Goal: Task Accomplishment & Management: Manage account settings

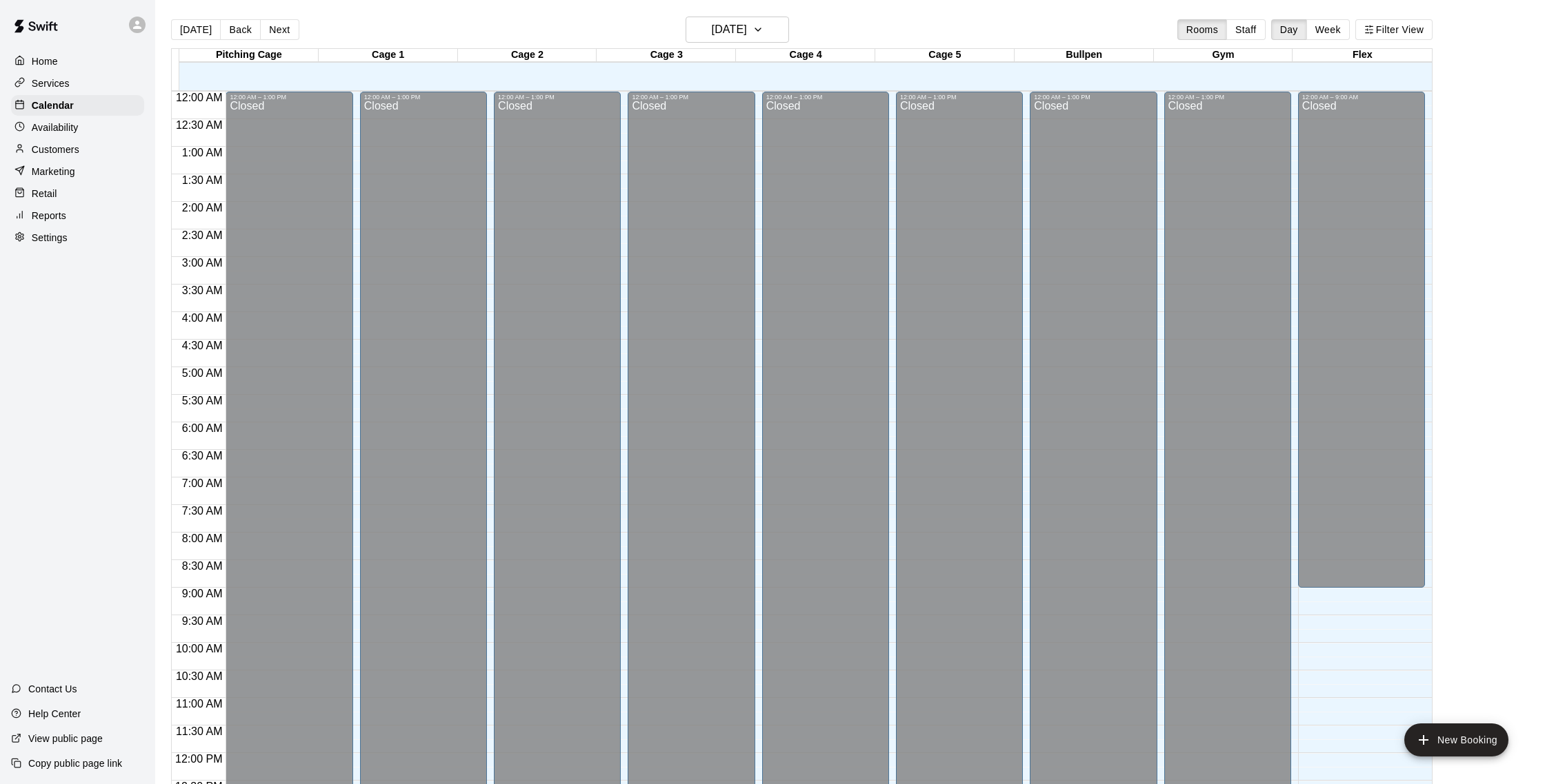
scroll to position [574, 0]
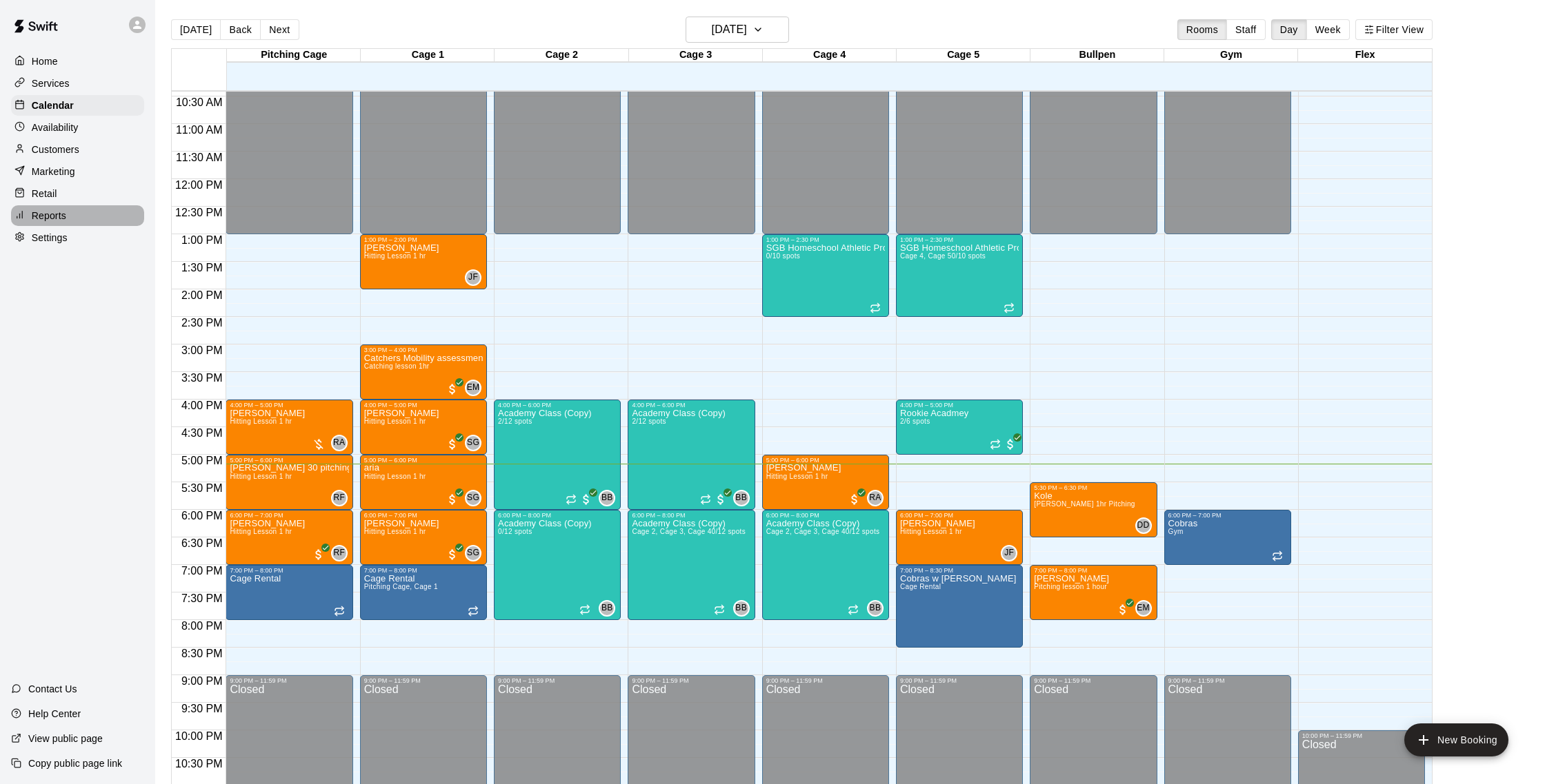
click at [84, 218] on div "Reports" at bounding box center [78, 216] width 134 height 21
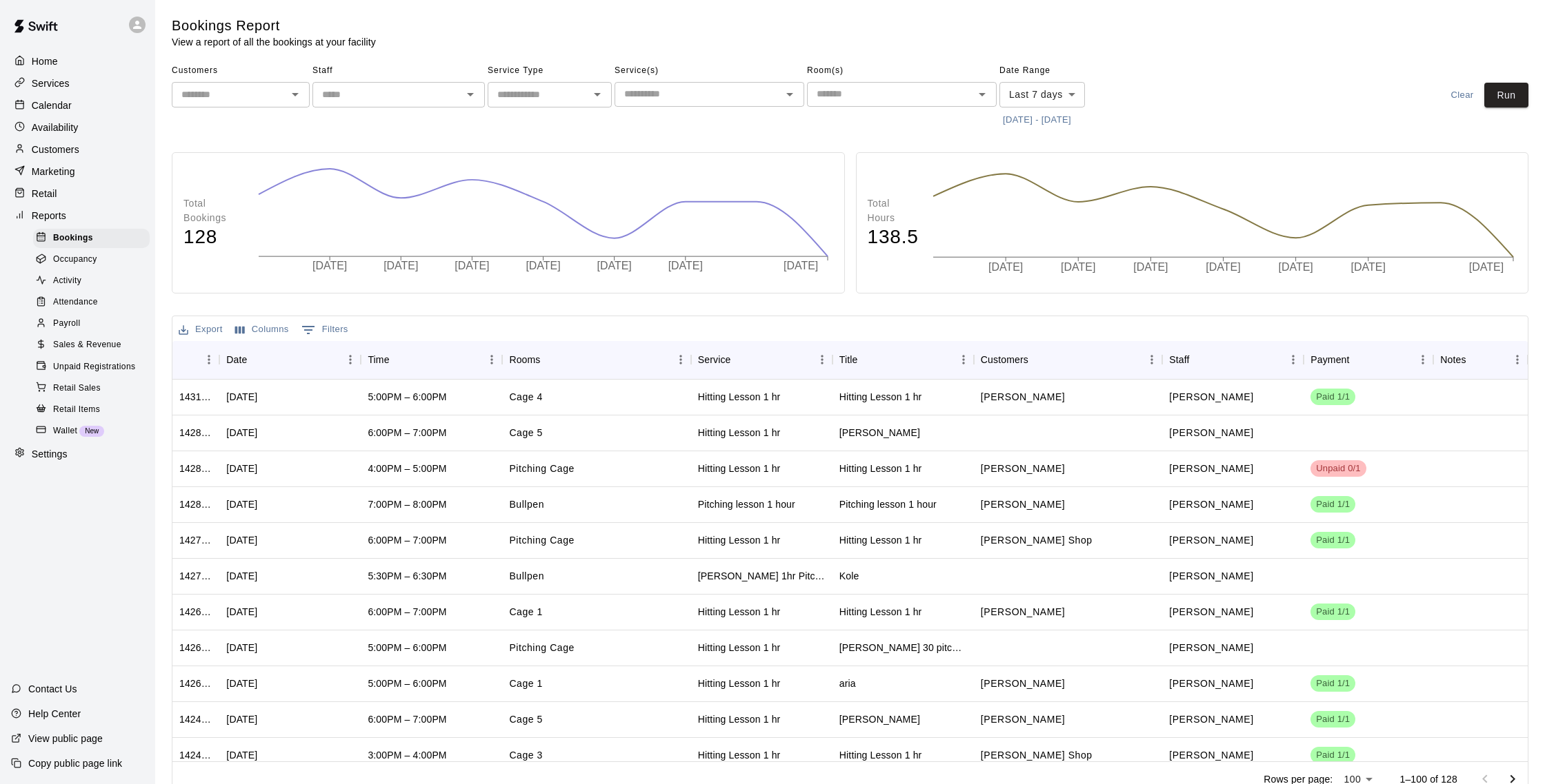
scroll to position [1, 0]
click at [74, 107] on div "Calendar" at bounding box center [78, 105] width 134 height 21
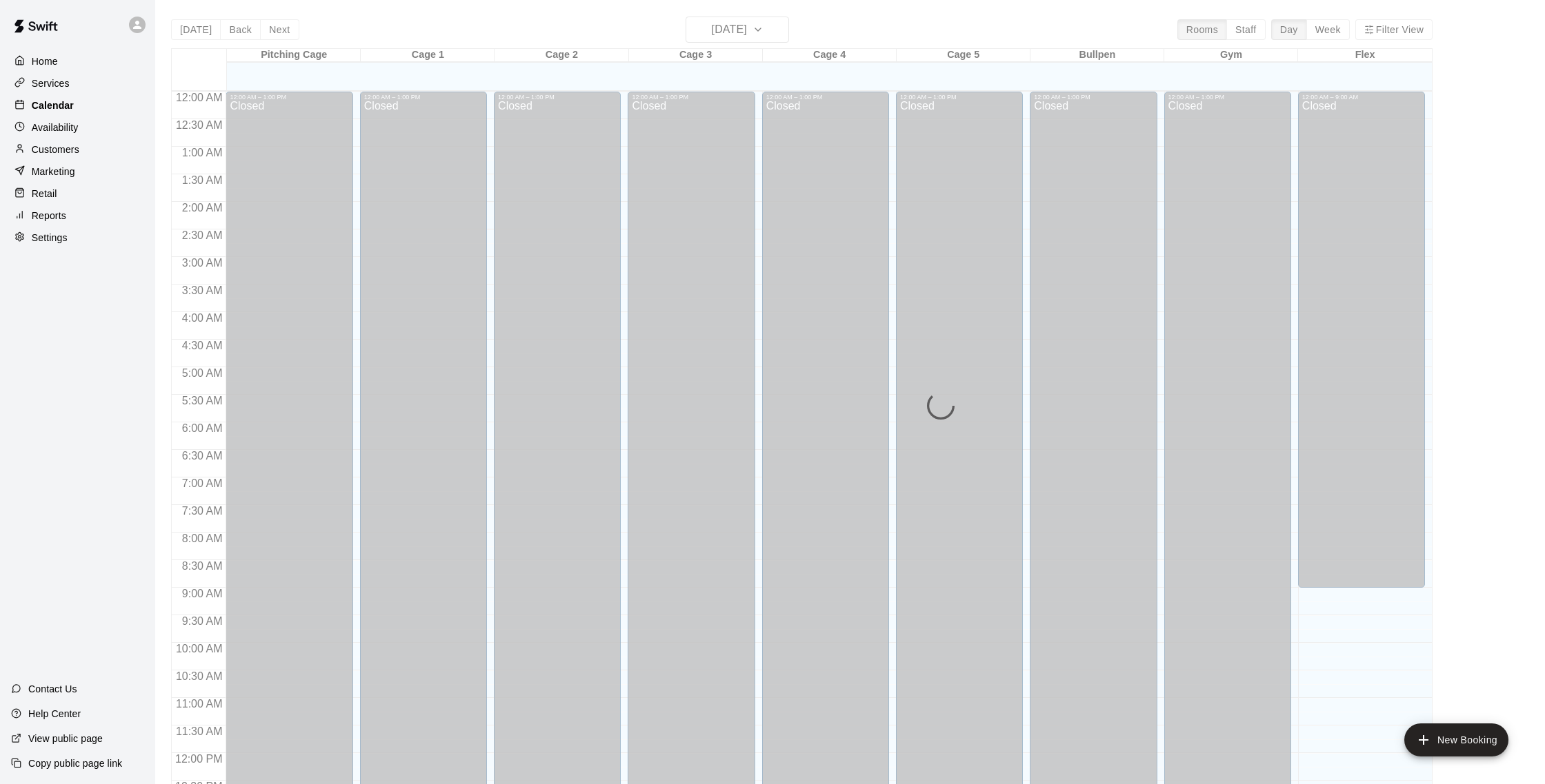
scroll to position [574, 0]
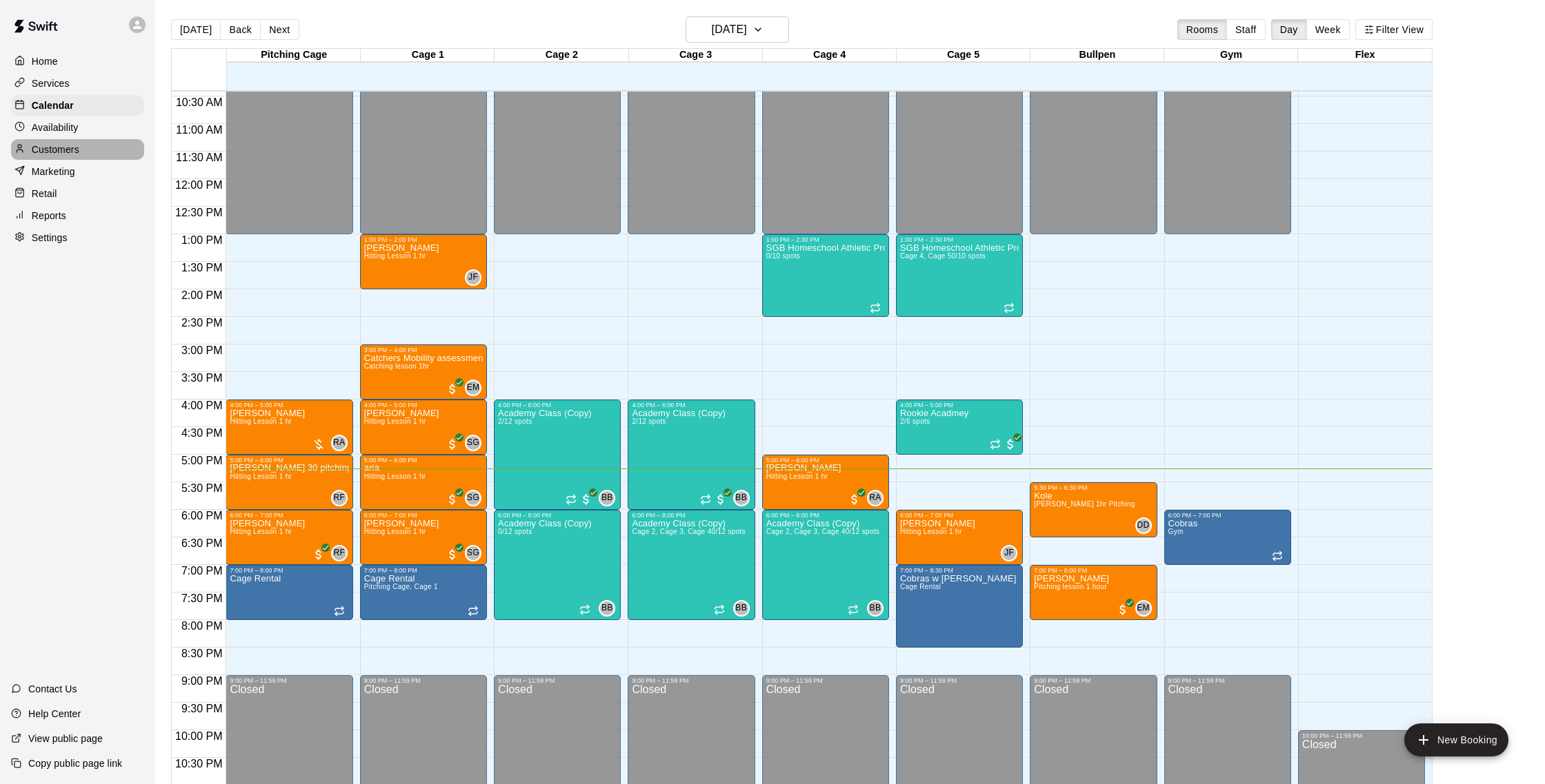
click at [70, 144] on p "Customers" at bounding box center [55, 149] width 48 height 14
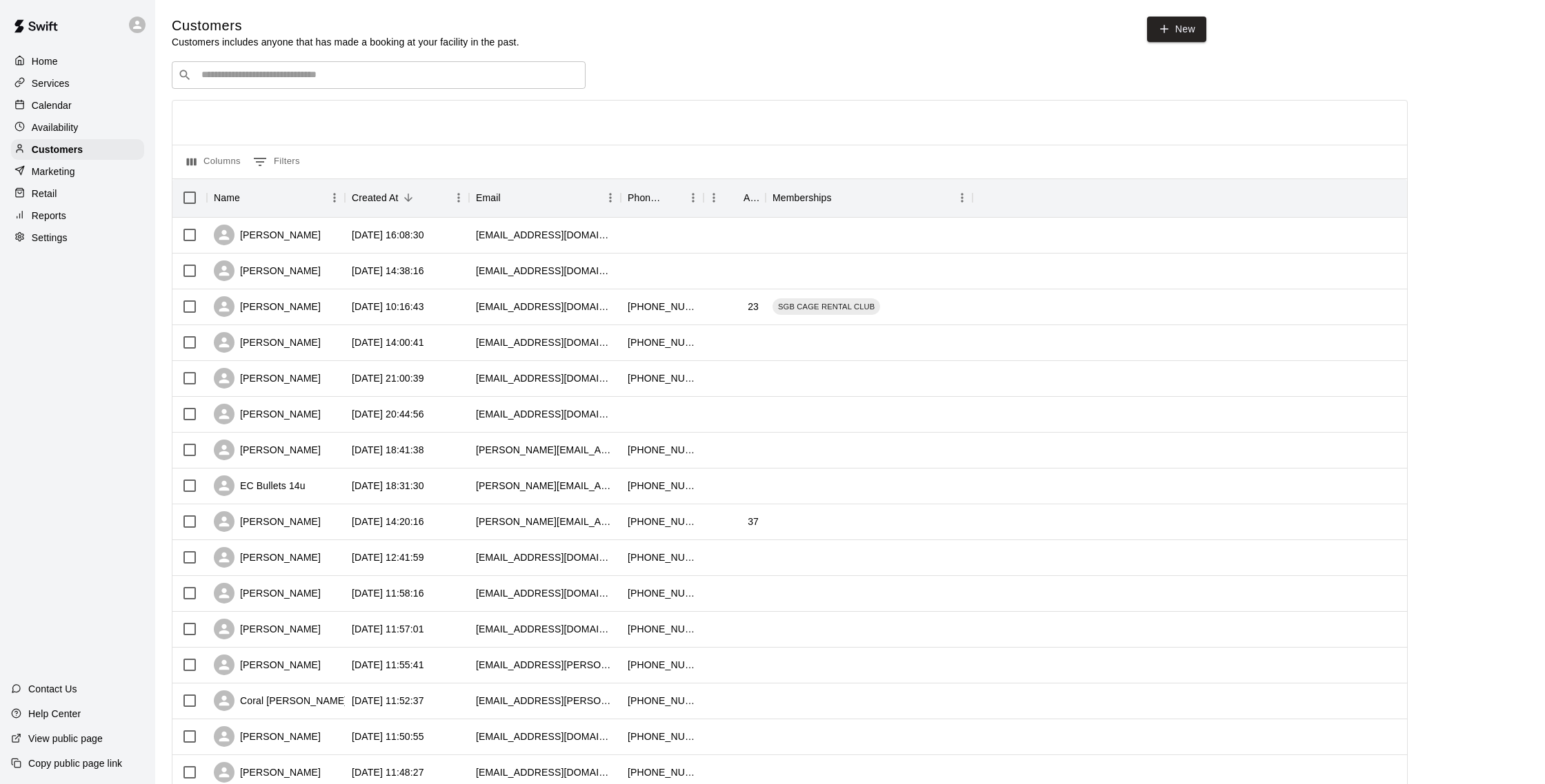
click at [358, 69] on div "​ ​" at bounding box center [379, 74] width 414 height 27
type input "*****"
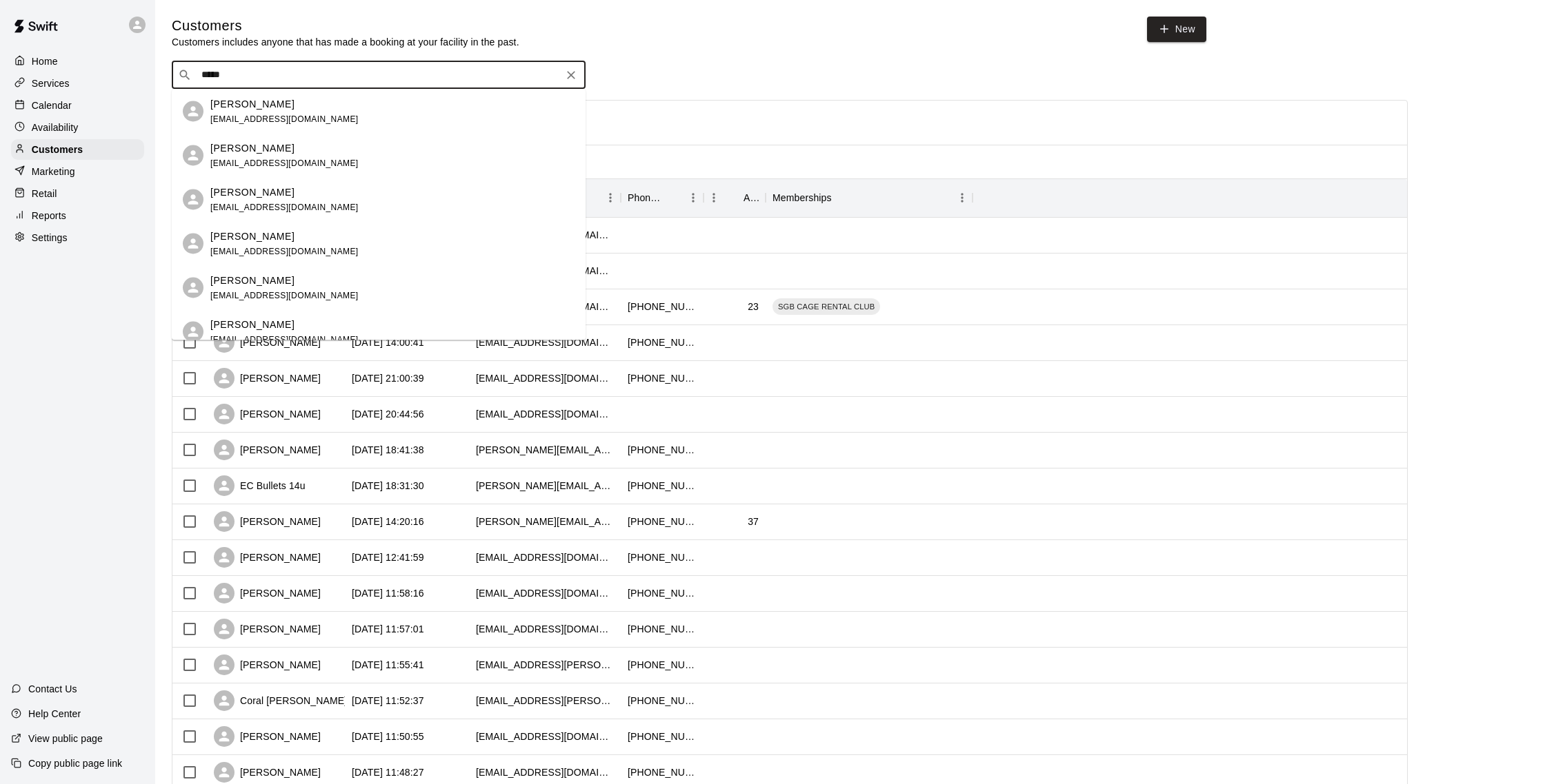
click at [573, 80] on icon "Clear" at bounding box center [571, 75] width 14 height 14
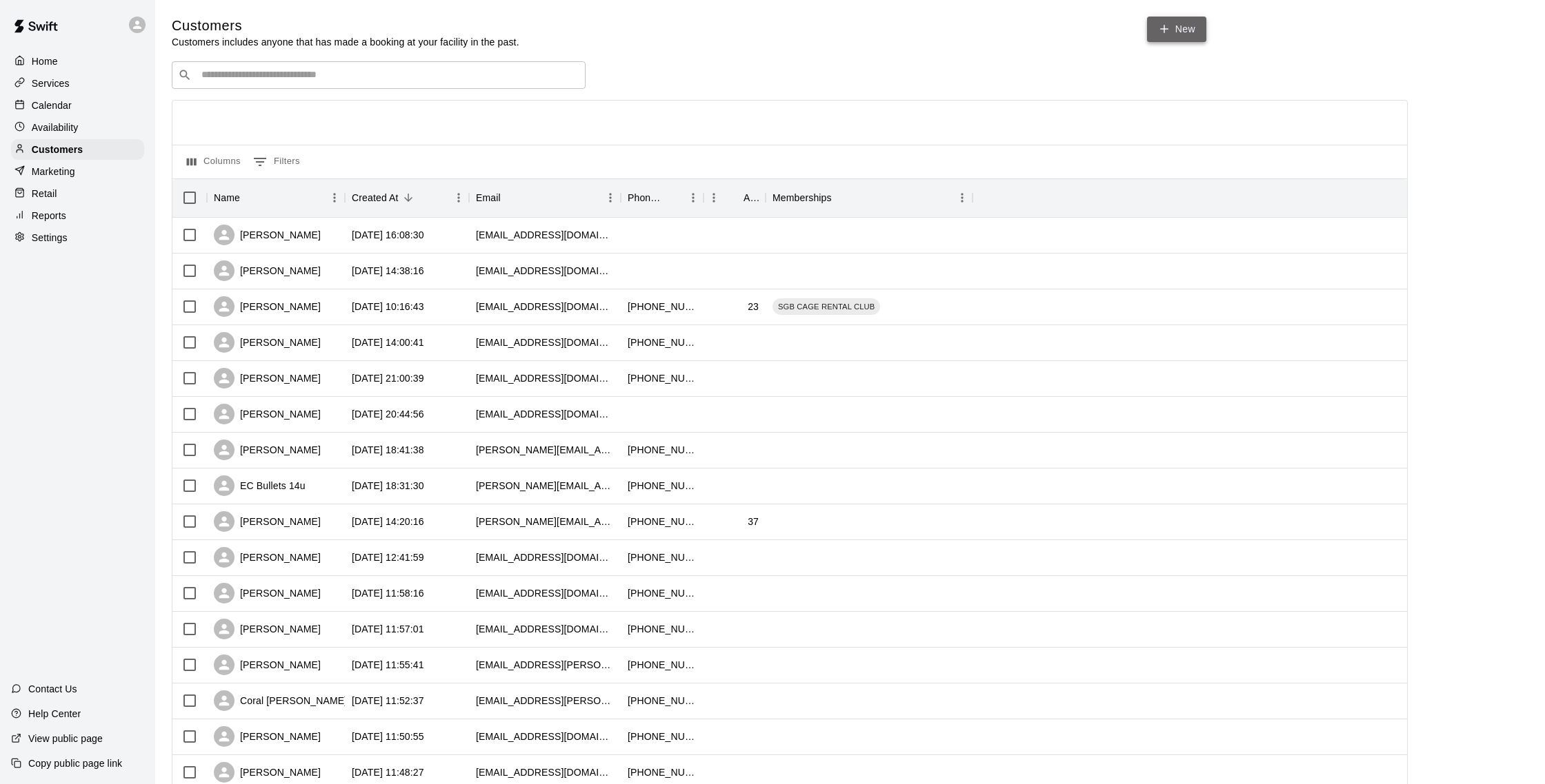
click at [1179, 30] on link "New" at bounding box center [1175, 29] width 59 height 25
select select "**"
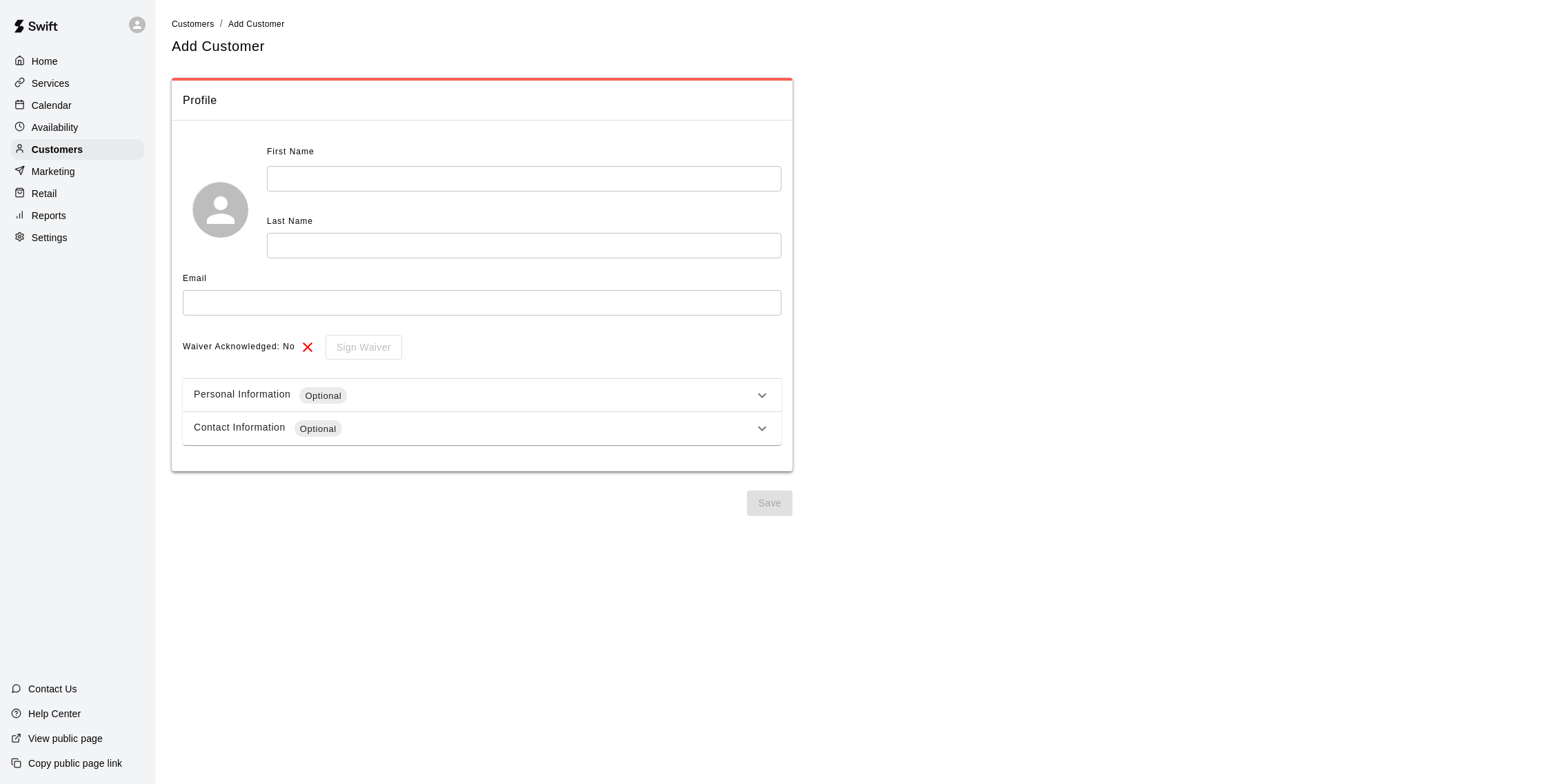
click at [307, 178] on input "text" at bounding box center [524, 179] width 514 height 25
type input "*****"
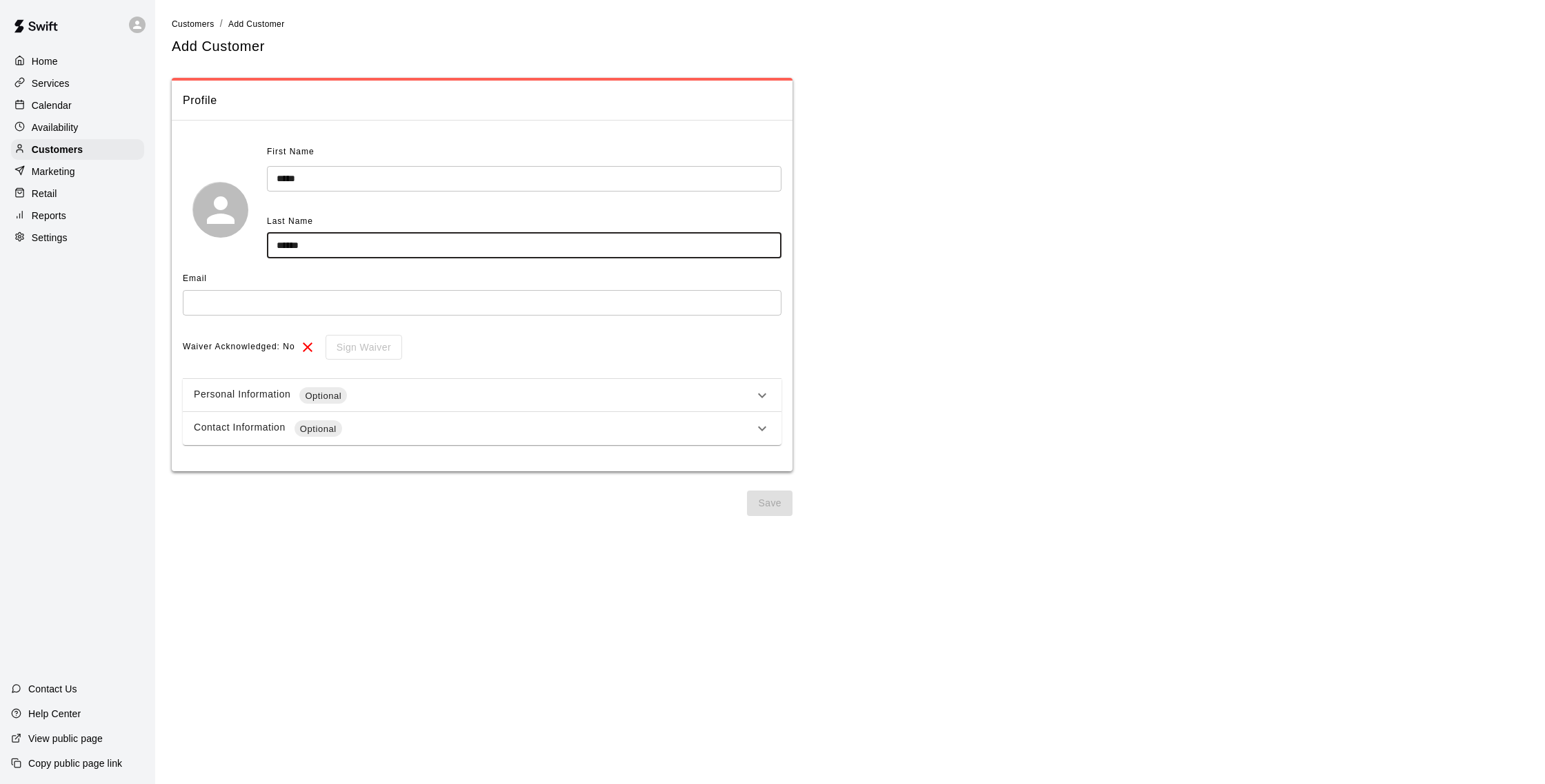
type input "******"
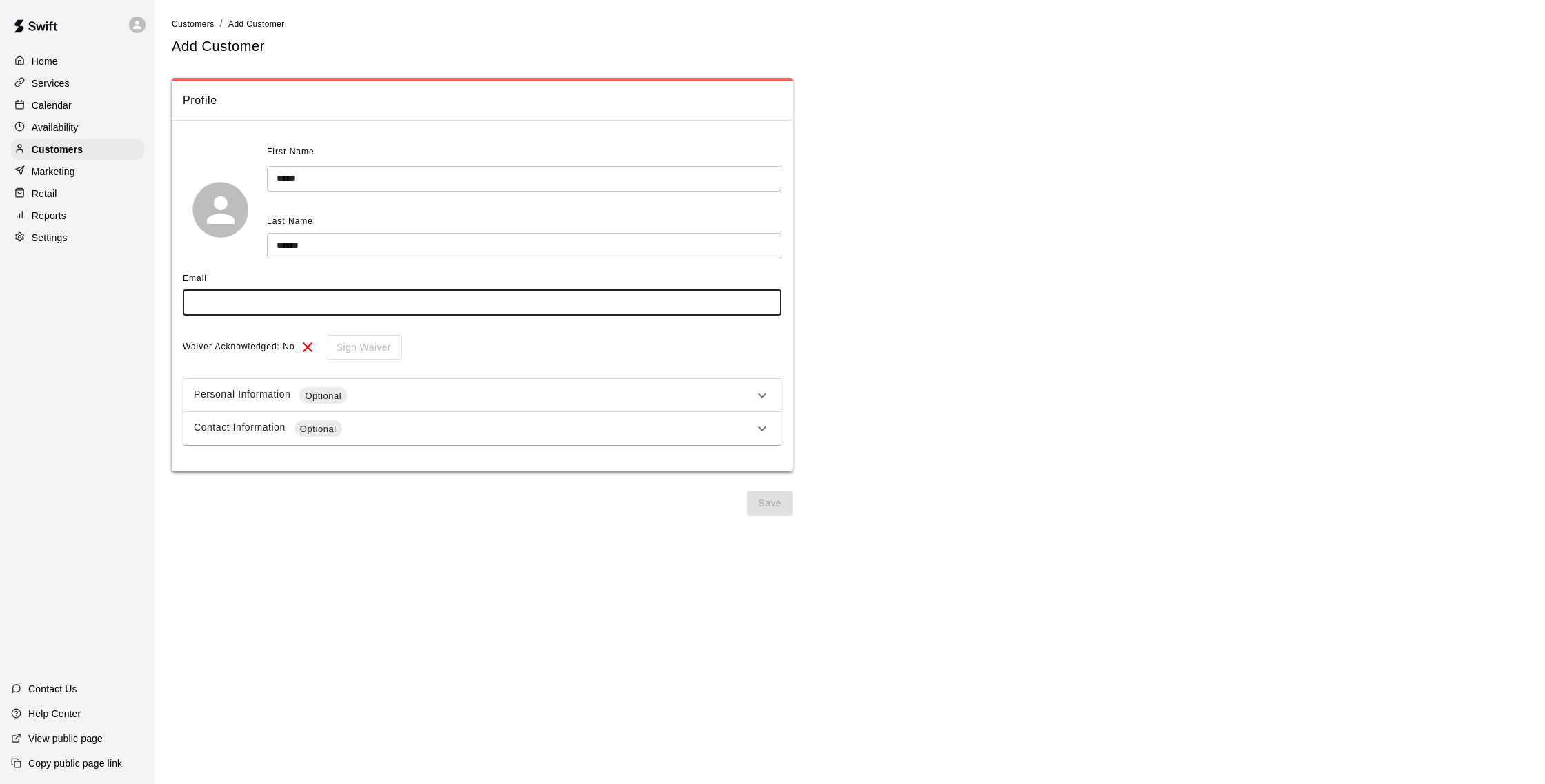
click at [271, 311] on input "text" at bounding box center [481, 303] width 598 height 25
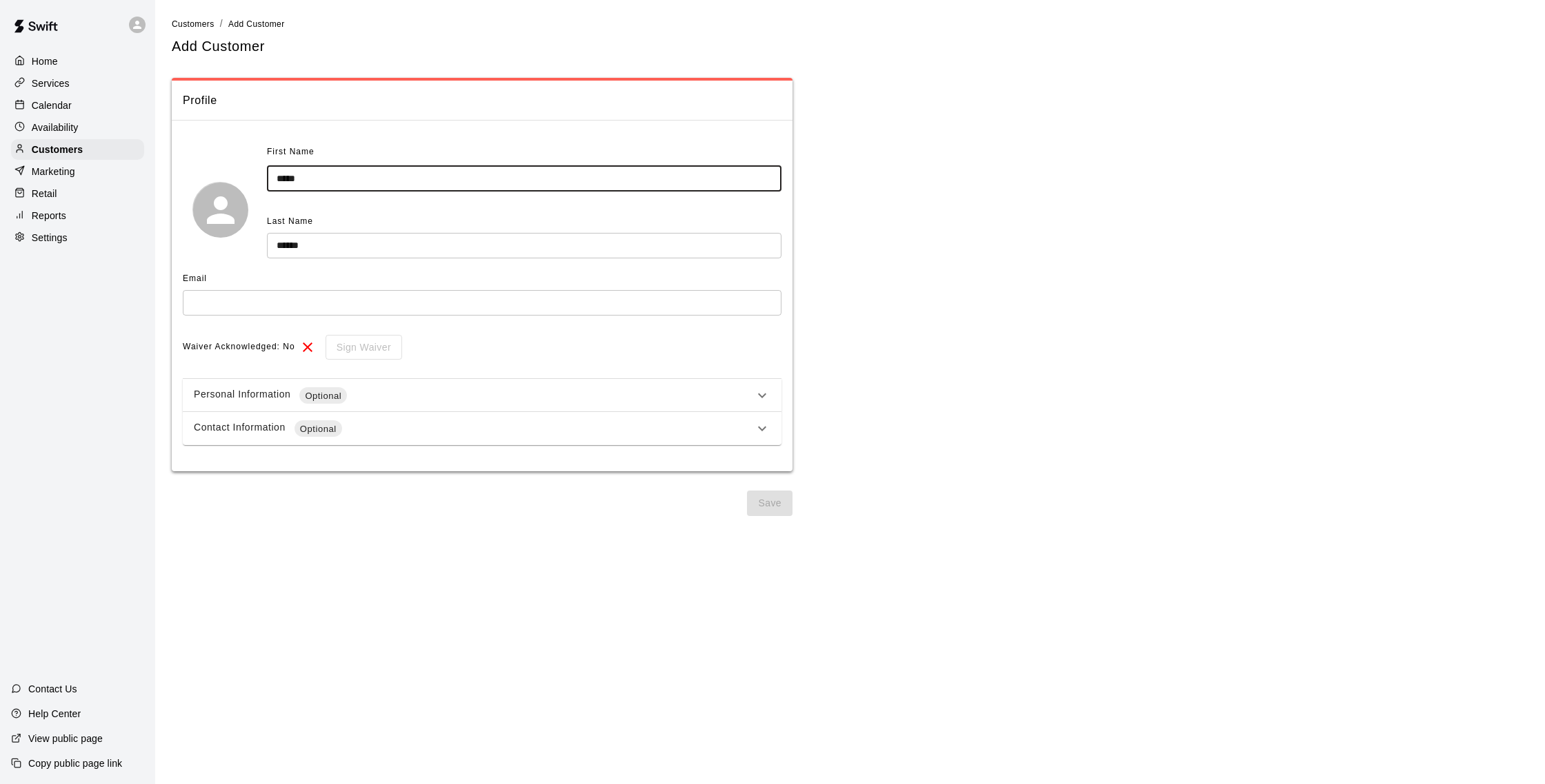
drag, startPoint x: 337, startPoint y: 180, endPoint x: 263, endPoint y: 173, distance: 74.3
click at [263, 173] on div "First Name ***** ​ Last Name ****** ​" at bounding box center [481, 209] width 598 height 136
type input "*****"
click at [234, 305] on input "text" at bounding box center [481, 303] width 598 height 25
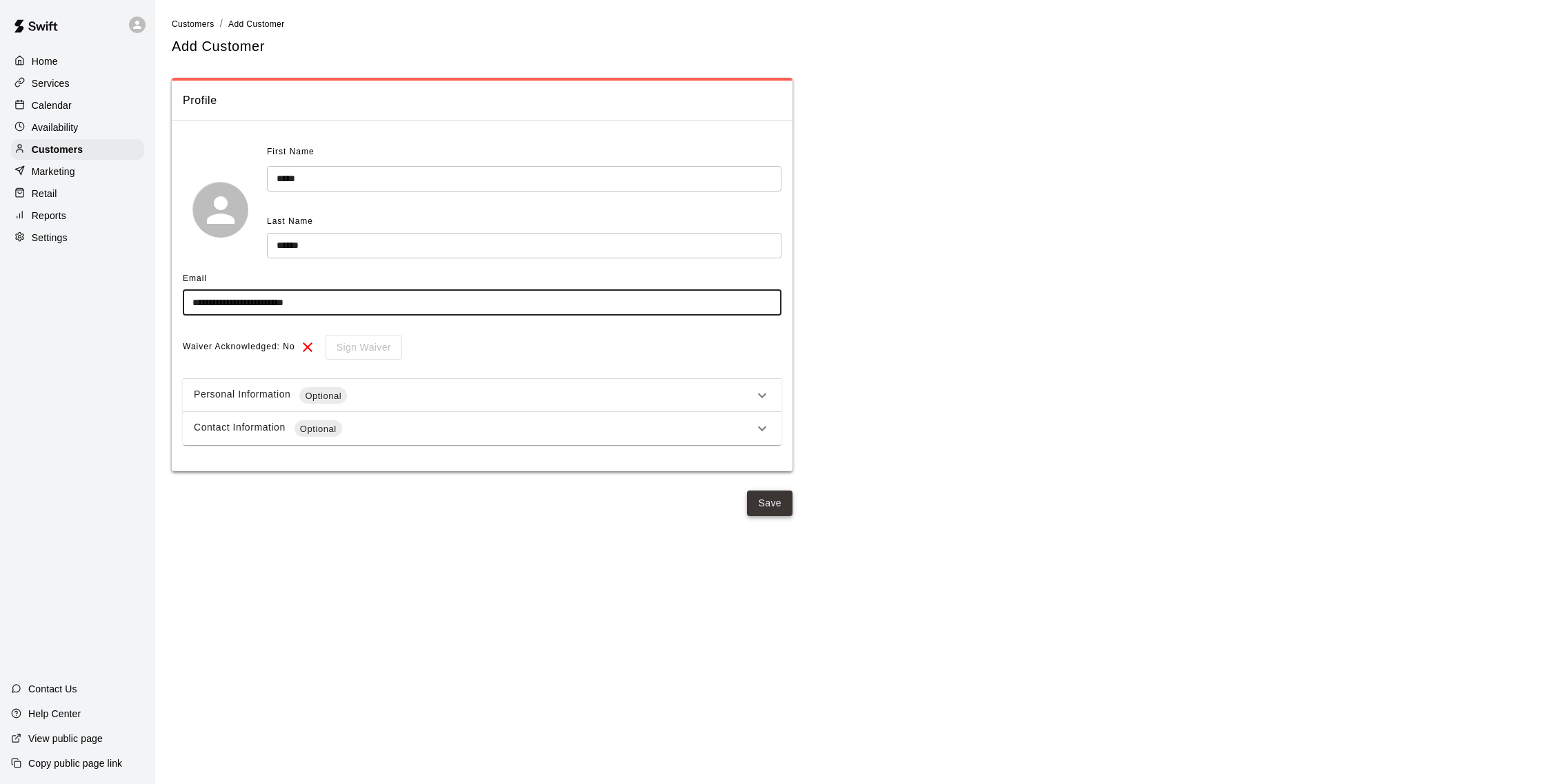
type input "**********"
click at [780, 507] on button "Save" at bounding box center [769, 503] width 45 height 25
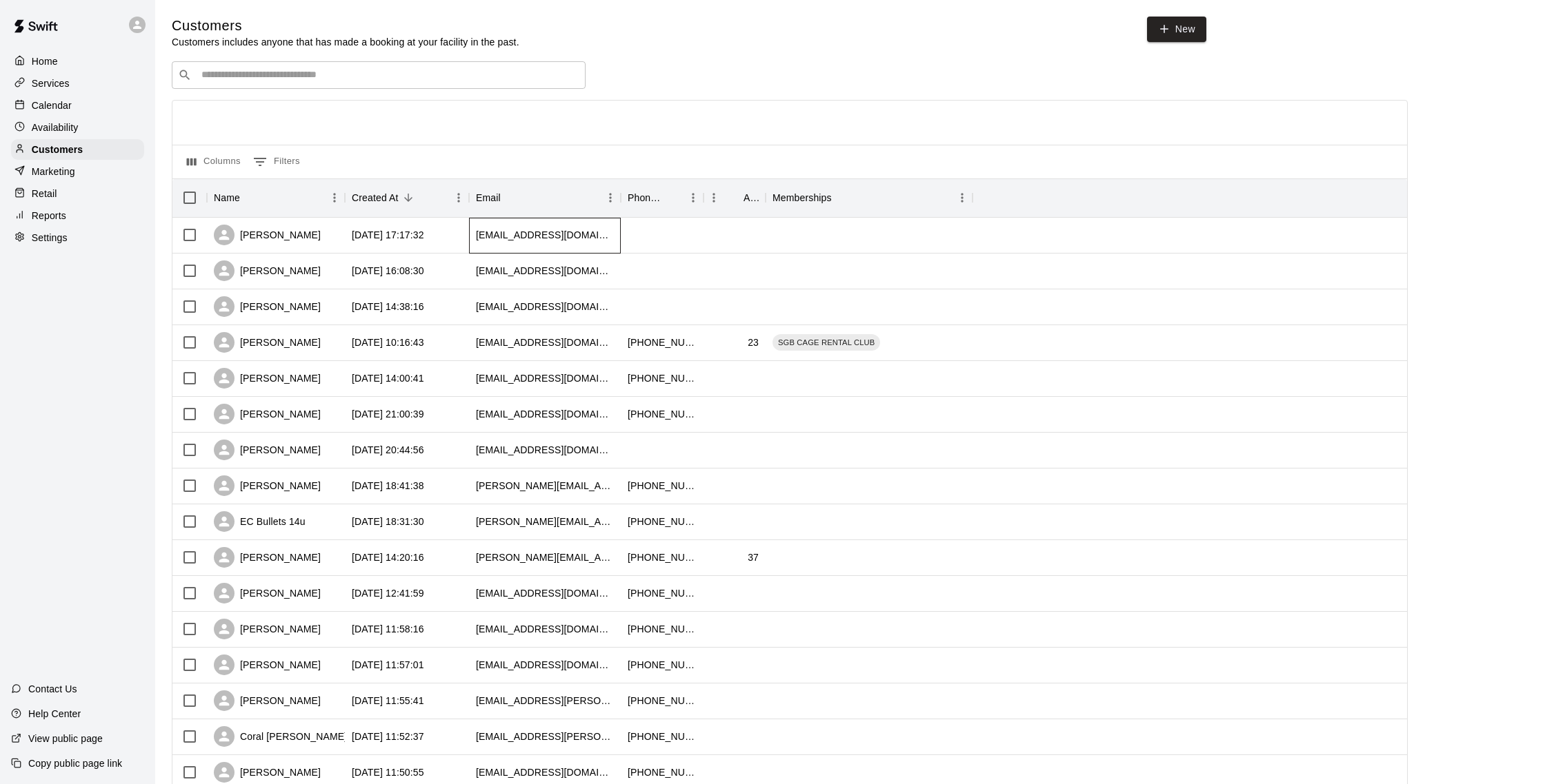
click at [480, 227] on div "[EMAIL_ADDRESS][DOMAIN_NAME]" at bounding box center [544, 236] width 151 height 36
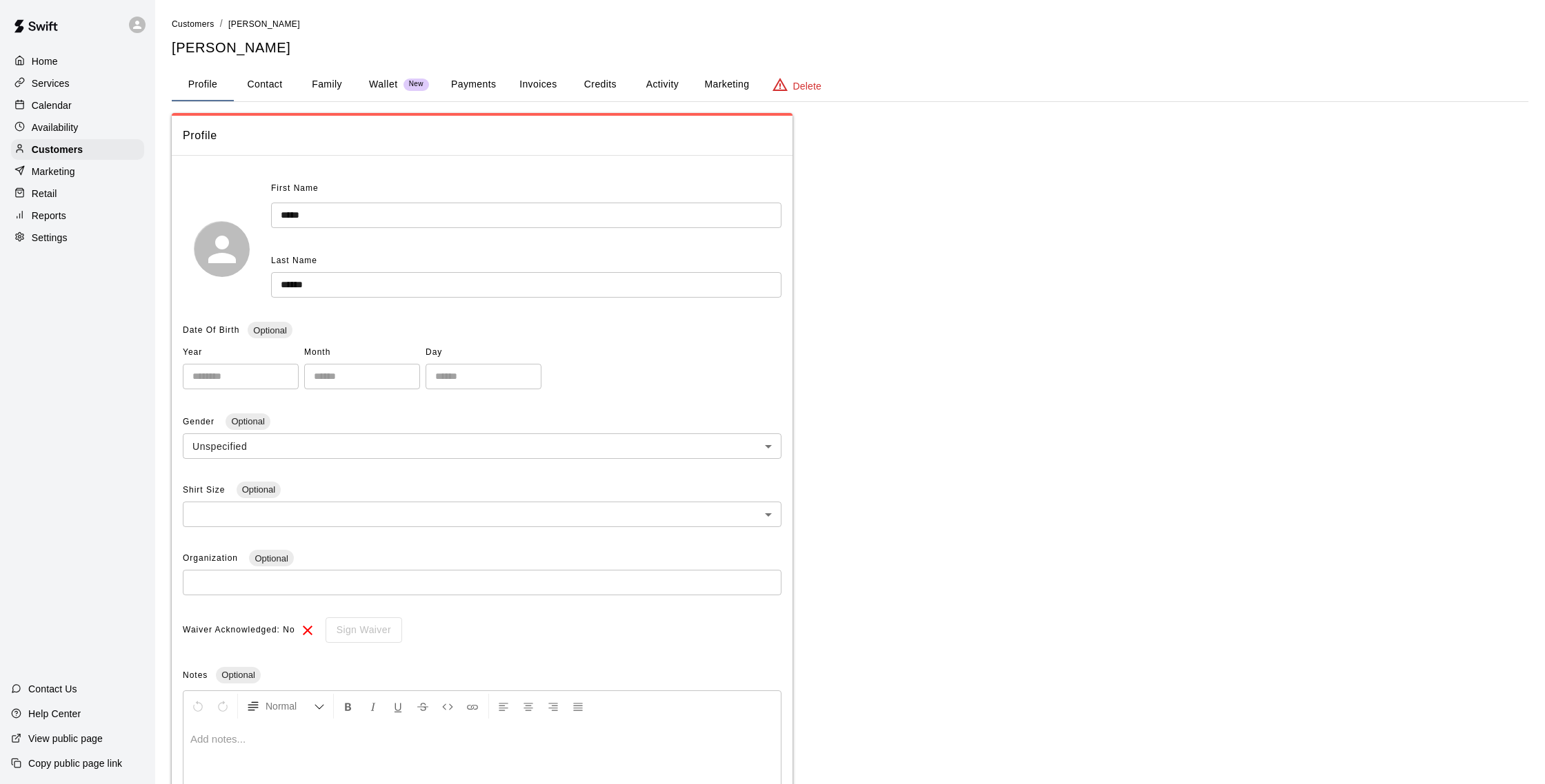
click at [614, 92] on button "Credits" at bounding box center [600, 85] width 62 height 33
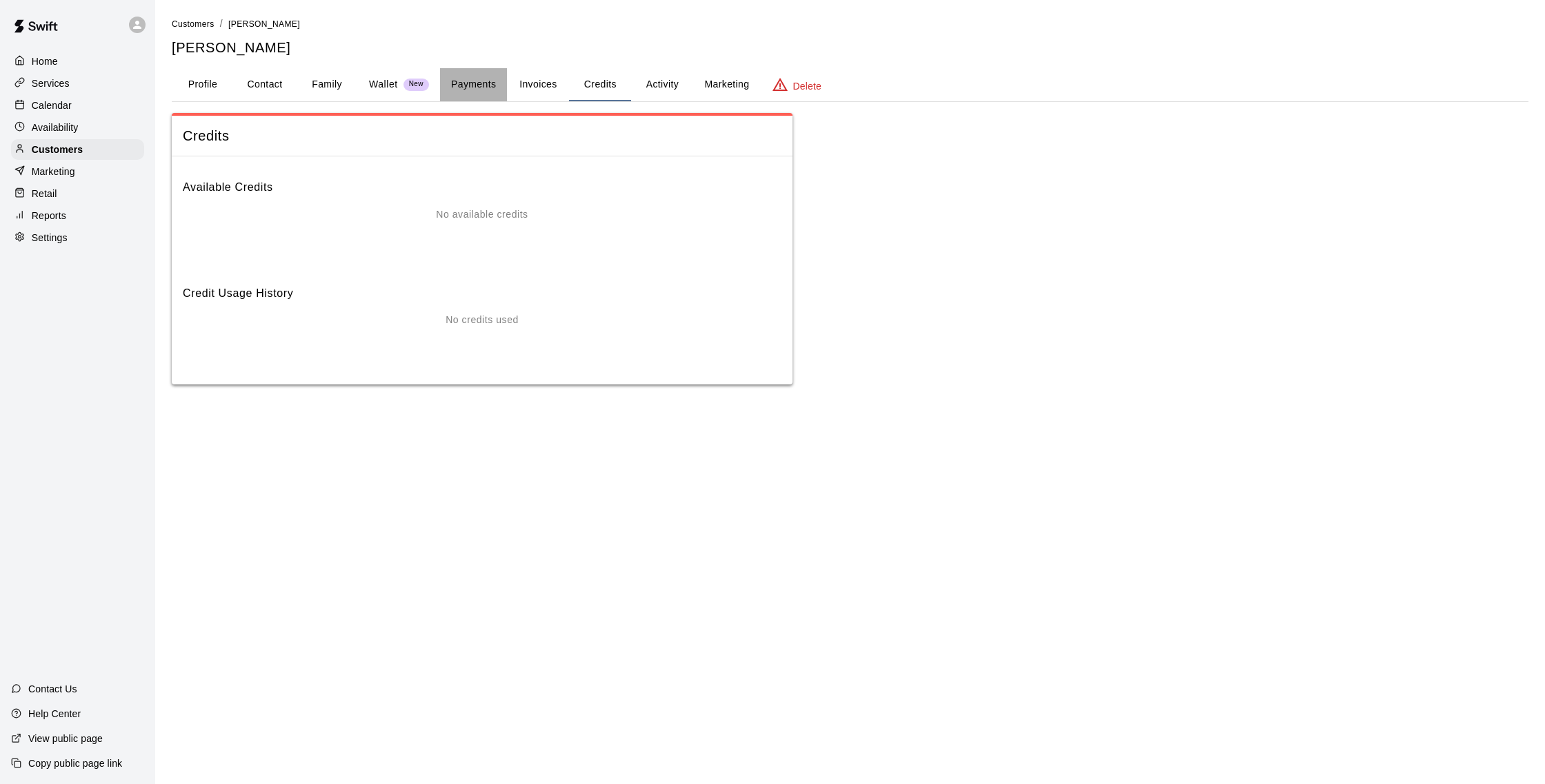
click at [456, 79] on button "Payments" at bounding box center [473, 85] width 67 height 33
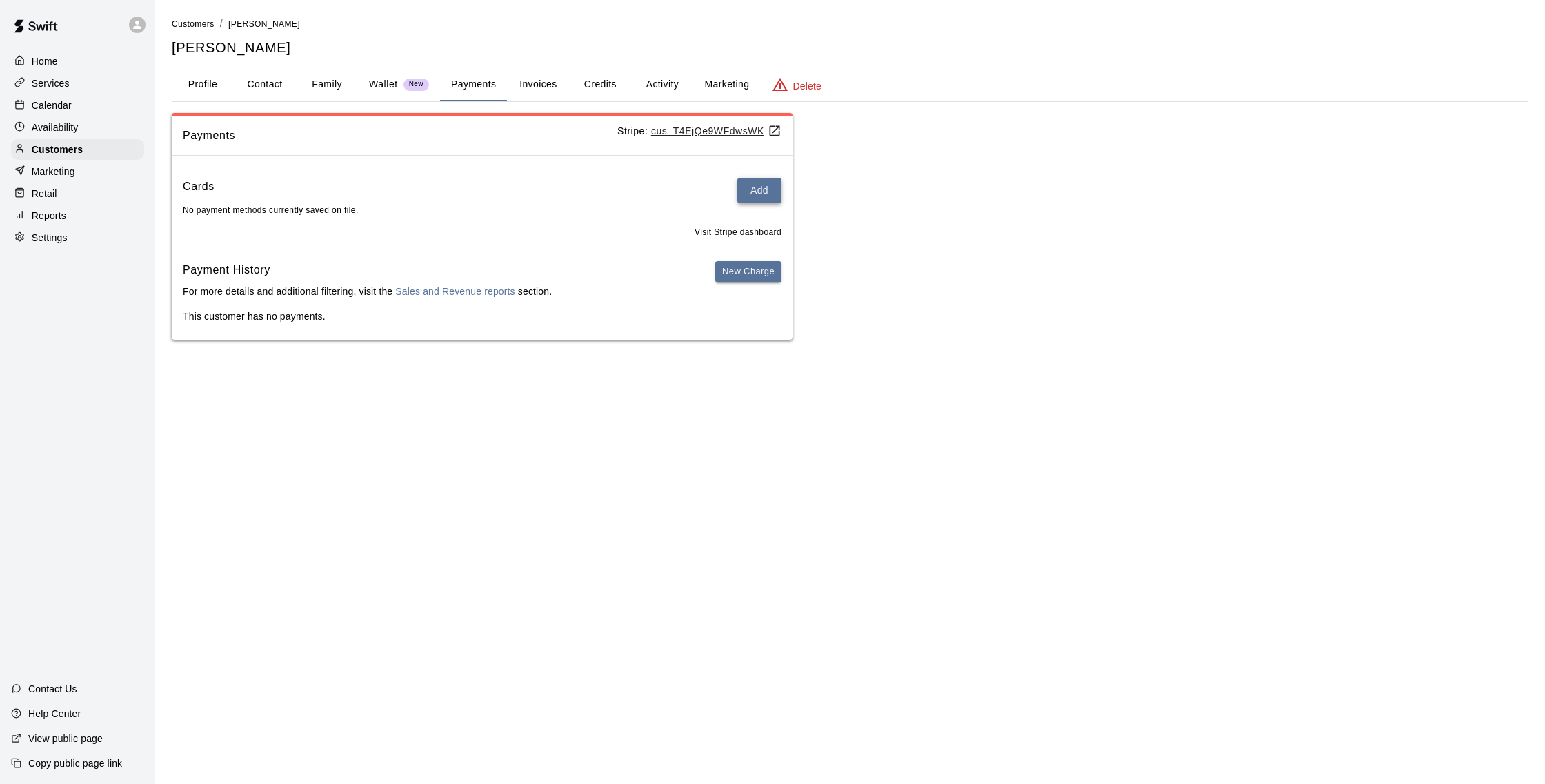
click at [772, 195] on button "Add" at bounding box center [759, 190] width 44 height 25
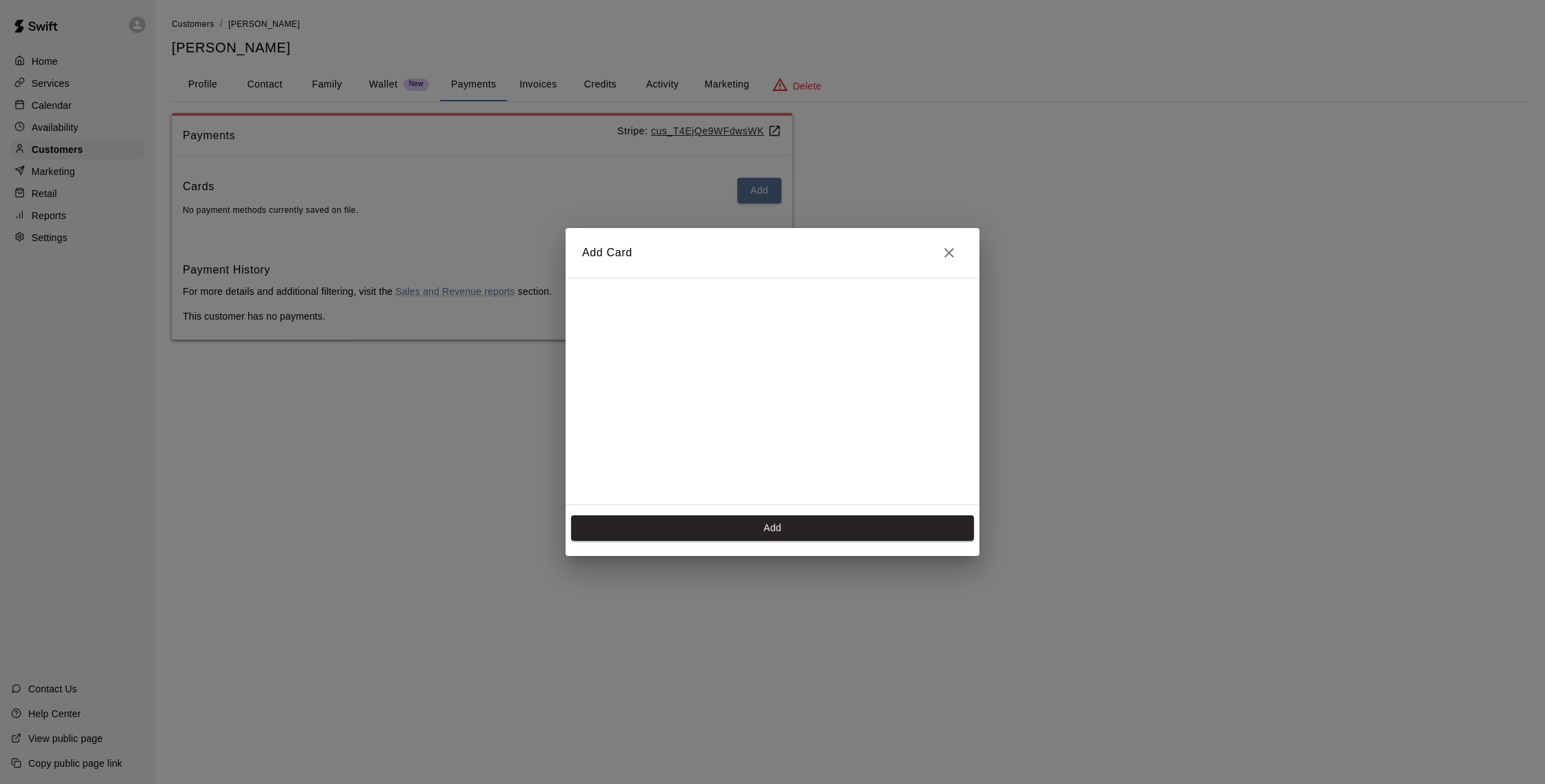
scroll to position [195, 0]
click at [849, 528] on button "Add" at bounding box center [772, 527] width 402 height 25
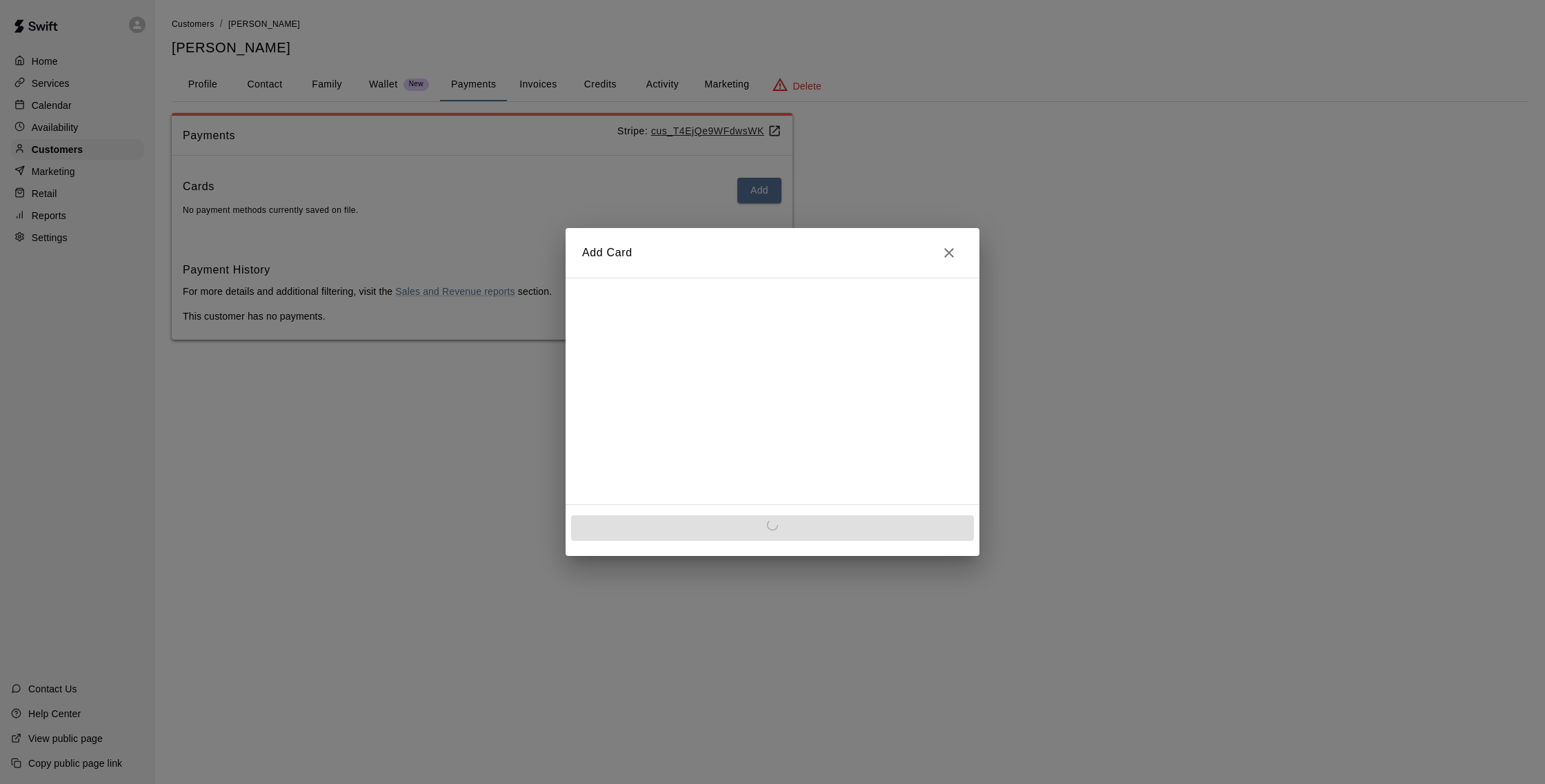
scroll to position [0, 0]
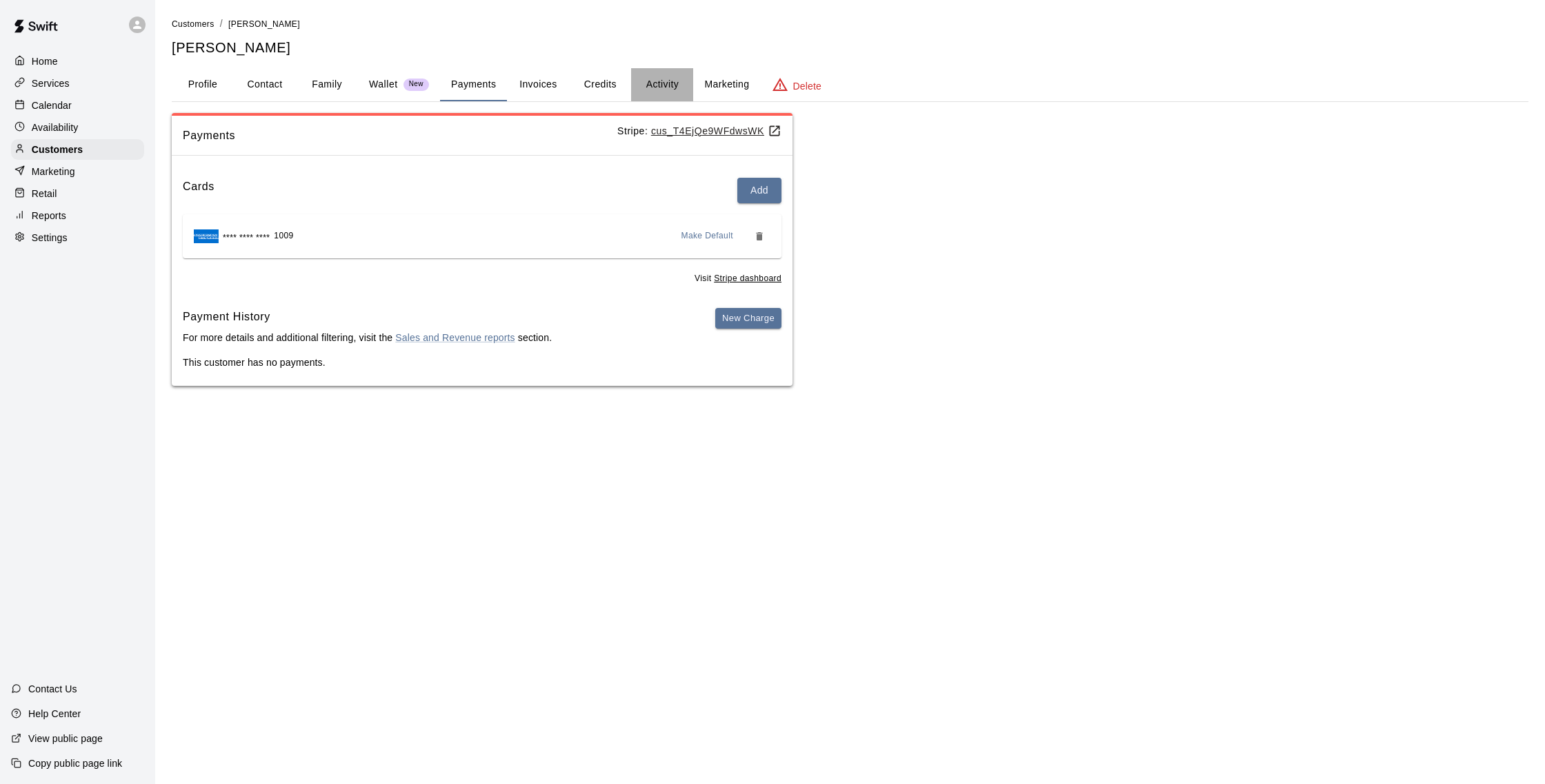
click at [654, 84] on button "Activity" at bounding box center [662, 85] width 62 height 33
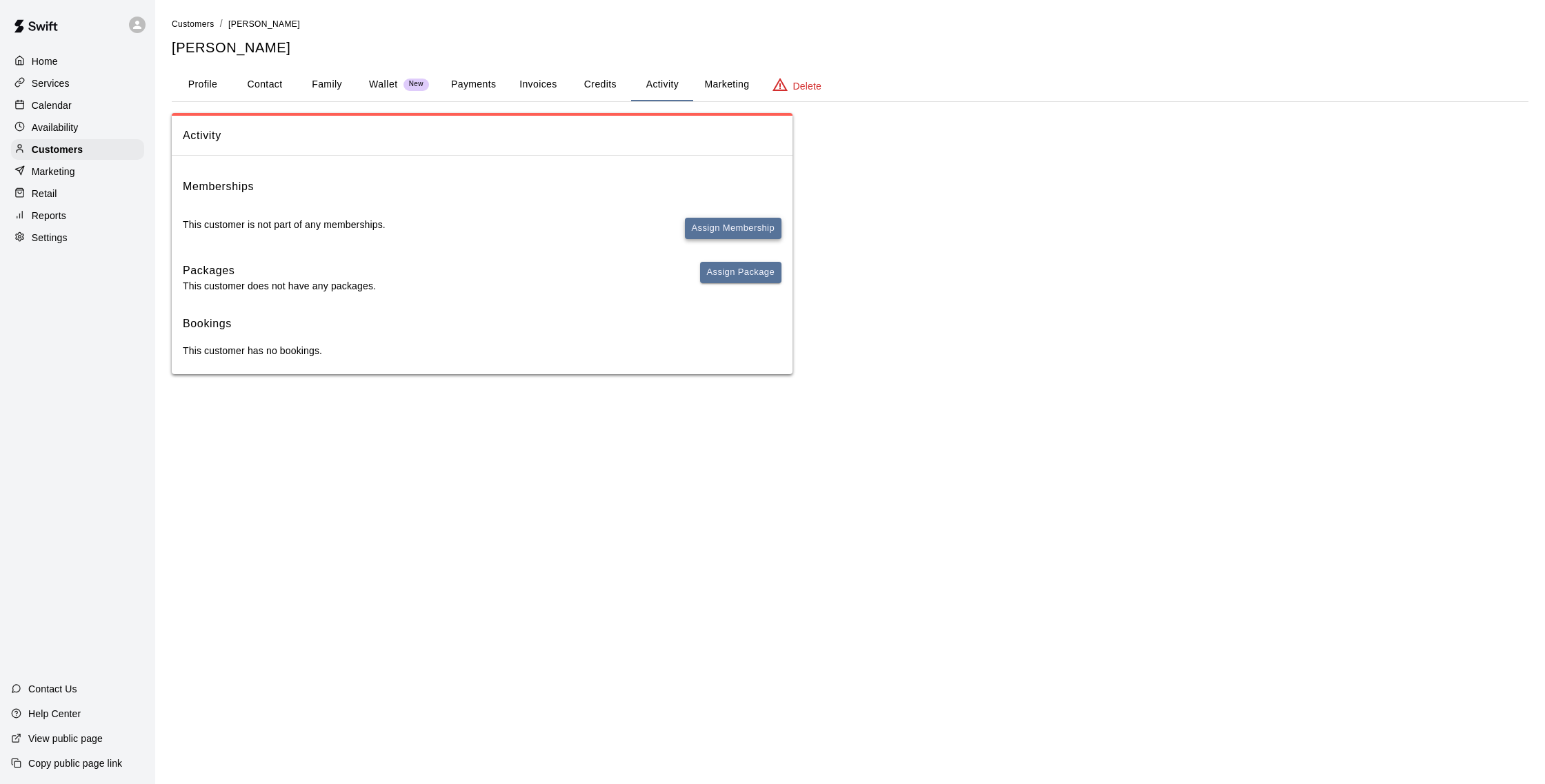
click at [749, 232] on button "Assign Membership" at bounding box center [733, 228] width 97 height 22
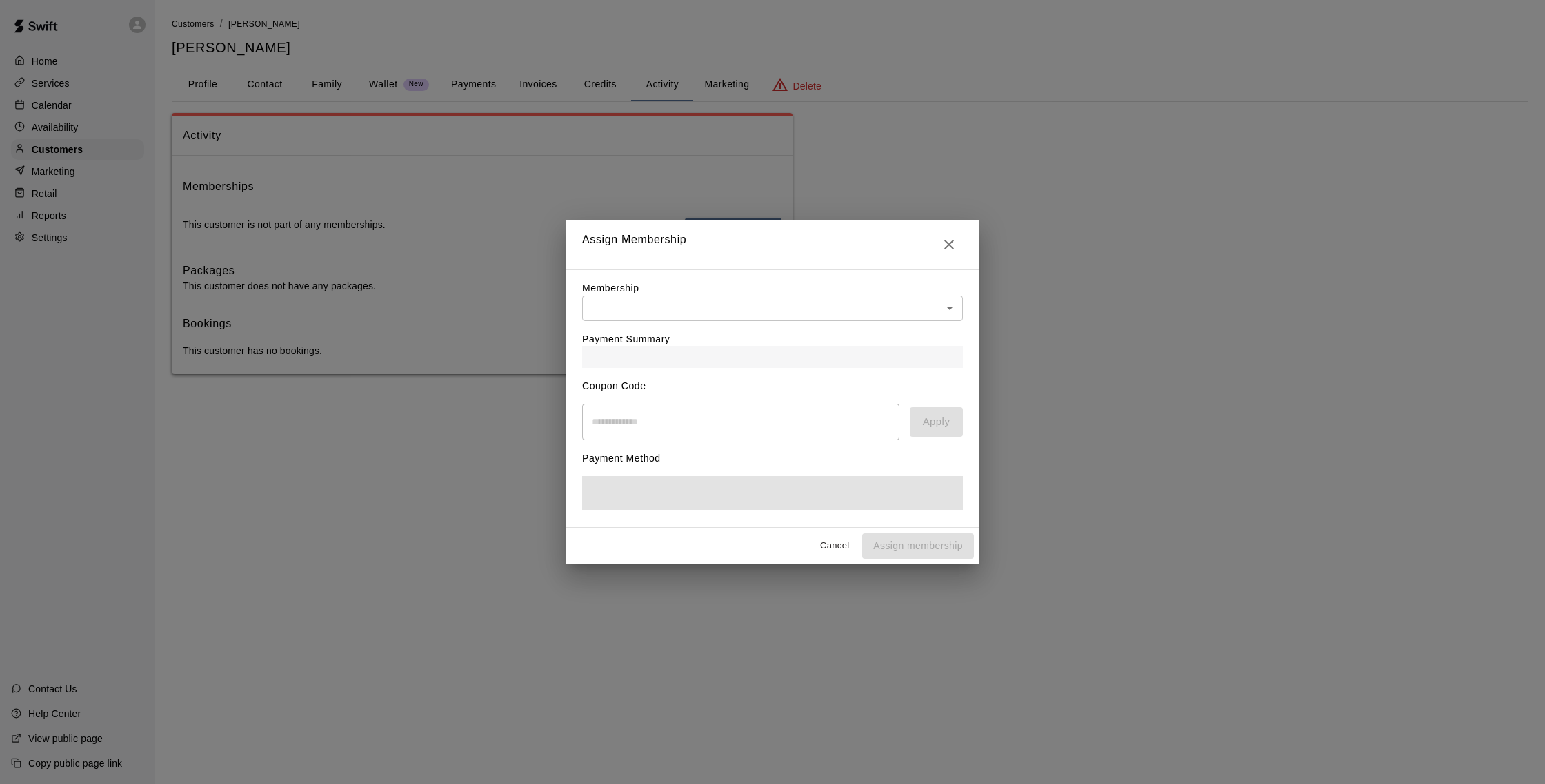
click at [786, 321] on div "Payment Summary" at bounding box center [772, 345] width 381 height 47
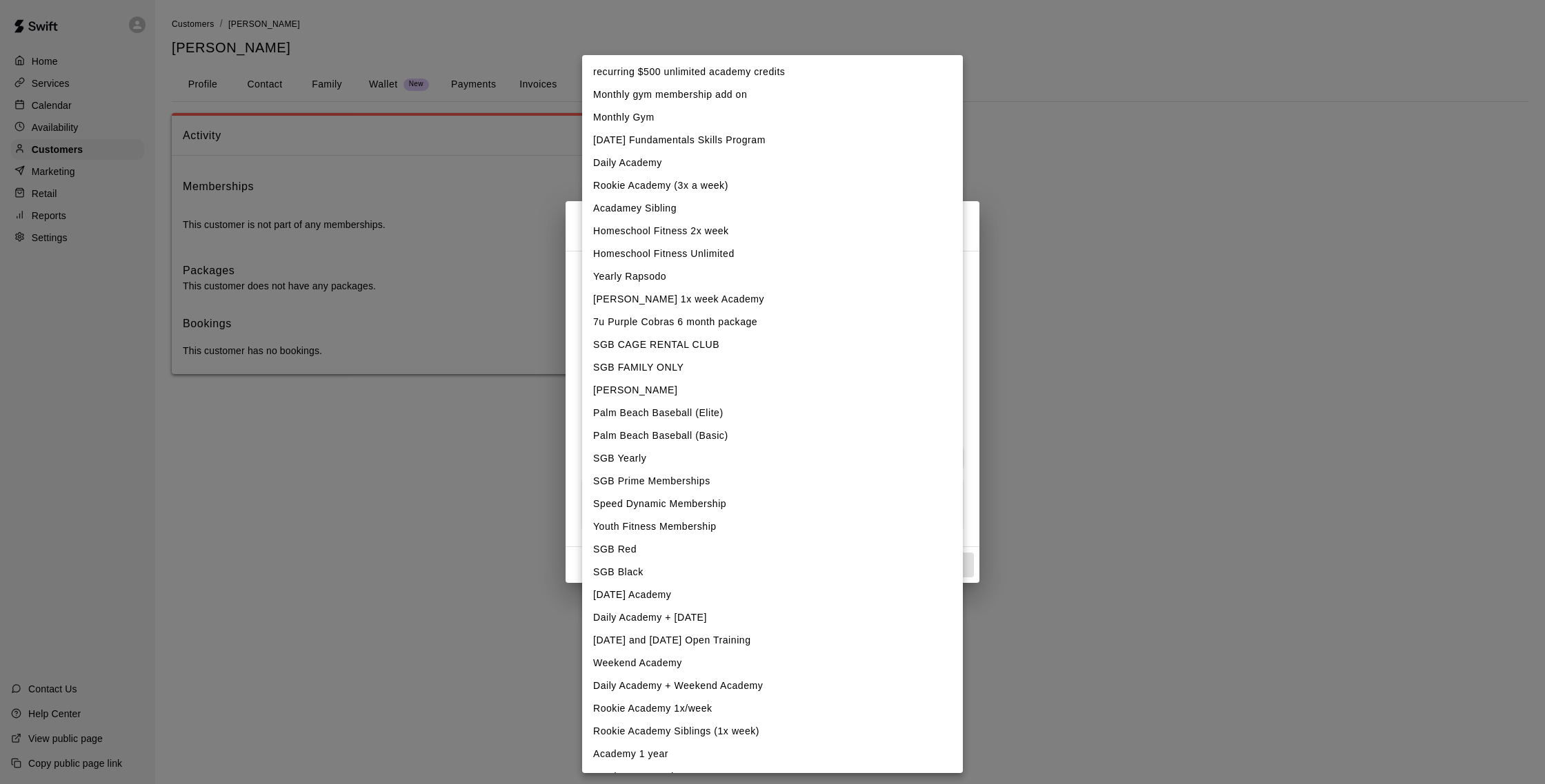
click at [795, 291] on body "Home Services Calendar Availability Customers Marketing Retail Reports Settings…" at bounding box center [772, 201] width 1545 height 402
click at [682, 190] on li "Rookie Academy (3x a week)" at bounding box center [772, 186] width 381 height 23
type input "**********"
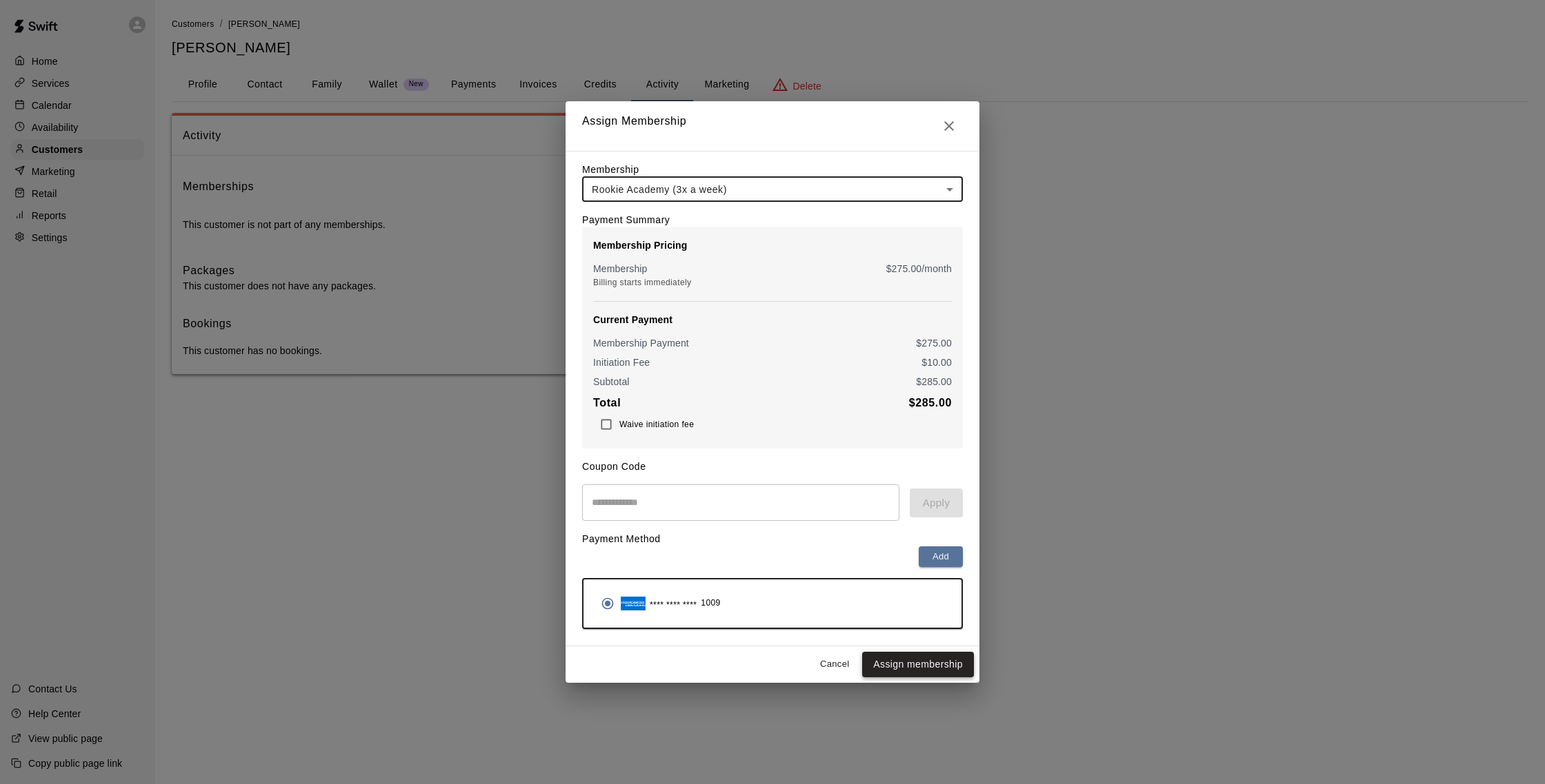
click at [919, 673] on button "Assign membership" at bounding box center [918, 665] width 112 height 25
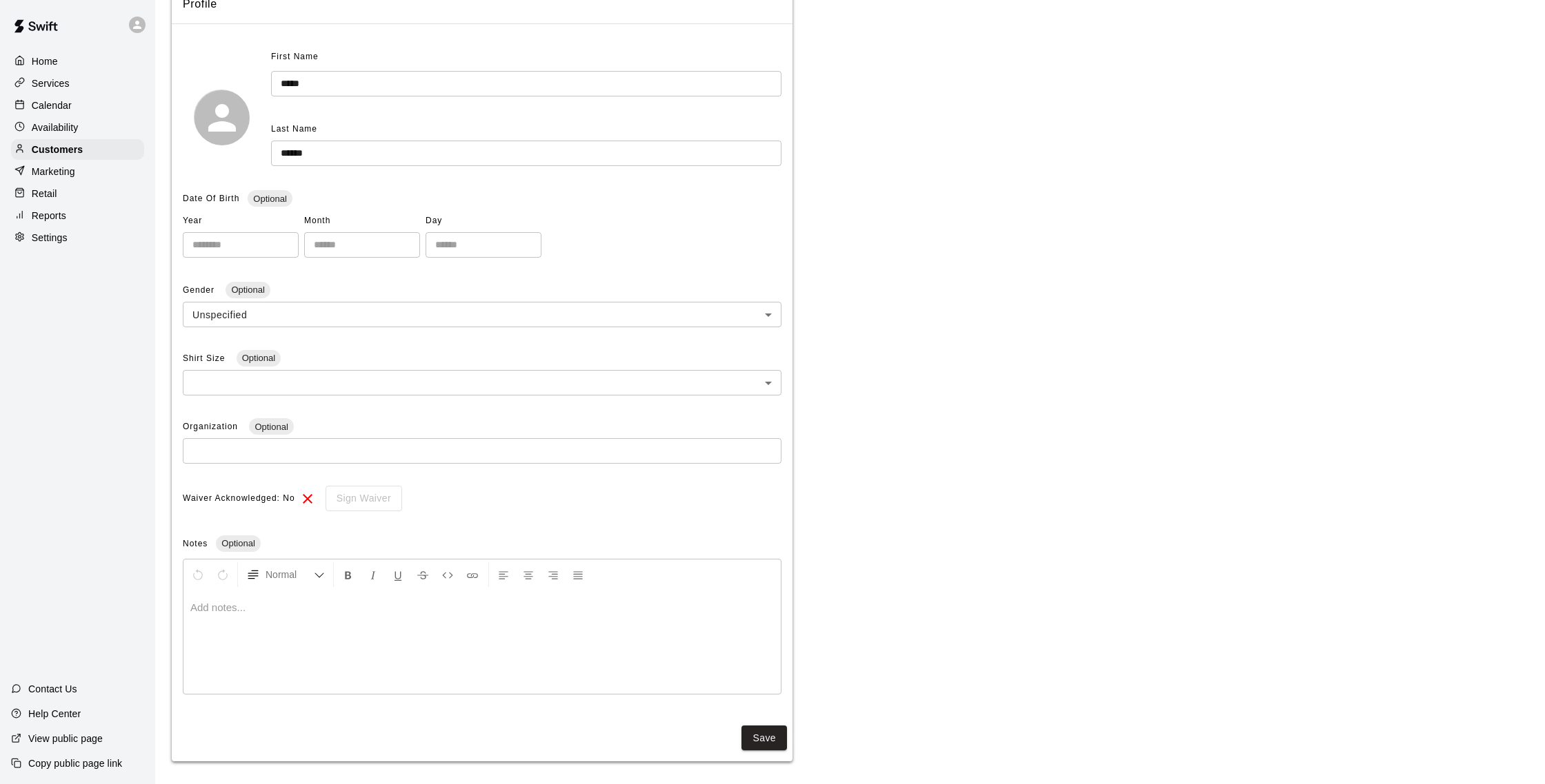
scroll to position [136, 0]
click at [766, 734] on button "Save" at bounding box center [764, 733] width 45 height 25
click at [765, 742] on button "Save" at bounding box center [764, 733] width 45 height 25
click at [70, 106] on p "Calendar" at bounding box center [52, 105] width 40 height 14
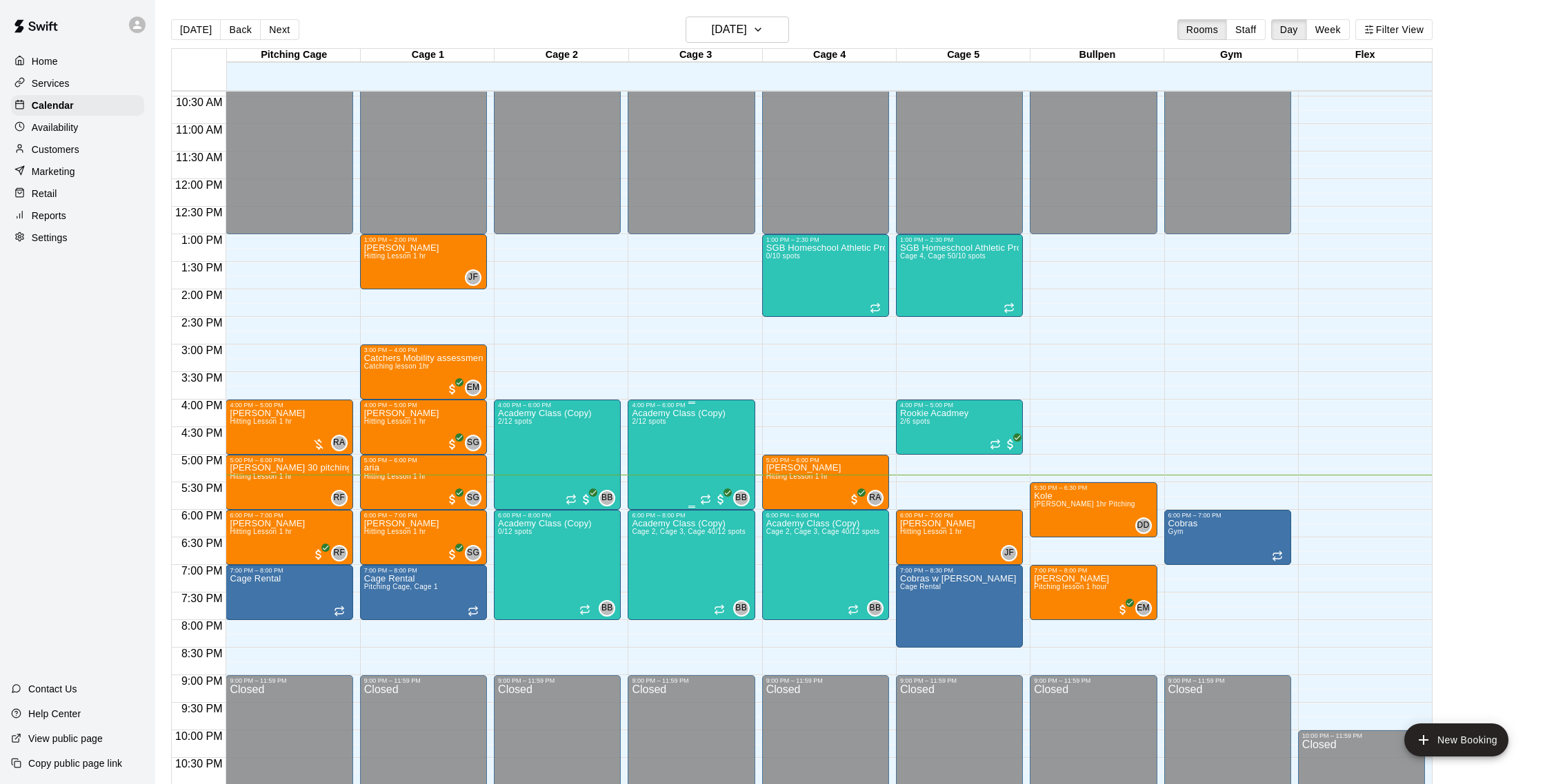
scroll to position [598, 0]
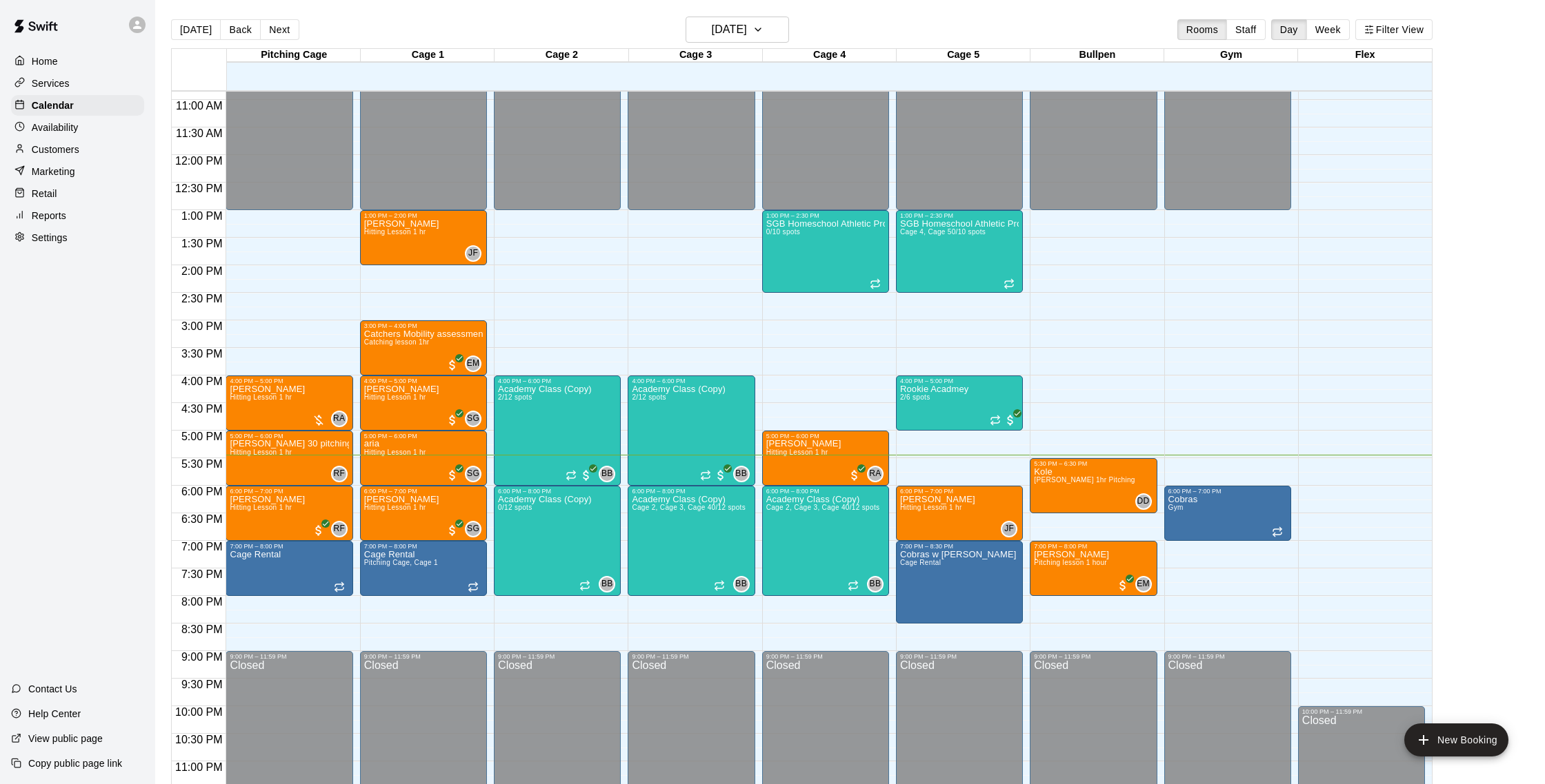
drag, startPoint x: 1089, startPoint y: 602, endPoint x: 1217, endPoint y: 238, distance: 385.8
click at [1135, 455] on div "12:00 AM – 1:00 PM Closed 5:30 PM – 6:30 PM [PERSON_NAME][GEOGRAPHIC_DATA][PERS…" at bounding box center [1093, 155] width 127 height 1324
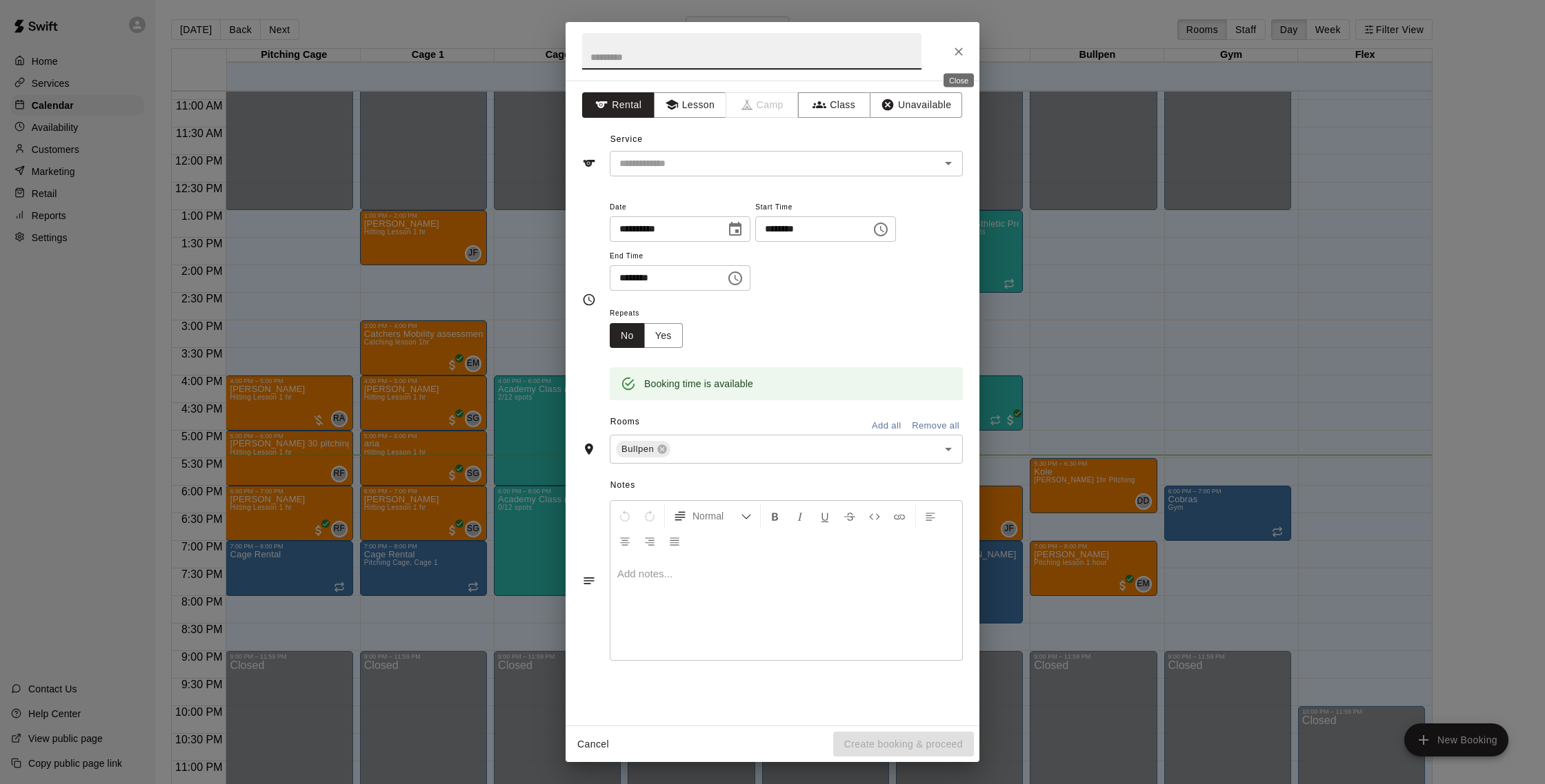
drag, startPoint x: 963, startPoint y: 53, endPoint x: 955, endPoint y: 50, distance: 8.5
click at [962, 53] on icon "Close" at bounding box center [958, 52] width 14 height 14
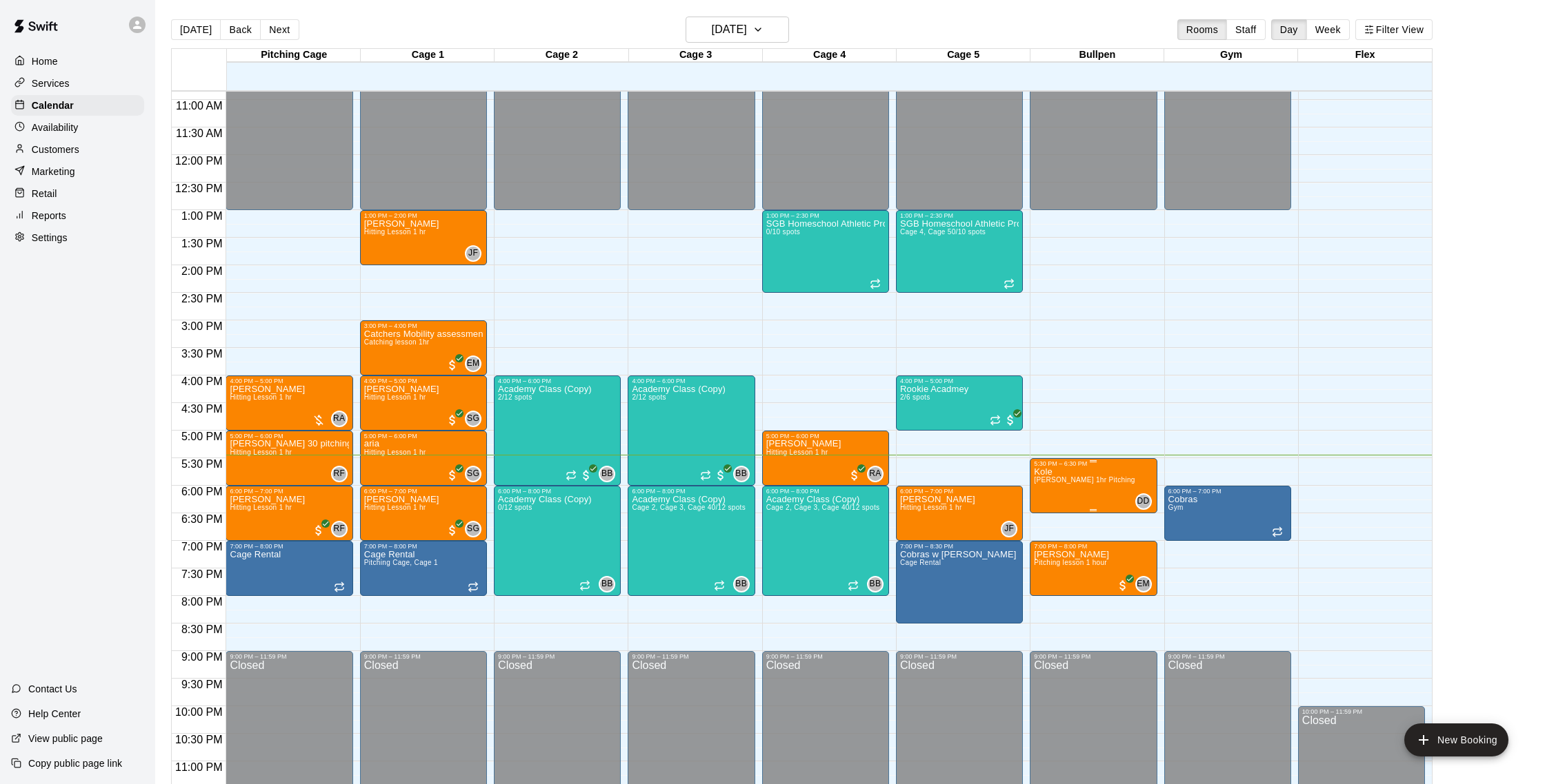
scroll to position [609, 0]
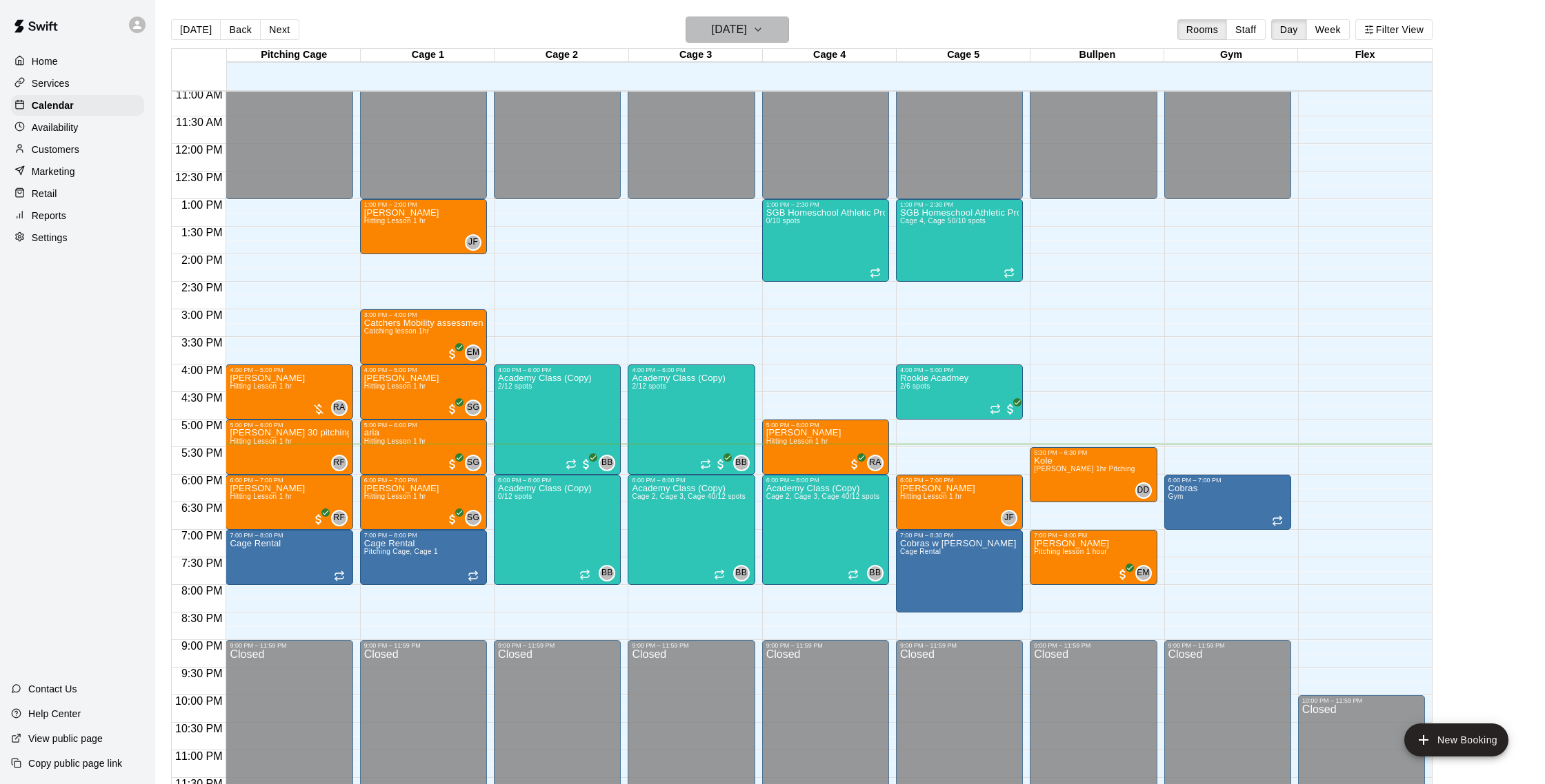
click at [728, 38] on h6 "[DATE]" at bounding box center [729, 29] width 35 height 20
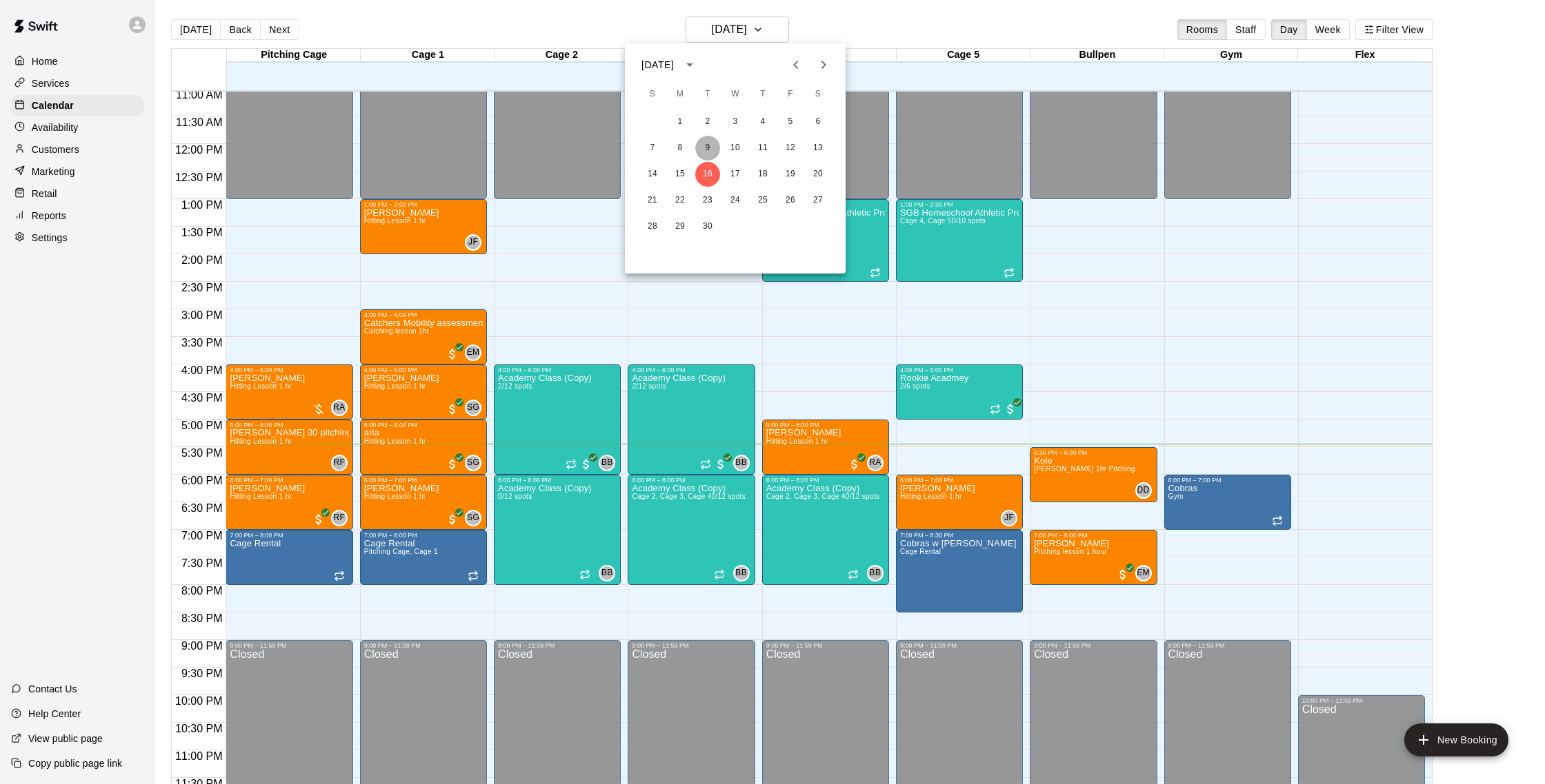
click at [713, 150] on button "9" at bounding box center [707, 148] width 24 height 24
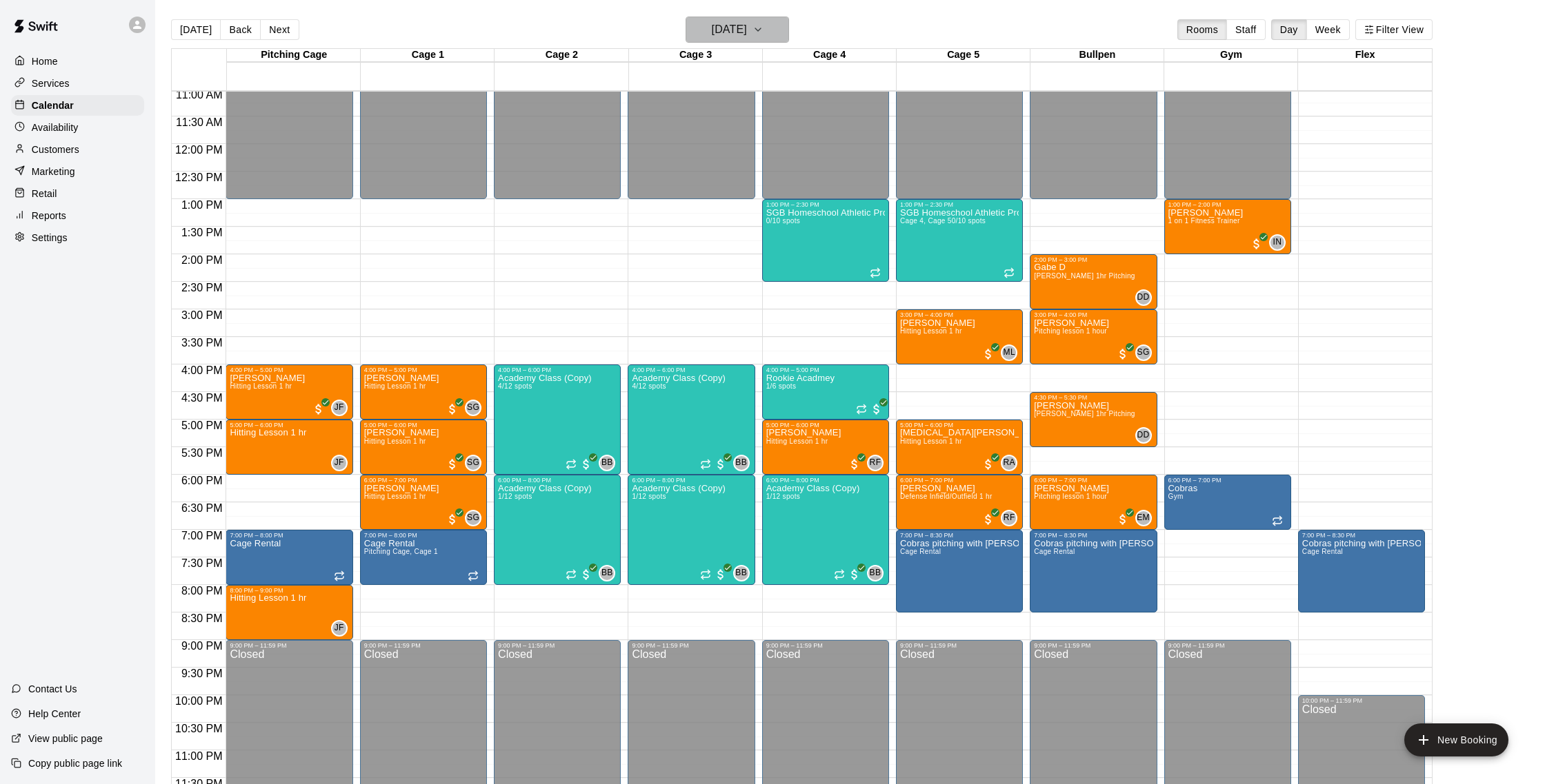
click at [712, 24] on h6 "[DATE]" at bounding box center [729, 29] width 35 height 20
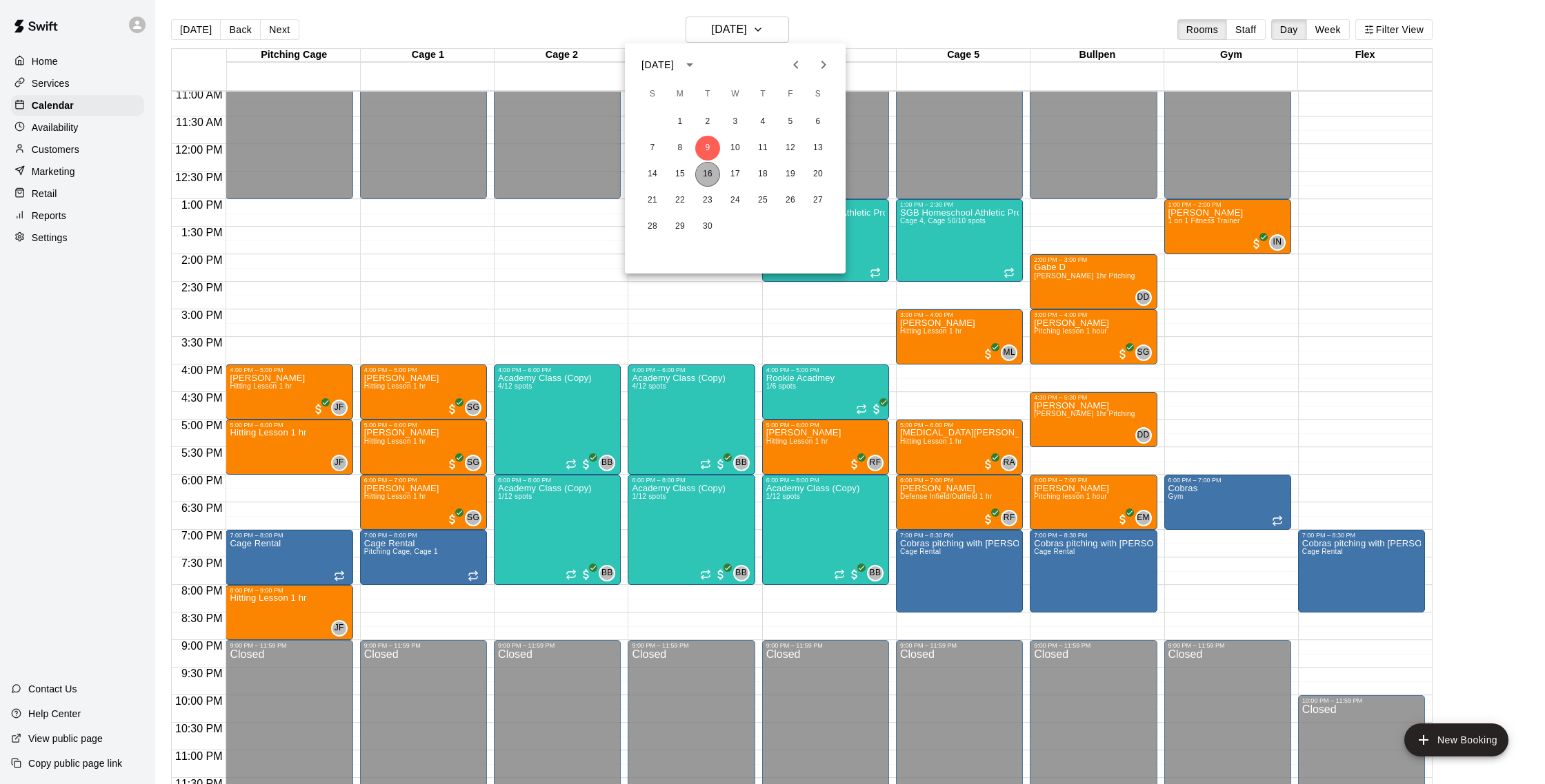
click at [710, 172] on button "16" at bounding box center [707, 174] width 24 height 24
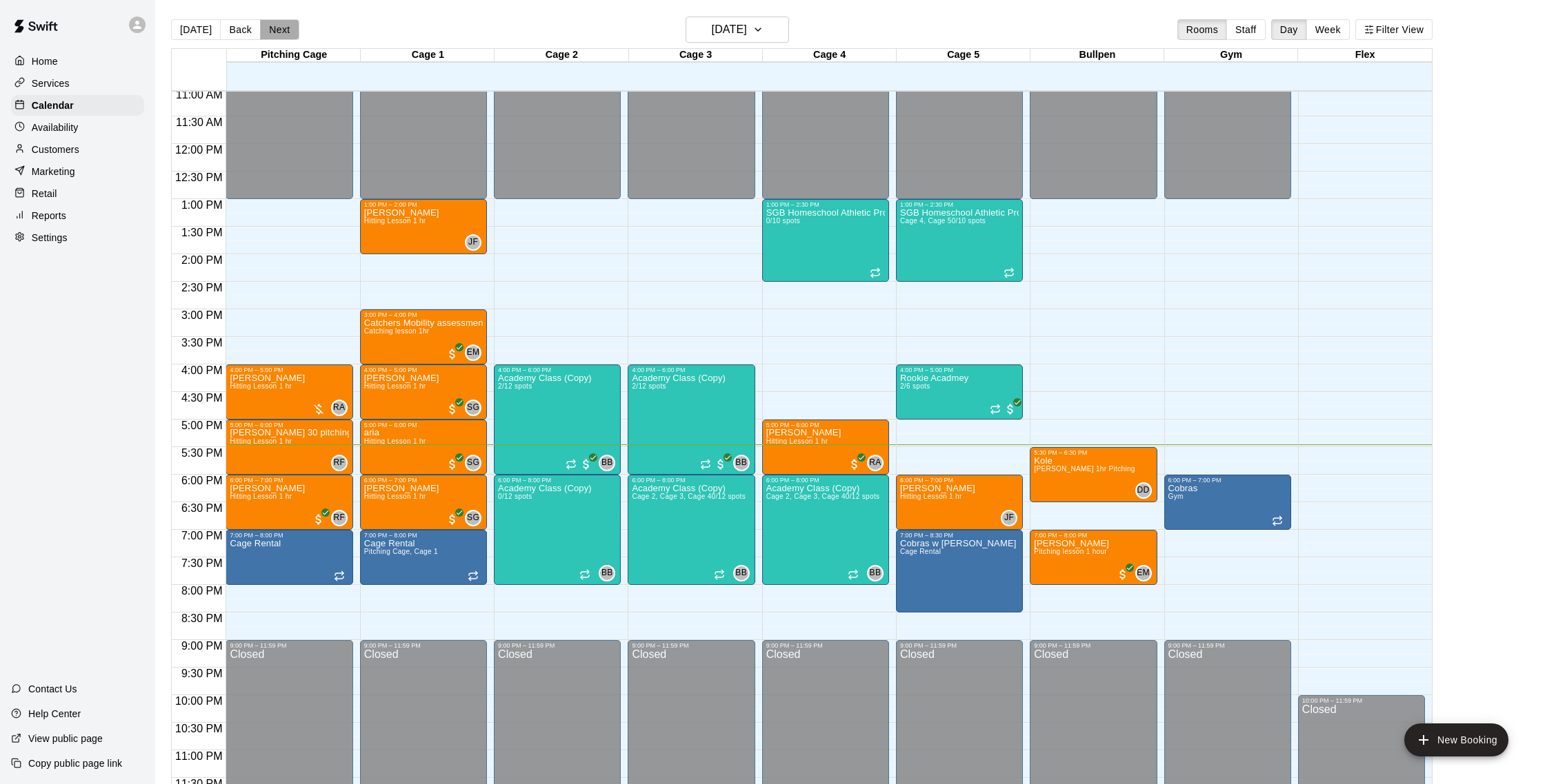
click at [271, 35] on button "Next" at bounding box center [278, 30] width 39 height 21
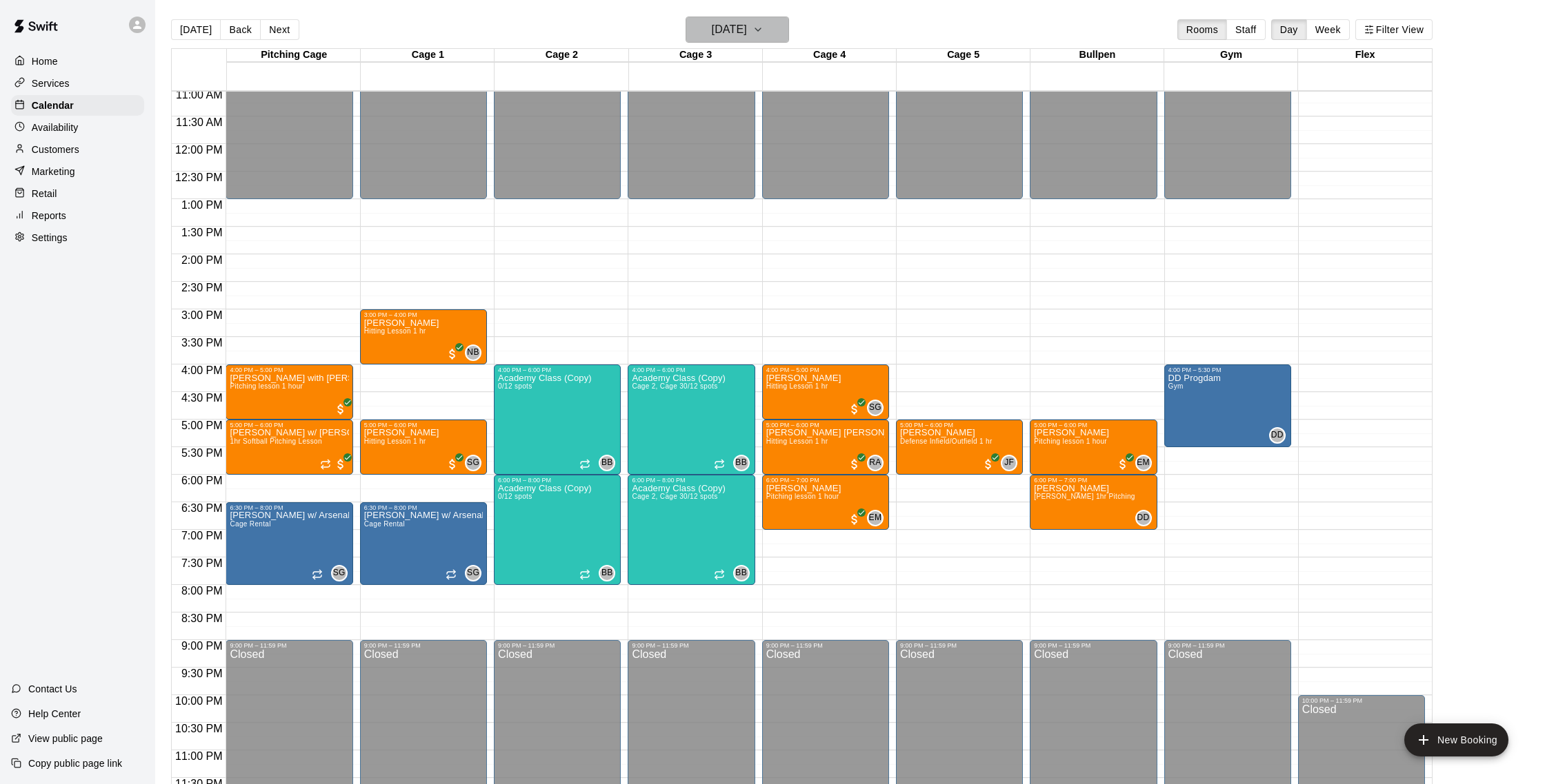
click at [747, 35] on h6 "[DATE]" at bounding box center [729, 29] width 35 height 20
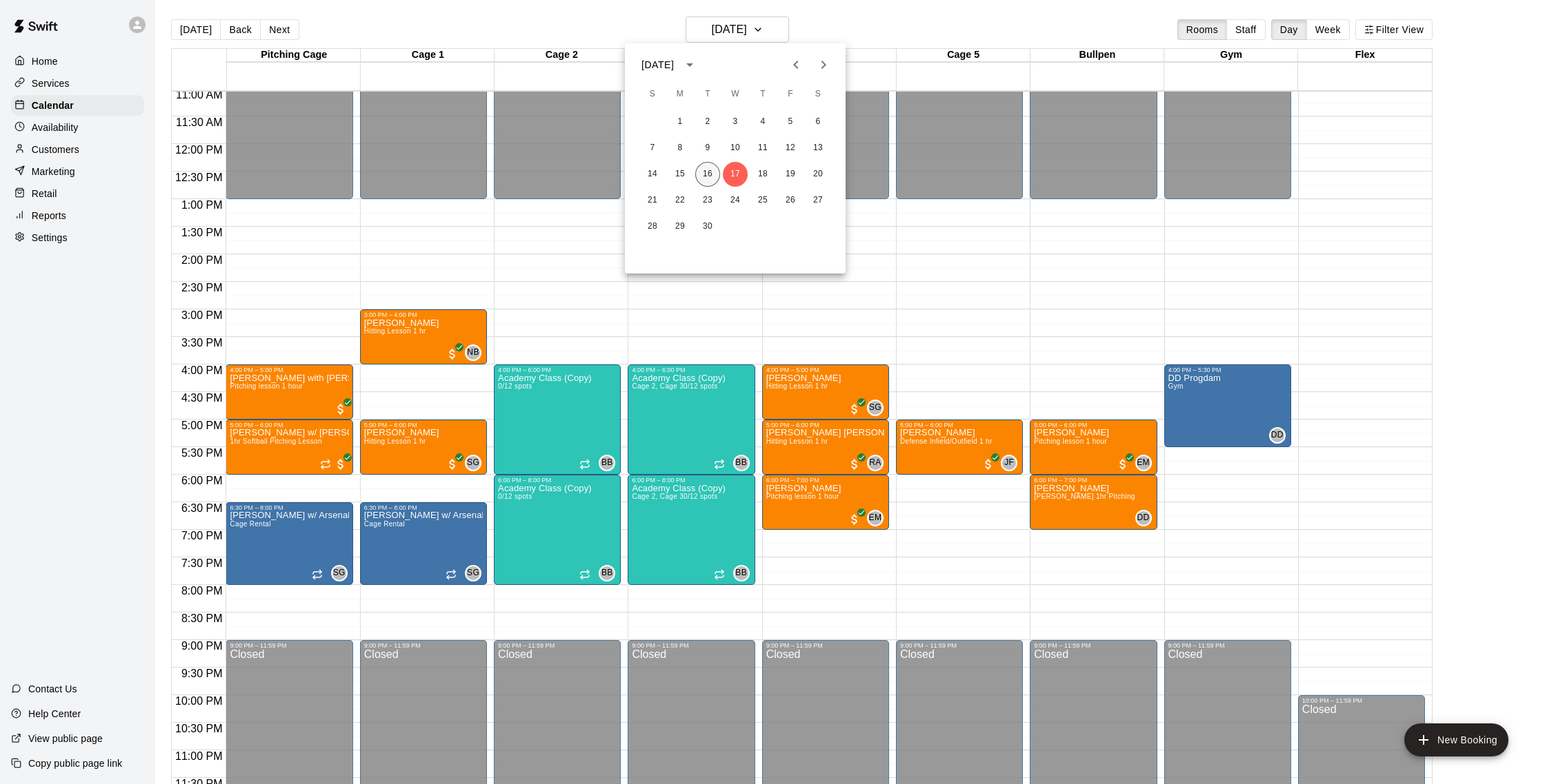
click at [705, 170] on button "16" at bounding box center [707, 174] width 24 height 24
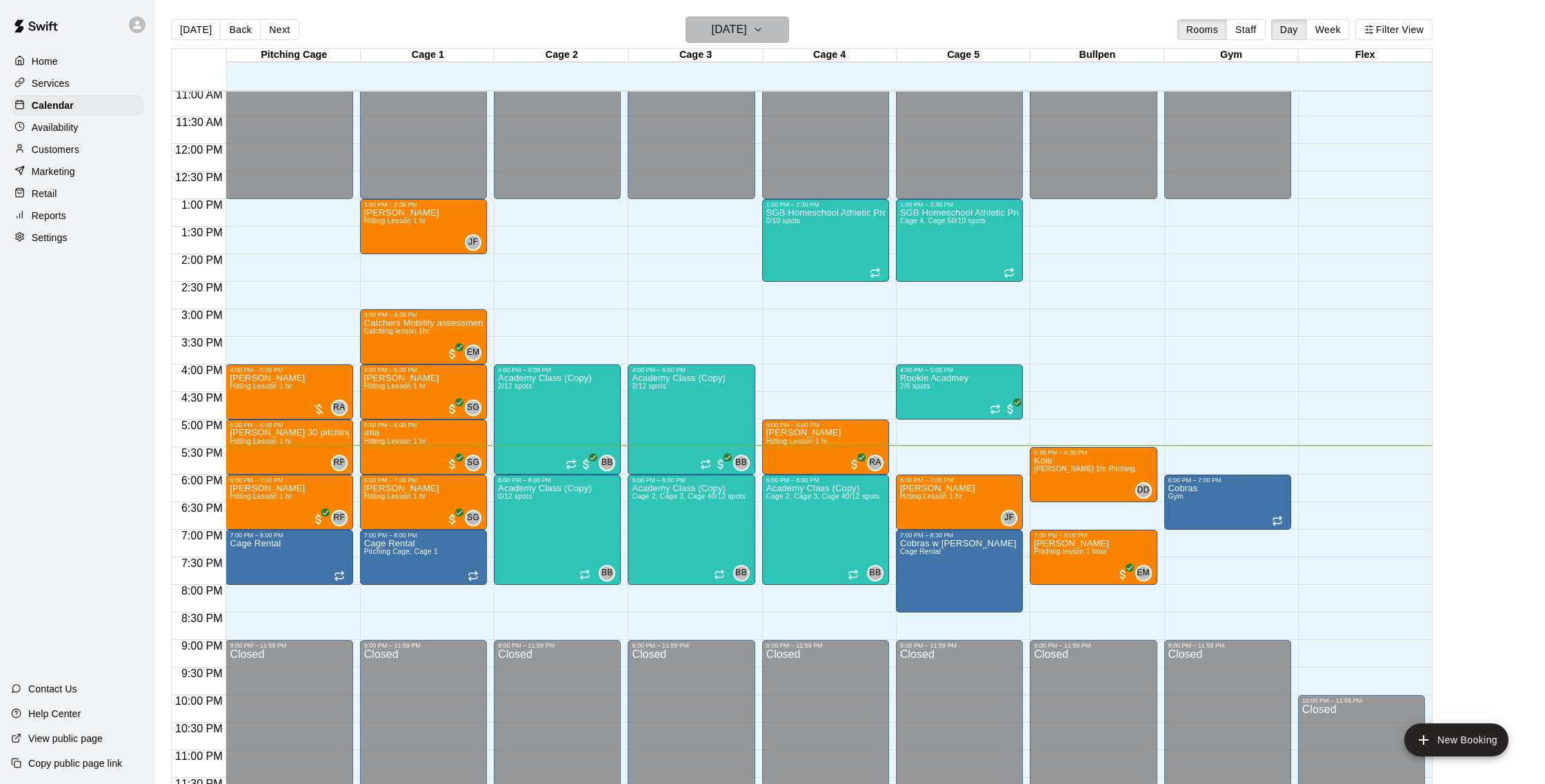
click at [747, 30] on h6 "[DATE]" at bounding box center [729, 29] width 35 height 20
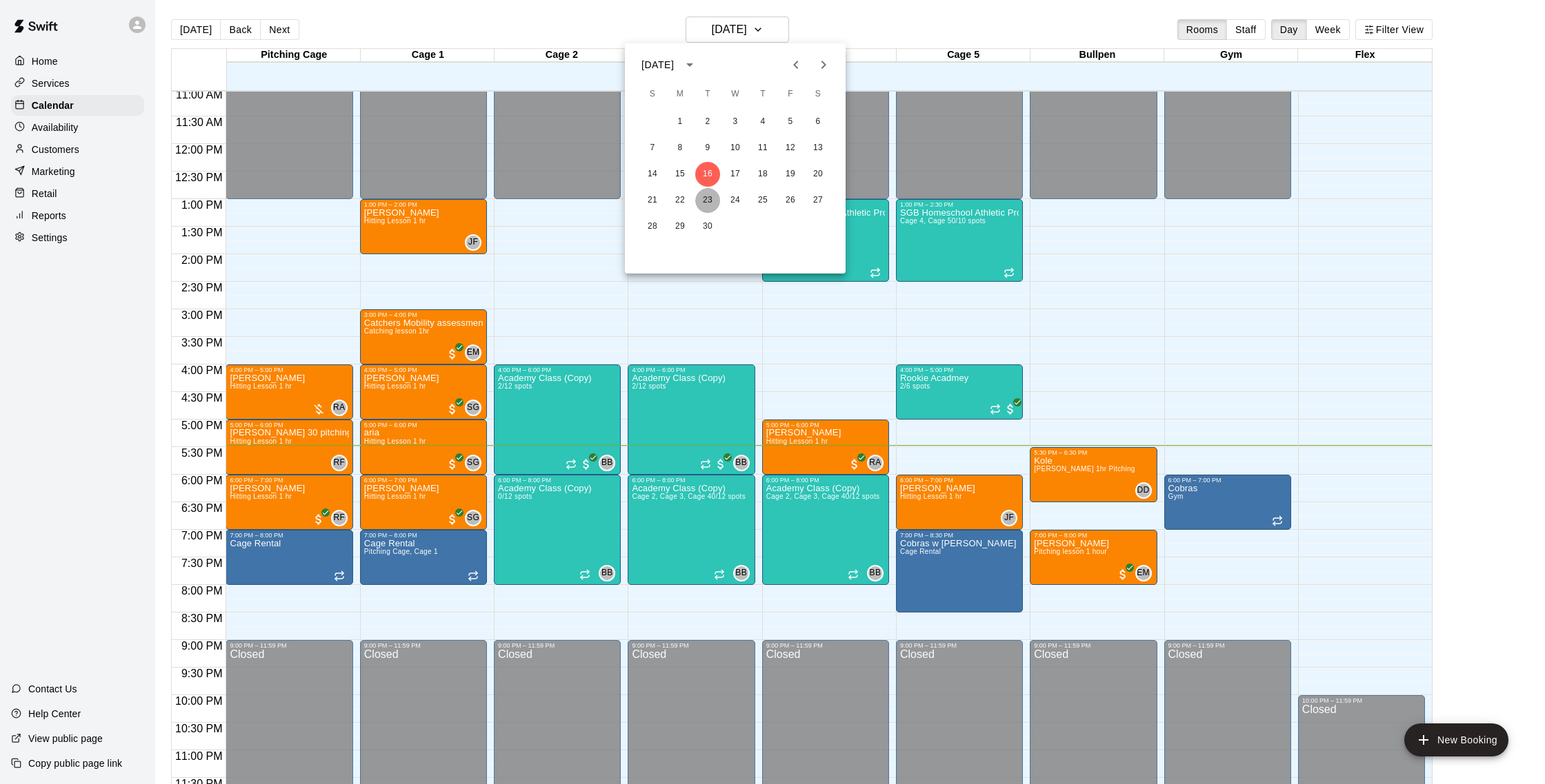
click at [710, 201] on button "23" at bounding box center [707, 200] width 24 height 24
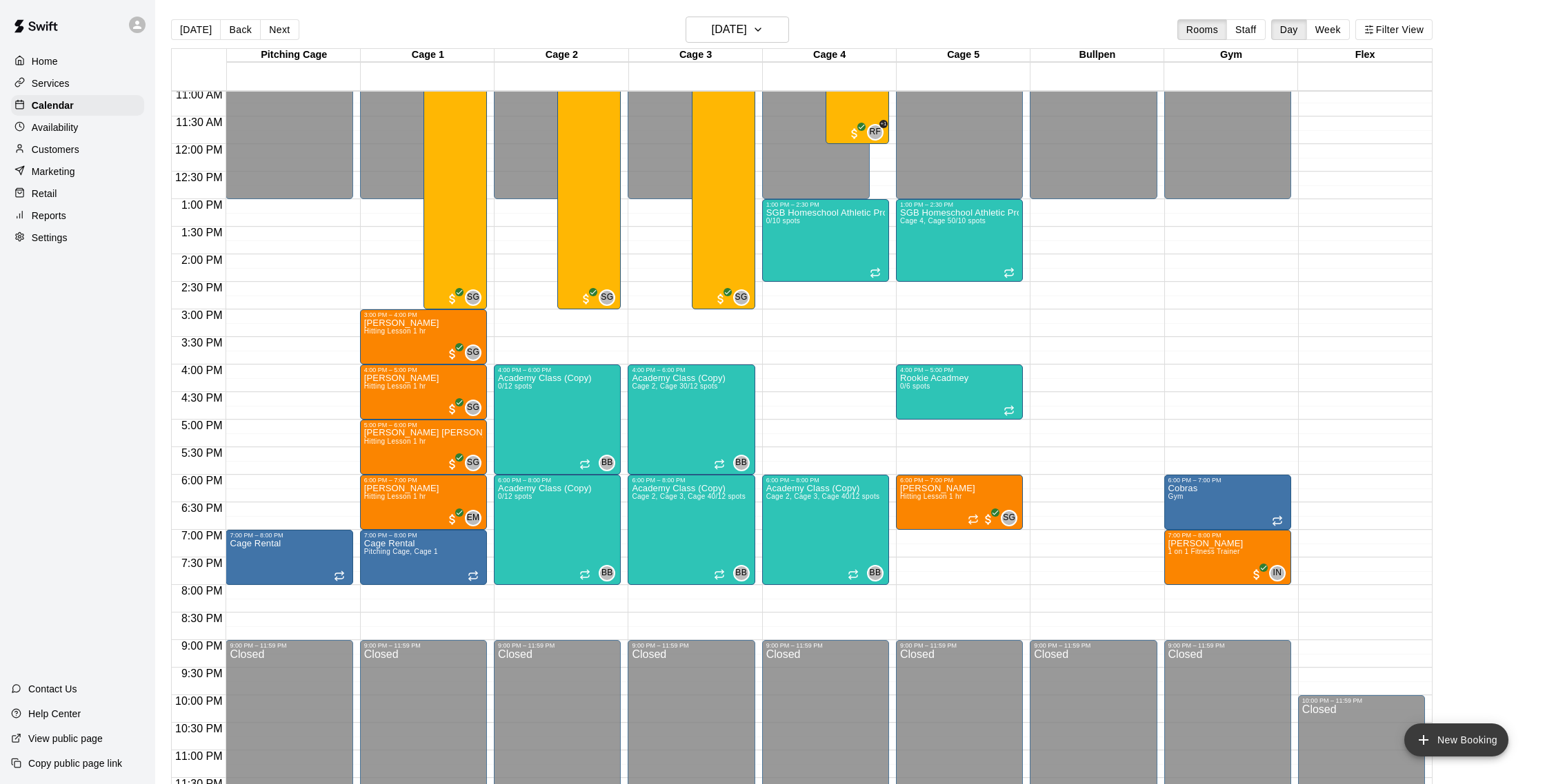
click at [1457, 741] on button "New Booking" at bounding box center [1456, 740] width 104 height 33
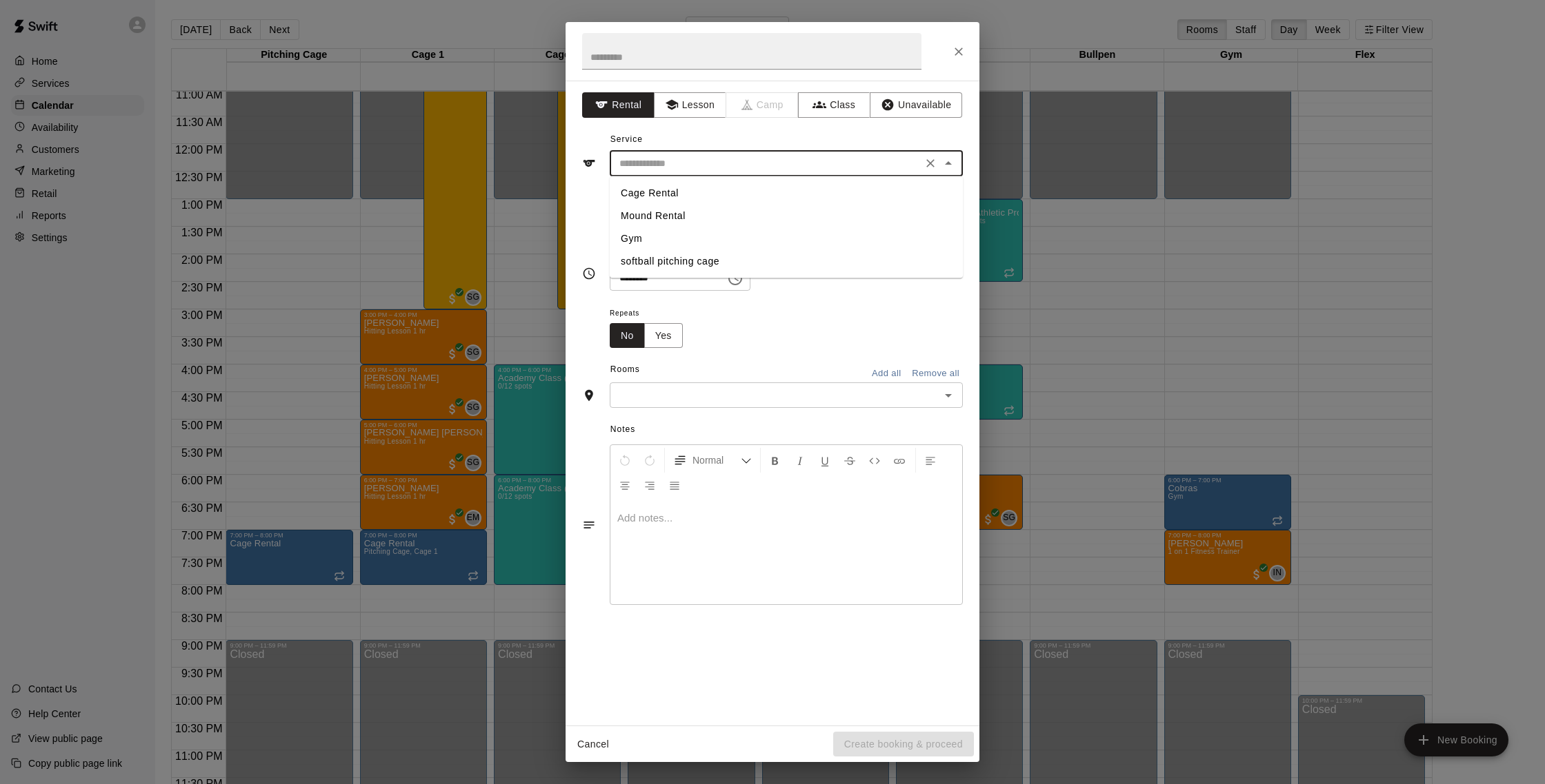
click at [801, 171] on input "text" at bounding box center [765, 164] width 304 height 17
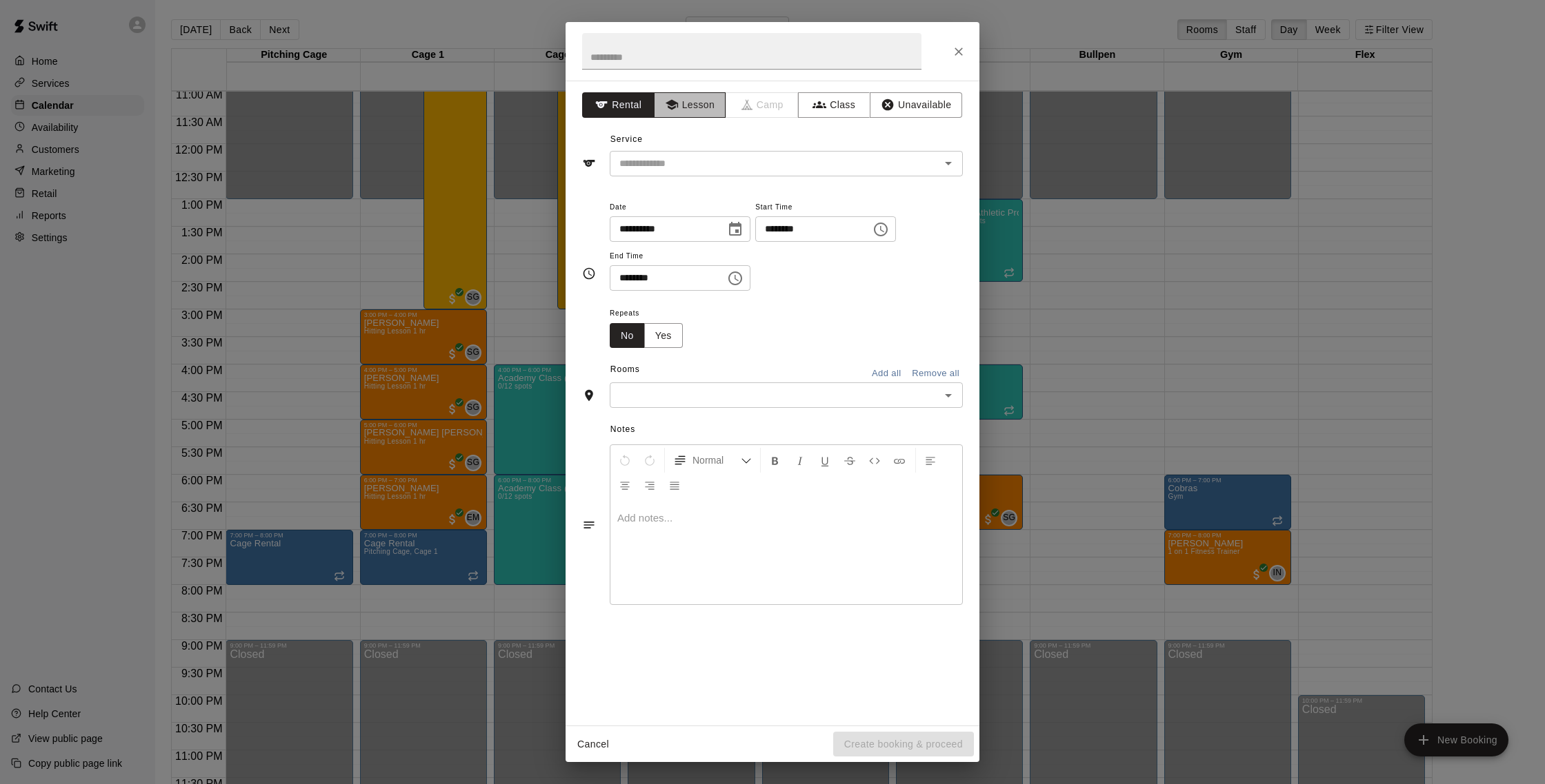
click at [686, 103] on button "Lesson" at bounding box center [689, 104] width 72 height 25
click at [731, 159] on input "text" at bounding box center [765, 164] width 304 height 17
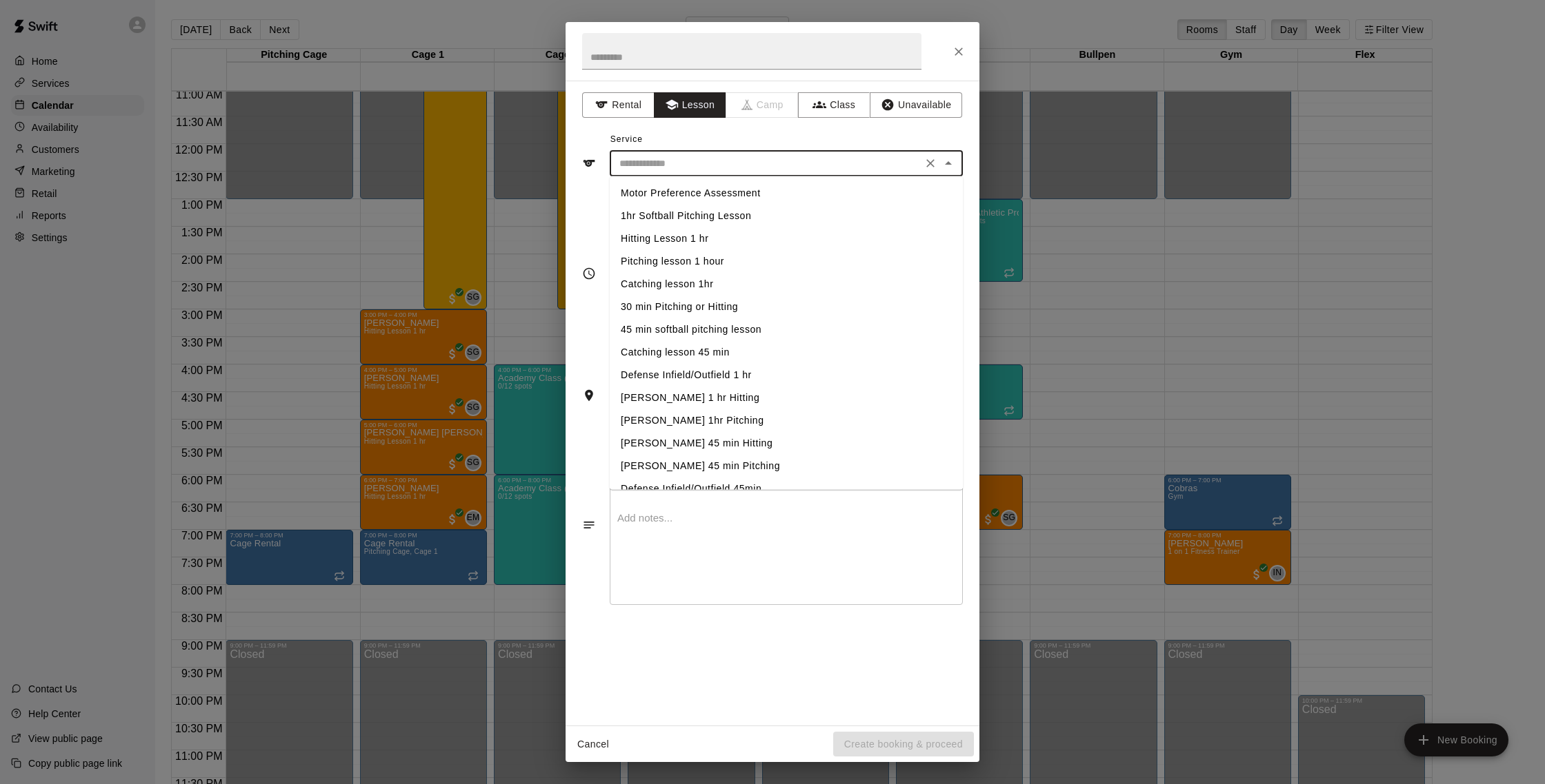
click at [734, 243] on li "Hitting Lesson 1 hr" at bounding box center [785, 239] width 353 height 23
type input "**********"
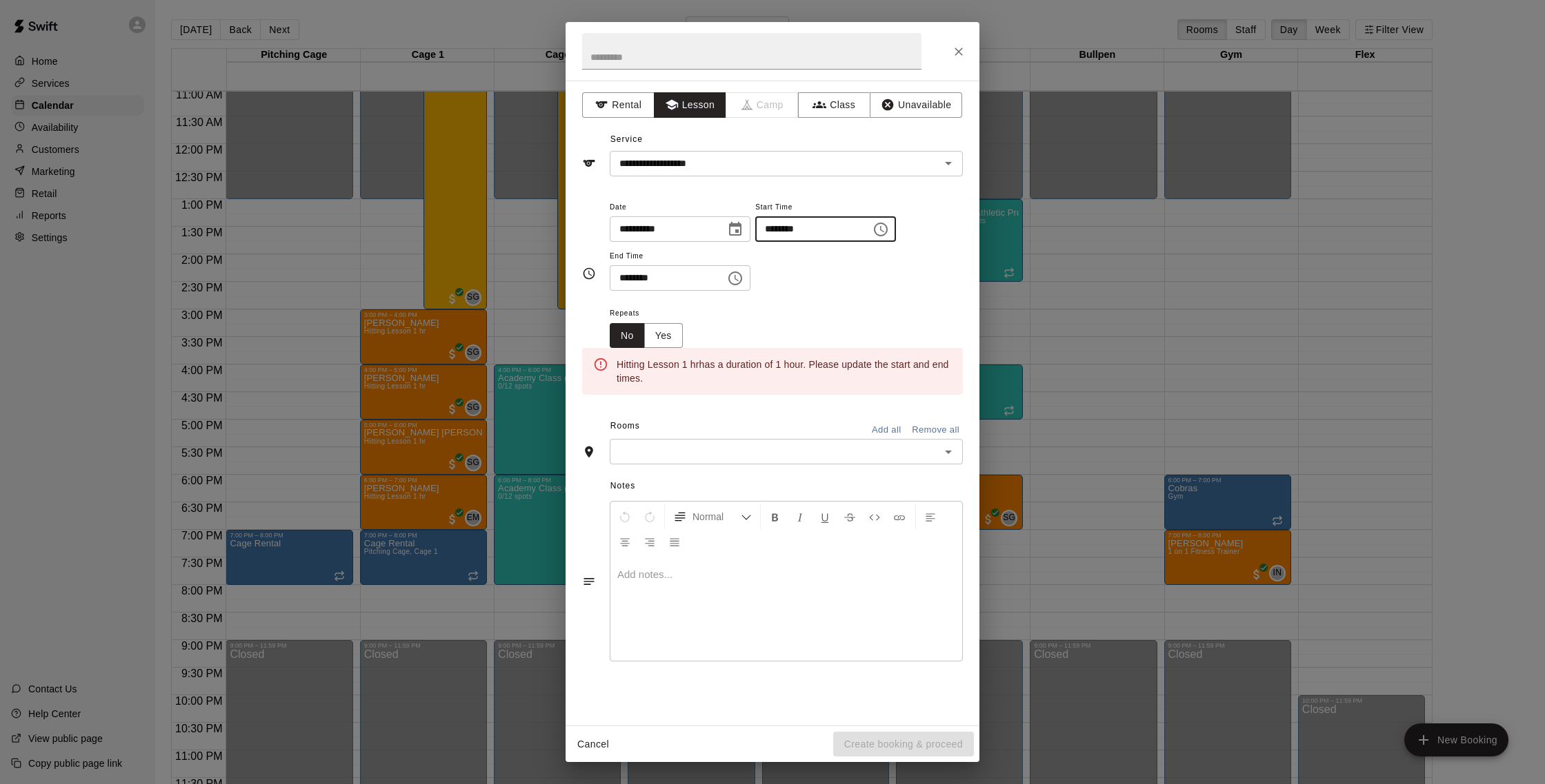
click at [779, 232] on input "********" at bounding box center [808, 228] width 106 height 25
click at [629, 282] on input "********" at bounding box center [662, 277] width 106 height 25
click at [643, 280] on input "********" at bounding box center [662, 277] width 106 height 25
click at [645, 283] on input "********" at bounding box center [662, 277] width 106 height 25
click at [631, 281] on input "********" at bounding box center [662, 277] width 106 height 25
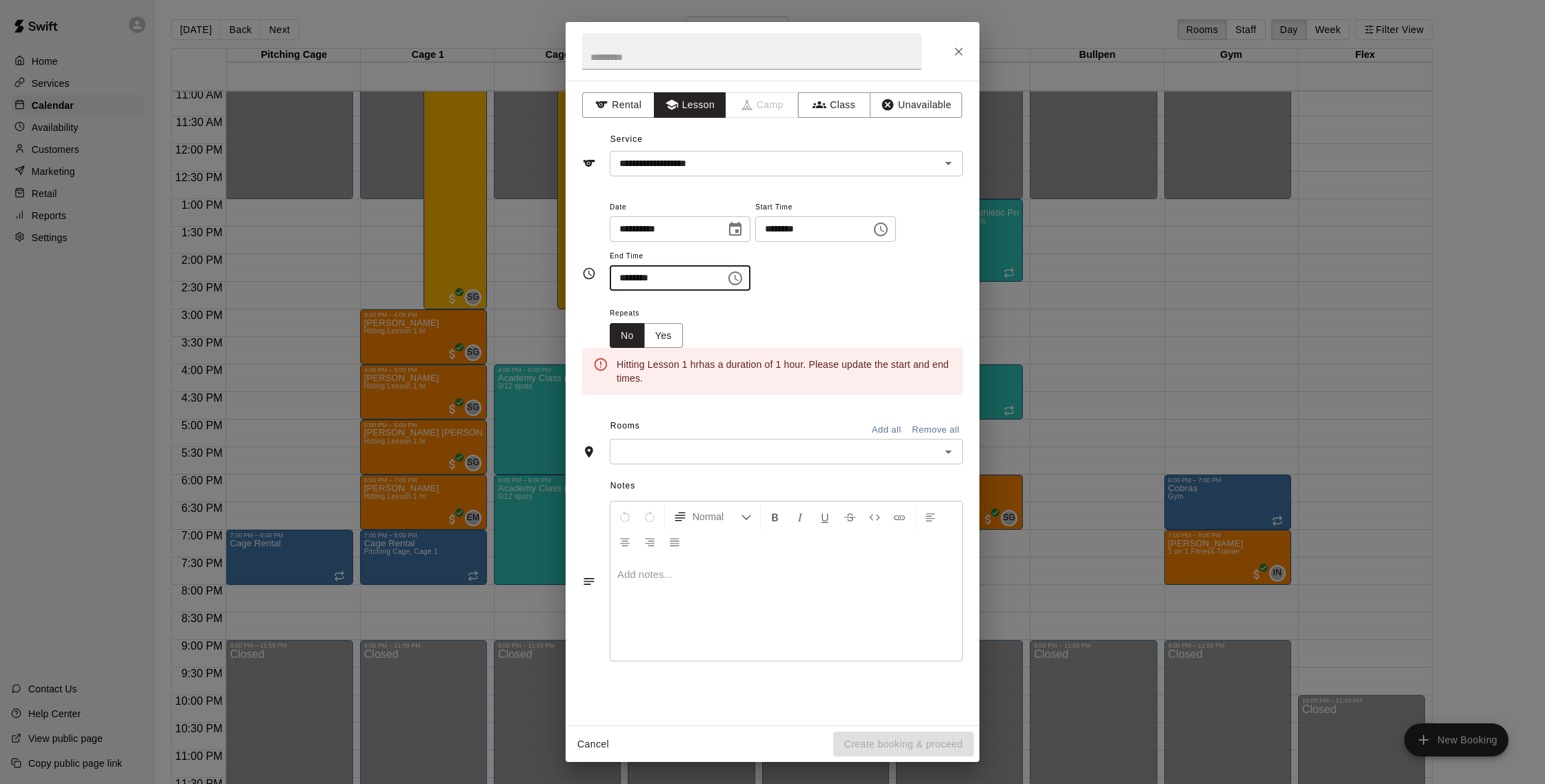
type input "********"
click at [794, 229] on input "********" at bounding box center [808, 228] width 106 height 25
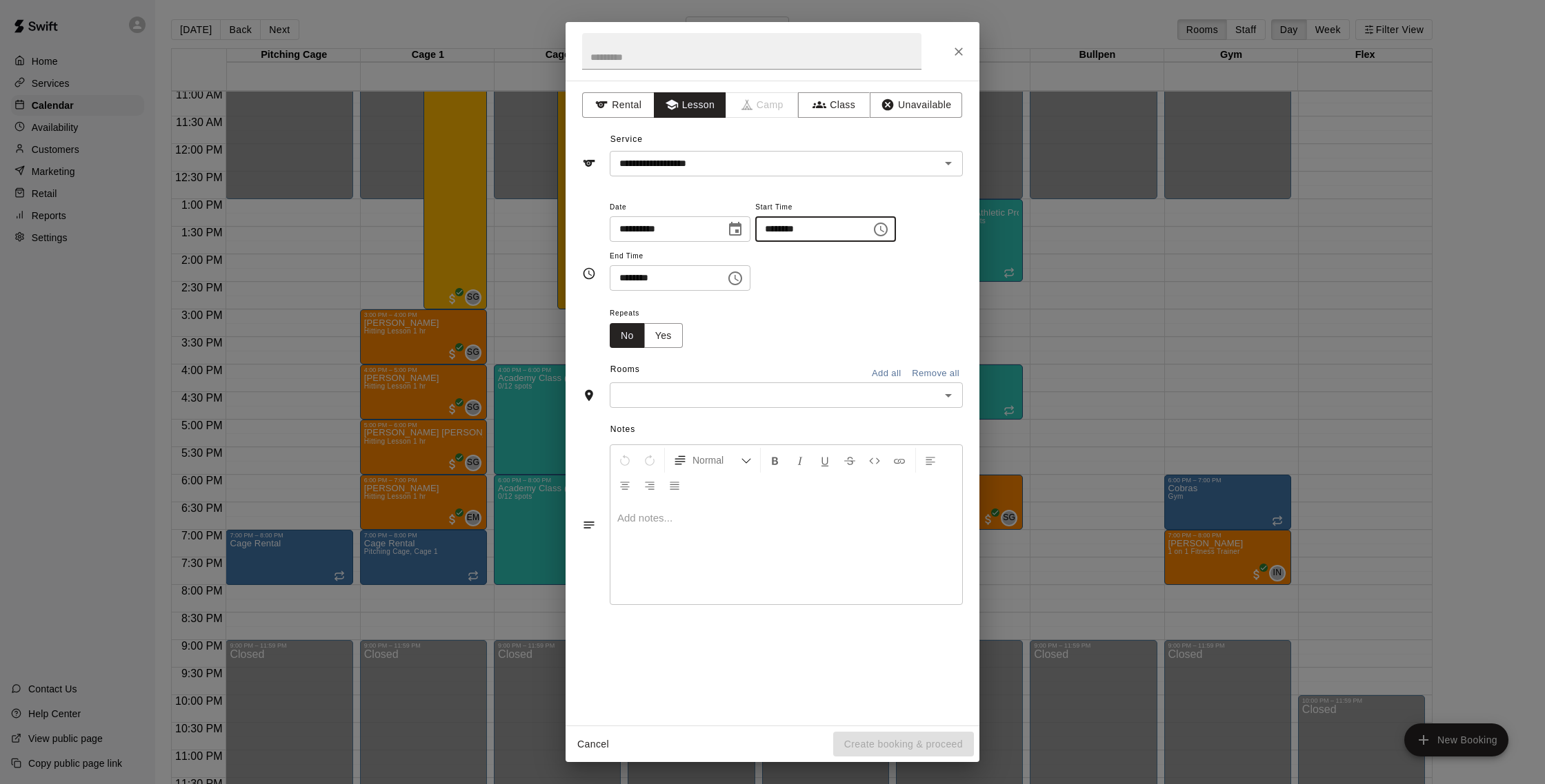
type input "********"
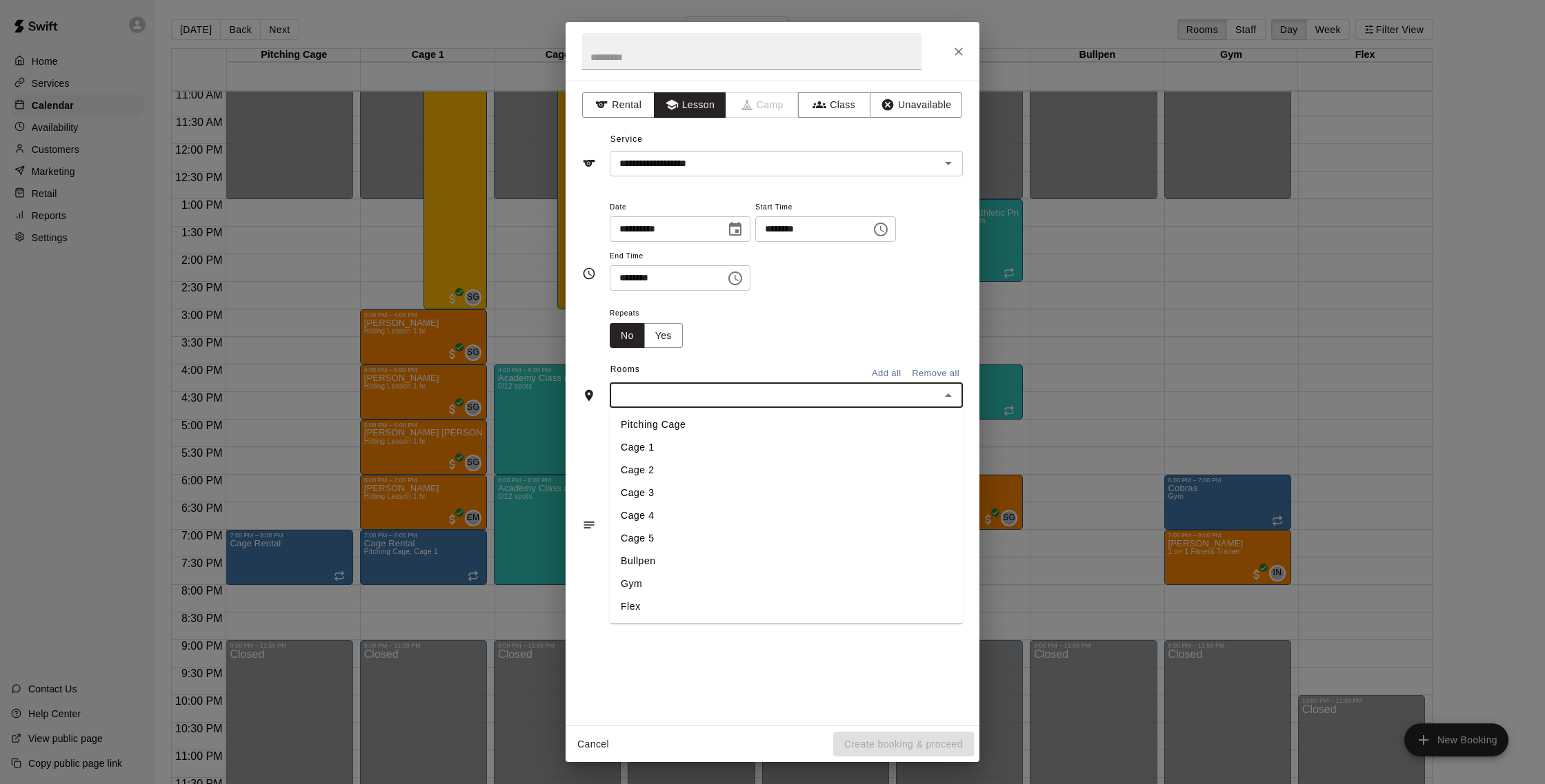
click at [753, 393] on input "text" at bounding box center [775, 395] width 322 height 17
click at [747, 569] on li "Bullpen" at bounding box center [785, 561] width 353 height 23
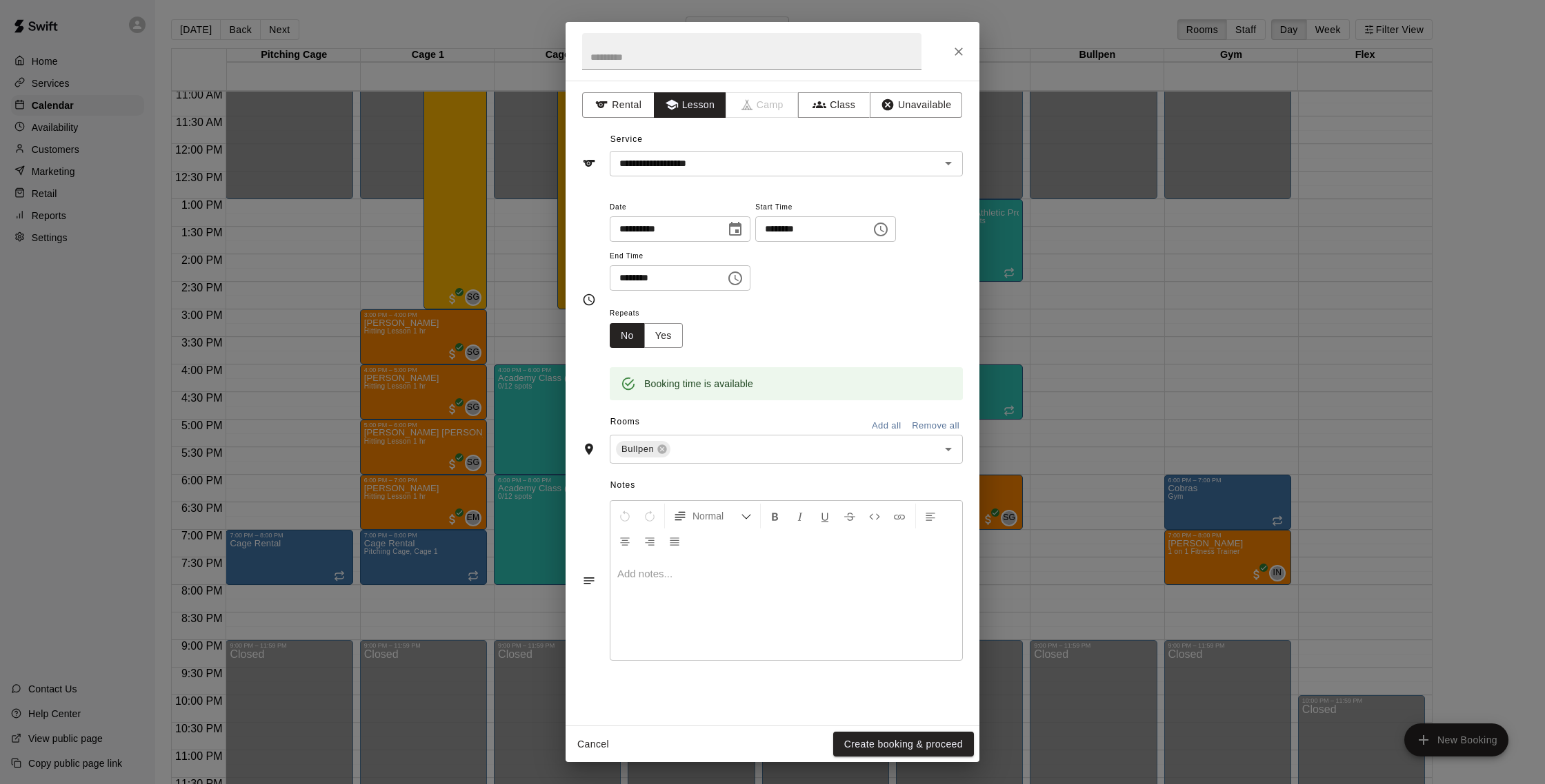
click at [728, 180] on div "**********" at bounding box center [772, 403] width 414 height 645
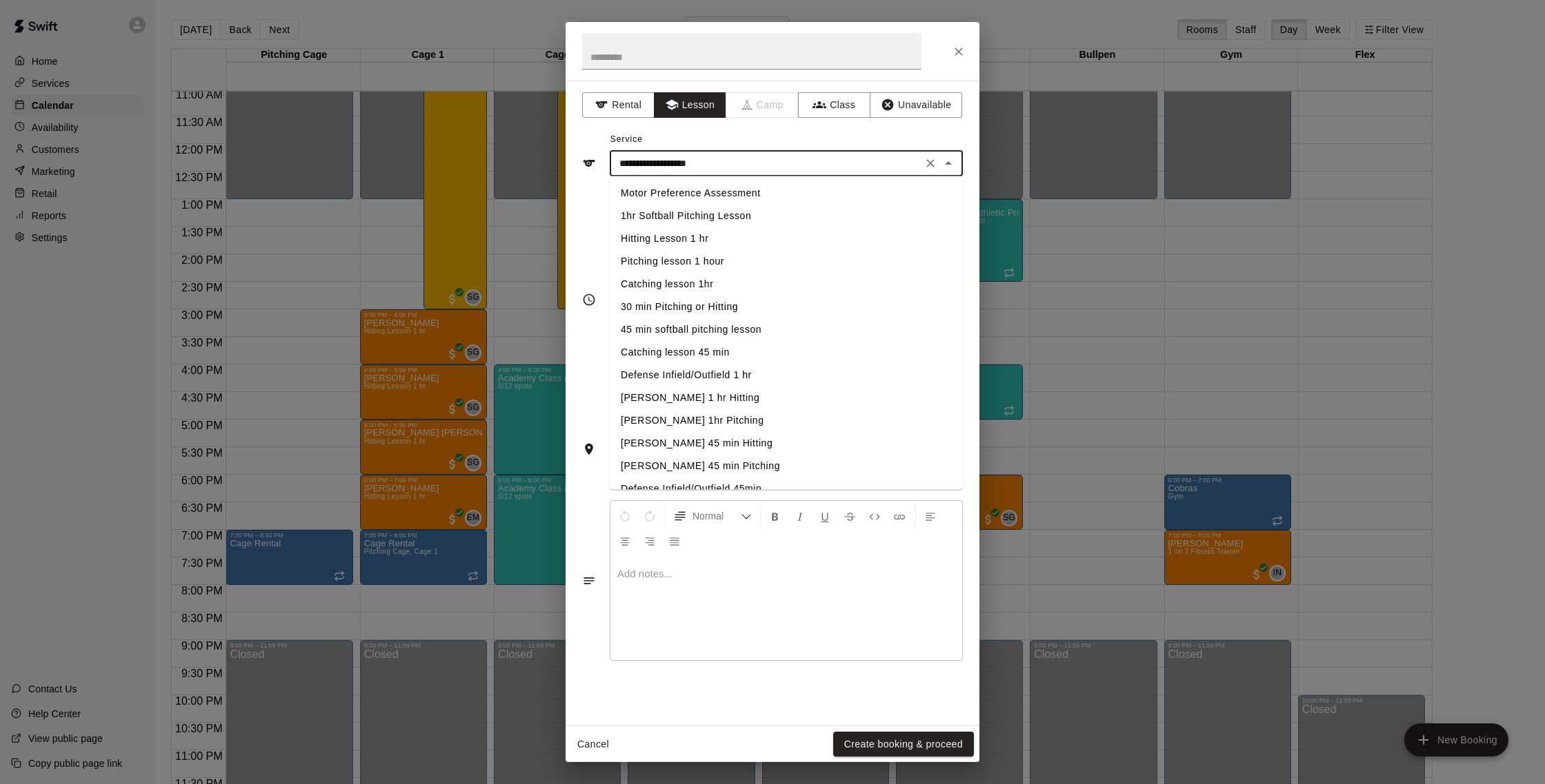
click at [725, 166] on input "**********" at bounding box center [765, 164] width 304 height 17
click at [717, 268] on li "Pitching lesson 1 hour" at bounding box center [785, 261] width 353 height 23
type input "**********"
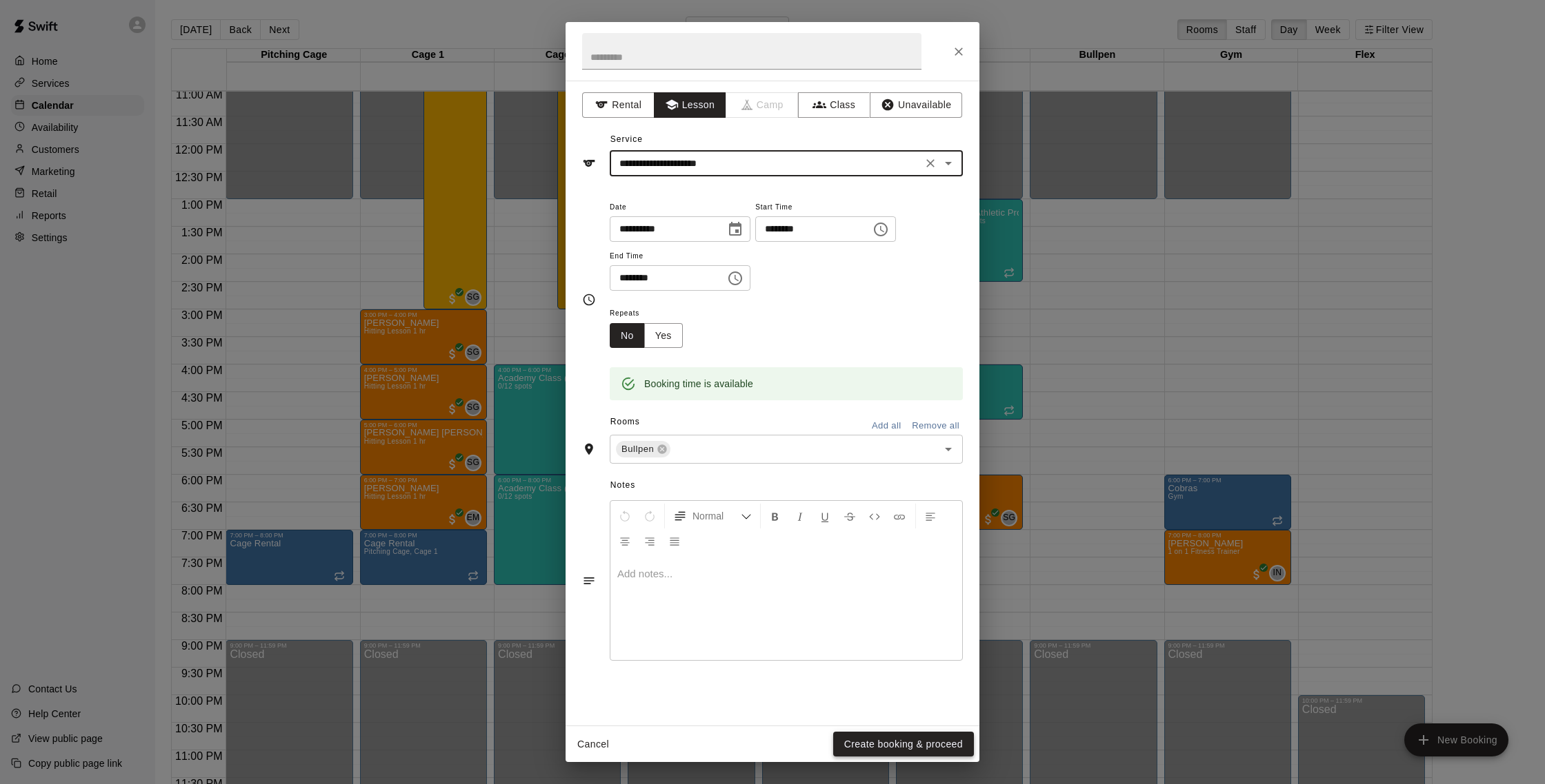
click at [918, 751] on button "Create booking & proceed" at bounding box center [904, 745] width 141 height 25
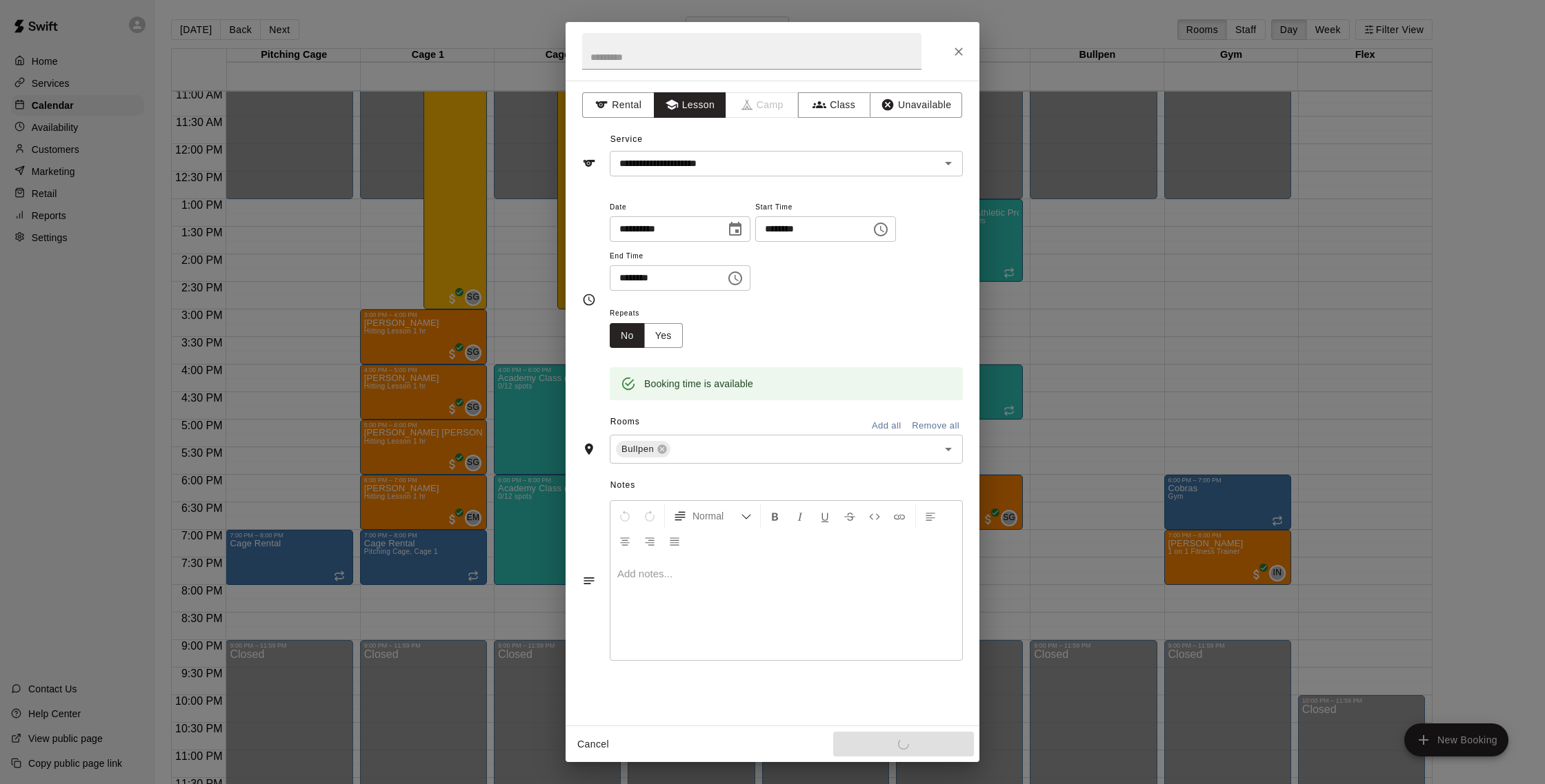
drag, startPoint x: 1435, startPoint y: 247, endPoint x: 1421, endPoint y: 61, distance: 186.5
click at [1436, 245] on div "**********" at bounding box center [772, 392] width 1545 height 784
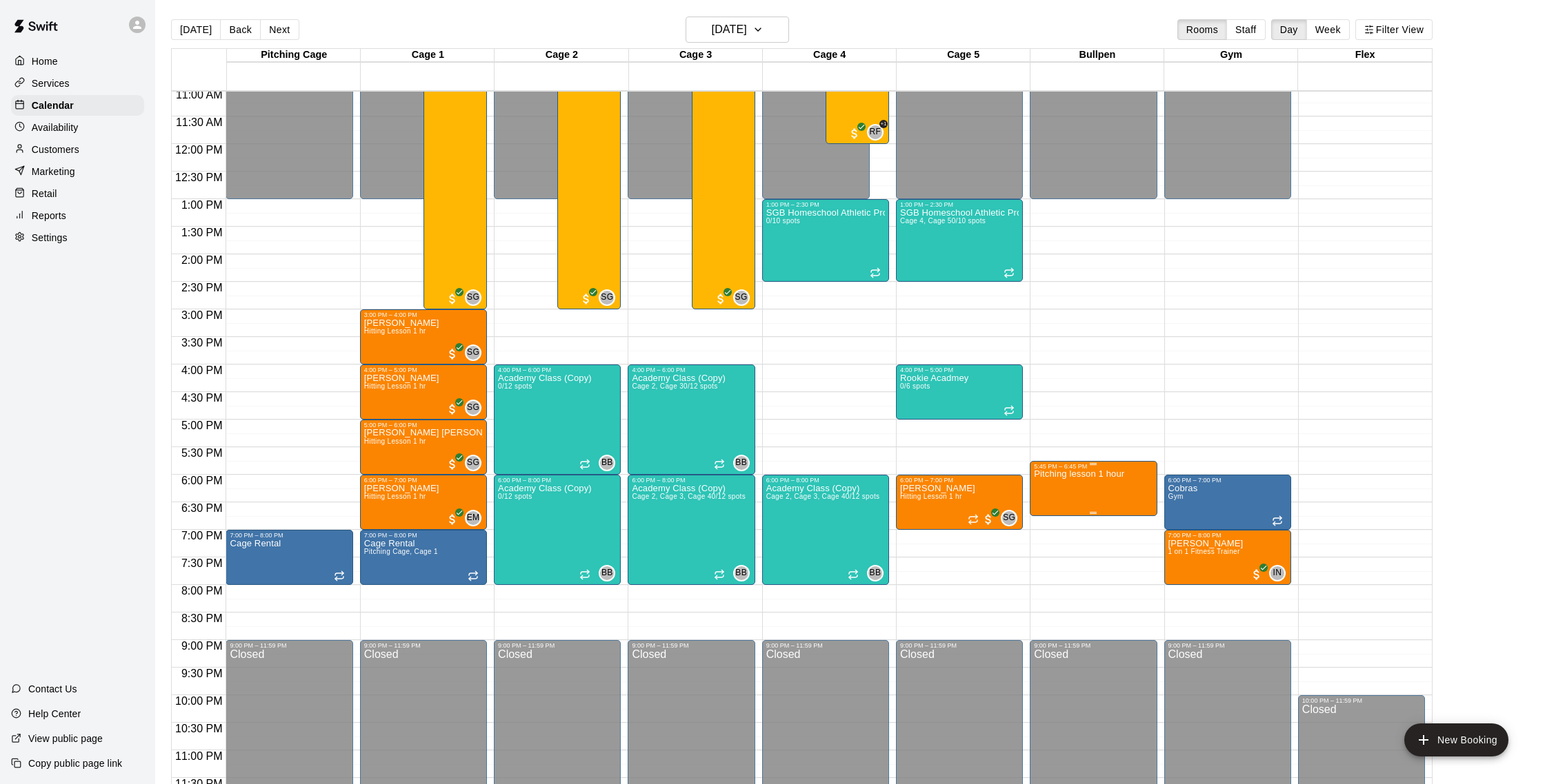
click at [1053, 519] on img "edit" at bounding box center [1048, 518] width 16 height 16
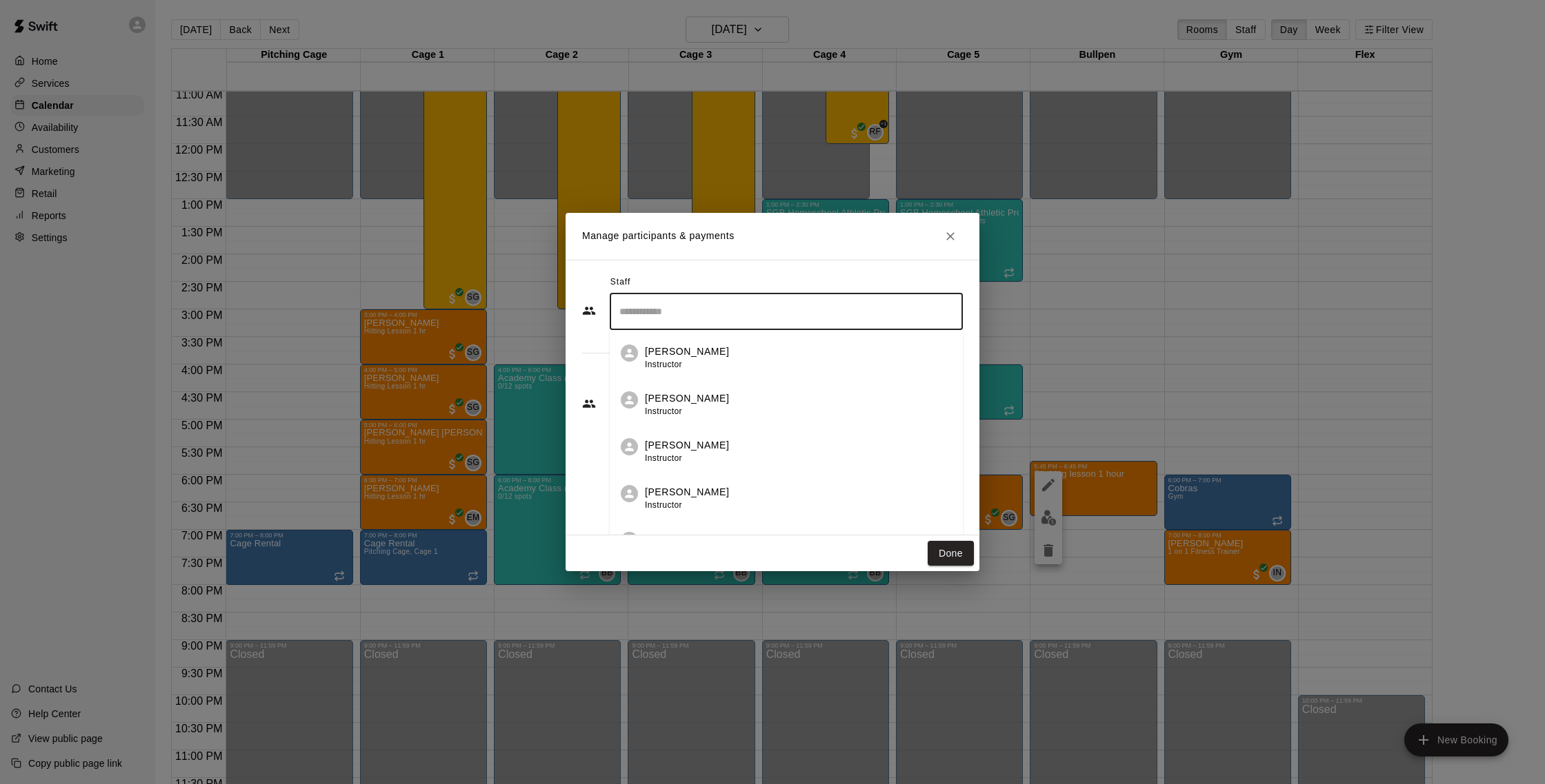
click at [663, 306] on input "Search staff" at bounding box center [786, 312] width 340 height 24
click at [608, 258] on h2 "Manage participants & payments" at bounding box center [772, 237] width 414 height 47
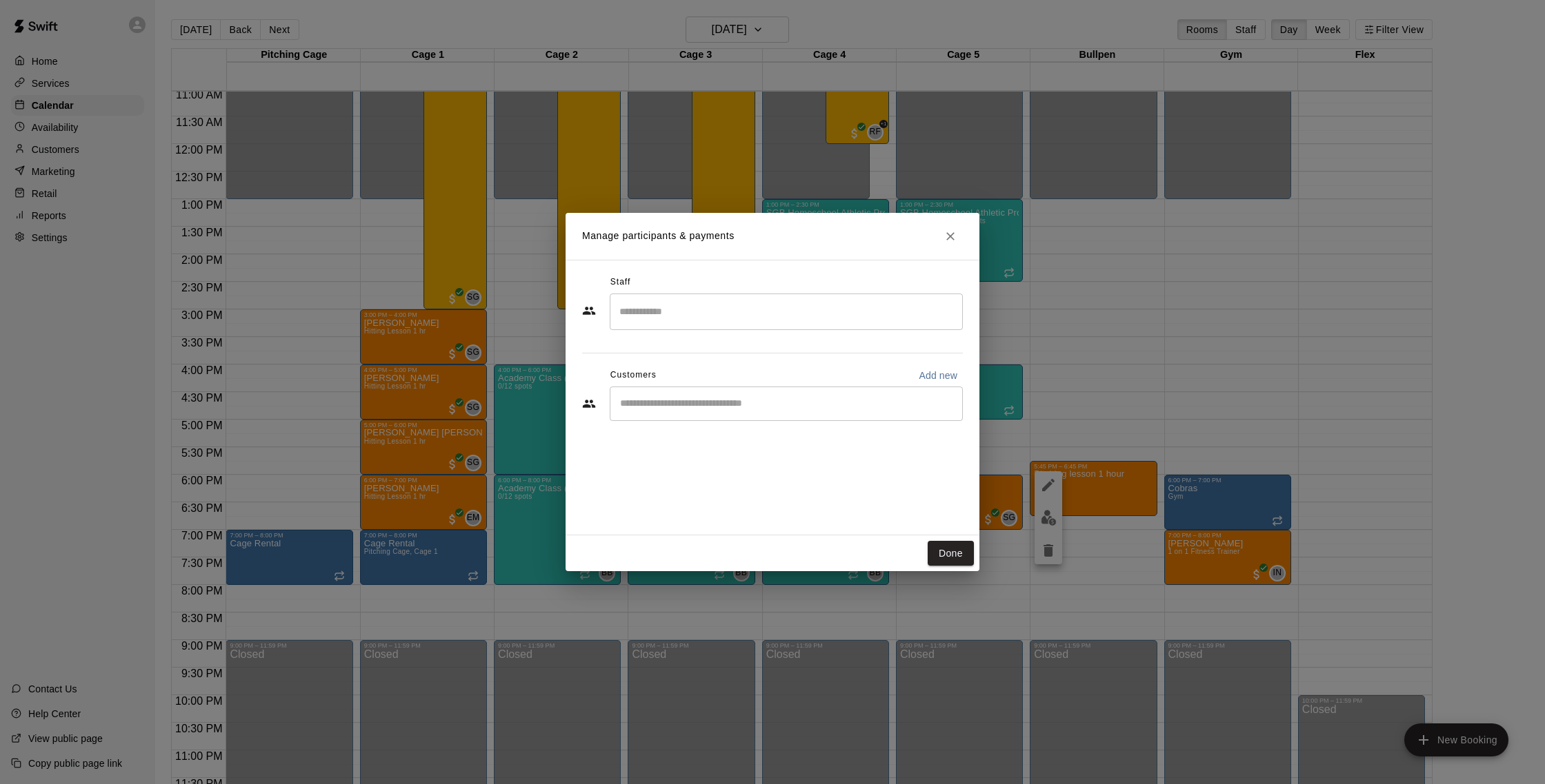
click at [733, 406] on input "Start typing to search customers..." at bounding box center [786, 403] width 340 height 14
click at [764, 403] on input "Start typing to search customers..." at bounding box center [786, 403] width 340 height 14
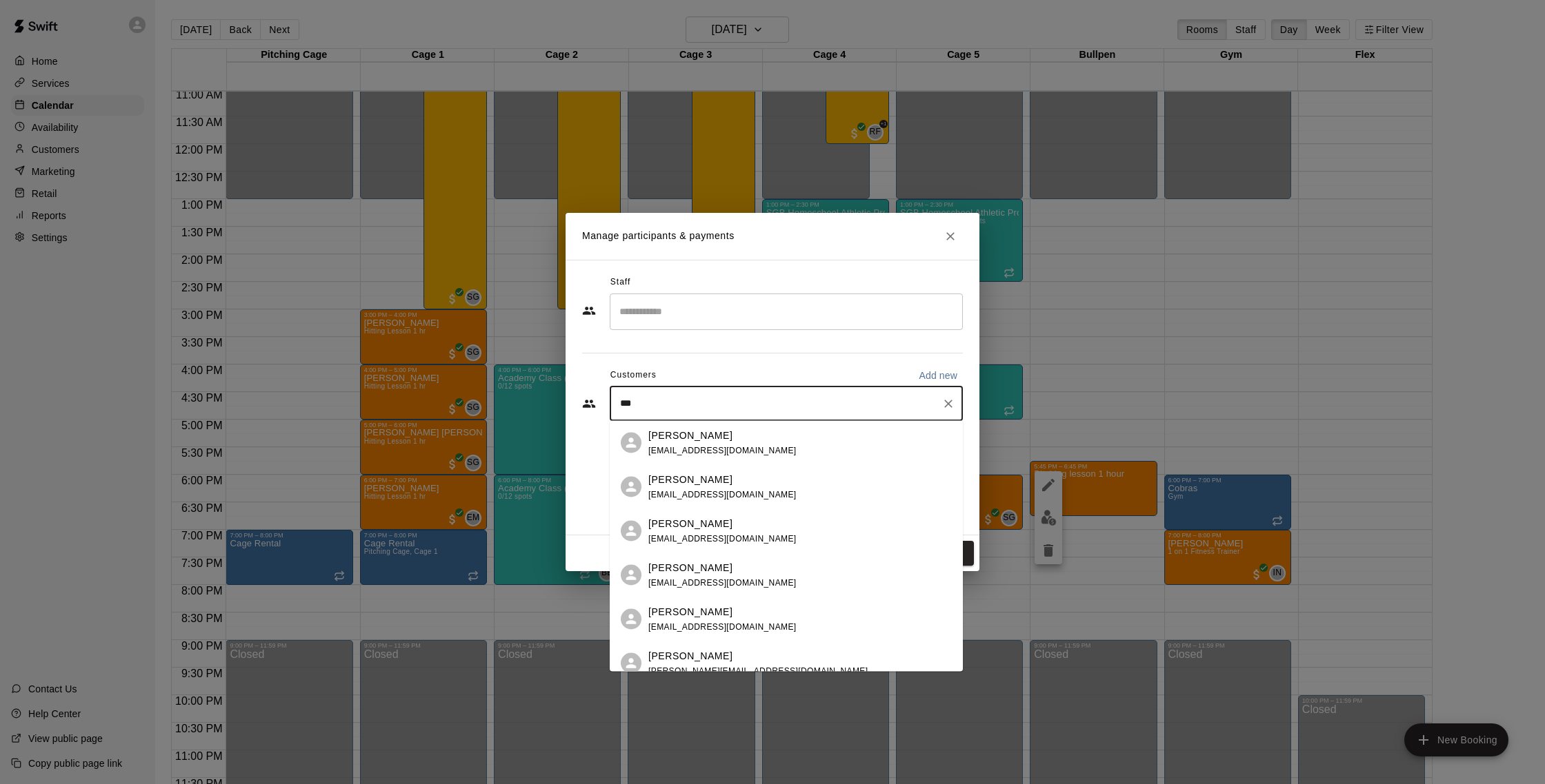
type input "**"
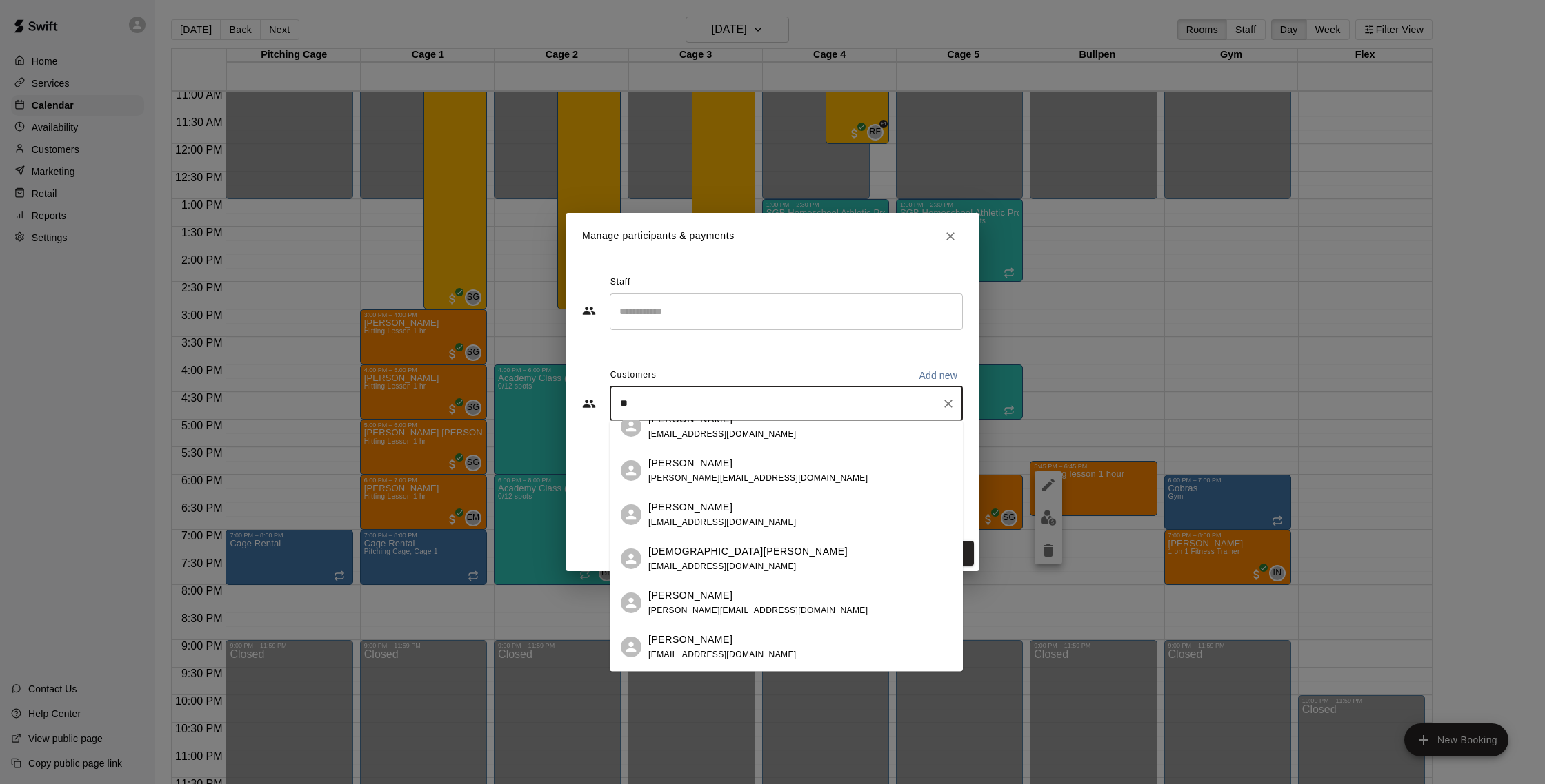
scroll to position [635, 0]
click at [951, 409] on icon "Clear" at bounding box center [948, 403] width 14 height 14
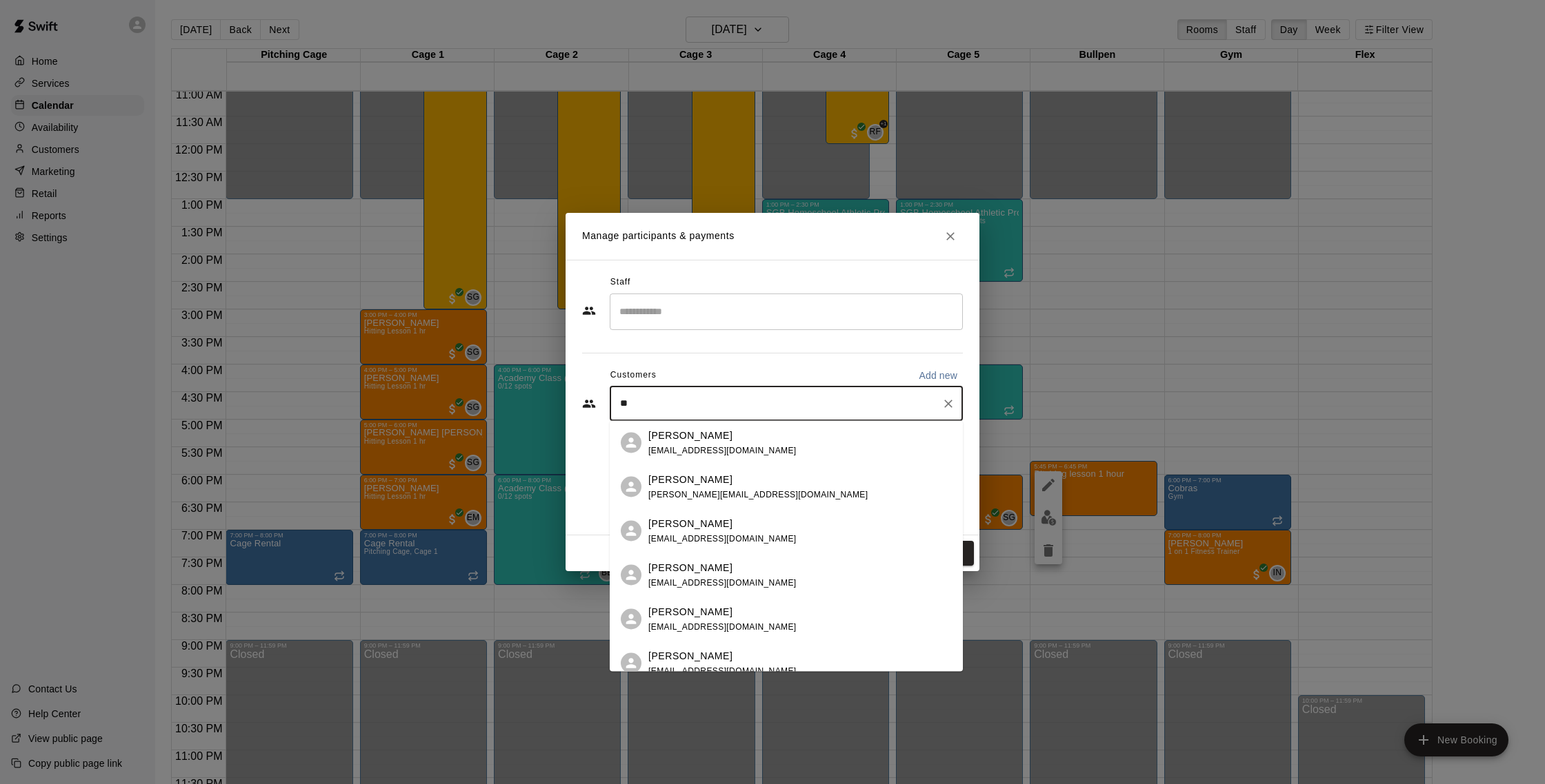
type input "*"
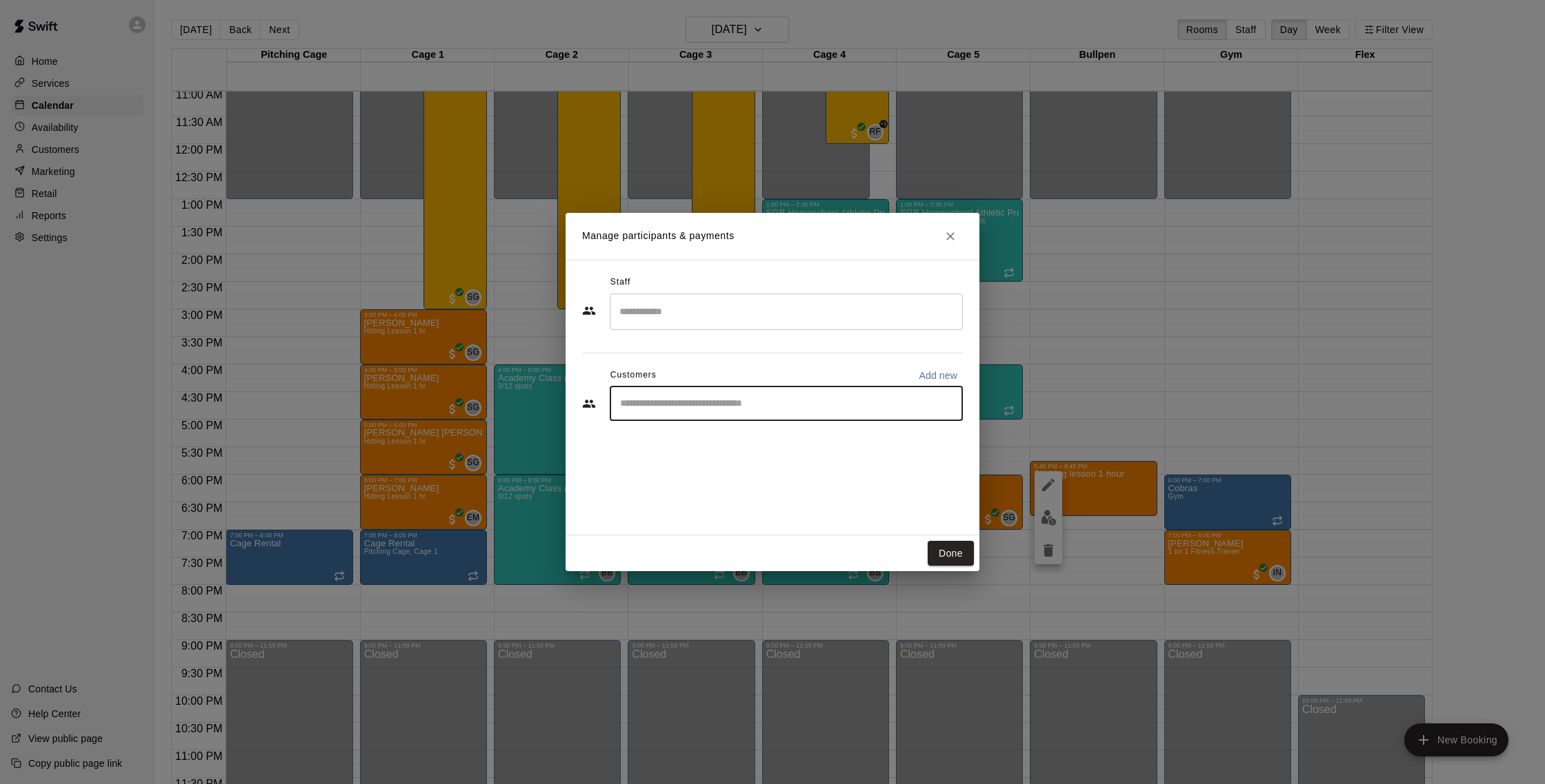
type input "*"
type input "****"
click at [813, 440] on div "[PERSON_NAME] [EMAIL_ADDRESS][DOMAIN_NAME]" at bounding box center [799, 443] width 304 height 30
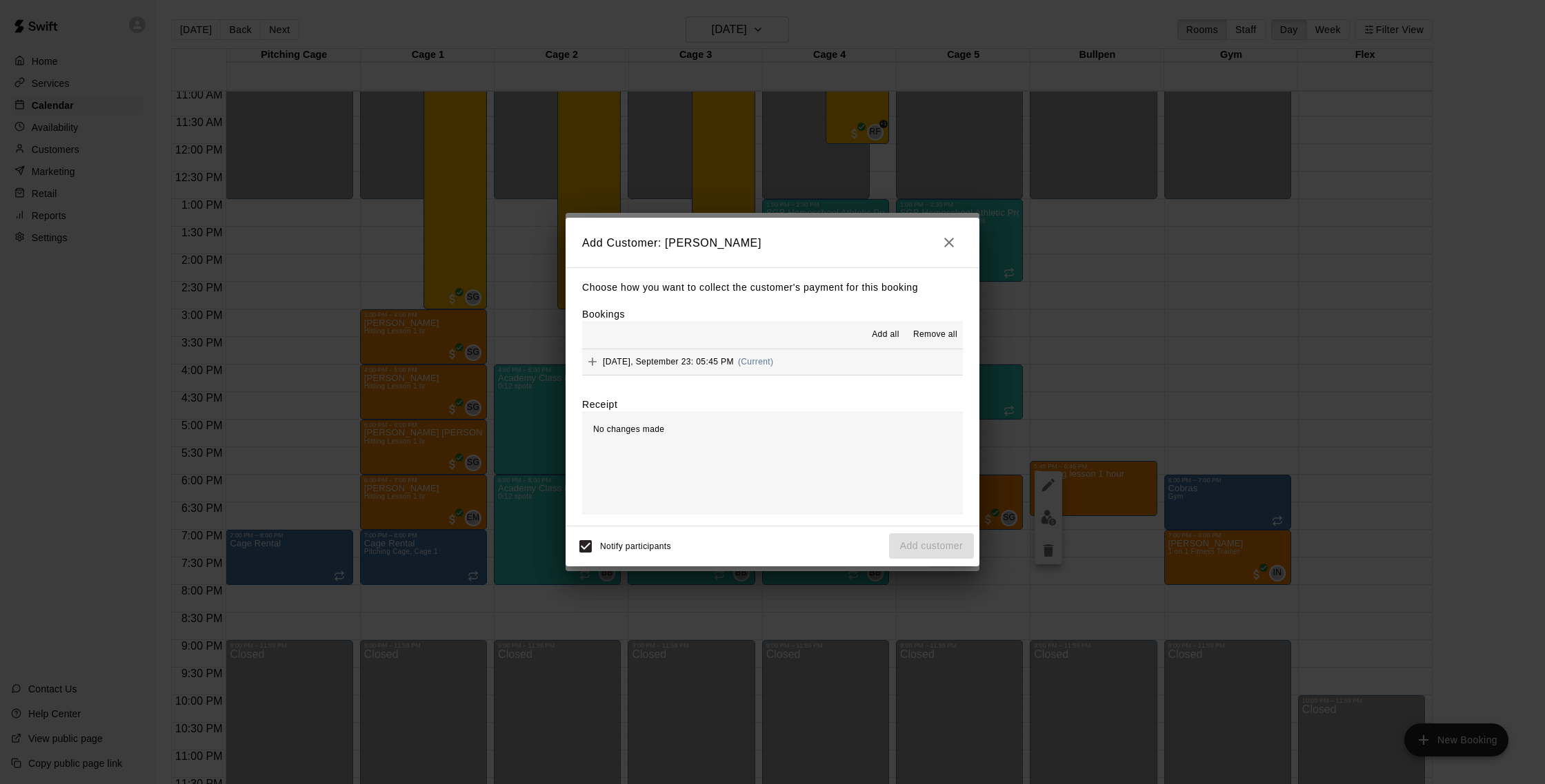
click at [702, 359] on span "[DATE], September 23: 05:45 PM" at bounding box center [668, 362] width 131 height 9
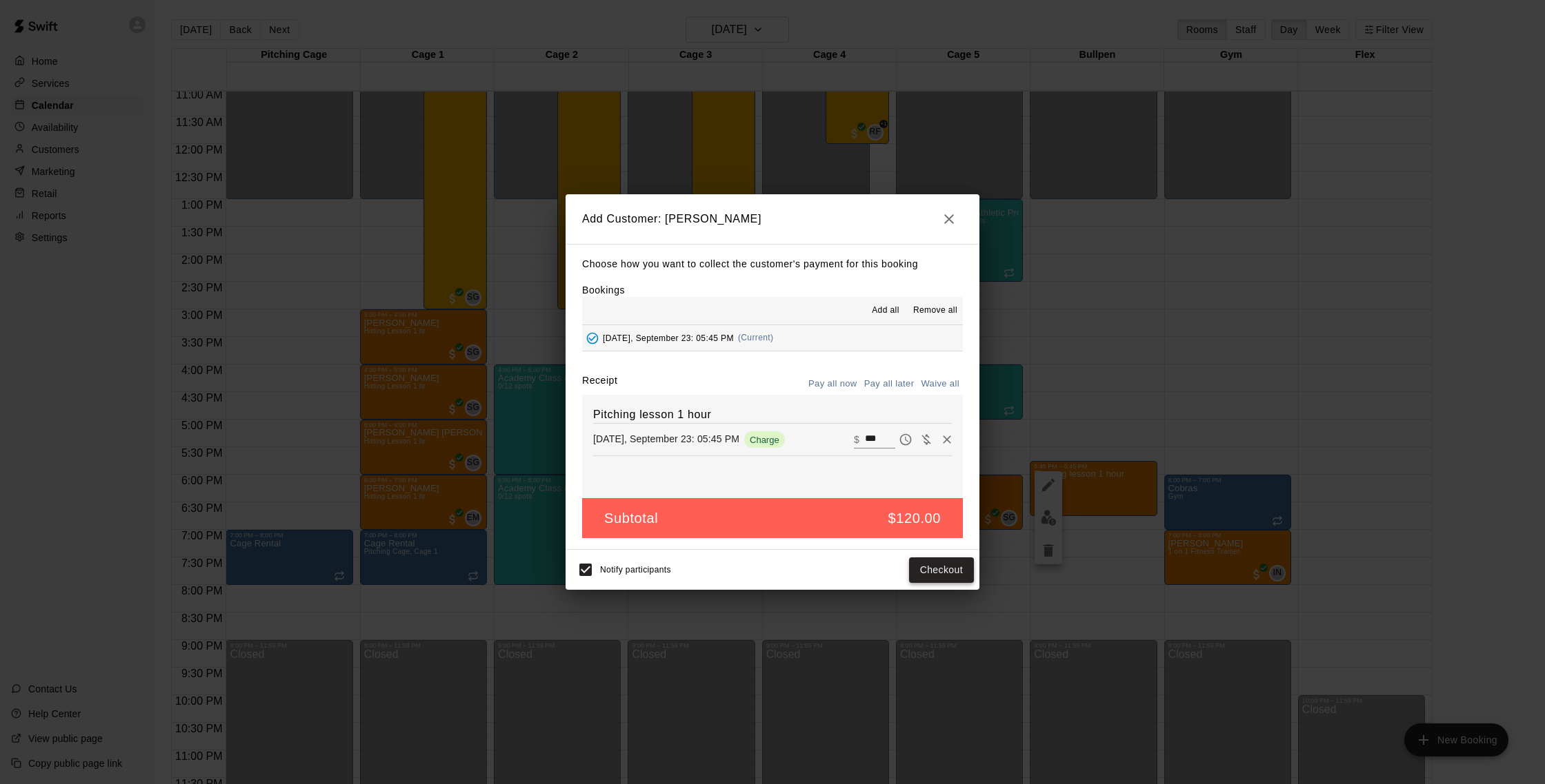
click at [941, 565] on button "Checkout" at bounding box center [940, 570] width 65 height 25
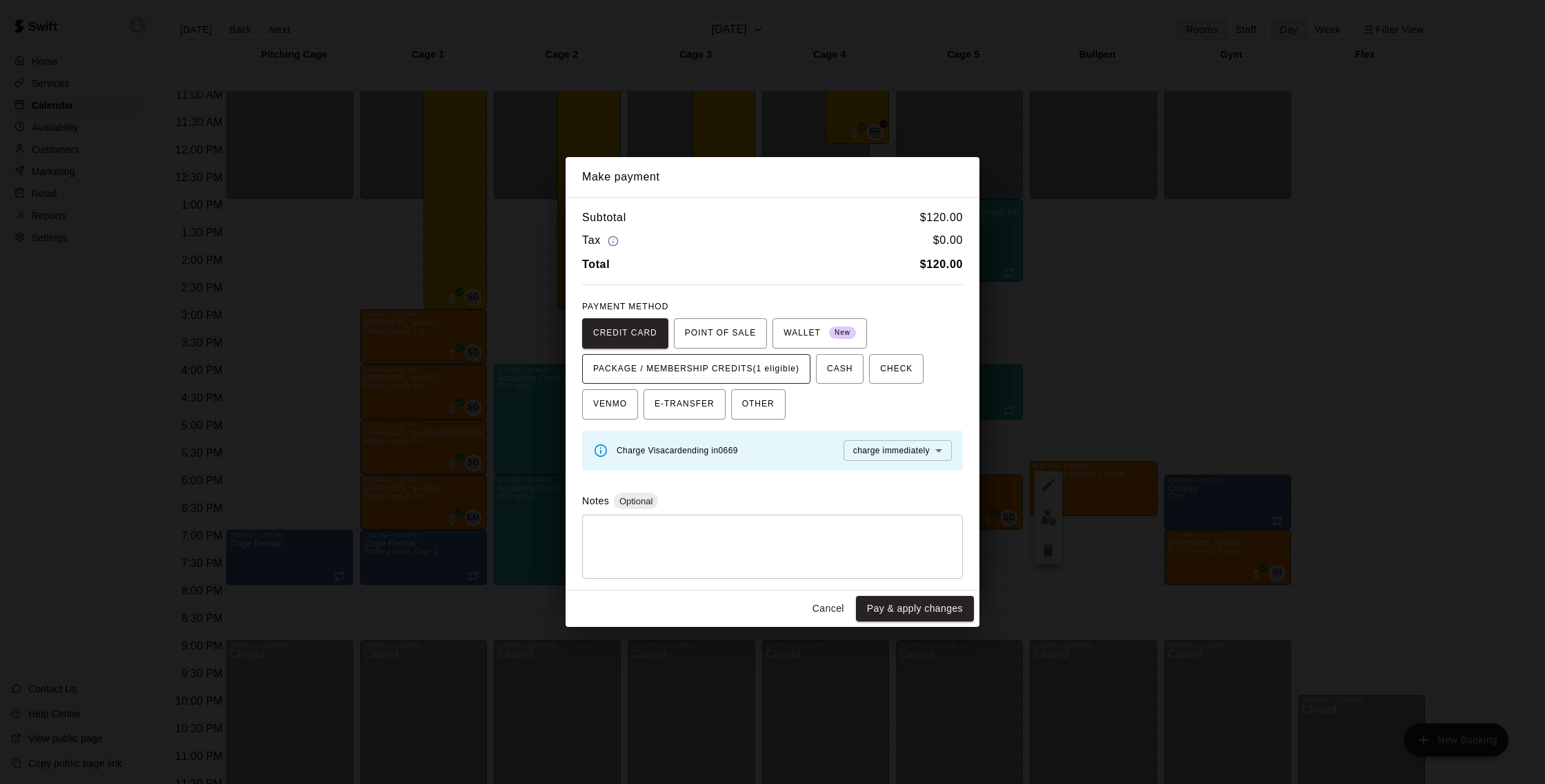
click at [744, 382] on button "PACKAGE / MEMBERSHIP CREDITS (1 eligible)" at bounding box center [696, 369] width 229 height 30
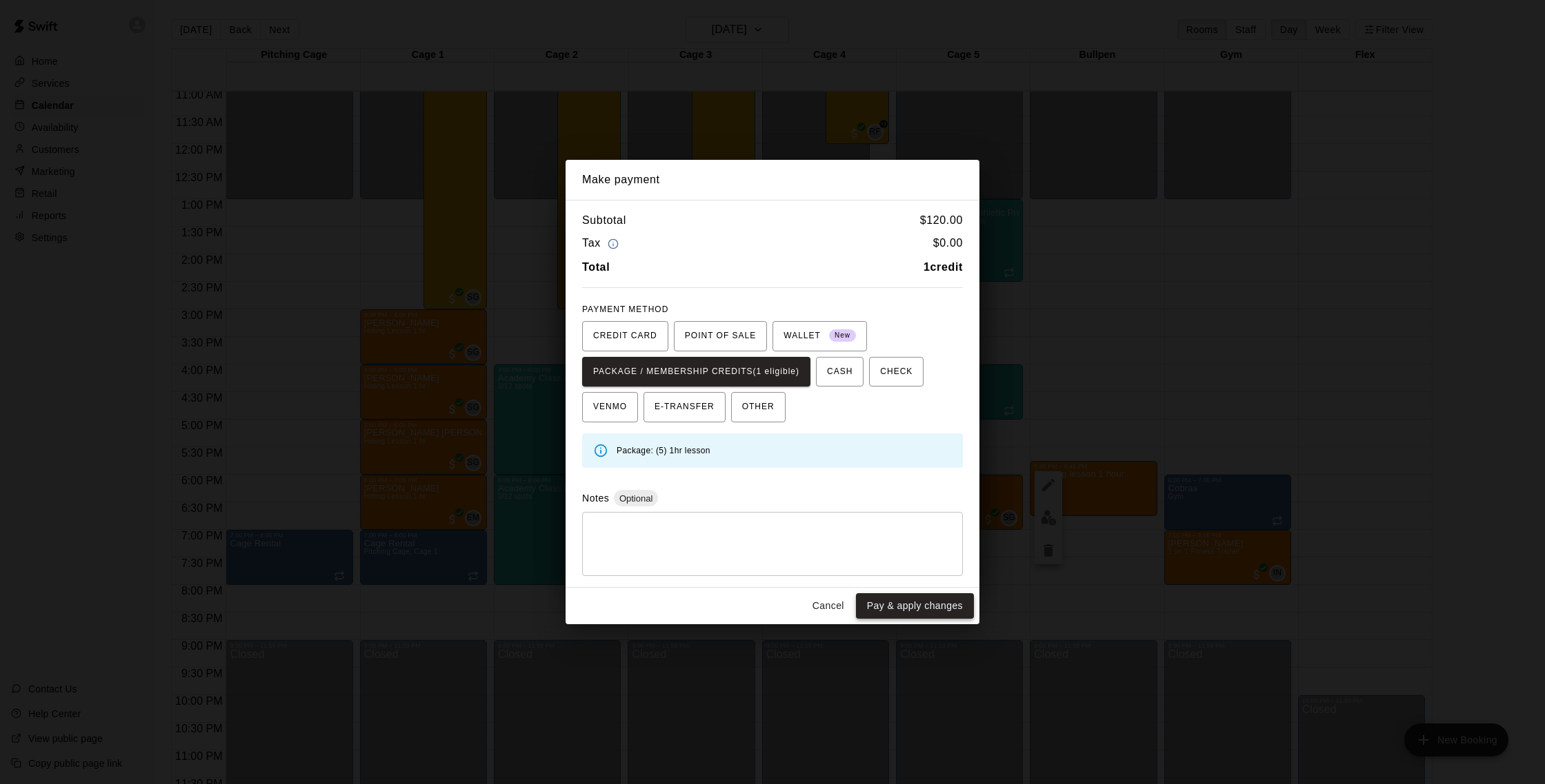
click at [930, 616] on button "Pay & apply changes" at bounding box center [914, 605] width 118 height 25
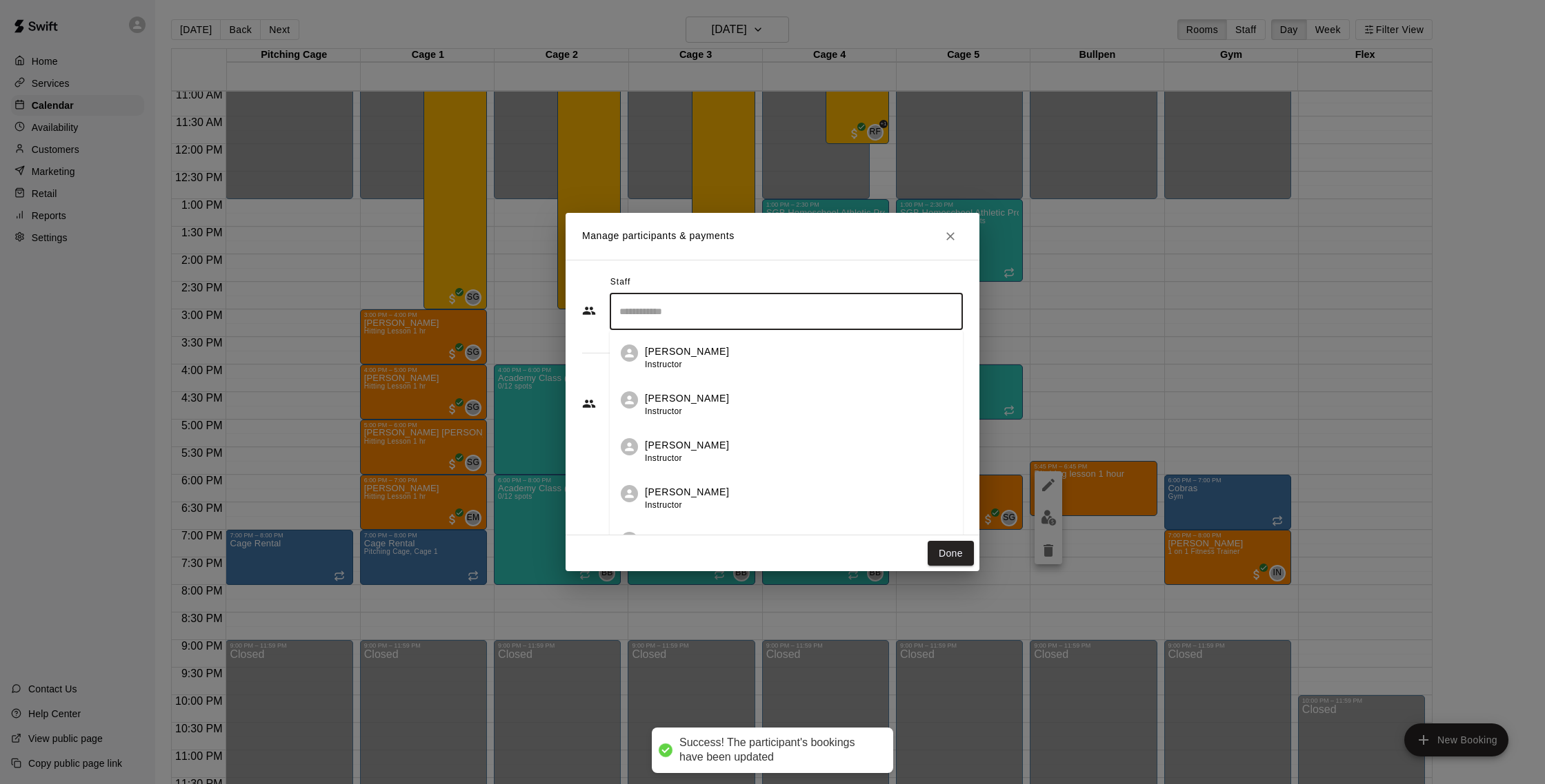
click at [848, 311] on input "Search staff" at bounding box center [786, 312] width 340 height 24
click at [938, 555] on button "Done" at bounding box center [950, 554] width 46 height 25
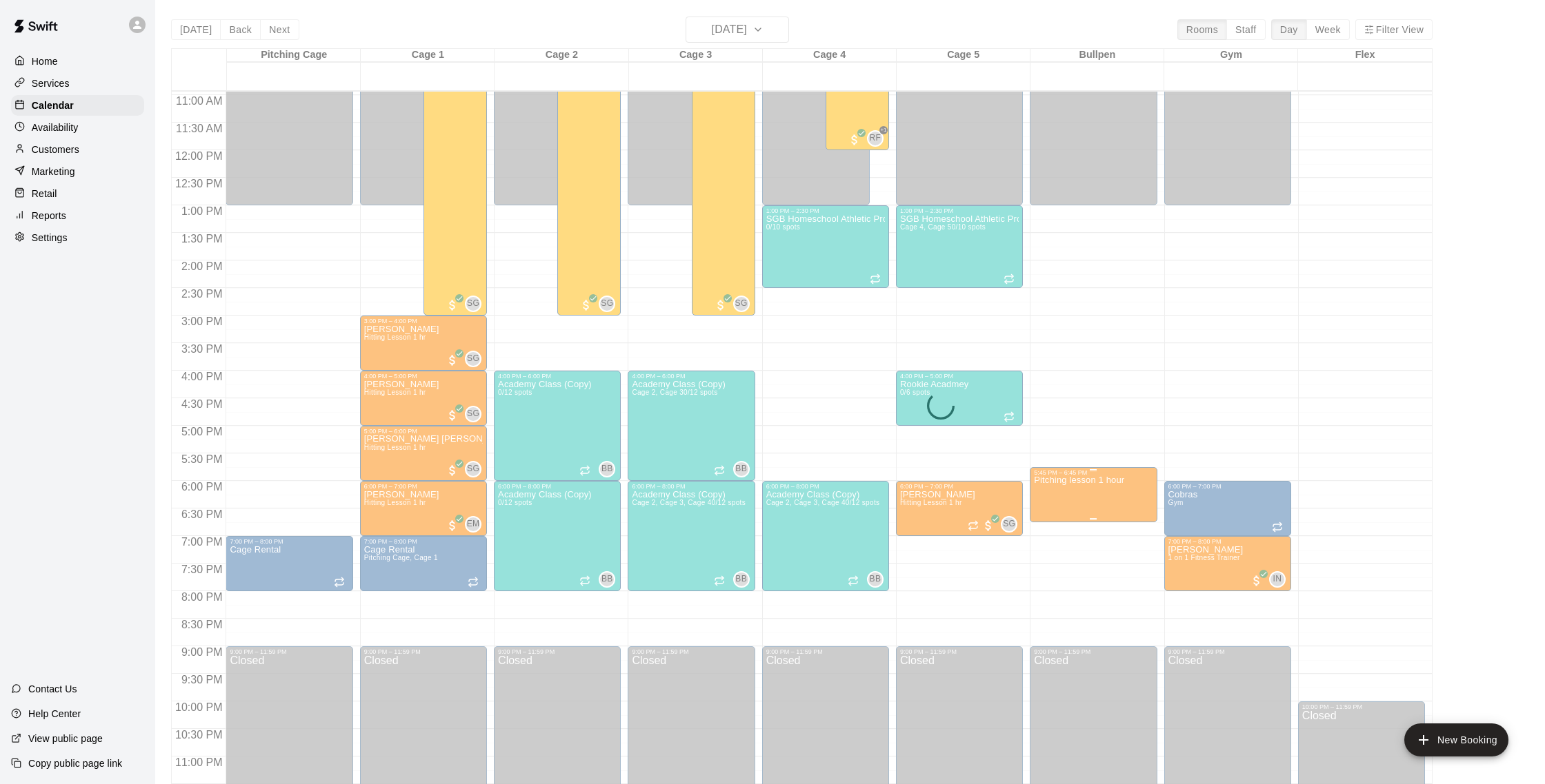
scroll to position [603, 0]
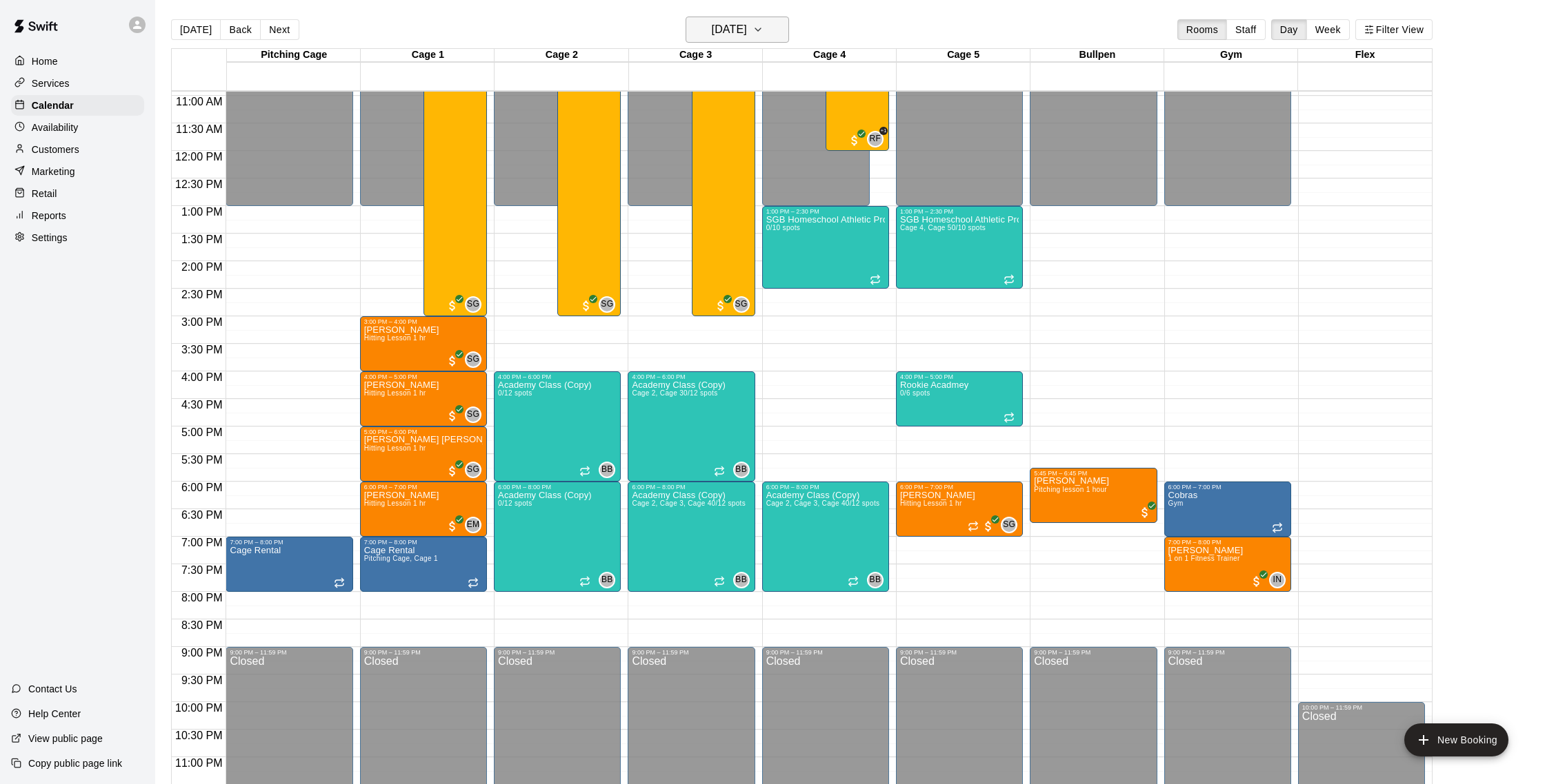
click at [712, 26] on h6 "[DATE]" at bounding box center [729, 29] width 35 height 20
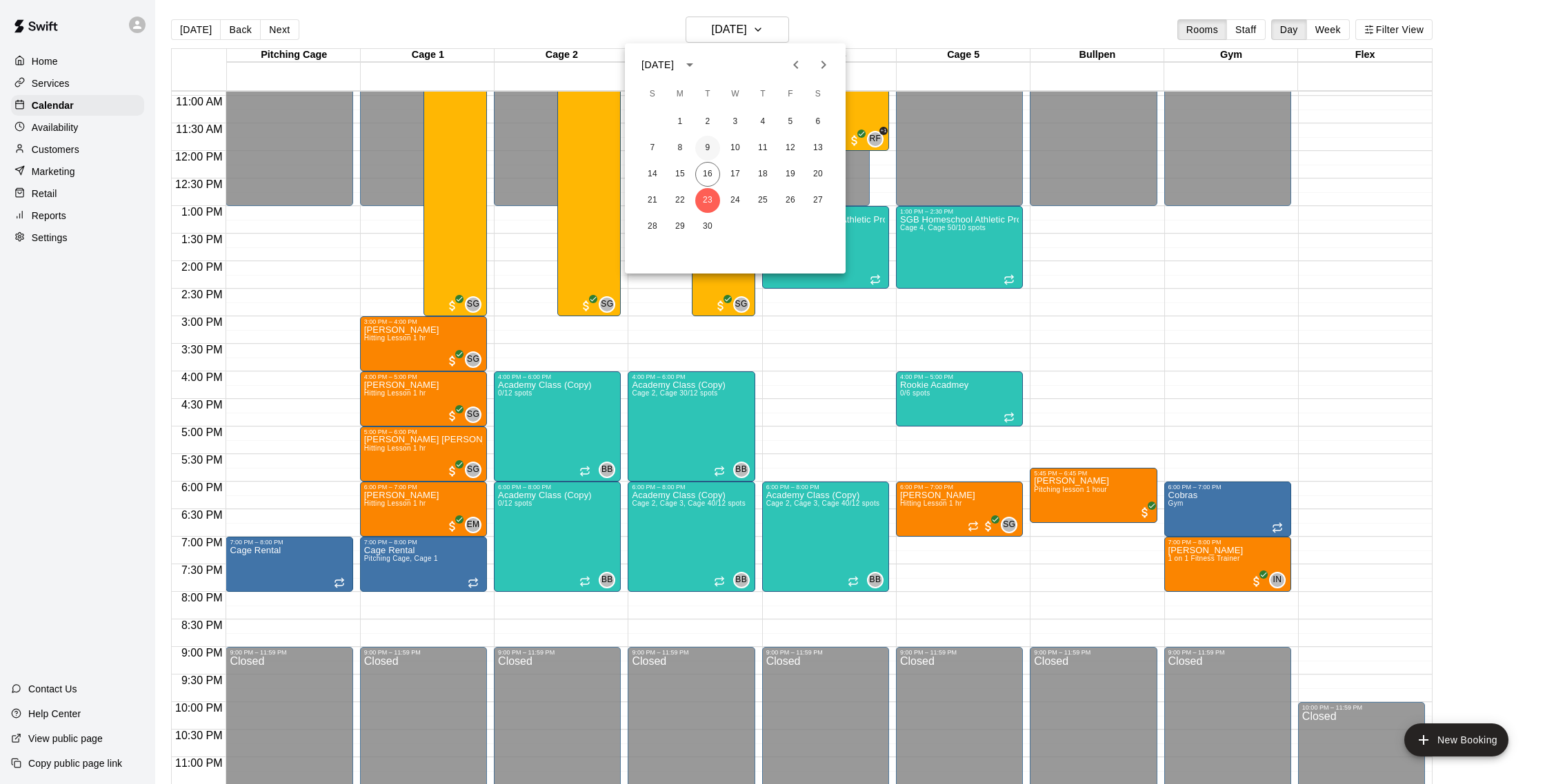
click at [715, 148] on button "9" at bounding box center [707, 148] width 24 height 24
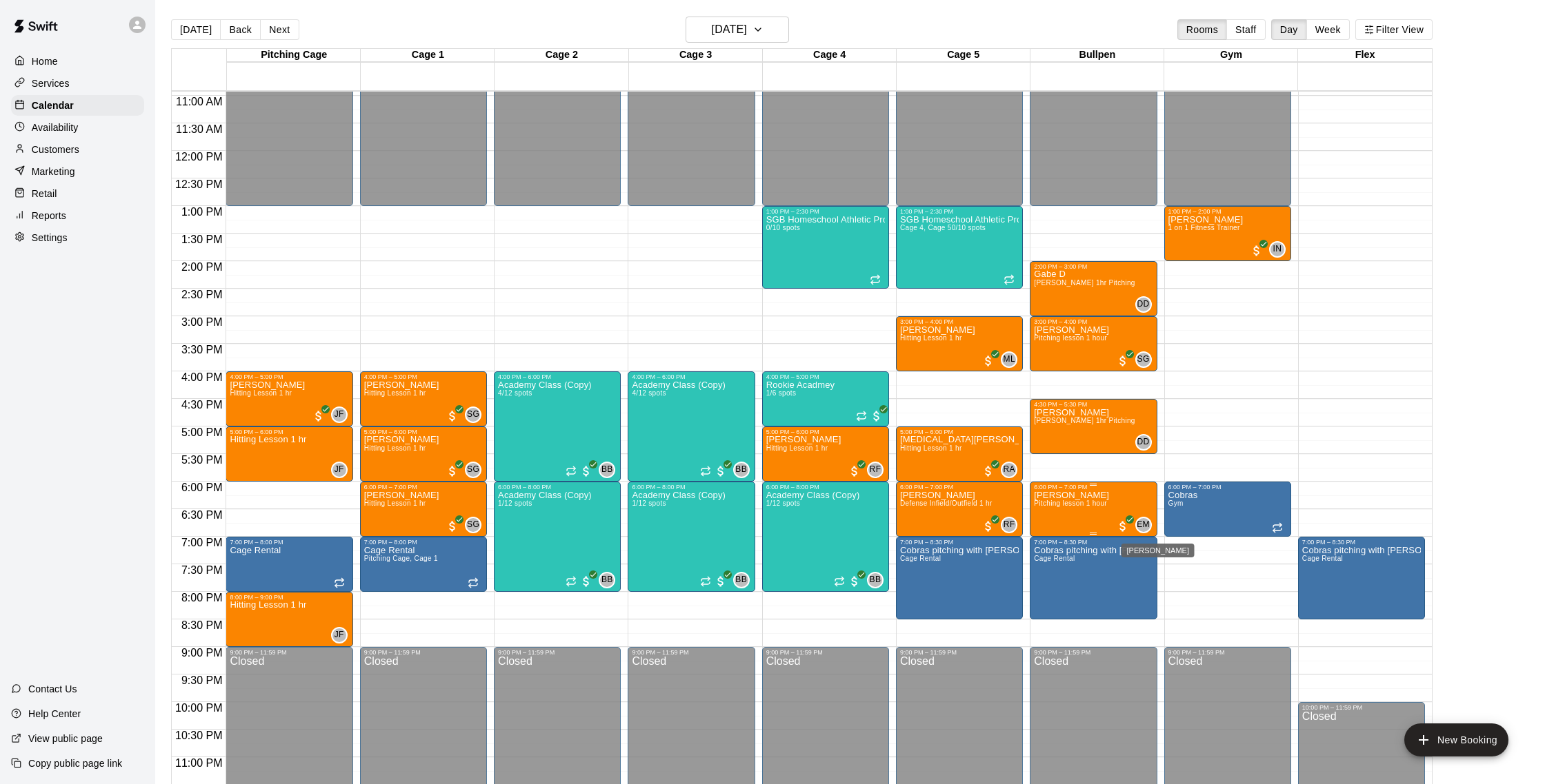
click at [1138, 526] on span "EM" at bounding box center [1143, 525] width 13 height 14
click at [1074, 454] on div at bounding box center [772, 392] width 1545 height 784
click at [747, 20] on h6 "[DATE]" at bounding box center [729, 29] width 35 height 20
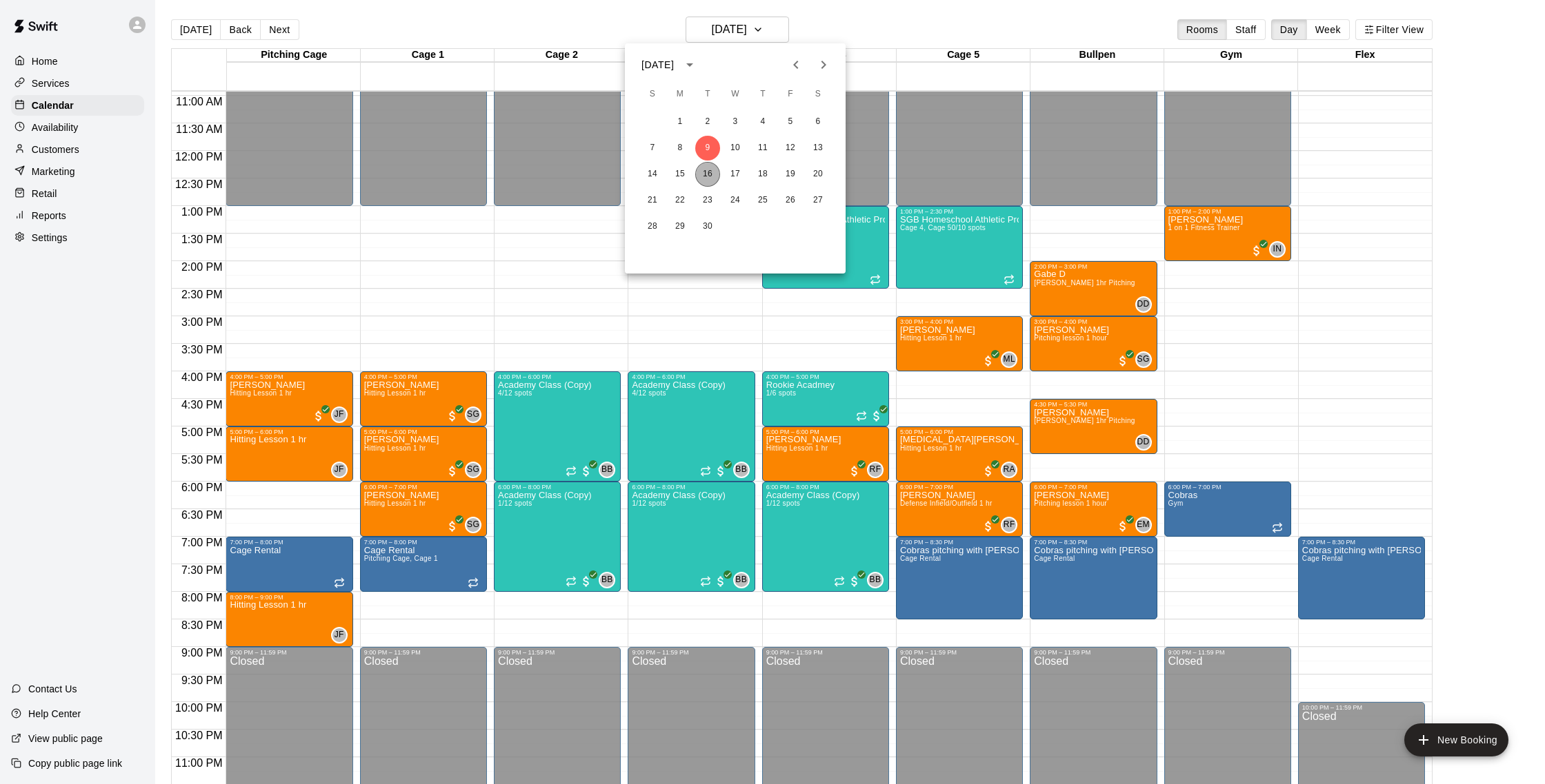
click at [713, 182] on button "16" at bounding box center [707, 174] width 24 height 24
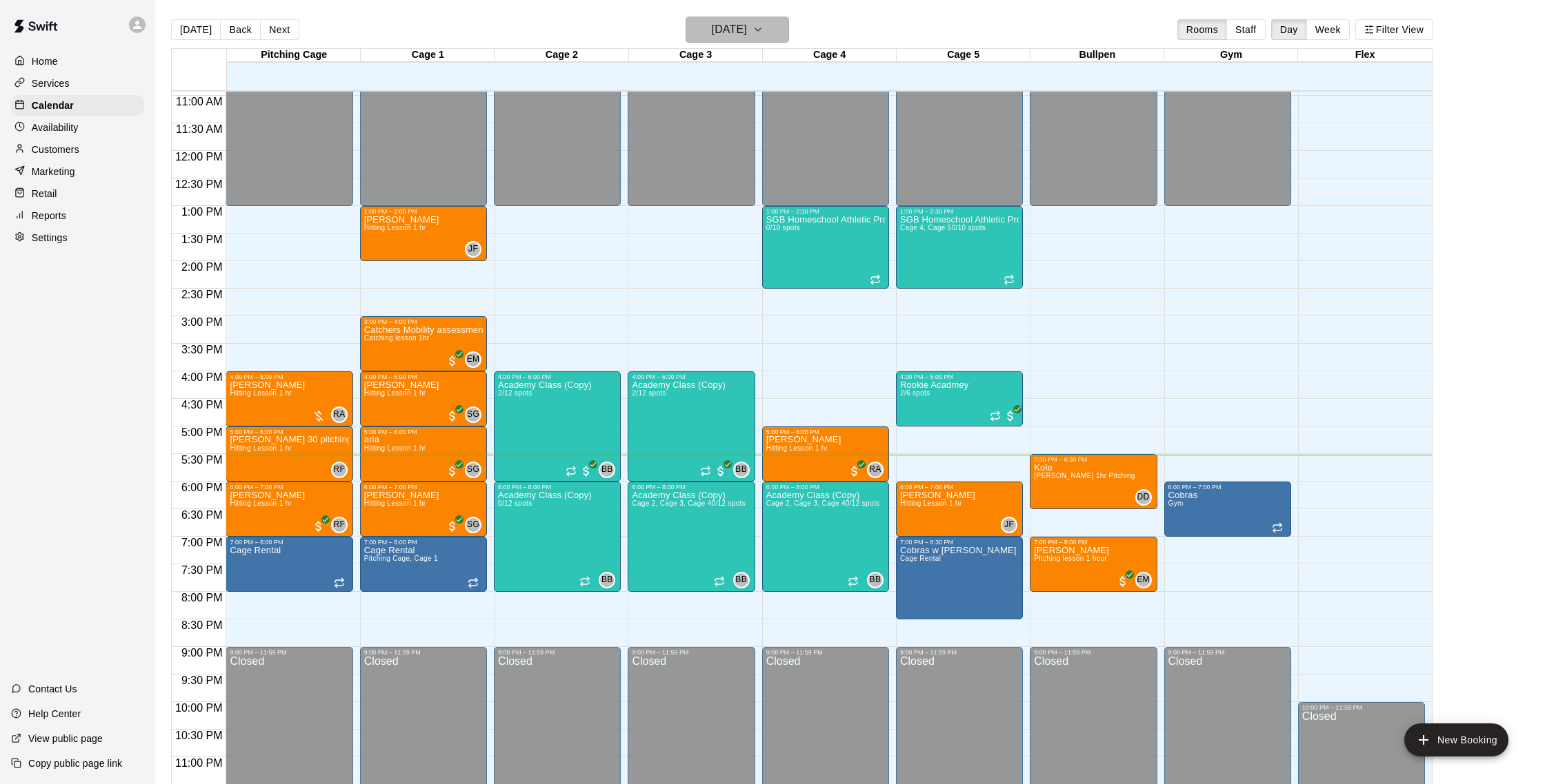
click at [747, 25] on h6 "[DATE]" at bounding box center [729, 29] width 35 height 20
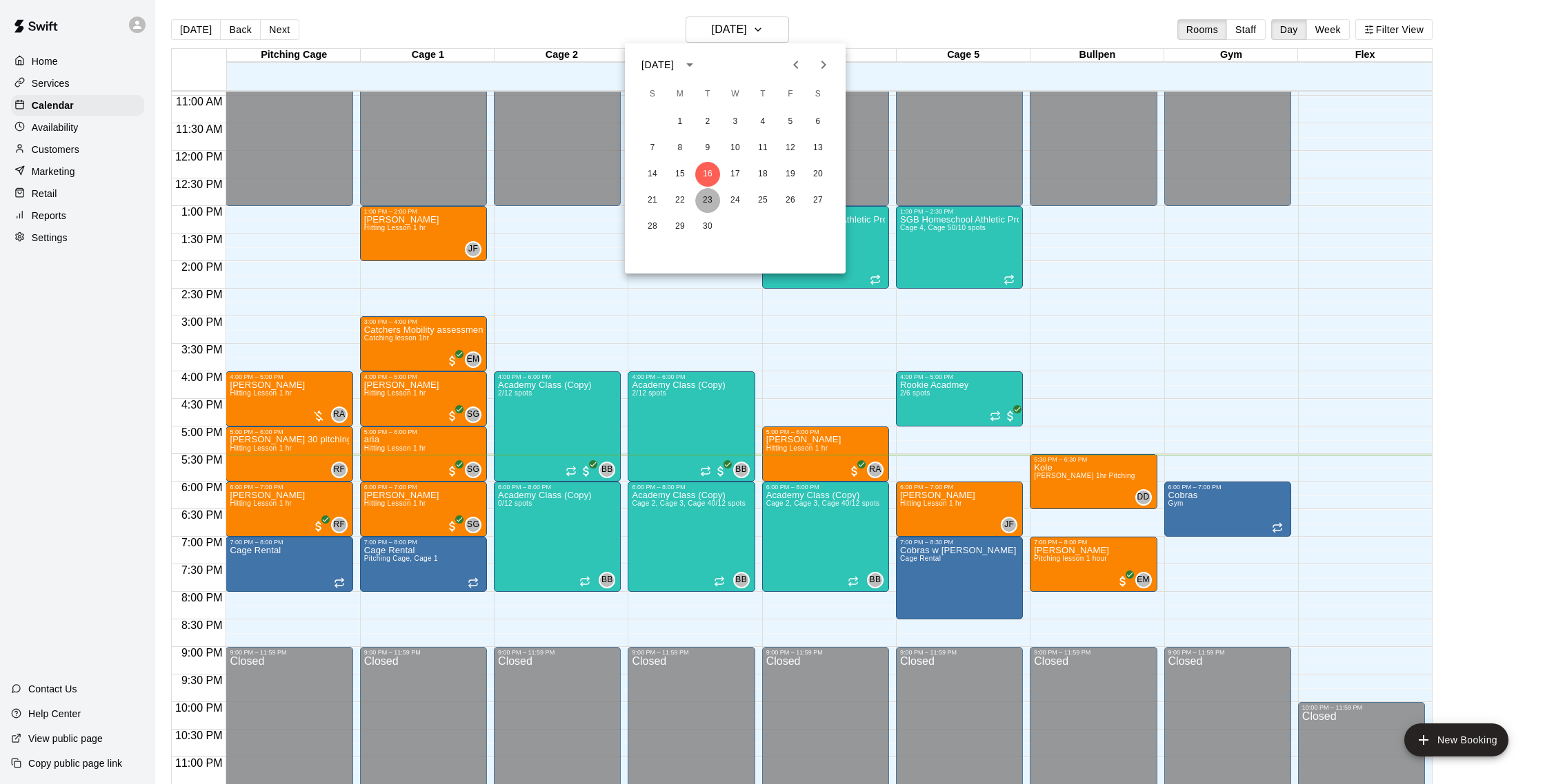
click at [705, 193] on button "23" at bounding box center [707, 200] width 24 height 24
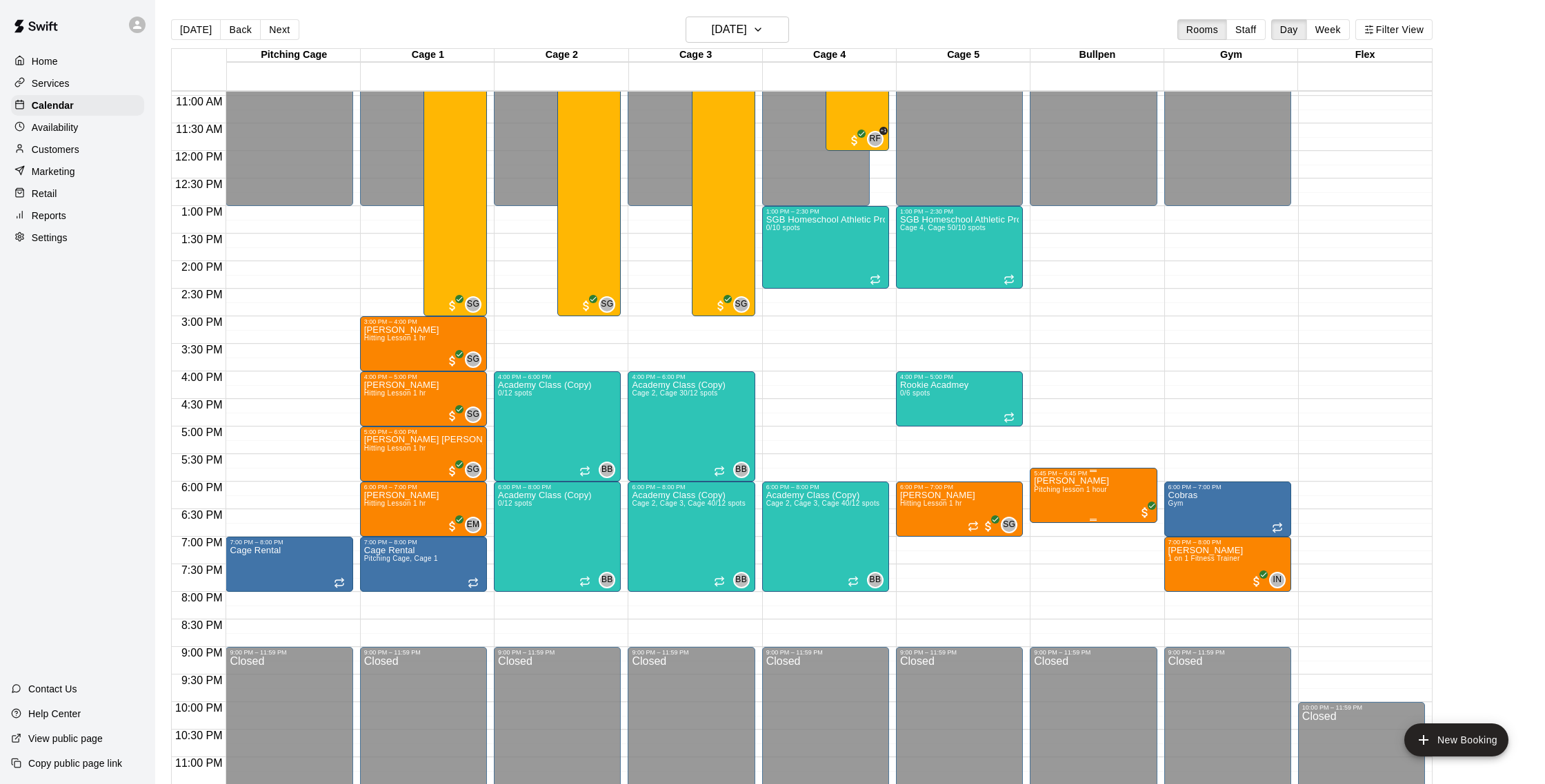
click at [1057, 523] on button "edit" at bounding box center [1048, 525] width 27 height 27
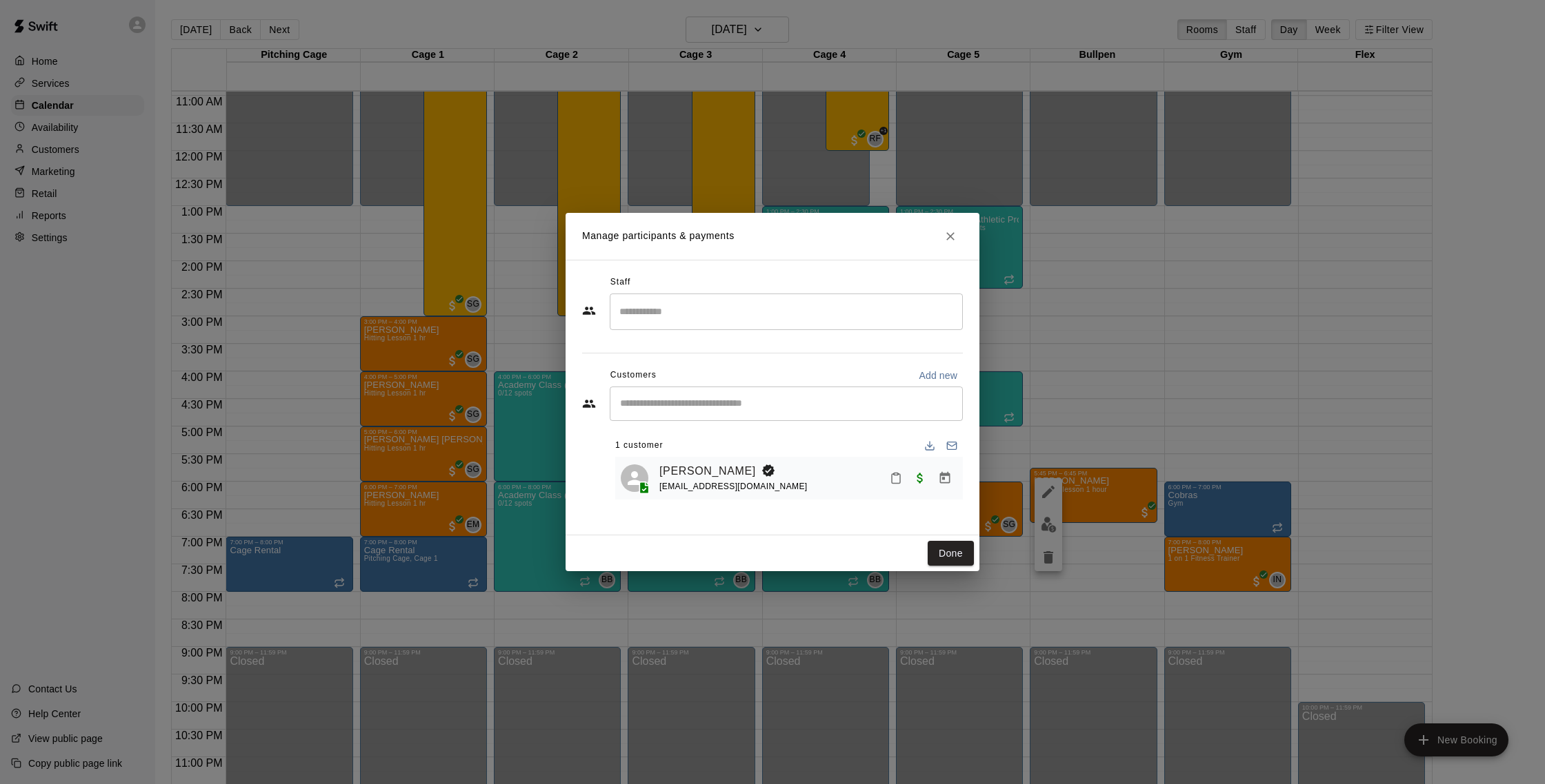
click at [766, 292] on div "Staff" at bounding box center [772, 282] width 381 height 22
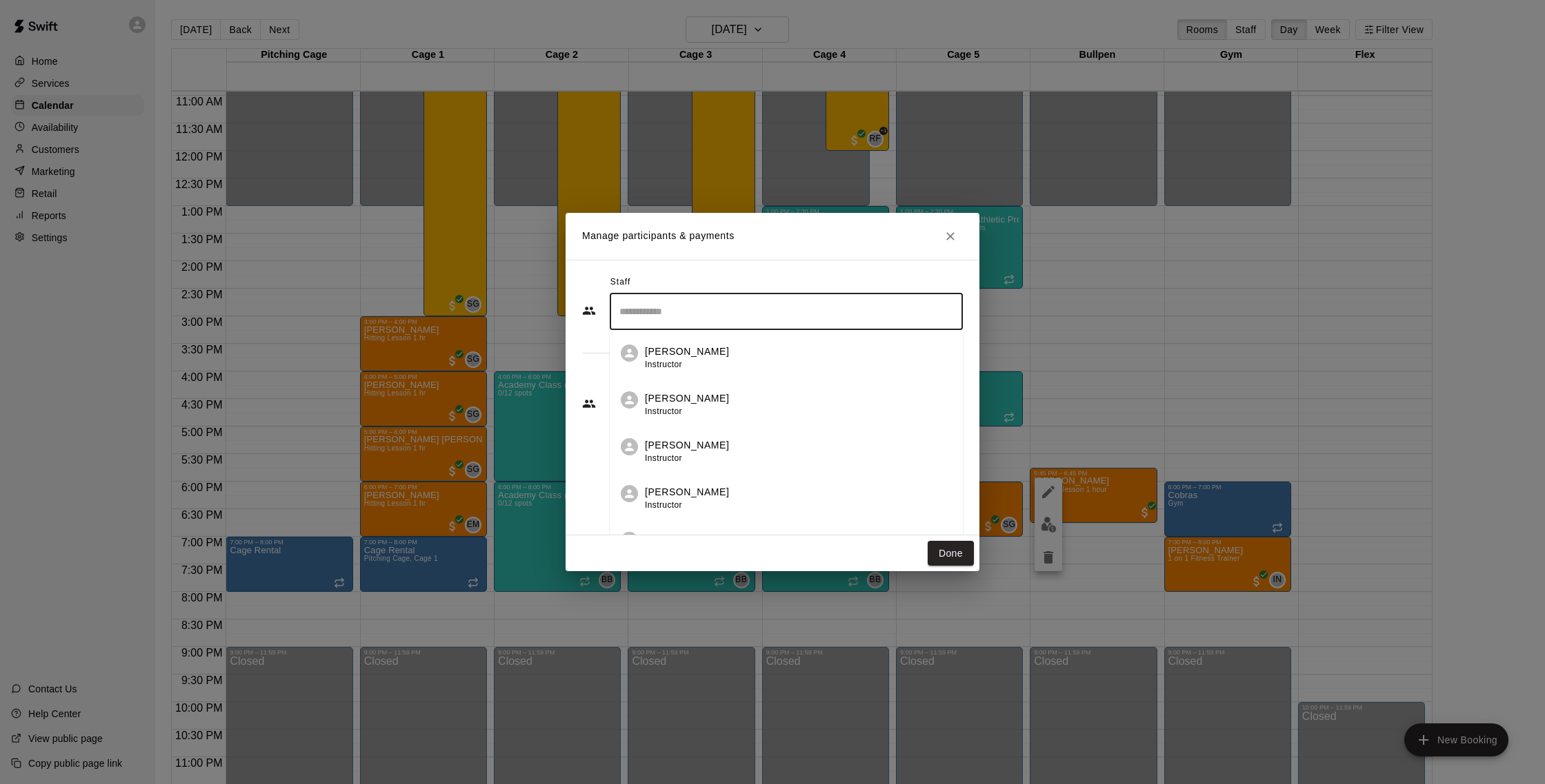
click at [759, 314] on input "Search staff" at bounding box center [786, 312] width 340 height 24
click at [756, 342] on li "[PERSON_NAME] Instructor" at bounding box center [785, 353] width 353 height 47
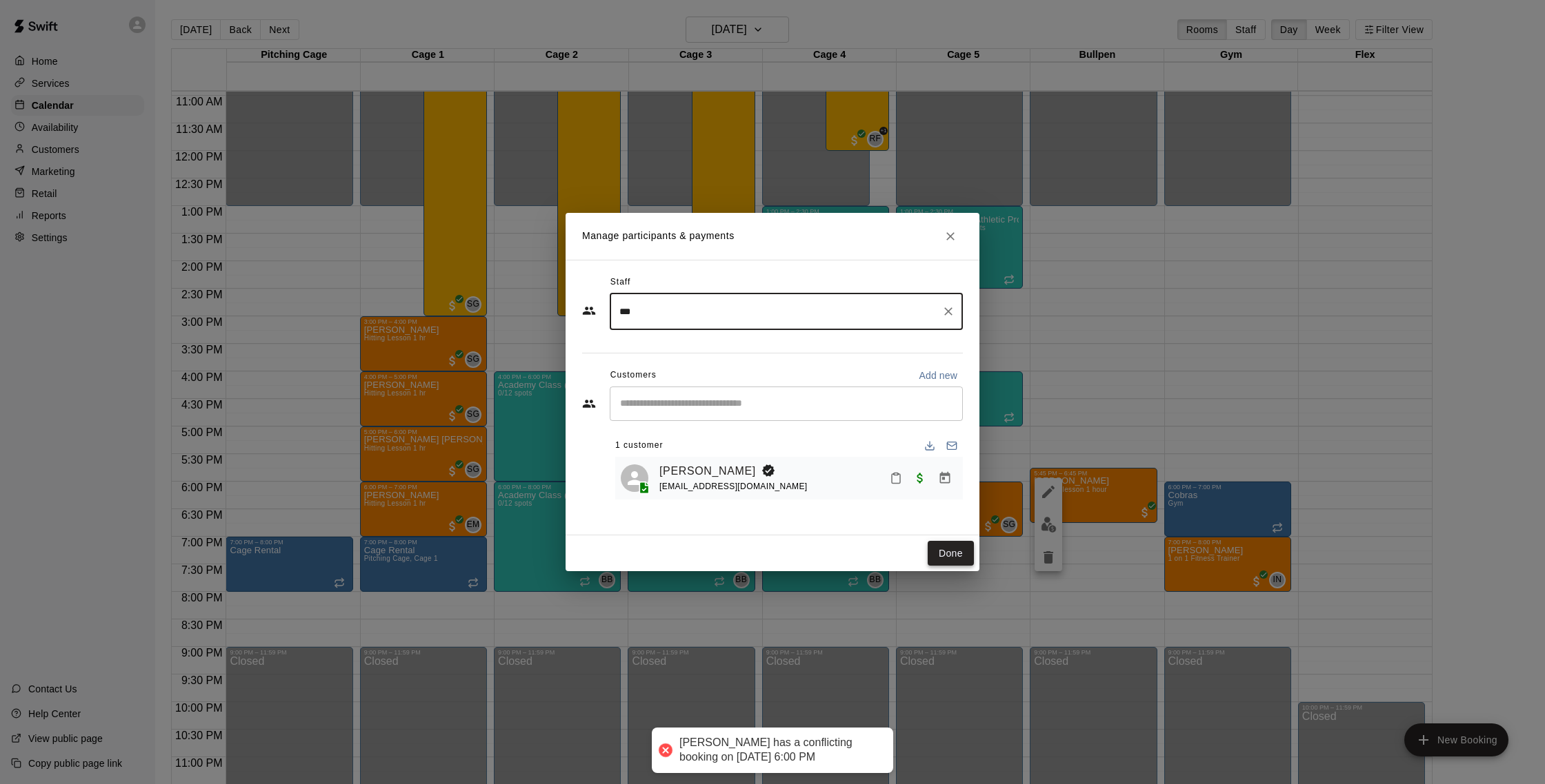
type input "***"
click at [958, 555] on button "Done" at bounding box center [950, 554] width 46 height 25
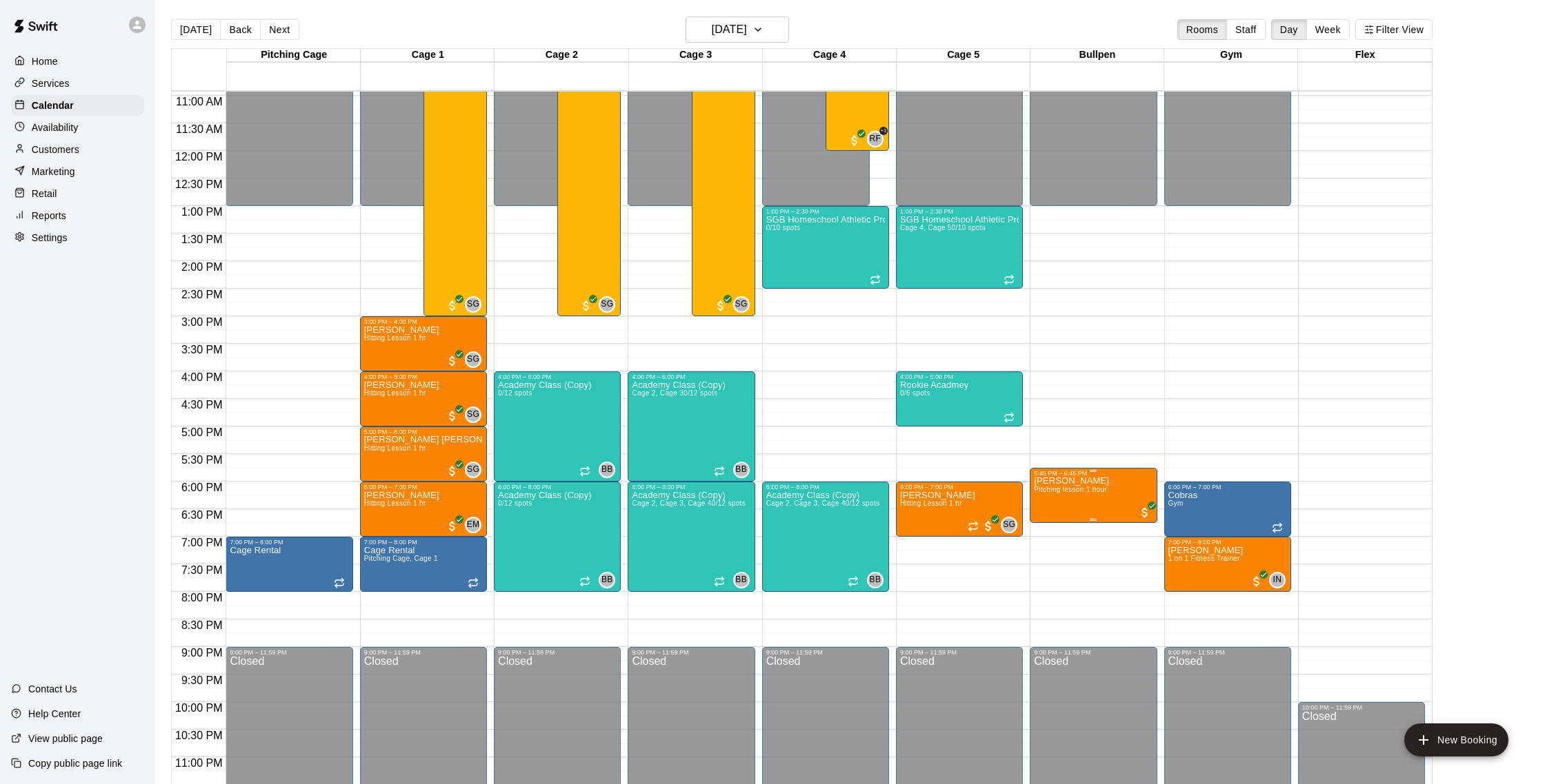
click at [1046, 515] on button "edit" at bounding box center [1048, 525] width 27 height 27
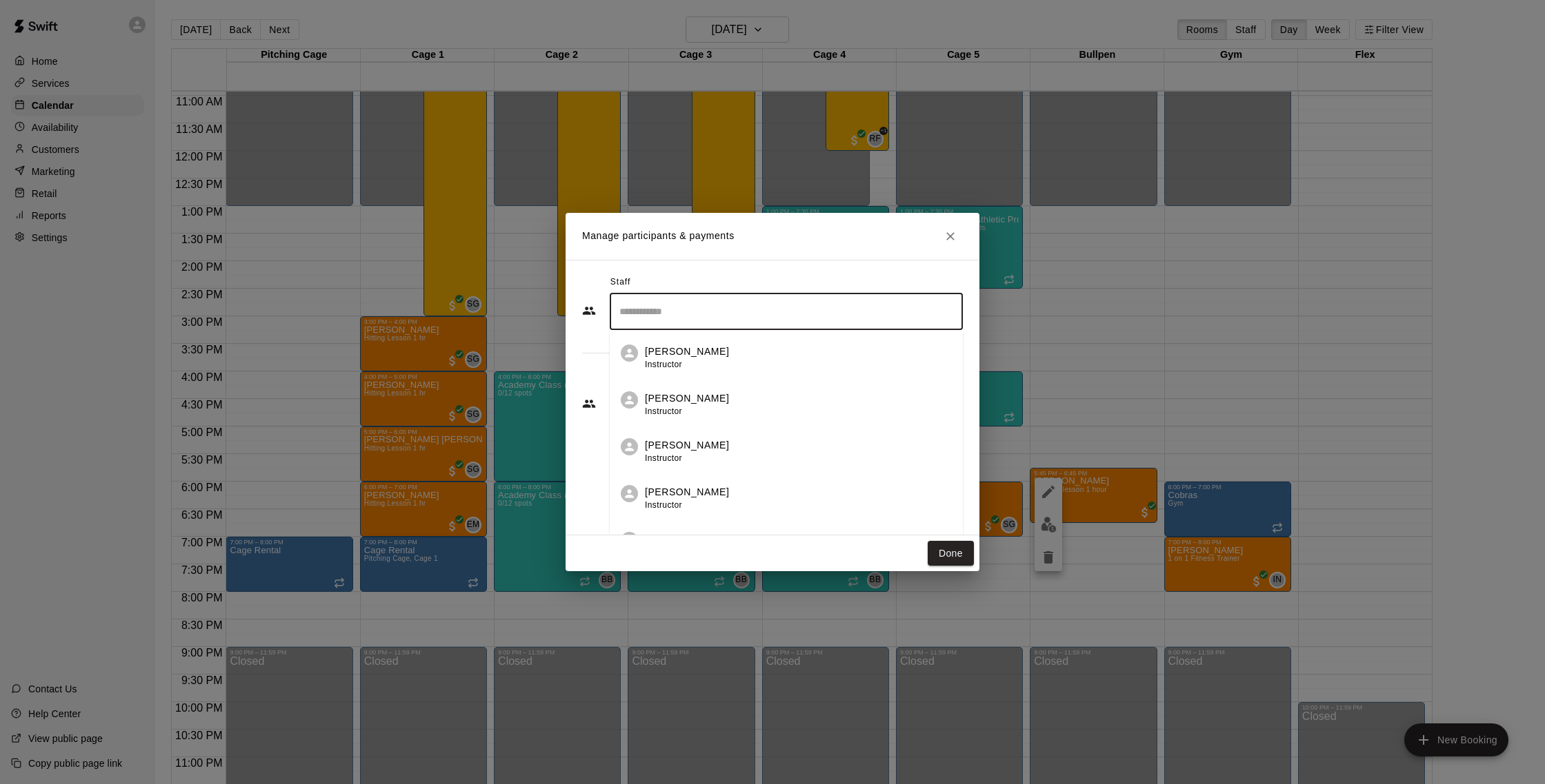
click at [820, 303] on input "Search staff" at bounding box center [786, 312] width 340 height 24
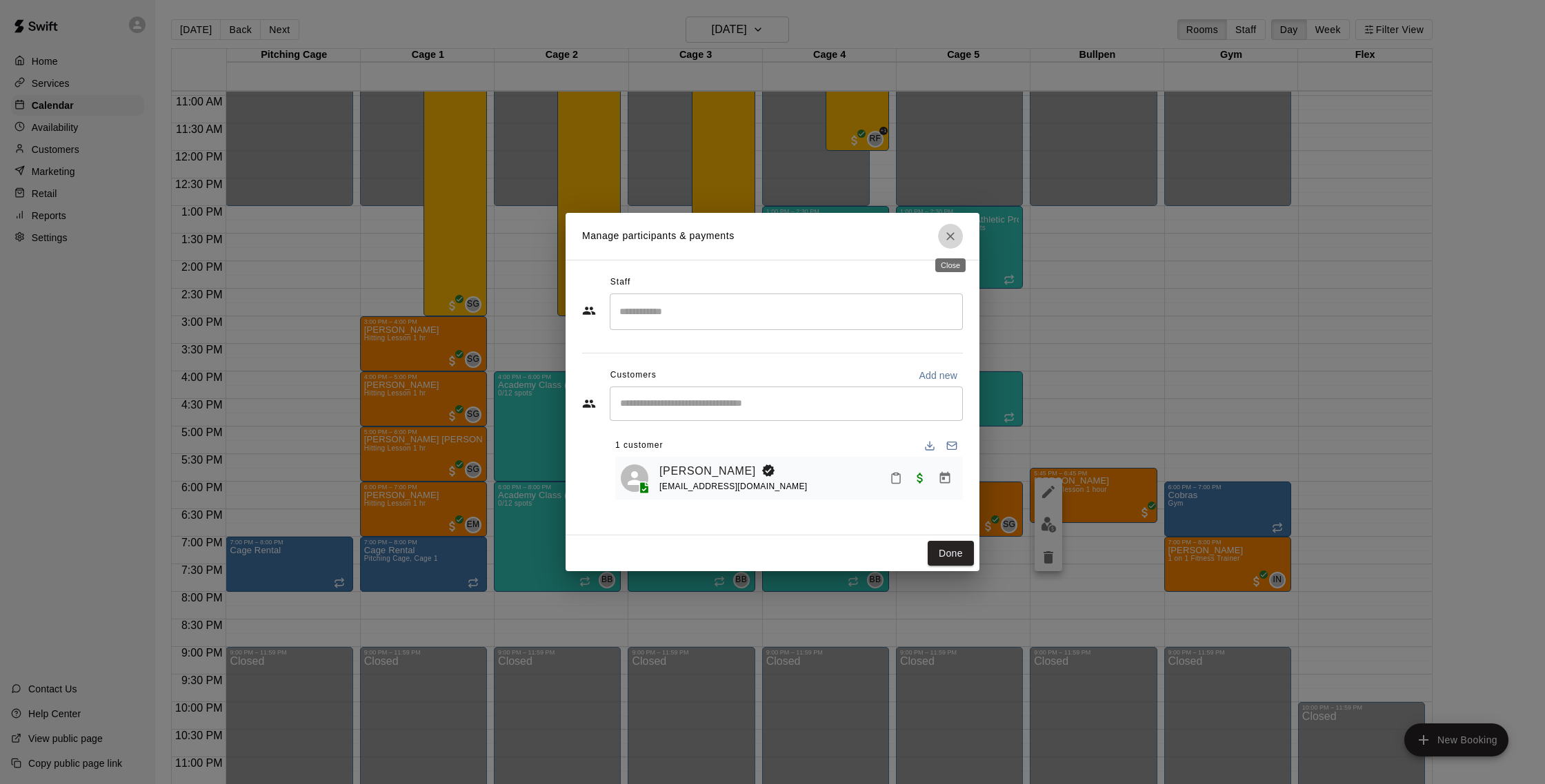
click at [942, 232] on button "Close" at bounding box center [950, 236] width 24 height 24
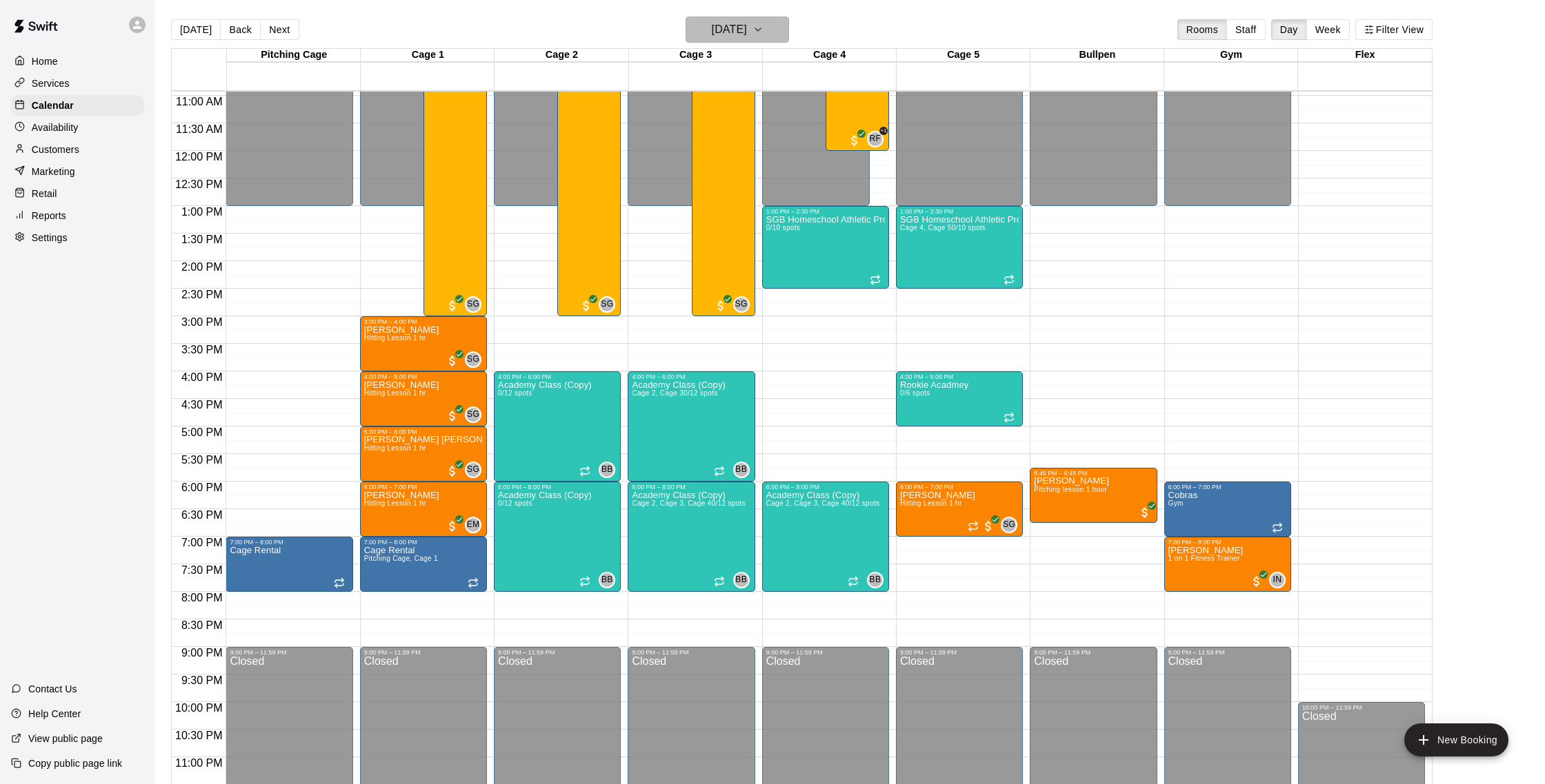
click at [746, 27] on h6 "[DATE]" at bounding box center [729, 29] width 35 height 20
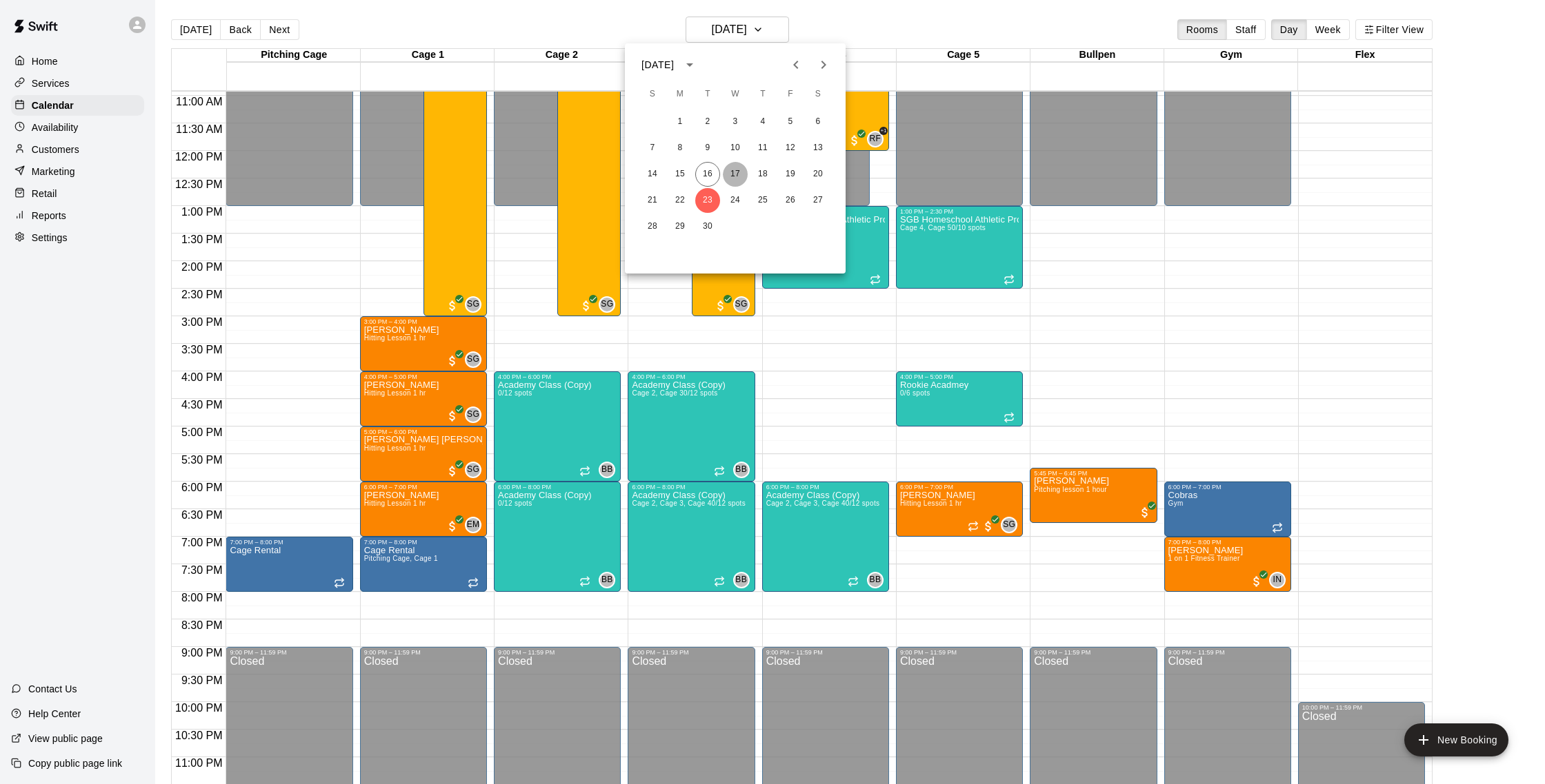
click at [729, 171] on button "17" at bounding box center [734, 174] width 24 height 24
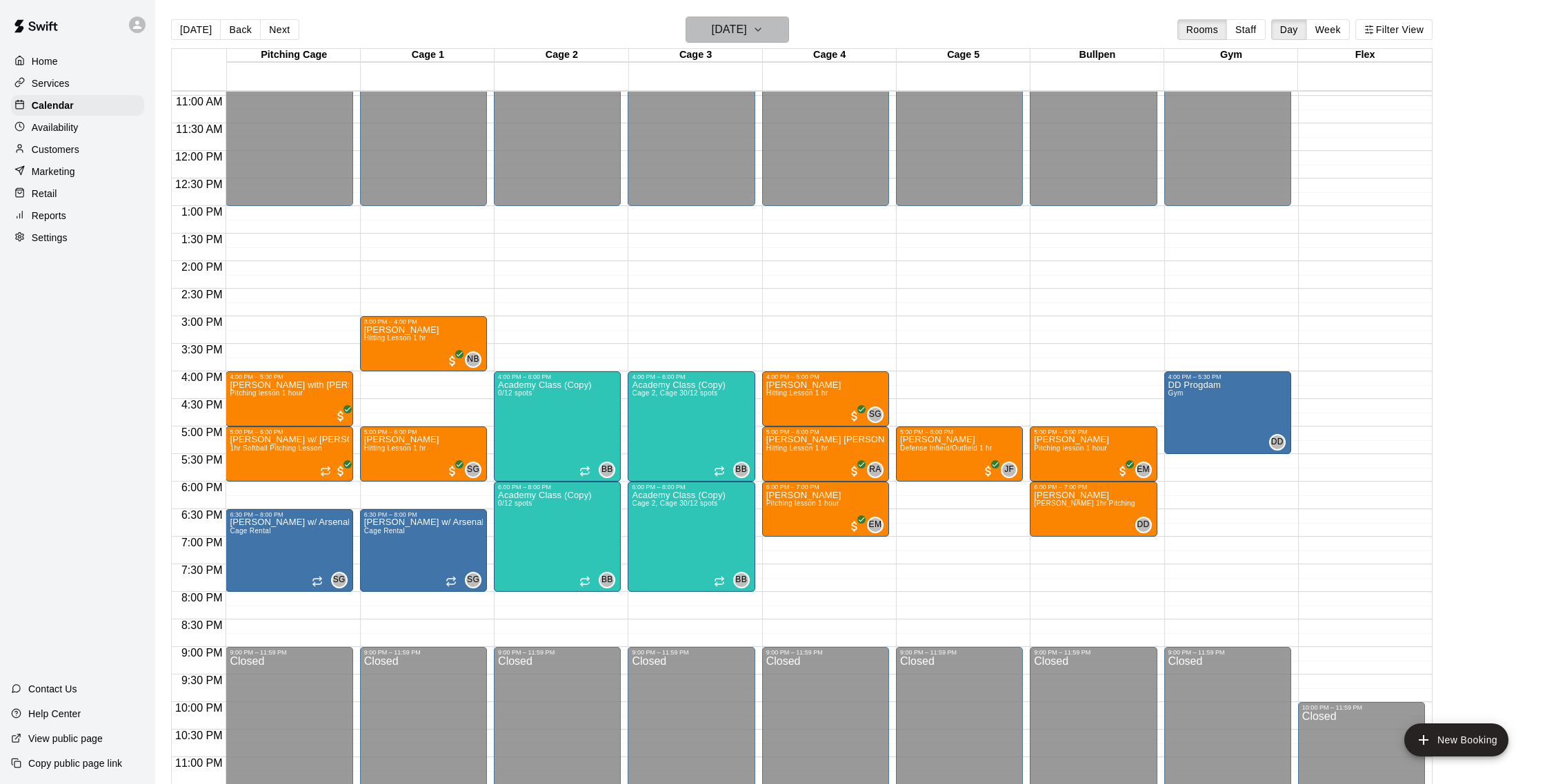
click at [761, 31] on icon "button" at bounding box center [758, 29] width 6 height 3
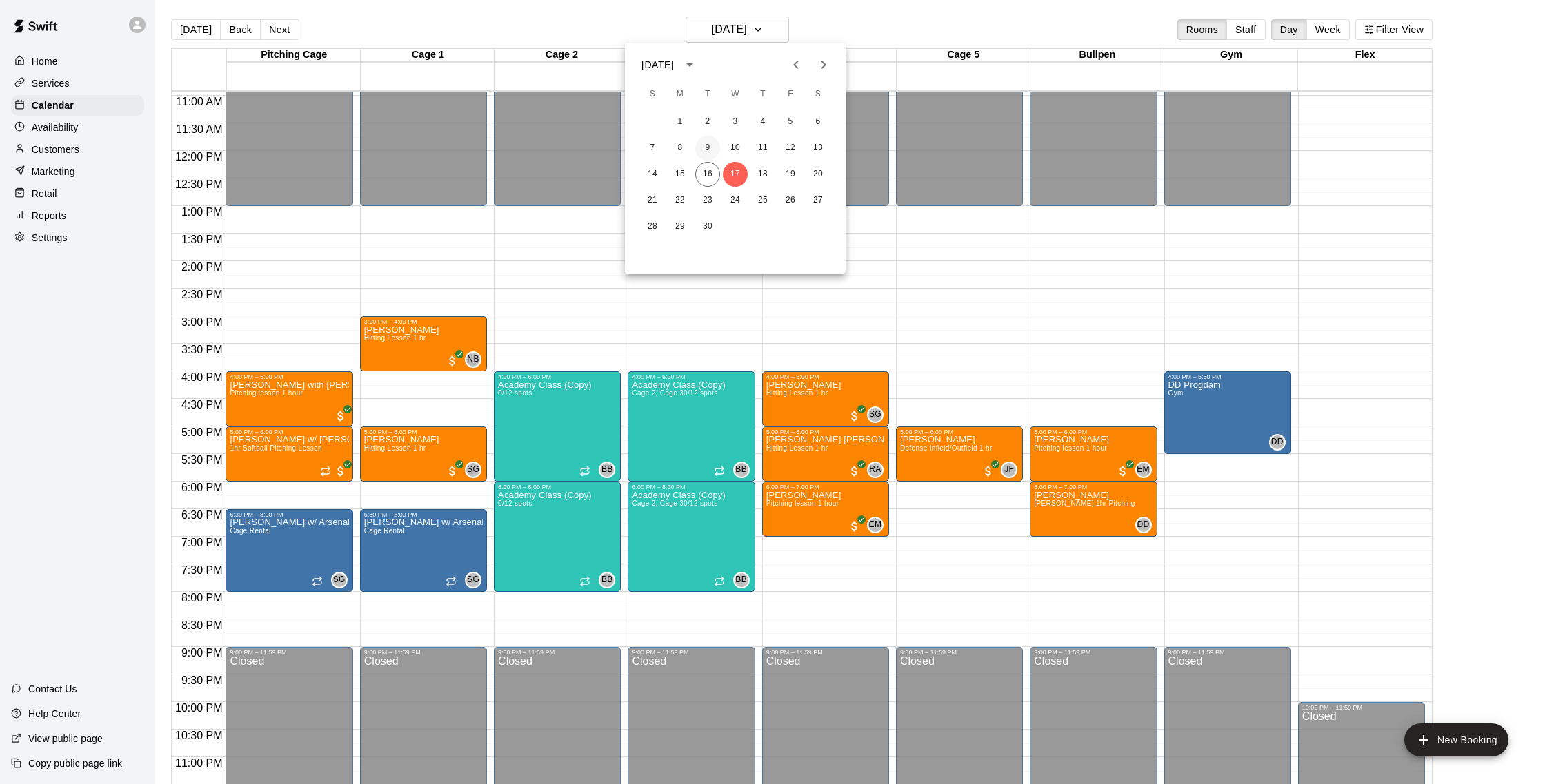
click at [706, 149] on button "9" at bounding box center [707, 148] width 24 height 24
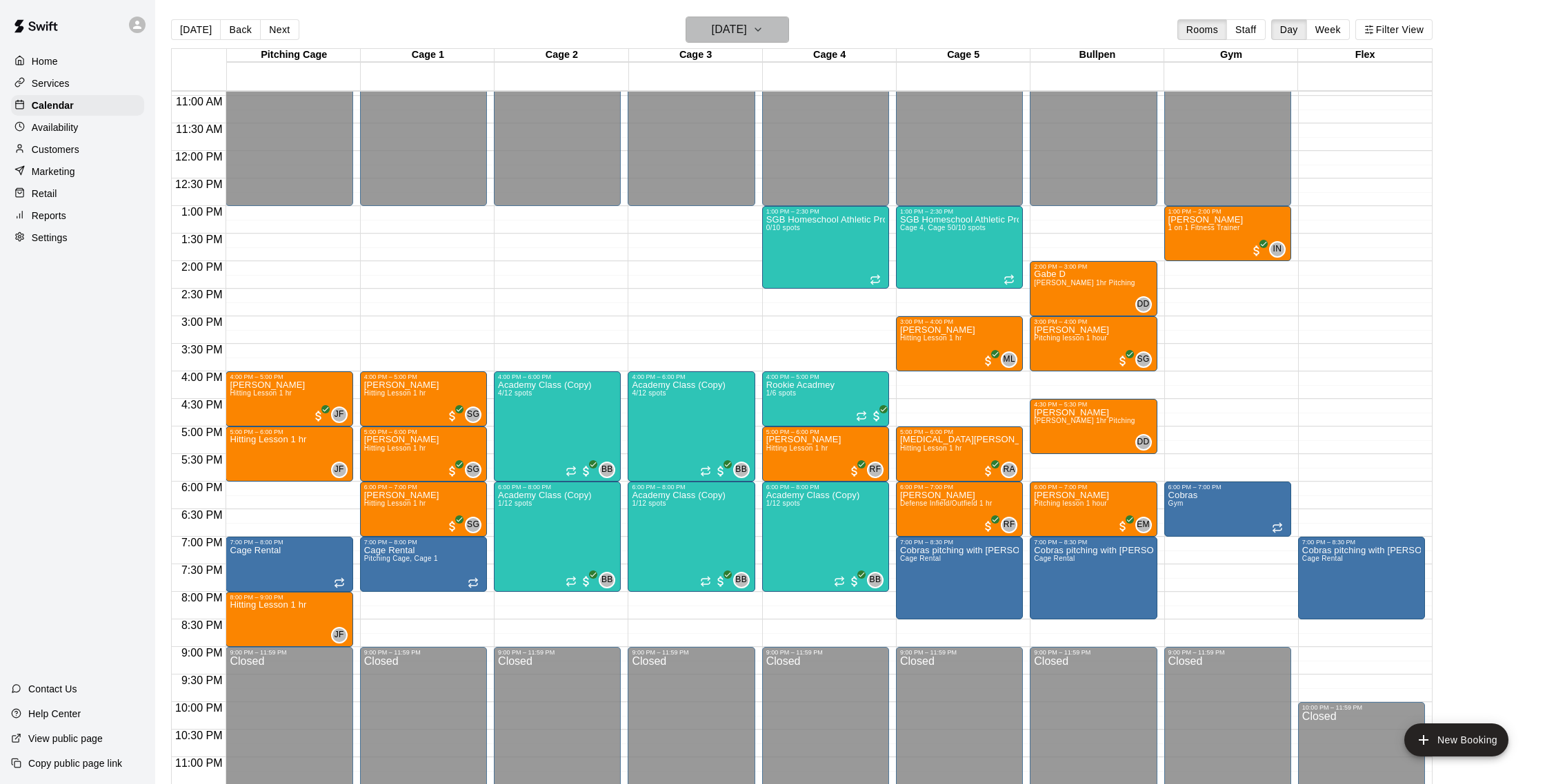
click at [747, 27] on h6 "[DATE]" at bounding box center [729, 29] width 35 height 20
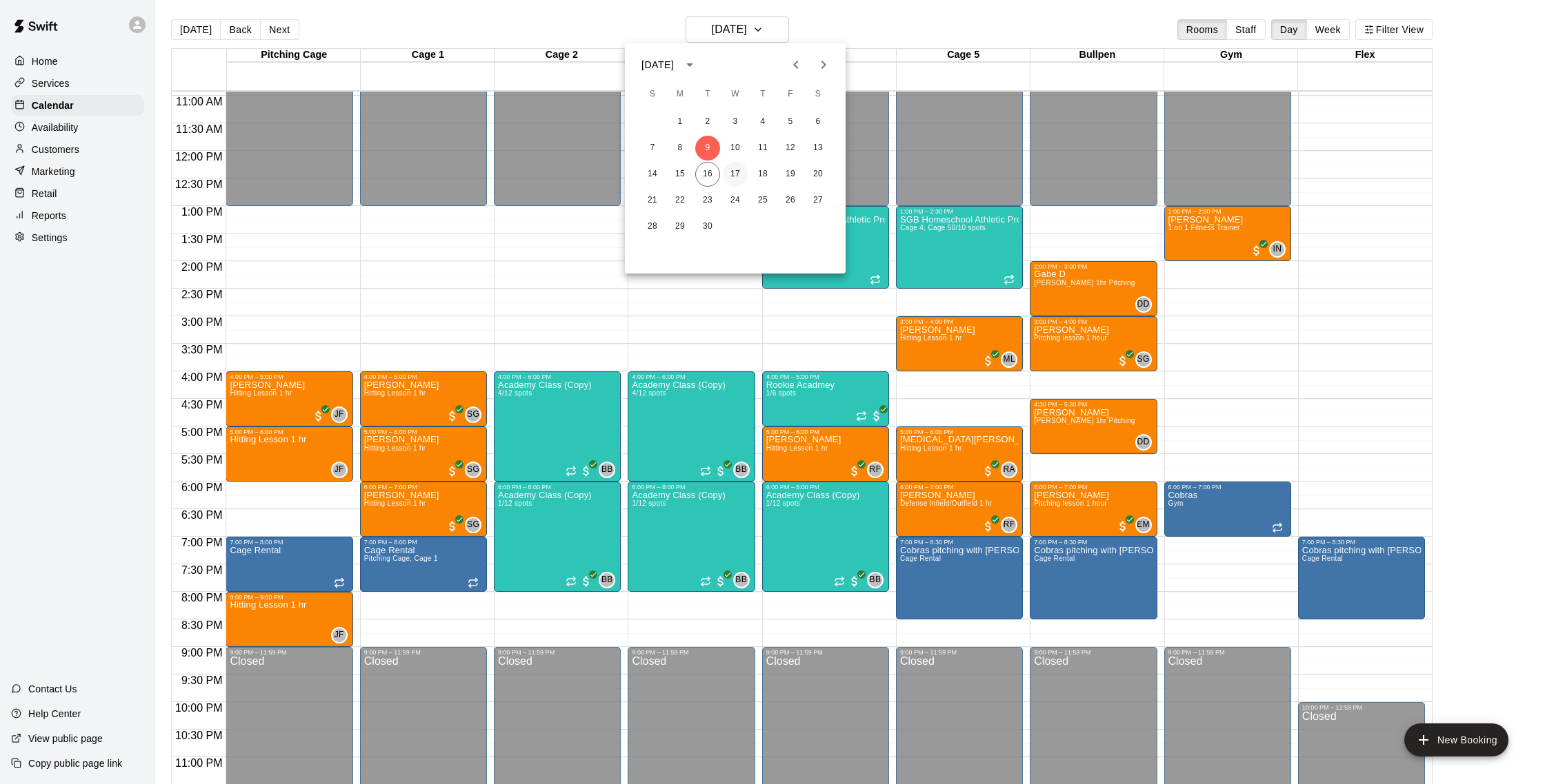
click at [729, 168] on button "17" at bounding box center [734, 174] width 24 height 24
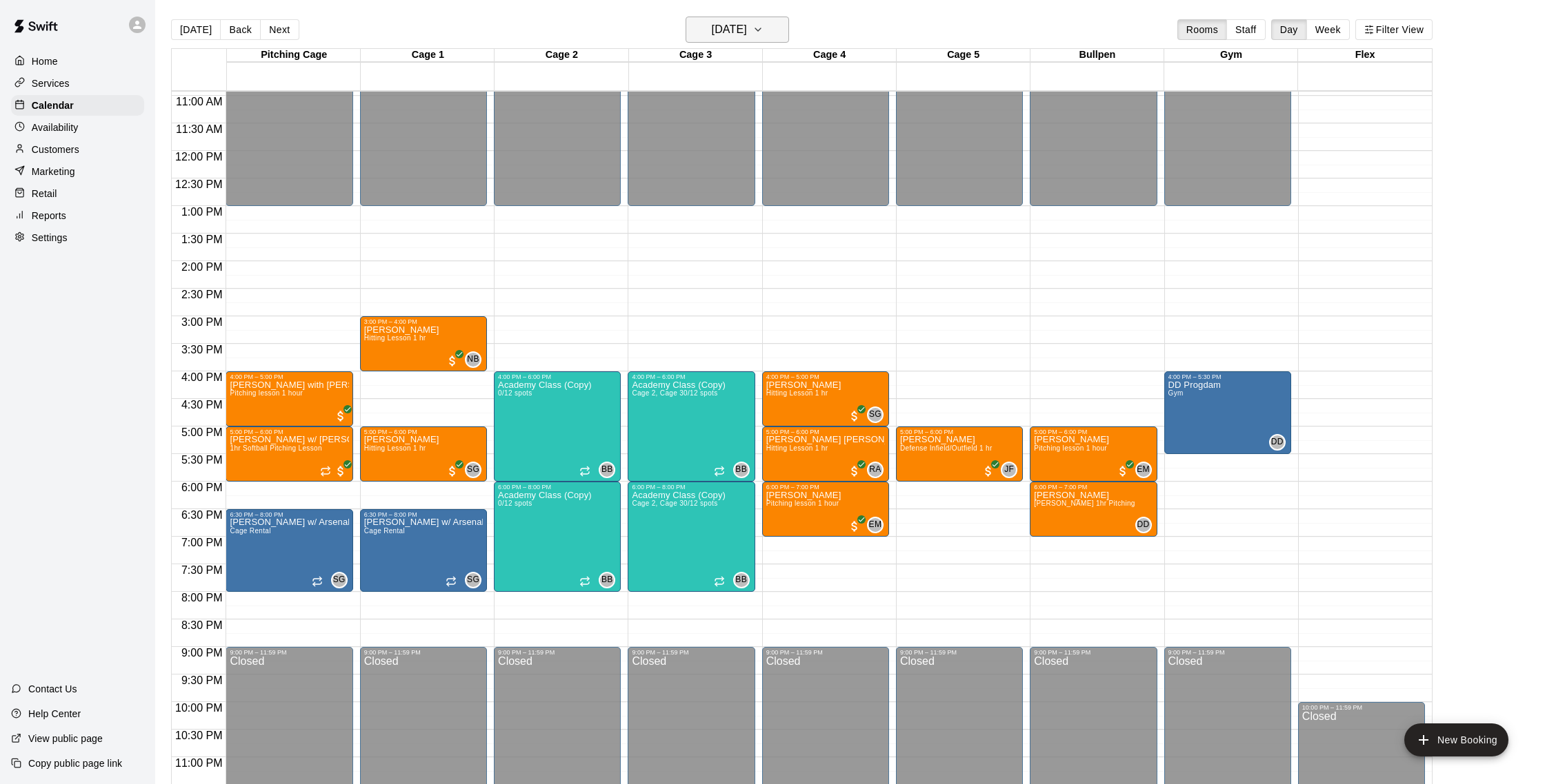
click at [735, 26] on h6 "[DATE]" at bounding box center [729, 29] width 35 height 20
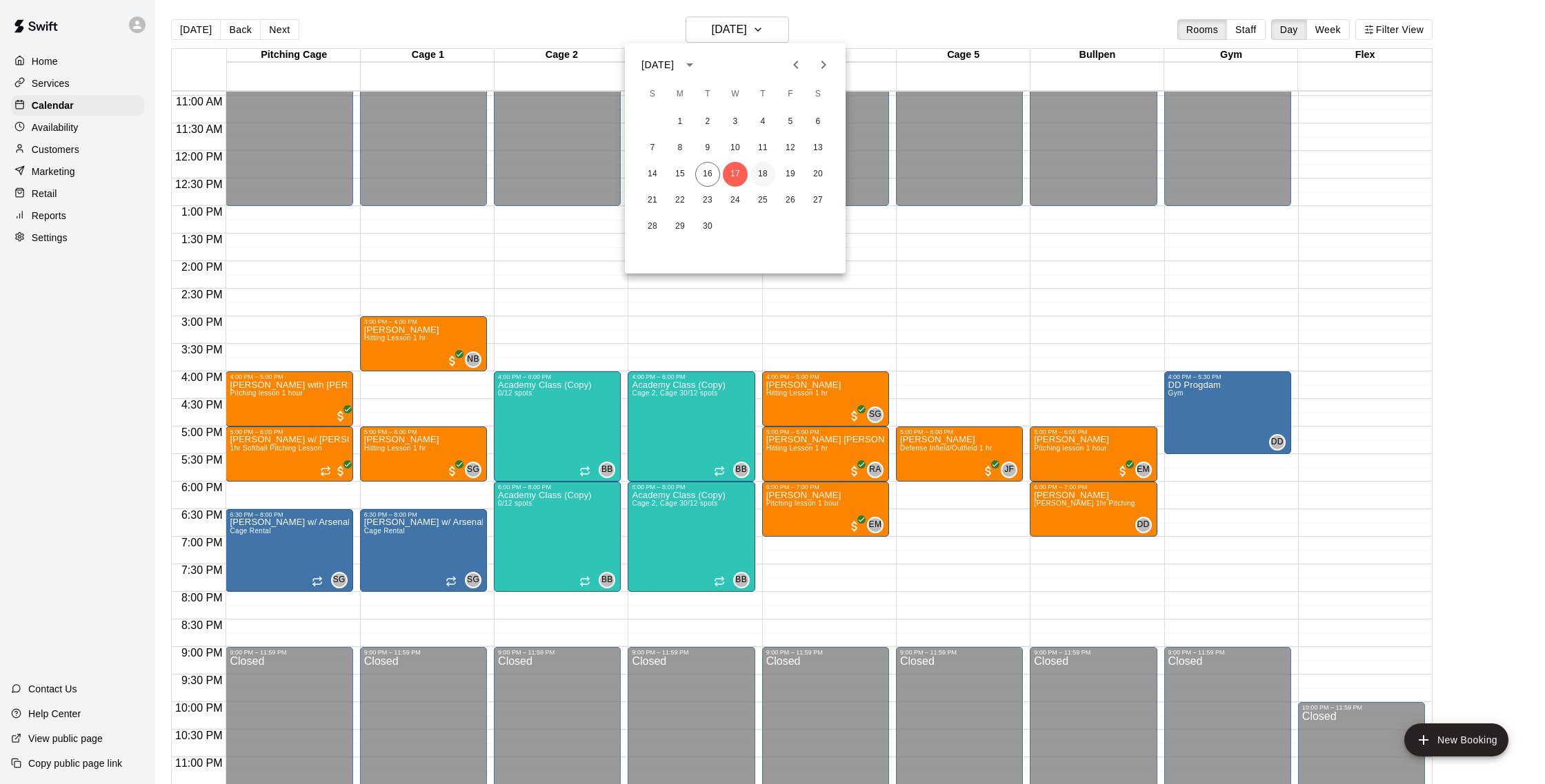
click at [757, 167] on button "18" at bounding box center [763, 174] width 24 height 24
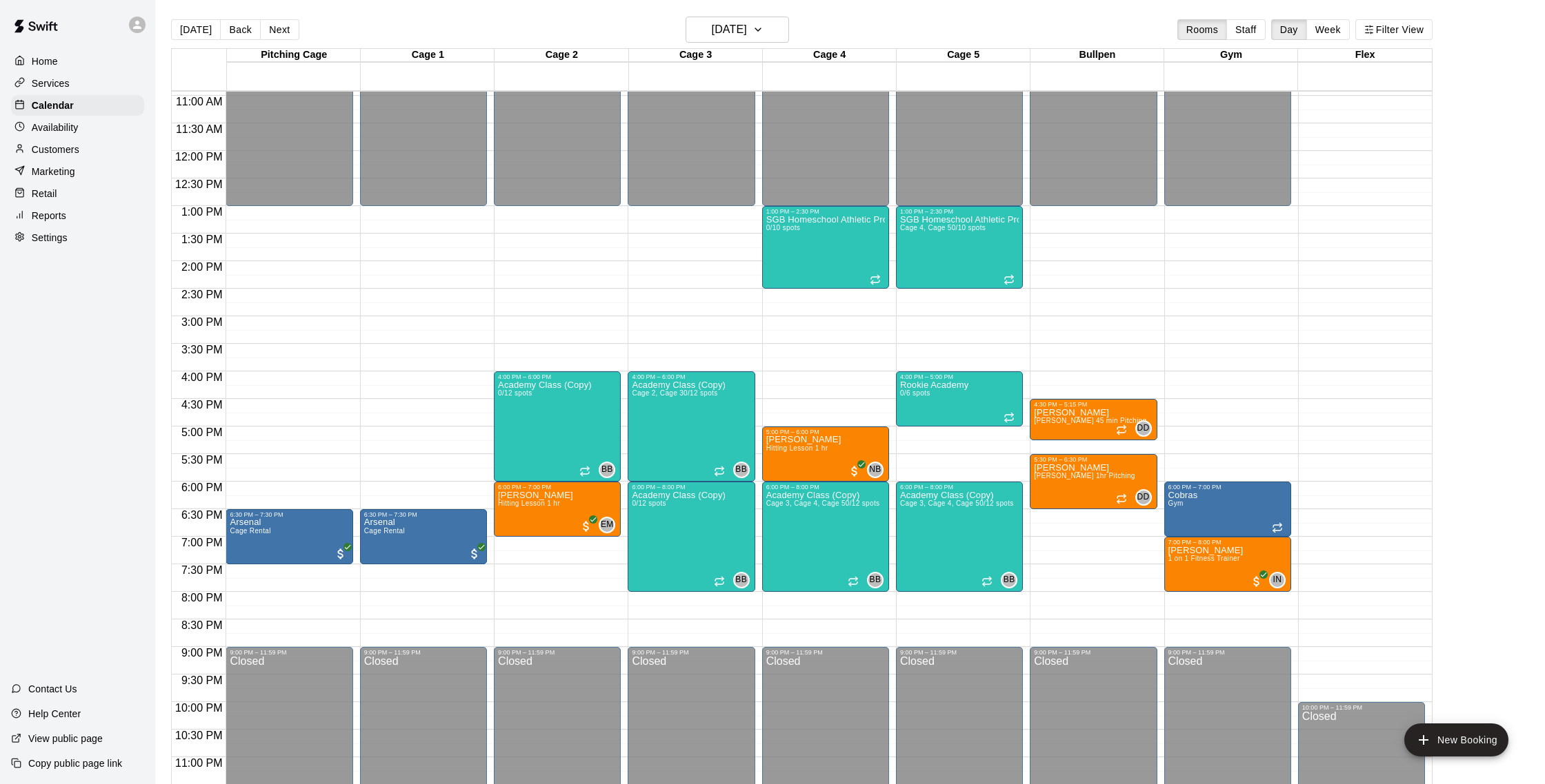
scroll to position [22, 0]
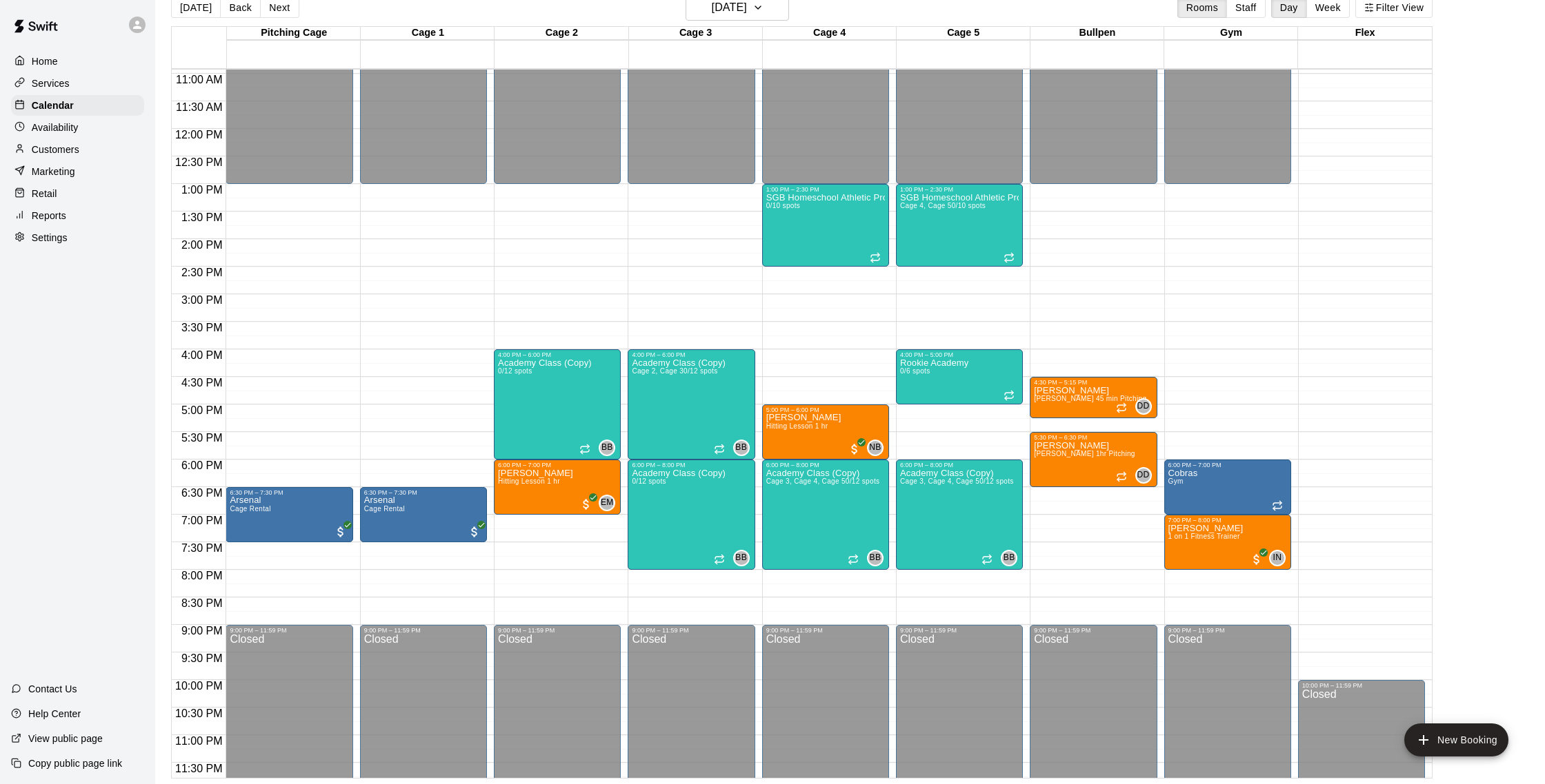
click at [730, 27] on div "Cage 3" at bounding box center [696, 34] width 134 height 13
click at [740, 15] on h6 "[DATE]" at bounding box center [729, 8] width 35 height 20
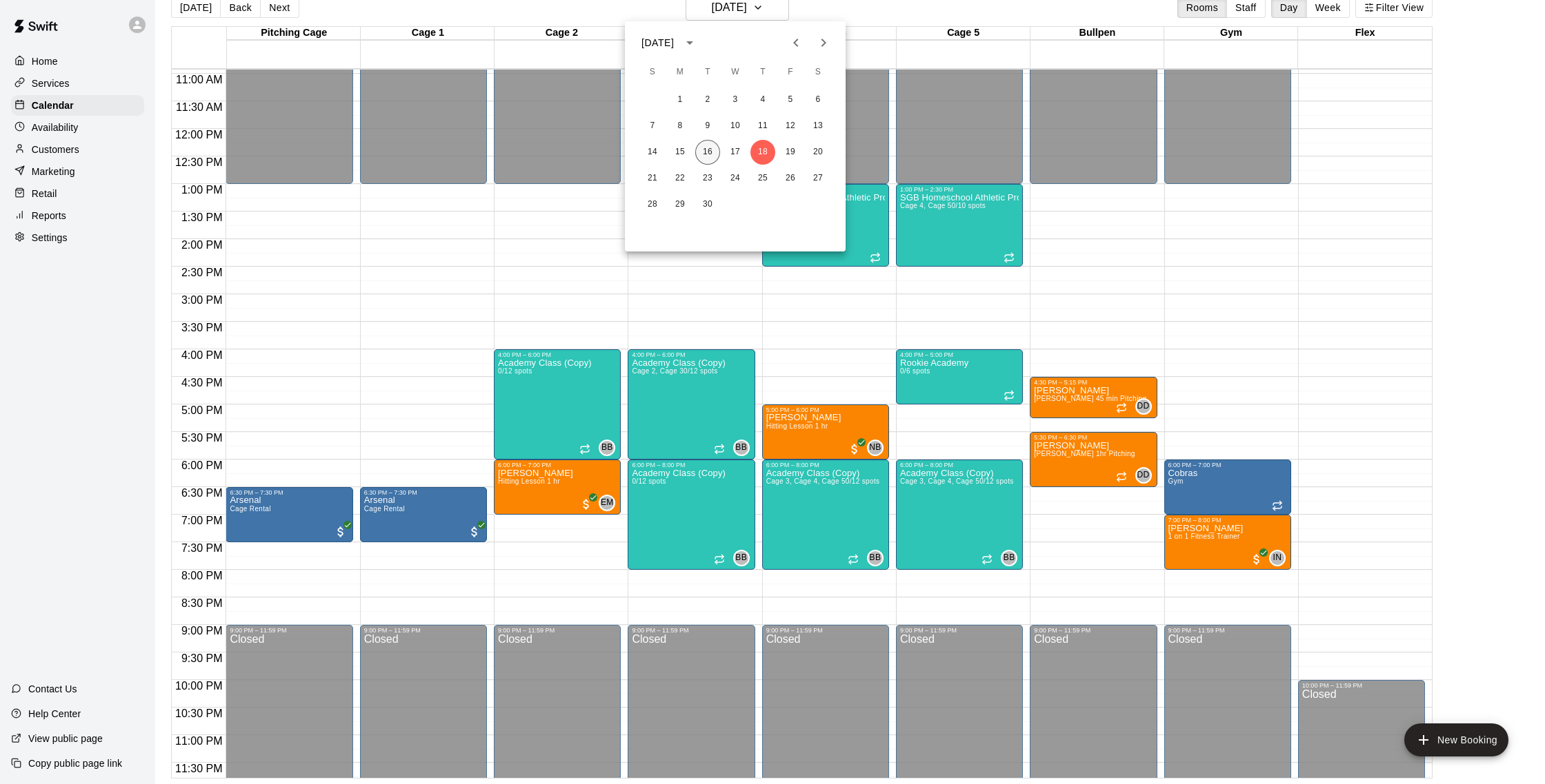
click at [700, 151] on button "16" at bounding box center [707, 152] width 24 height 24
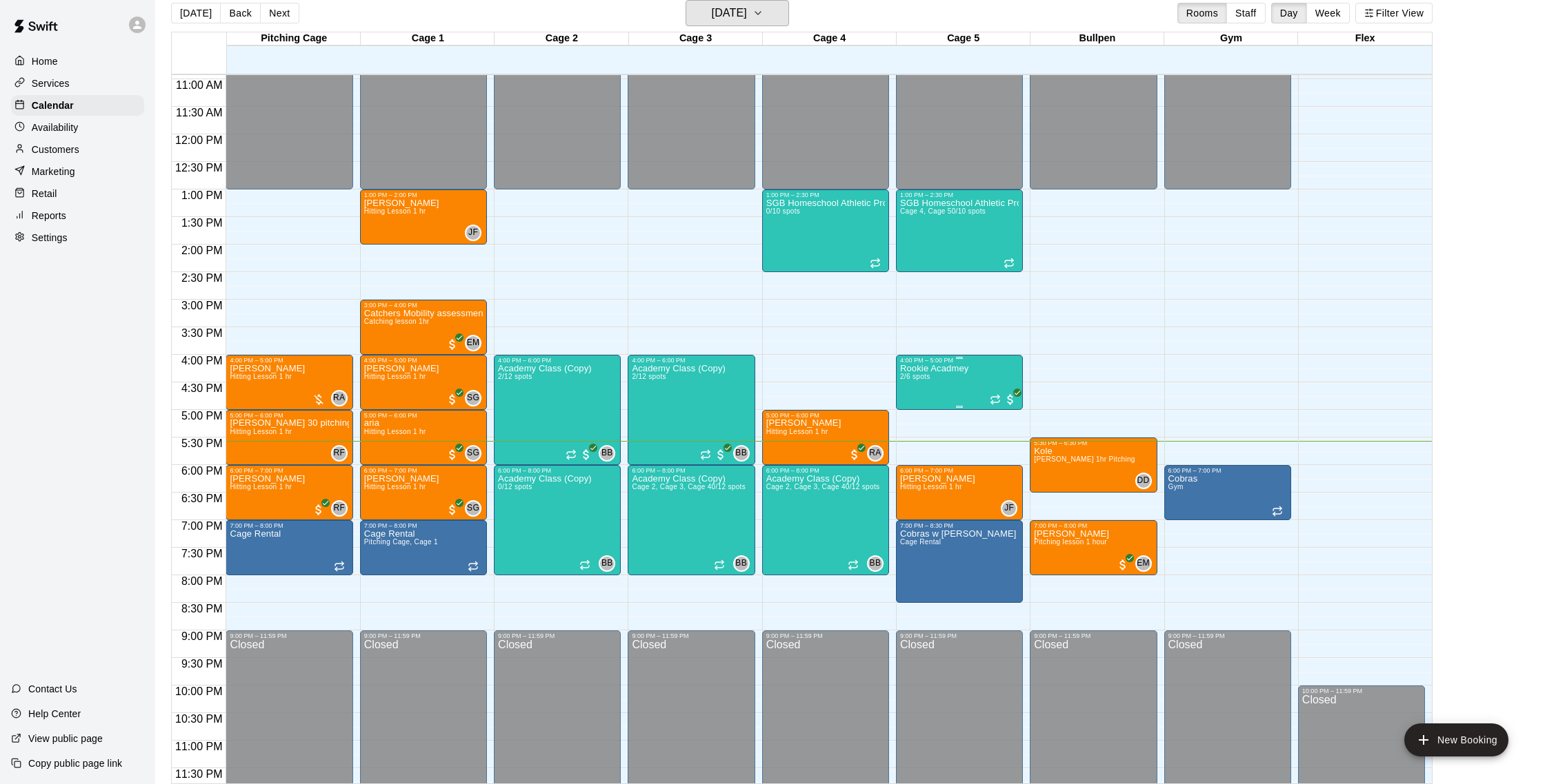
scroll to position [616, 0]
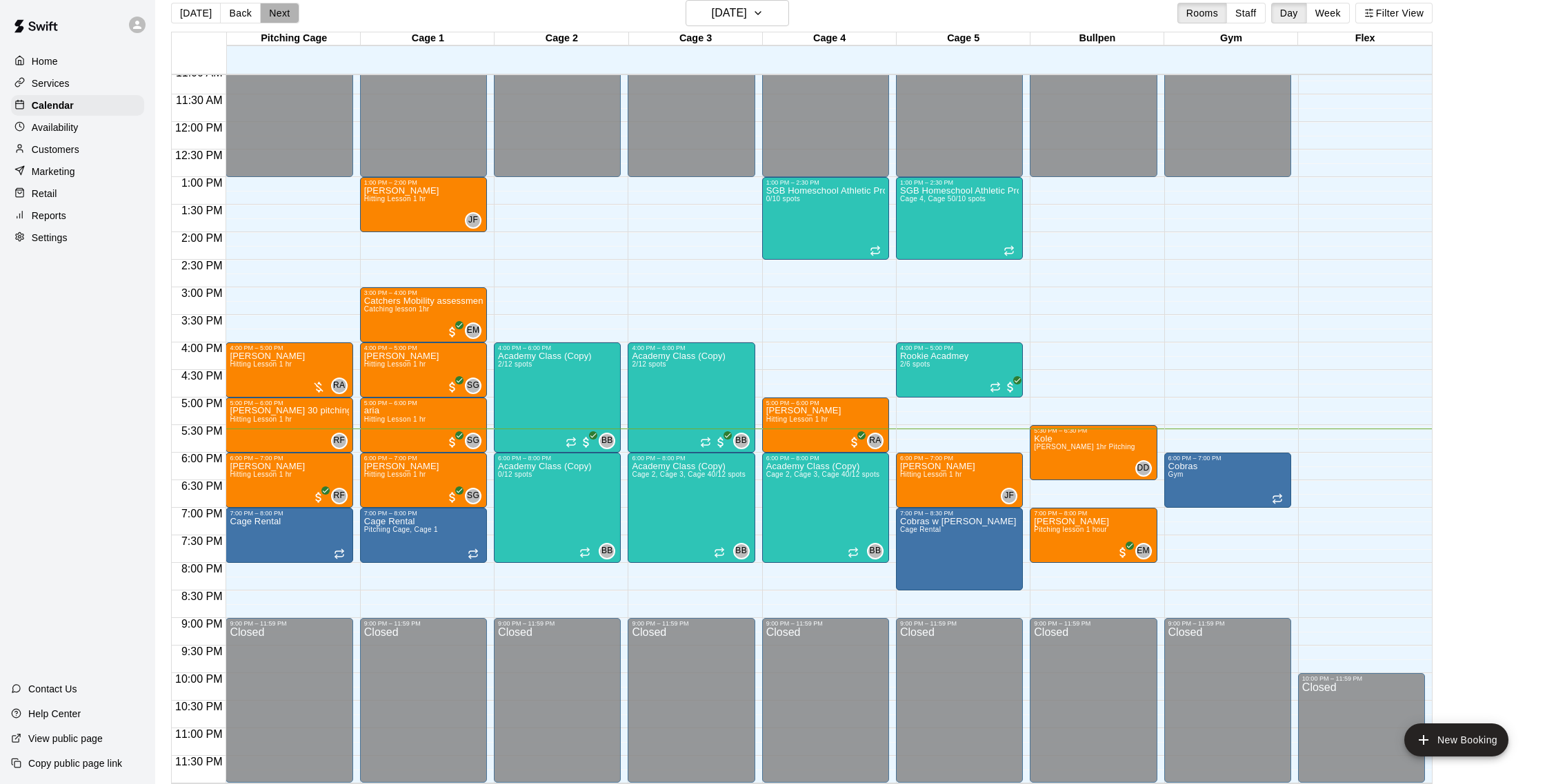
click at [283, 8] on button "Next" at bounding box center [278, 13] width 39 height 21
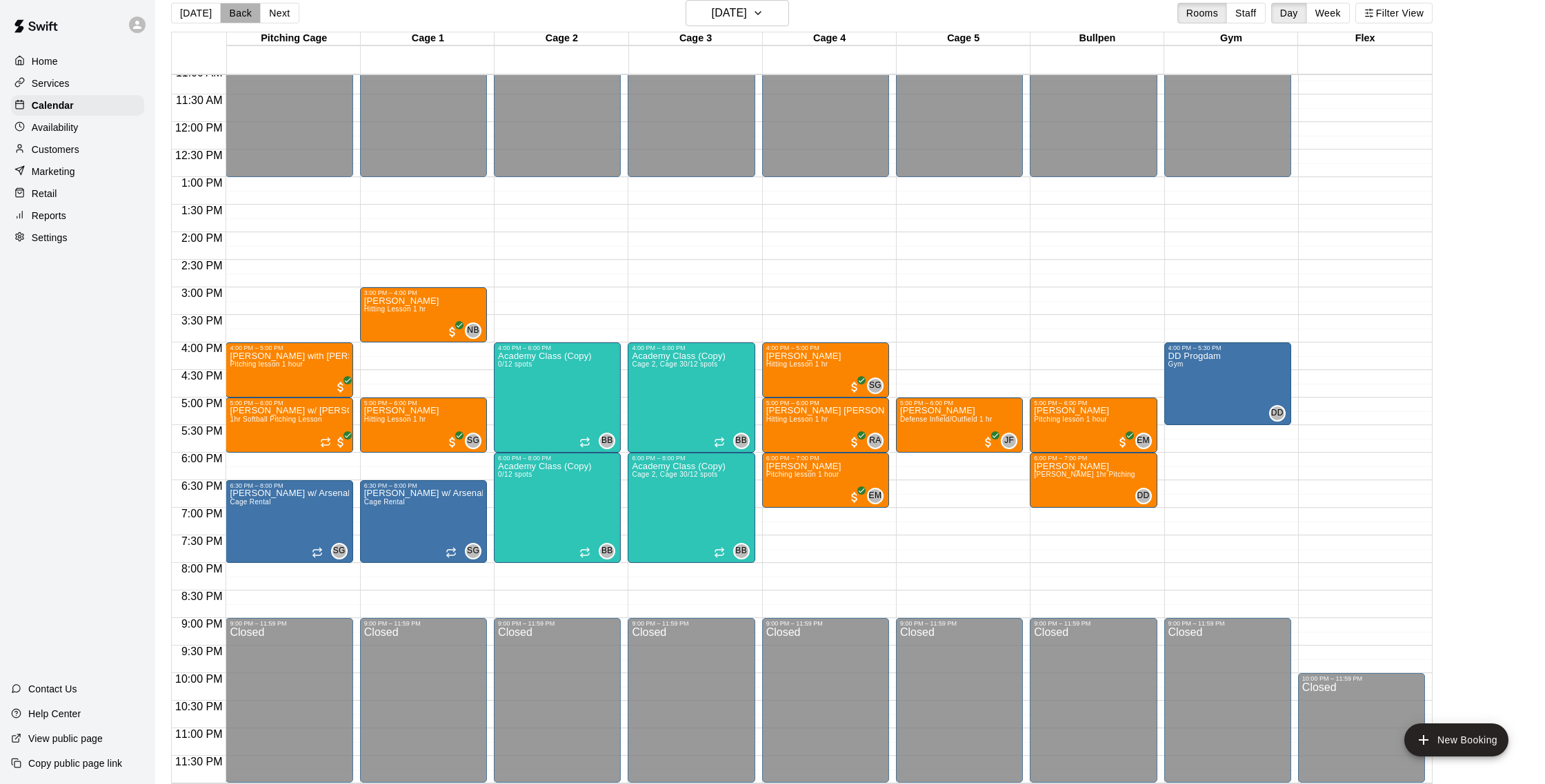
click at [243, 9] on button "Back" at bounding box center [240, 13] width 40 height 21
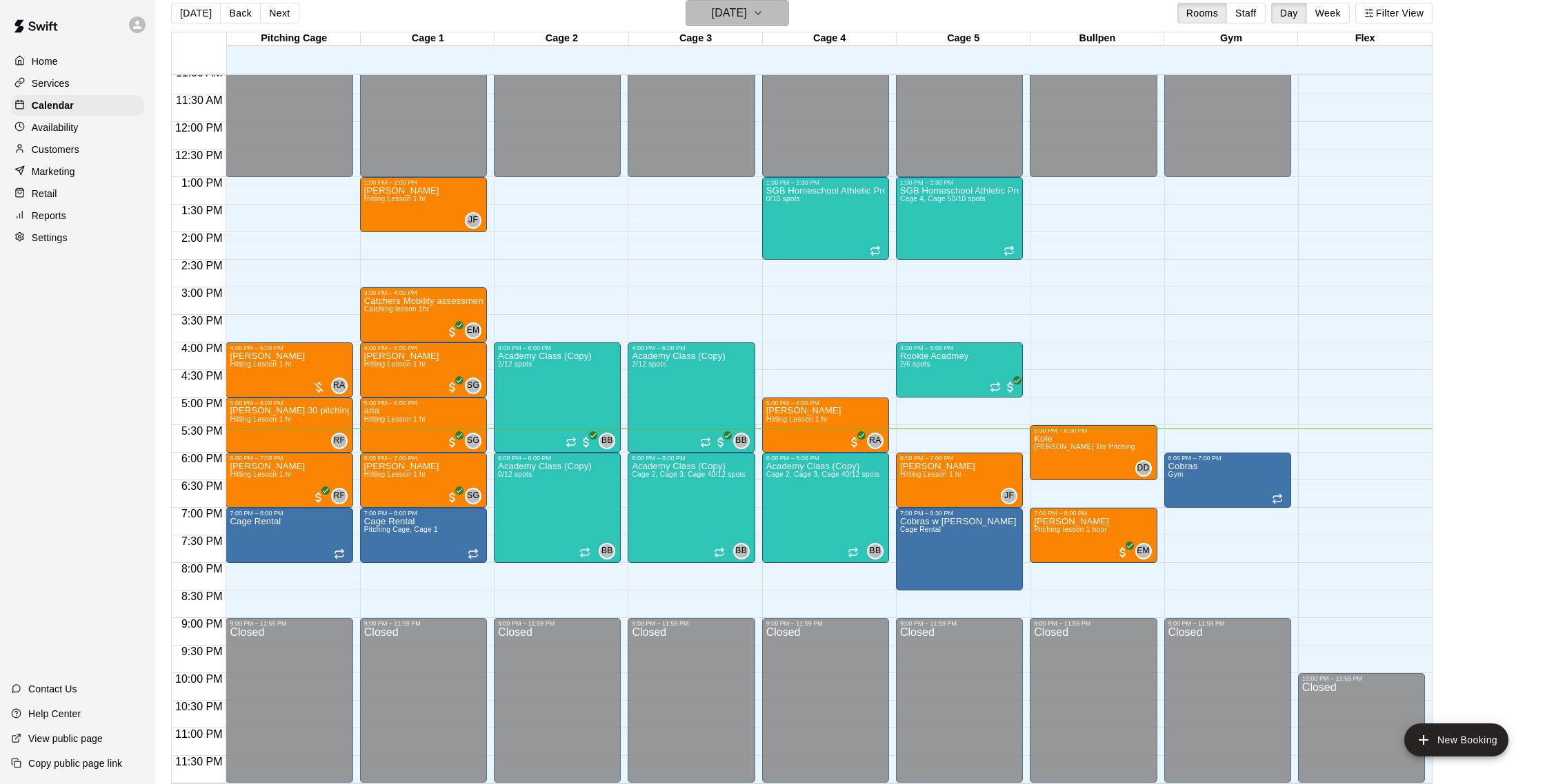
click at [713, 18] on h6 "[DATE]" at bounding box center [729, 13] width 35 height 20
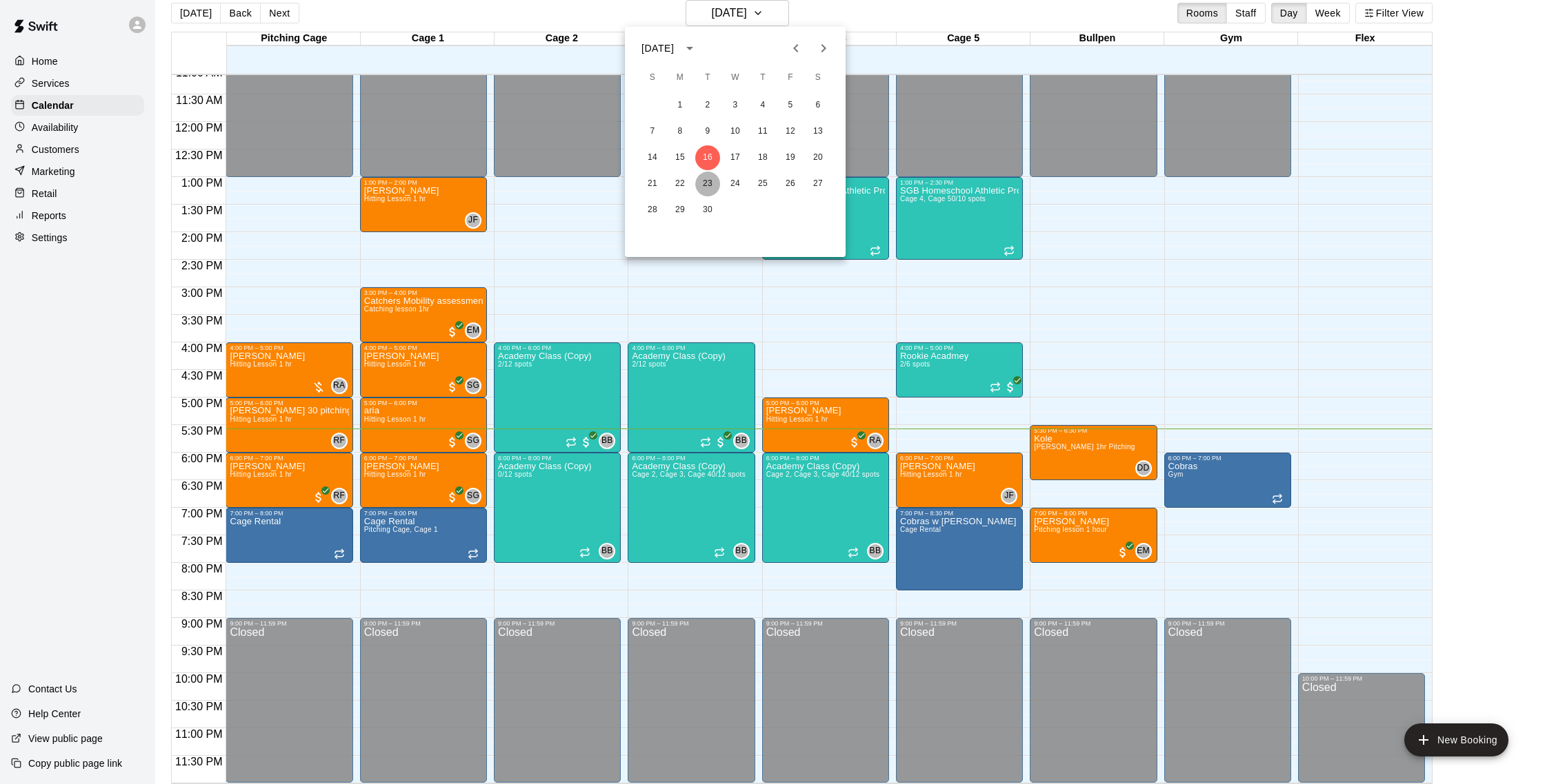
click at [702, 183] on button "23" at bounding box center [707, 184] width 24 height 24
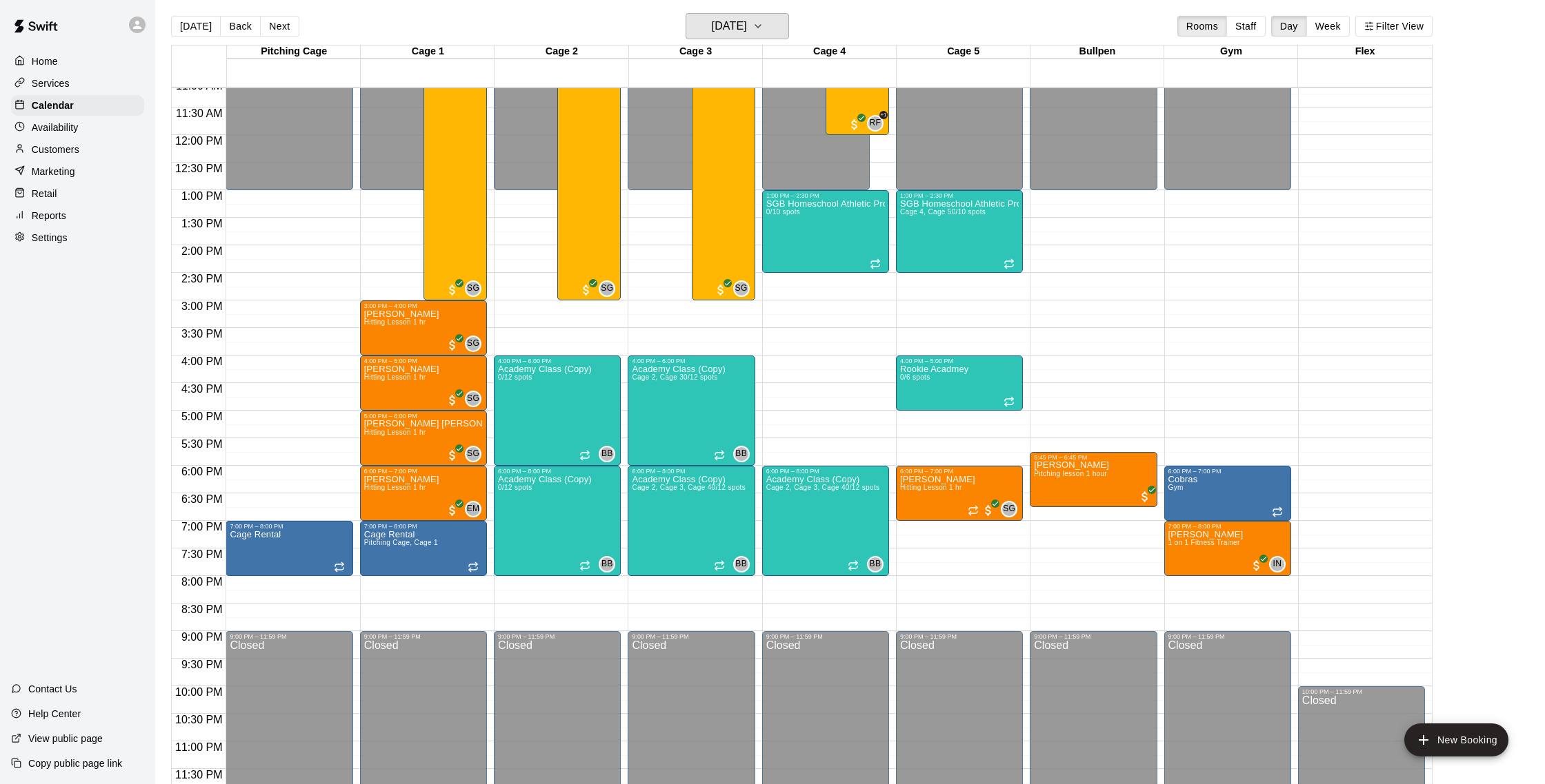
scroll to position [1, 0]
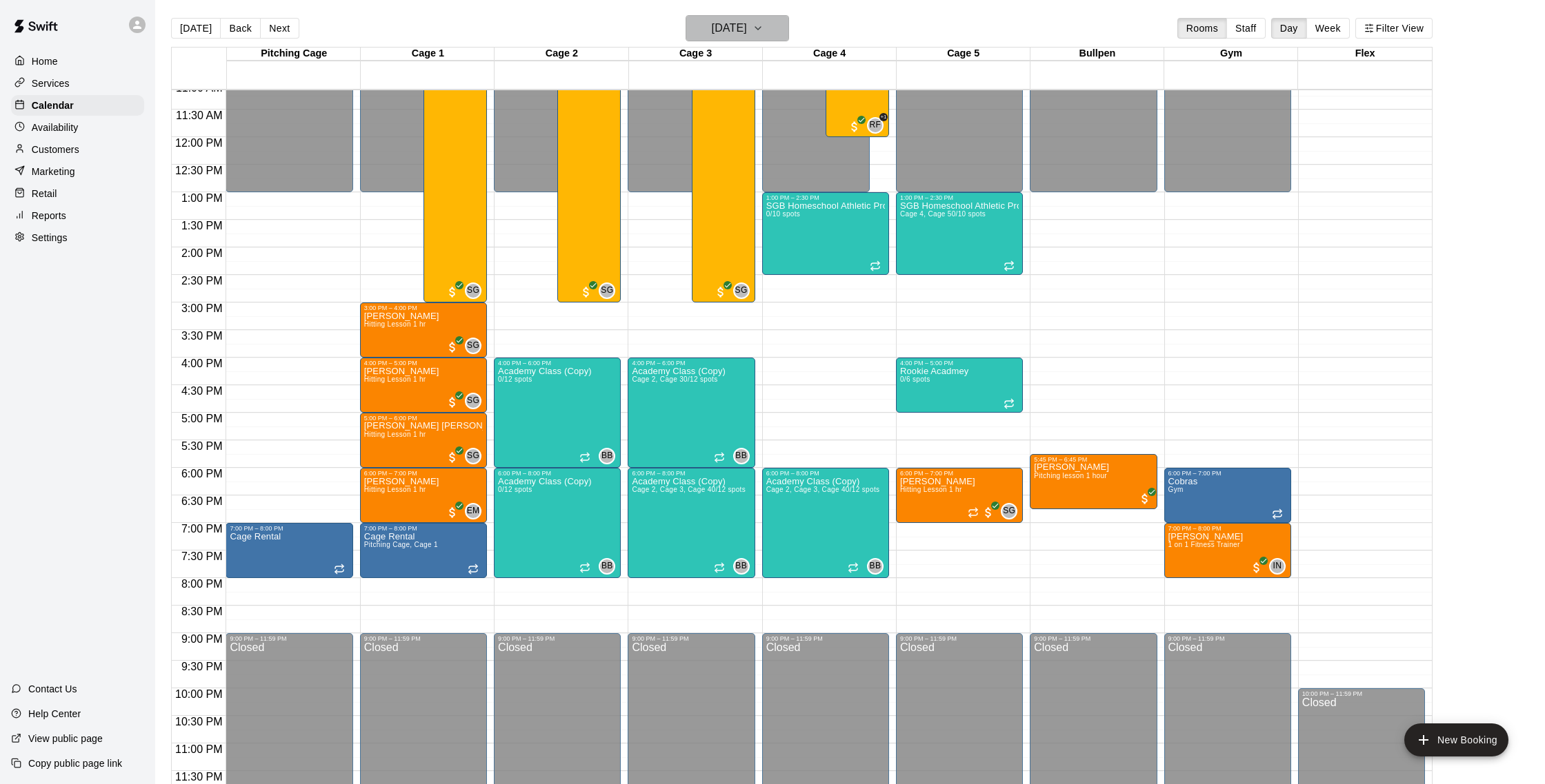
click at [722, 27] on h6 "[DATE]" at bounding box center [729, 28] width 35 height 20
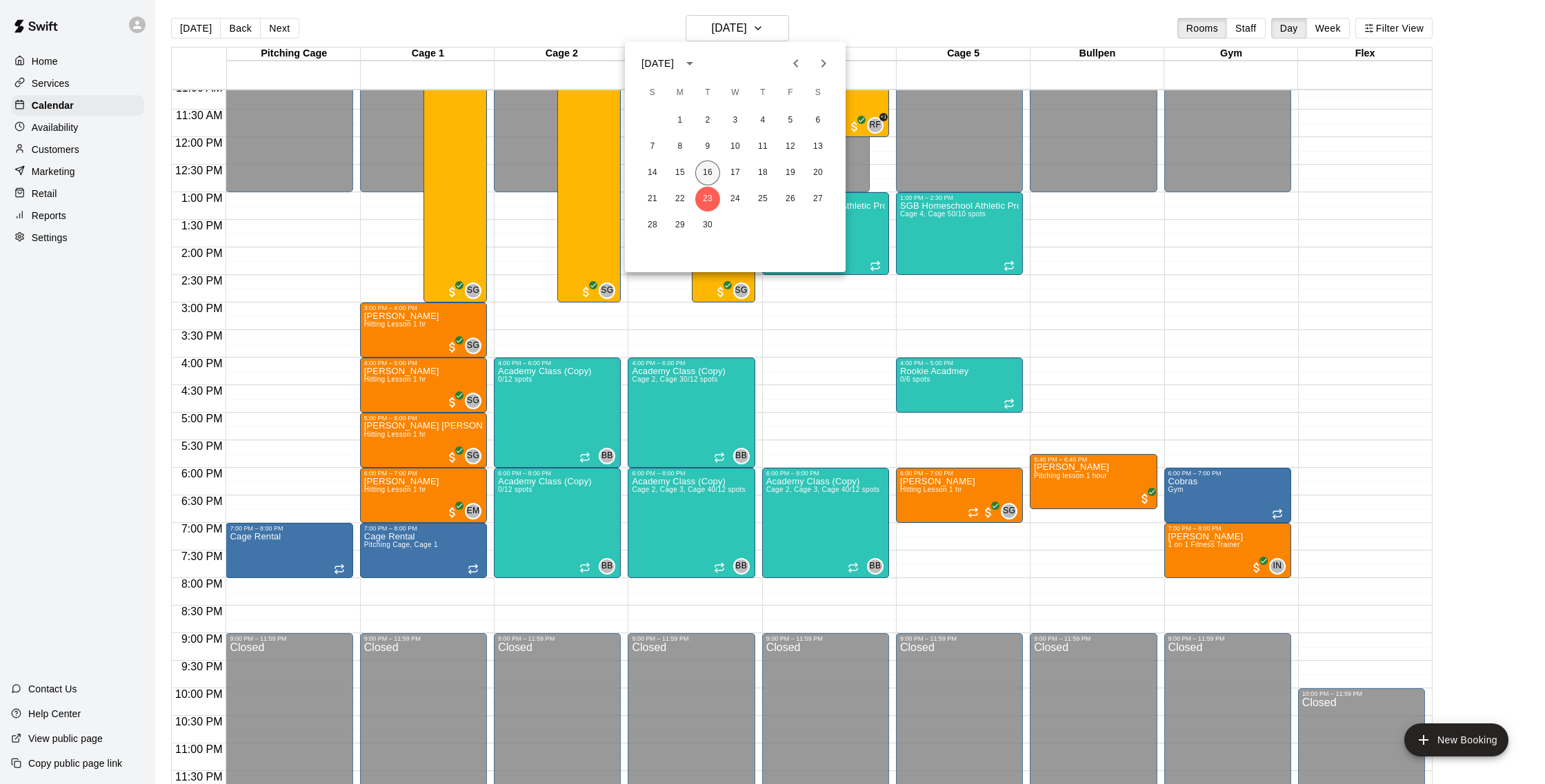
click at [711, 179] on button "16" at bounding box center [707, 173] width 24 height 24
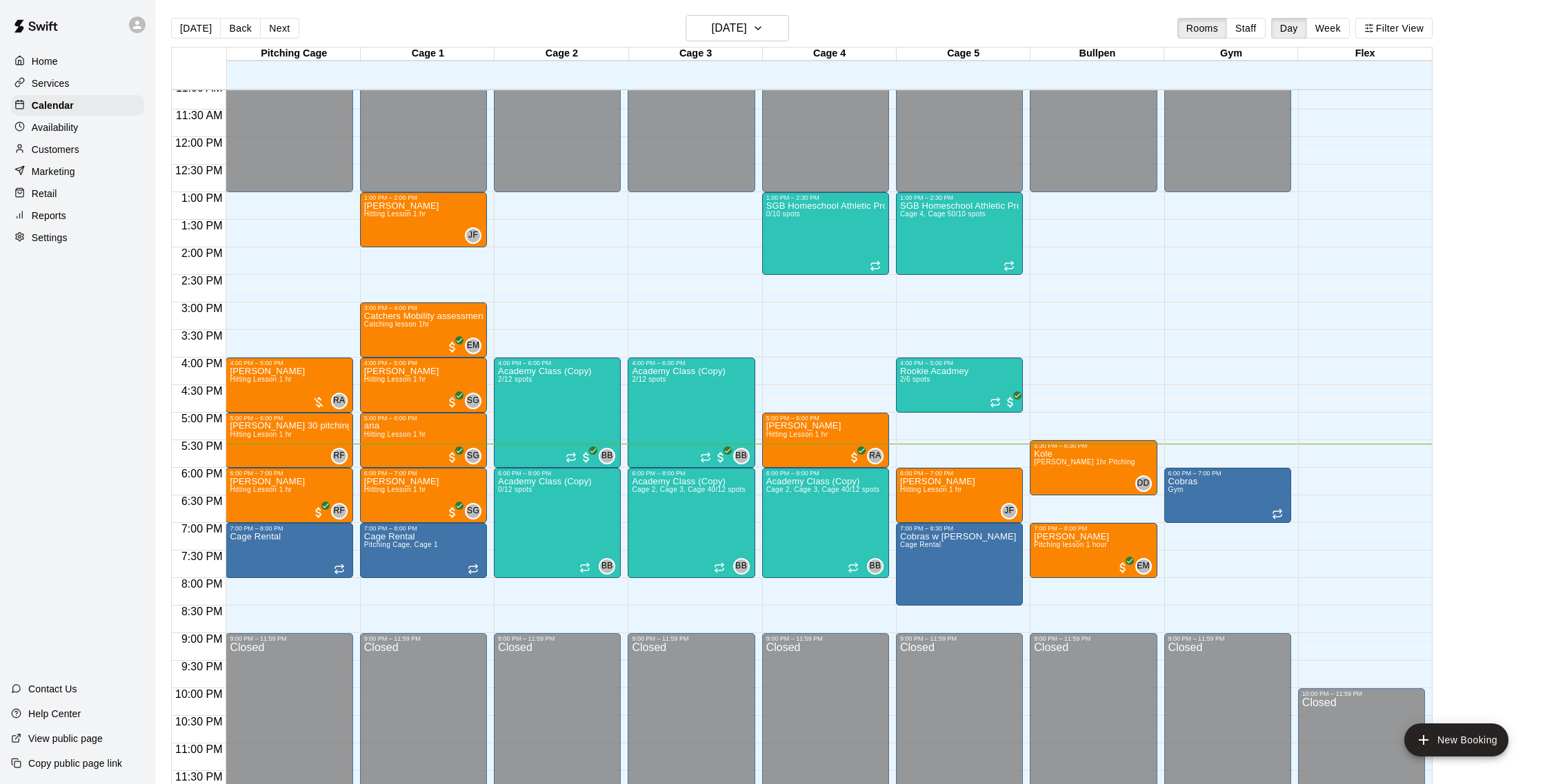
click at [755, 42] on div "[DATE] Back [DATE][DATE] Rooms Staff Day Week Filter View" at bounding box center [801, 31] width 1261 height 32
click at [755, 39] on button "[DATE]" at bounding box center [737, 28] width 103 height 26
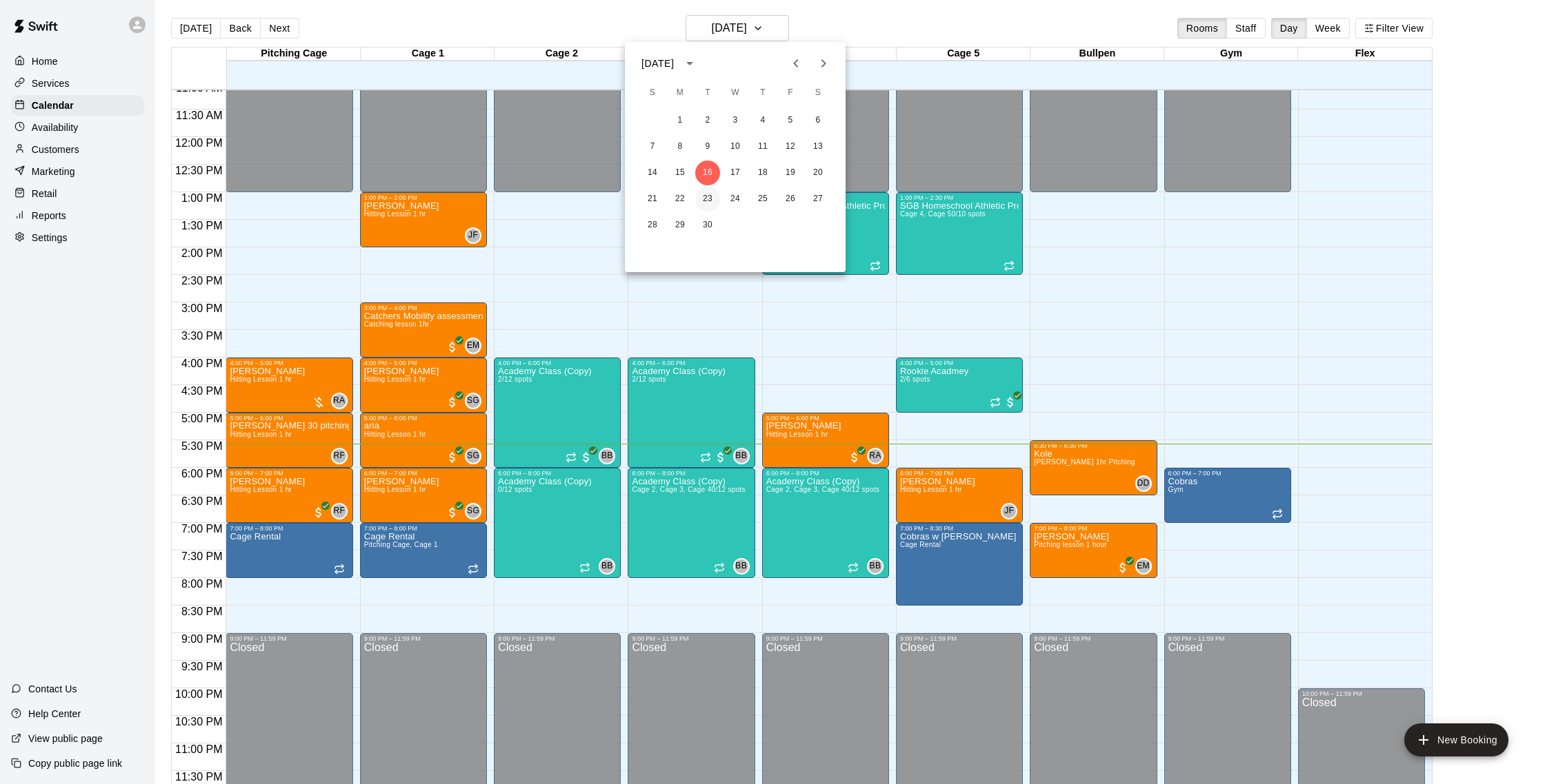
click at [711, 201] on button "23" at bounding box center [707, 199] width 24 height 24
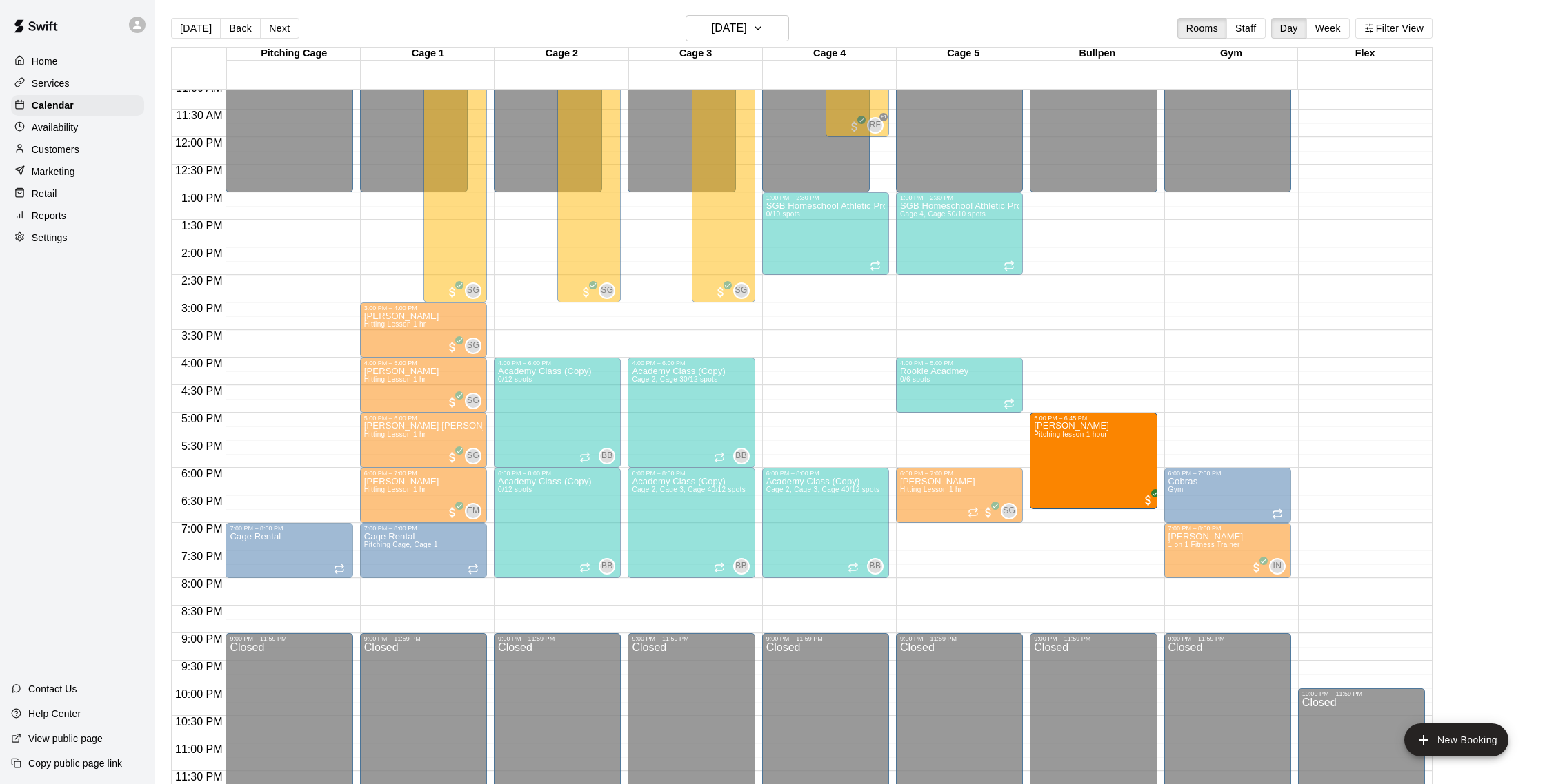
drag, startPoint x: 1070, startPoint y: 457, endPoint x: 1064, endPoint y: 422, distance: 35.5
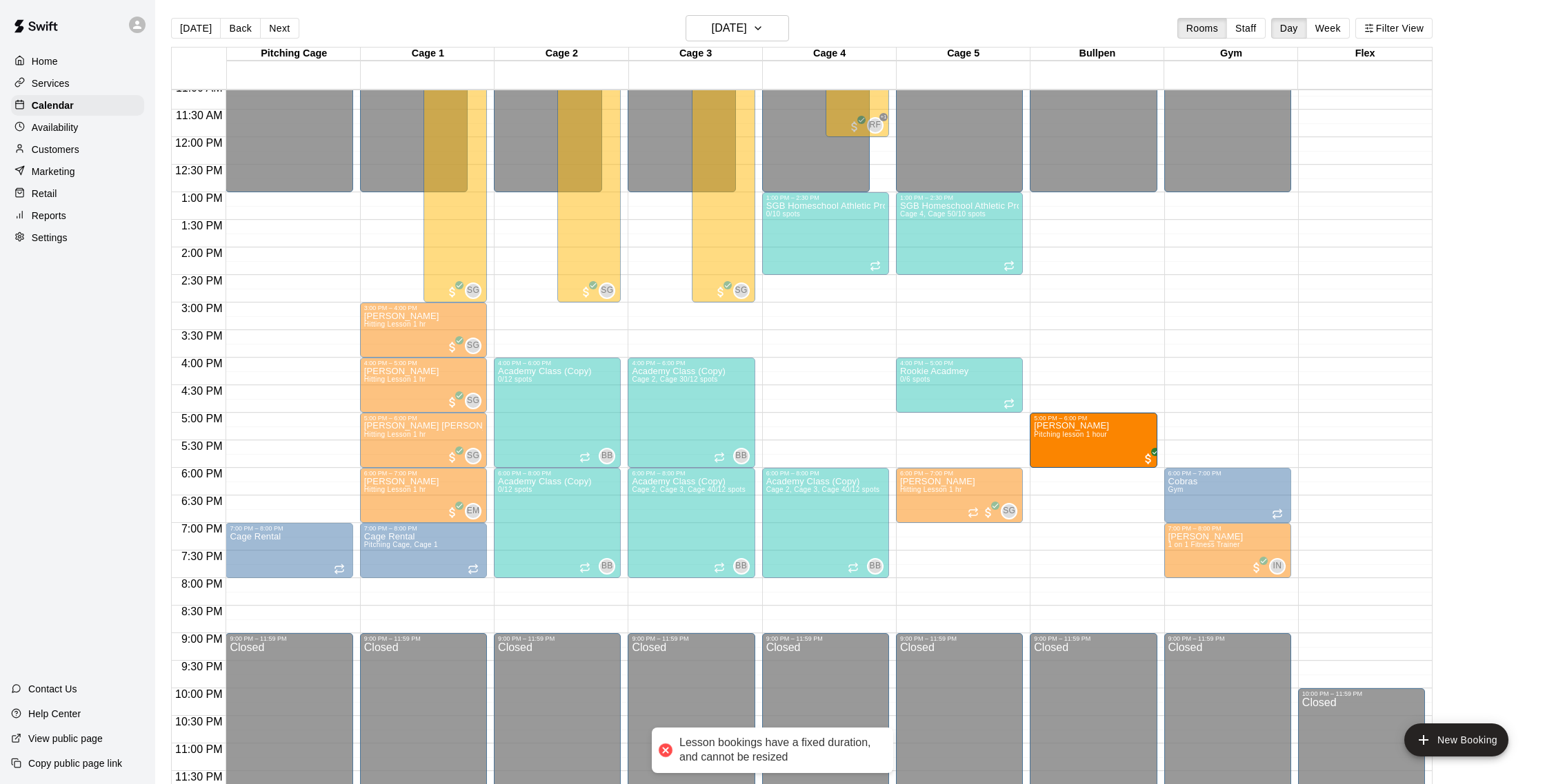
drag, startPoint x: 1091, startPoint y: 503, endPoint x: 1091, endPoint y: 465, distance: 38.0
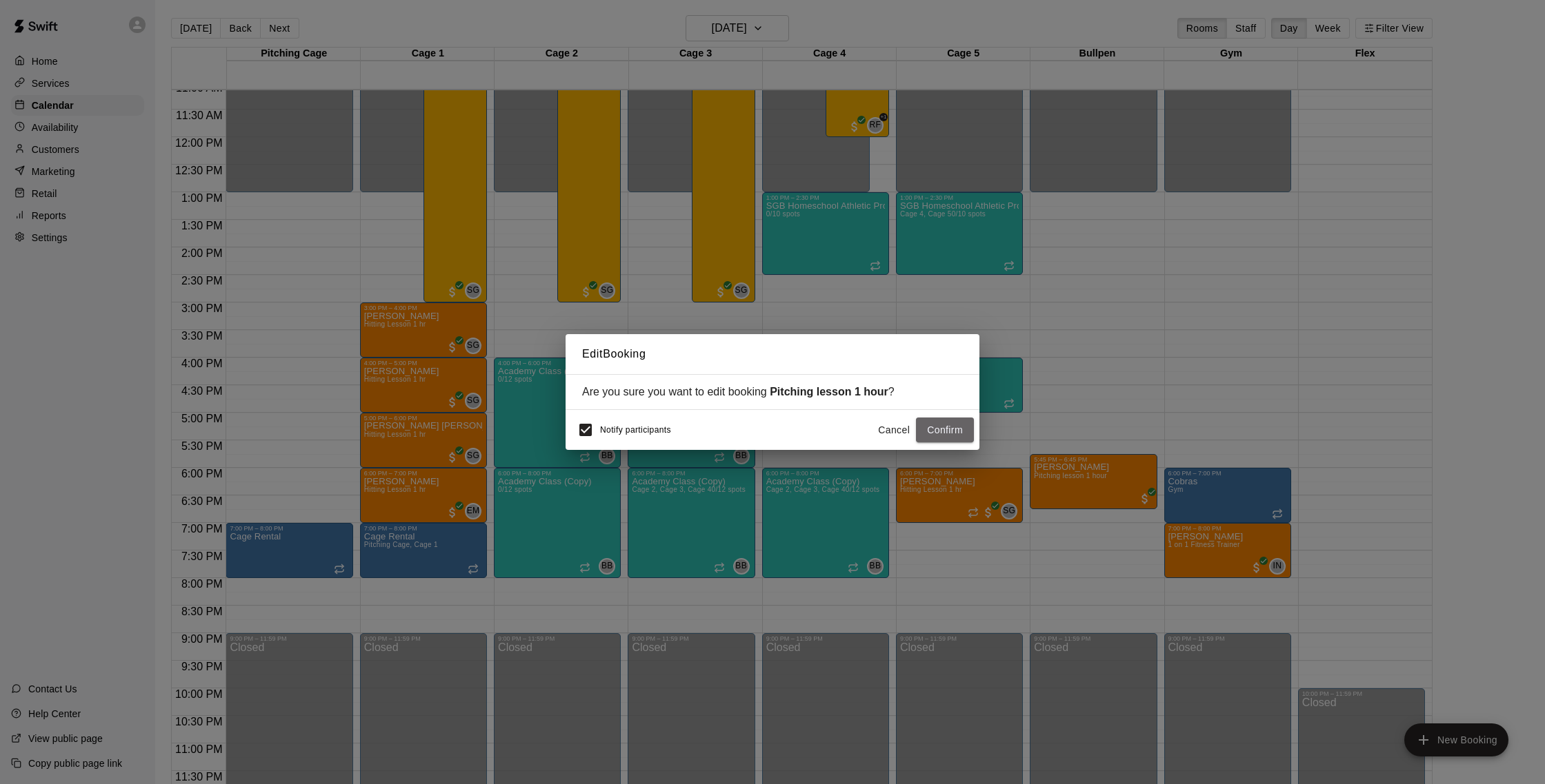
click at [929, 424] on button "Confirm" at bounding box center [945, 430] width 58 height 25
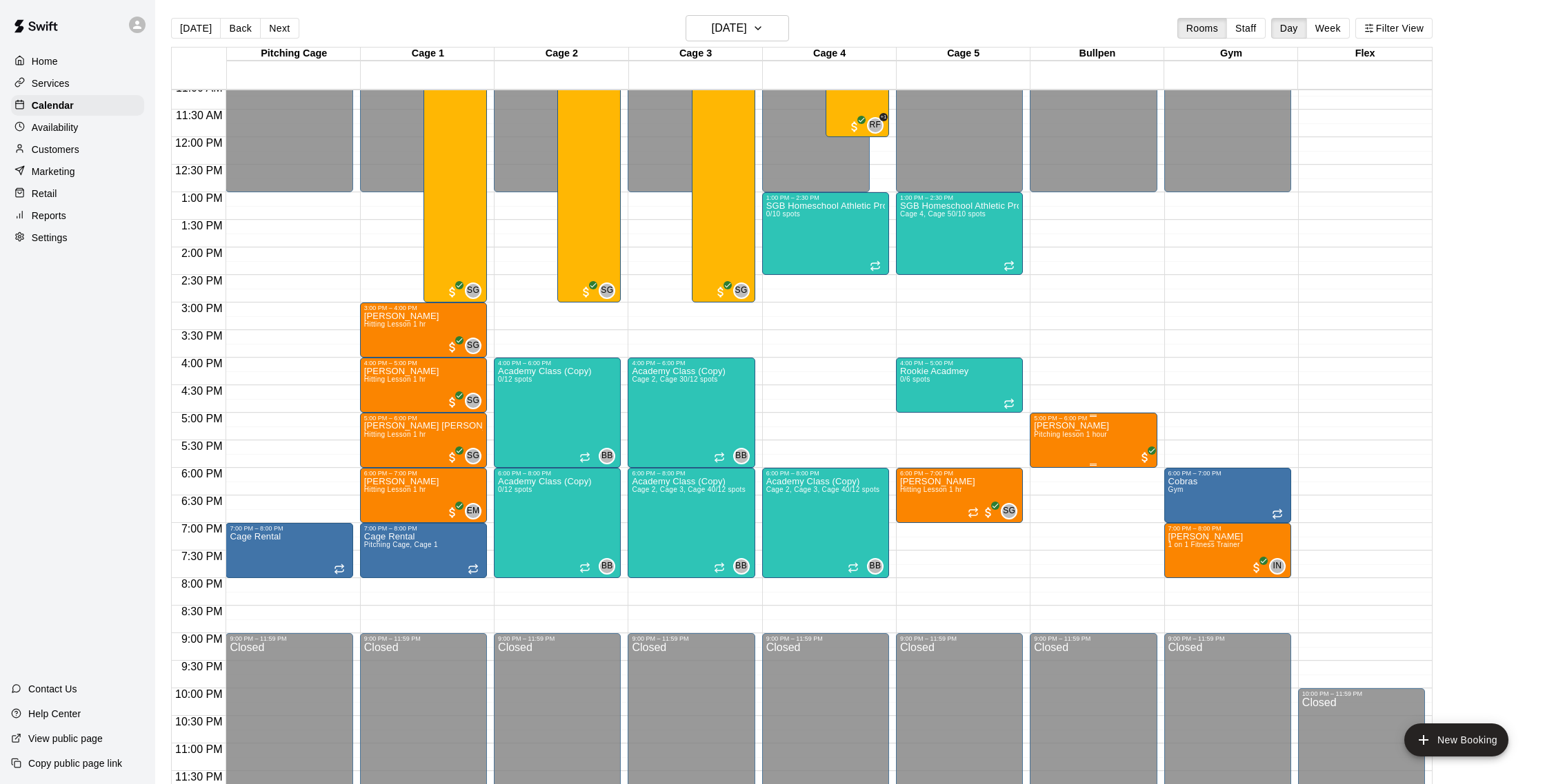
click at [1045, 478] on button "edit" at bounding box center [1048, 468] width 27 height 27
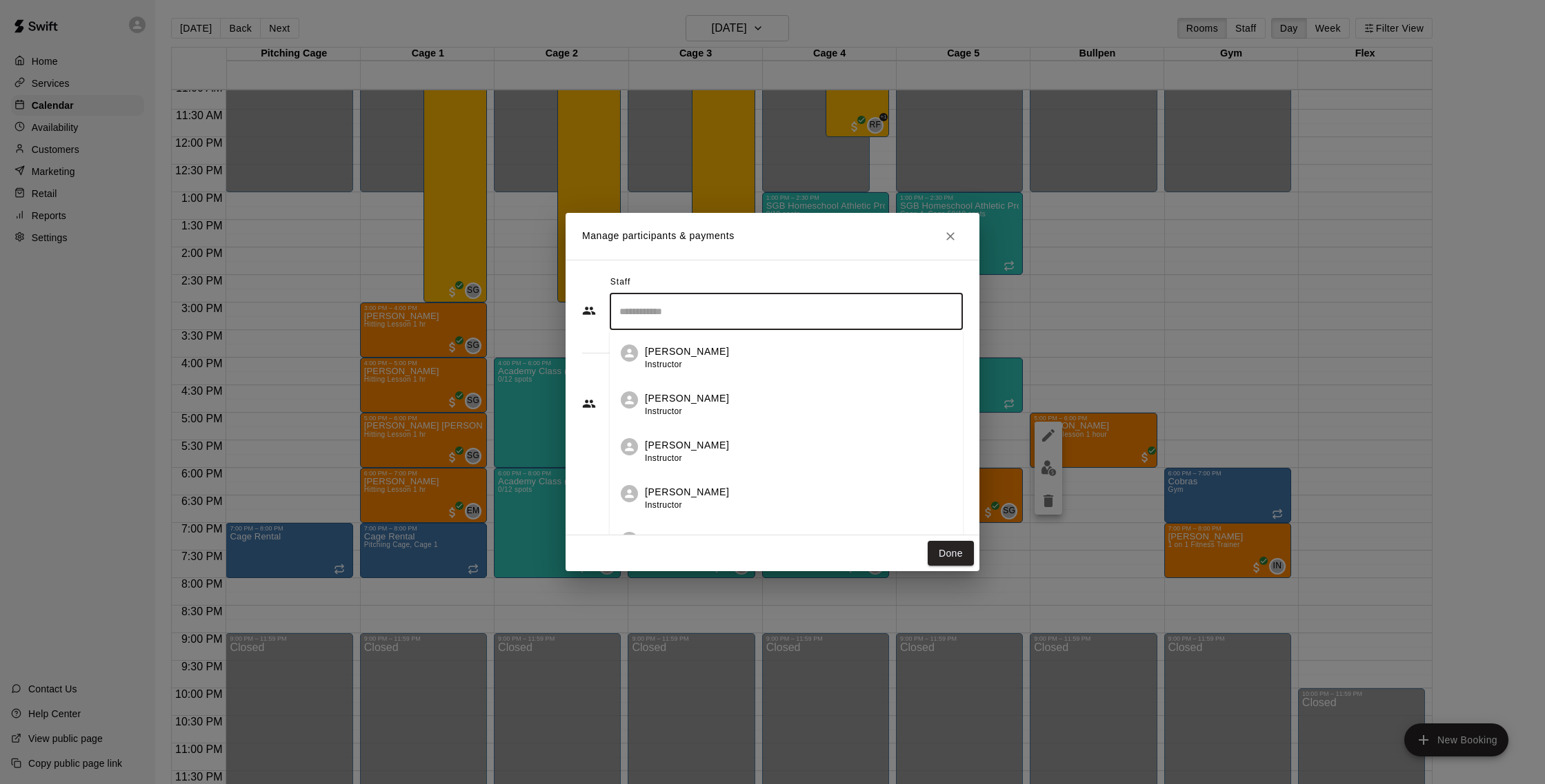
drag, startPoint x: 713, startPoint y: 321, endPoint x: 704, endPoint y: 320, distance: 9.1
click at [707, 321] on input "Search staff" at bounding box center [786, 312] width 340 height 24
click at [702, 364] on div "[PERSON_NAME] Instructor" at bounding box center [798, 352] width 307 height 27
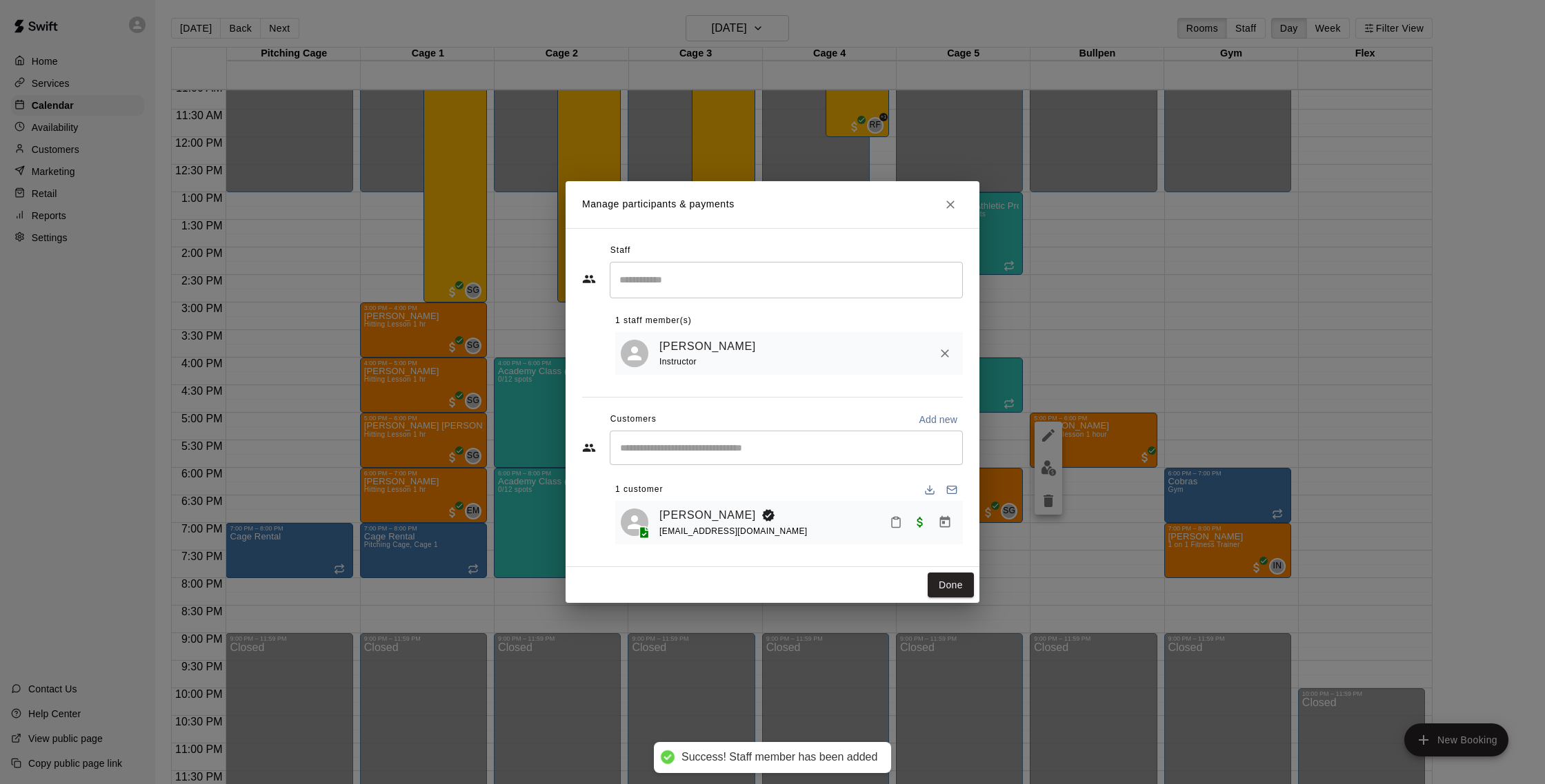
click at [950, 552] on div "Staff ​ 1 staff member(s) [PERSON_NAME] Instructor Customers Add new ​ 1 custom…" at bounding box center [772, 398] width 381 height 316
click at [956, 582] on button "Done" at bounding box center [950, 585] width 46 height 25
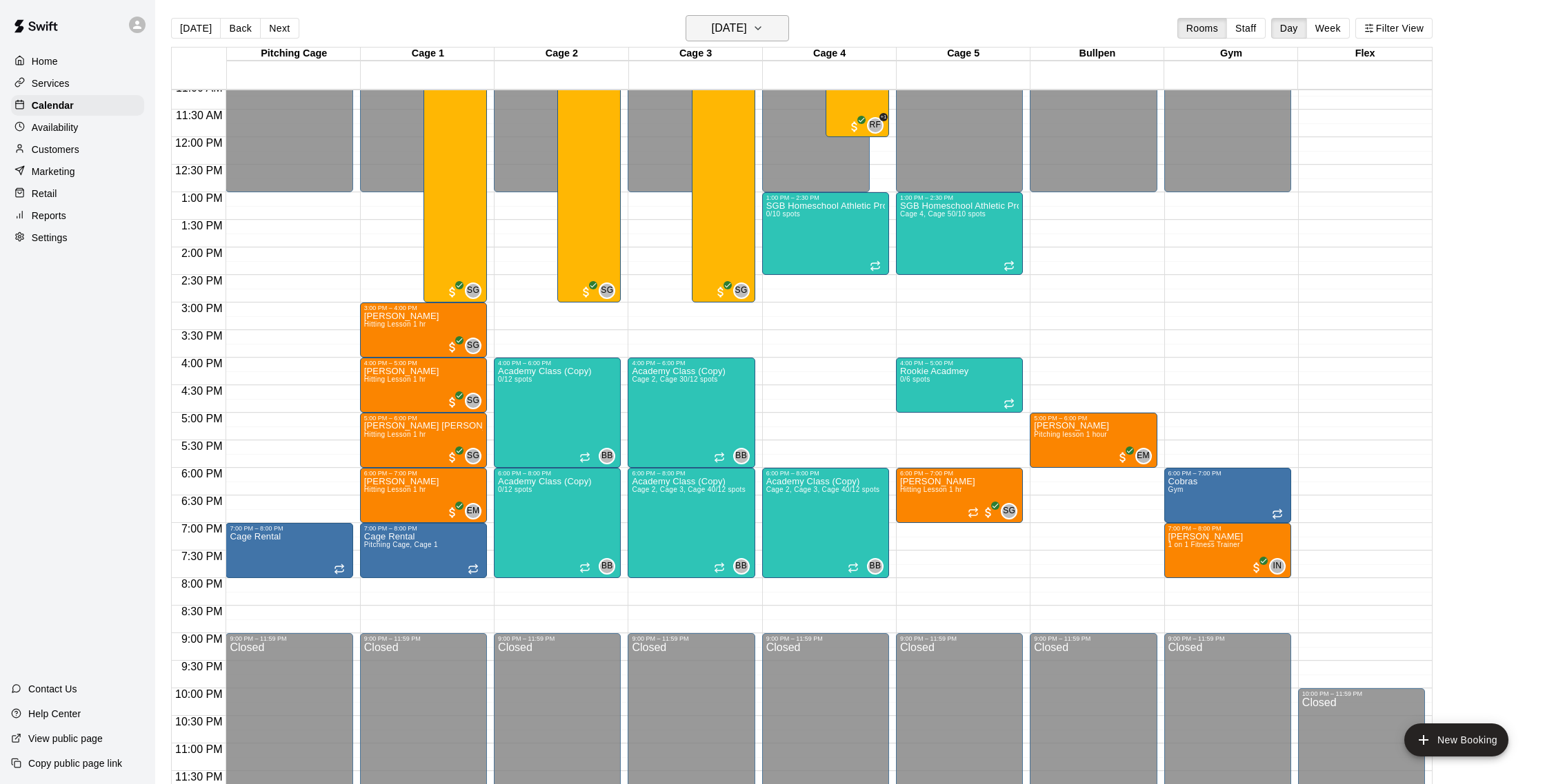
drag, startPoint x: 736, startPoint y: 46, endPoint x: 741, endPoint y: 33, distance: 13.9
click at [741, 33] on div "[DATE] Back [DATE][DATE] Rooms Staff Day Week Filter View" at bounding box center [801, 31] width 1261 height 32
click at [740, 33] on h6 "[DATE]" at bounding box center [729, 28] width 35 height 20
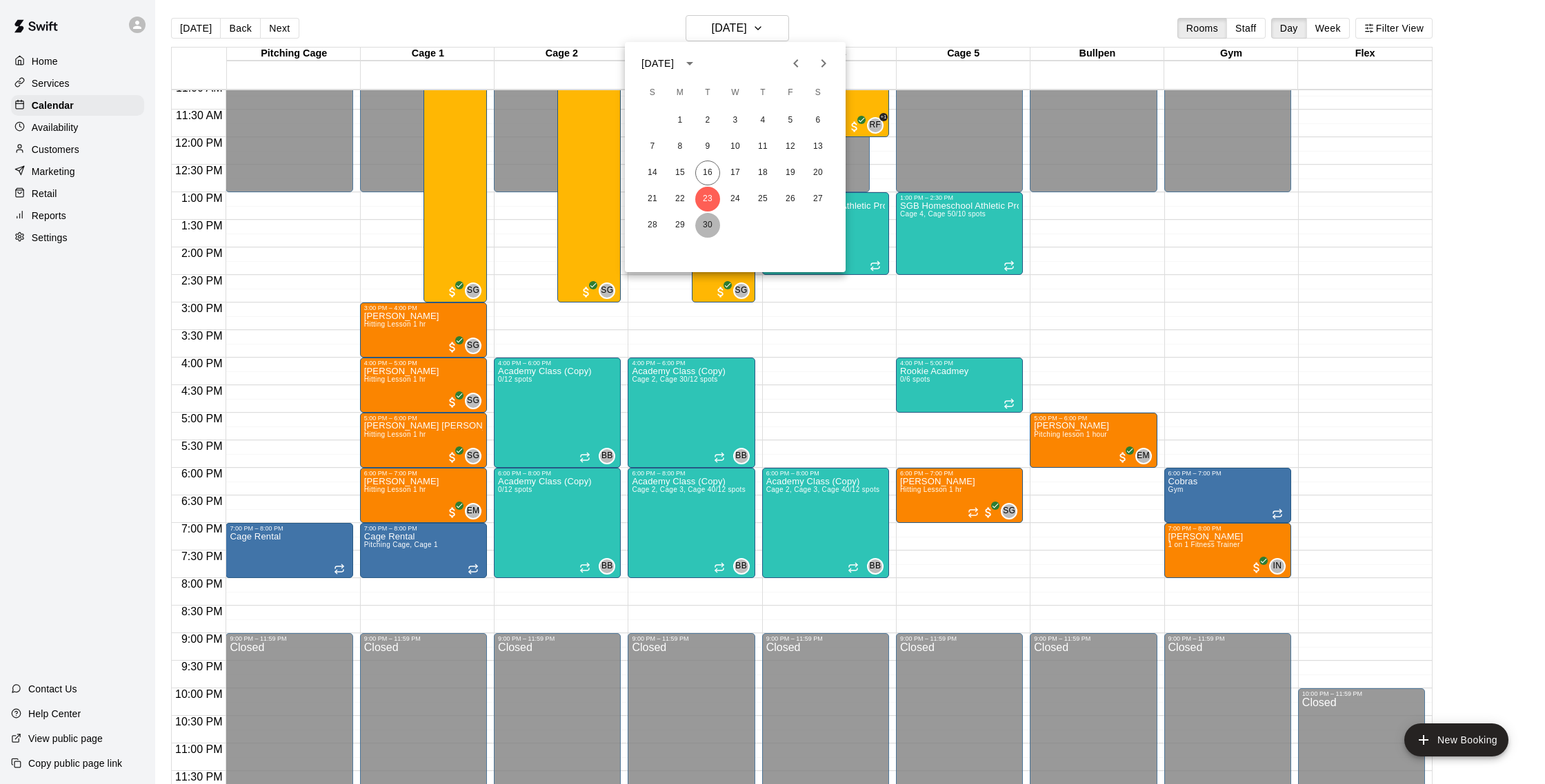
drag, startPoint x: 709, startPoint y: 221, endPoint x: 701, endPoint y: 215, distance: 10.0
click at [709, 220] on button "30" at bounding box center [707, 226] width 24 height 24
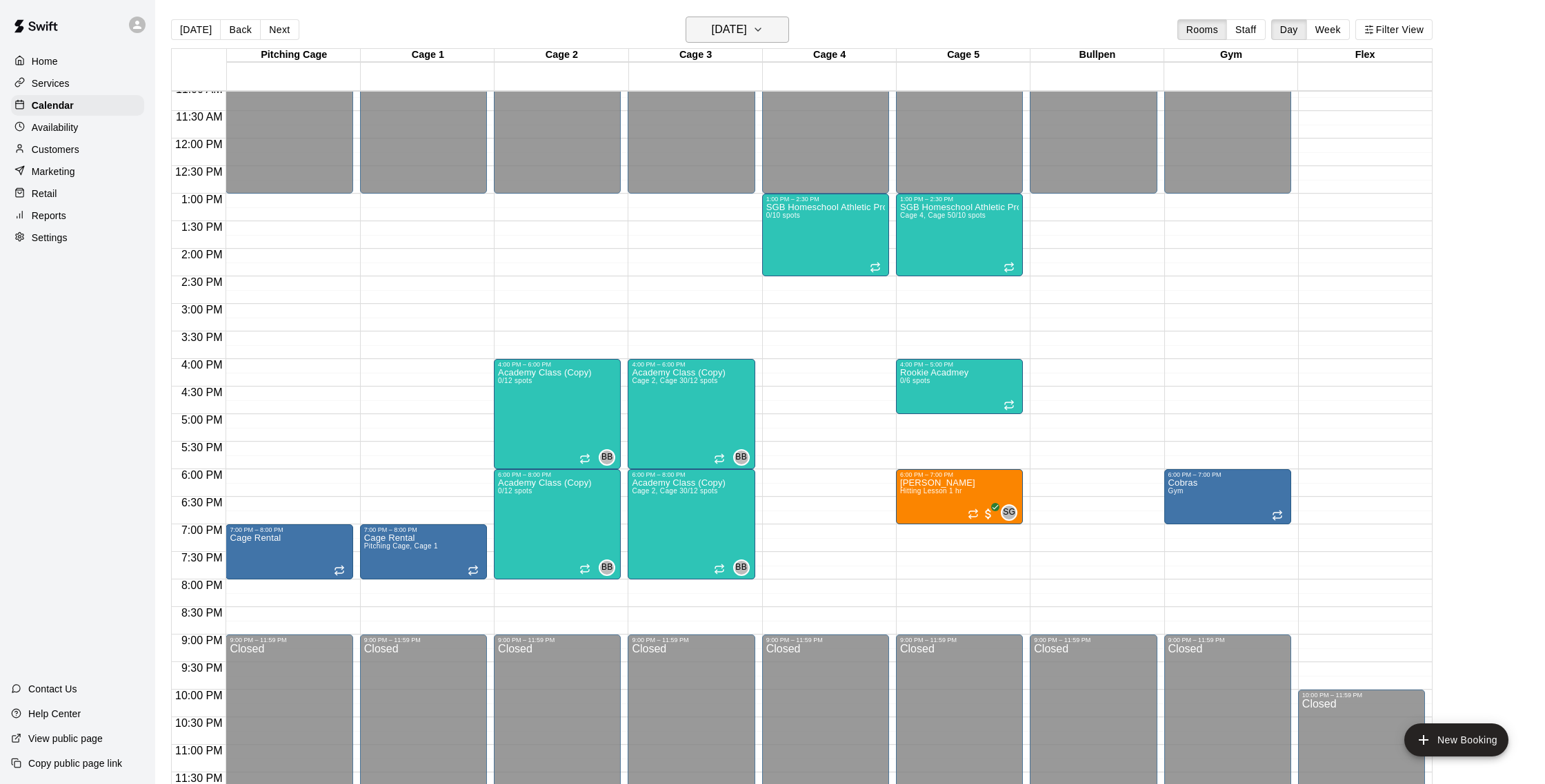
scroll to position [2, 0]
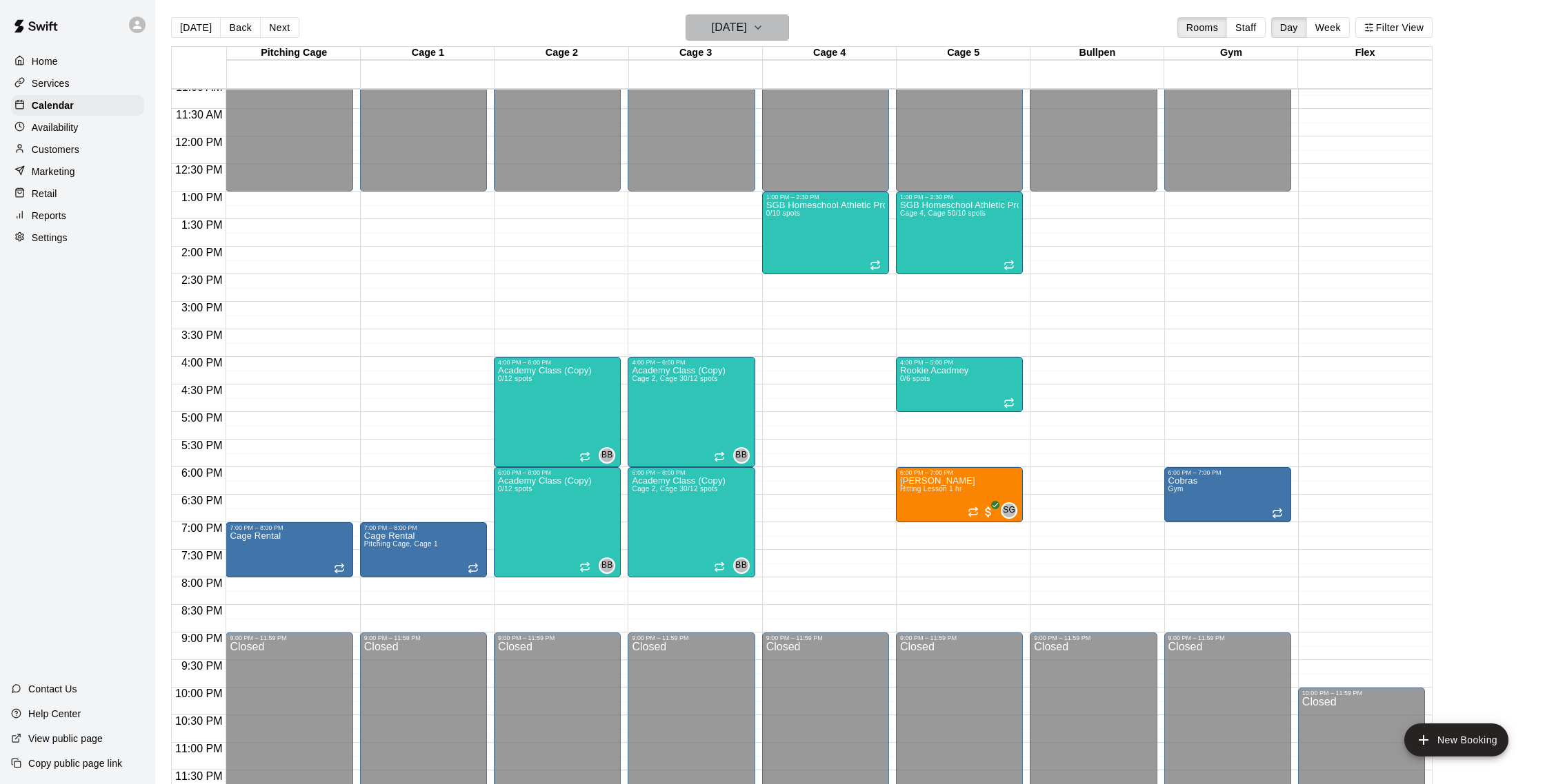
click at [747, 24] on h6 "[DATE]" at bounding box center [729, 27] width 35 height 20
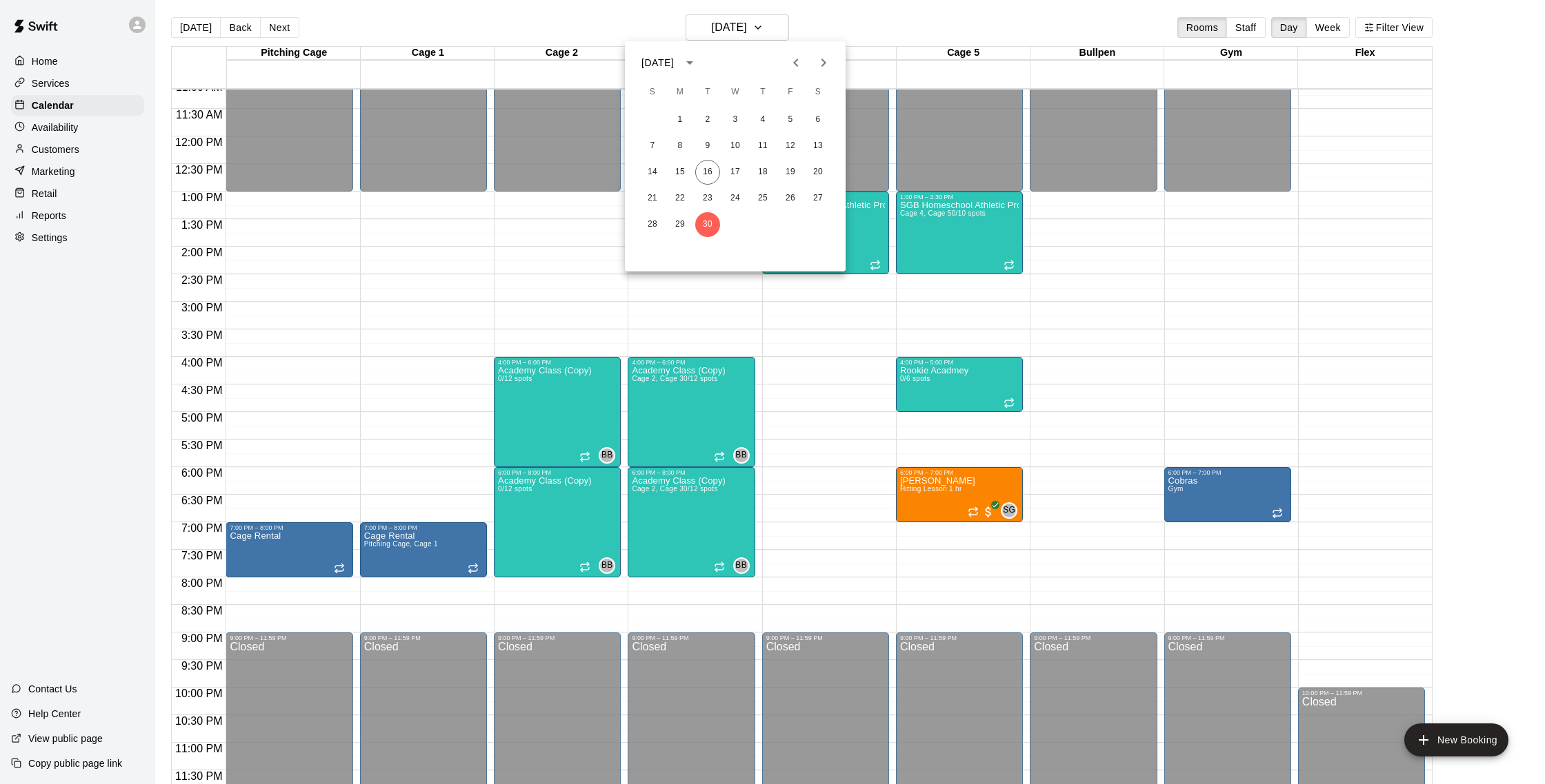
click at [764, 37] on div at bounding box center [772, 392] width 1545 height 784
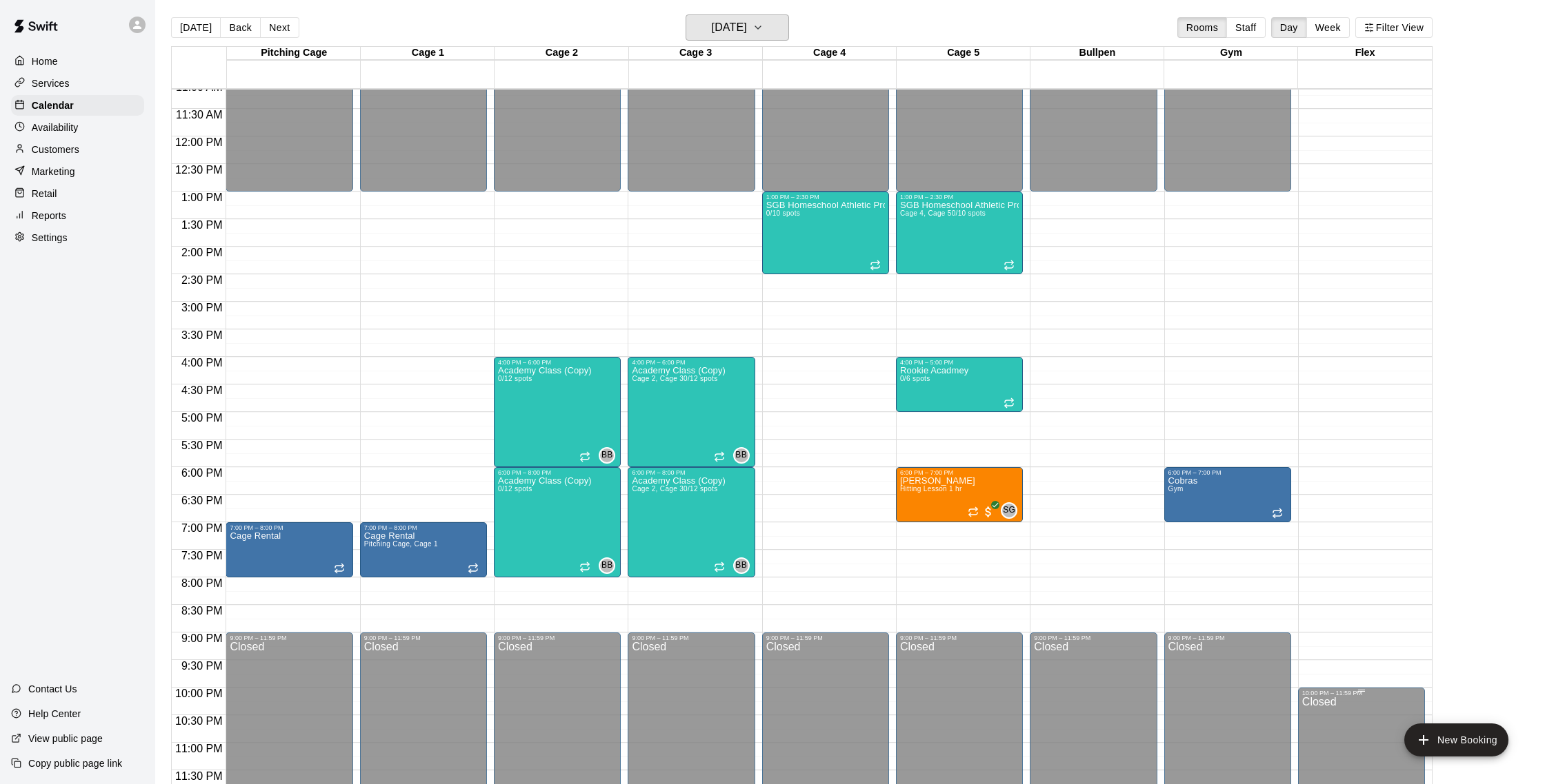
scroll to position [615, 0]
click at [1461, 737] on button "New Booking" at bounding box center [1456, 740] width 104 height 33
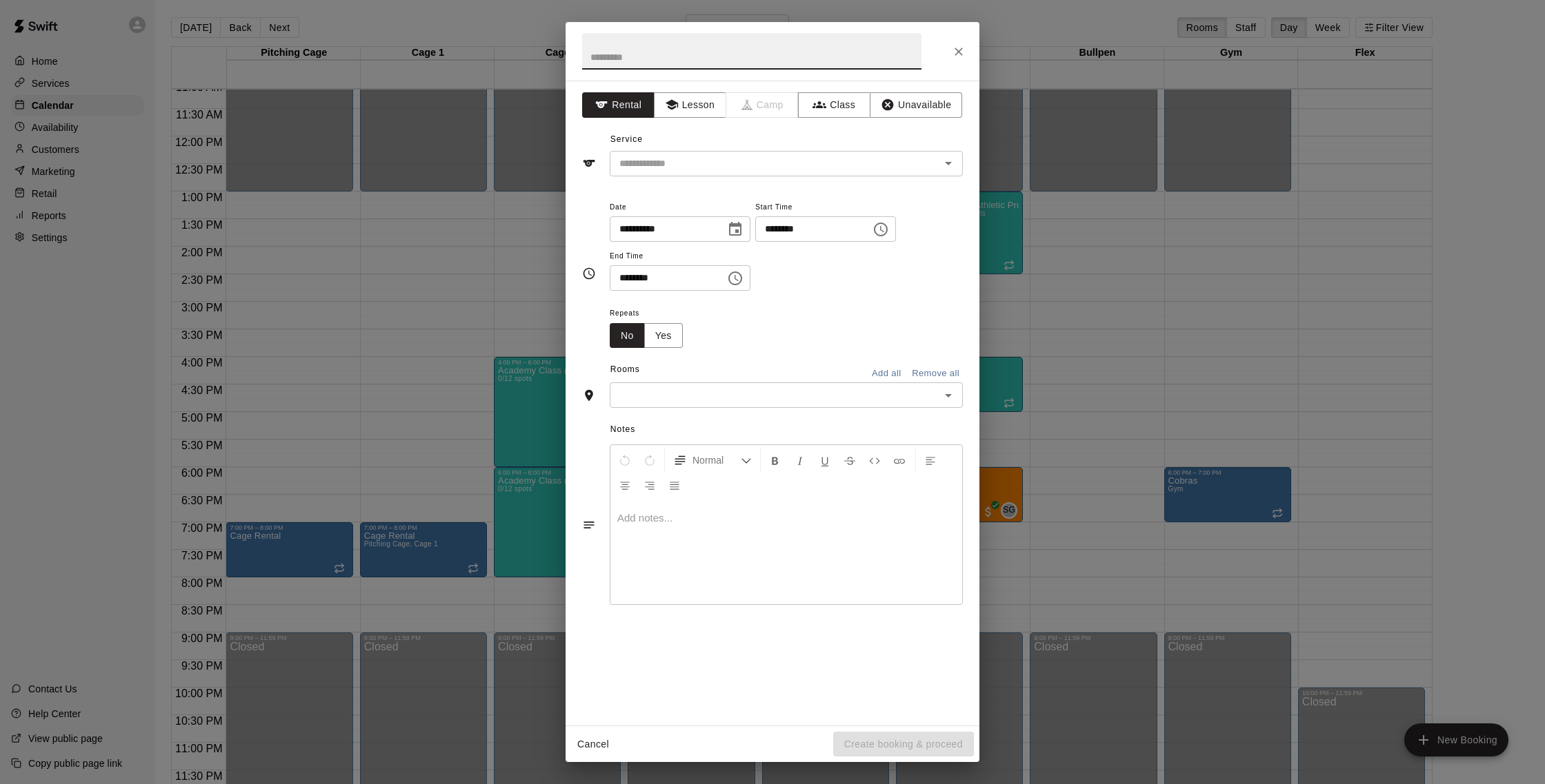
click at [789, 234] on input "********" at bounding box center [808, 228] width 106 height 25
type input "********"
click at [638, 283] on input "********" at bounding box center [662, 277] width 106 height 25
click at [626, 283] on input "********" at bounding box center [662, 277] width 106 height 25
click at [720, 172] on div "​" at bounding box center [785, 164] width 353 height 25
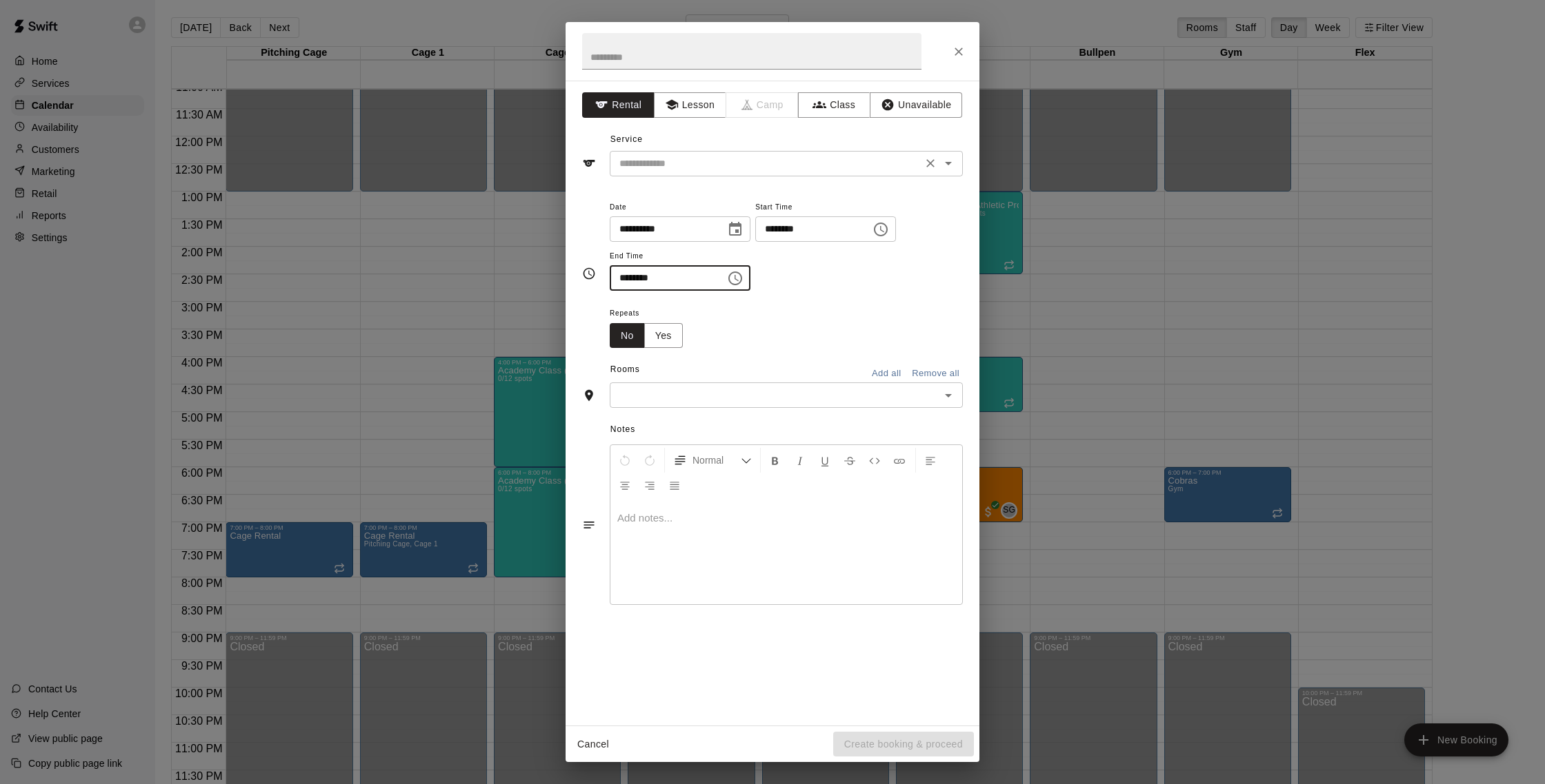
type input "********"
click at [701, 108] on button "Lesson" at bounding box center [689, 104] width 72 height 25
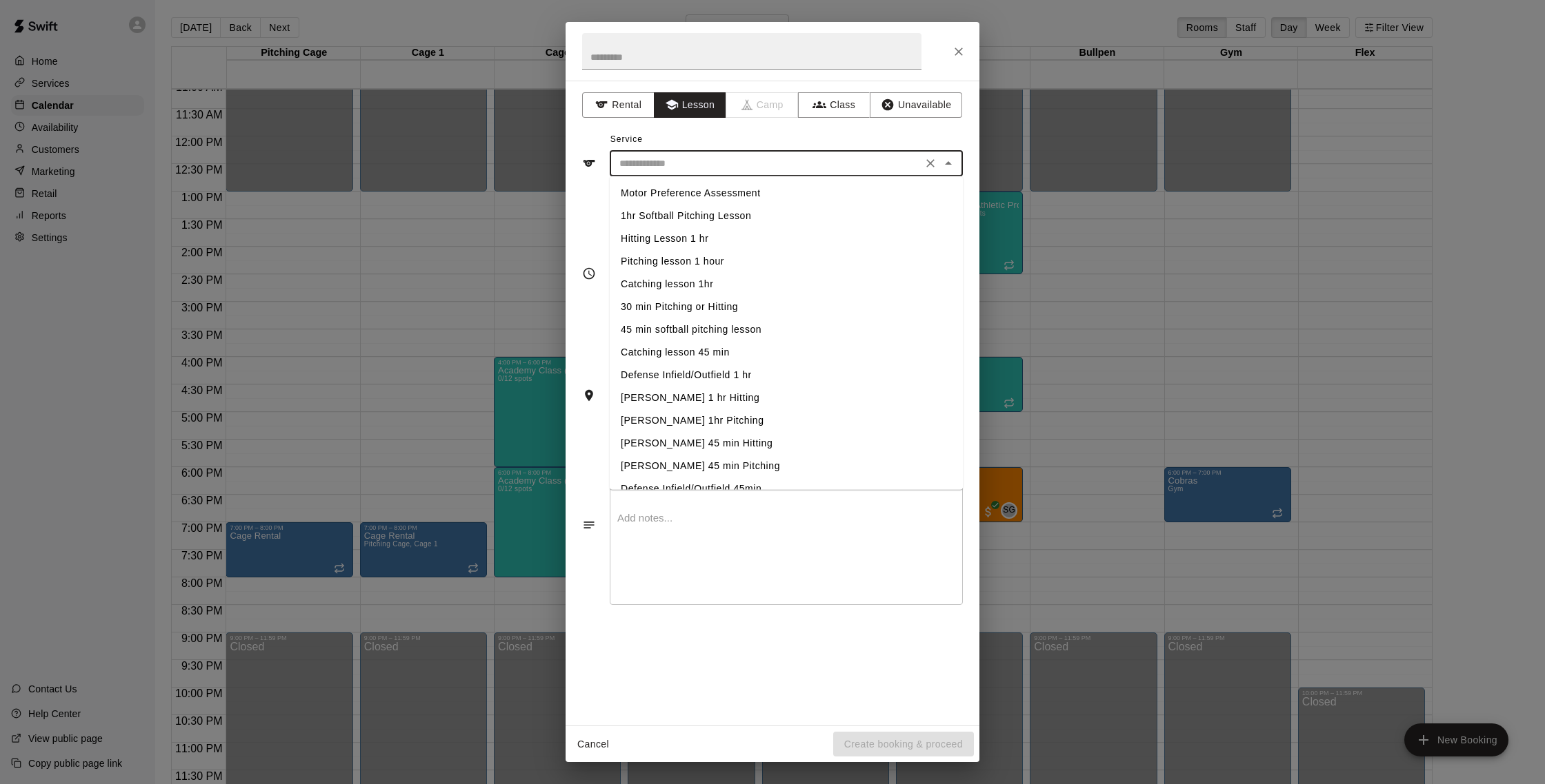
click at [717, 169] on input "text" at bounding box center [765, 164] width 304 height 17
click at [721, 233] on li "Hitting Lesson 1 hr" at bounding box center [785, 239] width 353 height 23
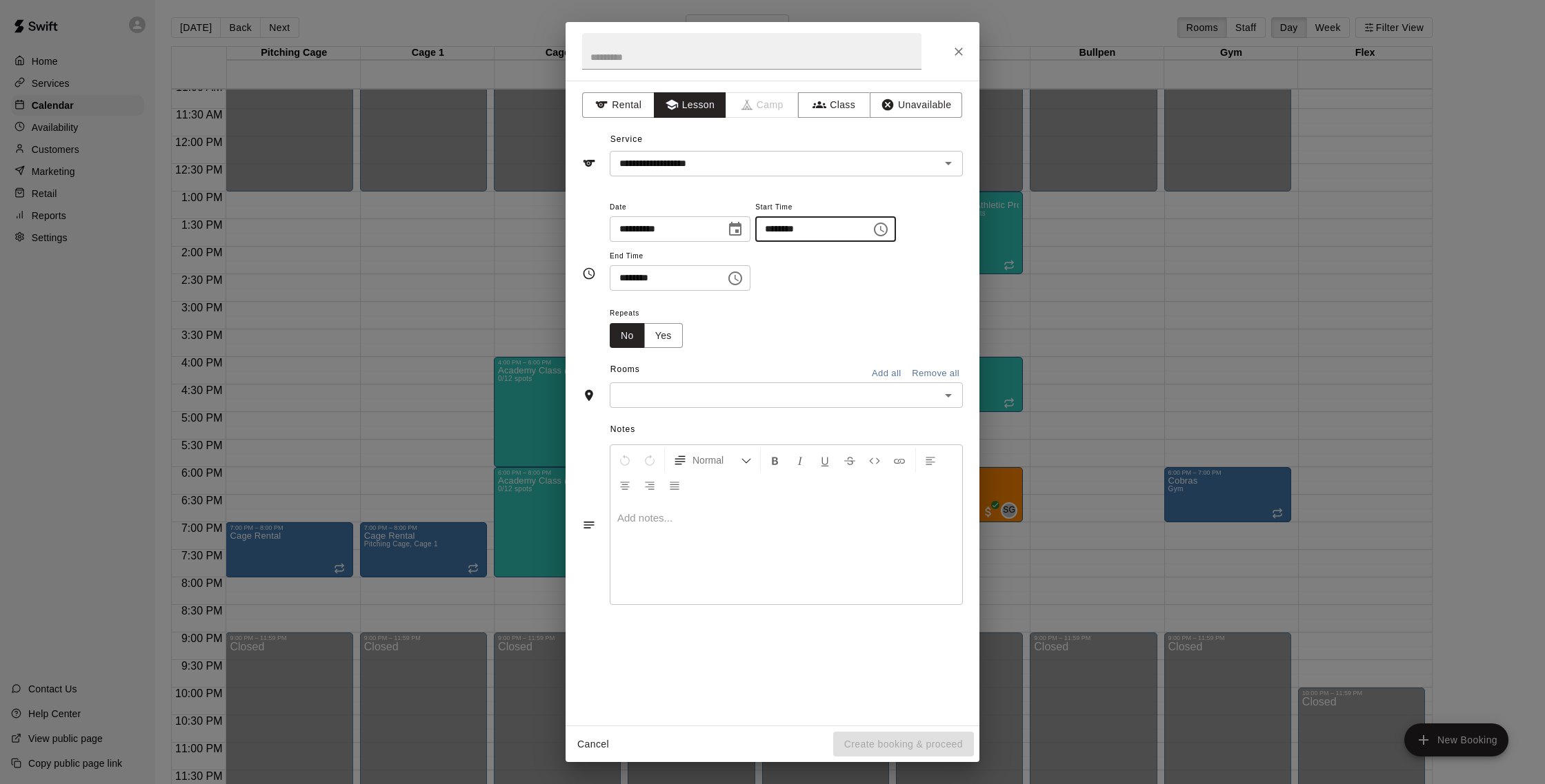
click at [828, 230] on input "********" at bounding box center [808, 228] width 106 height 25
click at [836, 285] on div "**********" at bounding box center [785, 244] width 353 height 93
click at [753, 168] on input "**********" at bounding box center [765, 164] width 304 height 17
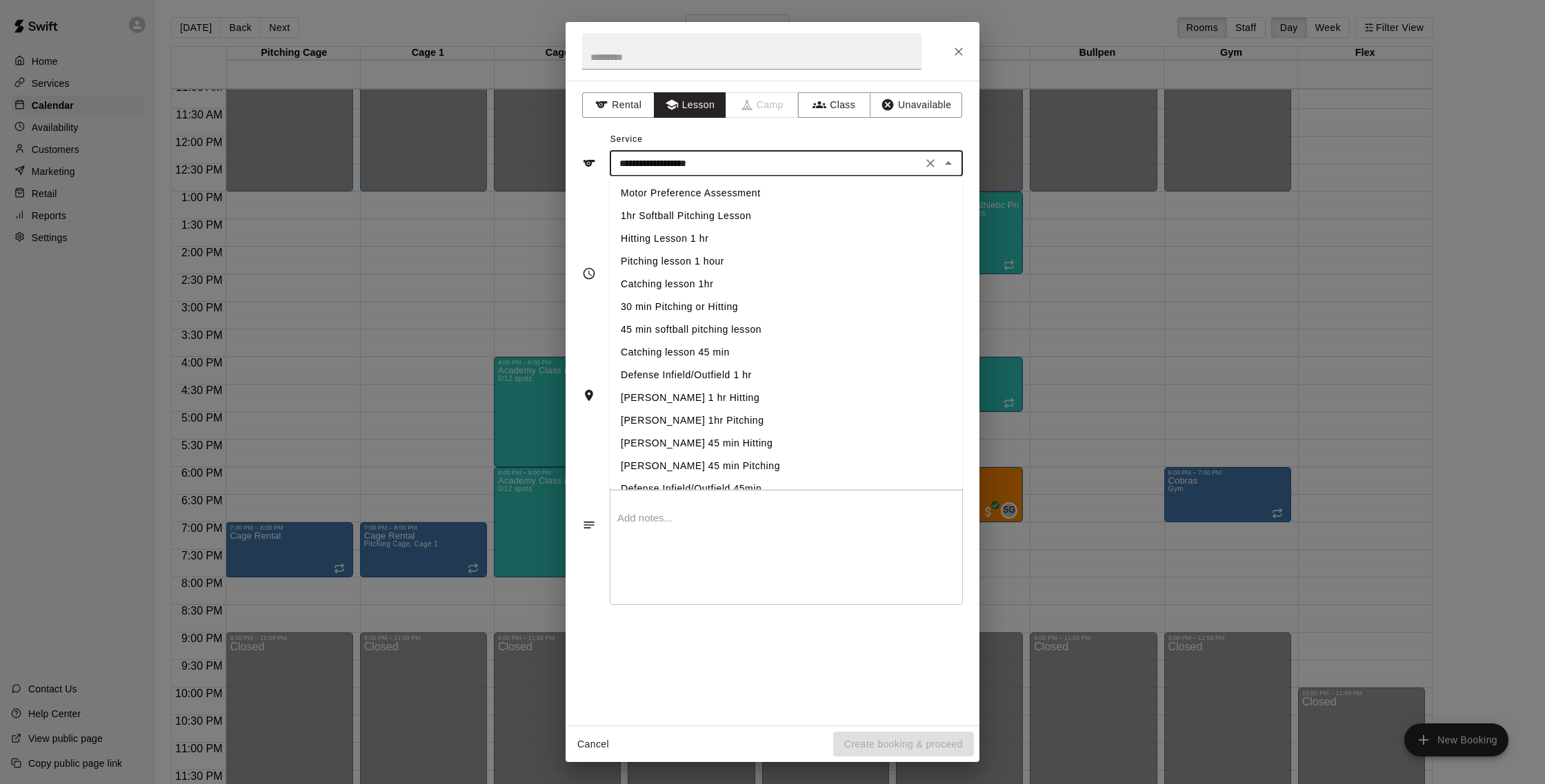
click at [690, 268] on li "Pitching lesson 1 hour" at bounding box center [785, 261] width 353 height 23
type input "**********"
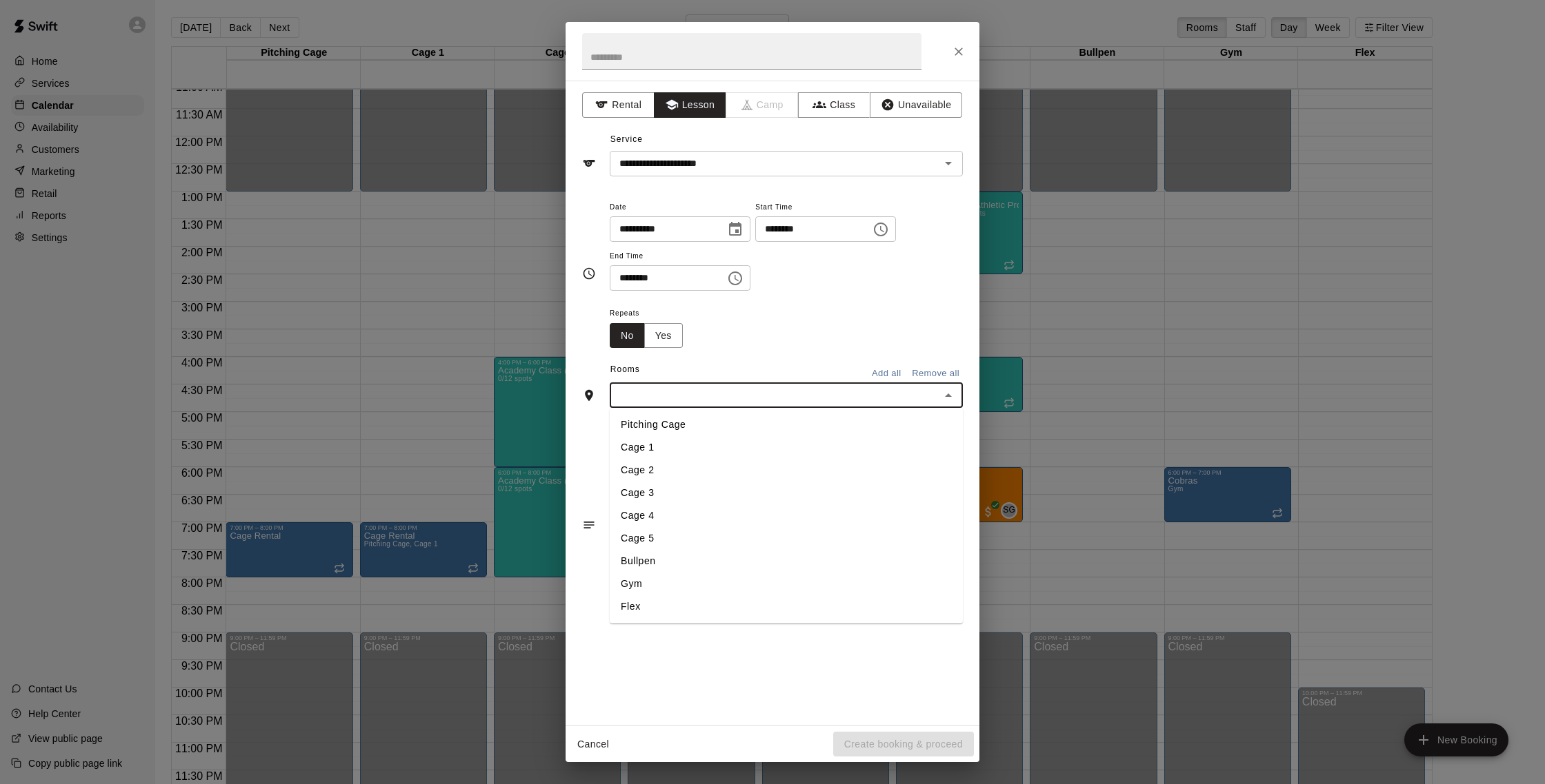
click at [733, 394] on input "text" at bounding box center [775, 395] width 322 height 17
click at [694, 565] on li "Bullpen" at bounding box center [785, 561] width 353 height 23
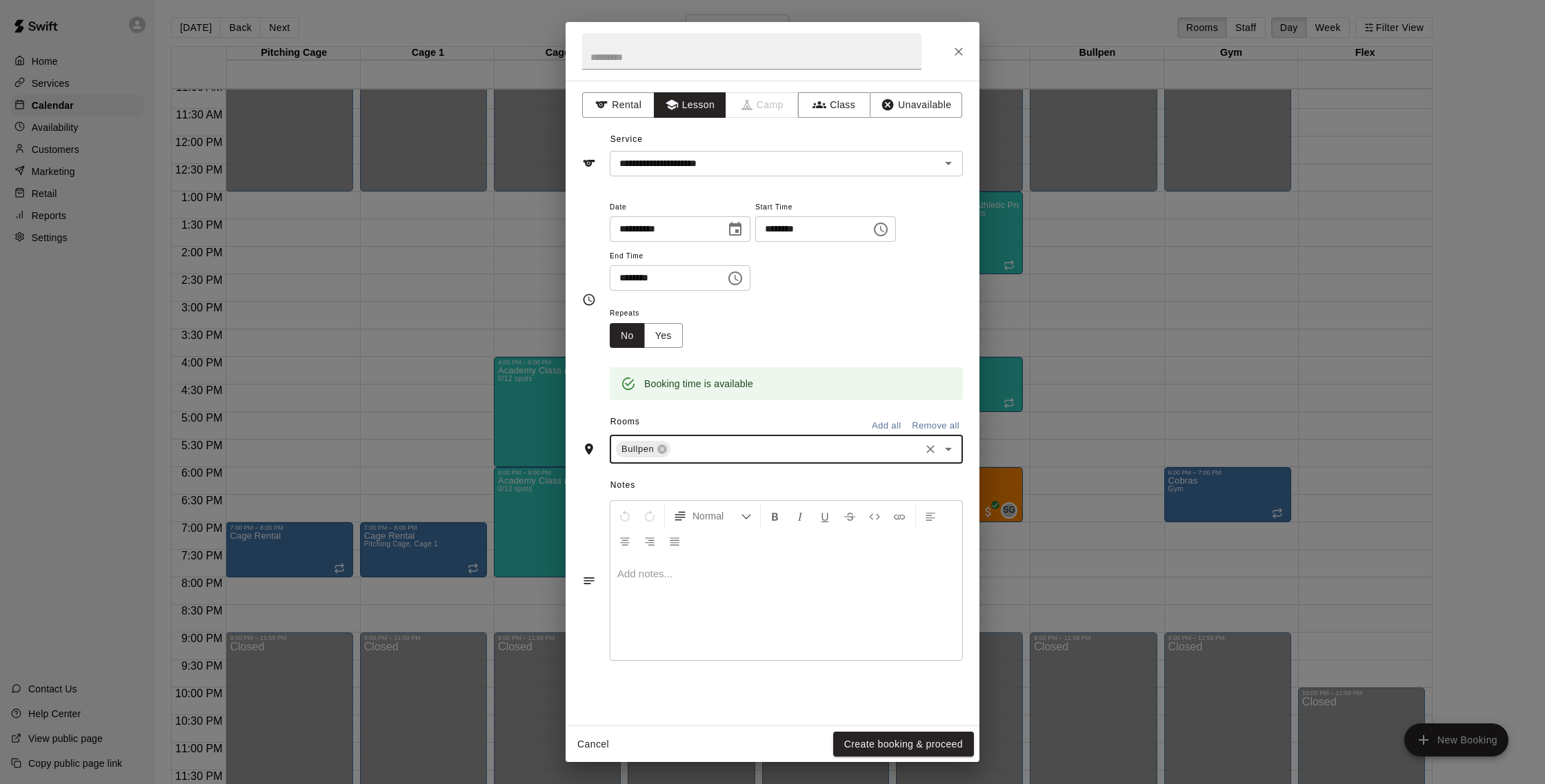
click at [946, 744] on button "Create booking & proceed" at bounding box center [904, 745] width 141 height 25
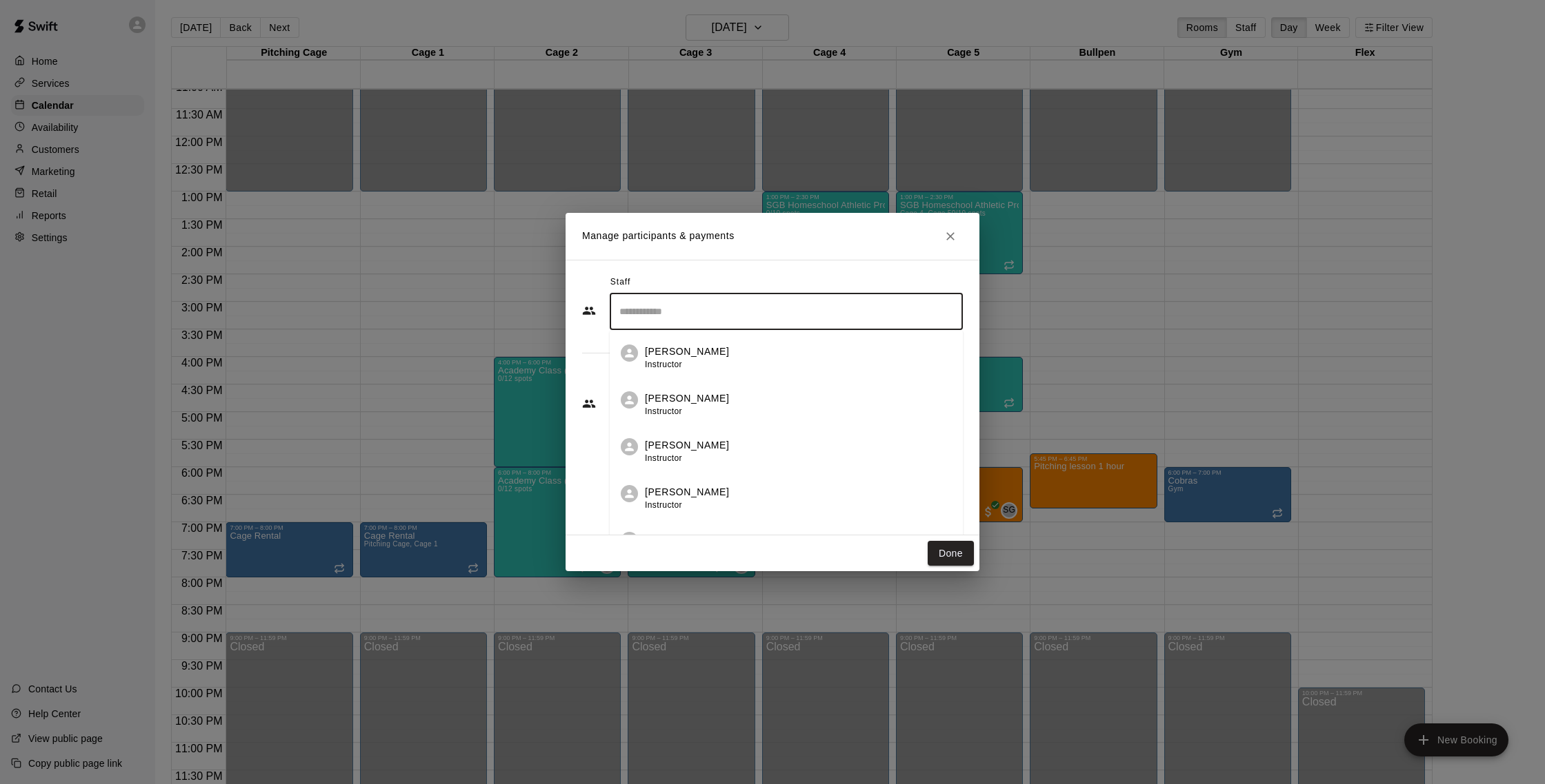
click at [812, 321] on input "Search staff" at bounding box center [786, 312] width 340 height 24
click at [741, 410] on div "[PERSON_NAME] Instructor" at bounding box center [798, 403] width 307 height 27
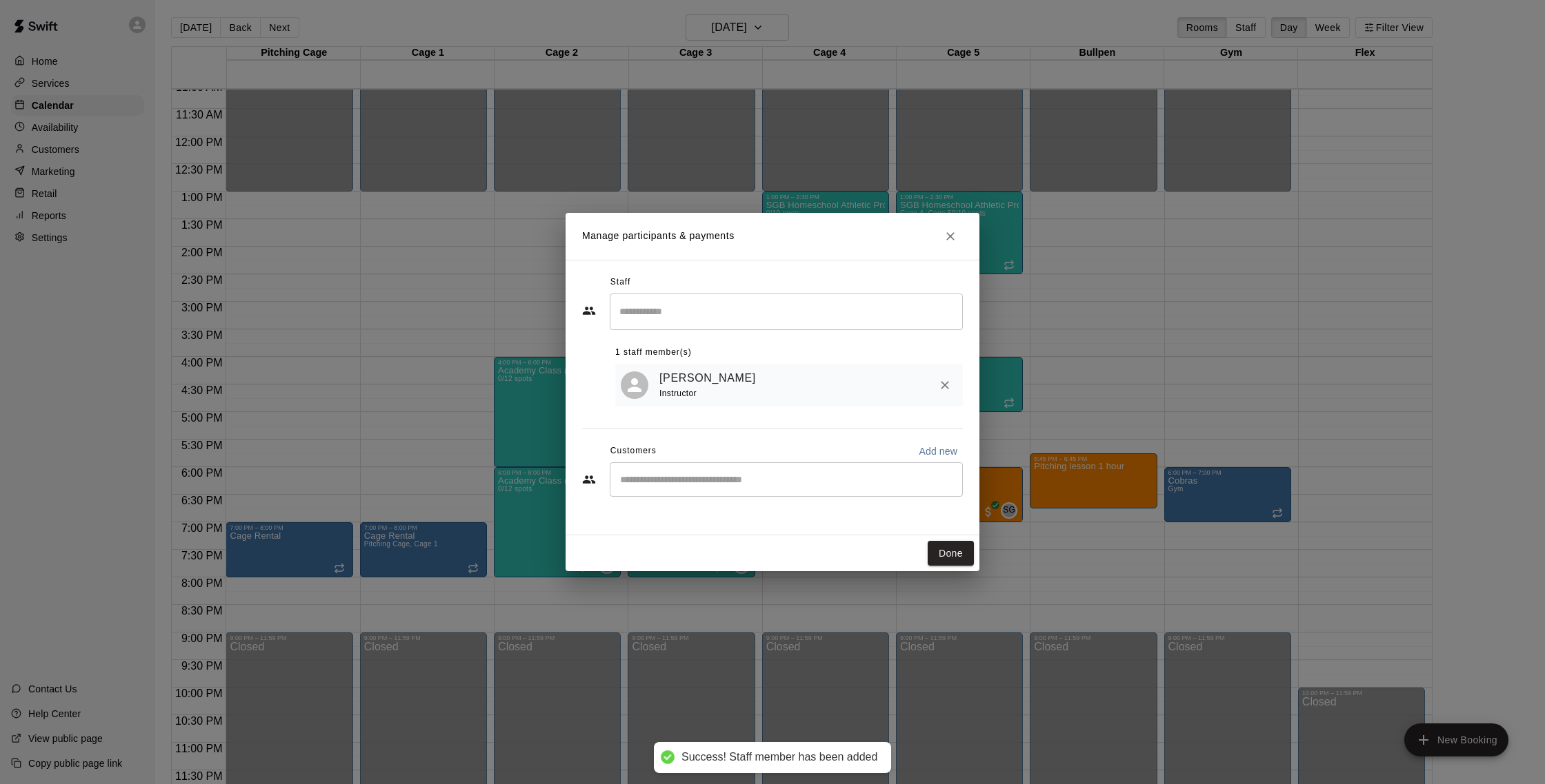
click at [781, 494] on div "​" at bounding box center [785, 479] width 353 height 35
click at [763, 490] on div "​" at bounding box center [785, 479] width 353 height 35
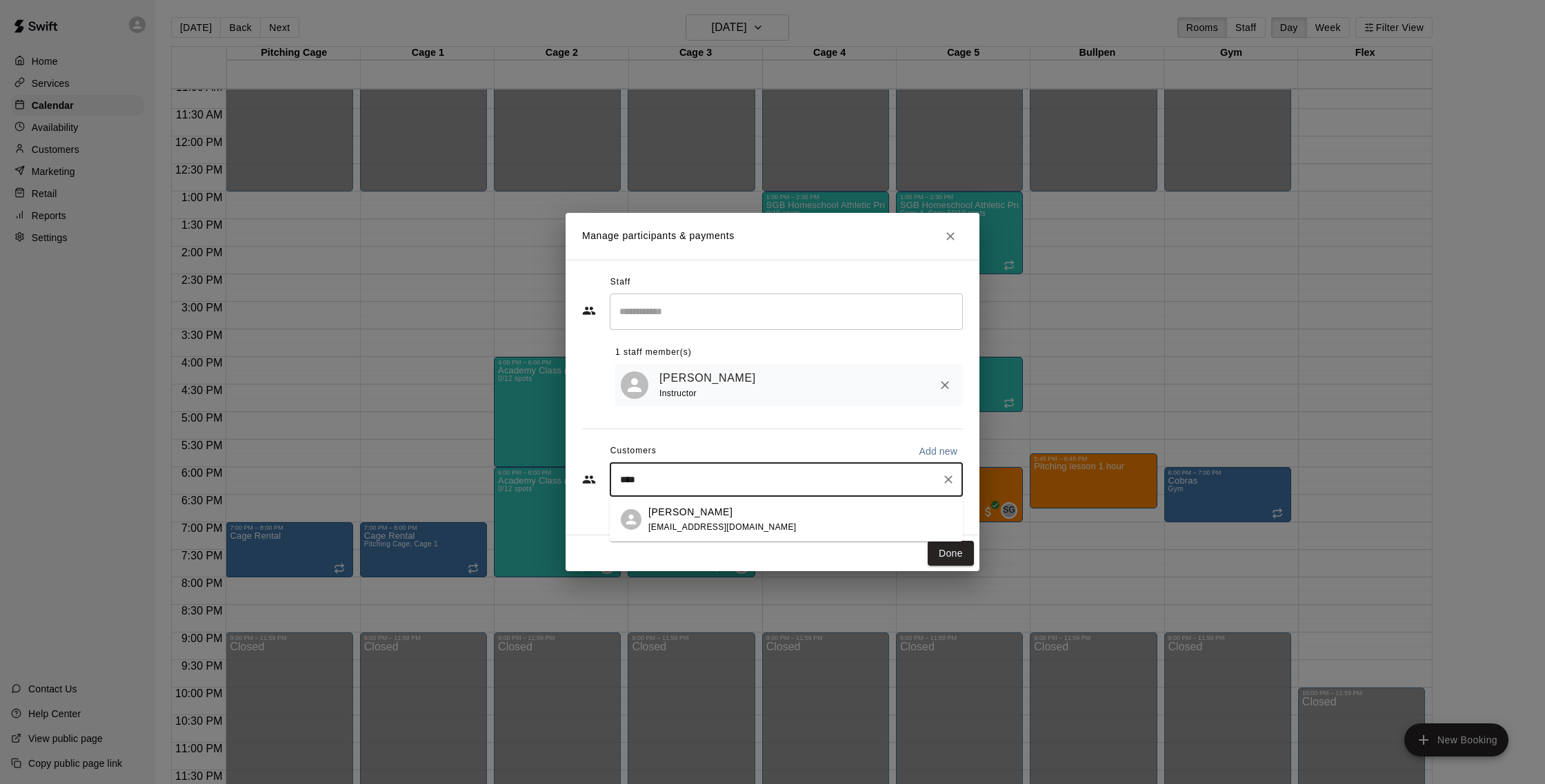
type input "*****"
click at [747, 525] on div "[PERSON_NAME] [EMAIL_ADDRESS][DOMAIN_NAME]" at bounding box center [799, 520] width 304 height 30
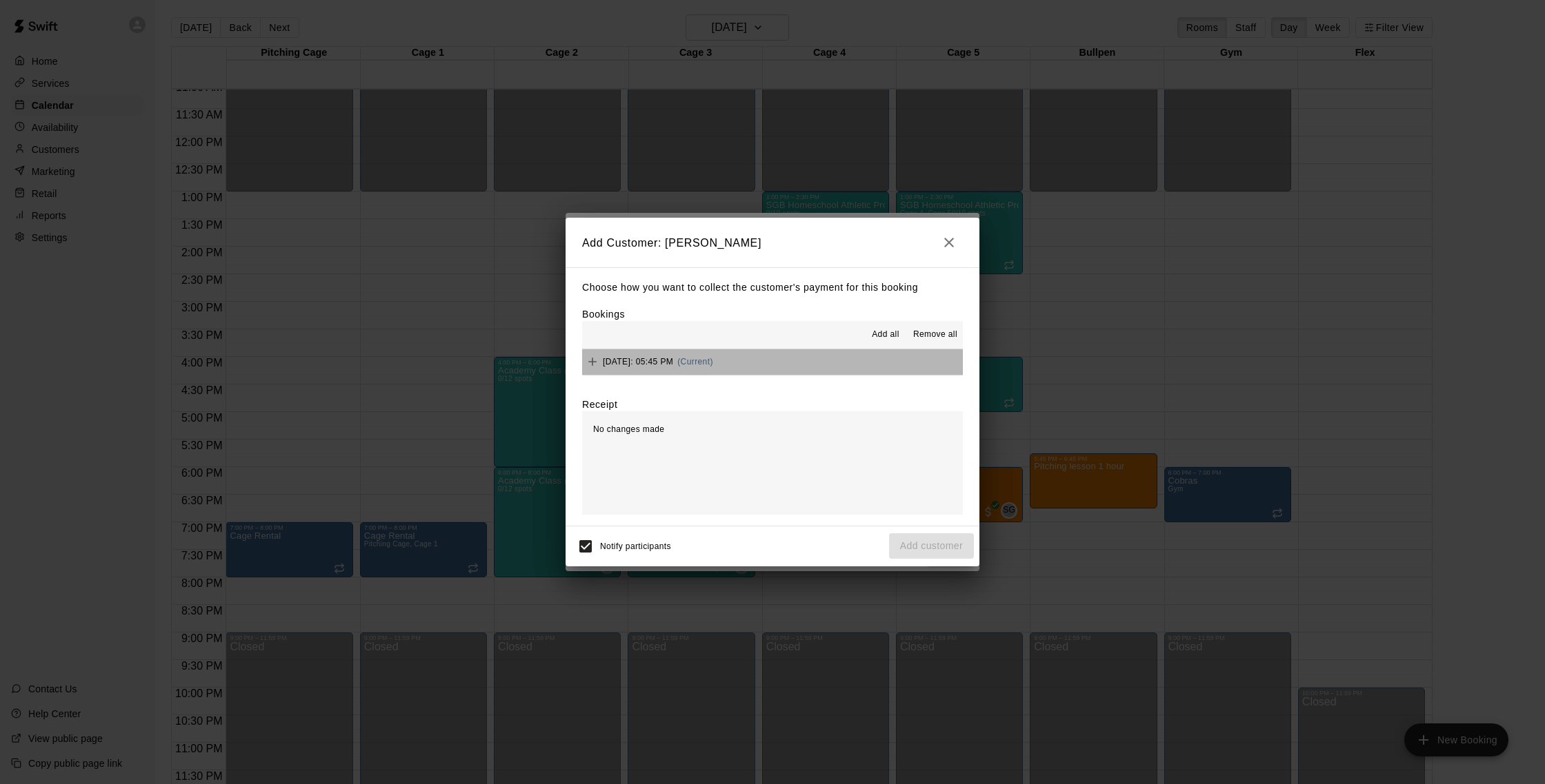
click at [713, 356] on div "[DATE]: 05:45 PM (Current)" at bounding box center [647, 362] width 131 height 21
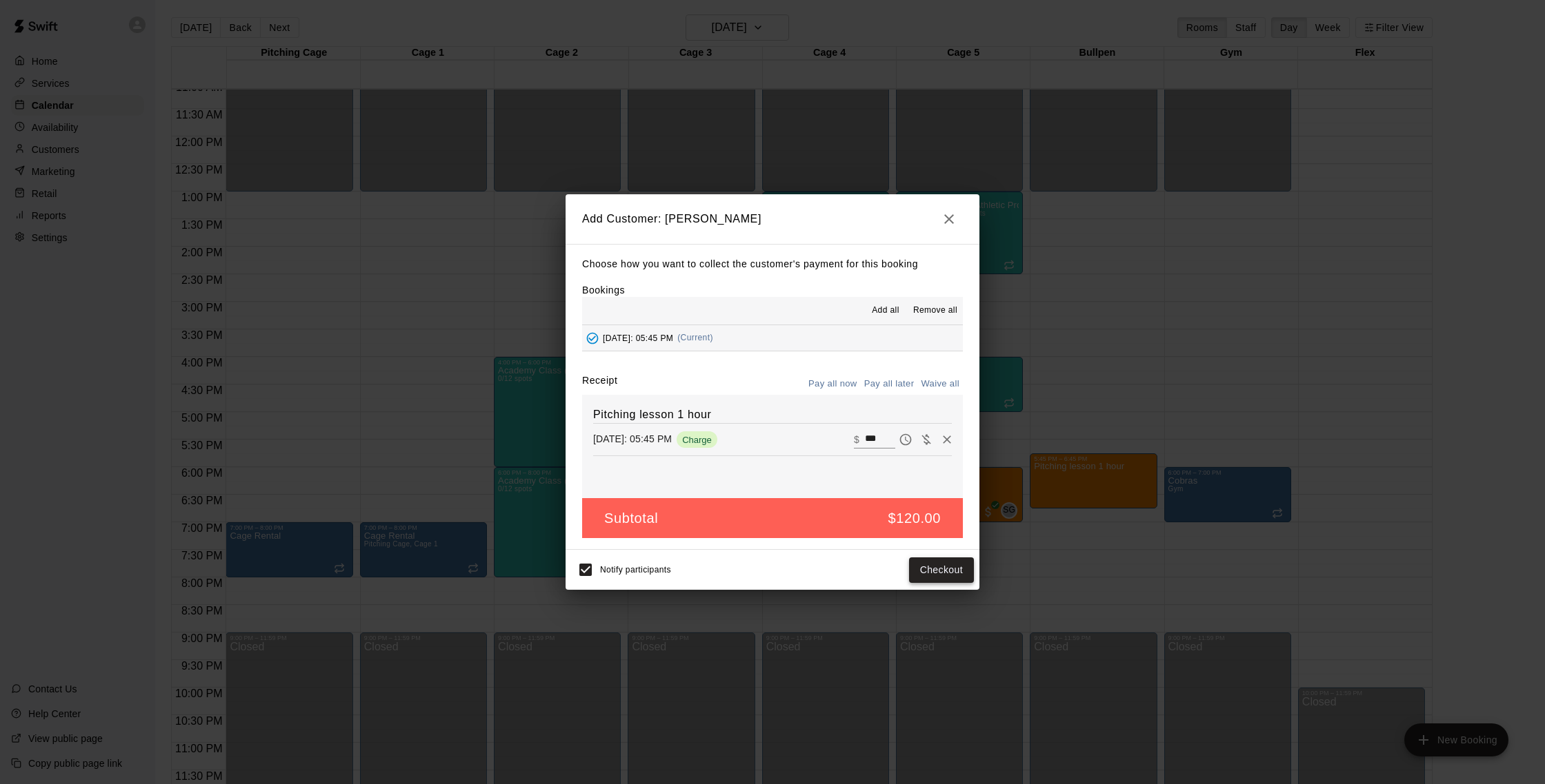
click at [947, 575] on button "Checkout" at bounding box center [940, 570] width 65 height 25
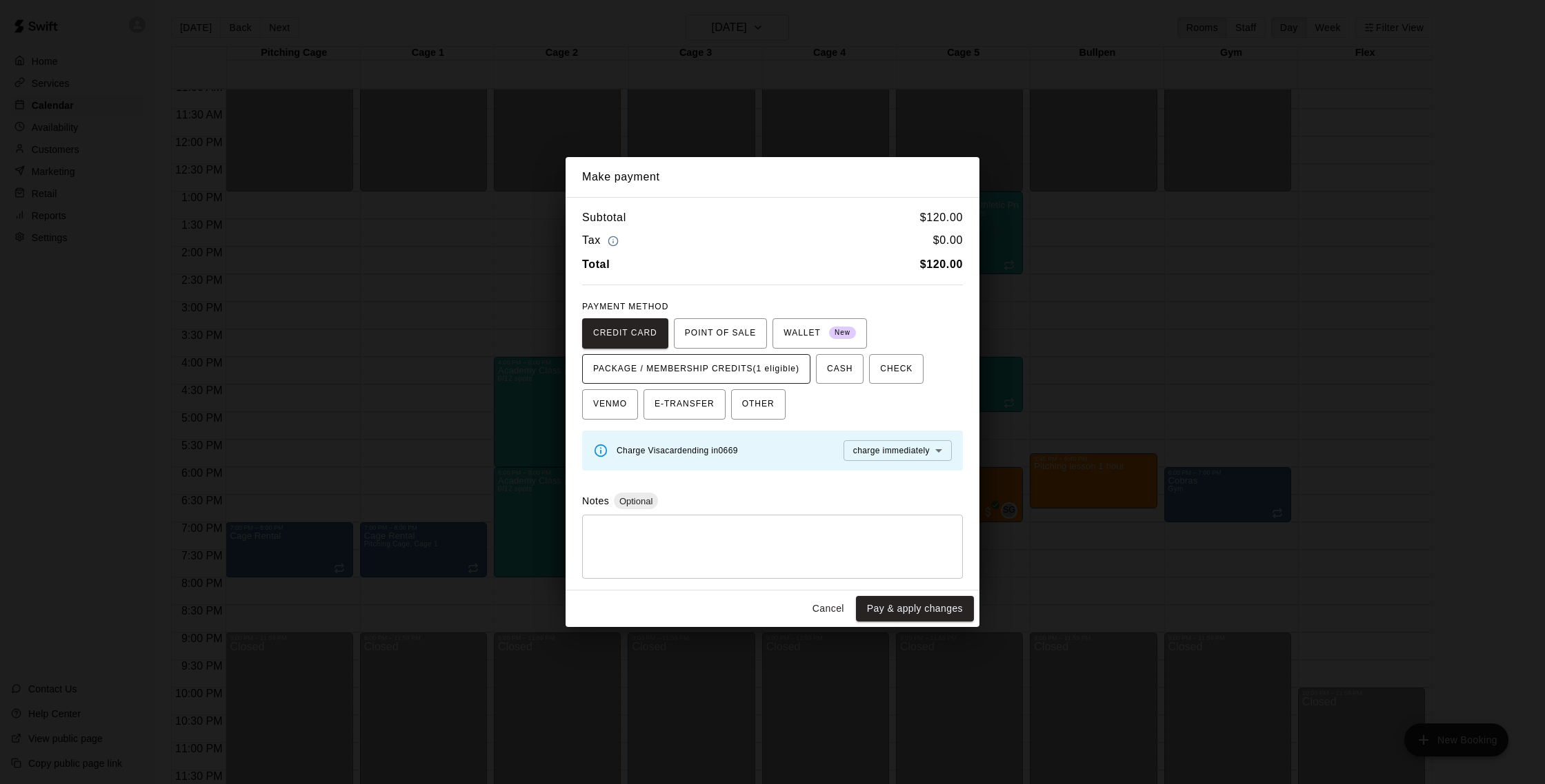
click at [789, 368] on span "PACKAGE / MEMBERSHIP CREDITS (1 eligible)" at bounding box center [696, 368] width 206 height 22
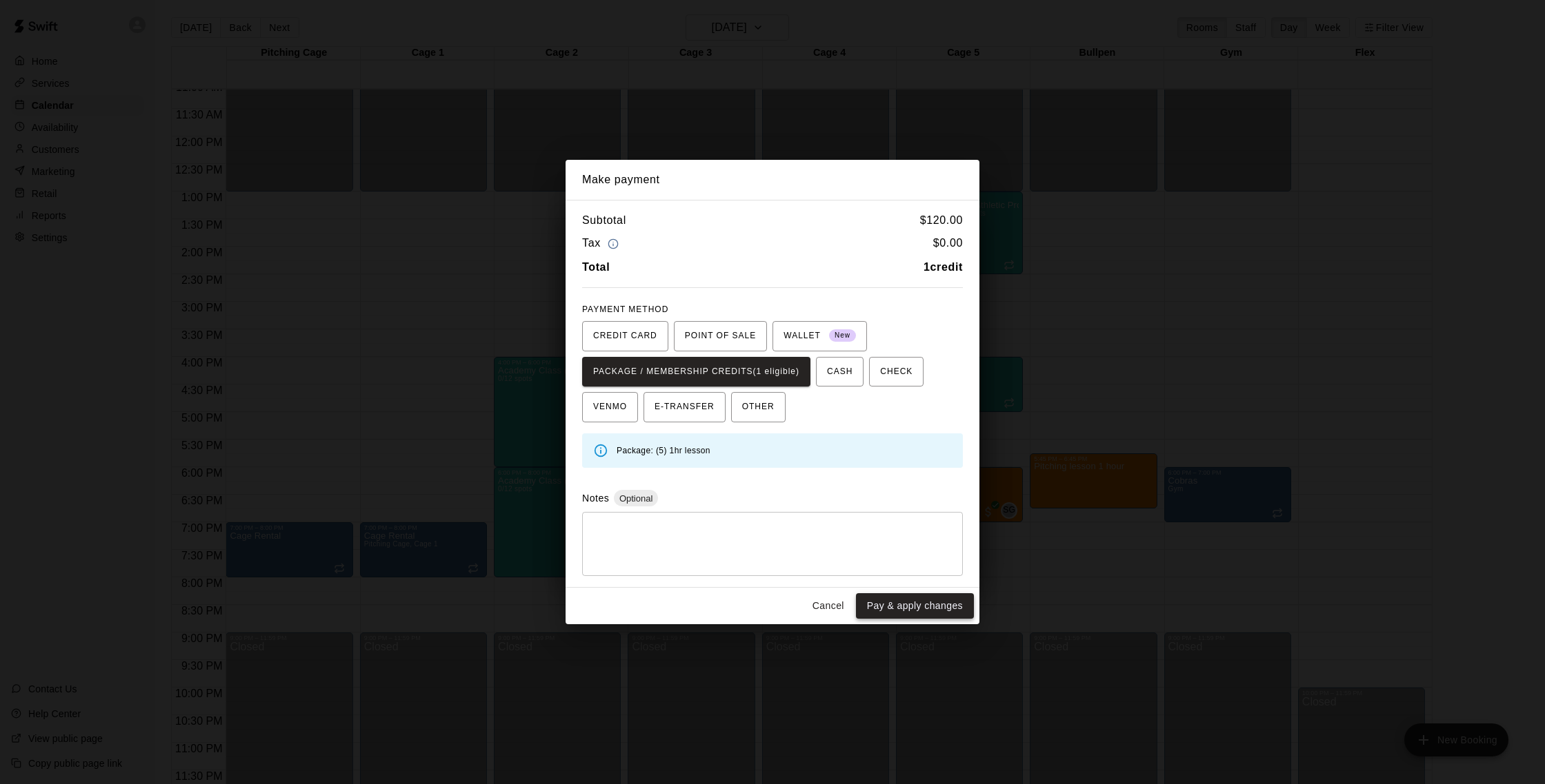
click at [917, 608] on button "Pay & apply changes" at bounding box center [914, 605] width 118 height 25
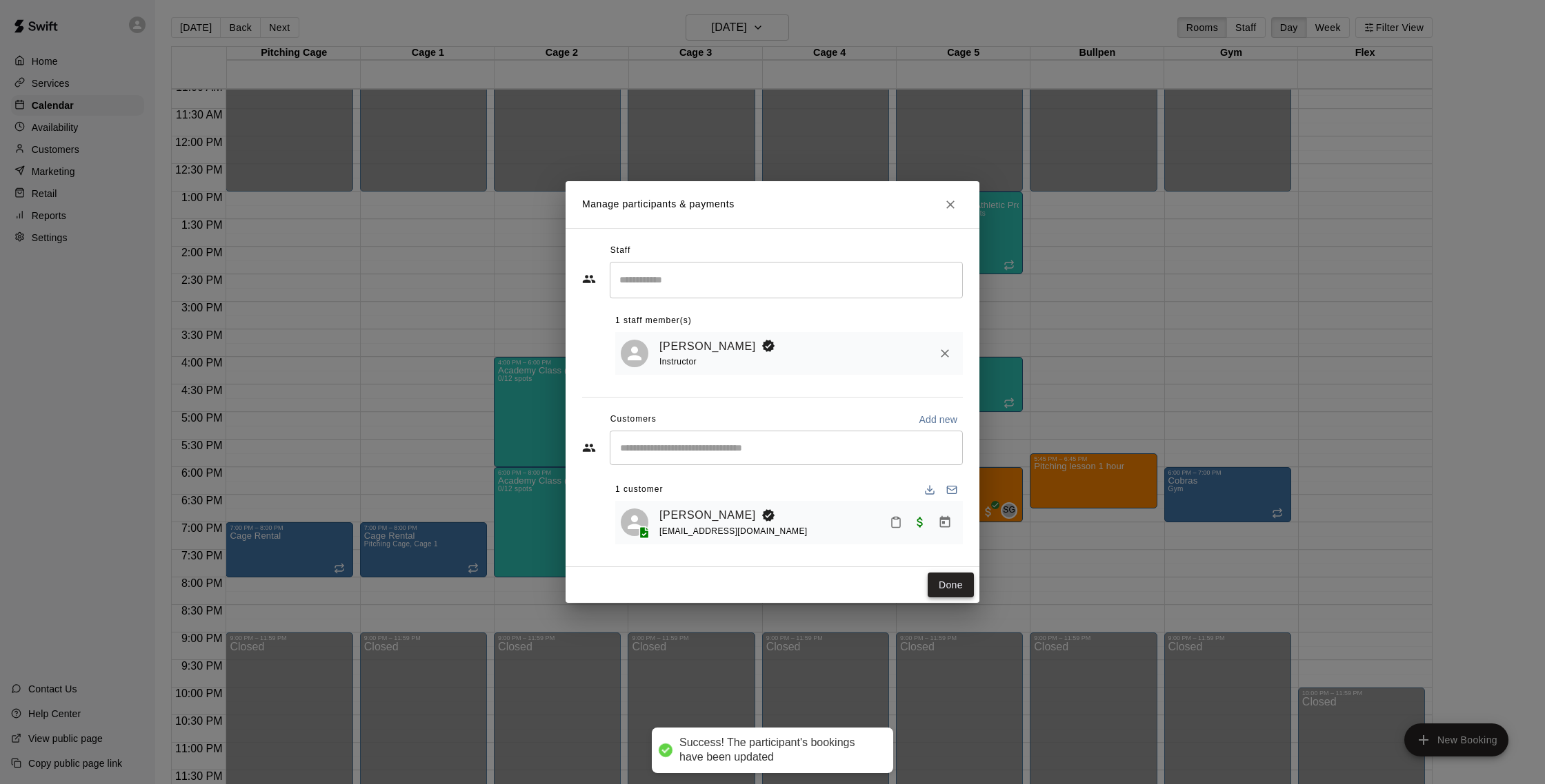
click at [963, 577] on button "Done" at bounding box center [950, 585] width 46 height 25
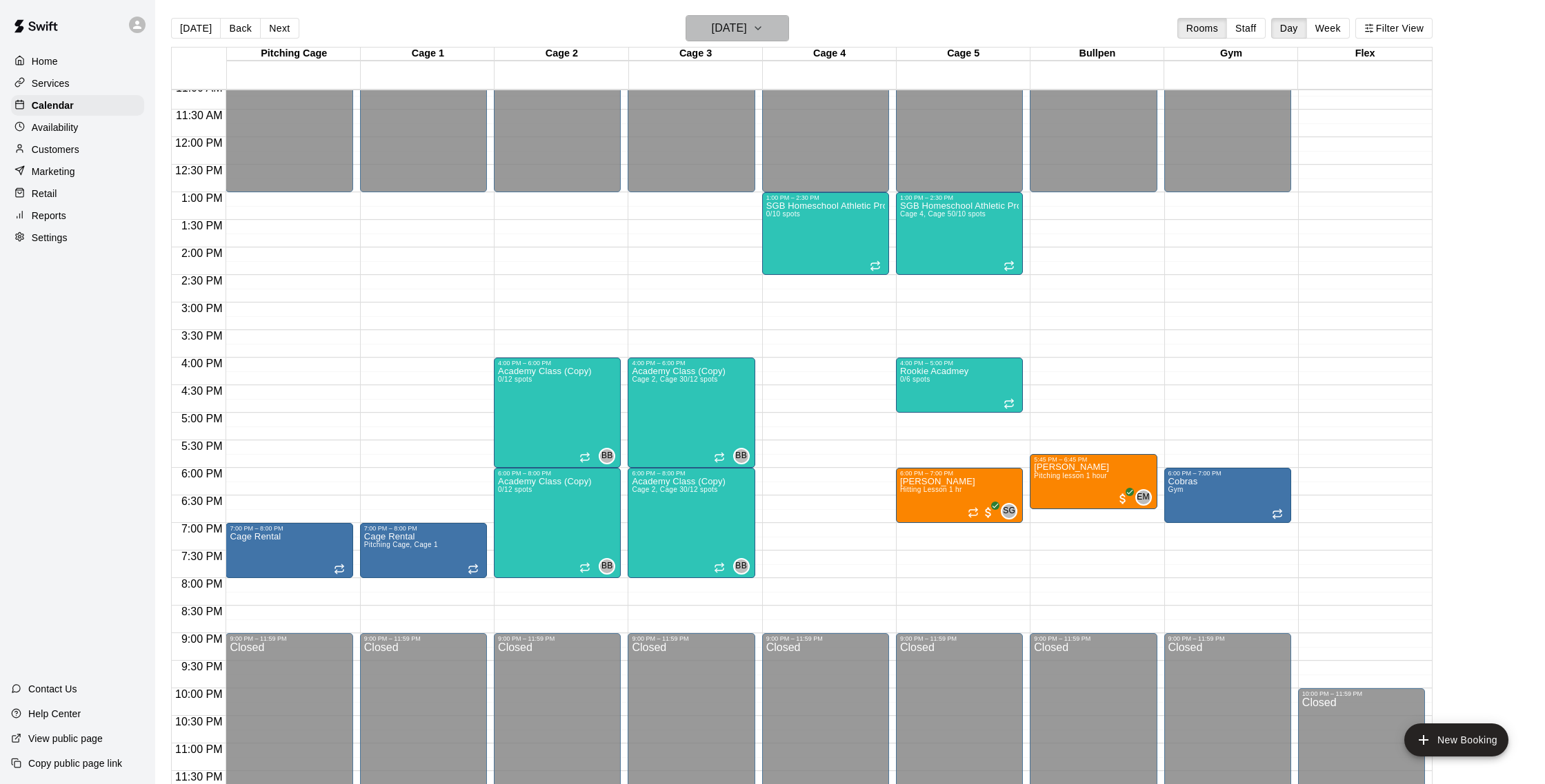
scroll to position [0, 0]
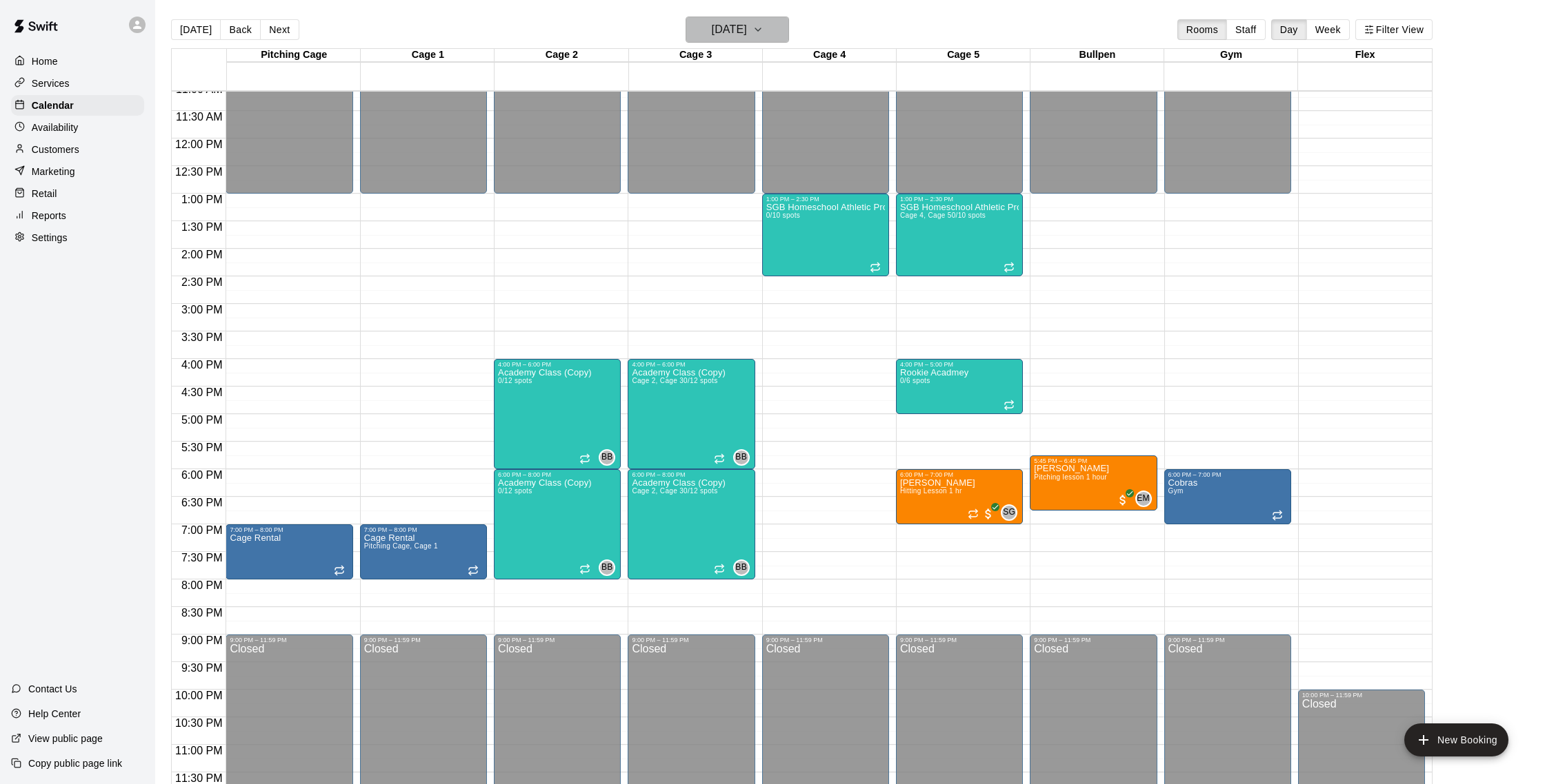
click at [722, 20] on button "[DATE]" at bounding box center [737, 30] width 103 height 26
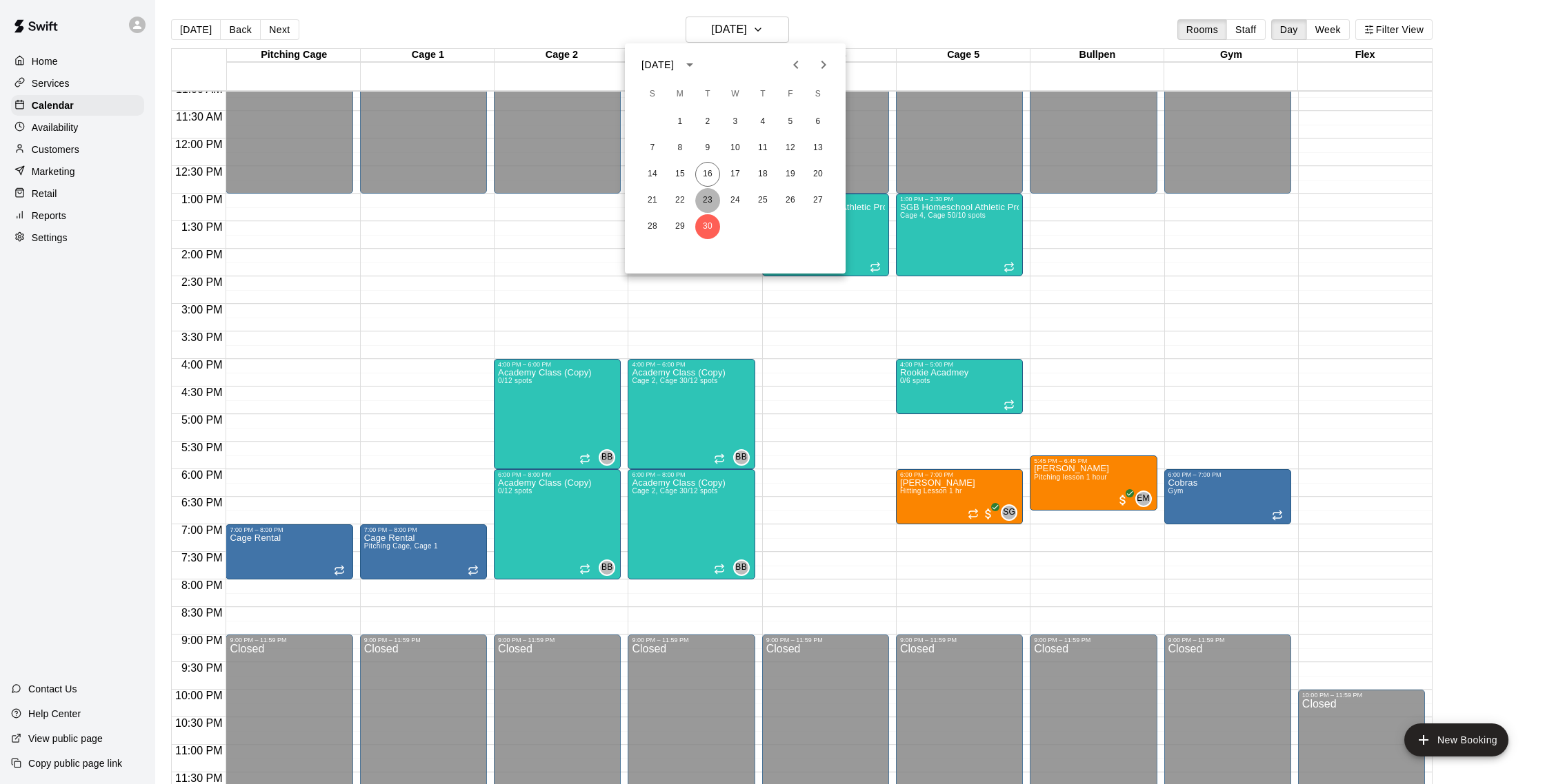
click at [704, 193] on button "23" at bounding box center [707, 200] width 24 height 24
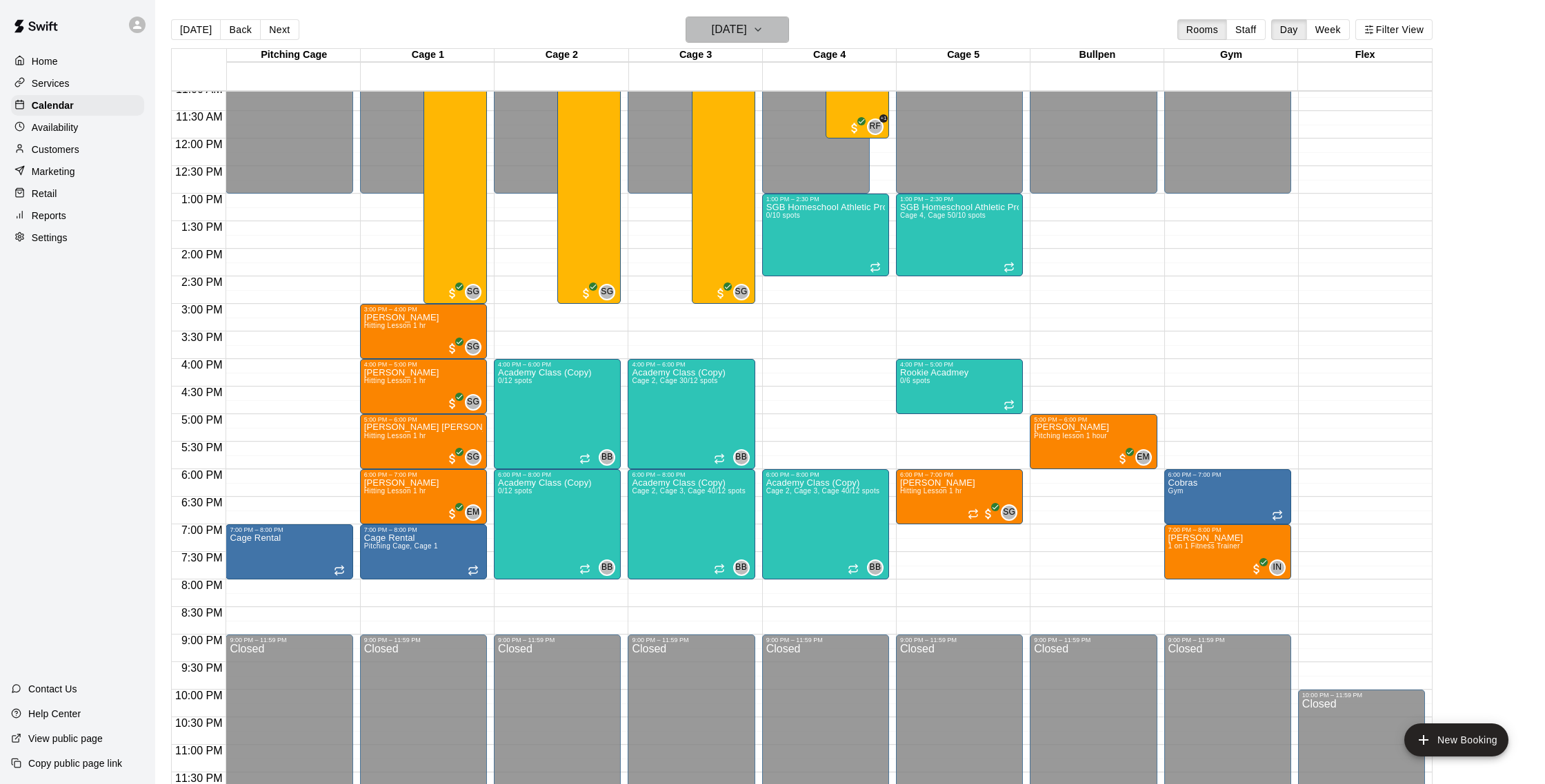
scroll to position [8, 0]
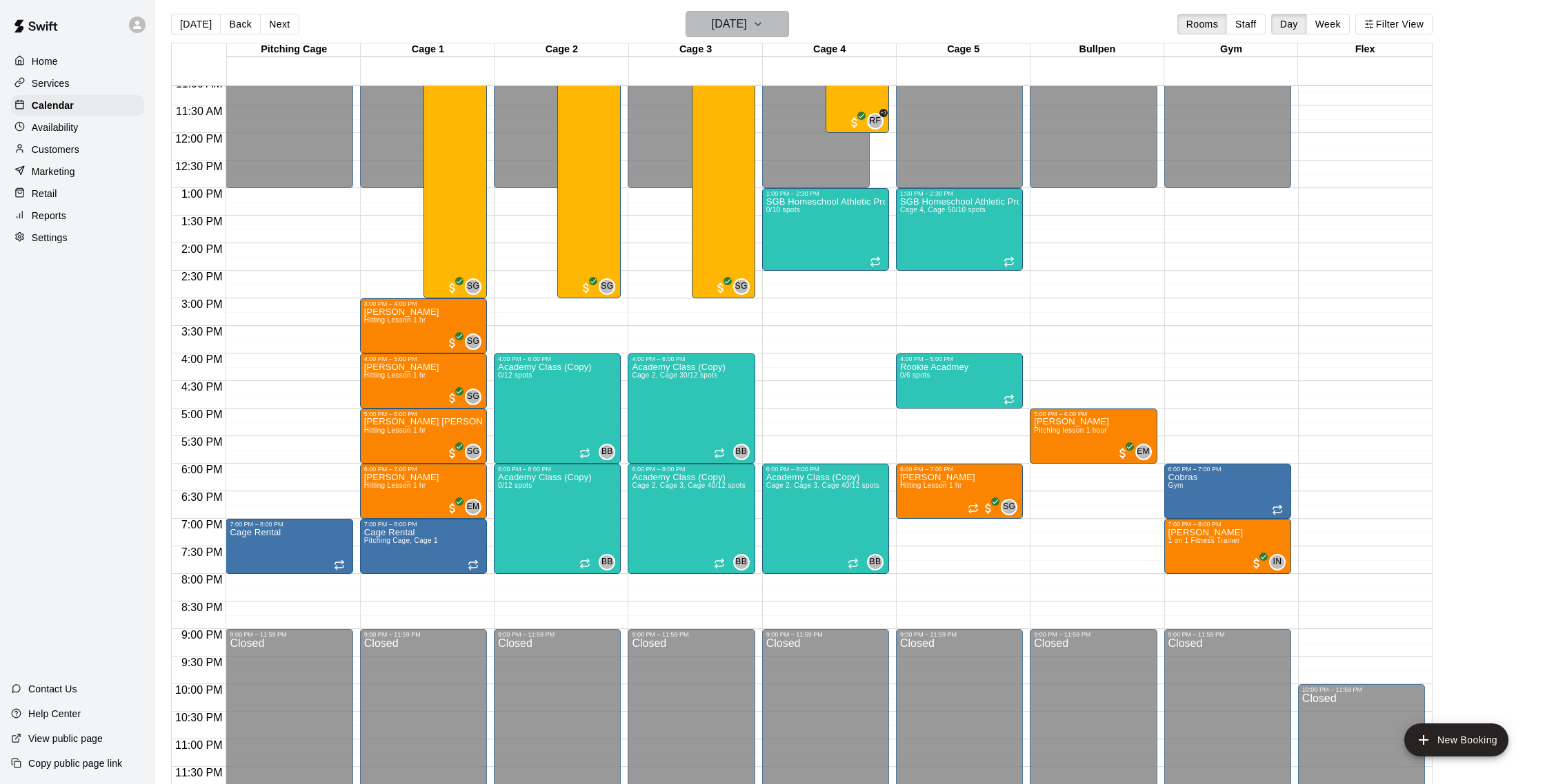
click at [764, 25] on icon "button" at bounding box center [758, 24] width 11 height 17
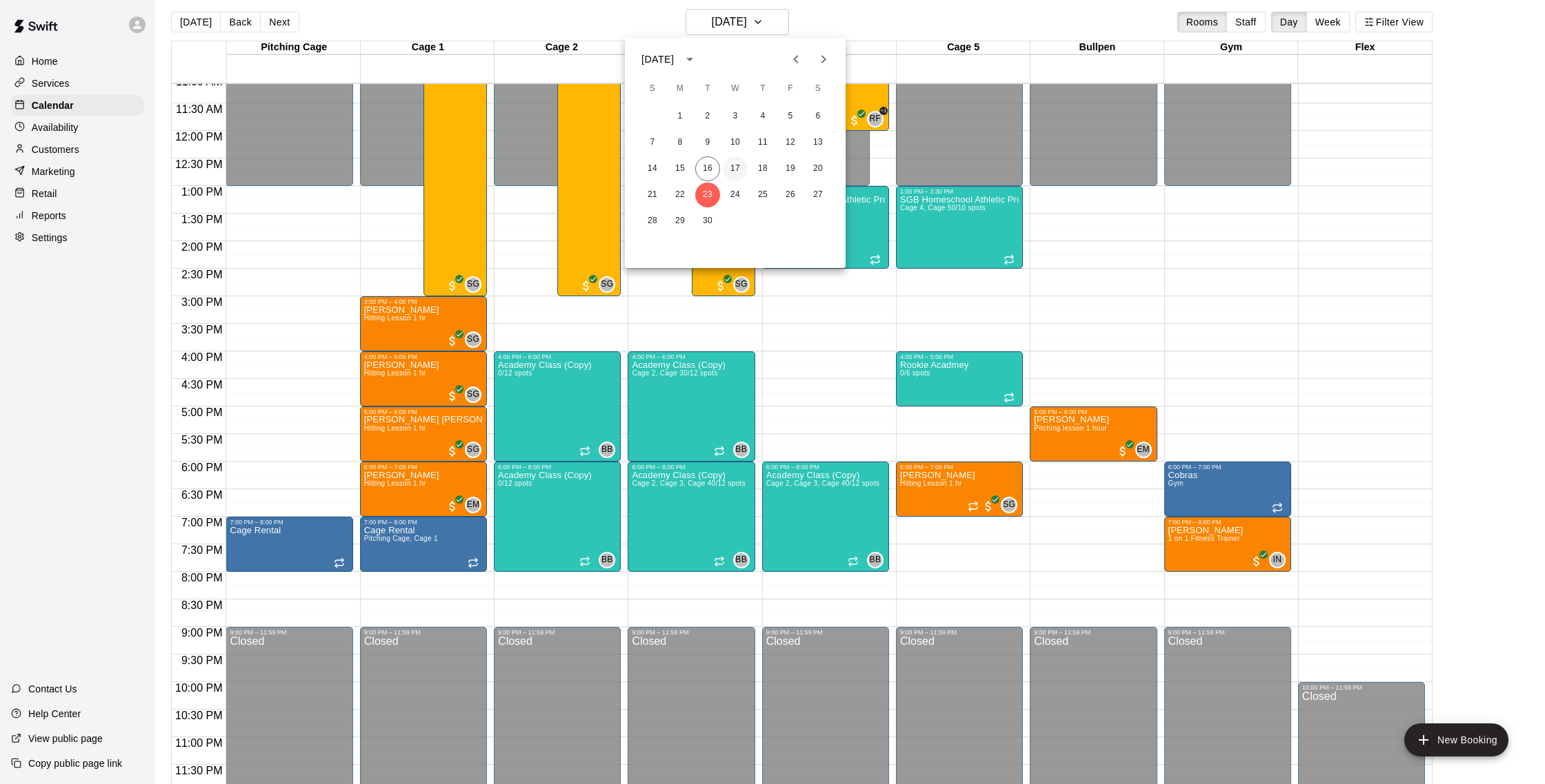
click at [736, 165] on button "17" at bounding box center [734, 168] width 24 height 24
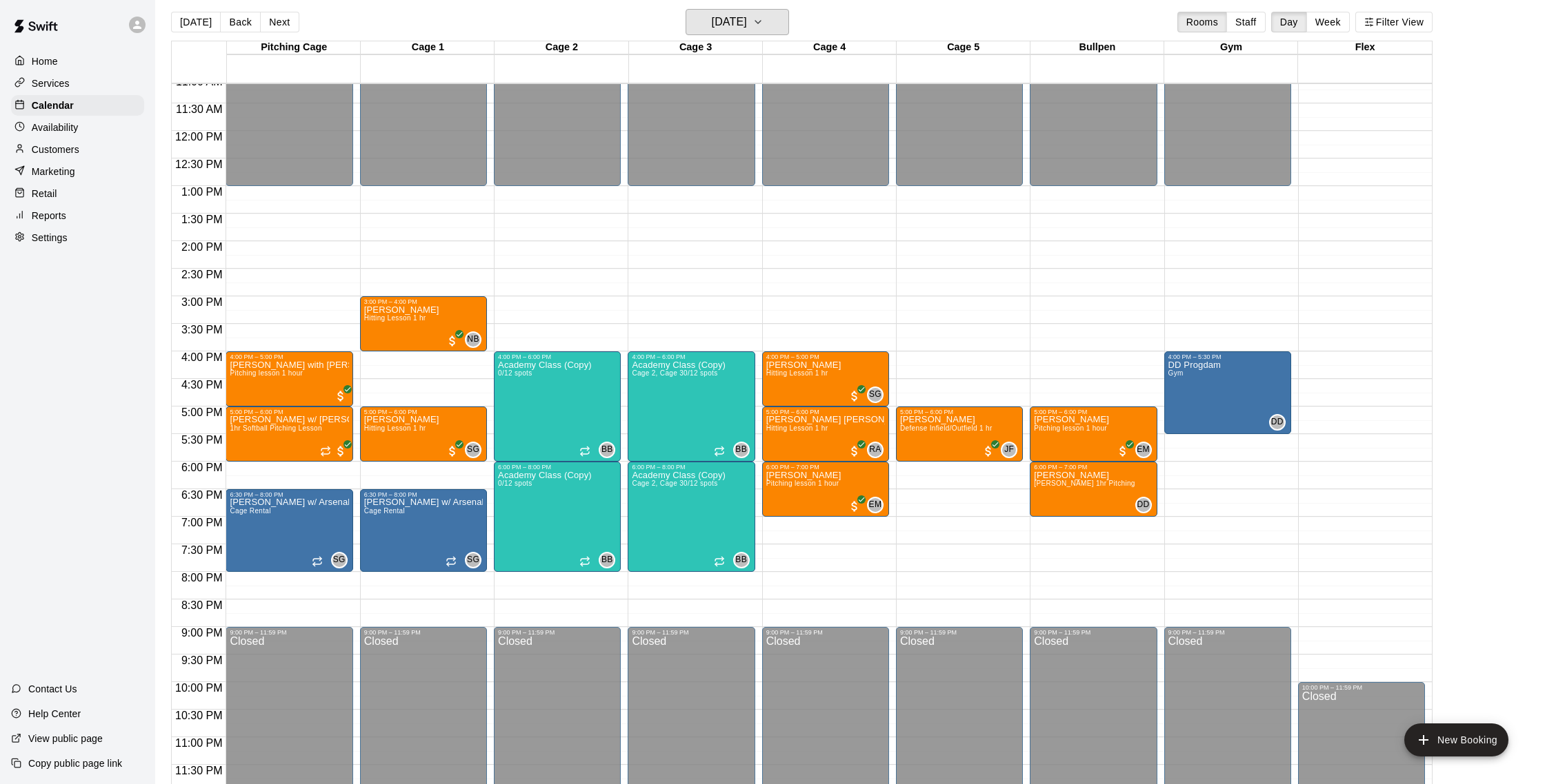
scroll to position [9, 0]
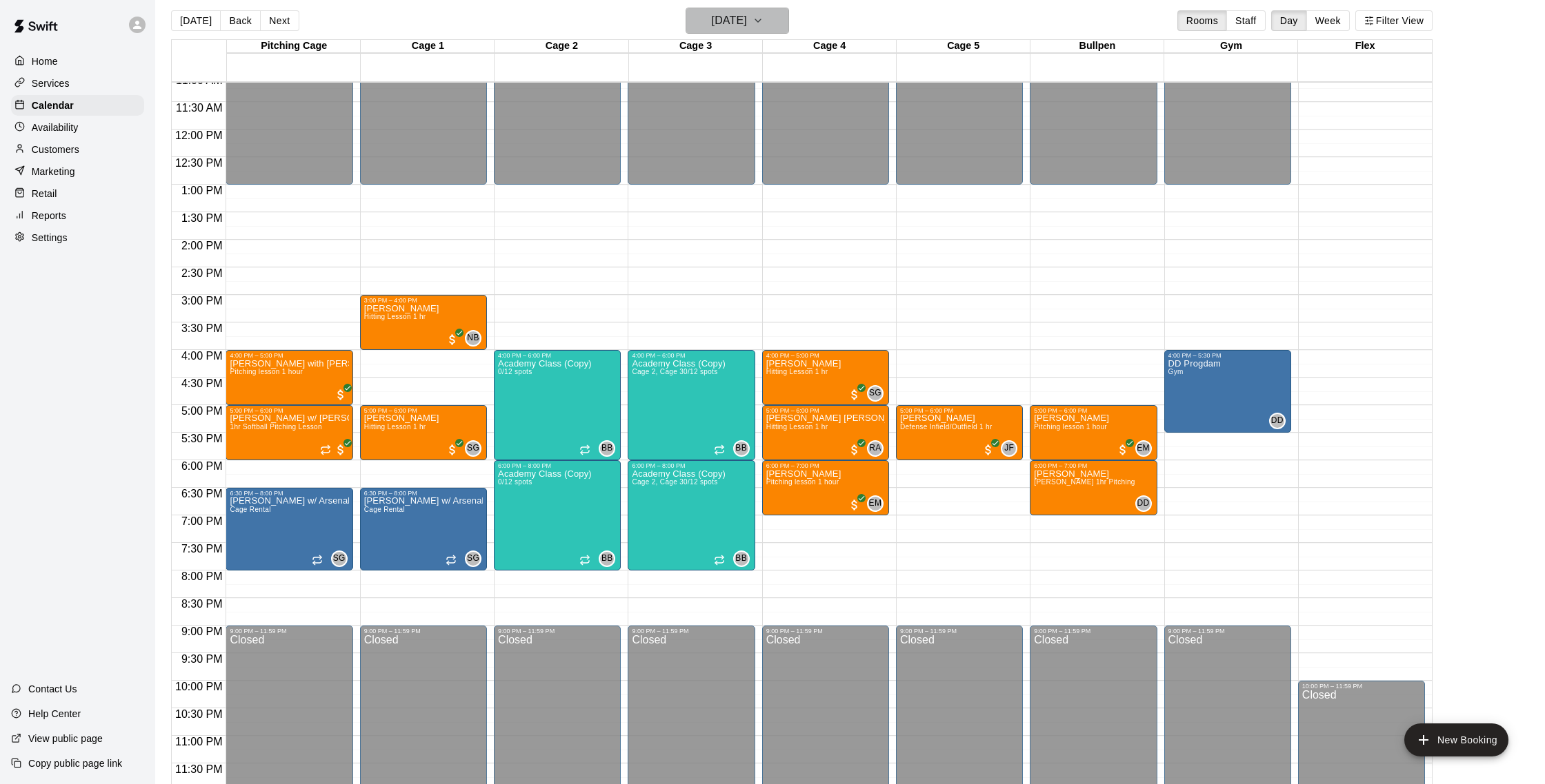
click at [741, 20] on h6 "[DATE]" at bounding box center [729, 21] width 35 height 20
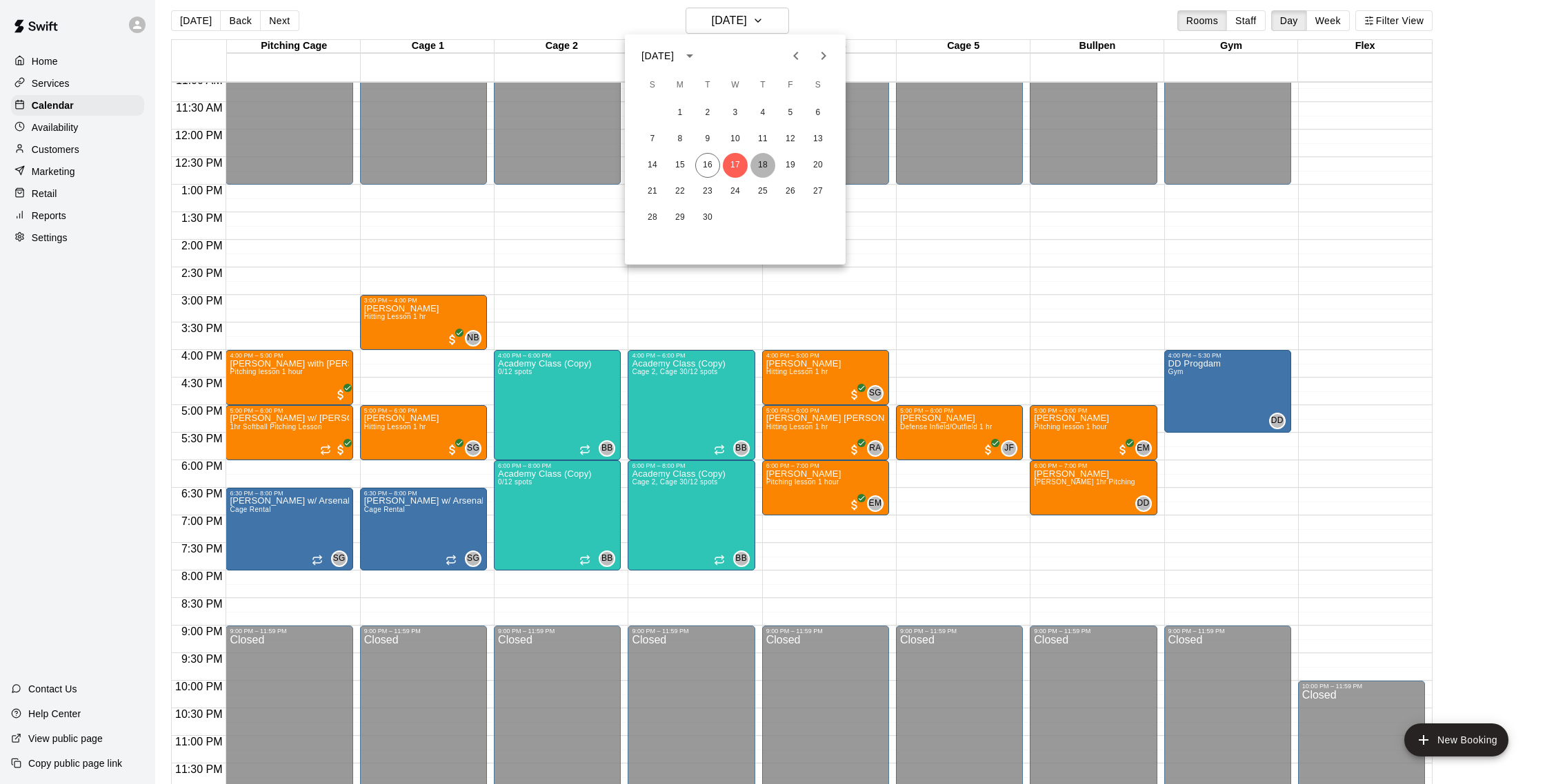
click at [764, 171] on button "18" at bounding box center [763, 165] width 24 height 24
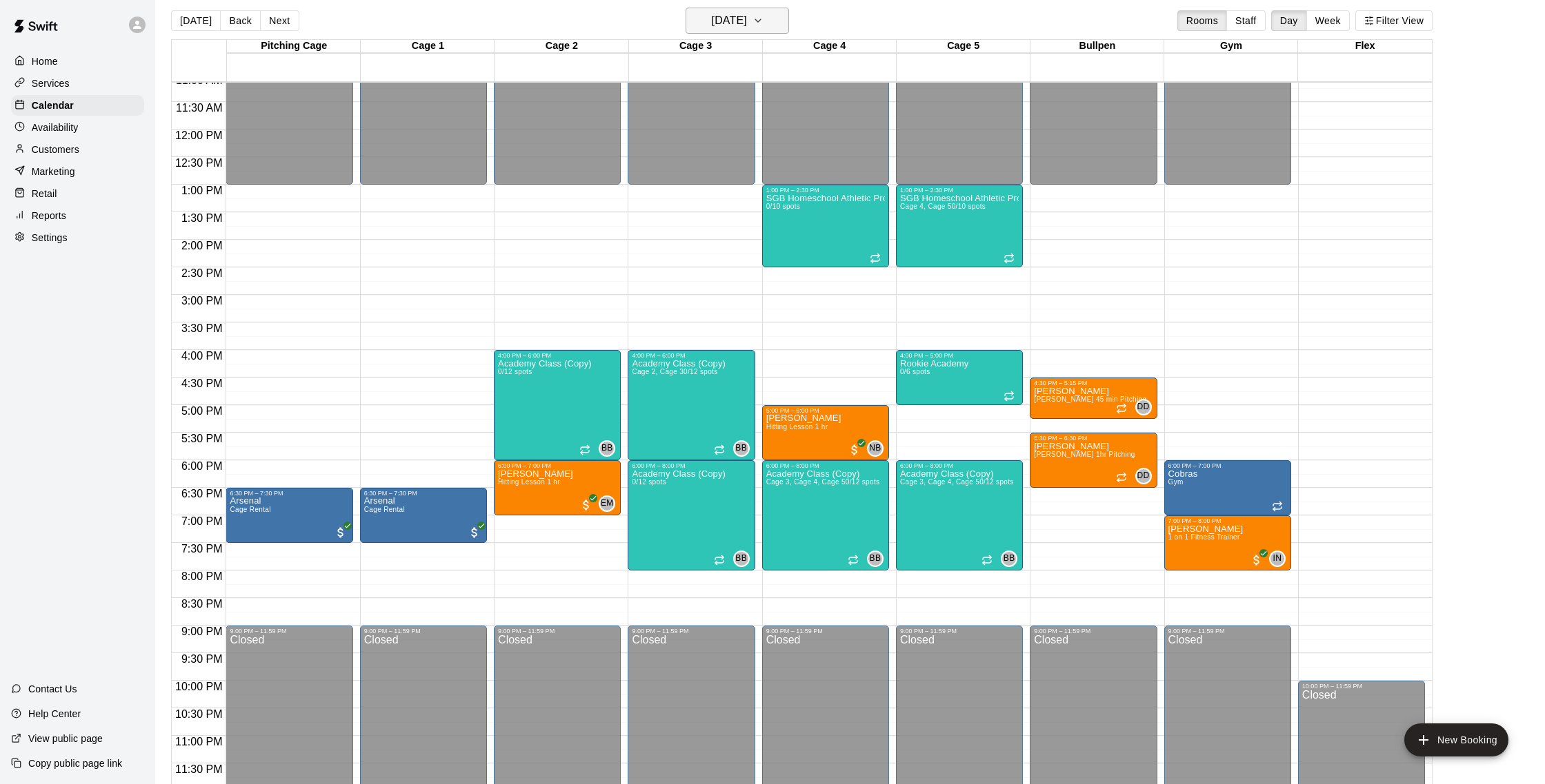
scroll to position [14, 0]
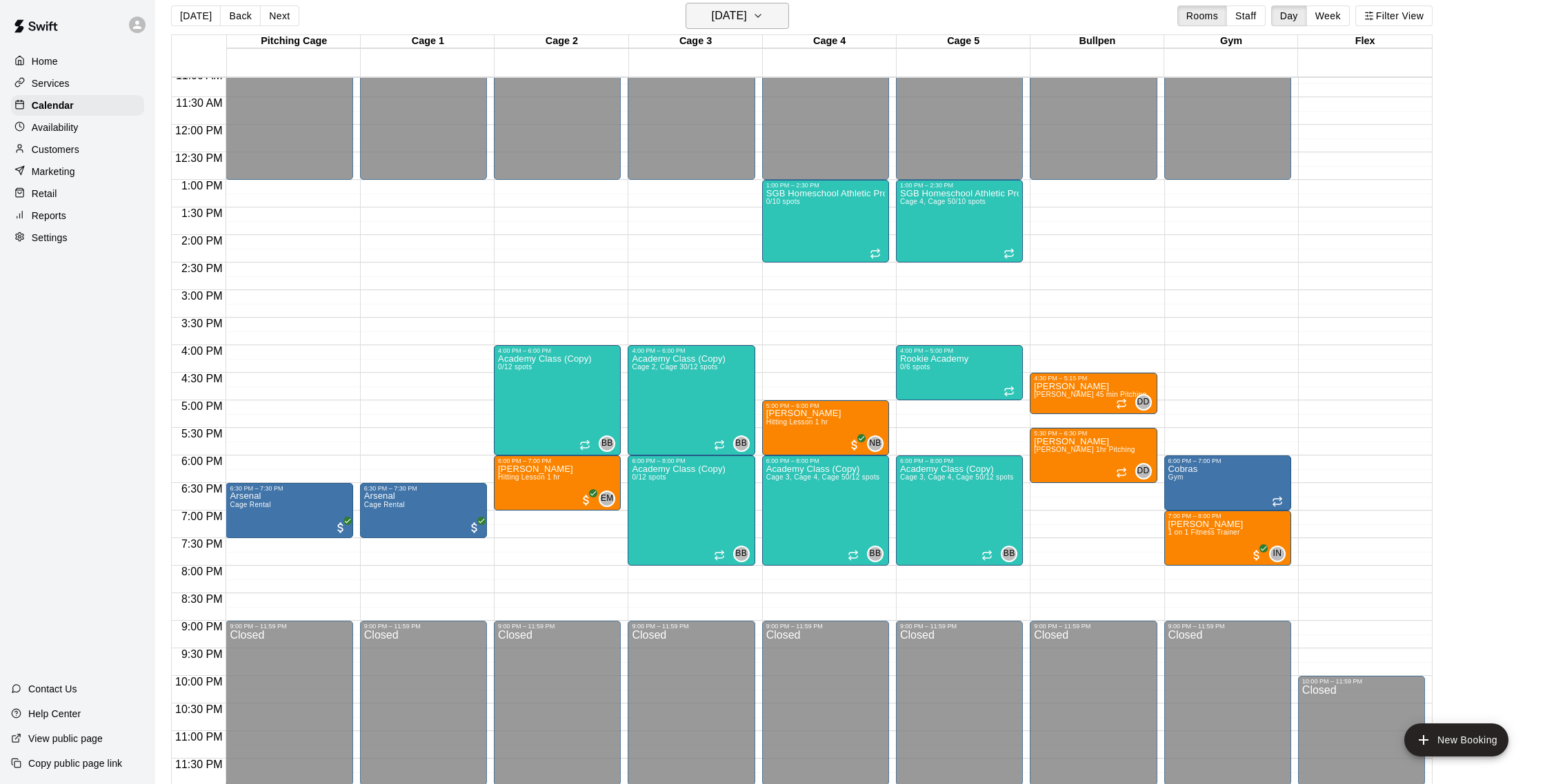
click at [747, 11] on h6 "[DATE]" at bounding box center [729, 16] width 35 height 20
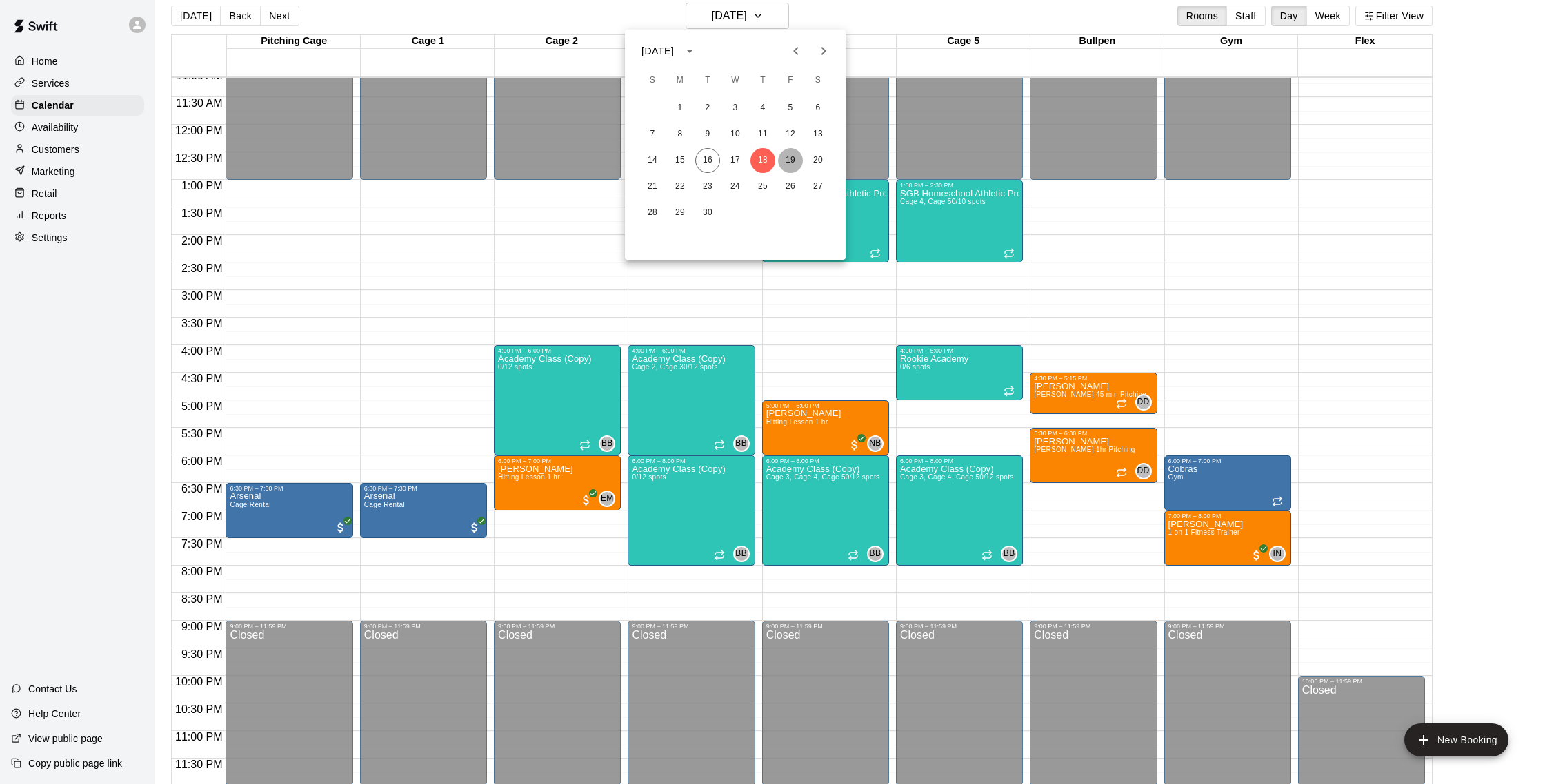
click at [795, 150] on button "19" at bounding box center [790, 161] width 24 height 24
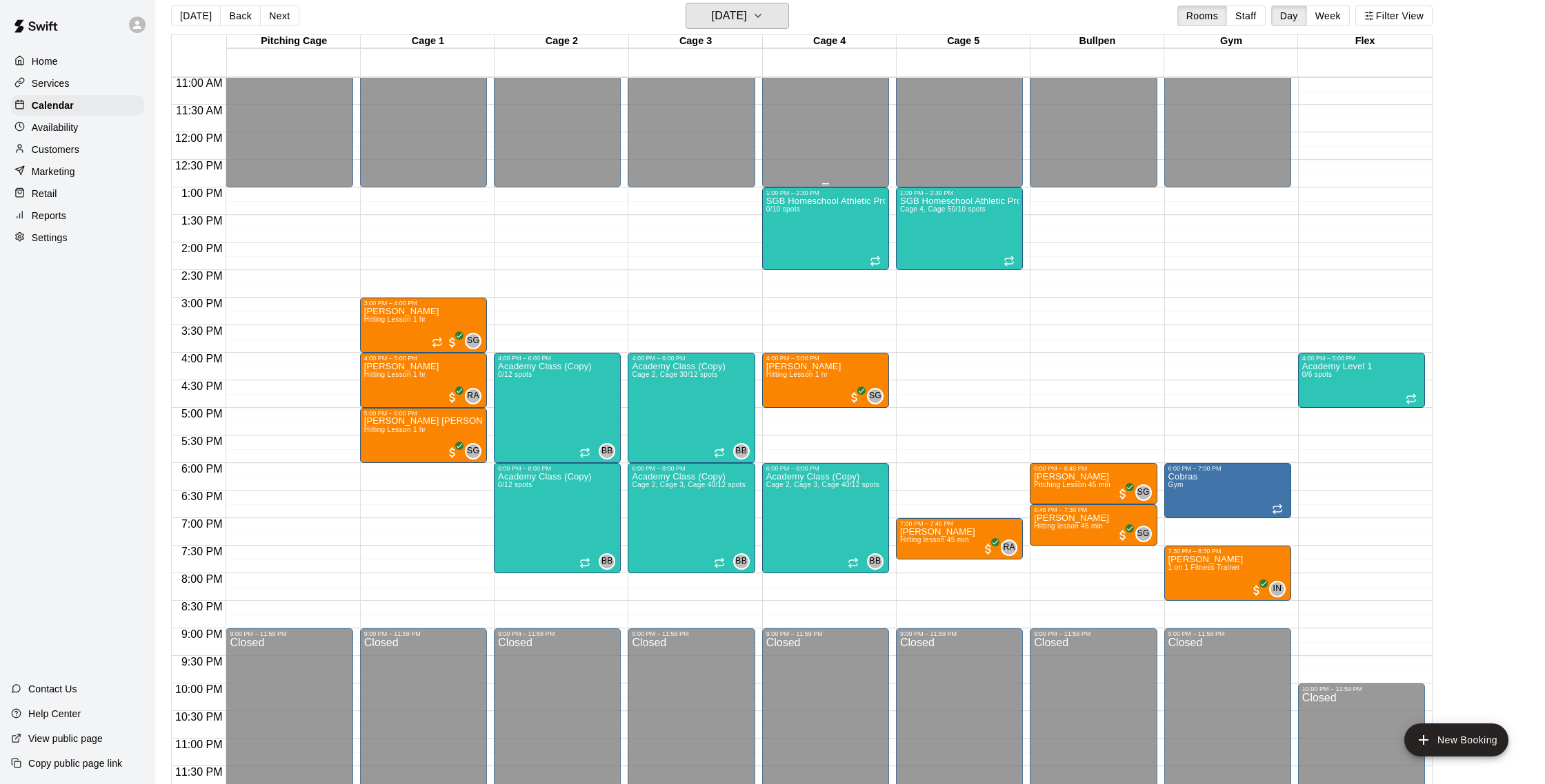
scroll to position [608, 0]
click at [733, 15] on h6 "[DATE]" at bounding box center [729, 16] width 35 height 20
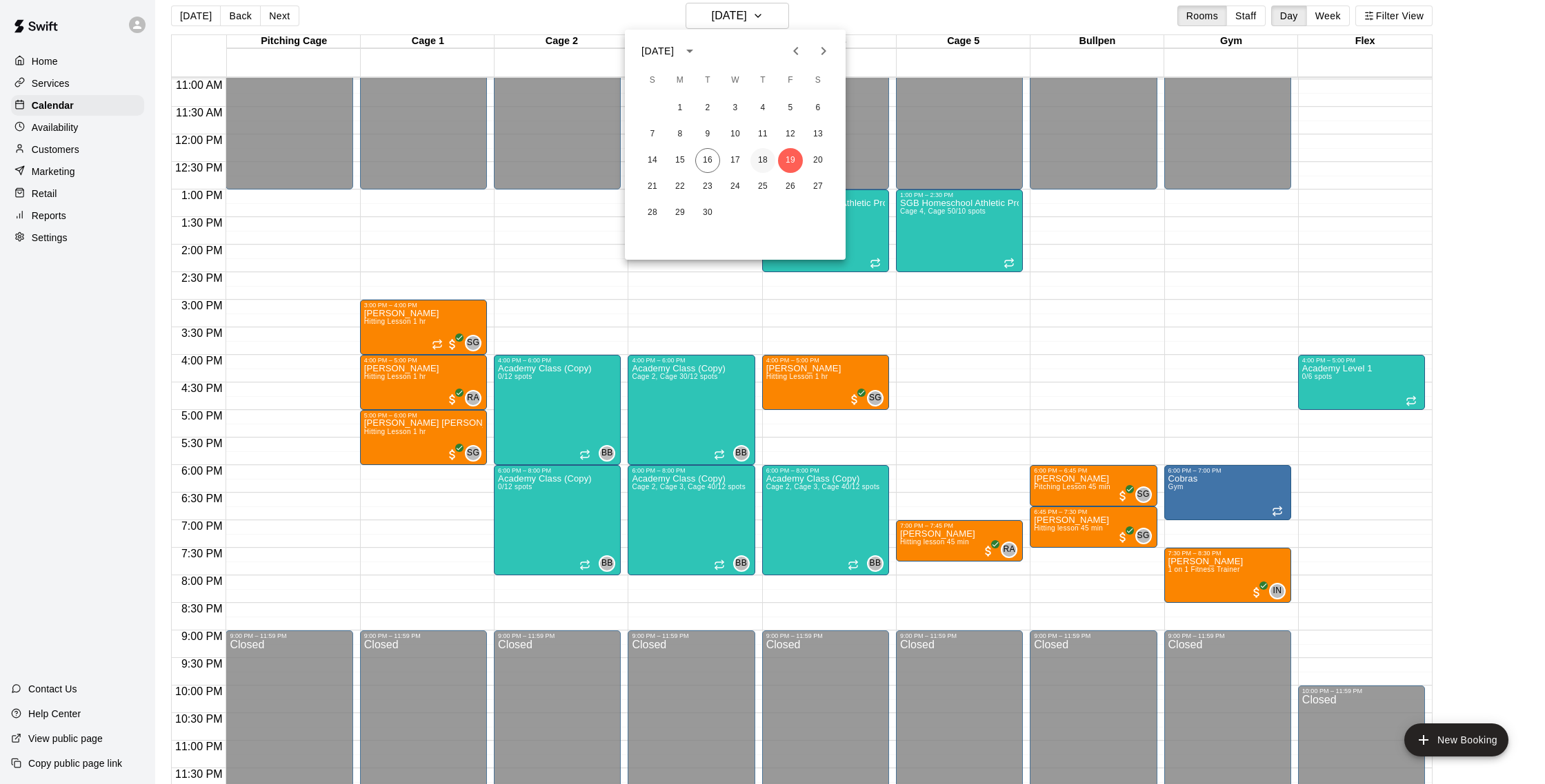
click at [760, 156] on button "18" at bounding box center [763, 161] width 24 height 24
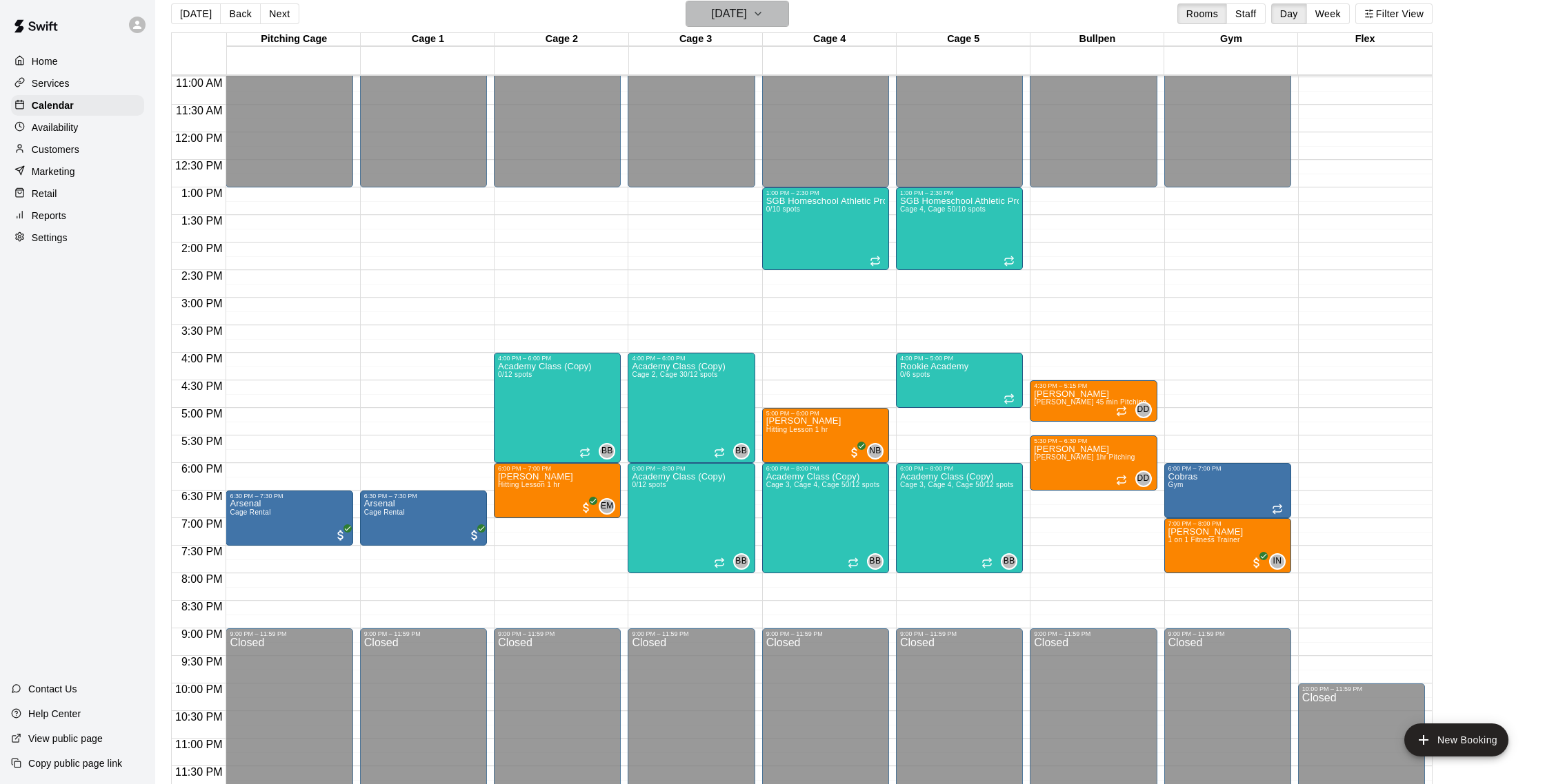
click at [755, 24] on div "[DATE] Back [DATE][DATE] Rooms Staff Day Week Filter View" at bounding box center [801, 17] width 1261 height 32
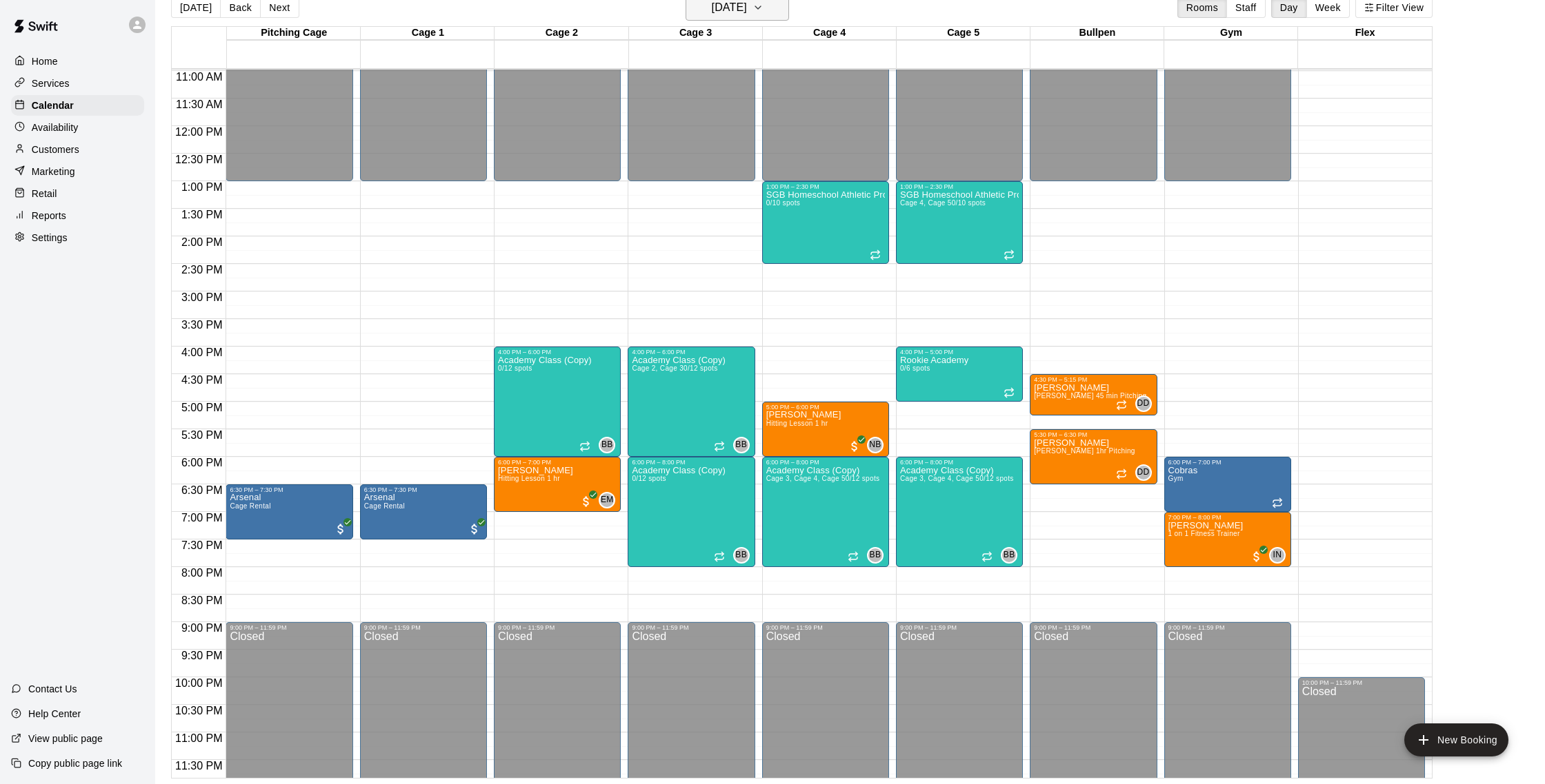
scroll to position [22, 0]
click at [747, 9] on h6 "[DATE]" at bounding box center [729, 8] width 35 height 20
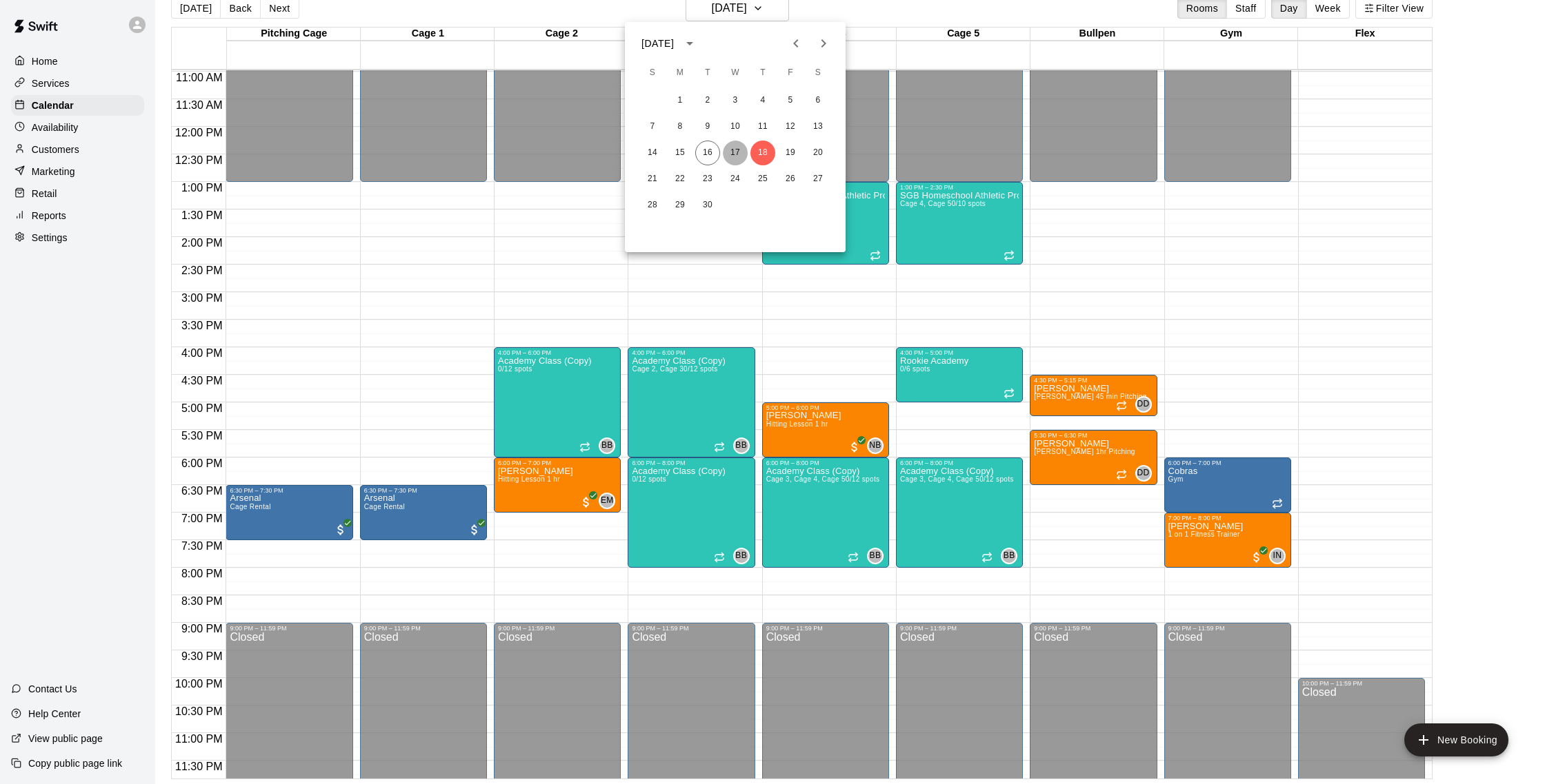
click at [743, 152] on button "17" at bounding box center [734, 153] width 24 height 24
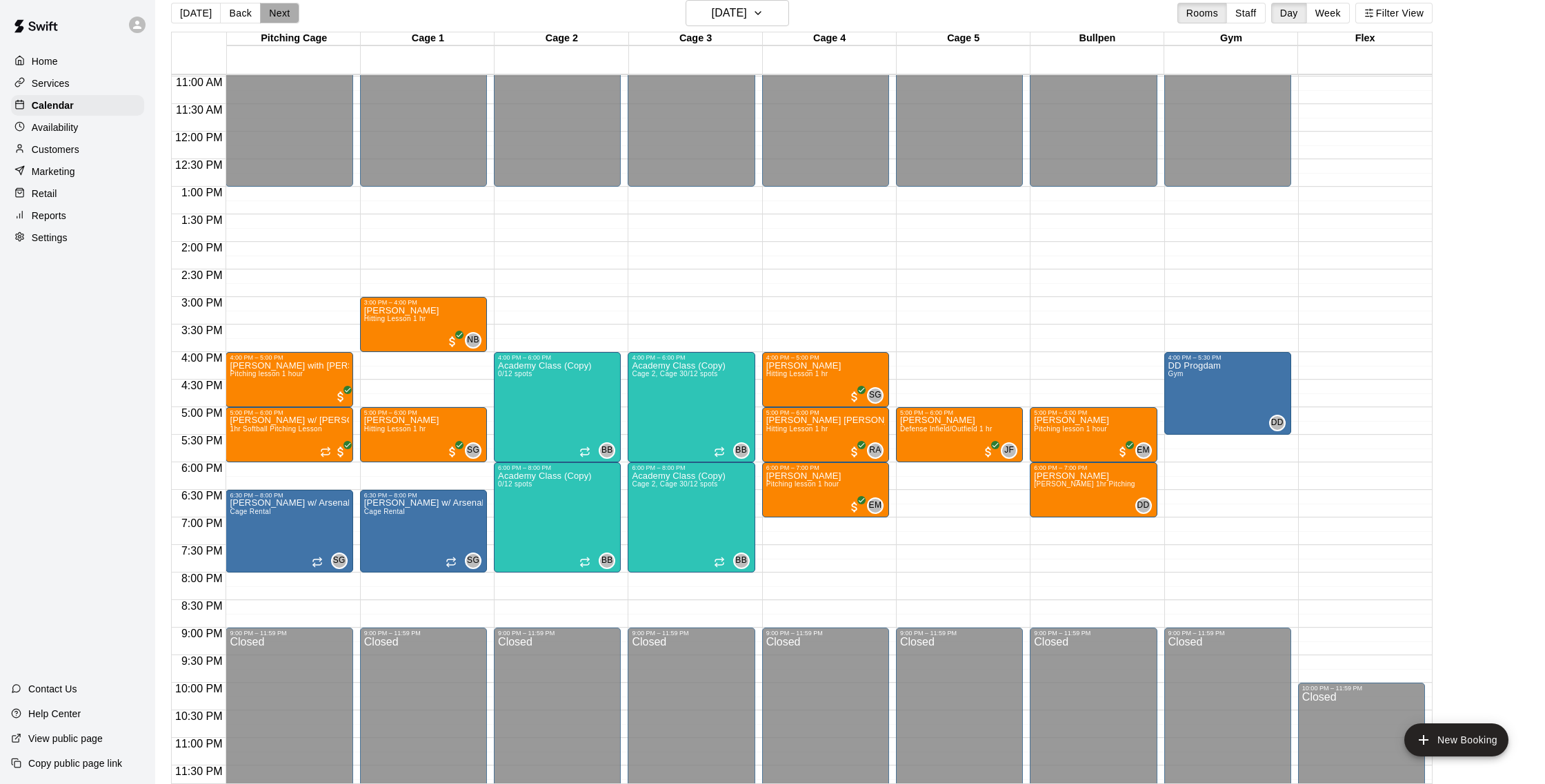
click at [265, 20] on button "Next" at bounding box center [278, 13] width 39 height 21
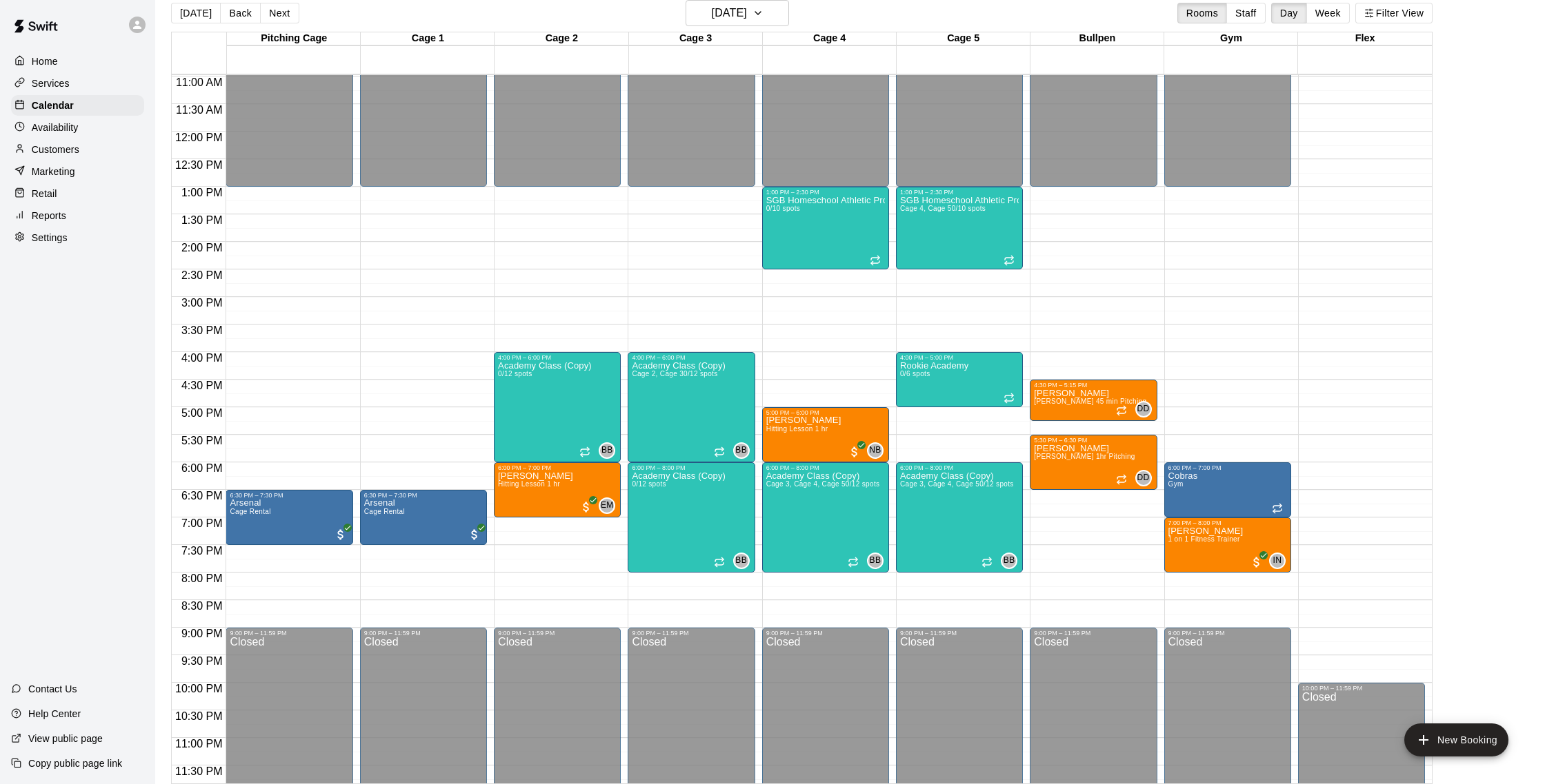
scroll to position [14, 0]
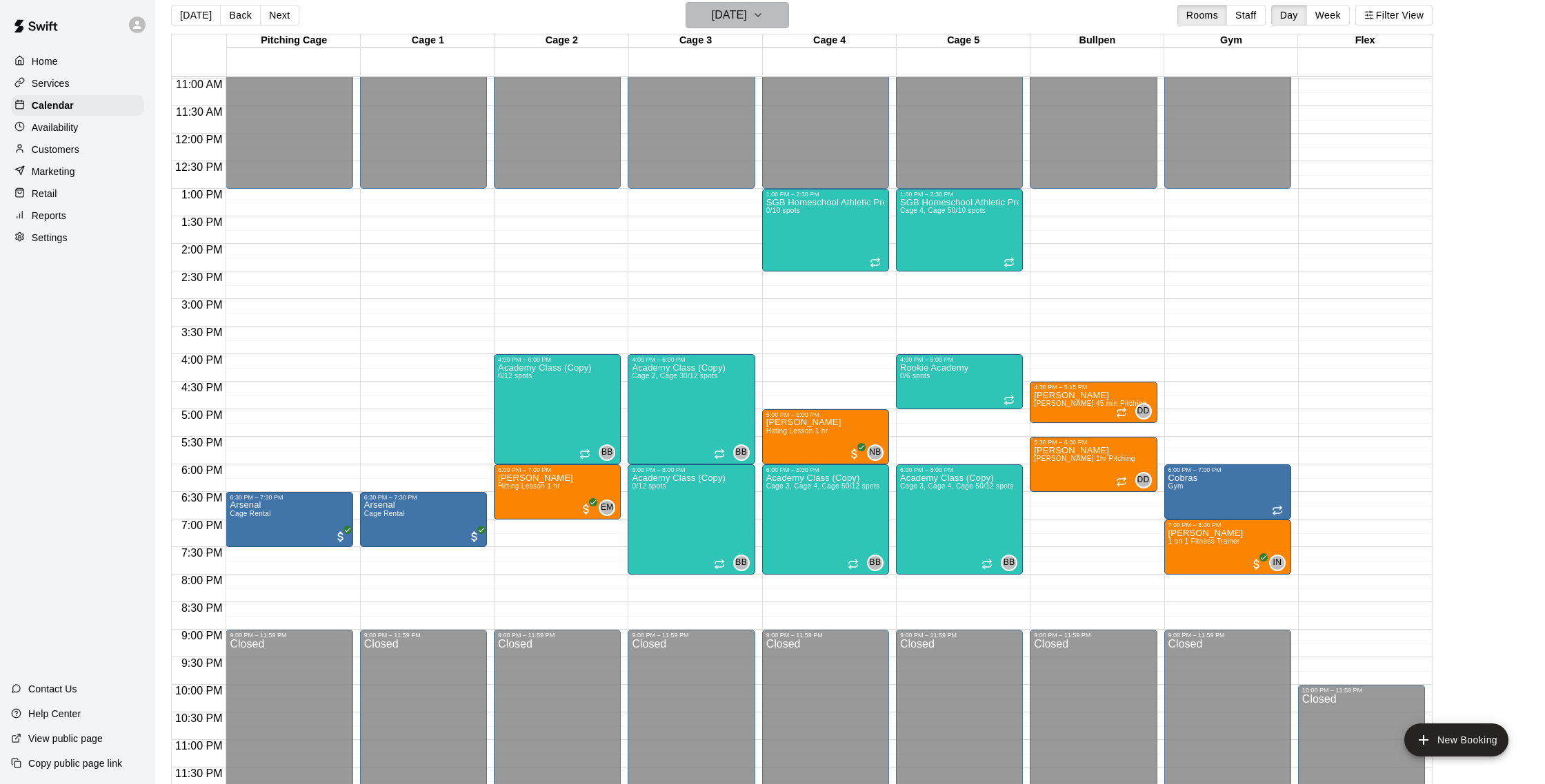
click at [771, 15] on button "[DATE]" at bounding box center [737, 15] width 103 height 26
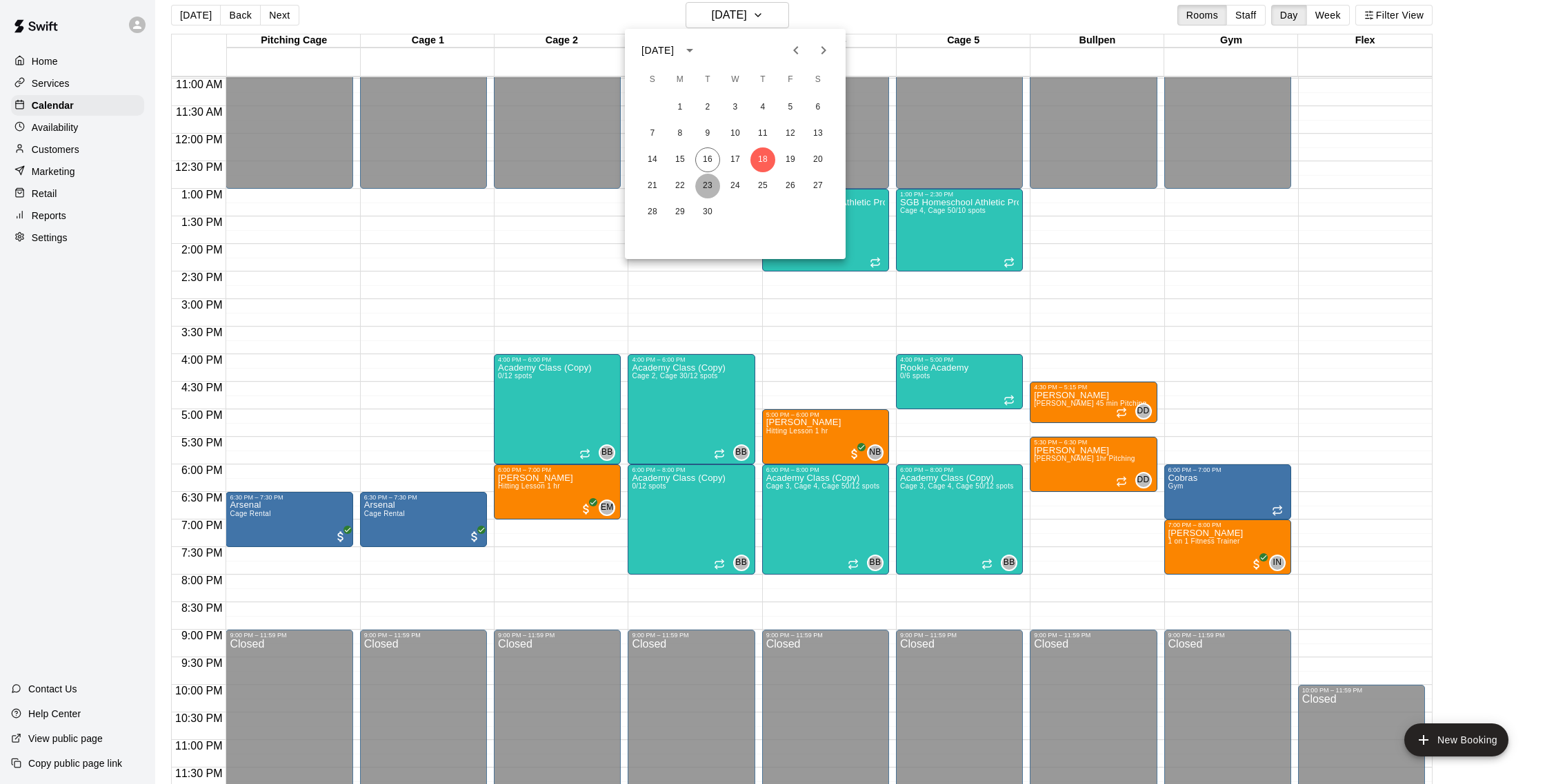
click at [710, 177] on button "23" at bounding box center [707, 186] width 24 height 24
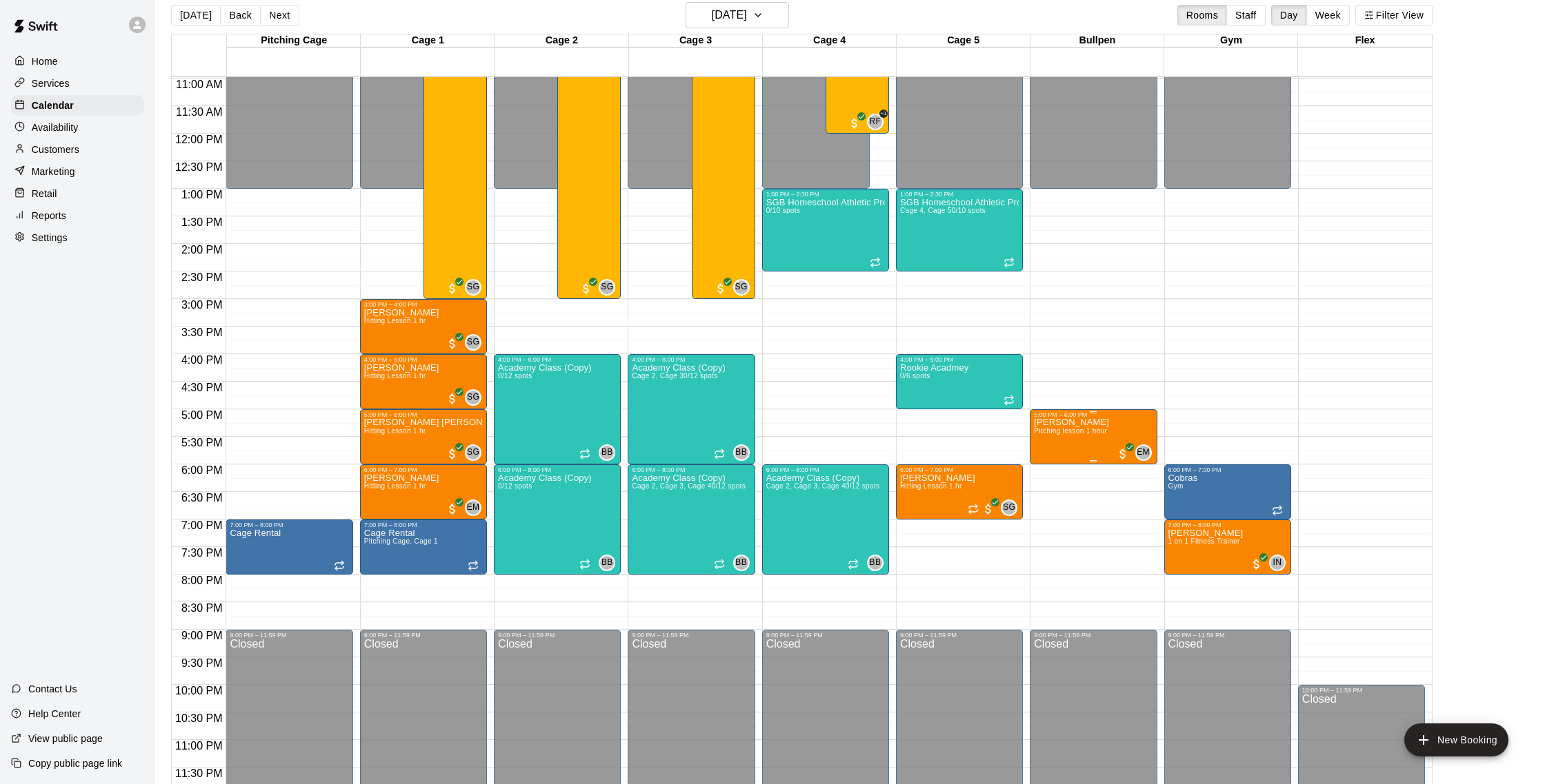
click at [1048, 423] on p "[PERSON_NAME]" at bounding box center [1071, 423] width 75 height 0
click at [1057, 447] on button "edit" at bounding box center [1048, 437] width 27 height 27
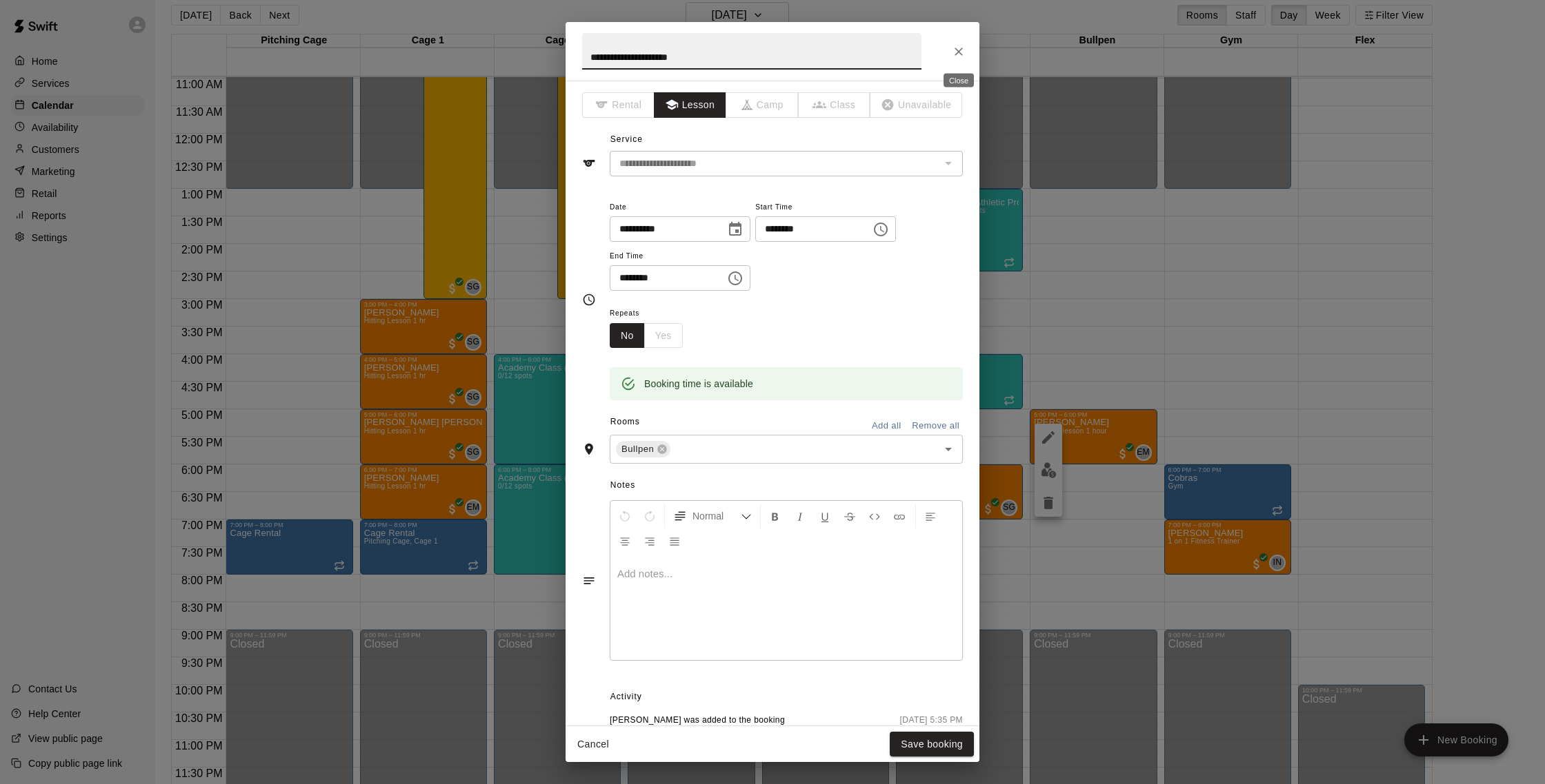
click at [951, 55] on button "Close" at bounding box center [958, 52] width 24 height 24
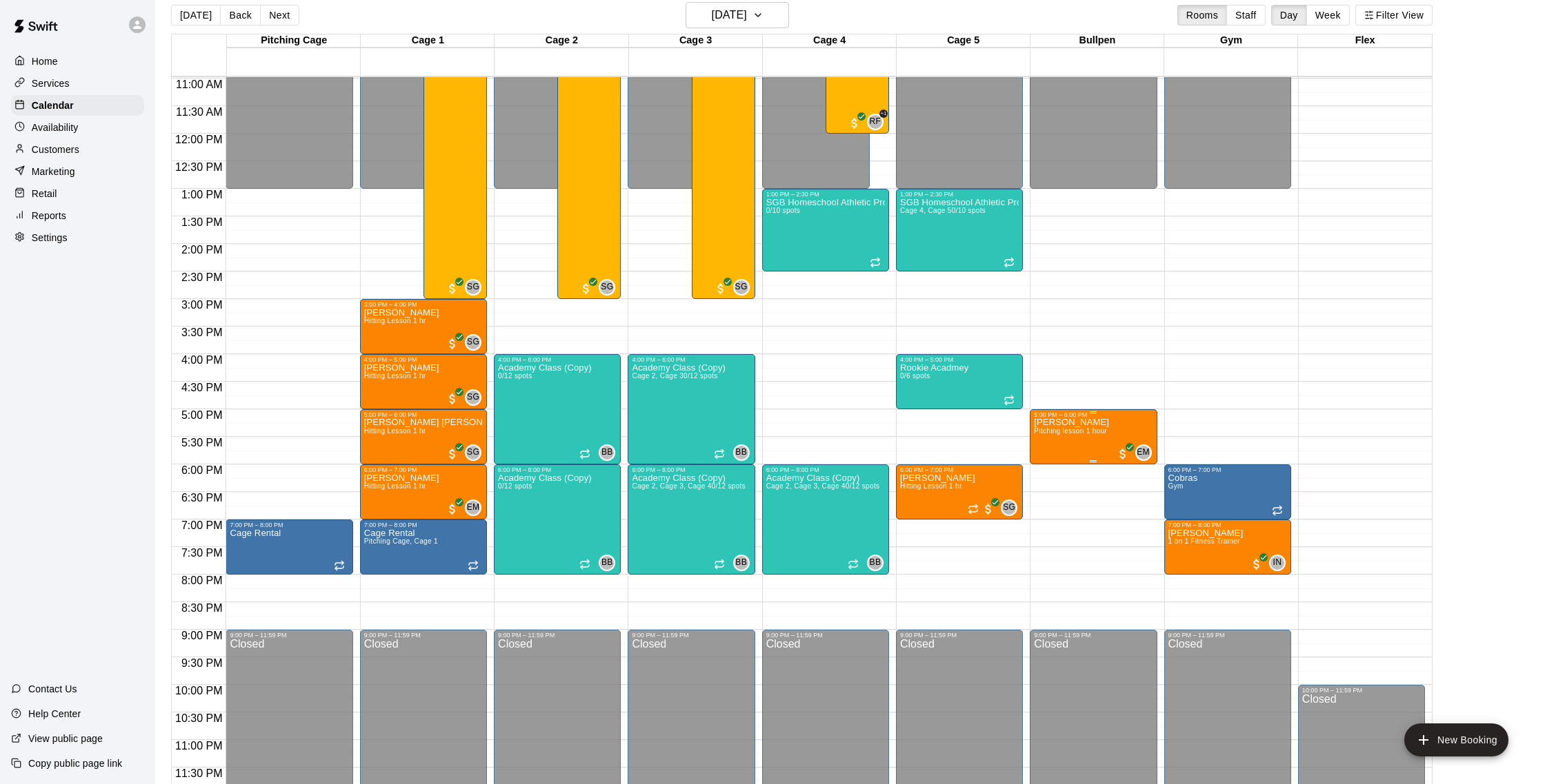
click at [1051, 423] on p "[PERSON_NAME]" at bounding box center [1071, 423] width 75 height 0
click at [1048, 476] on img "edit" at bounding box center [1048, 470] width 16 height 16
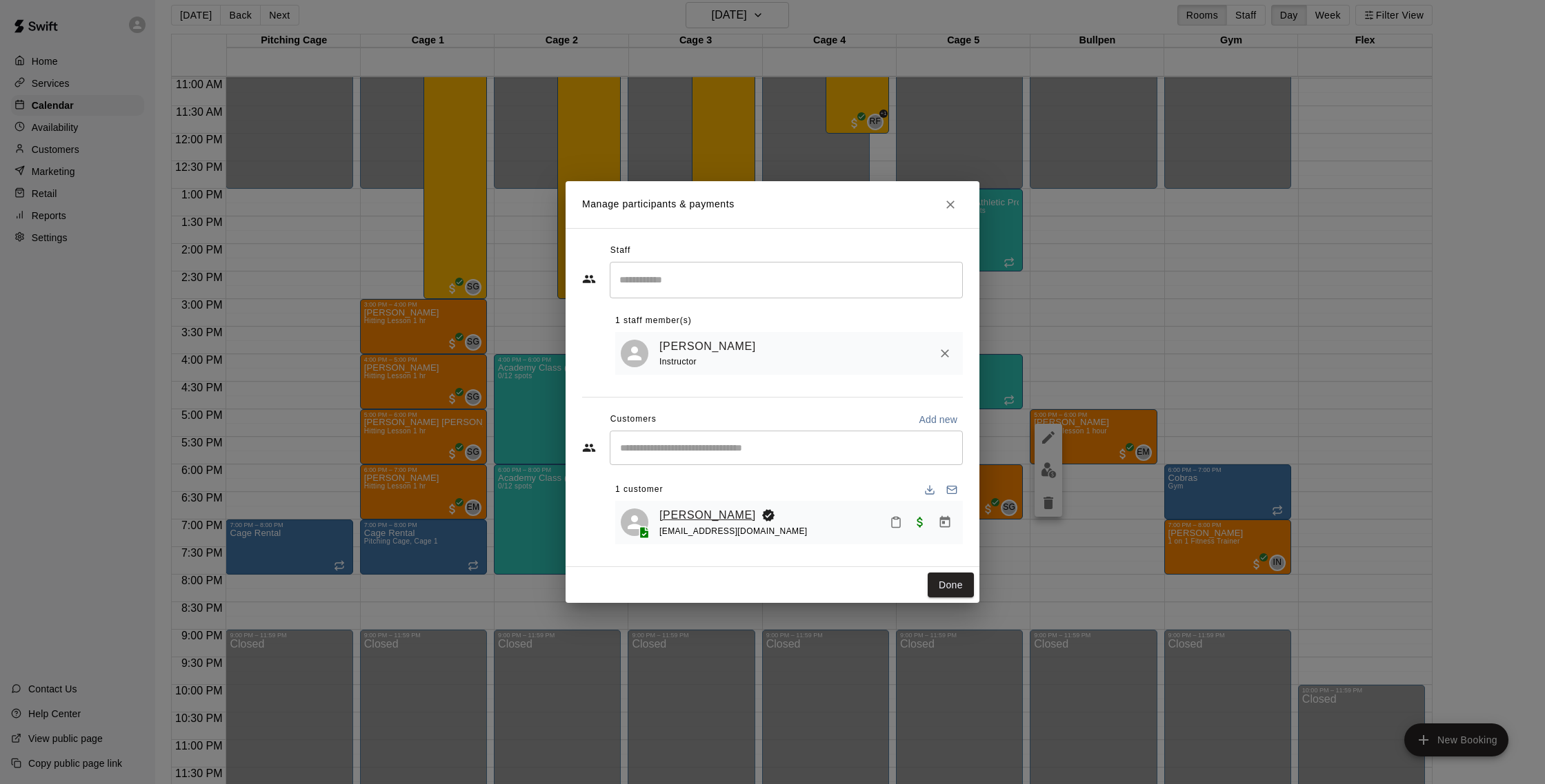
click at [705, 513] on link "[PERSON_NAME]" at bounding box center [707, 515] width 97 height 18
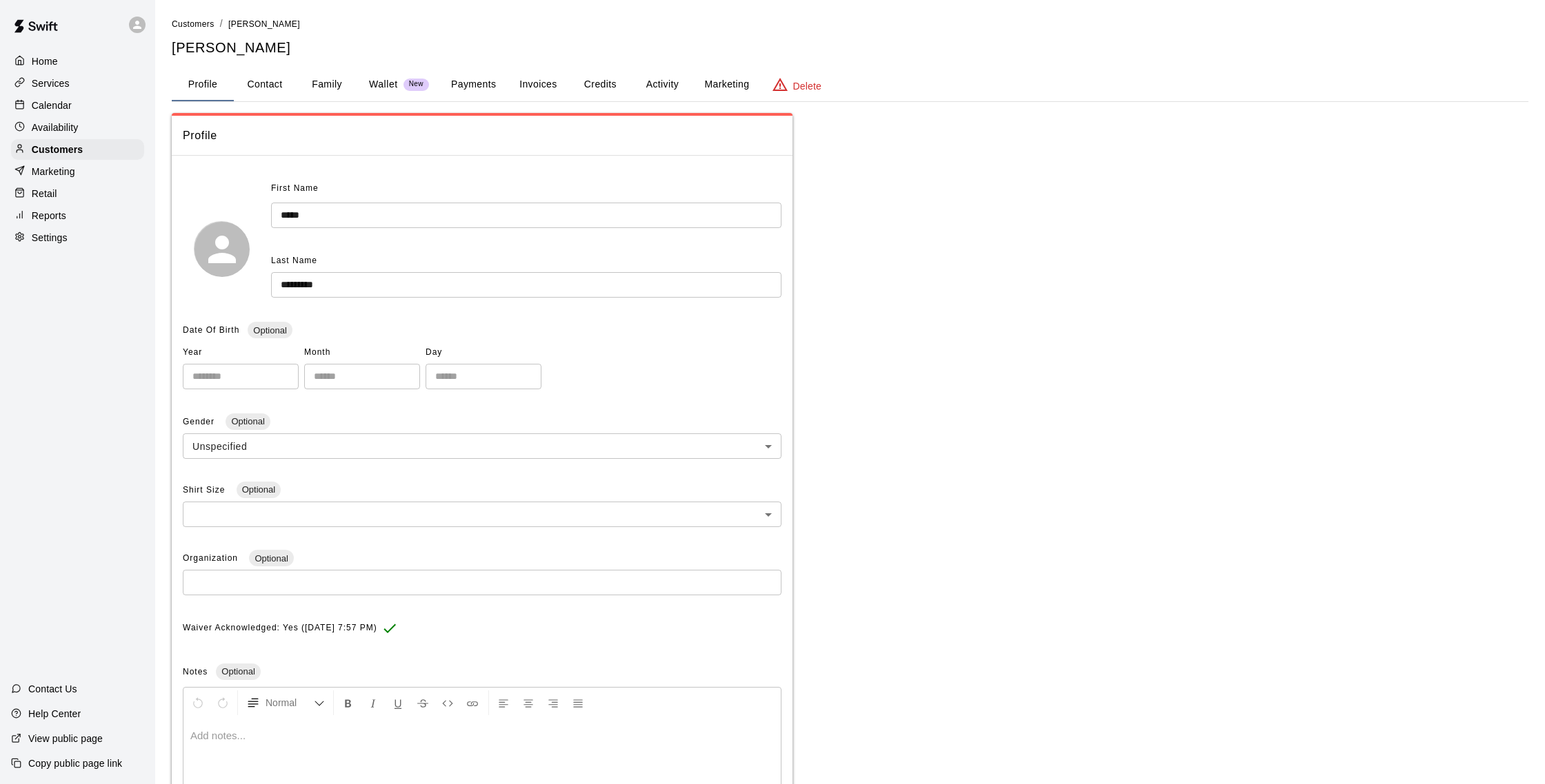
click at [634, 95] on button "Activity" at bounding box center [662, 85] width 62 height 33
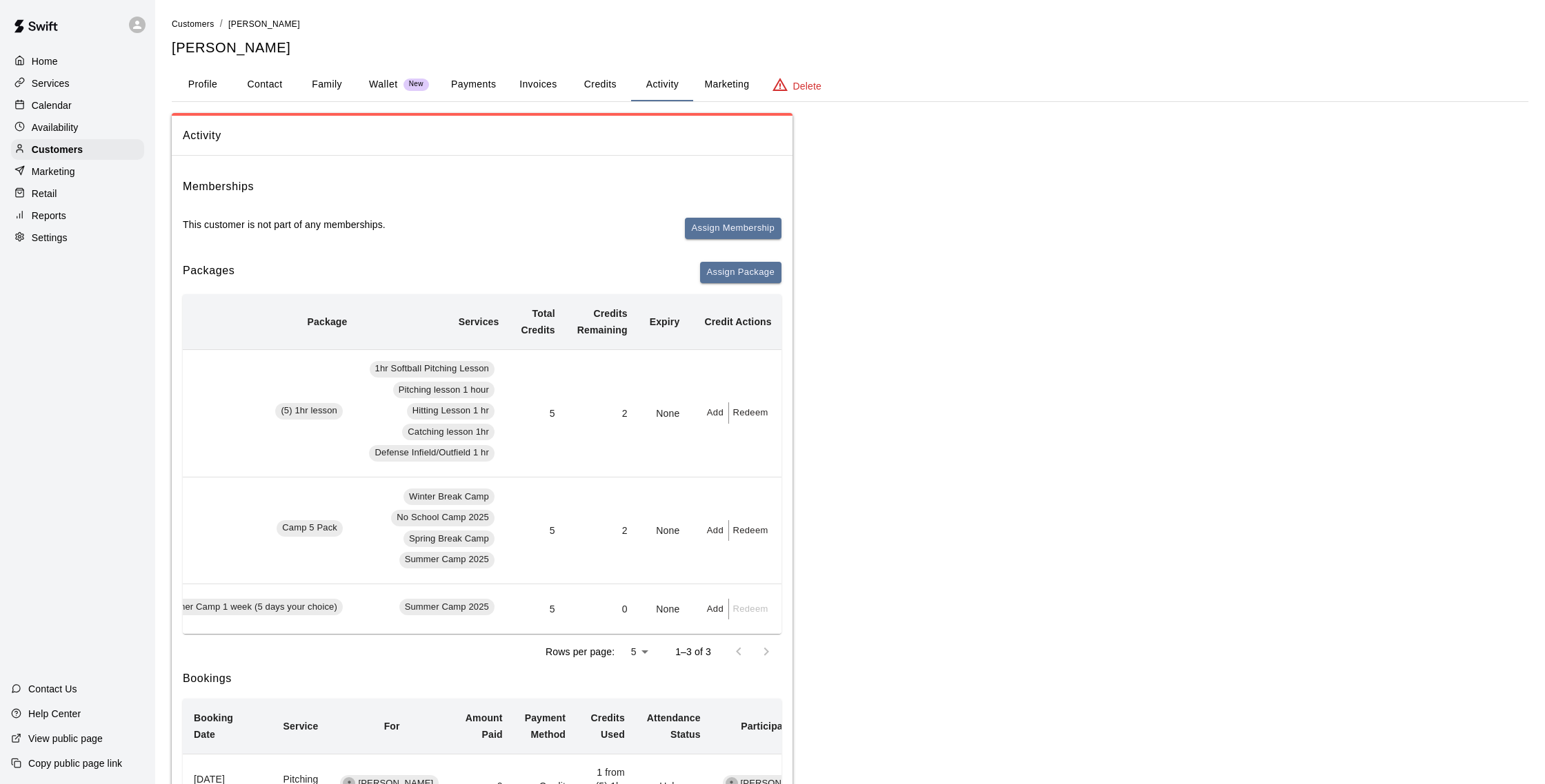
scroll to position [0, 112]
click at [239, 86] on button "Contact" at bounding box center [265, 85] width 62 height 33
select select "**"
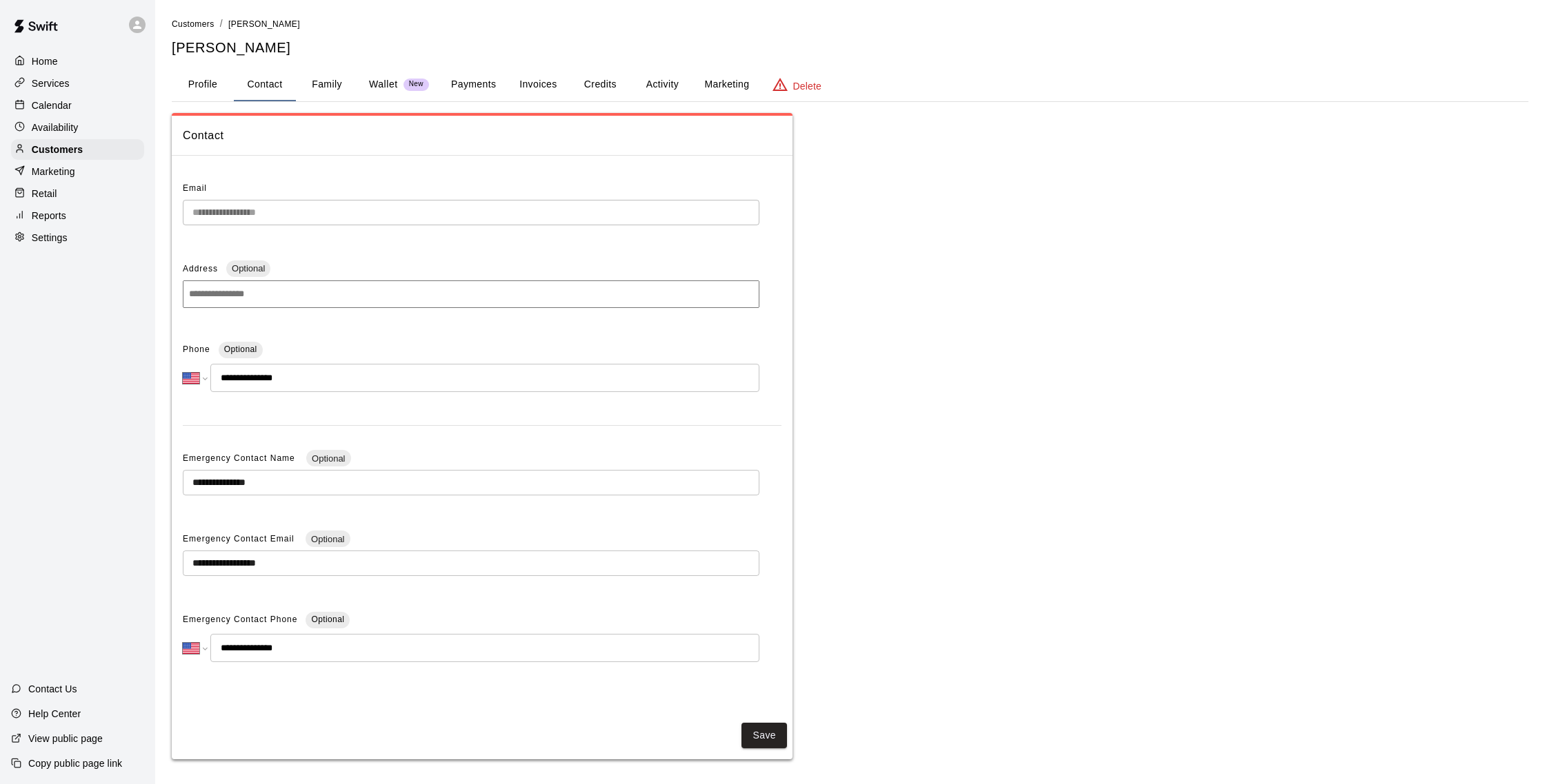
click at [97, 107] on div "Calendar" at bounding box center [78, 105] width 134 height 21
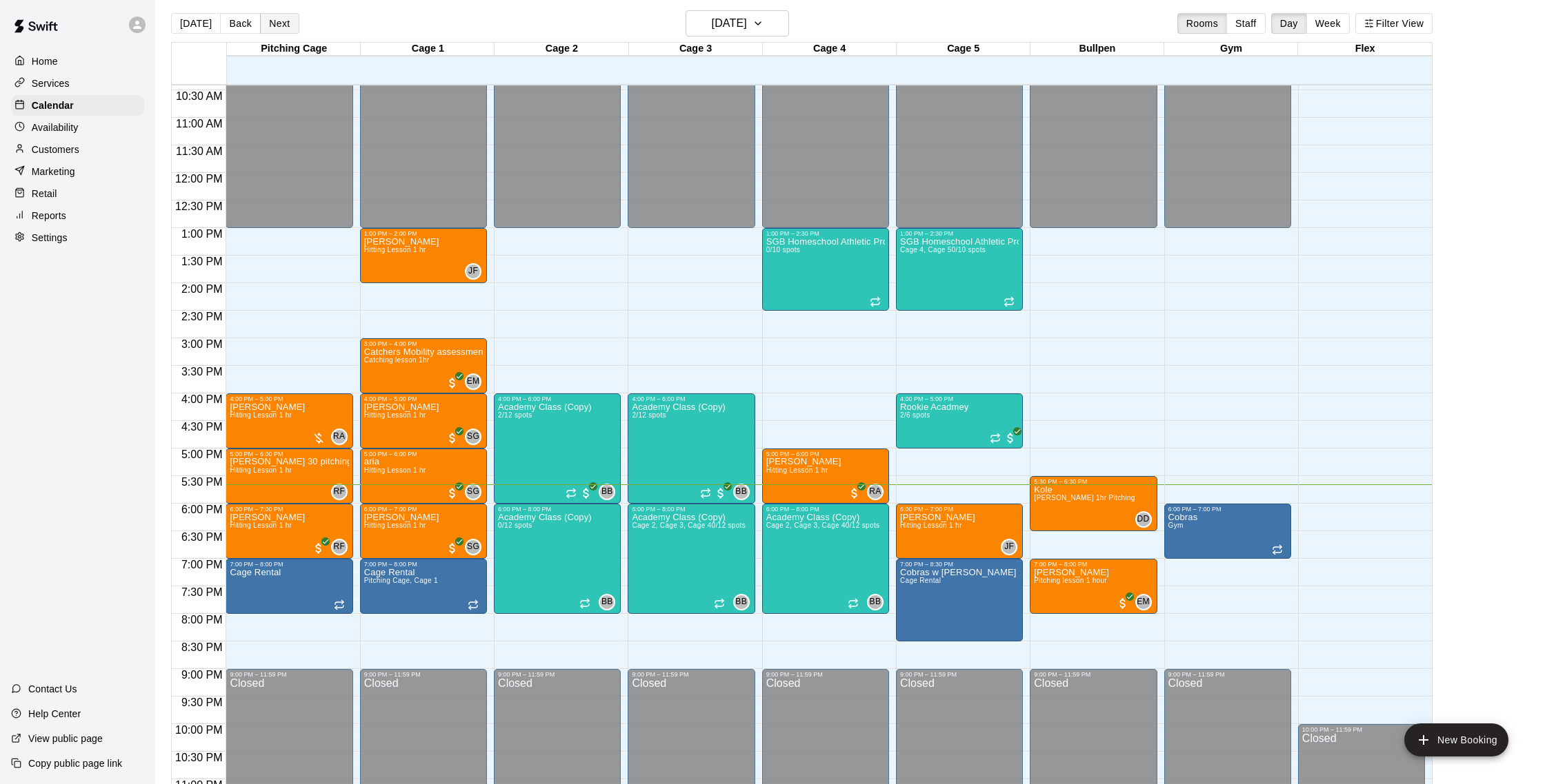
scroll to position [22, 0]
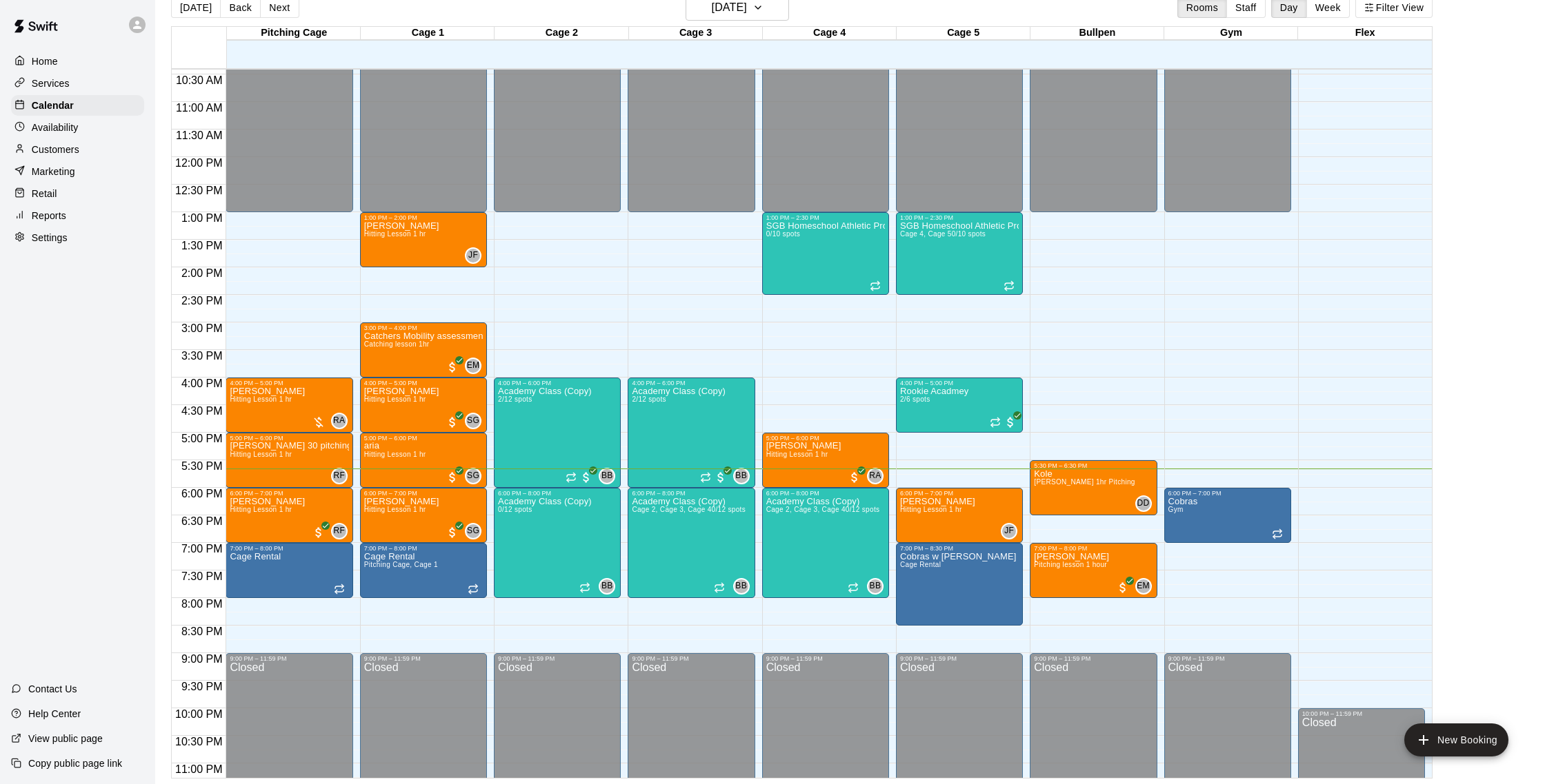
click at [275, 23] on div "[DATE] Back [DATE][DATE] Rooms Staff Day Week Filter View" at bounding box center [801, 10] width 1261 height 32
click at [277, 11] on button "Next" at bounding box center [278, 8] width 39 height 21
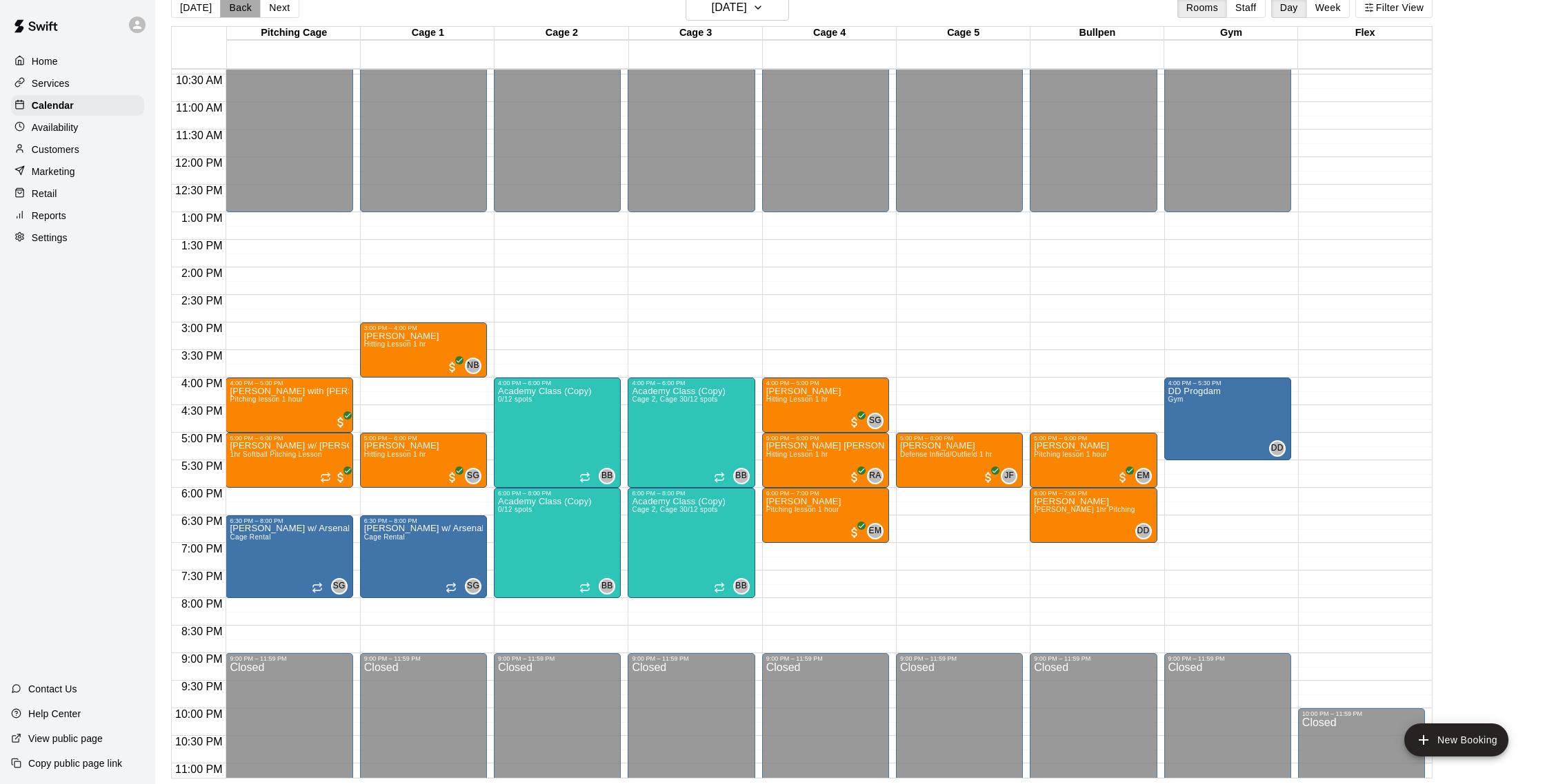
click at [249, 14] on button "Back" at bounding box center [240, 8] width 40 height 21
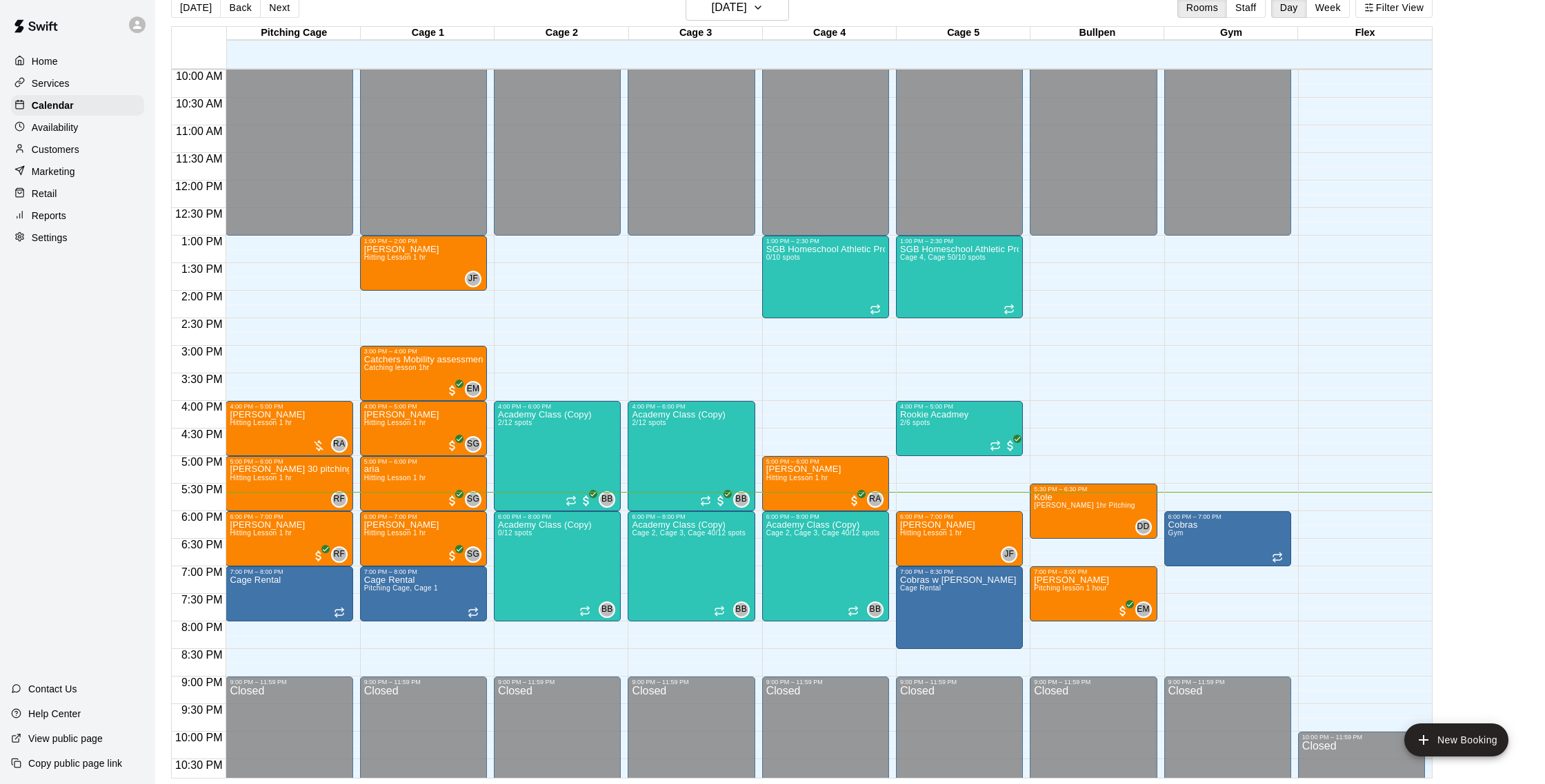
scroll to position [549, 0]
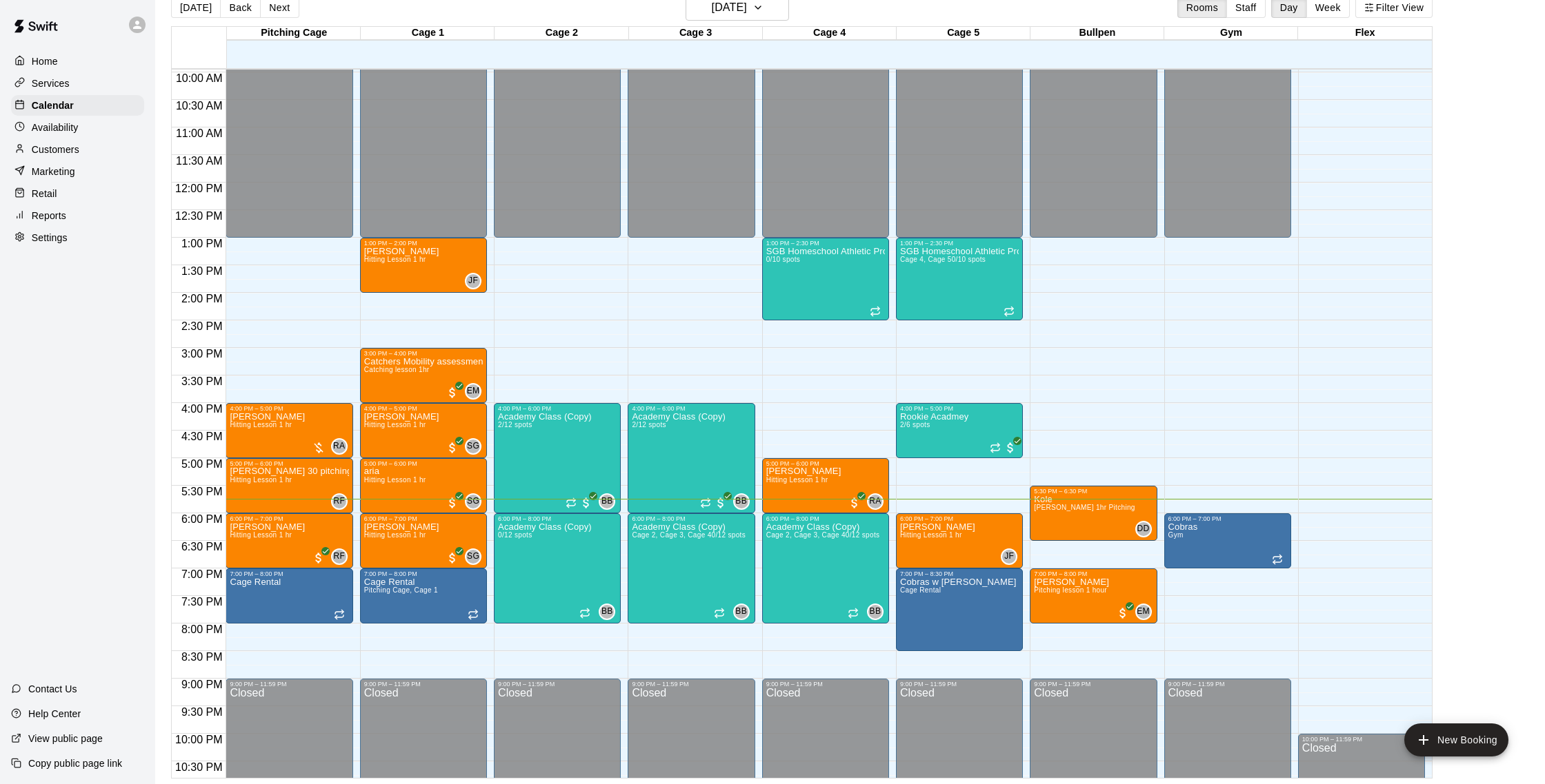
click at [89, 149] on div "Customers" at bounding box center [78, 149] width 134 height 21
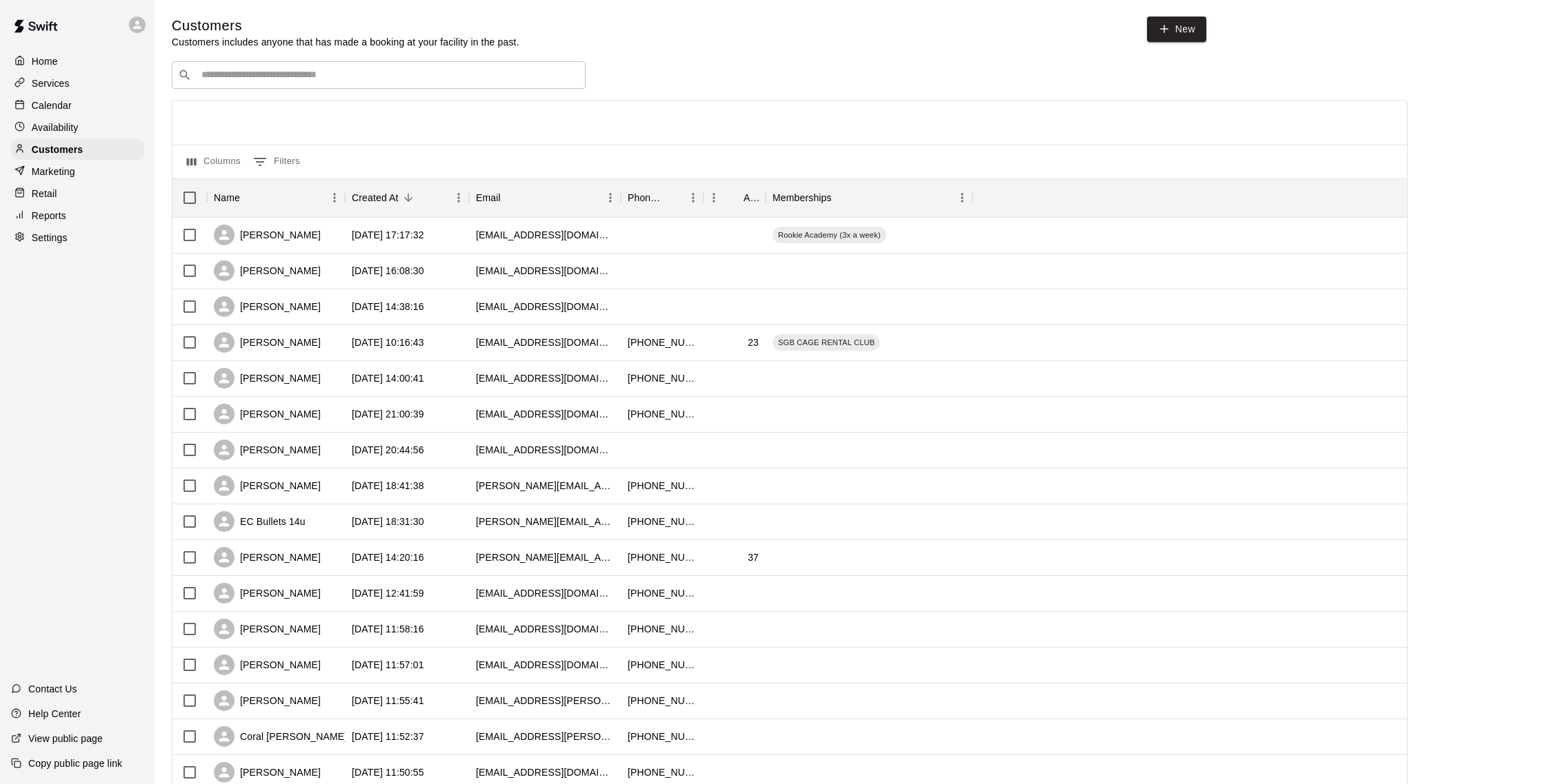
click at [316, 86] on div "​ ​" at bounding box center [379, 74] width 414 height 27
type input "****"
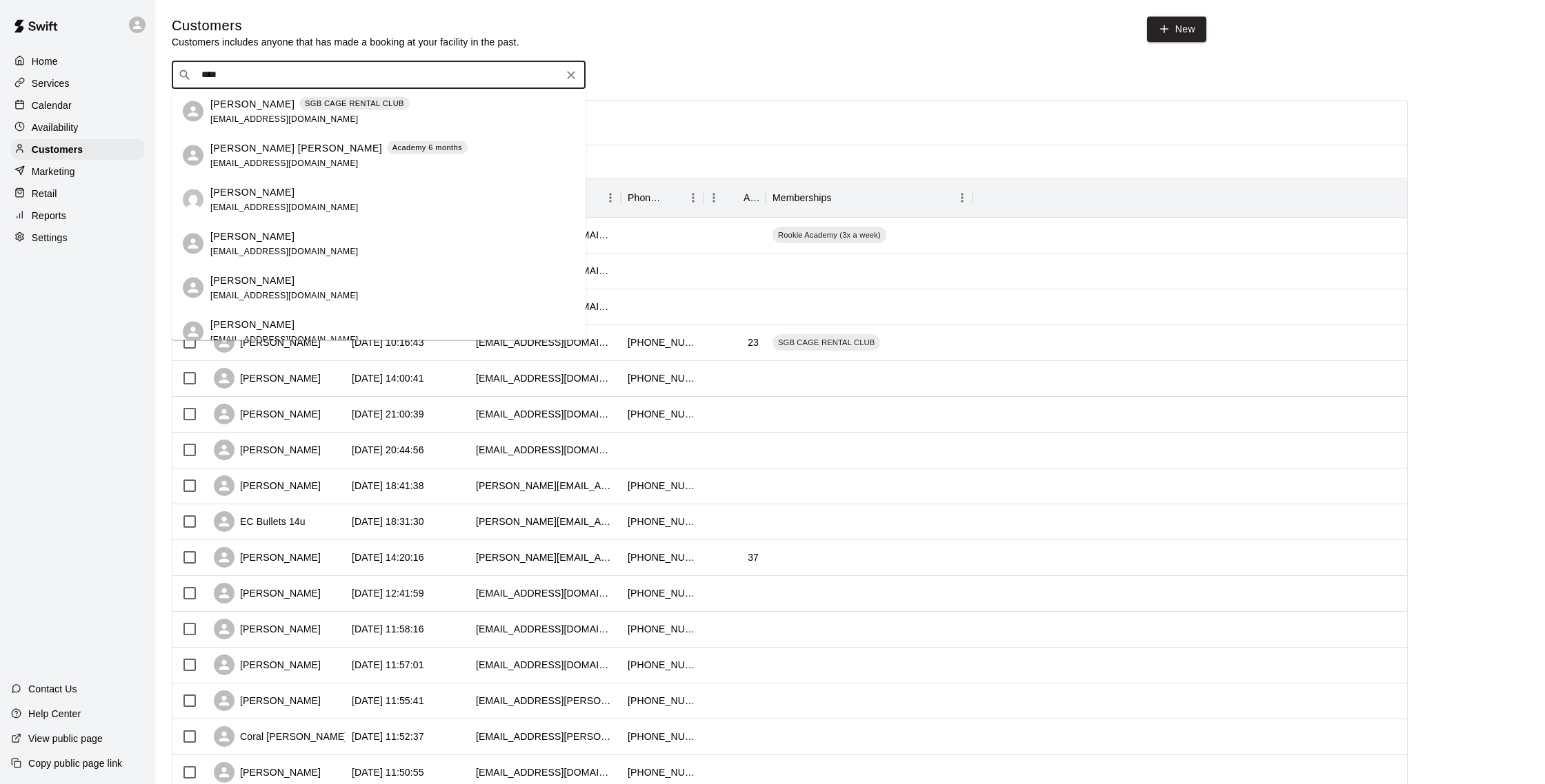
click at [383, 134] on div "[PERSON_NAME] [PERSON_NAME] Academy 6 months [EMAIL_ADDRESS][DOMAIN_NAME]" at bounding box center [379, 155] width 414 height 44
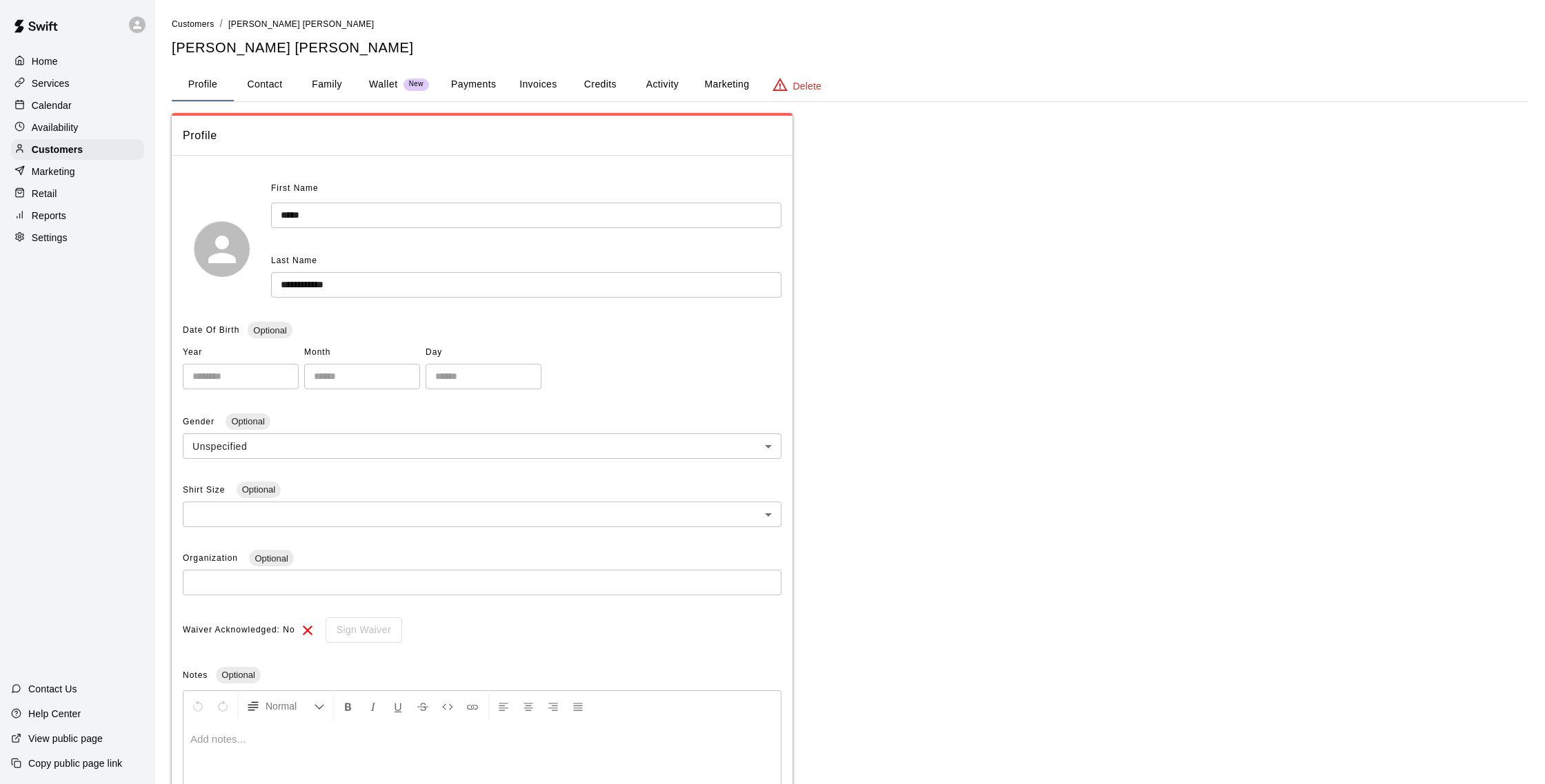
click at [464, 72] on button "Payments" at bounding box center [473, 85] width 67 height 33
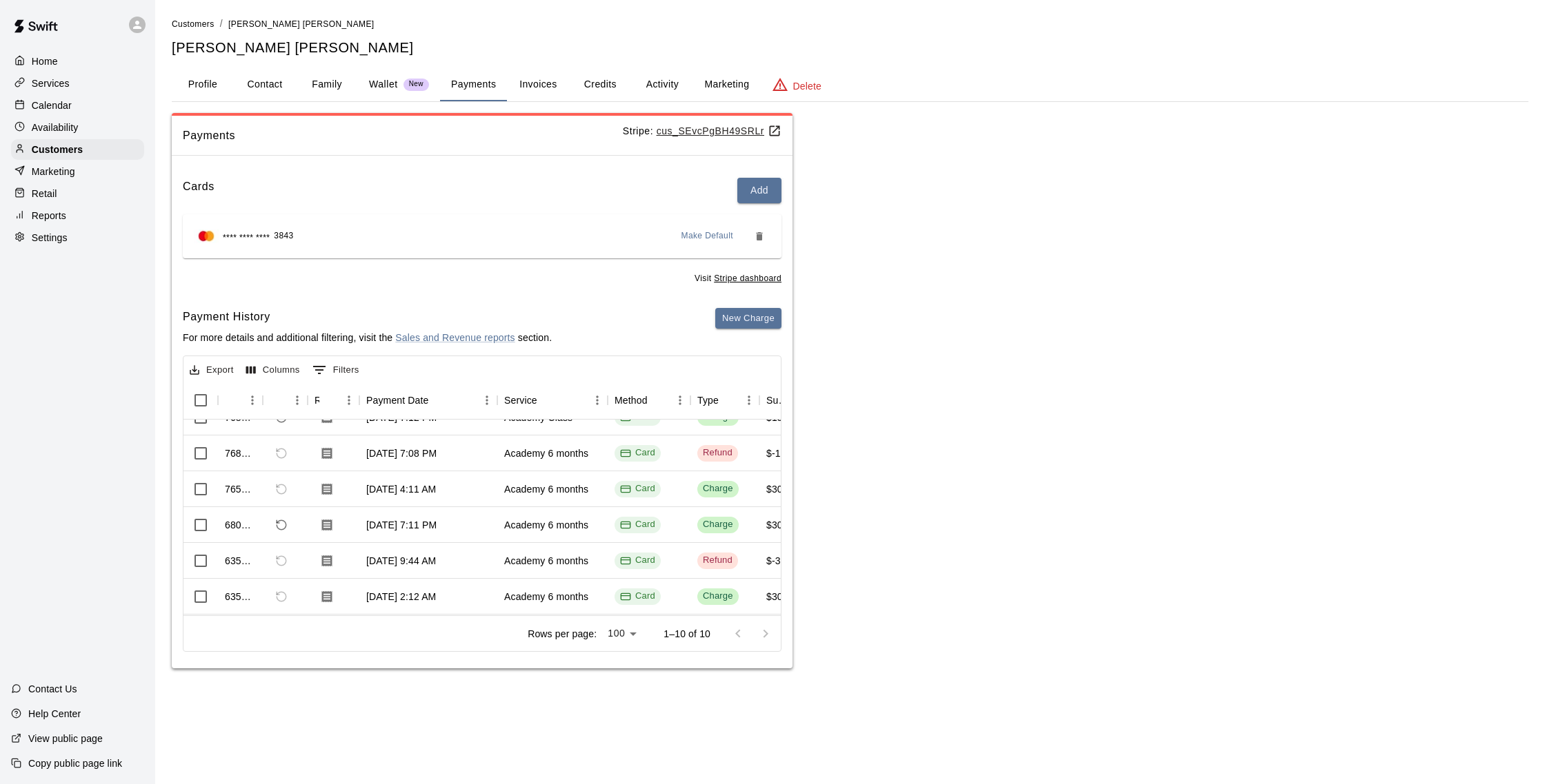
scroll to position [163, 0]
click at [613, 83] on button "Credits" at bounding box center [600, 85] width 62 height 33
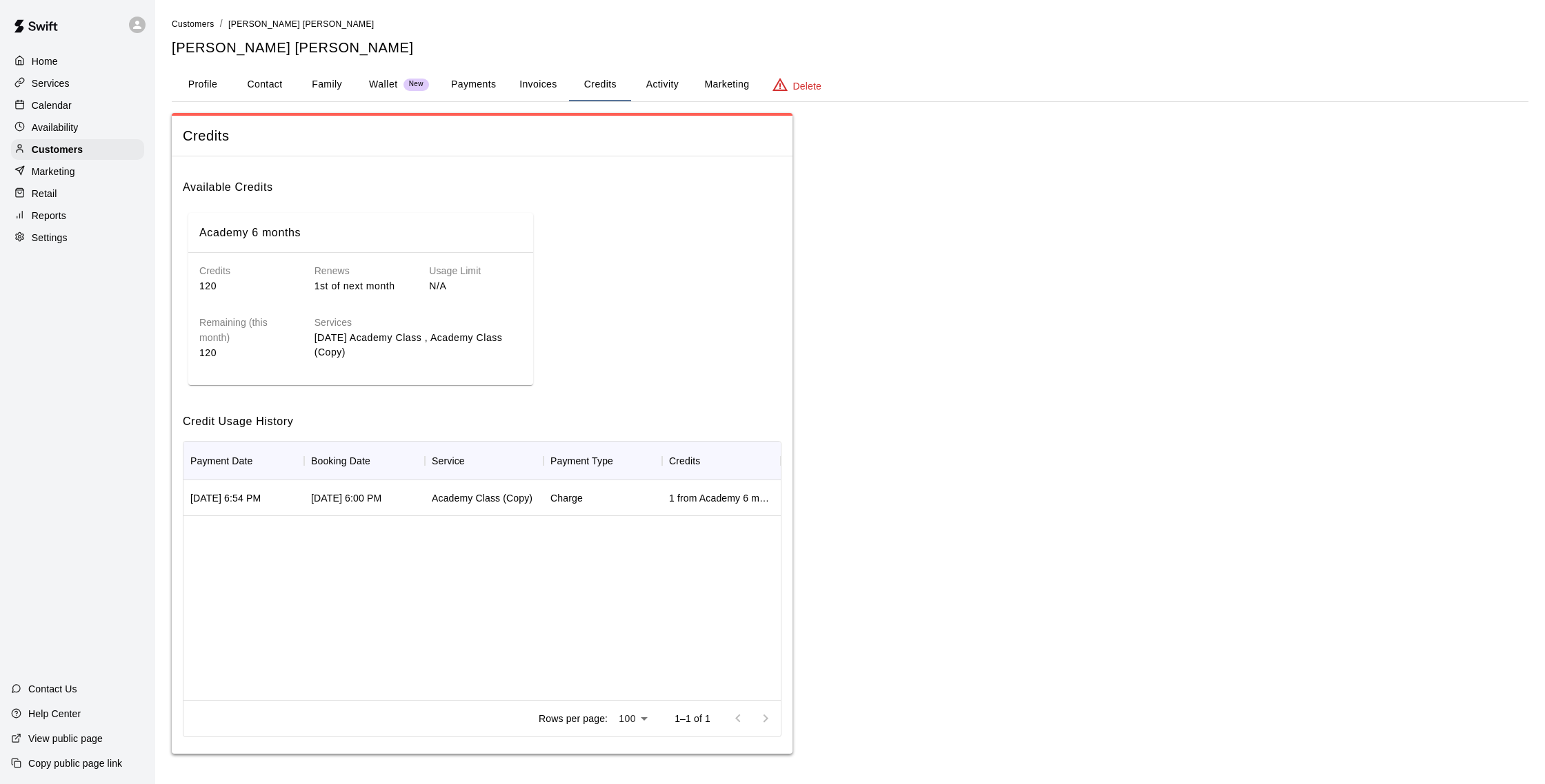
click at [449, 96] on button "Payments" at bounding box center [473, 85] width 67 height 33
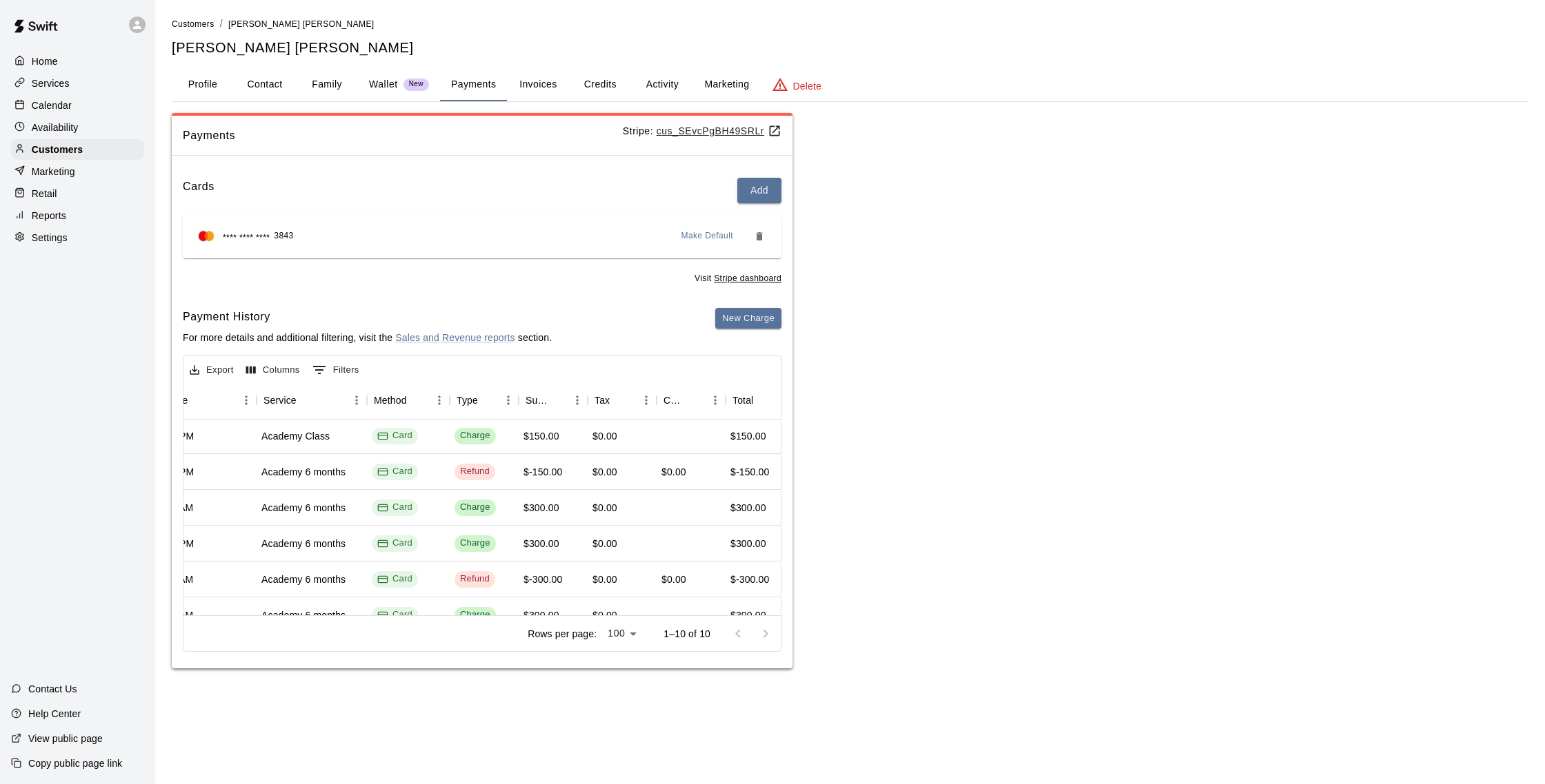
scroll to position [38, 0]
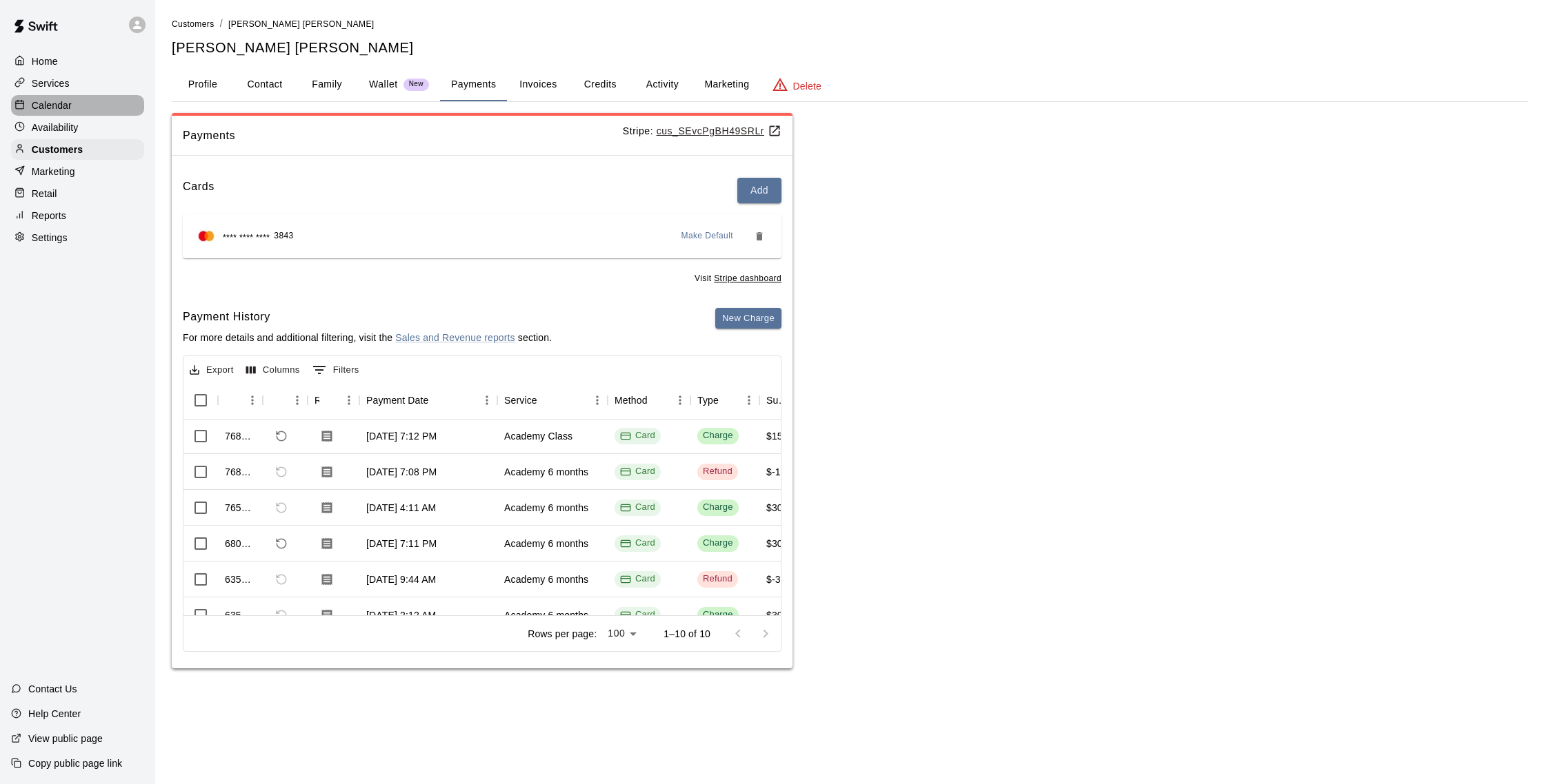
click at [120, 100] on div "Calendar" at bounding box center [78, 105] width 134 height 21
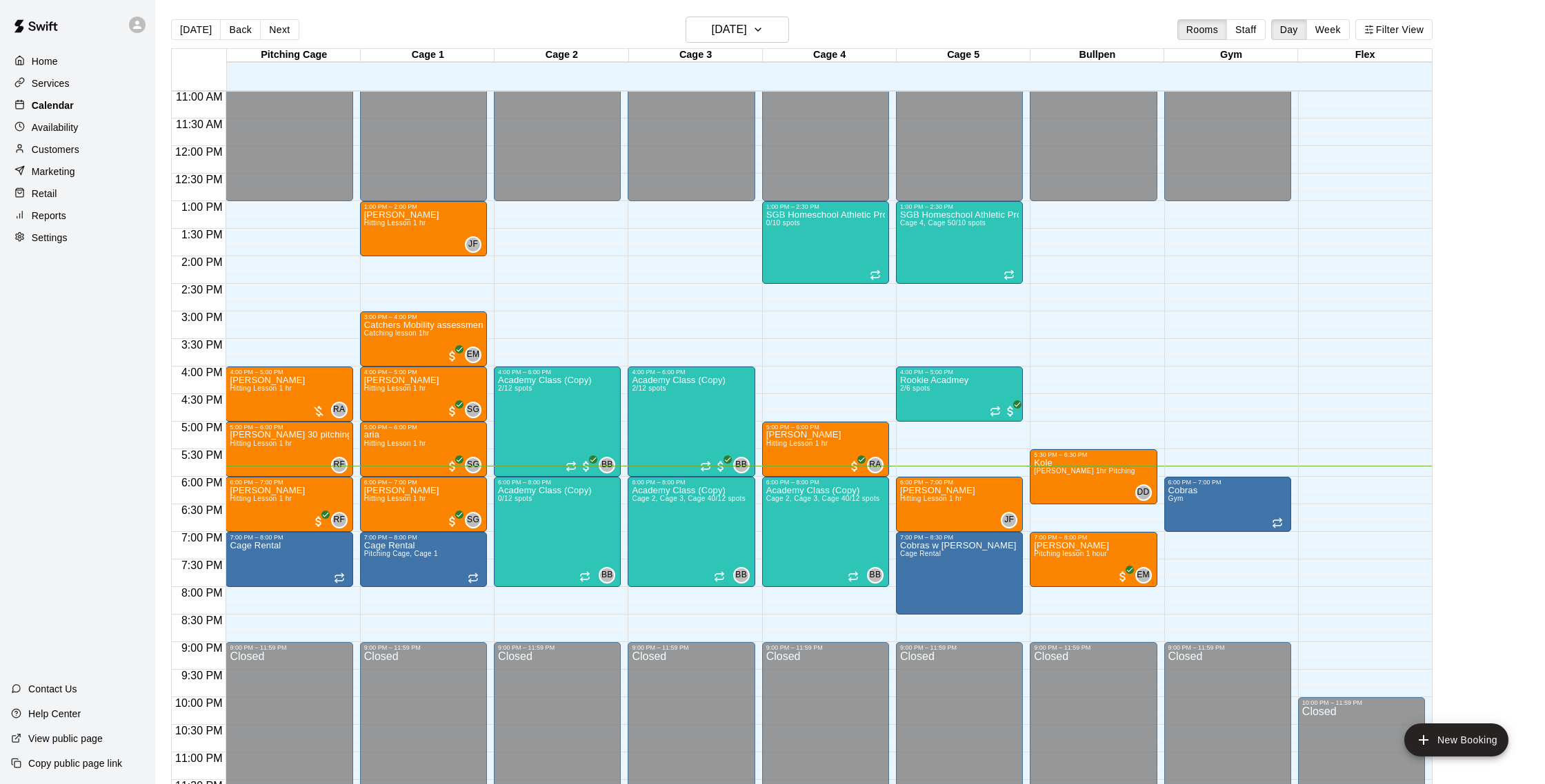
scroll to position [4, 0]
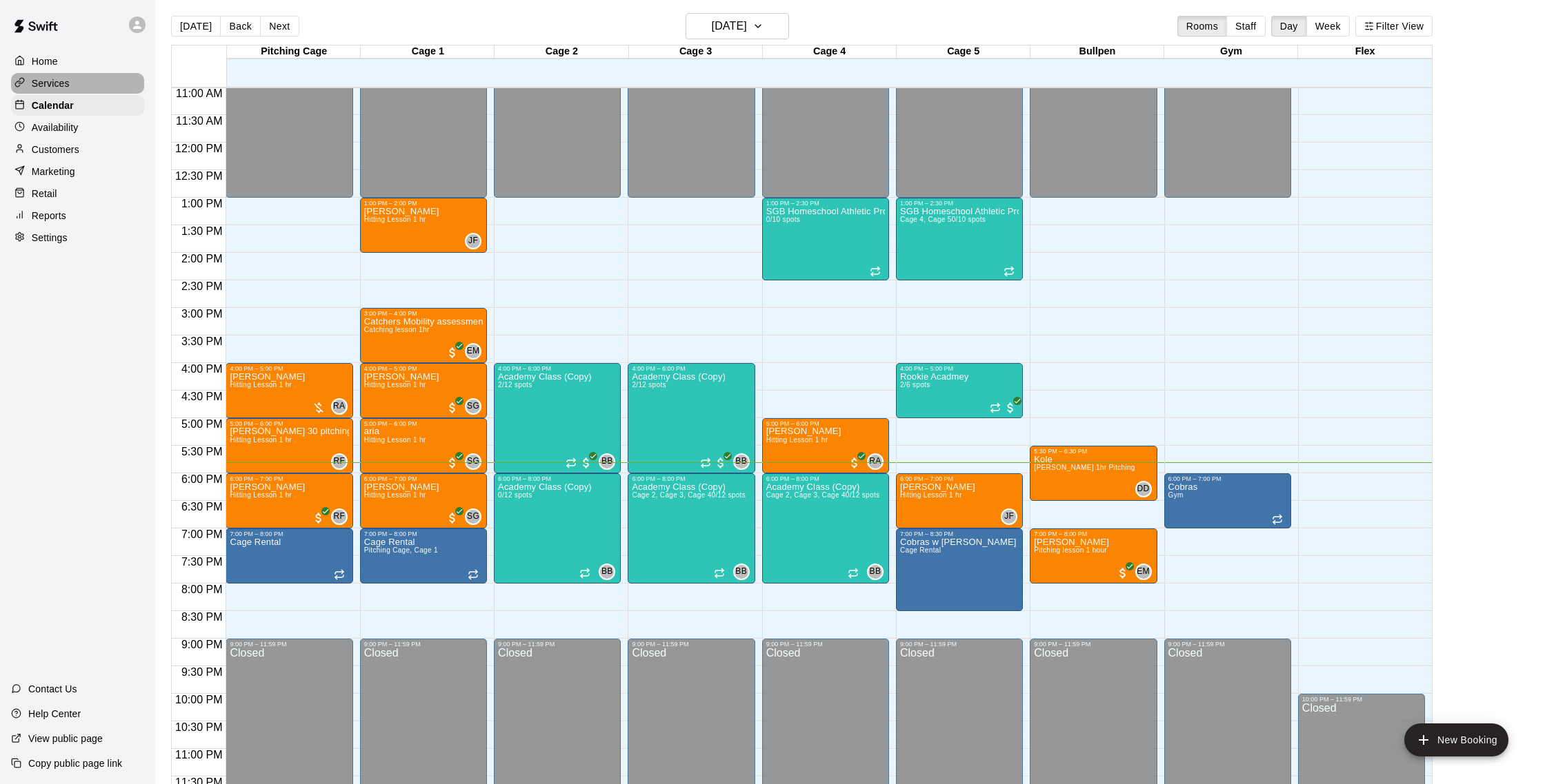
click at [102, 86] on div "Services" at bounding box center [78, 84] width 134 height 21
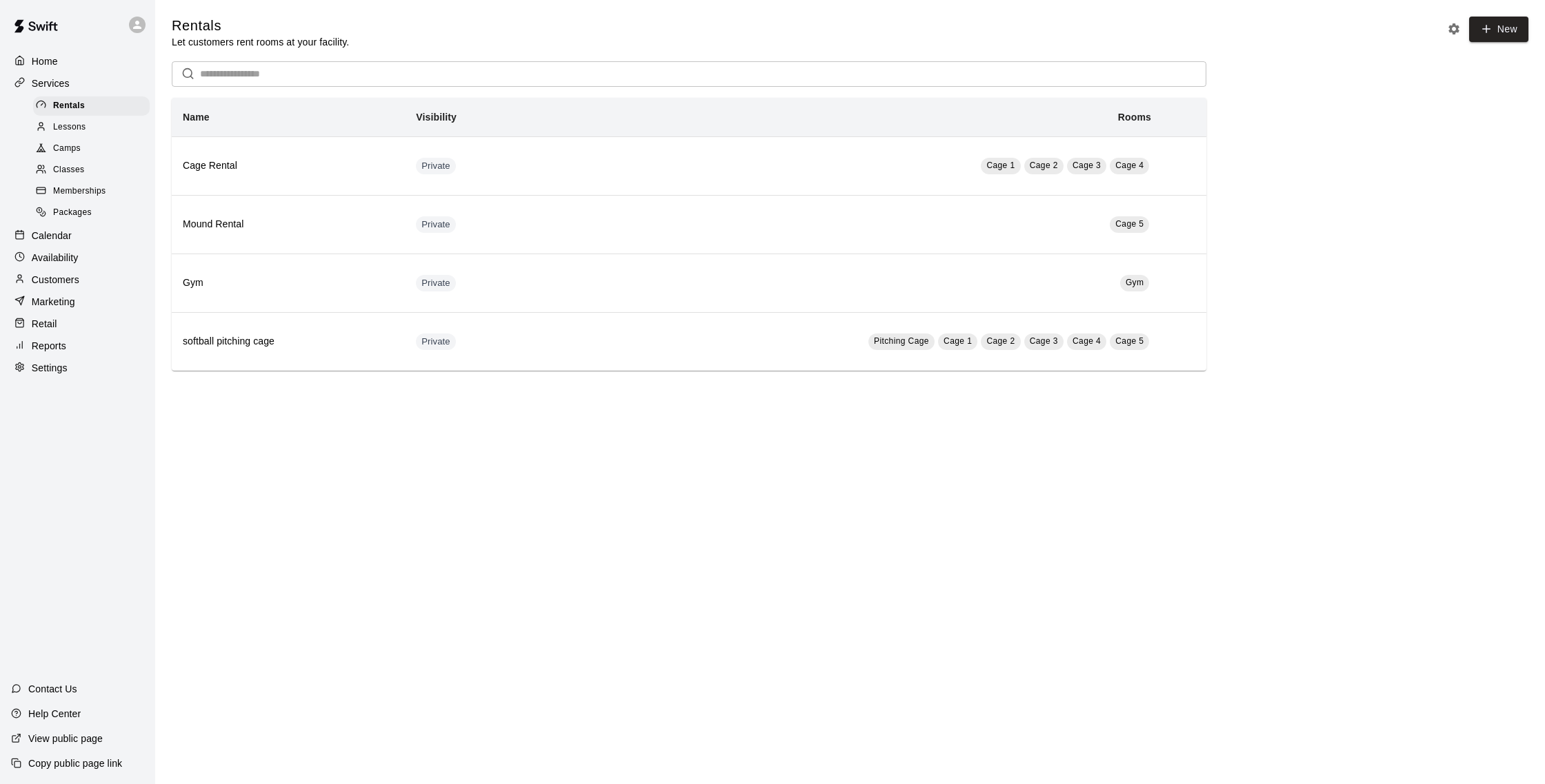
click at [114, 227] on div "Calendar" at bounding box center [78, 236] width 134 height 21
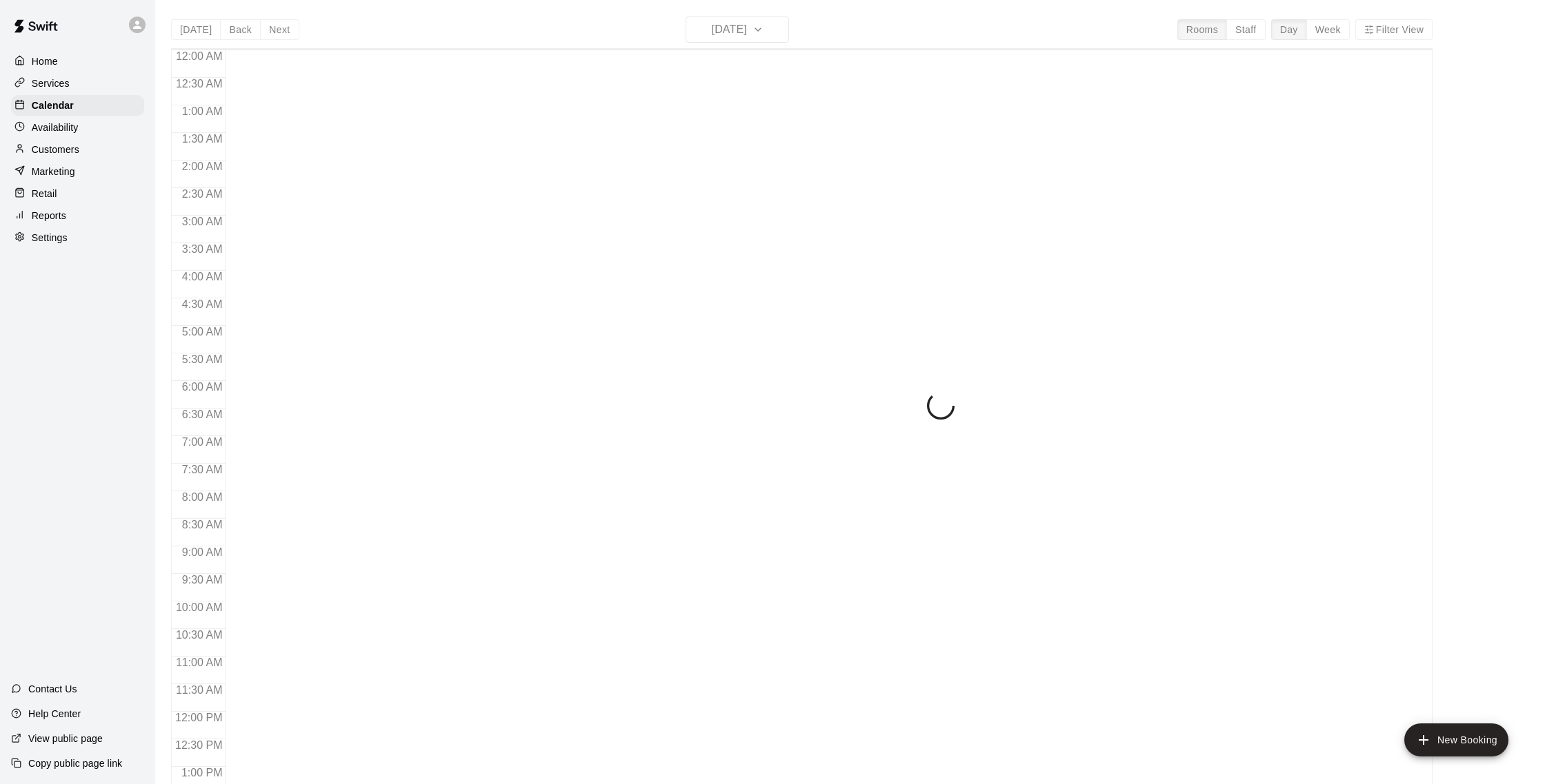
scroll to position [574, 0]
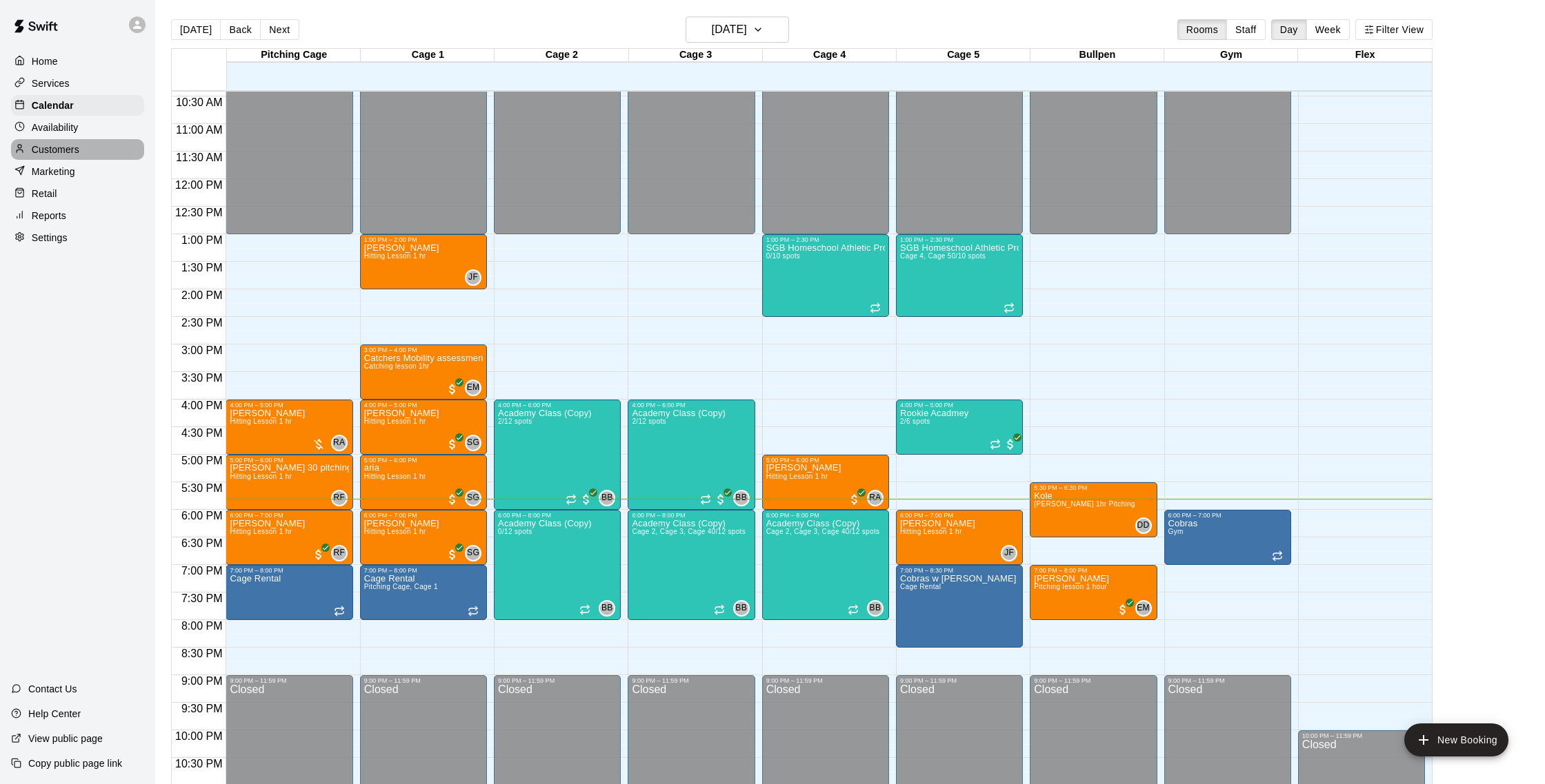
click at [86, 144] on div "Customers" at bounding box center [78, 149] width 134 height 21
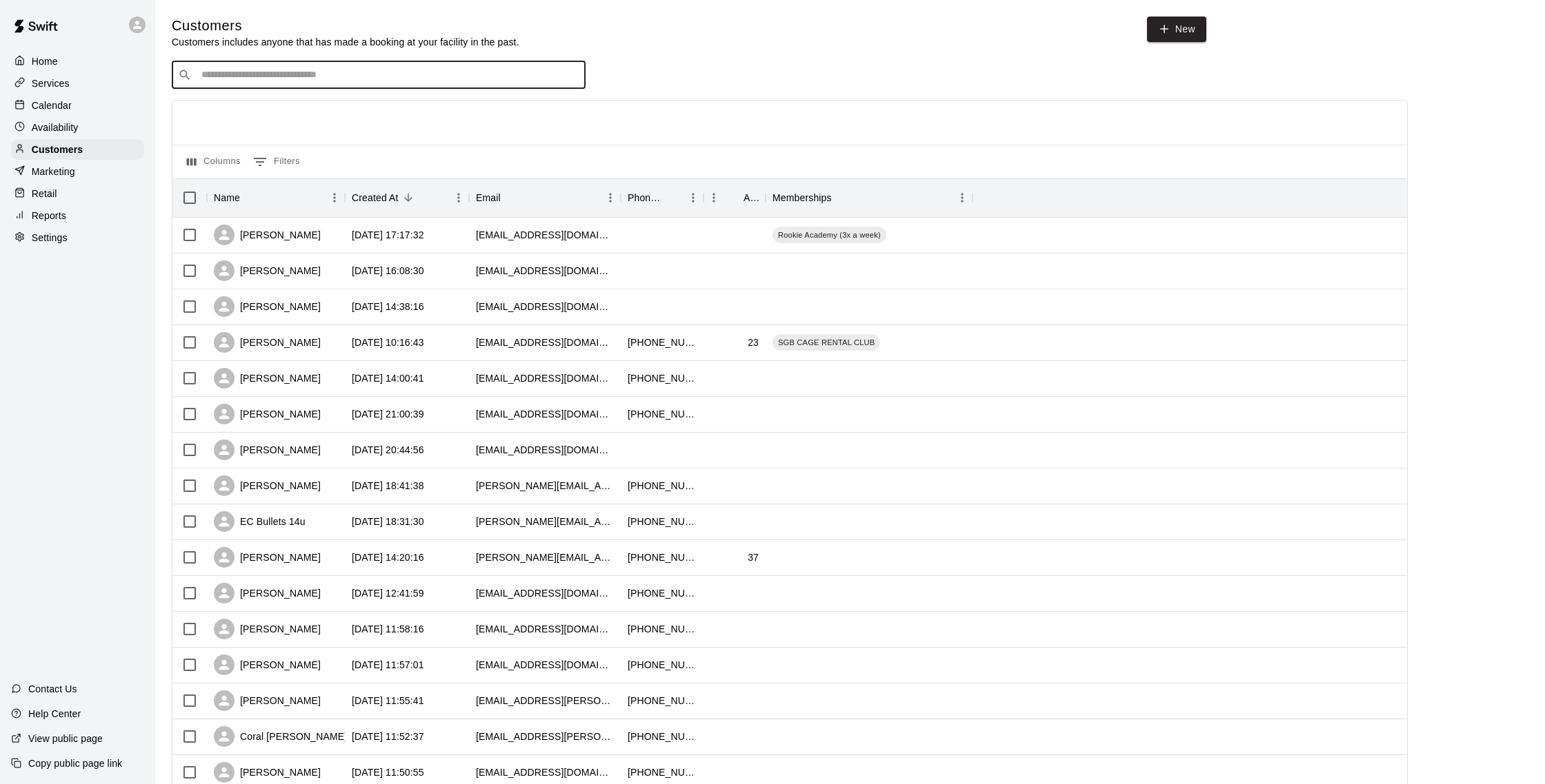
click at [515, 79] on input "Search customers by name or email" at bounding box center [388, 75] width 382 height 14
type input "****"
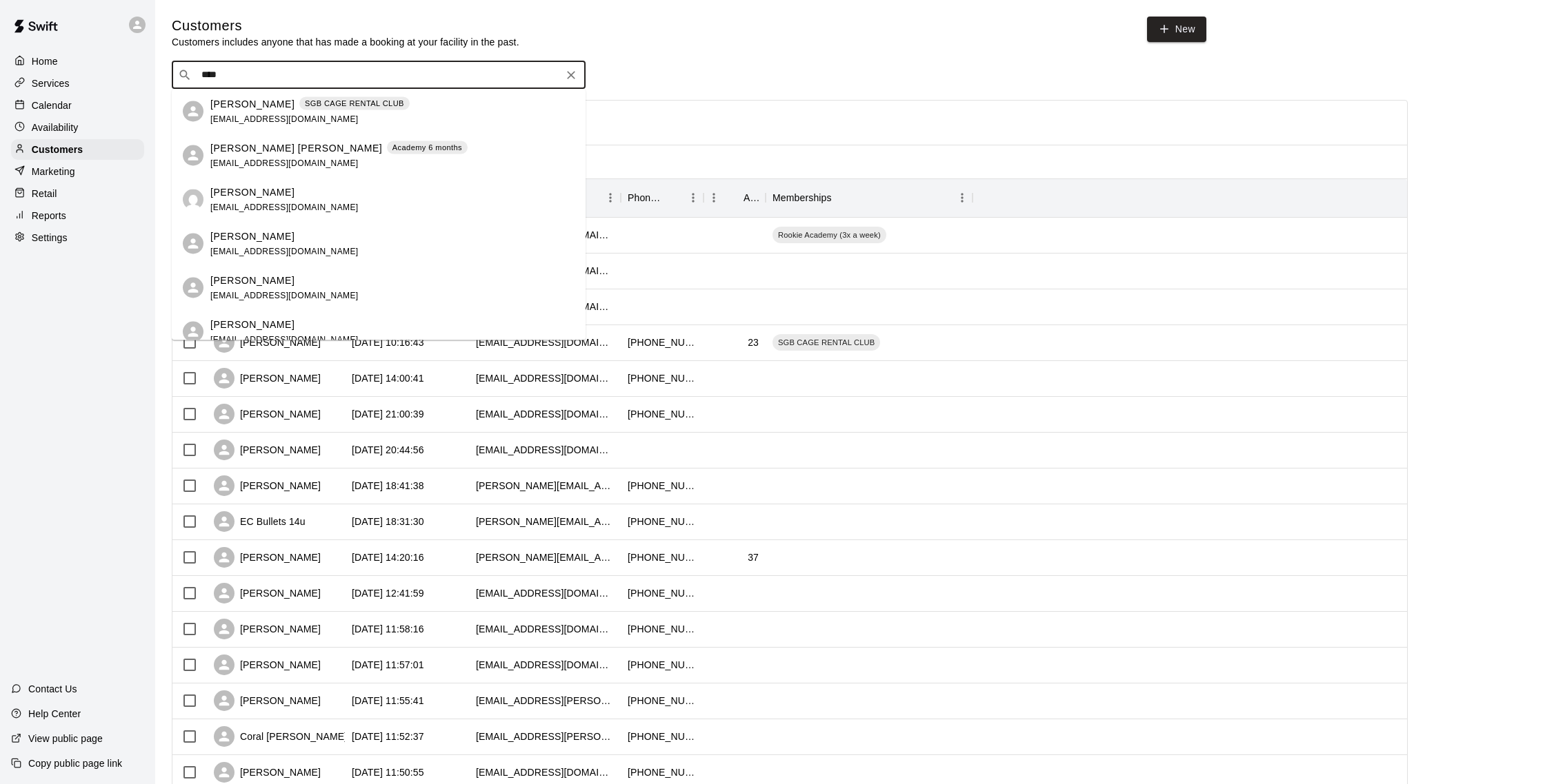
click at [389, 157] on div "[PERSON_NAME] [PERSON_NAME] Academy 6 months [EMAIL_ADDRESS][DOMAIN_NAME]" at bounding box center [392, 156] width 364 height 30
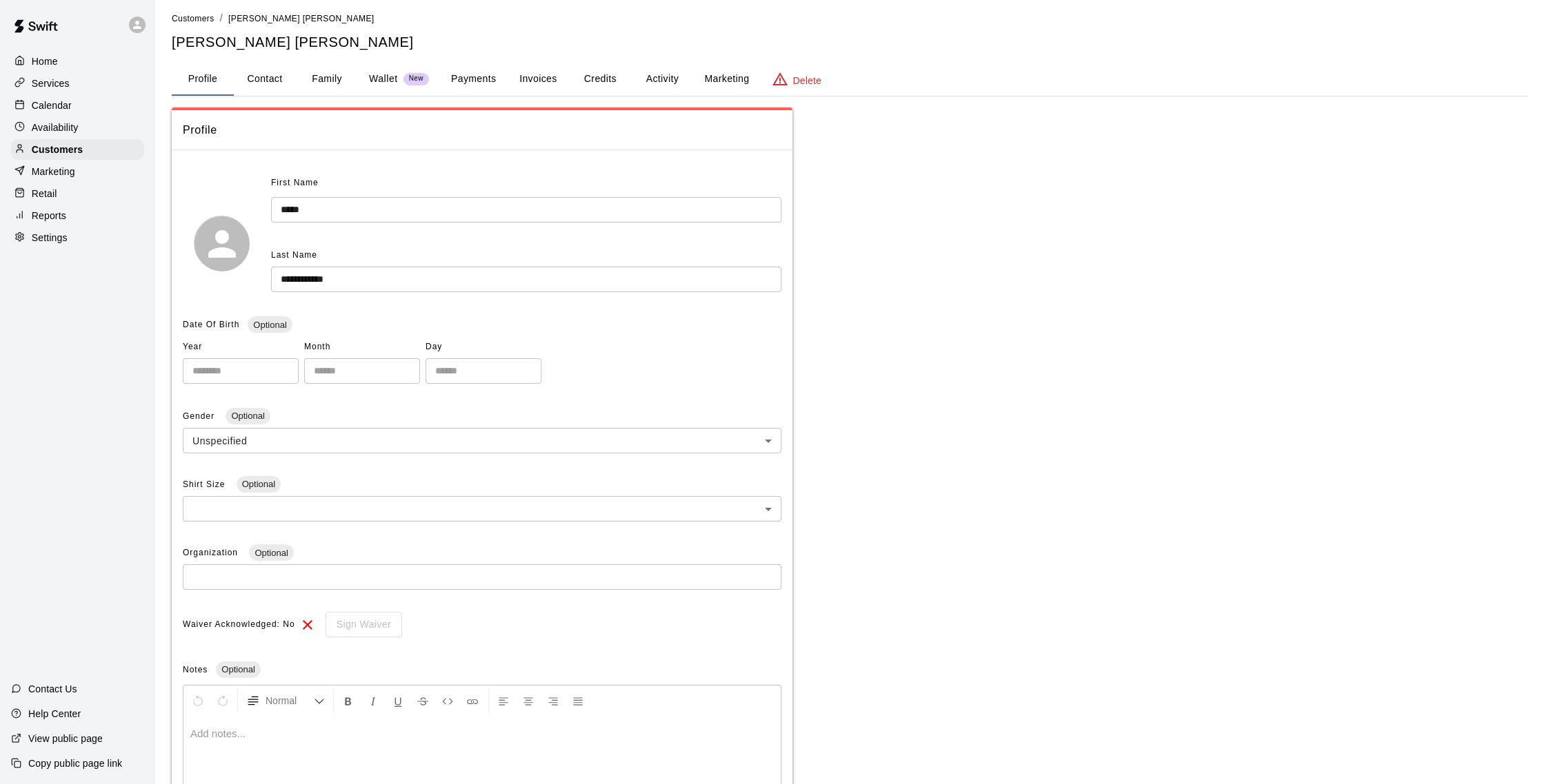
click at [265, 89] on button "Contact" at bounding box center [265, 79] width 62 height 33
select select "**"
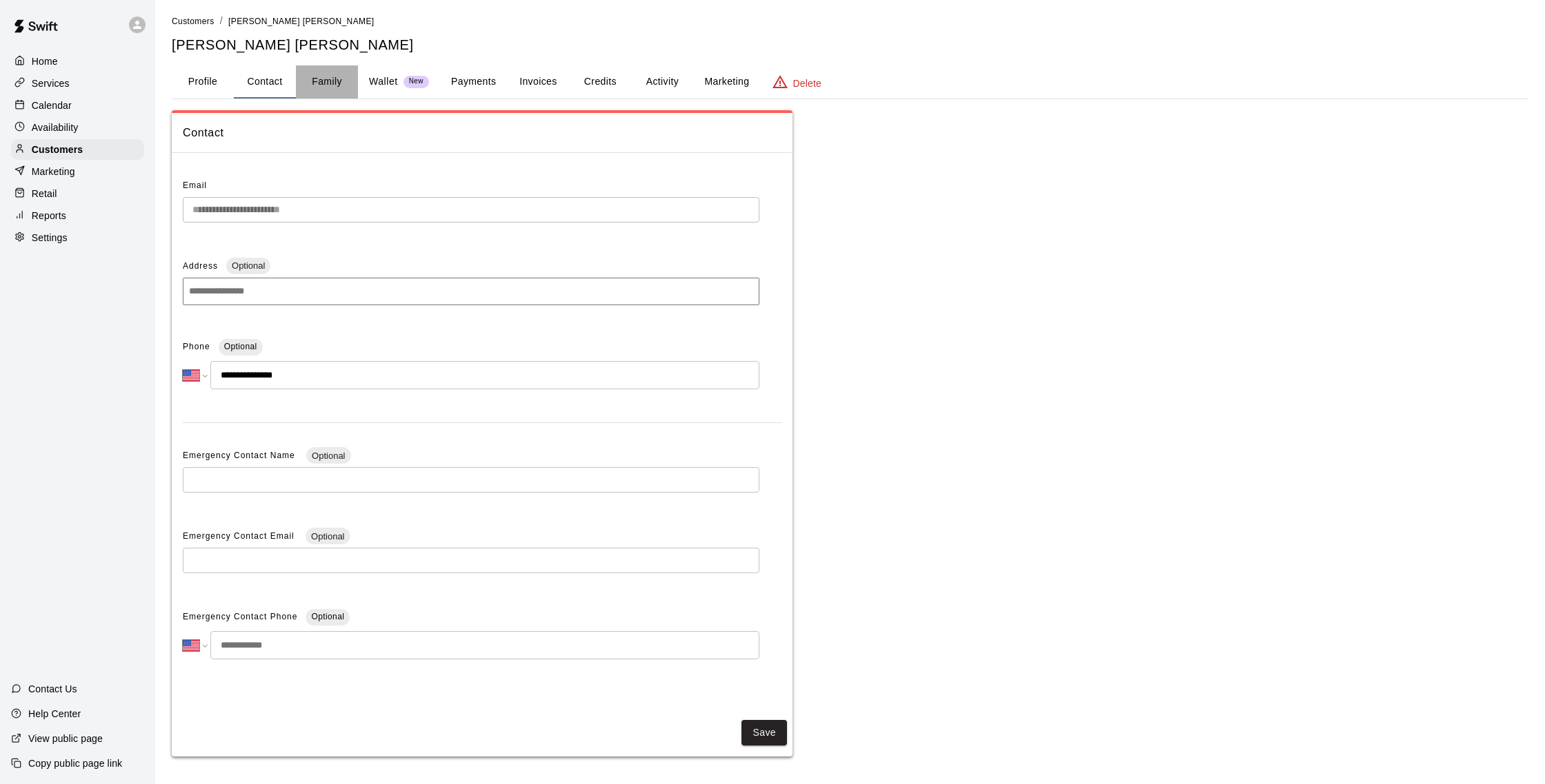
click at [328, 66] on button "Family" at bounding box center [327, 82] width 62 height 33
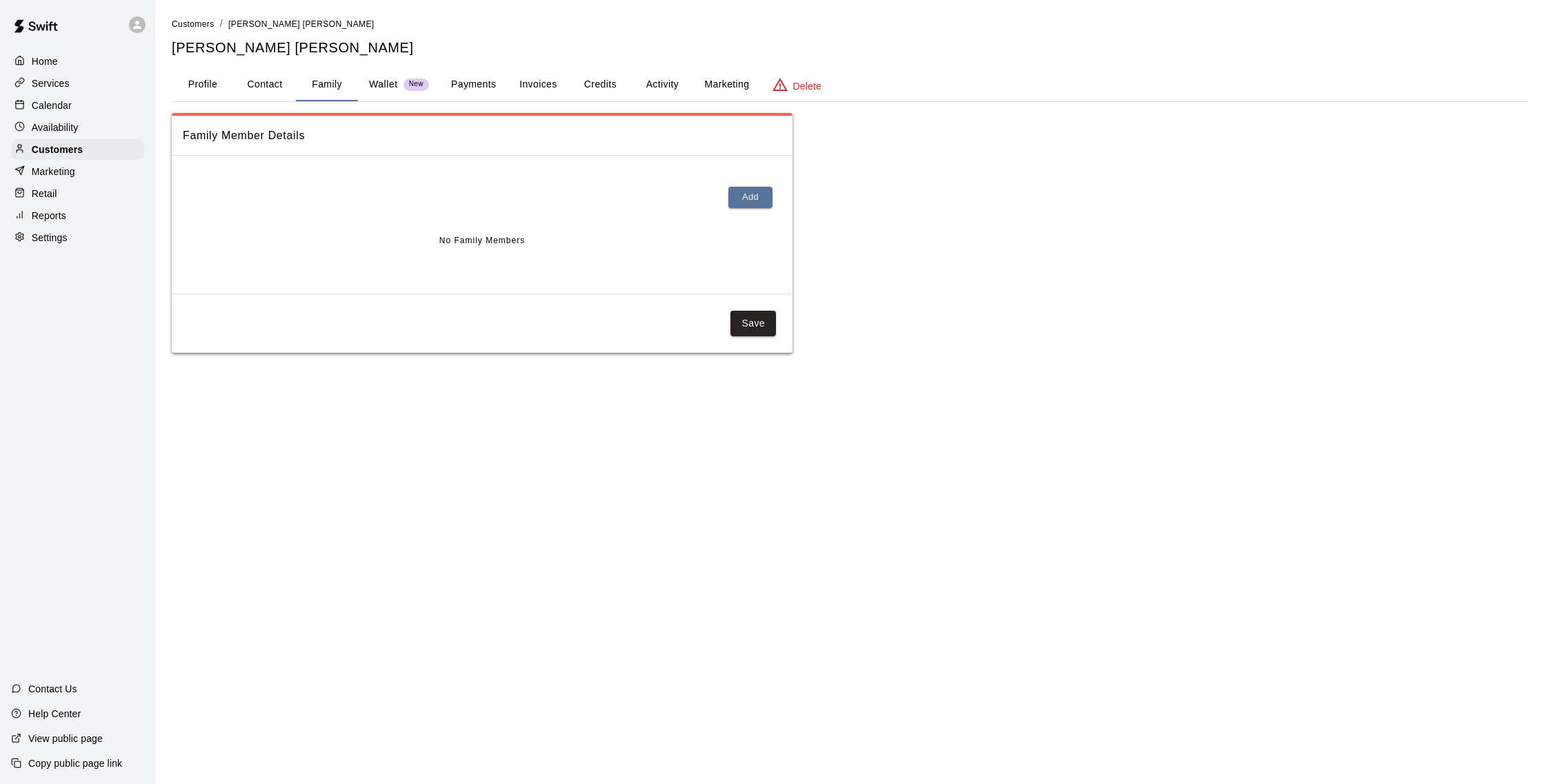
click at [439, 82] on button "Wallet New" at bounding box center [399, 85] width 82 height 33
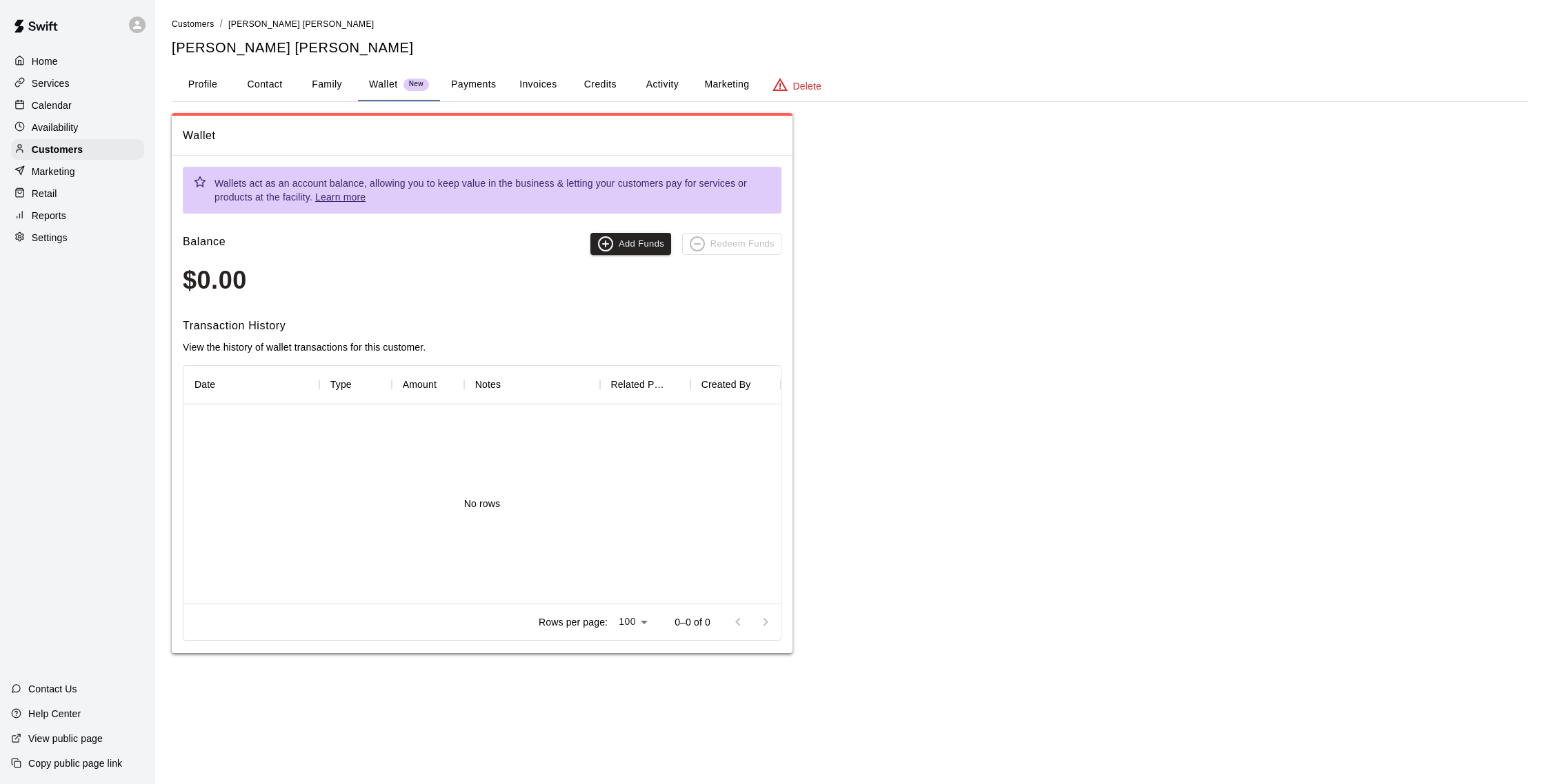
click at [469, 100] on div "Customers / [PERSON_NAME] de [PERSON_NAME] Pire [PERSON_NAME] Profile Contact F…" at bounding box center [850, 336] width 1356 height 637
click at [464, 93] on button "Payments" at bounding box center [473, 85] width 67 height 33
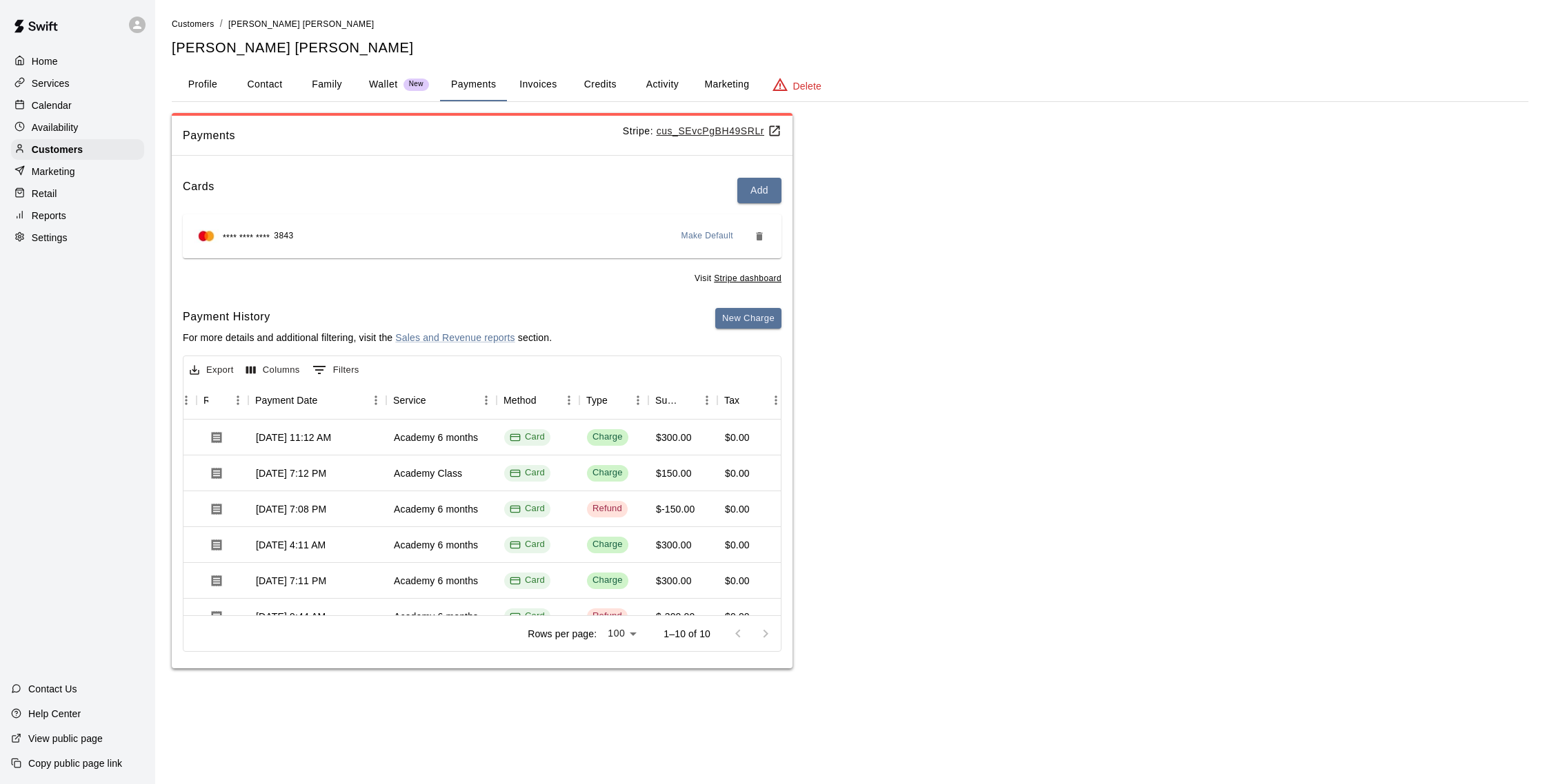
scroll to position [0, 111]
click at [102, 116] on div "Home Services Calendar Availability Customers Marketing Retail Reports Settings" at bounding box center [77, 149] width 155 height 200
click at [111, 102] on div "Calendar" at bounding box center [78, 105] width 134 height 21
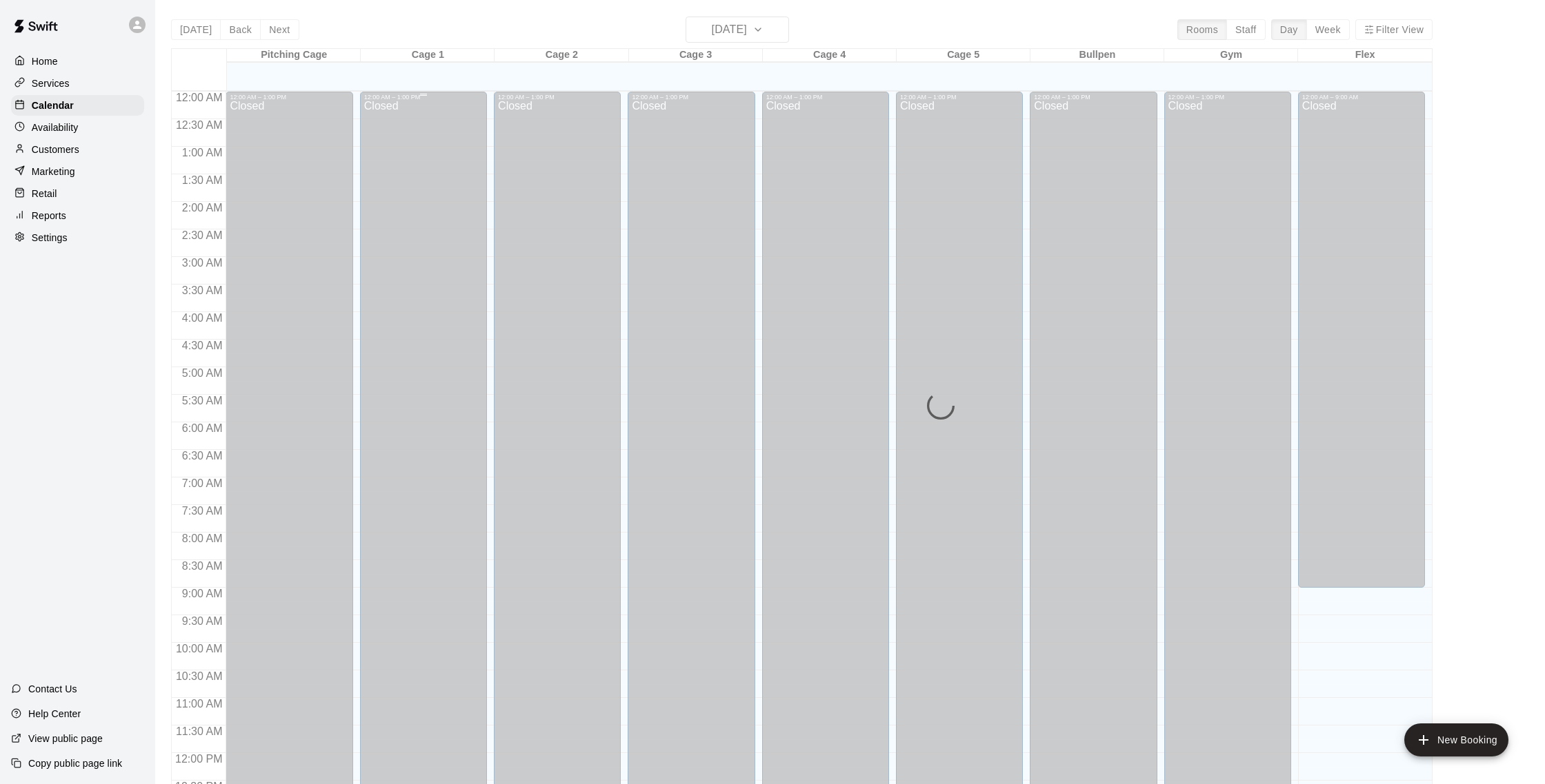
scroll to position [574, 0]
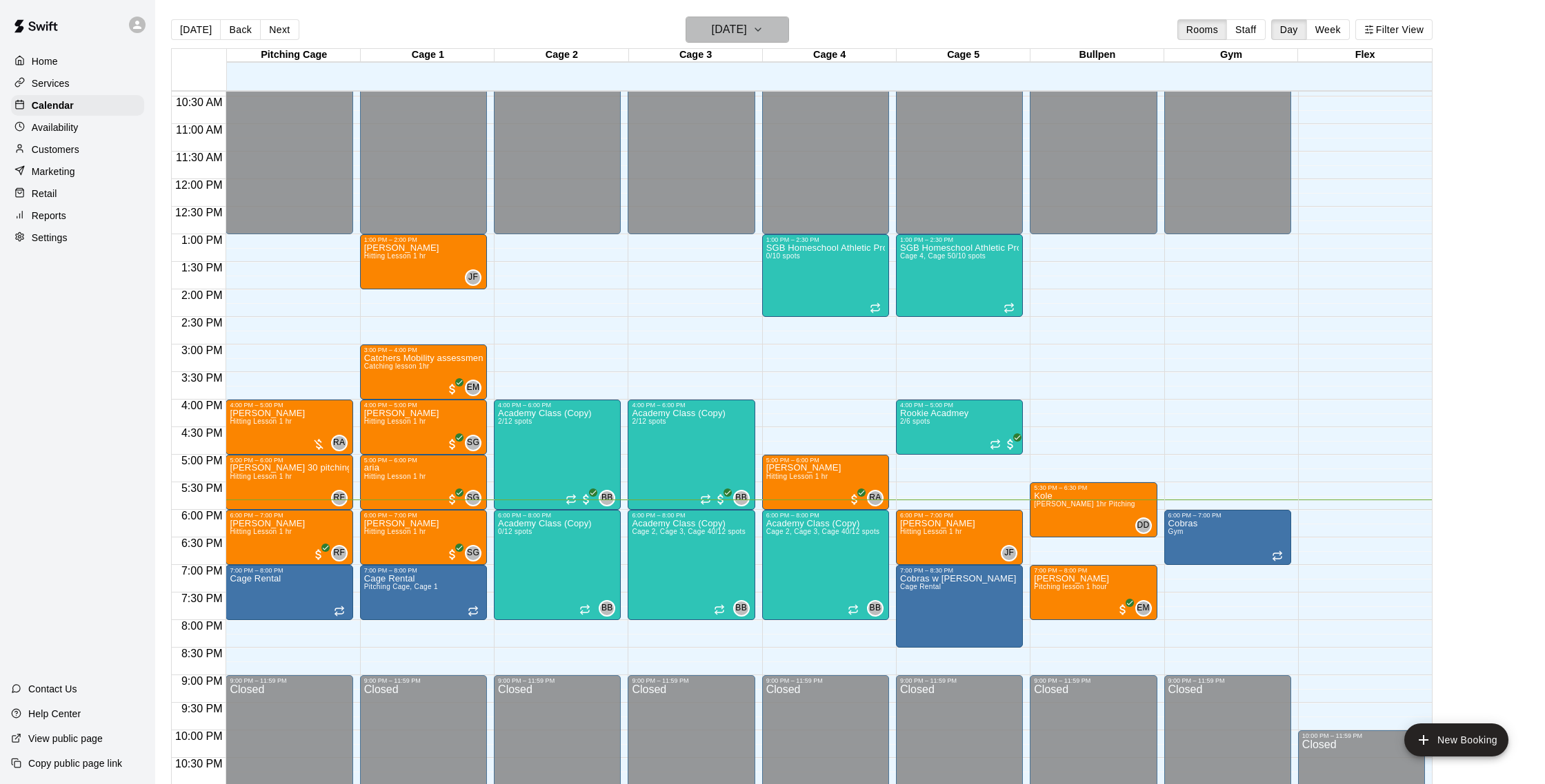
click at [786, 17] on button "[DATE]" at bounding box center [737, 30] width 103 height 26
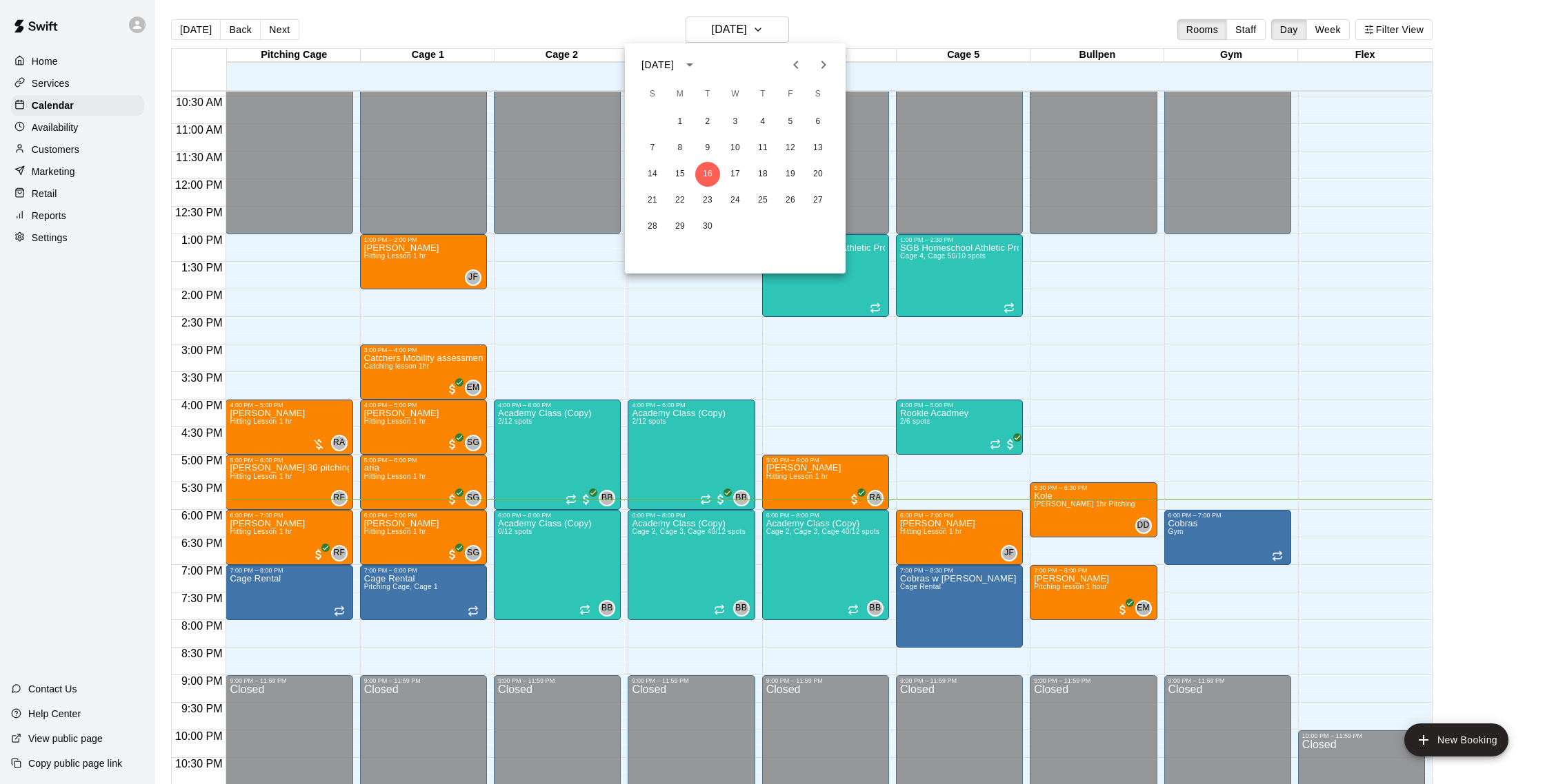
click at [828, 42] on div "[DATE] S M T W T F S 1 2 3 4 5 6 7 8 9 10 11 12 13 14 15 16 17 18 19 20 21 22 2…" at bounding box center [772, 392] width 1545 height 784
click at [849, 22] on div at bounding box center [772, 392] width 1545 height 784
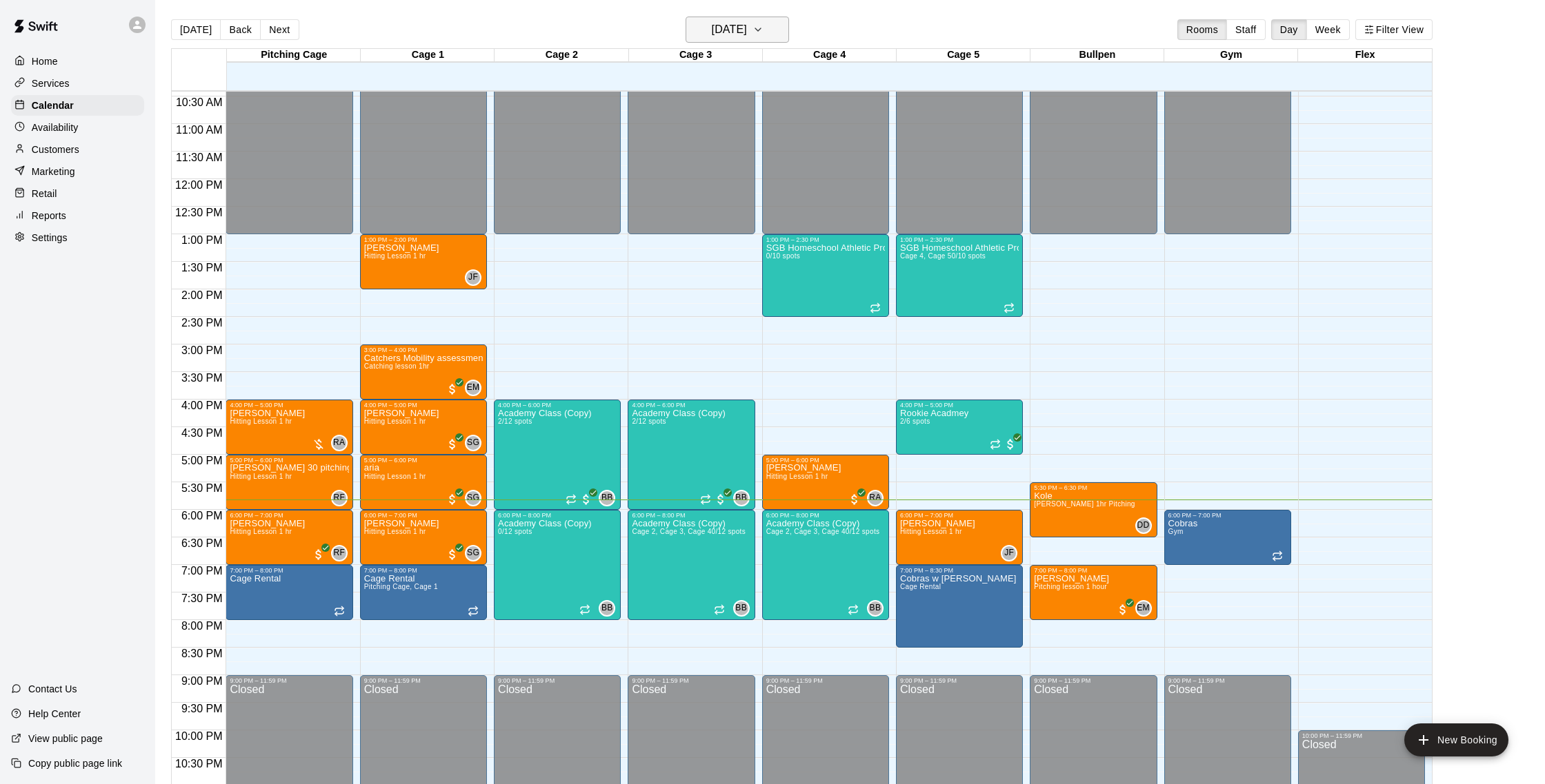
click at [744, 25] on h6 "[DATE]" at bounding box center [729, 29] width 35 height 20
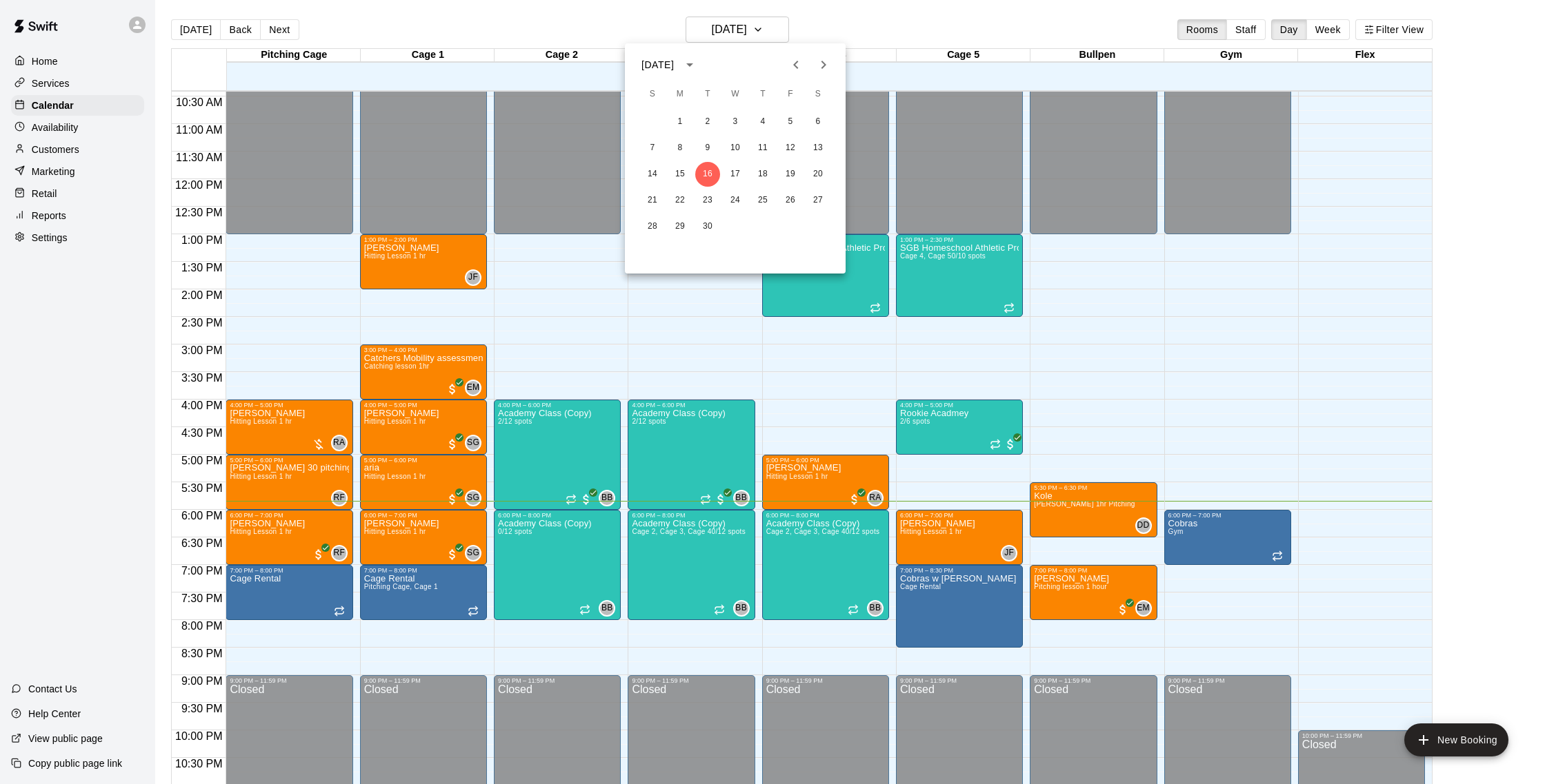
drag, startPoint x: 590, startPoint y: 289, endPoint x: 580, endPoint y: 286, distance: 10.4
click at [590, 289] on div at bounding box center [772, 392] width 1545 height 784
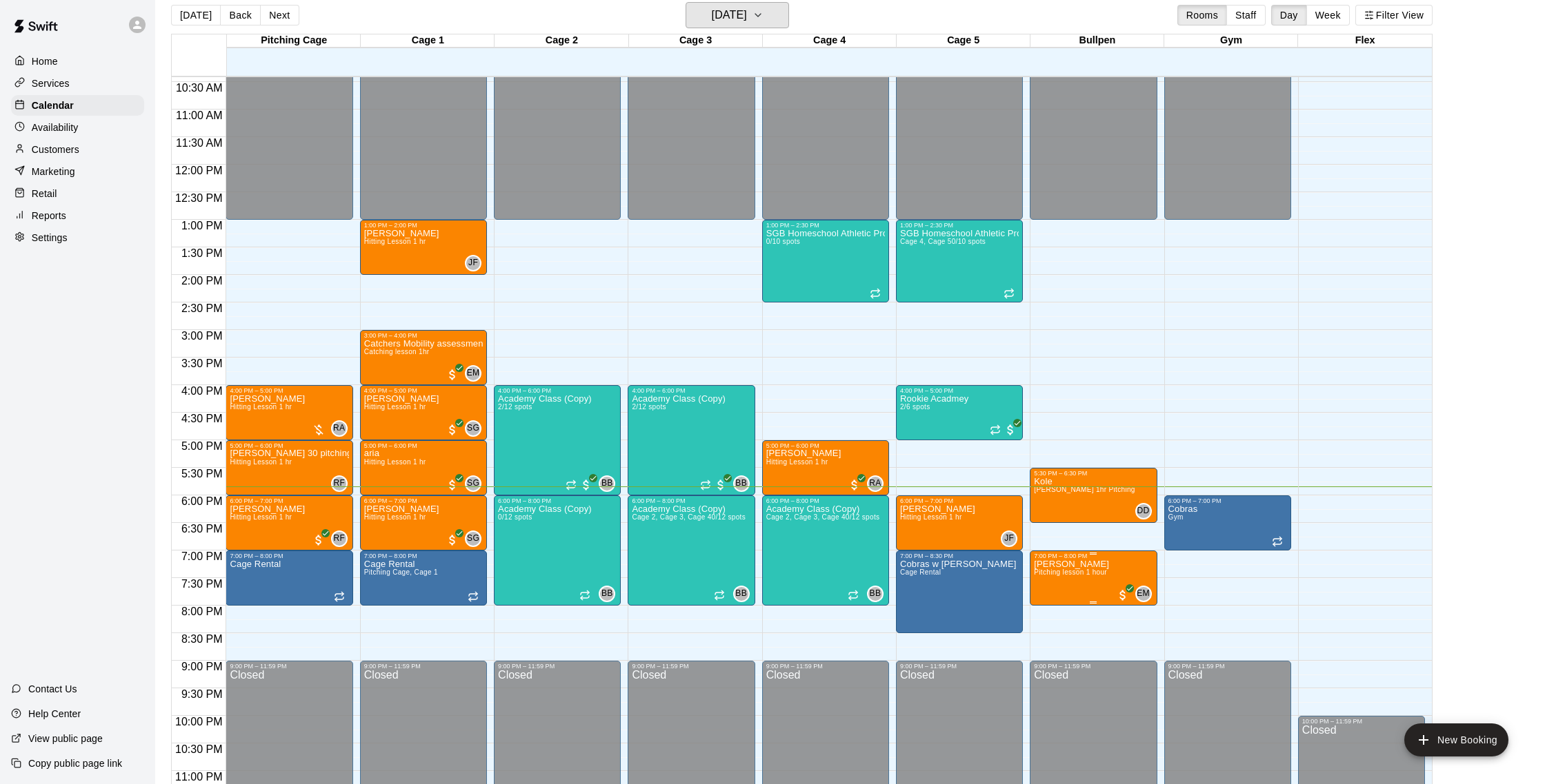
scroll to position [17, 0]
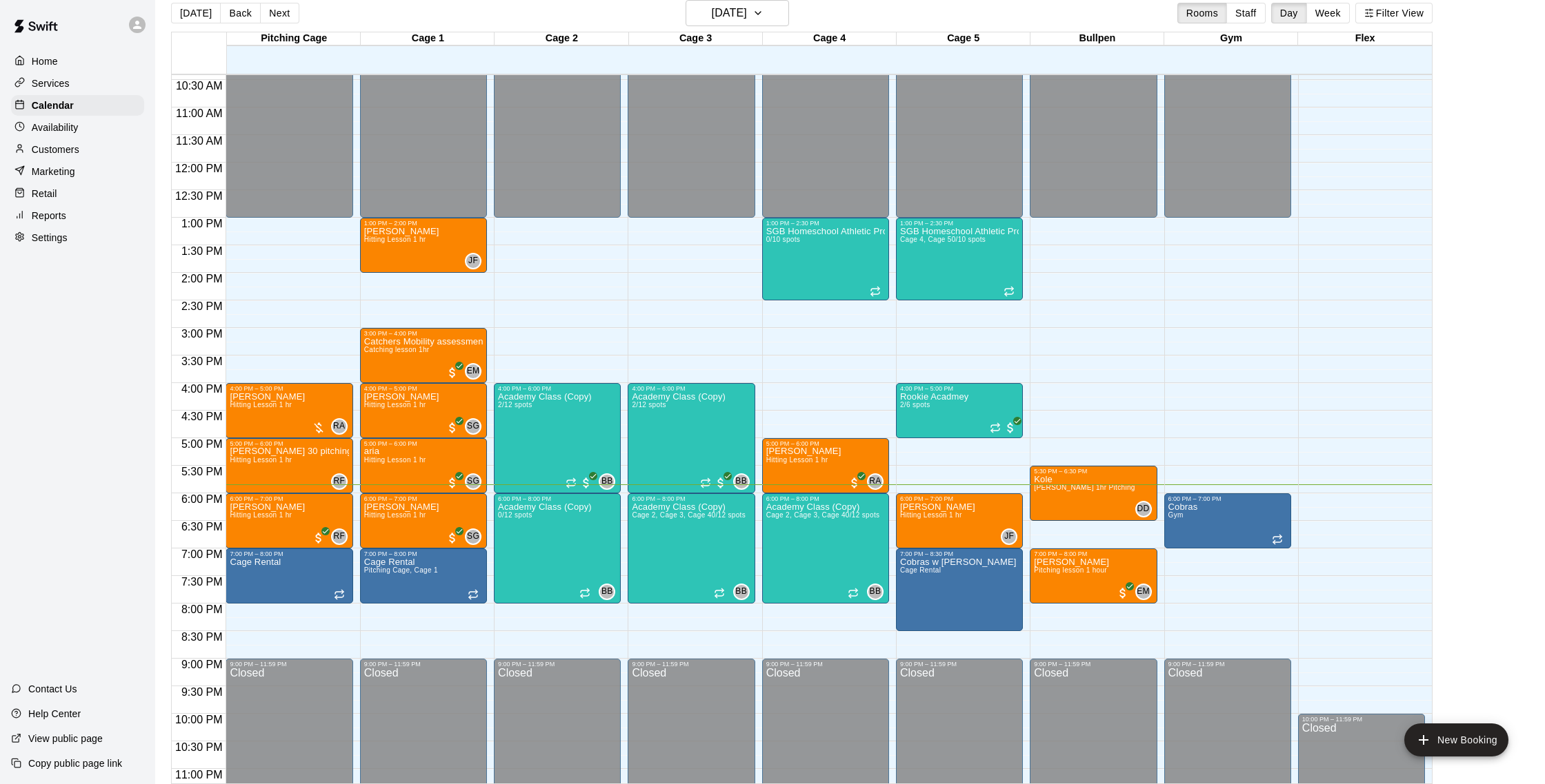
click at [276, 24] on div "[DATE] Back [DATE][DATE] Rooms Staff Day Week Filter View" at bounding box center [801, 16] width 1261 height 32
click at [276, 15] on button "Next" at bounding box center [278, 13] width 39 height 21
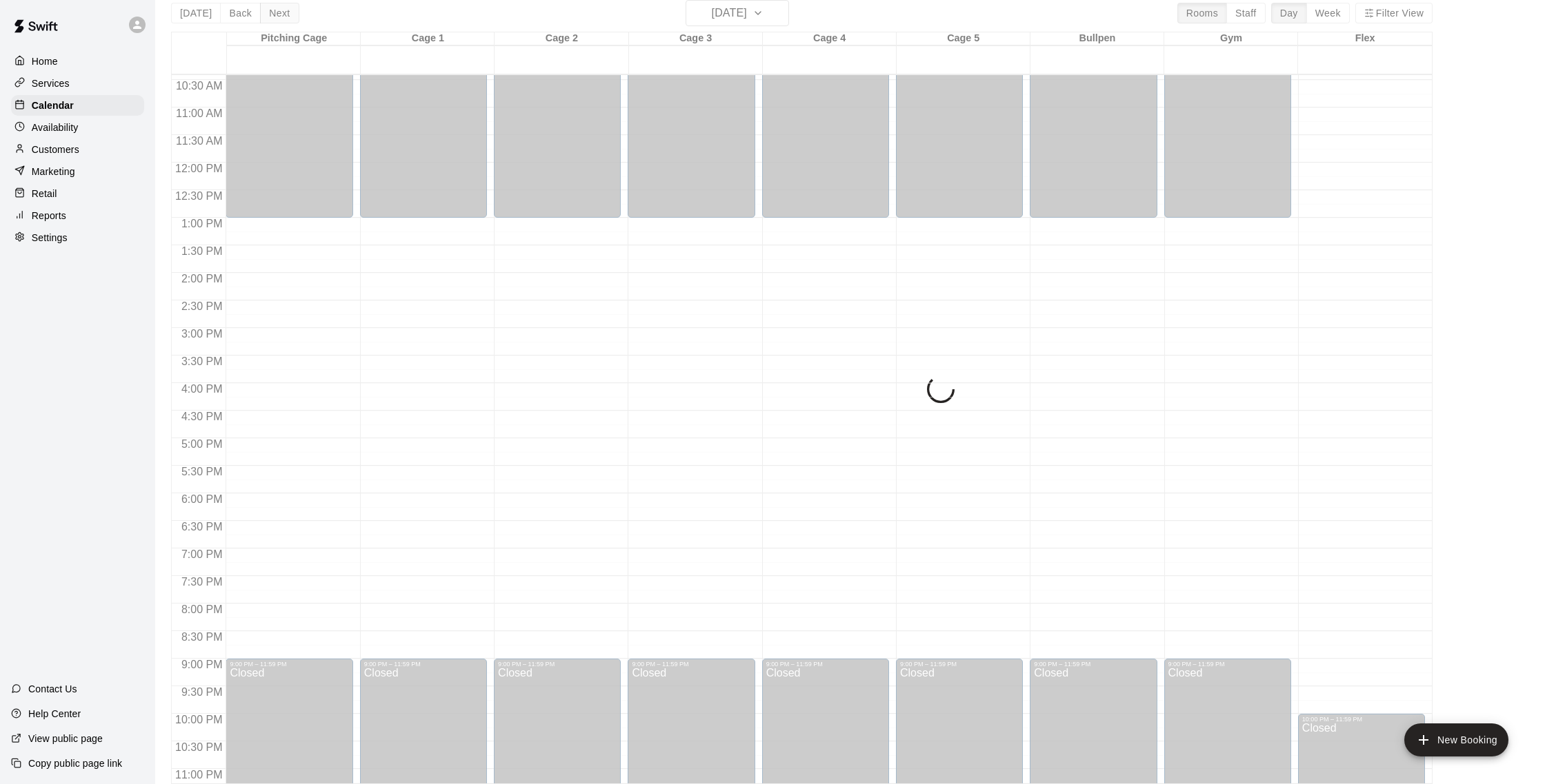
scroll to position [22, 0]
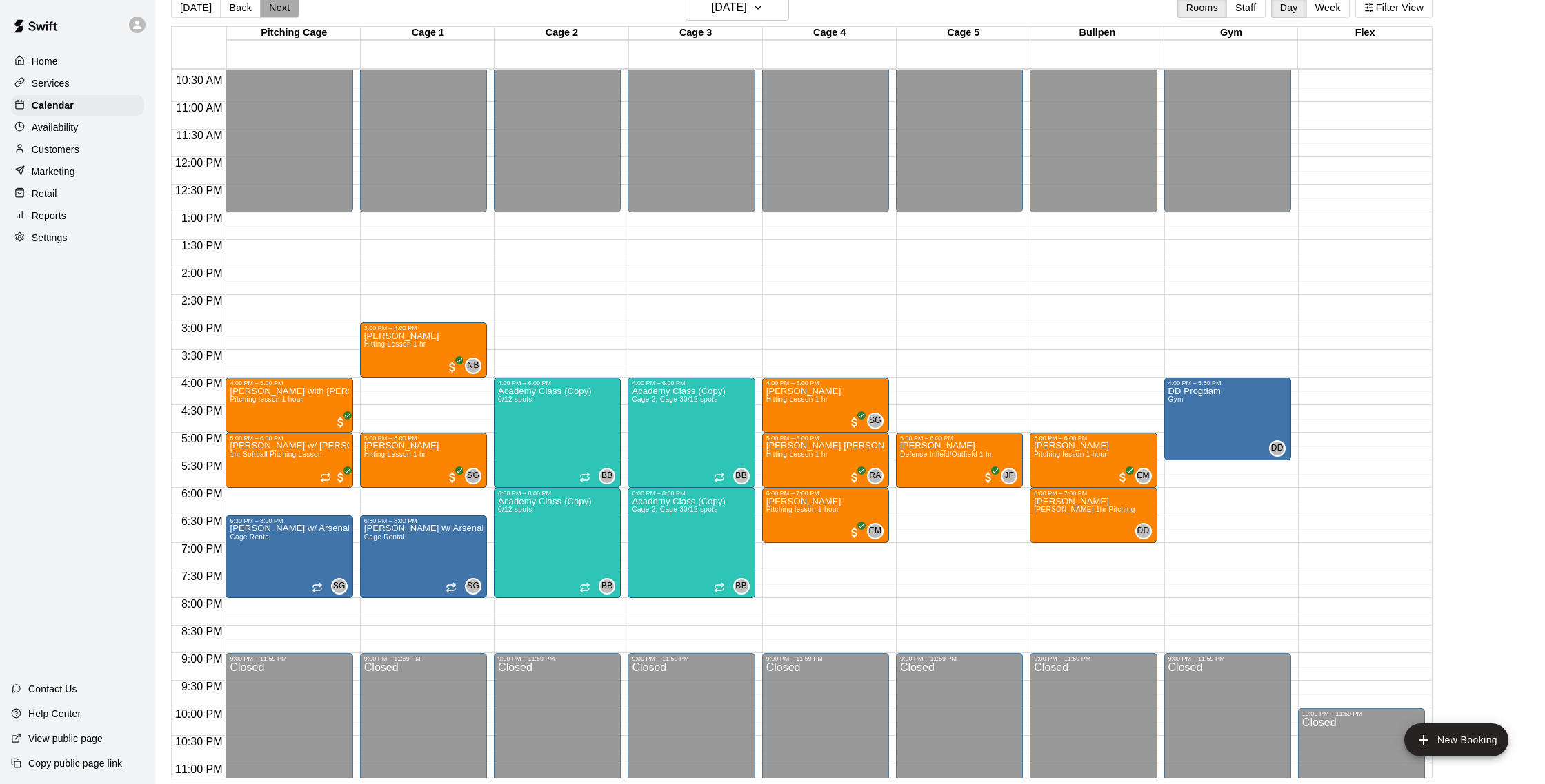
click at [278, 16] on button "Next" at bounding box center [278, 8] width 39 height 21
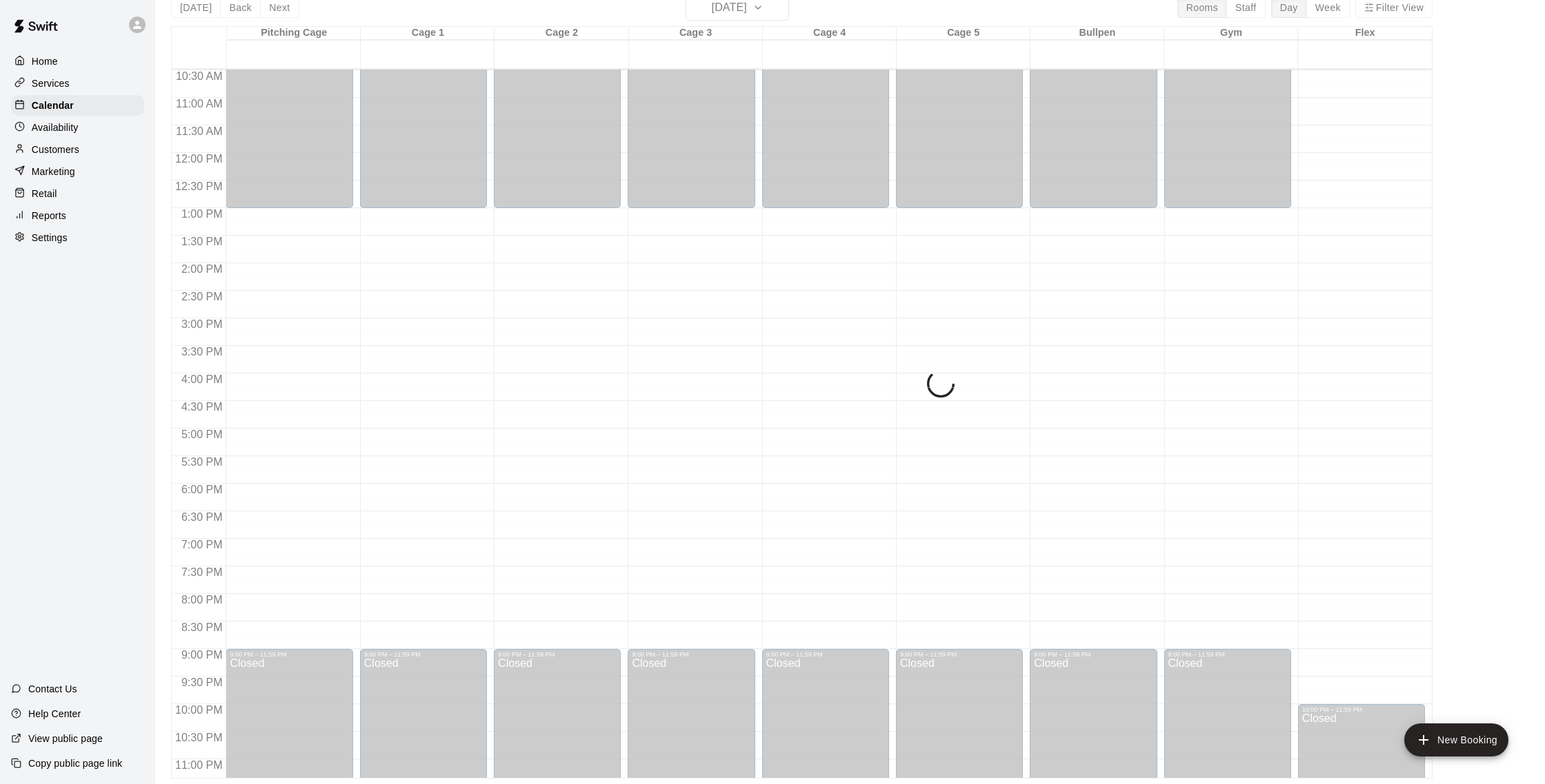
scroll to position [580, 0]
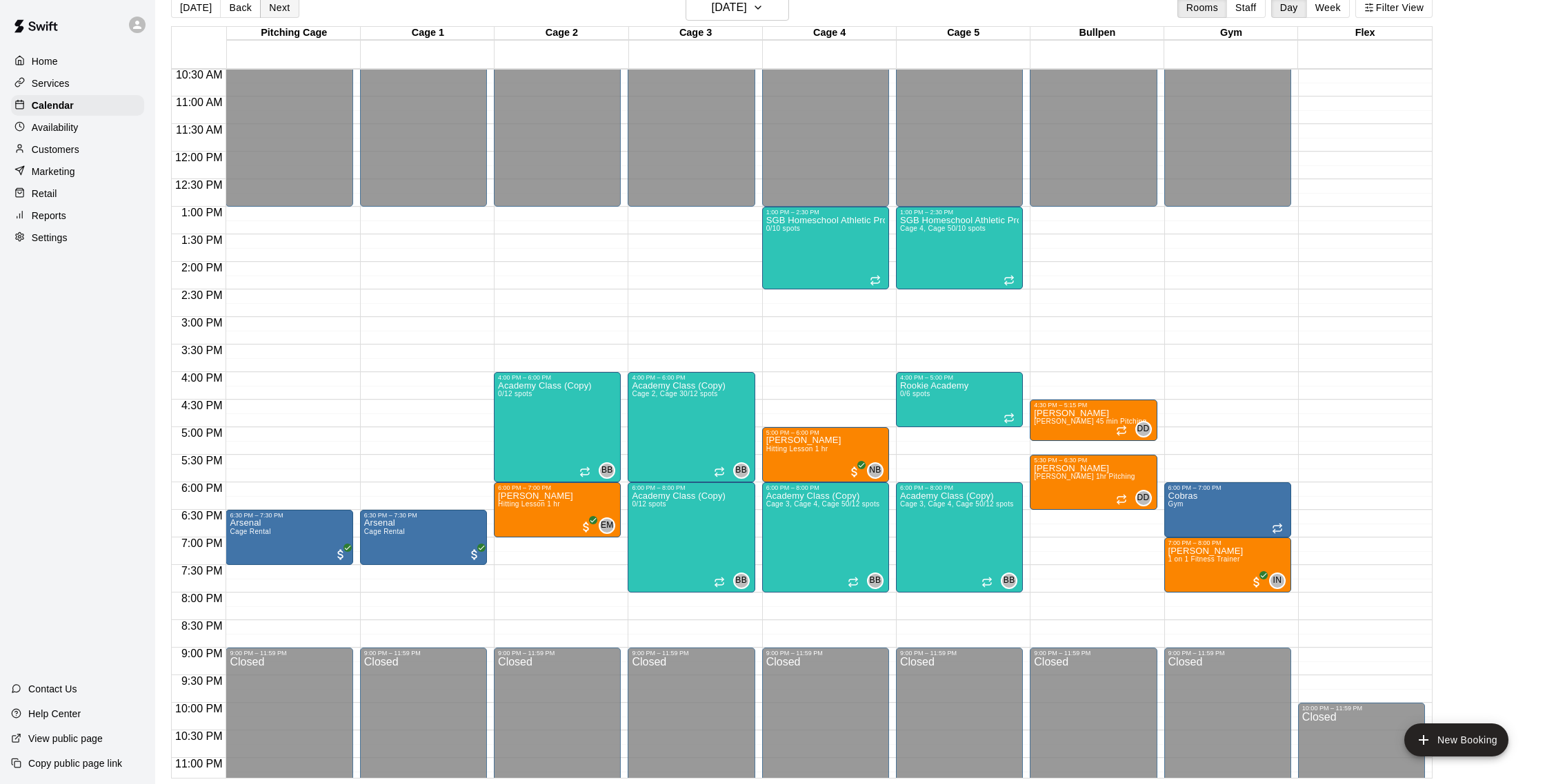
click at [278, 6] on button "Next" at bounding box center [278, 8] width 39 height 21
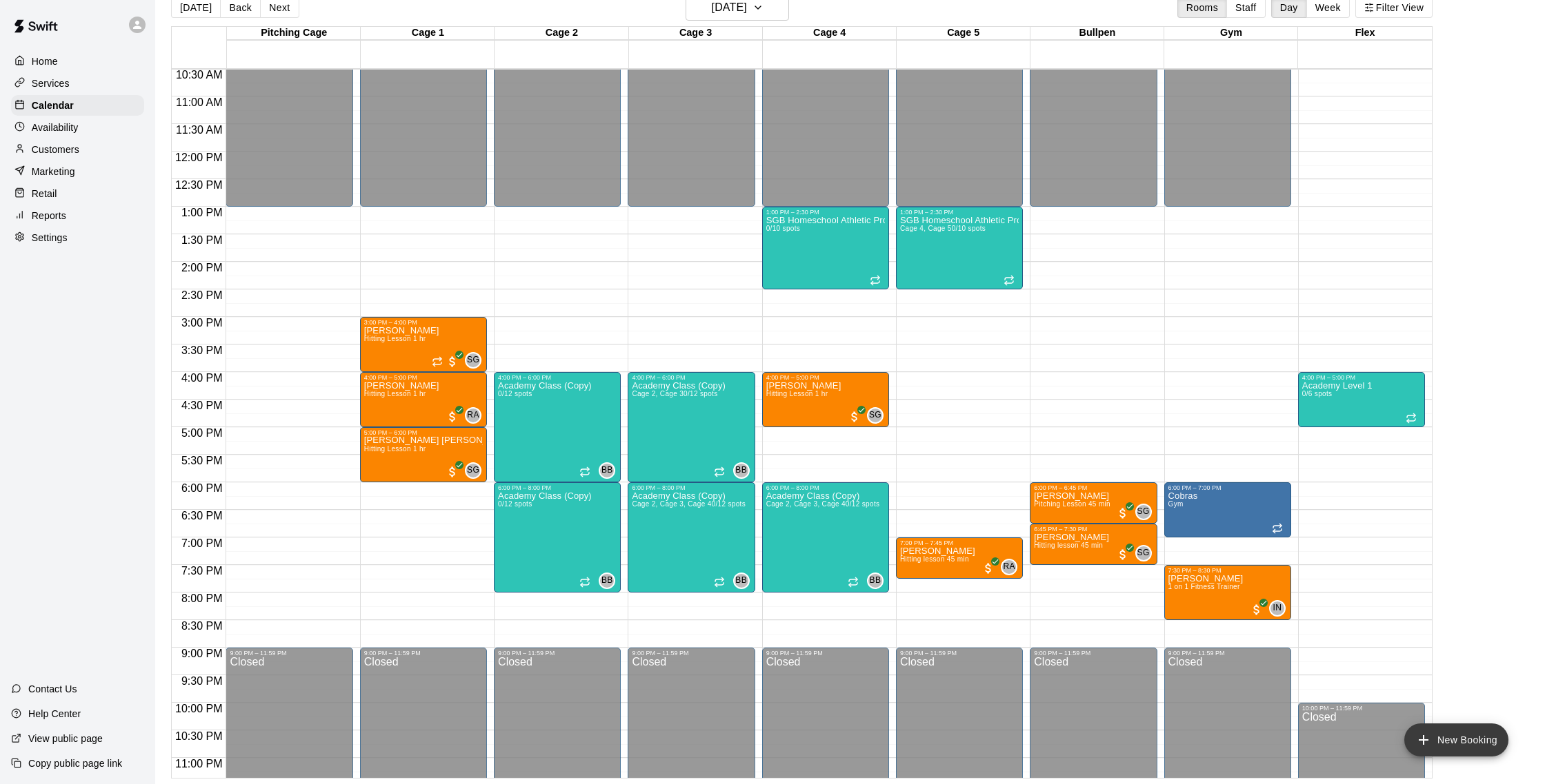
click at [1493, 730] on button "New Booking" at bounding box center [1456, 740] width 104 height 33
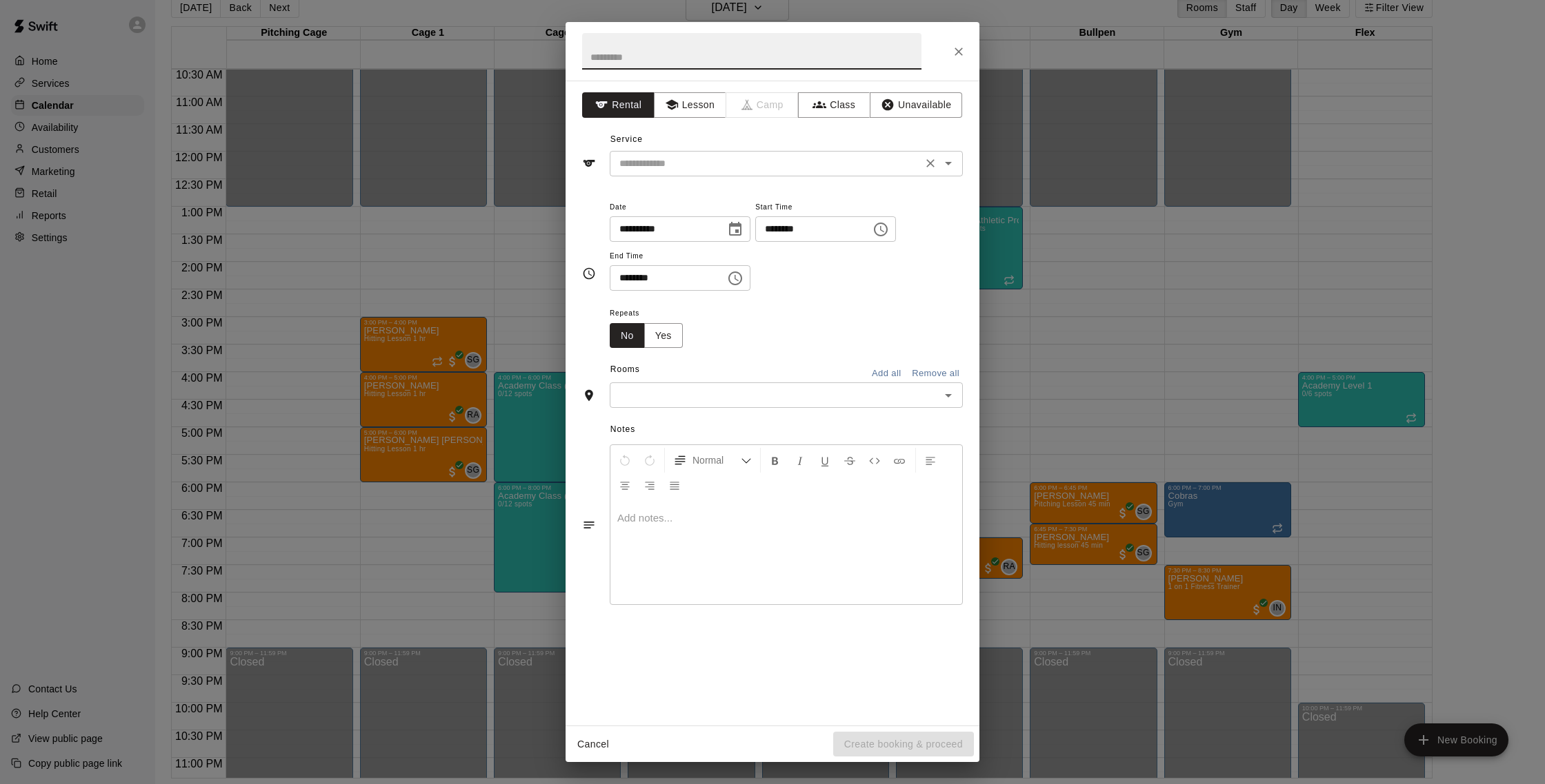
click at [678, 161] on input "text" at bounding box center [765, 164] width 304 height 17
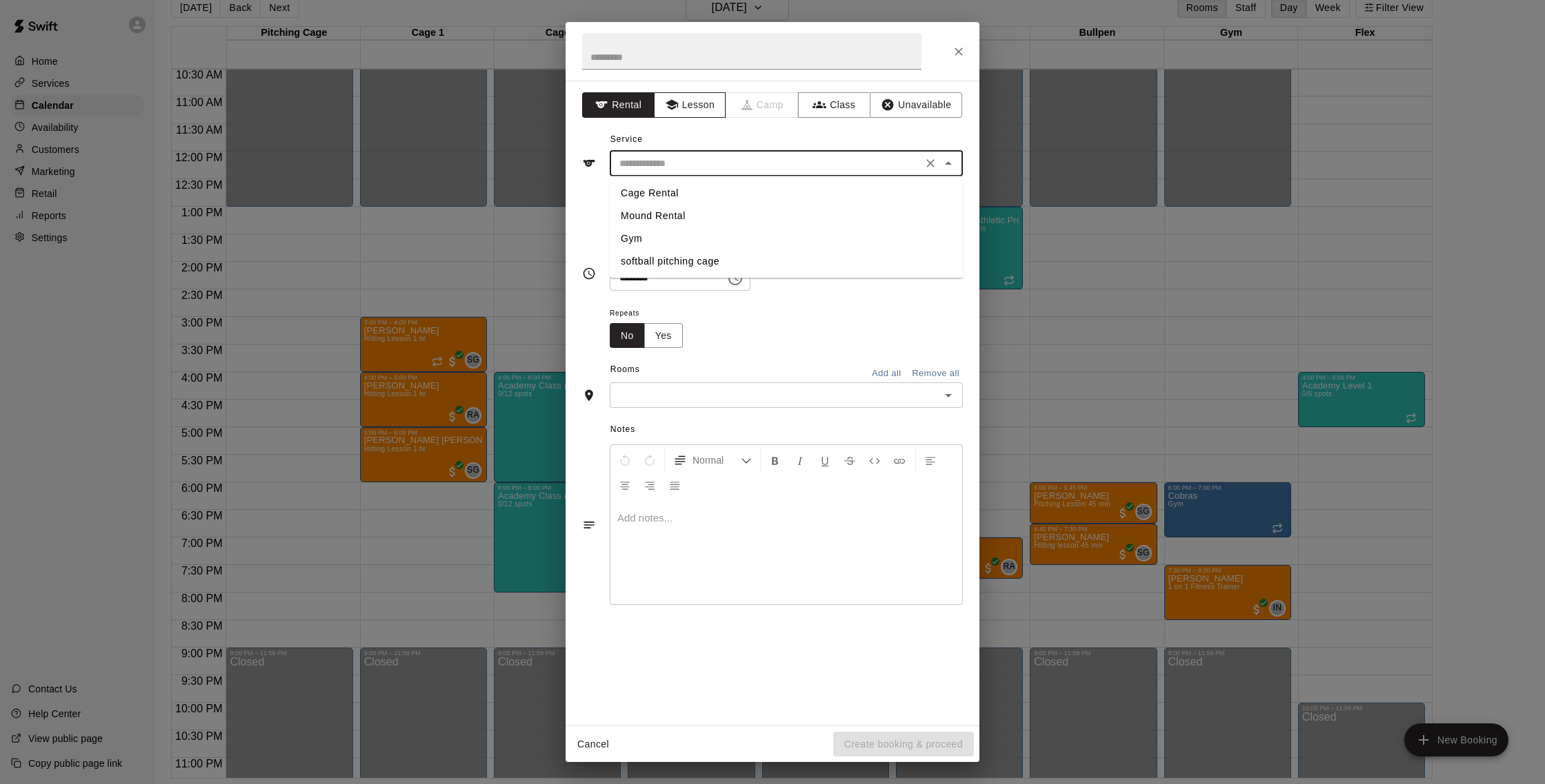
click at [663, 115] on button "Lesson" at bounding box center [689, 104] width 72 height 25
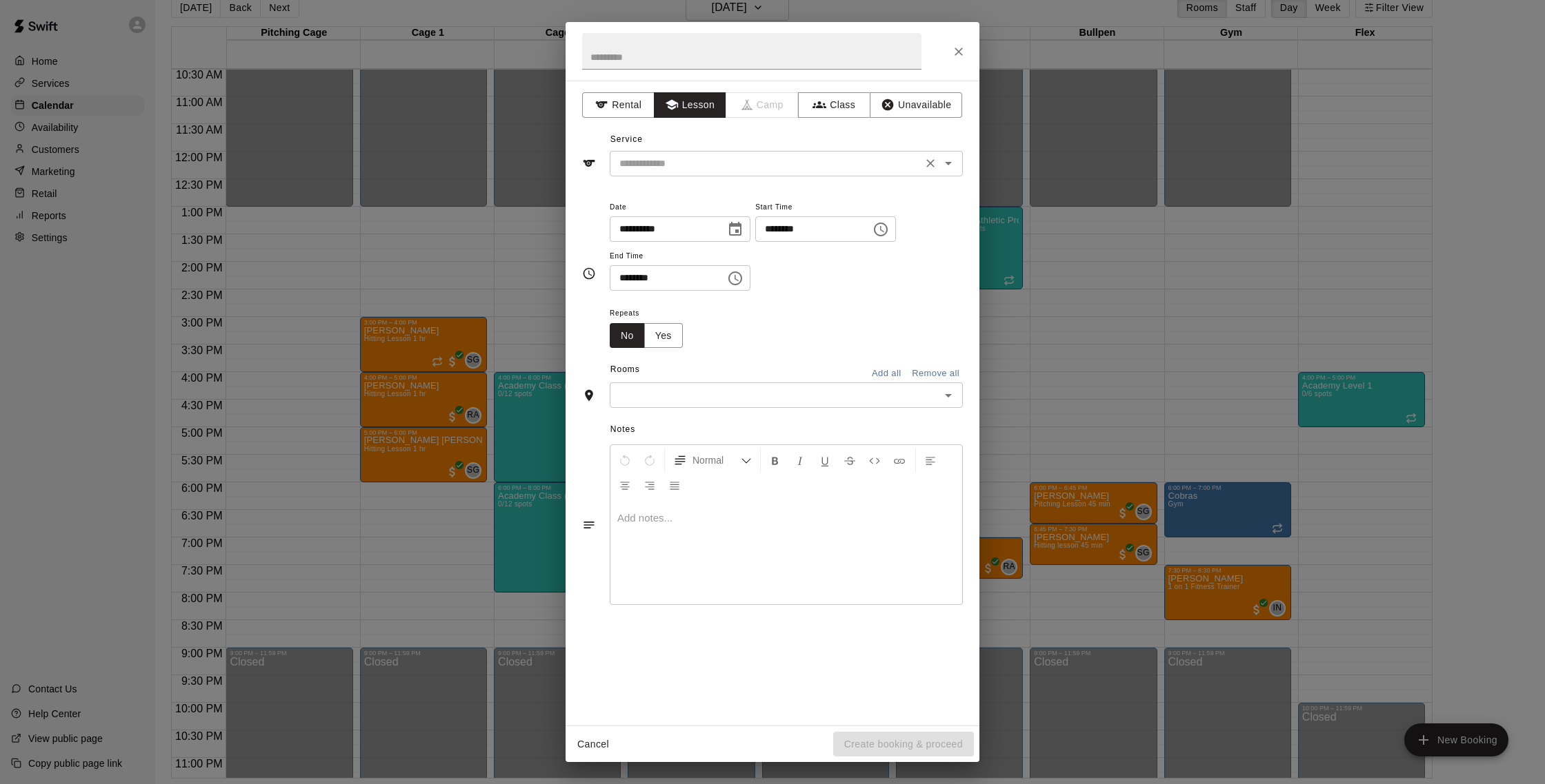
click at [700, 151] on div "​" at bounding box center [785, 164] width 353 height 25
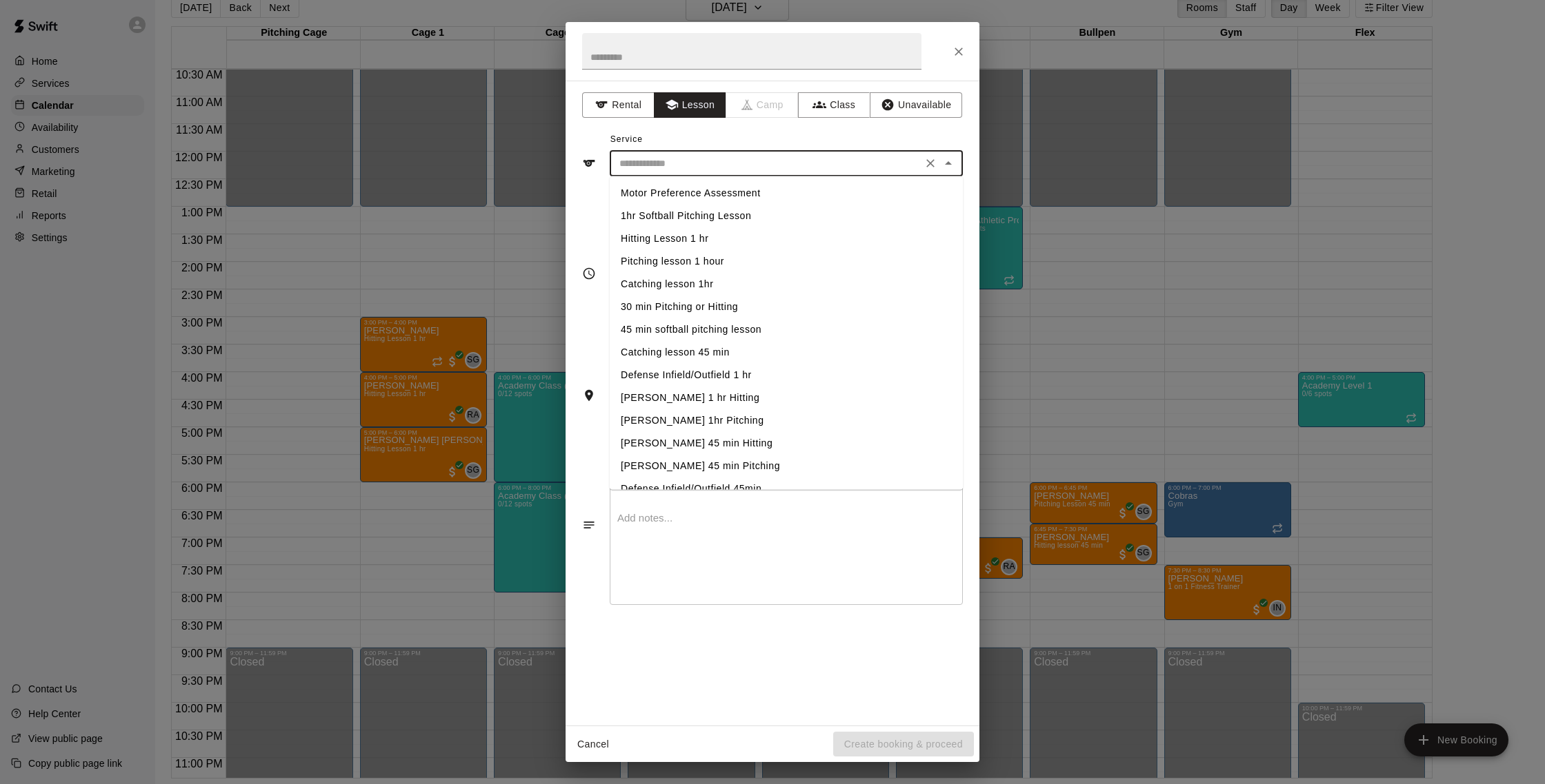
click at [698, 257] on li "Pitching lesson 1 hour" at bounding box center [785, 261] width 353 height 23
type input "**********"
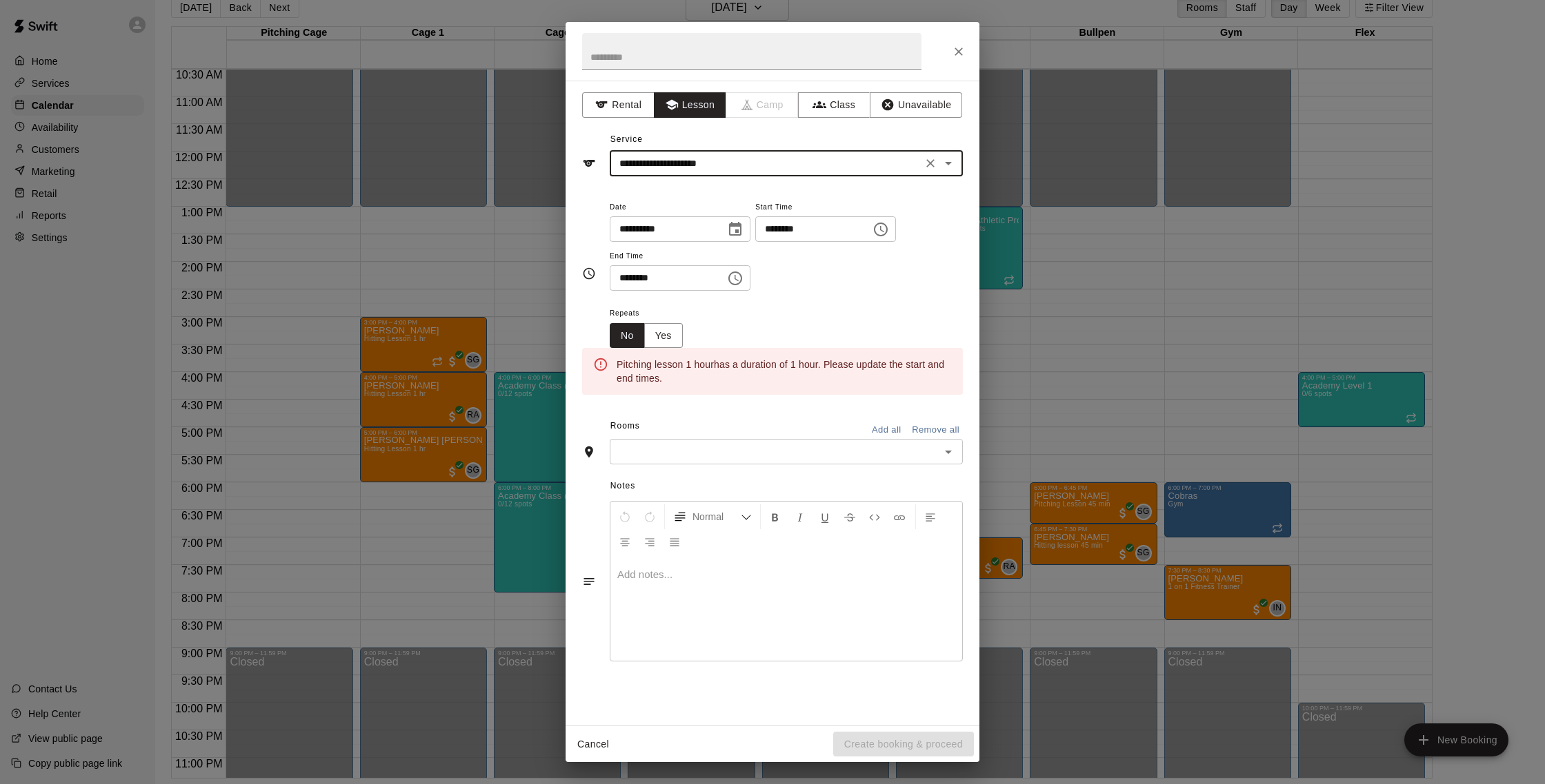
click at [643, 283] on input "********" at bounding box center [662, 277] width 106 height 25
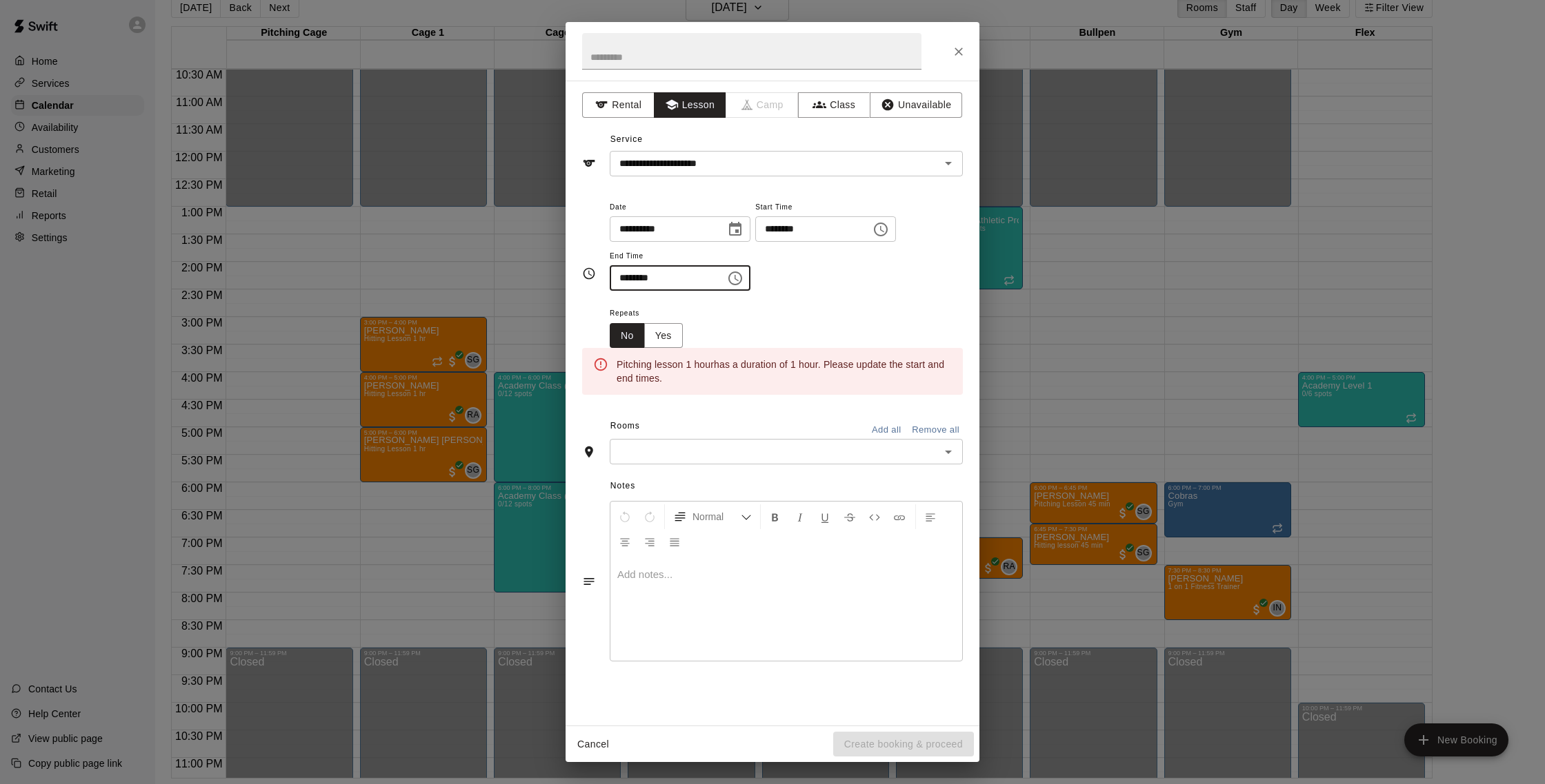
click at [629, 278] on input "********" at bounding box center [662, 277] width 106 height 25
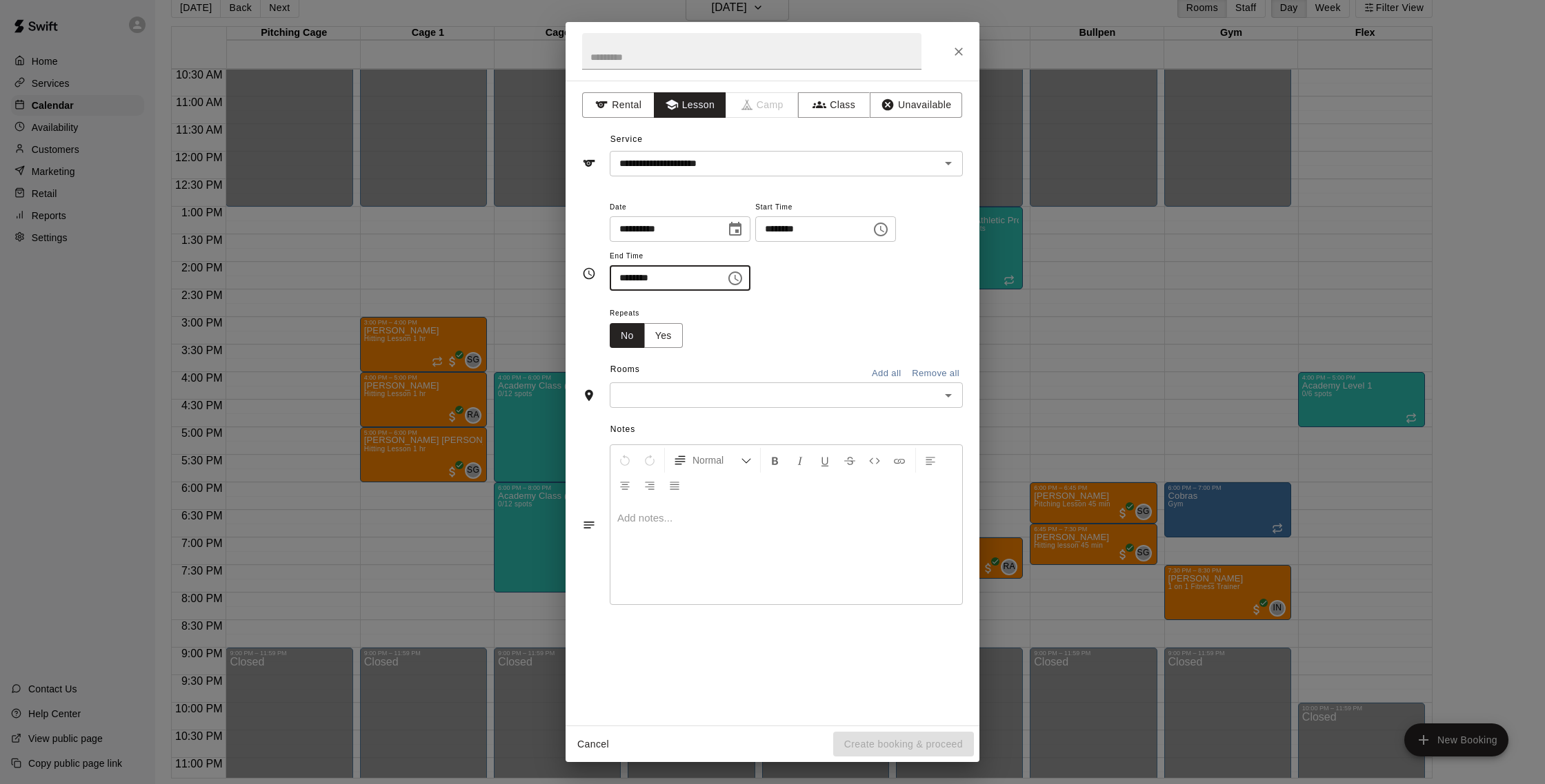
type input "********"
click at [683, 388] on input "text" at bounding box center [775, 395] width 322 height 17
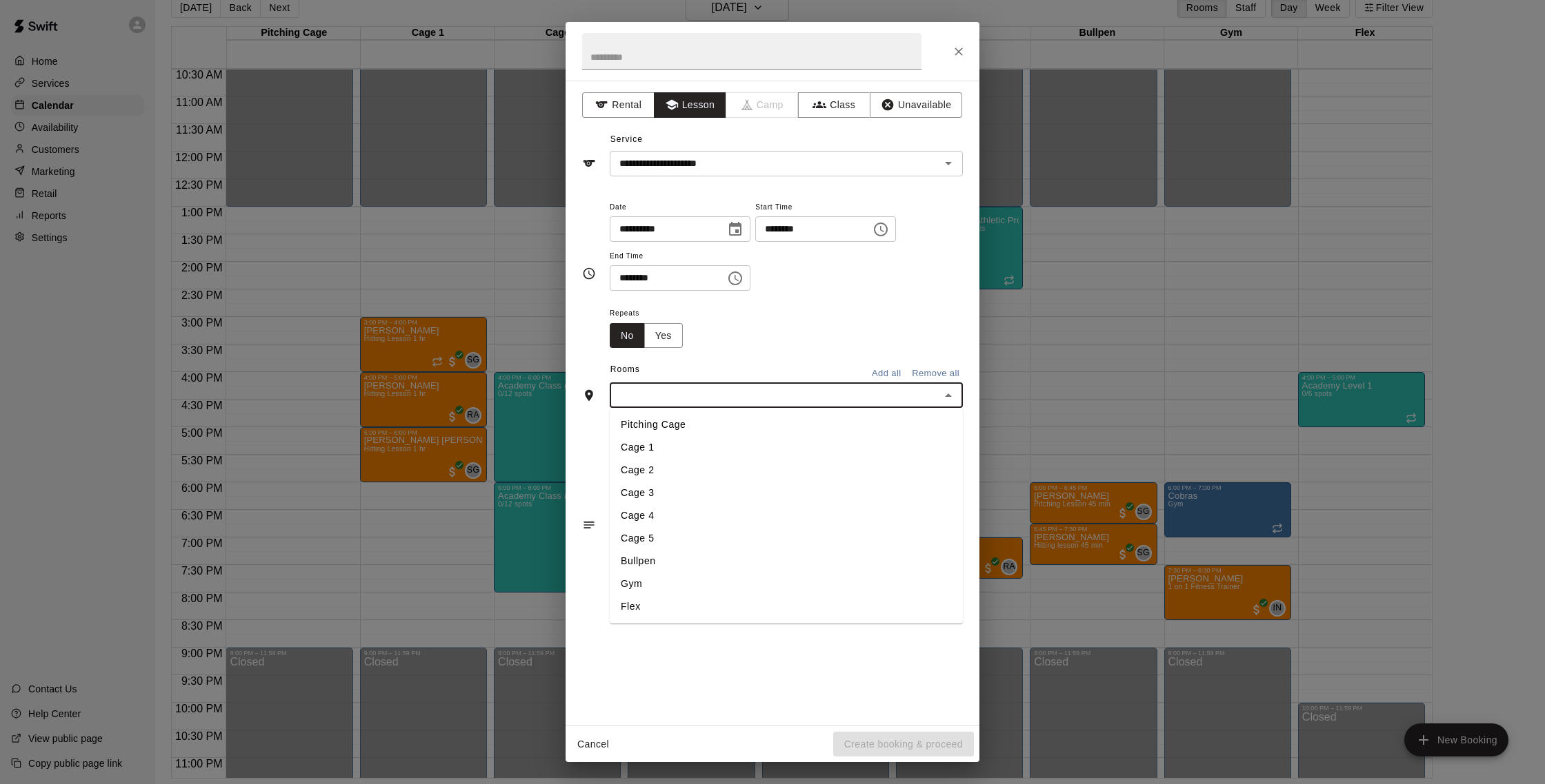
click at [719, 566] on li "Bullpen" at bounding box center [785, 561] width 353 height 23
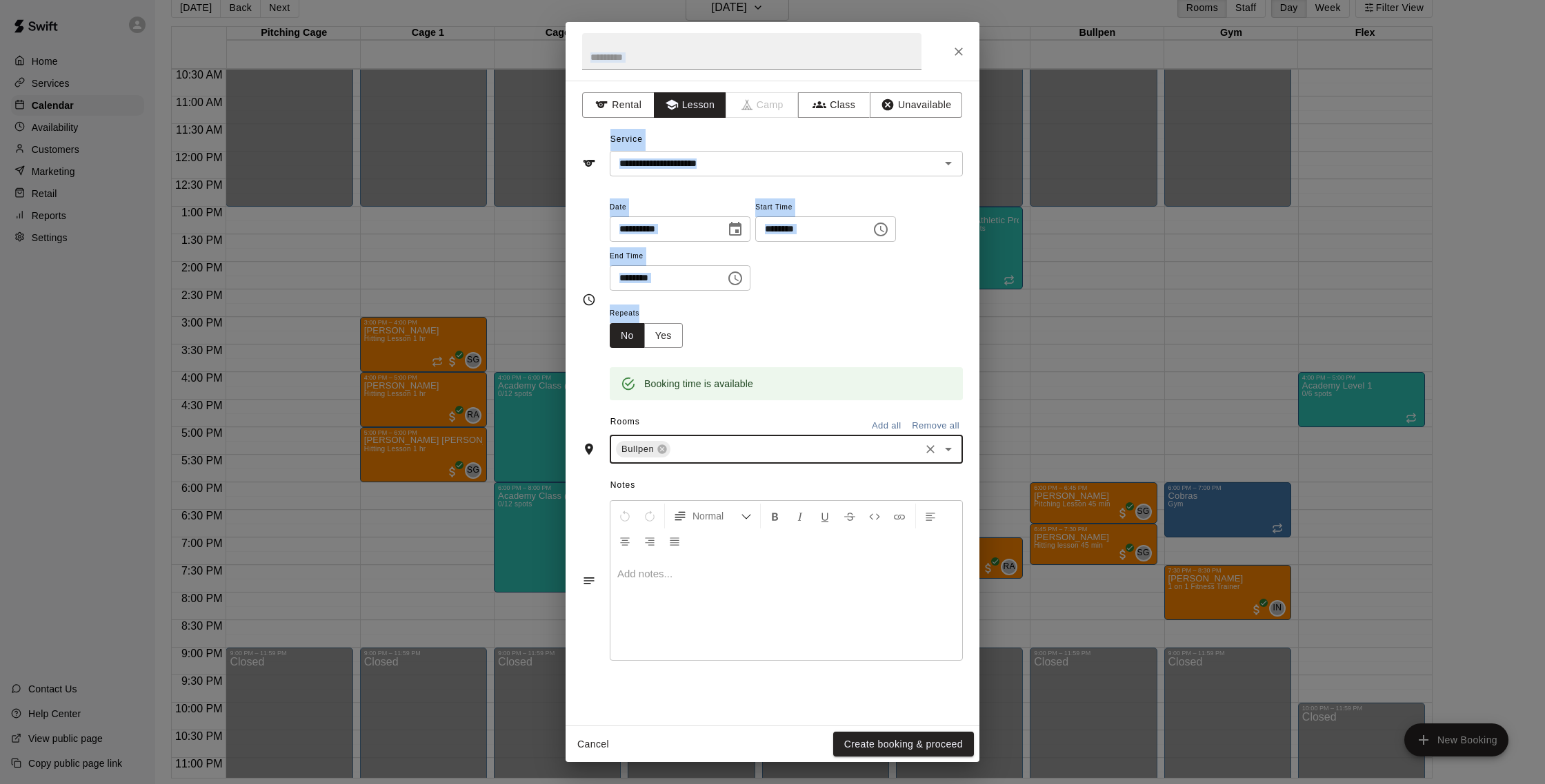
drag, startPoint x: 756, startPoint y: 318, endPoint x: 929, endPoint y: -41, distance: 398.5
click at [929, 0] on html "Home Services Calendar Availability Customers Marketing Retail Reports Settings…" at bounding box center [772, 382] width 1545 height 807
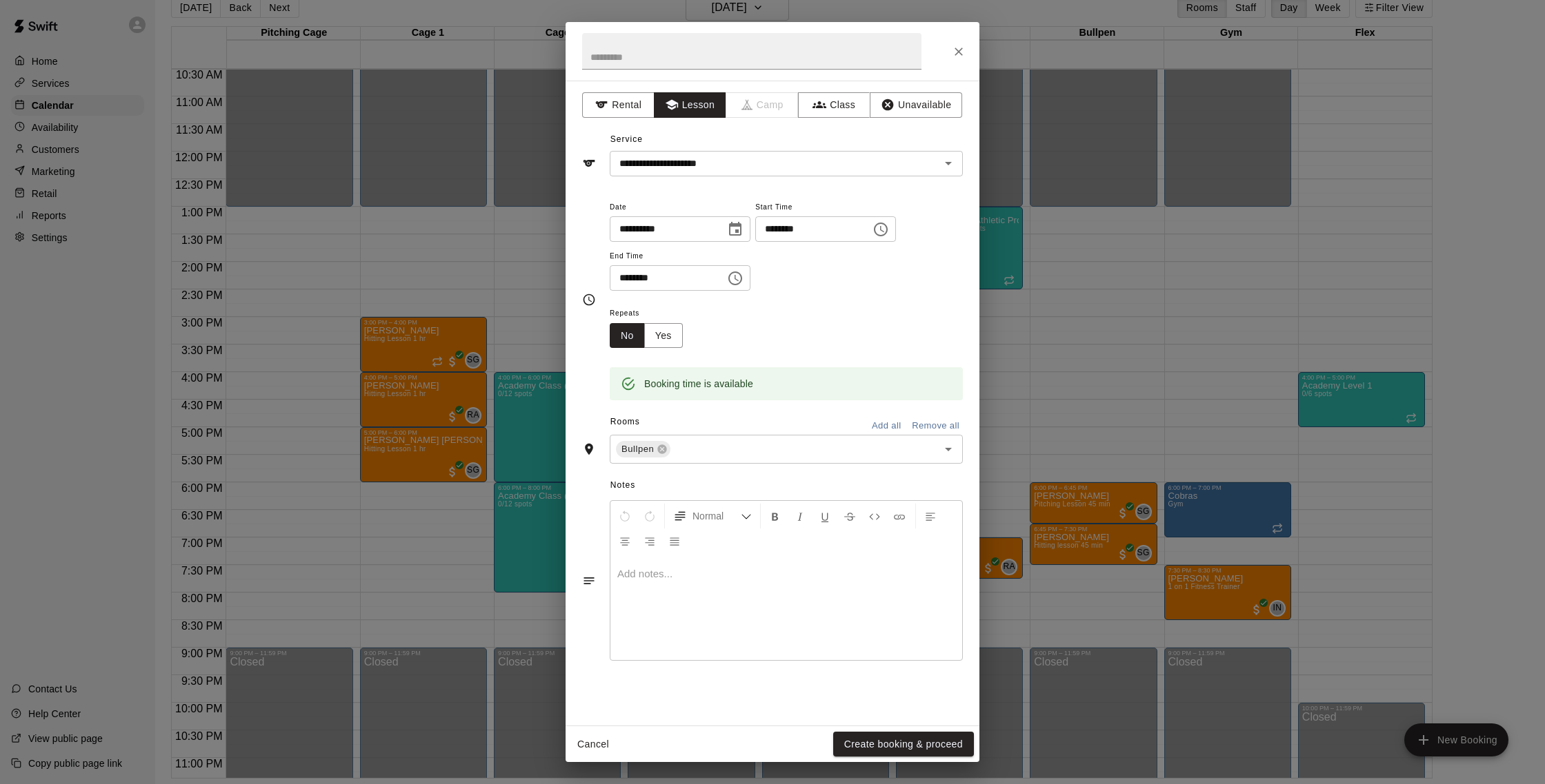
click at [916, 253] on div "**********" at bounding box center [785, 244] width 353 height 93
click at [901, 745] on button "Create booking & proceed" at bounding box center [904, 745] width 141 height 25
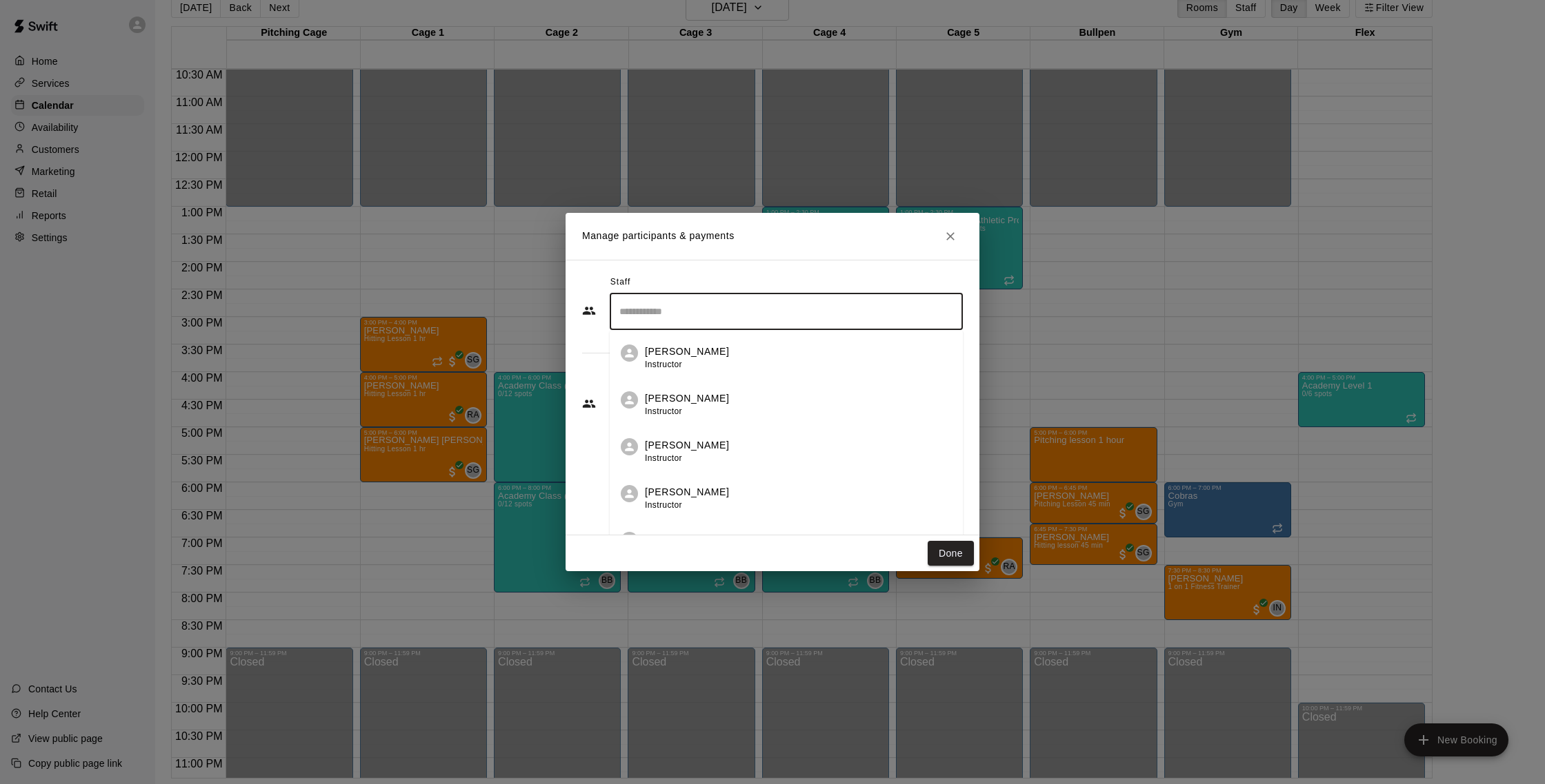
click at [809, 309] on input "Search staff" at bounding box center [786, 312] width 340 height 24
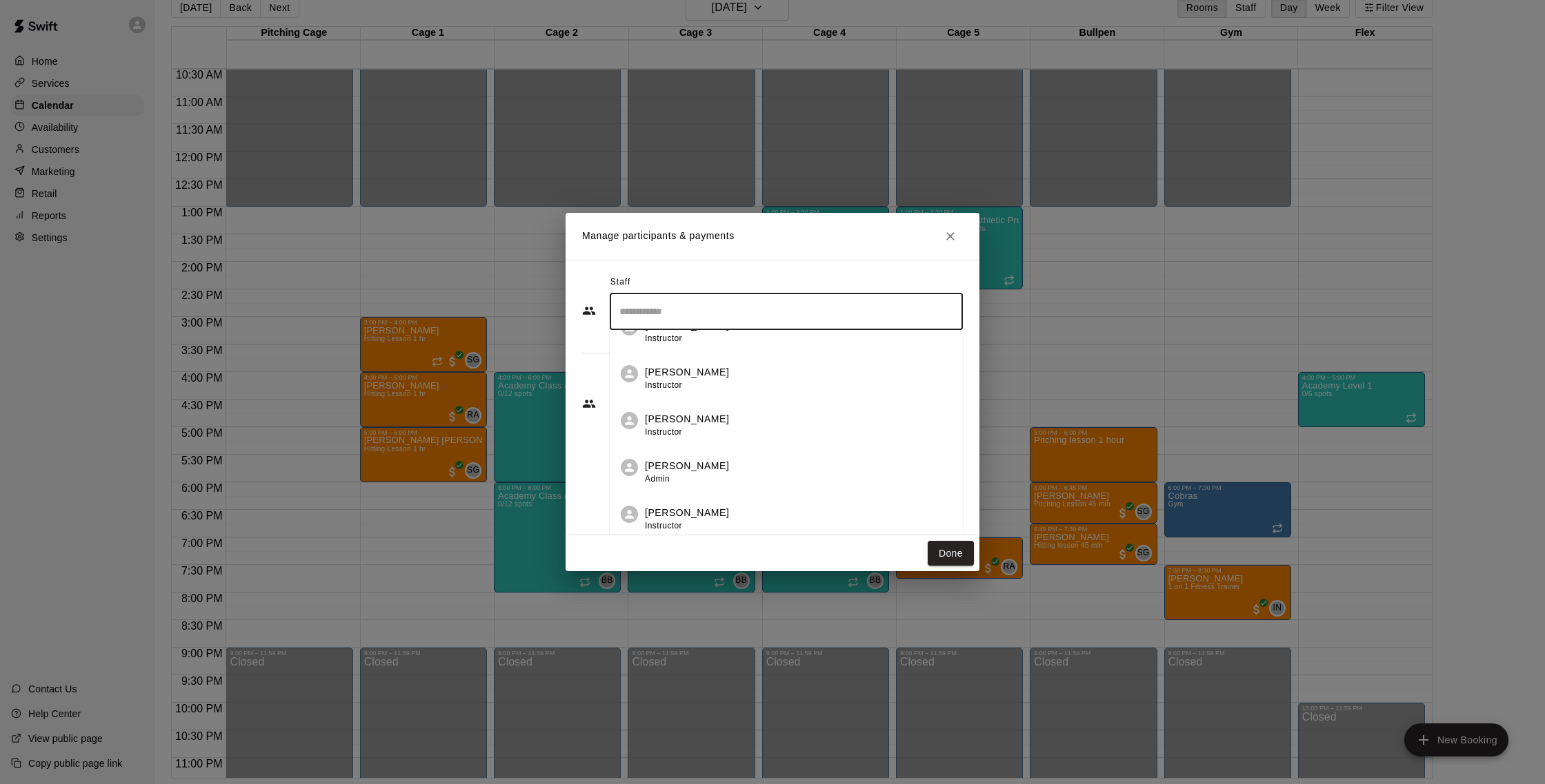
scroll to position [299, 0]
click at [873, 376] on div "[PERSON_NAME] Instructor" at bounding box center [798, 387] width 307 height 27
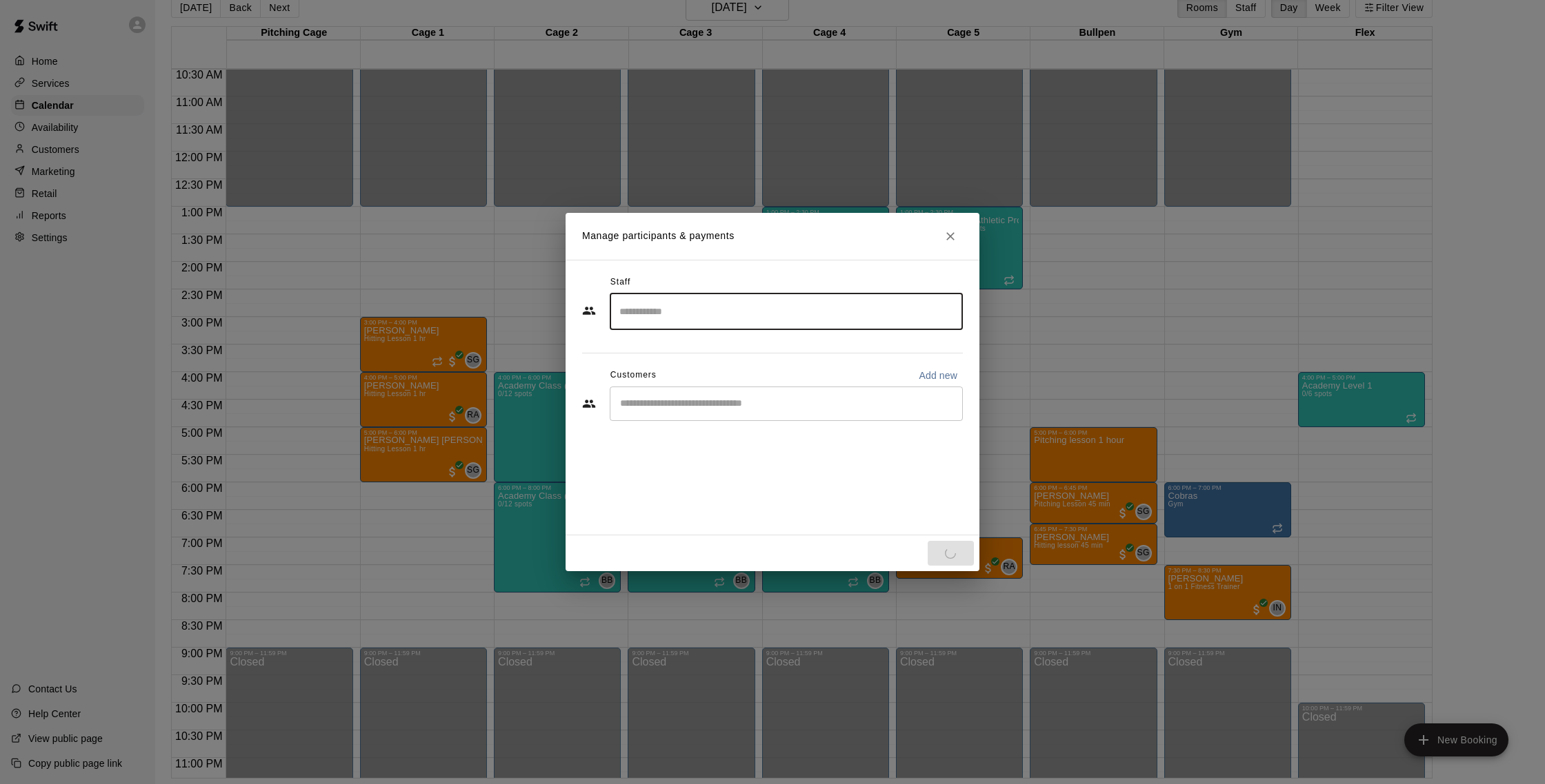
click at [876, 389] on div "​" at bounding box center [785, 403] width 353 height 35
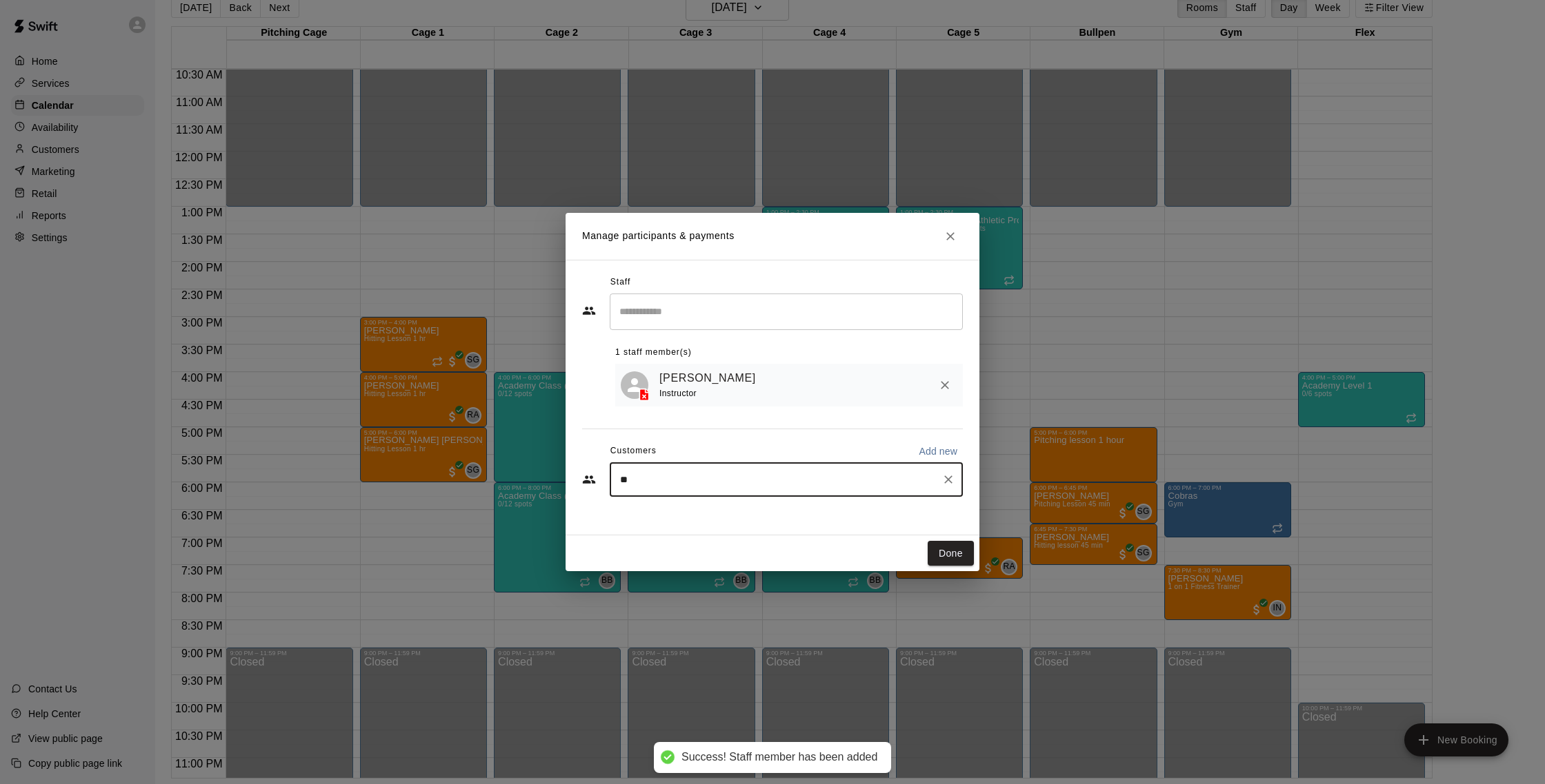
type input "***"
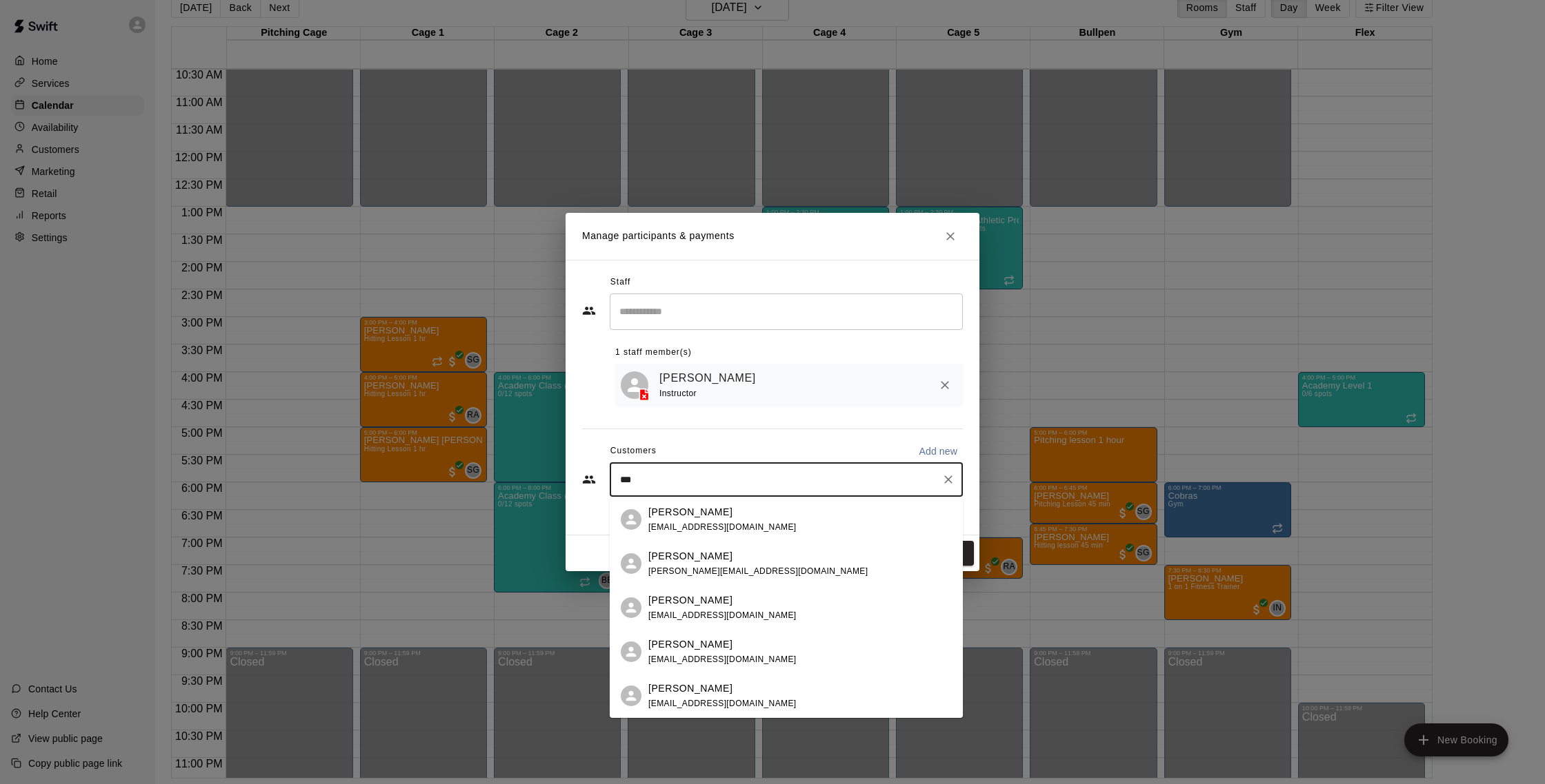
click at [664, 710] on div "[PERSON_NAME] [EMAIL_ADDRESS][DOMAIN_NAME]" at bounding box center [722, 697] width 149 height 30
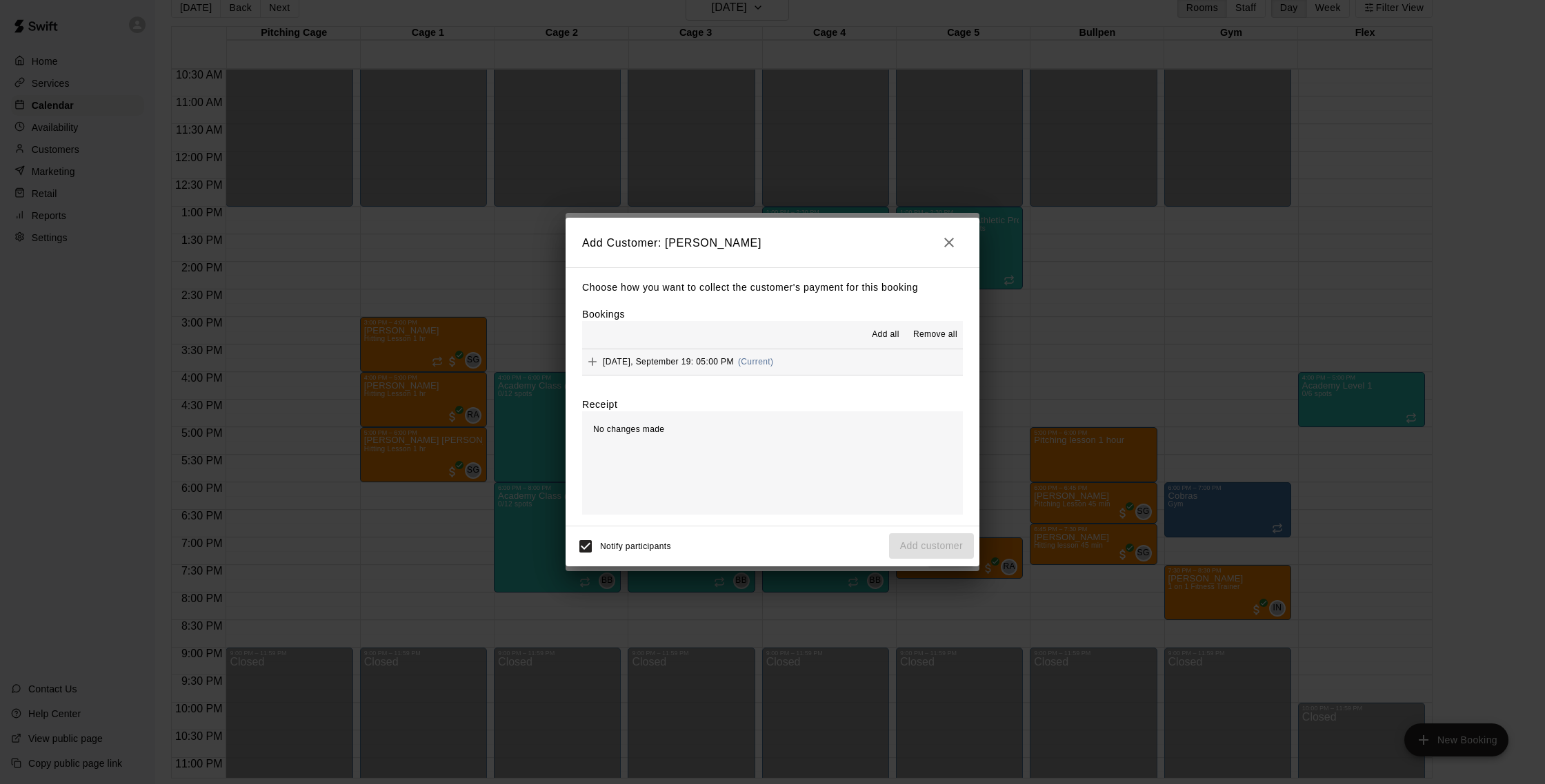
click at [872, 366] on button "[DATE], September 19: 05:00 PM (Current)" at bounding box center [772, 362] width 381 height 25
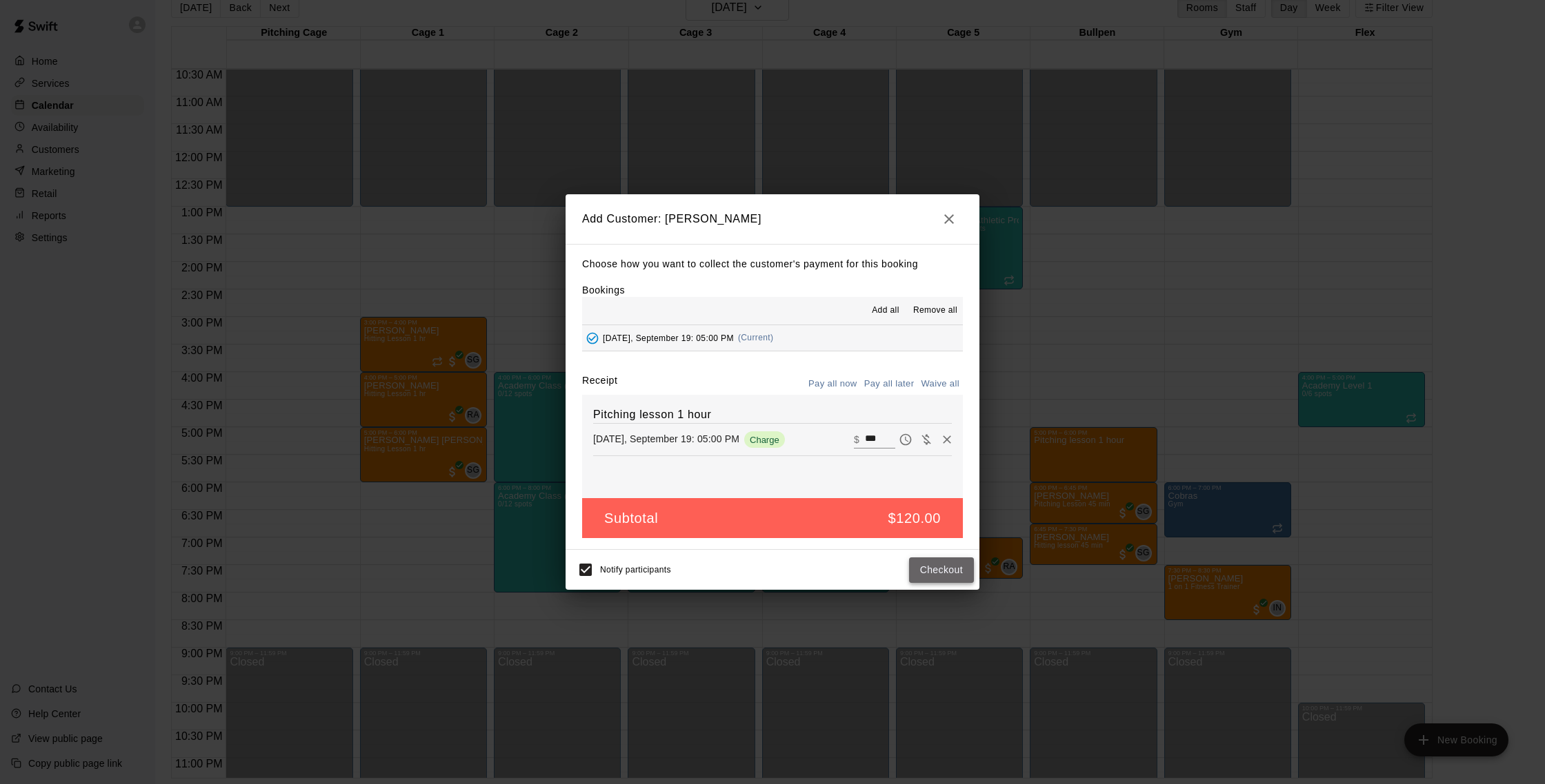
click at [955, 562] on button "Checkout" at bounding box center [940, 570] width 65 height 25
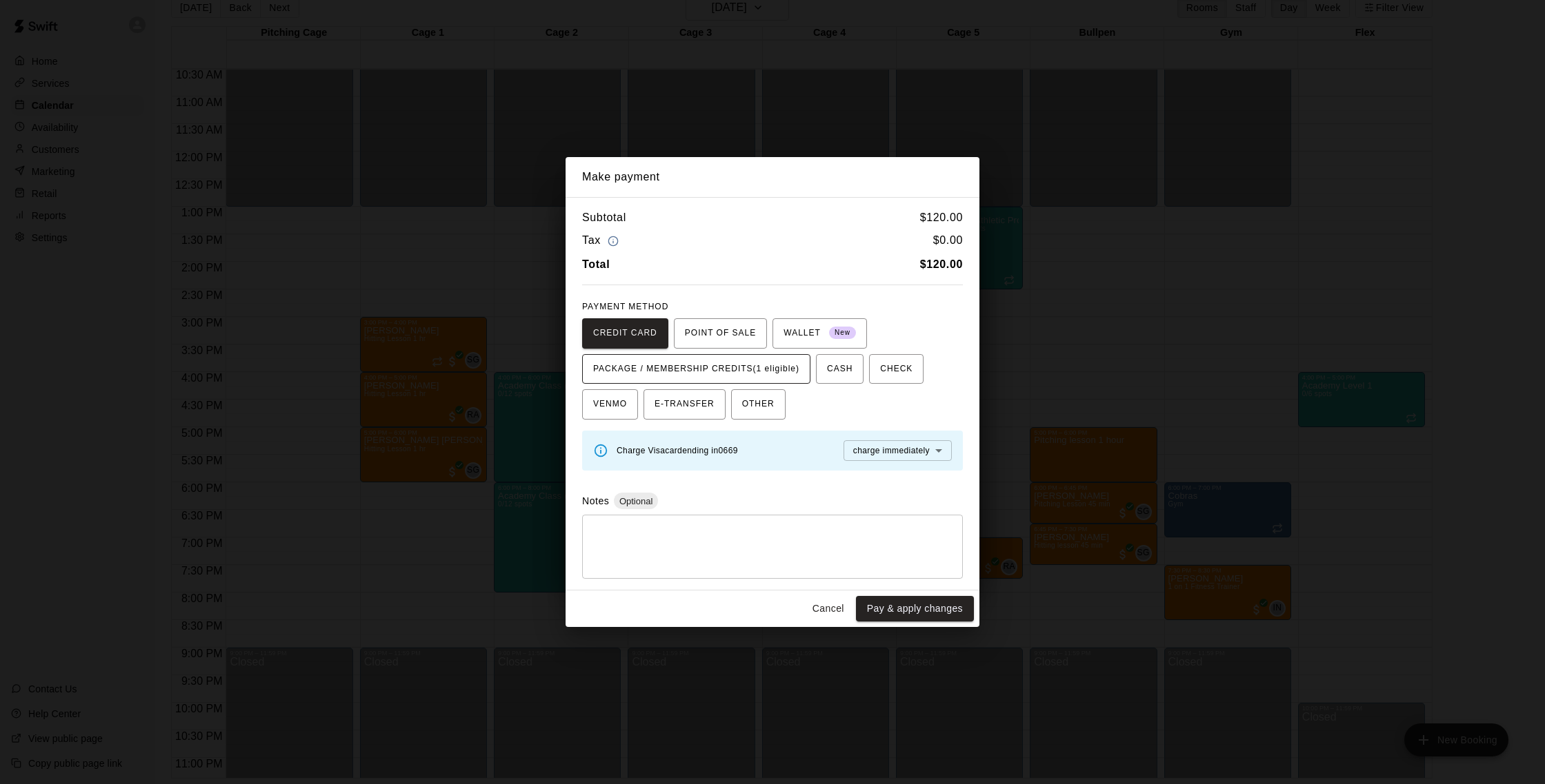
click at [777, 376] on span "PACKAGE / MEMBERSHIP CREDITS (1 eligible)" at bounding box center [696, 368] width 206 height 22
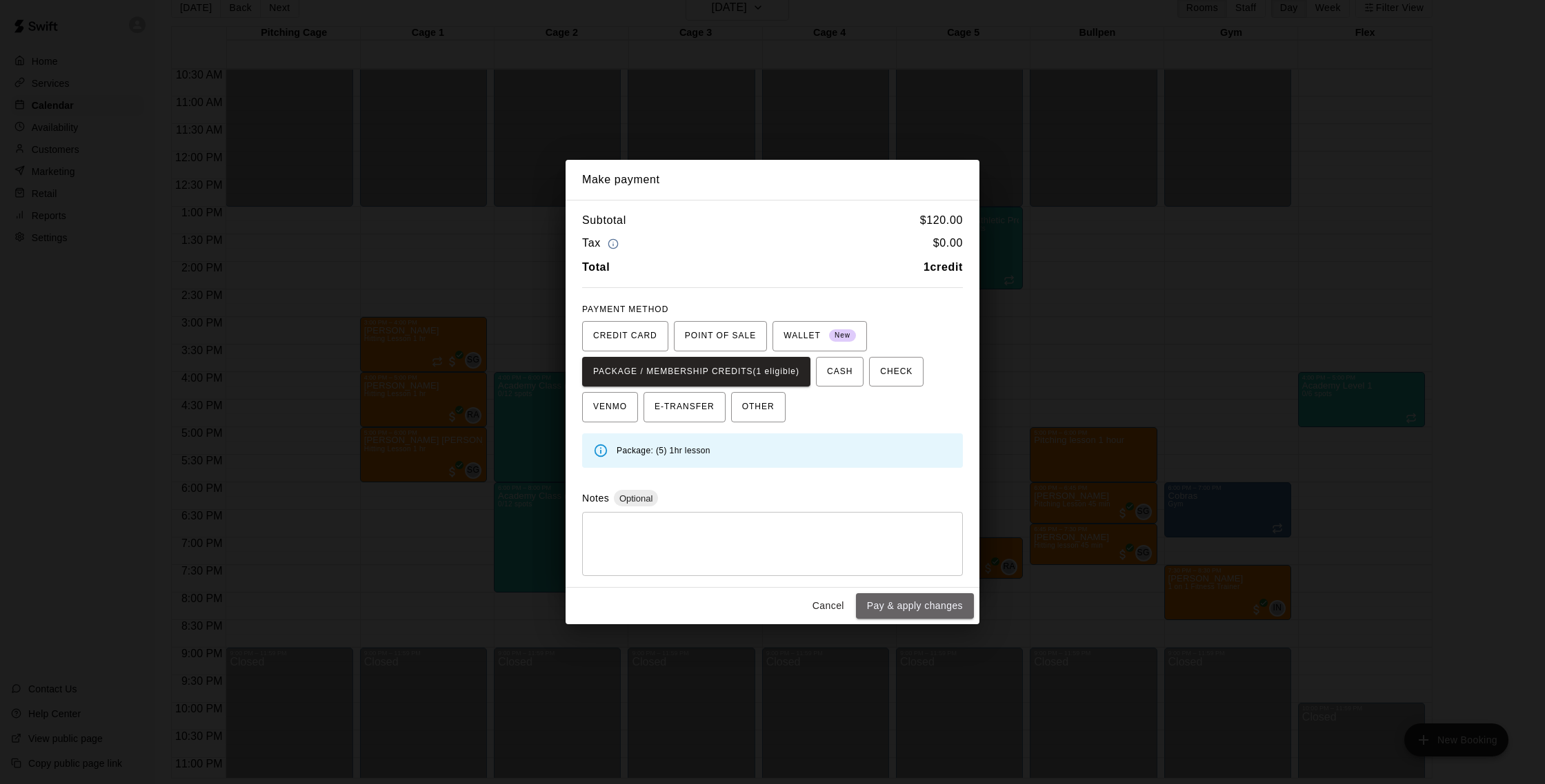
click at [945, 598] on button "Pay & apply changes" at bounding box center [914, 605] width 118 height 25
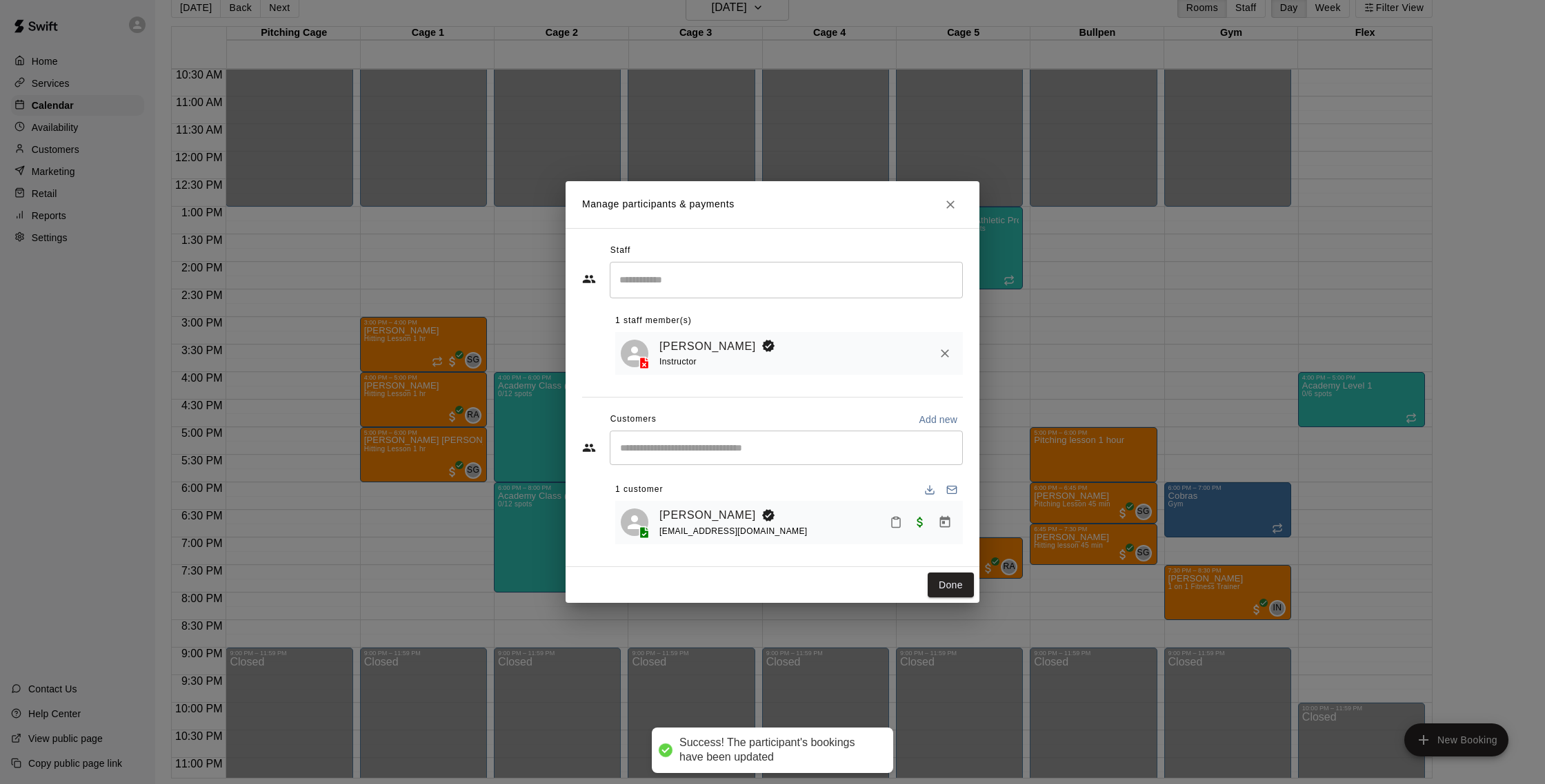
click at [948, 207] on icon "Close" at bounding box center [950, 204] width 14 height 14
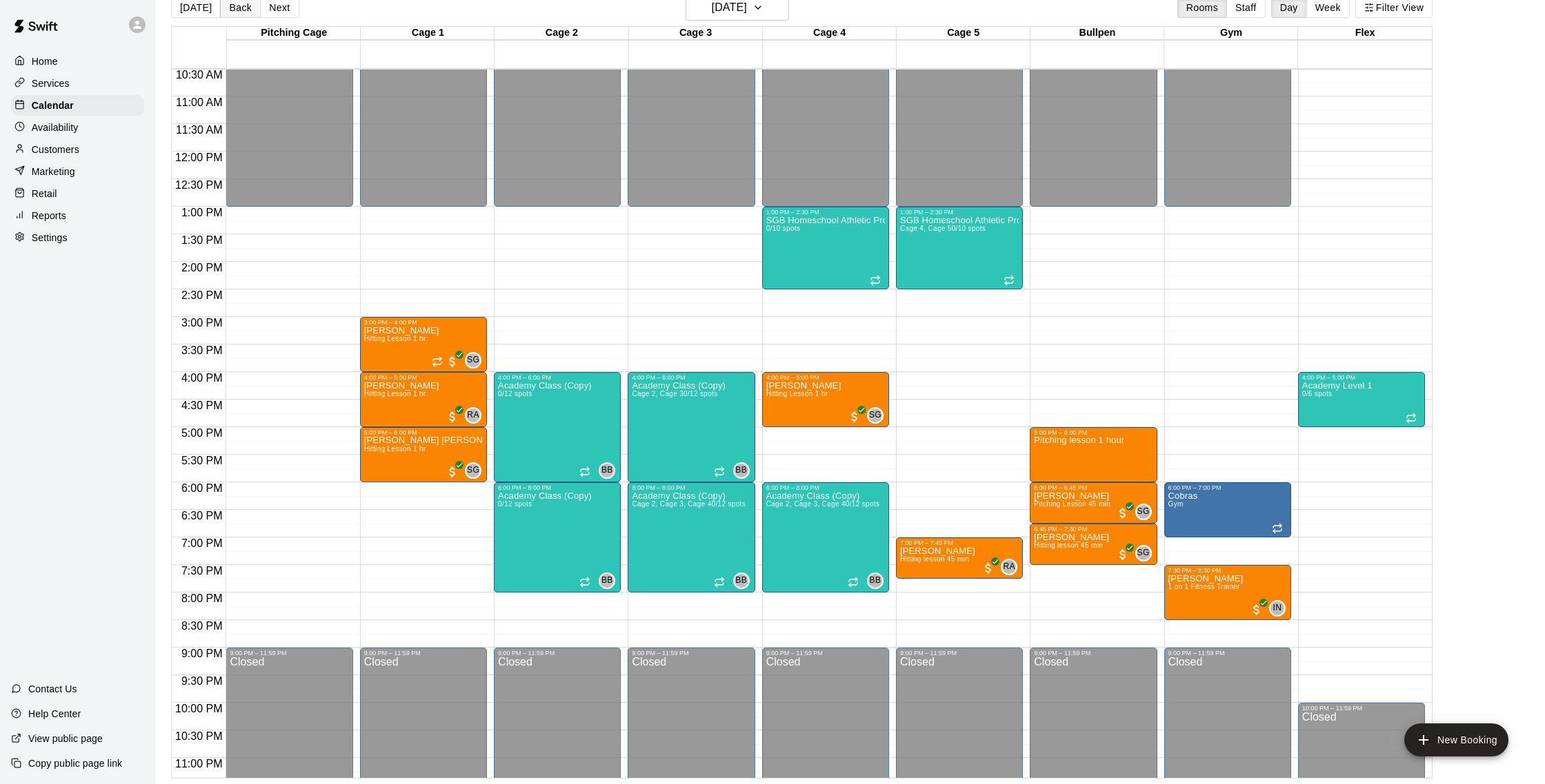
click at [227, 9] on button "Back" at bounding box center [240, 8] width 40 height 21
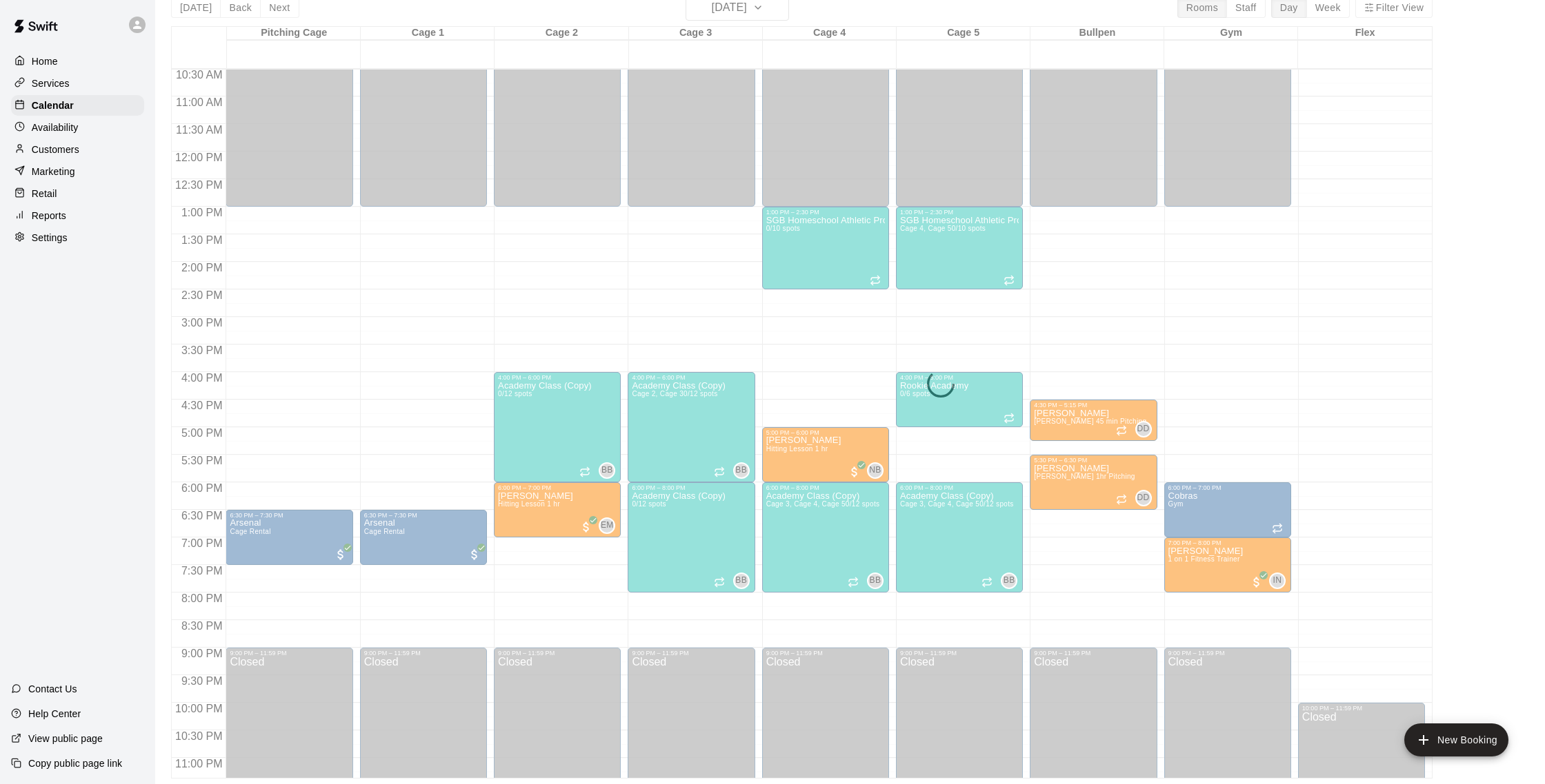
scroll to position [22, 0]
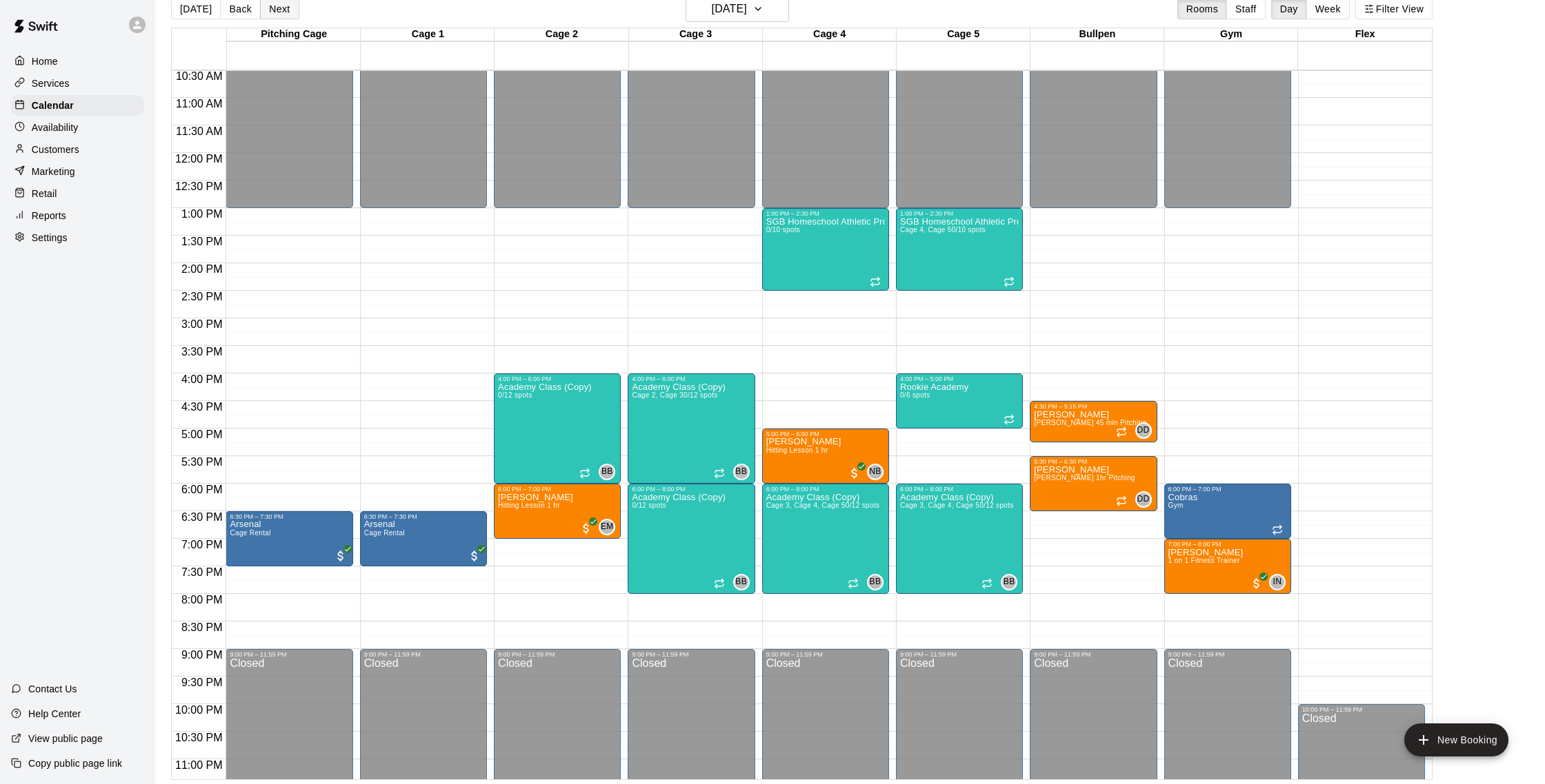
click at [288, 14] on button "Next" at bounding box center [278, 9] width 39 height 21
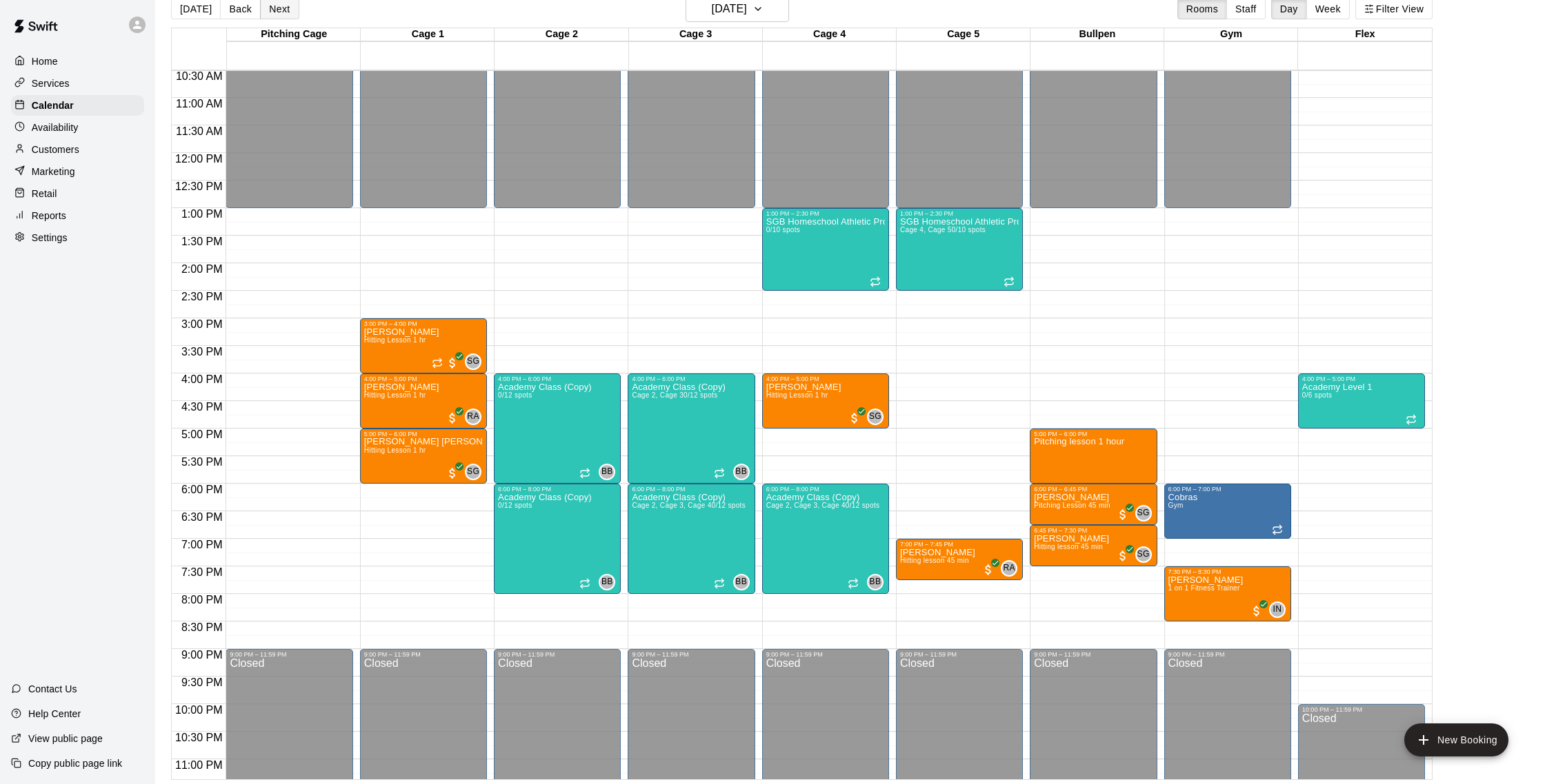
scroll to position [22, 0]
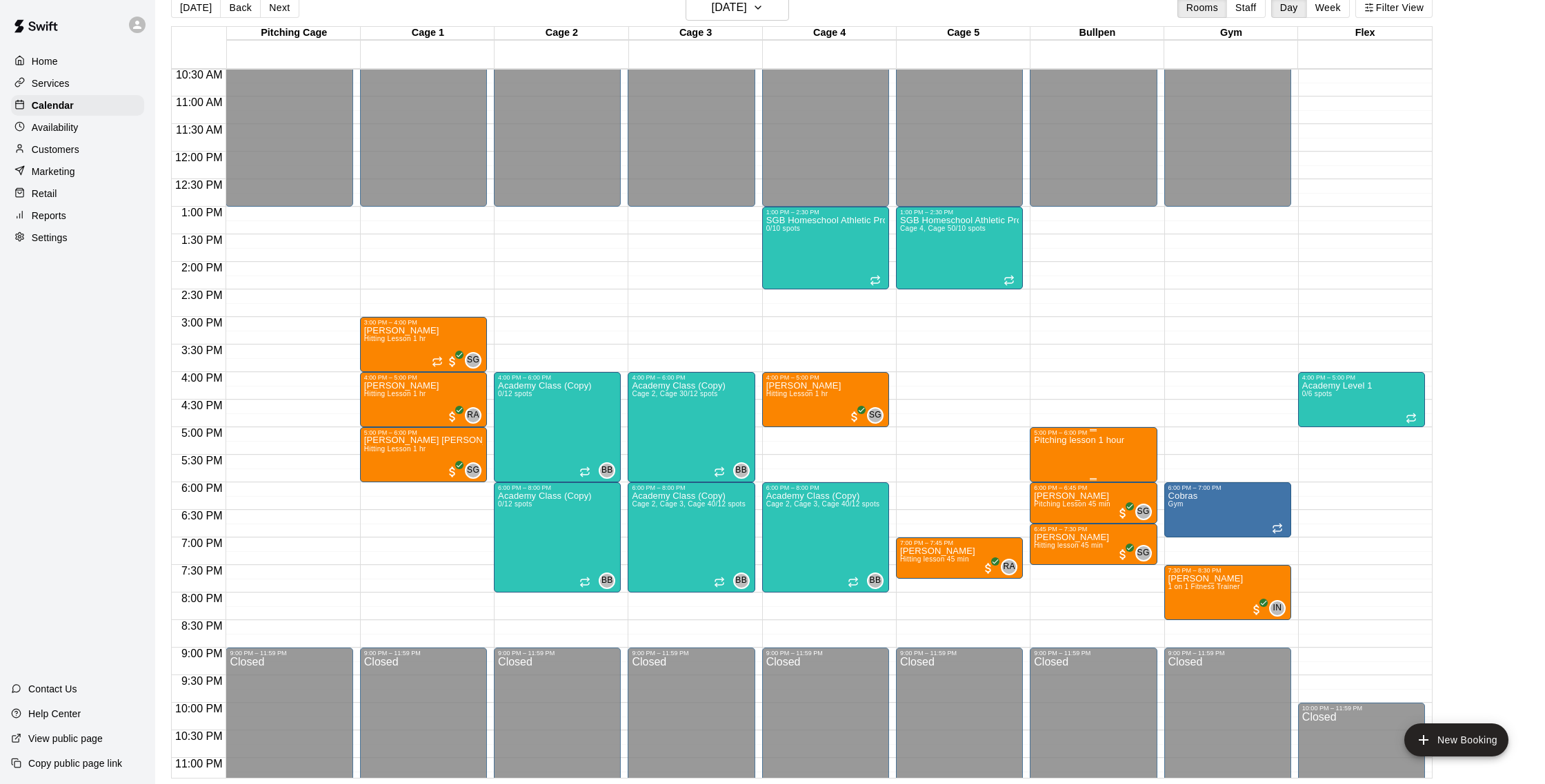
click at [1053, 479] on img "edit" at bounding box center [1048, 484] width 16 height 16
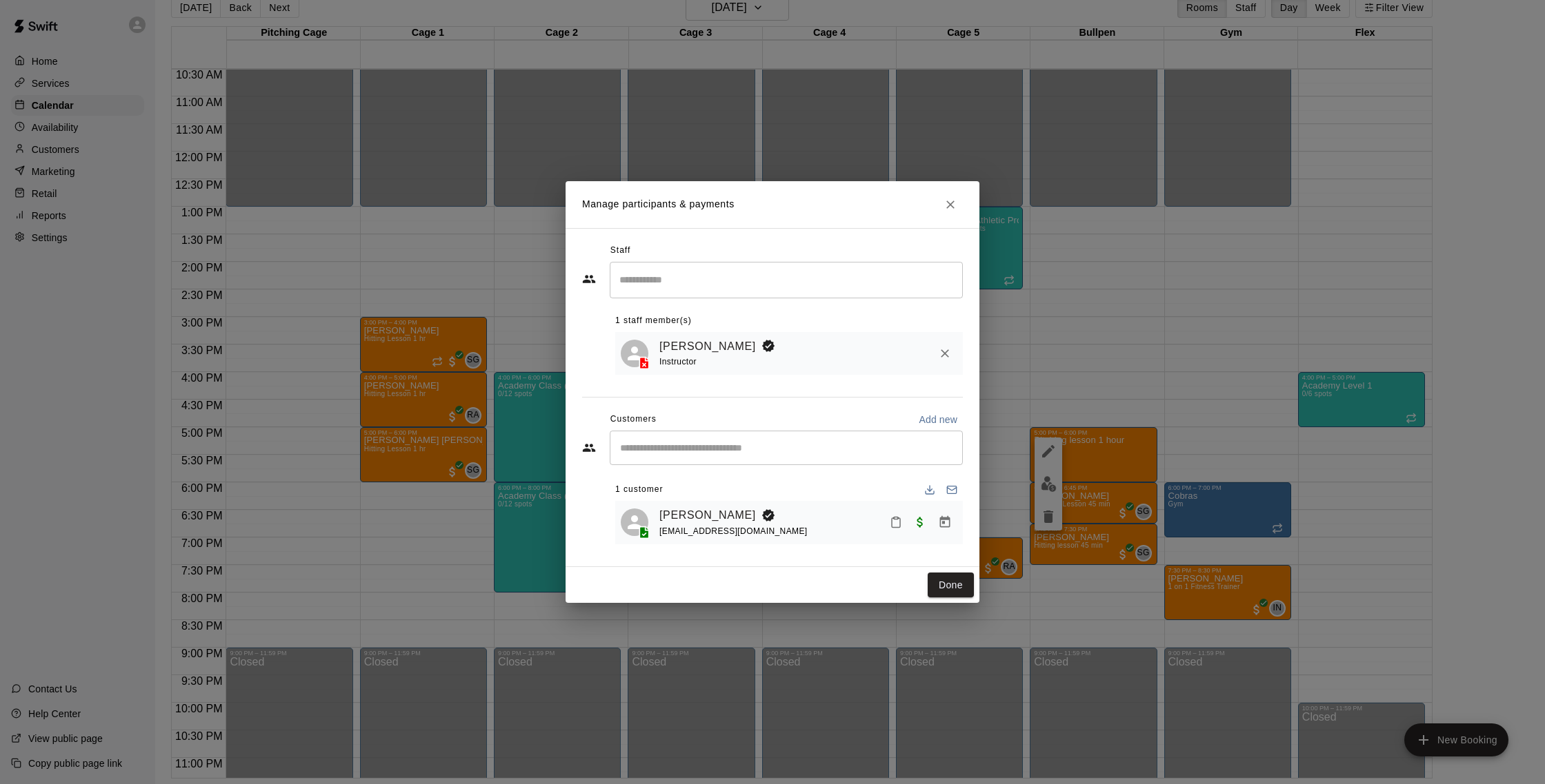
click at [883, 445] on input "Start typing to search customers..." at bounding box center [786, 447] width 340 height 14
click at [796, 279] on input "Search staff" at bounding box center [786, 280] width 340 height 24
click at [901, 437] on div "​" at bounding box center [785, 447] width 353 height 35
click at [965, 591] on button "Done" at bounding box center [950, 585] width 46 height 25
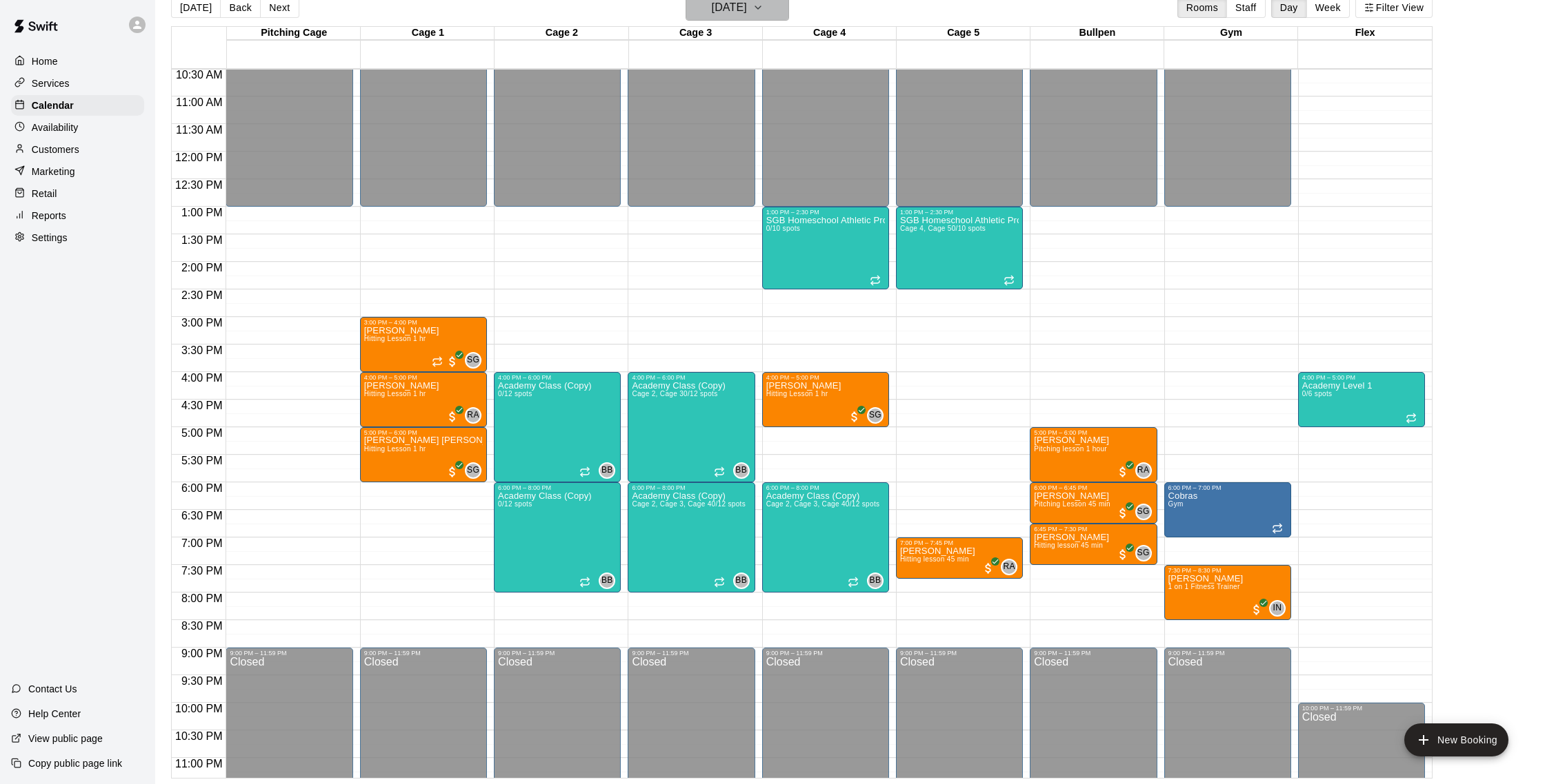
click at [729, 17] on button "[DATE]" at bounding box center [737, 8] width 103 height 26
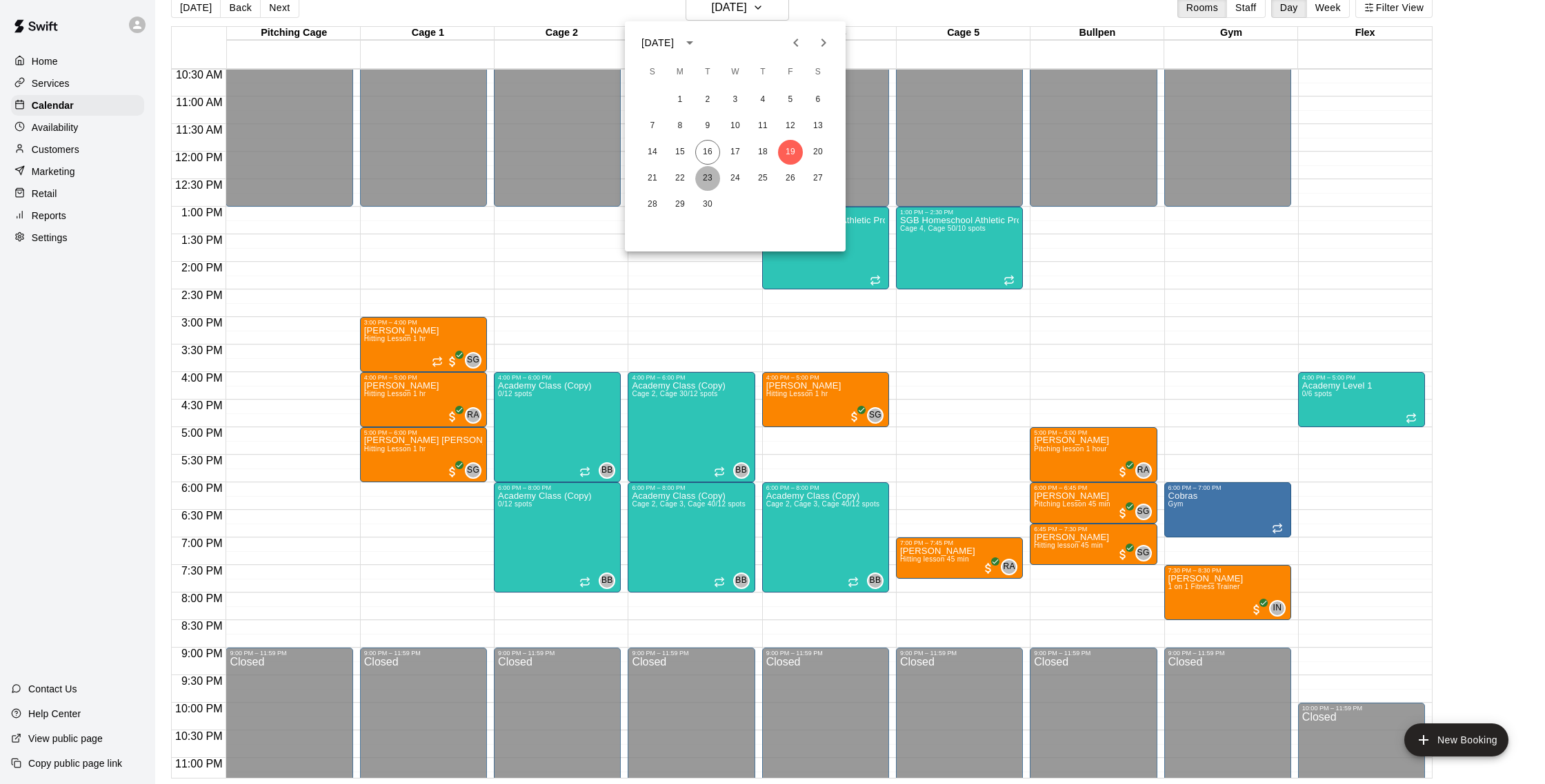
click at [702, 178] on button "23" at bounding box center [707, 179] width 24 height 24
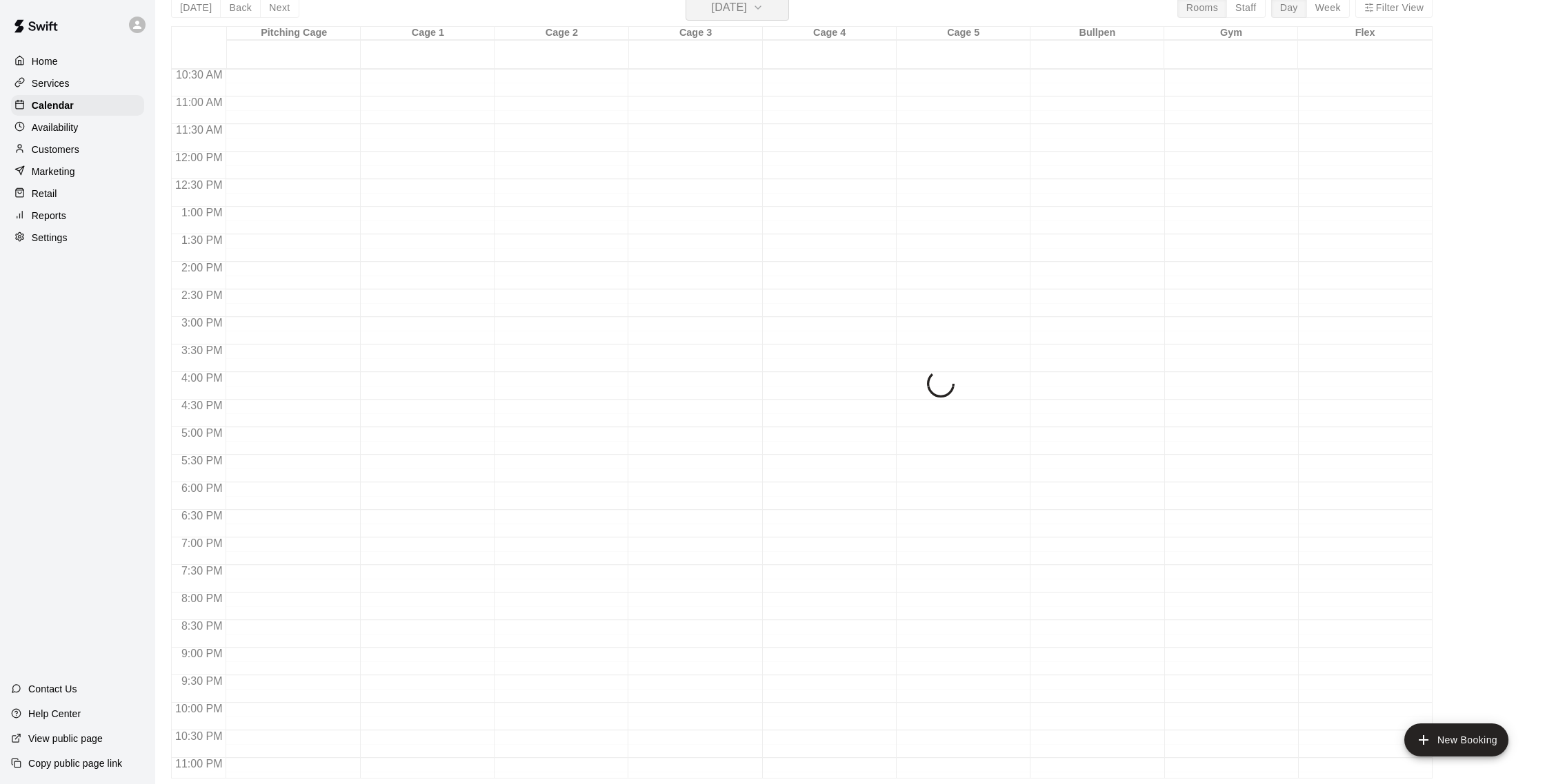
scroll to position [17, 0]
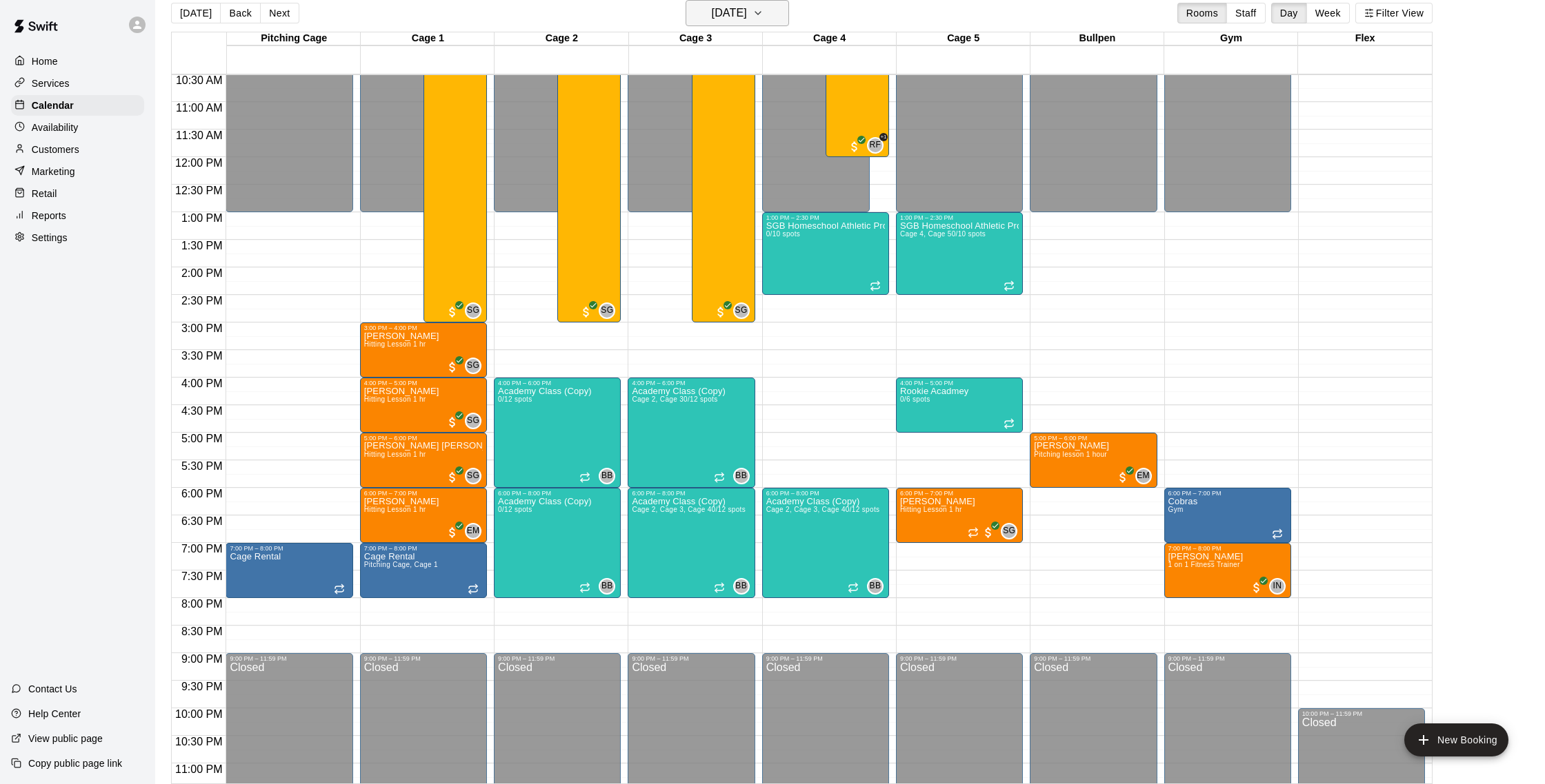
click at [777, 24] on div "[DATE] Back [DATE][DATE] Rooms Staff Day Week Filter View" at bounding box center [801, 16] width 1261 height 32
click at [777, 23] on button "[DATE]" at bounding box center [737, 13] width 103 height 26
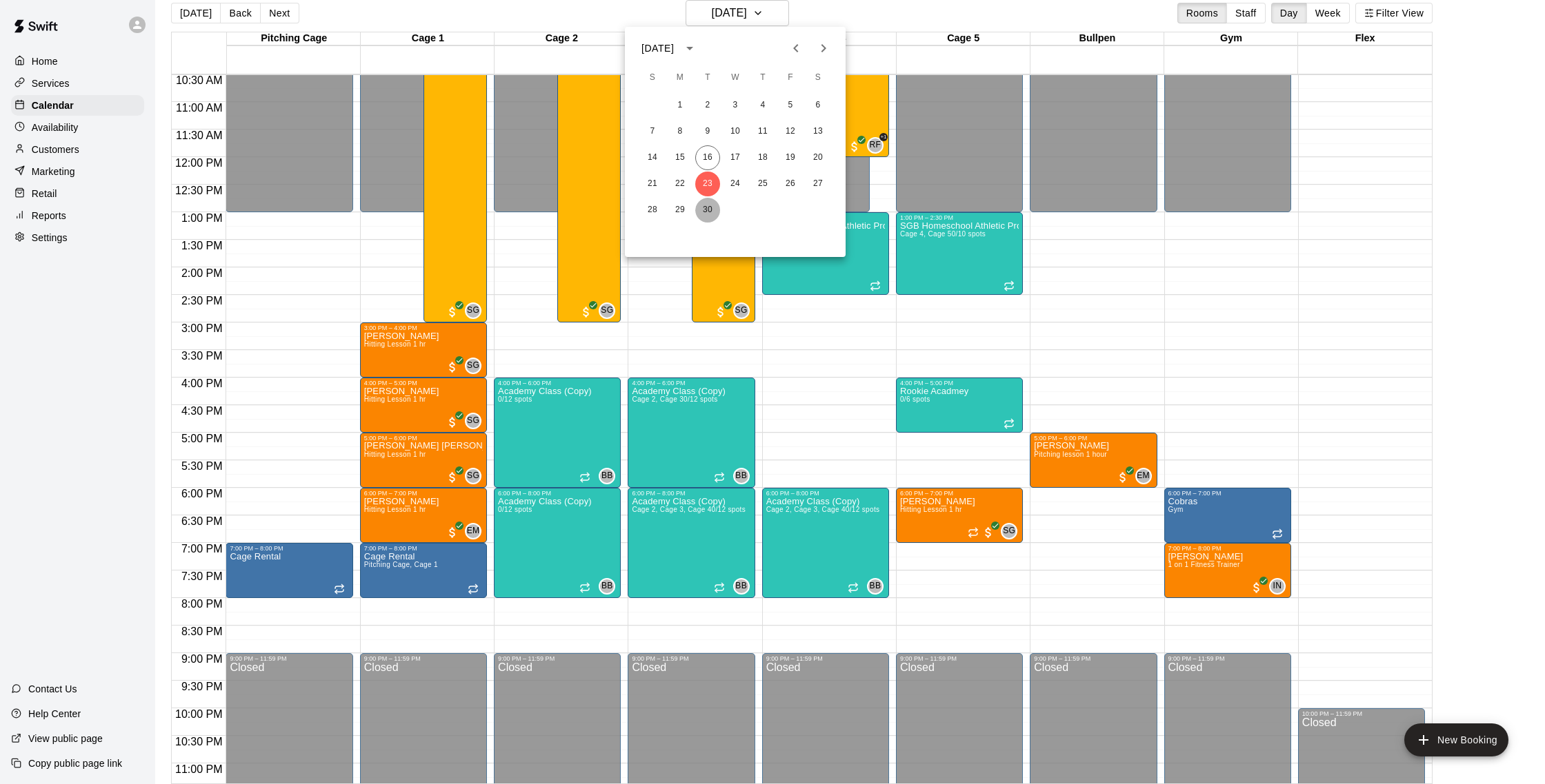
click at [713, 211] on button "30" at bounding box center [707, 210] width 24 height 24
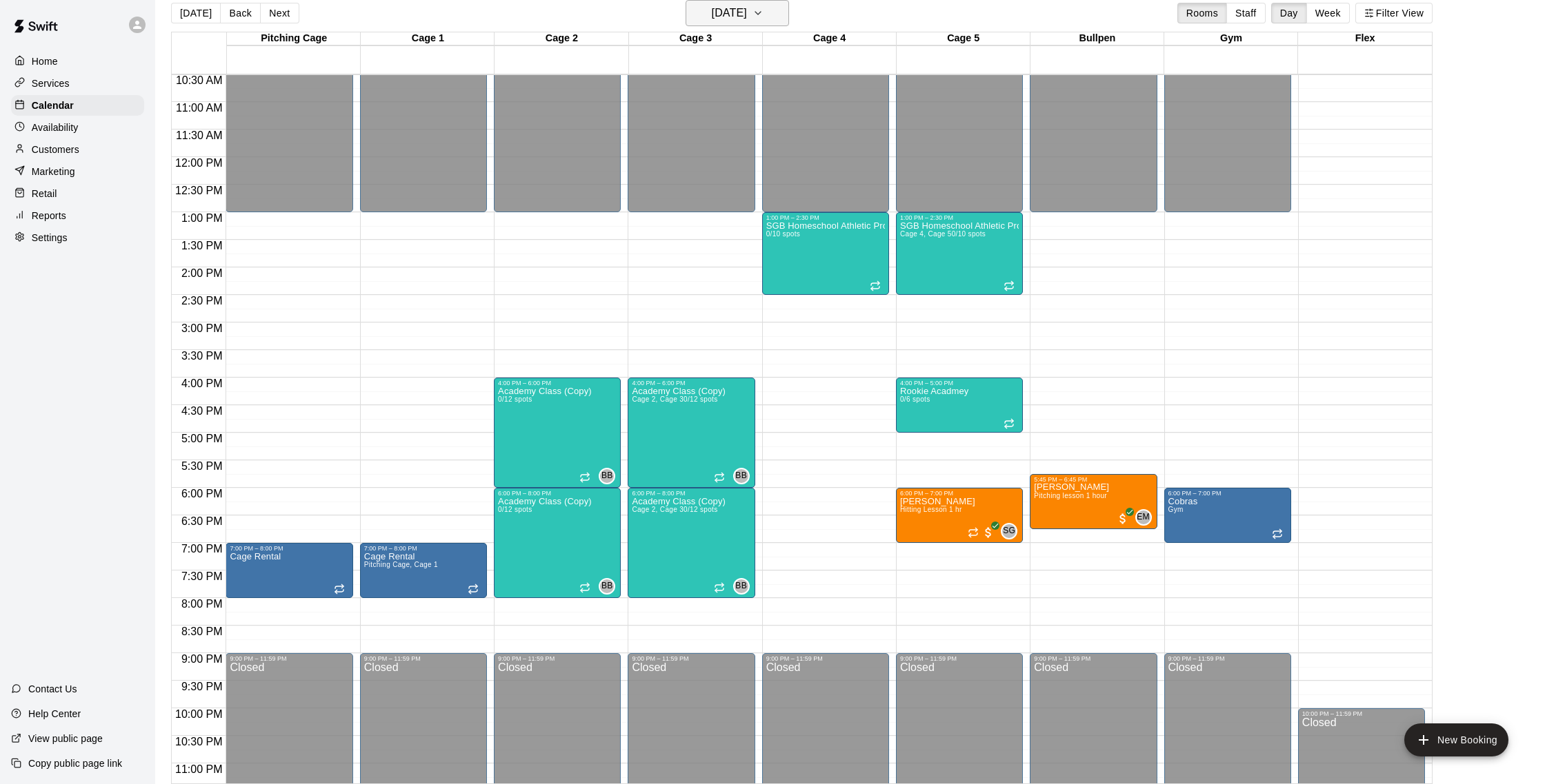
click at [723, 14] on h6 "[DATE]" at bounding box center [729, 13] width 35 height 20
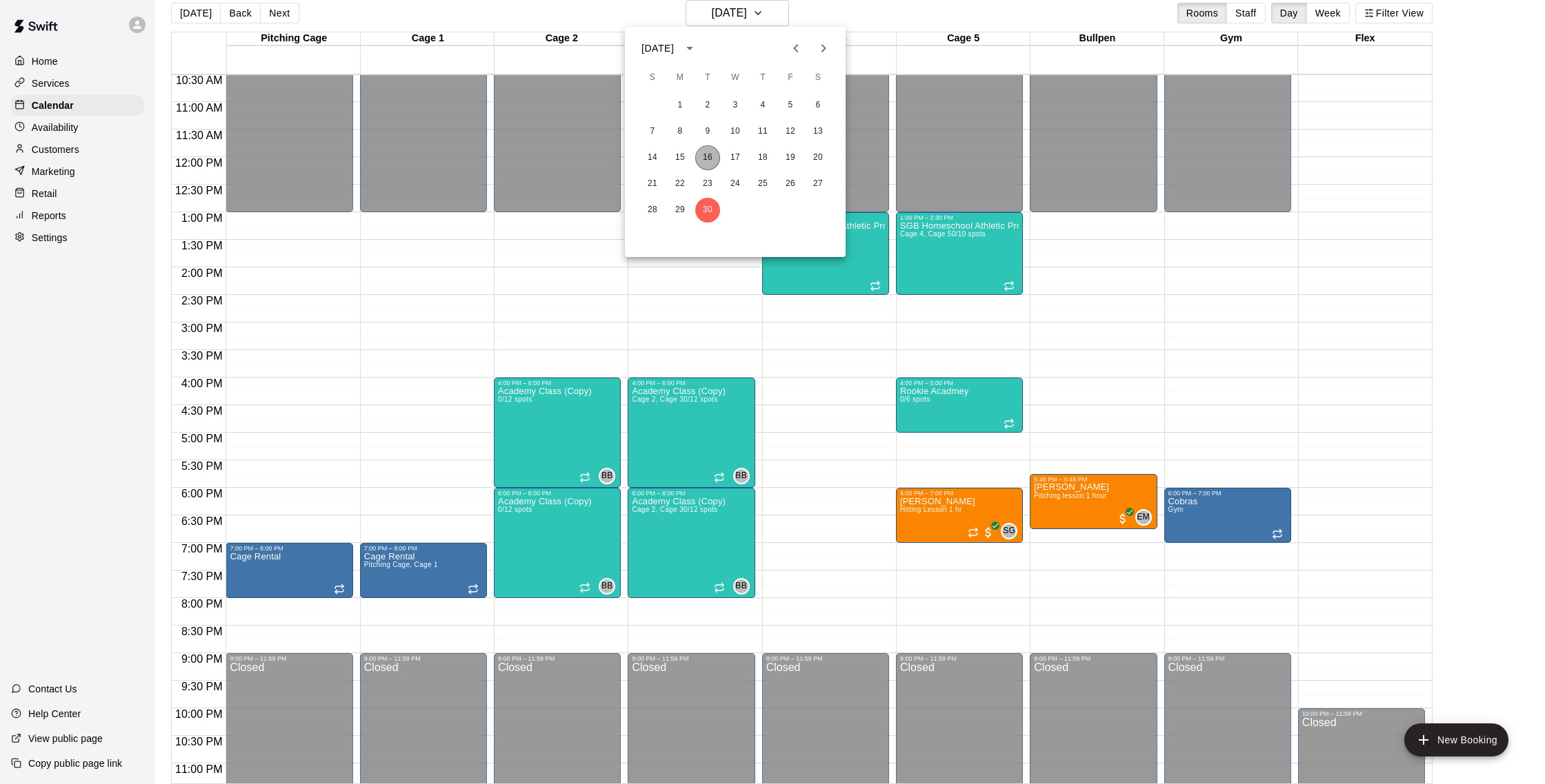
click at [702, 163] on button "16" at bounding box center [707, 158] width 24 height 24
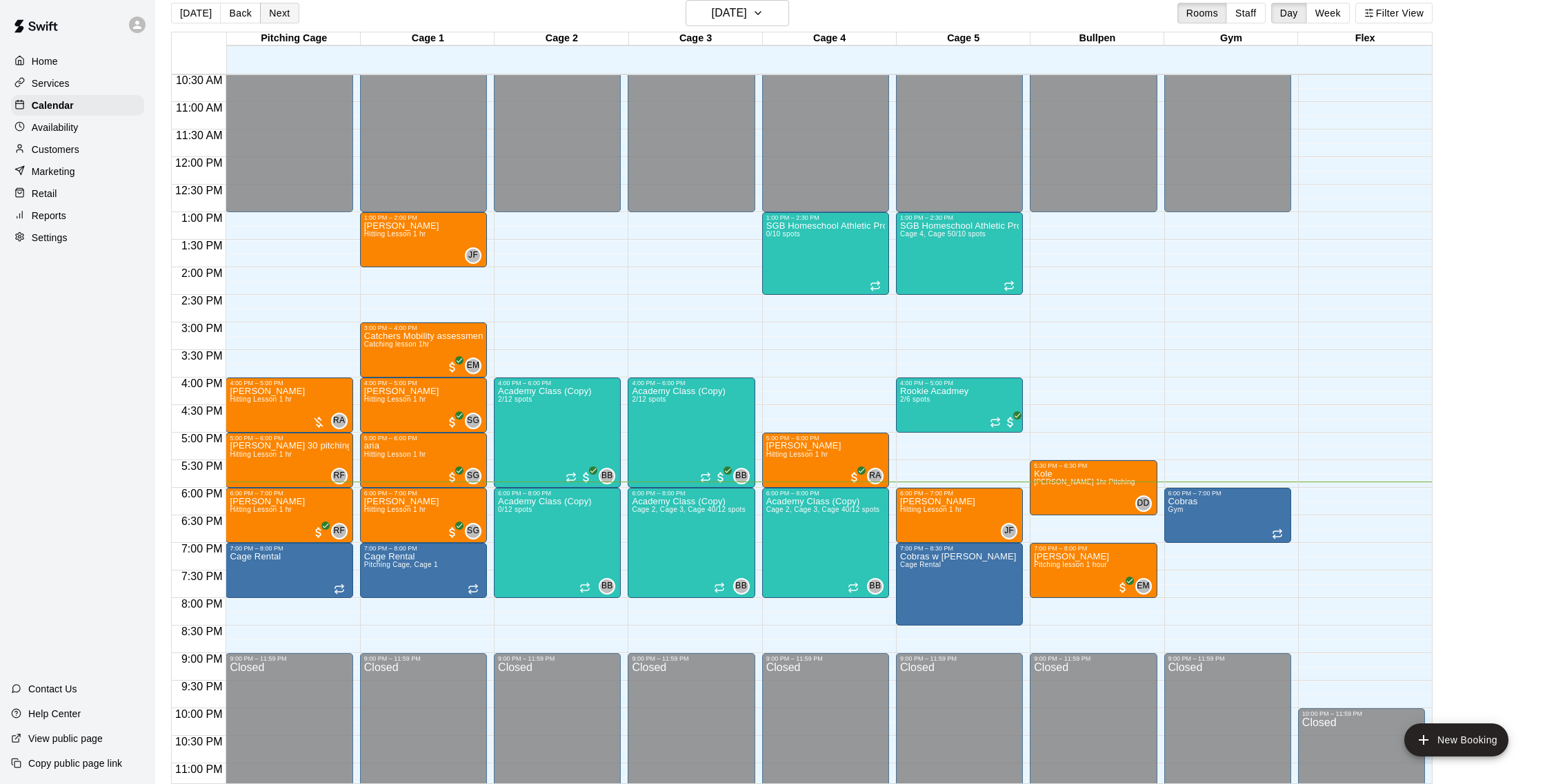
drag, startPoint x: 260, startPoint y: 1, endPoint x: 288, endPoint y: 15, distance: 31.3
click at [260, 1] on div "[DATE] Back [DATE][DATE] Rooms Staff Day Week Filter View" at bounding box center [801, 16] width 1261 height 32
click at [288, 15] on button "Next" at bounding box center [278, 13] width 39 height 21
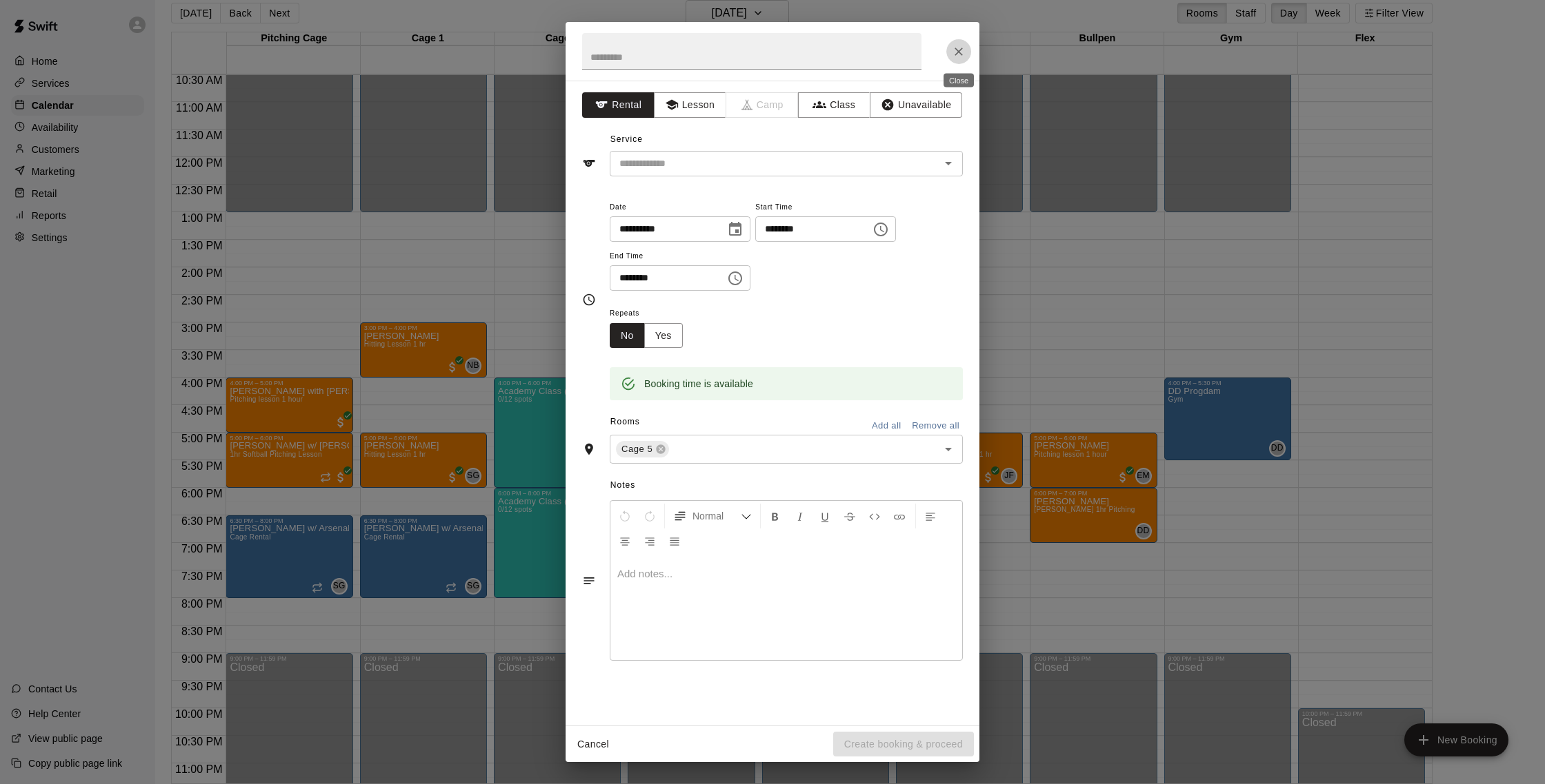
click at [955, 45] on icon "Close" at bounding box center [958, 52] width 14 height 14
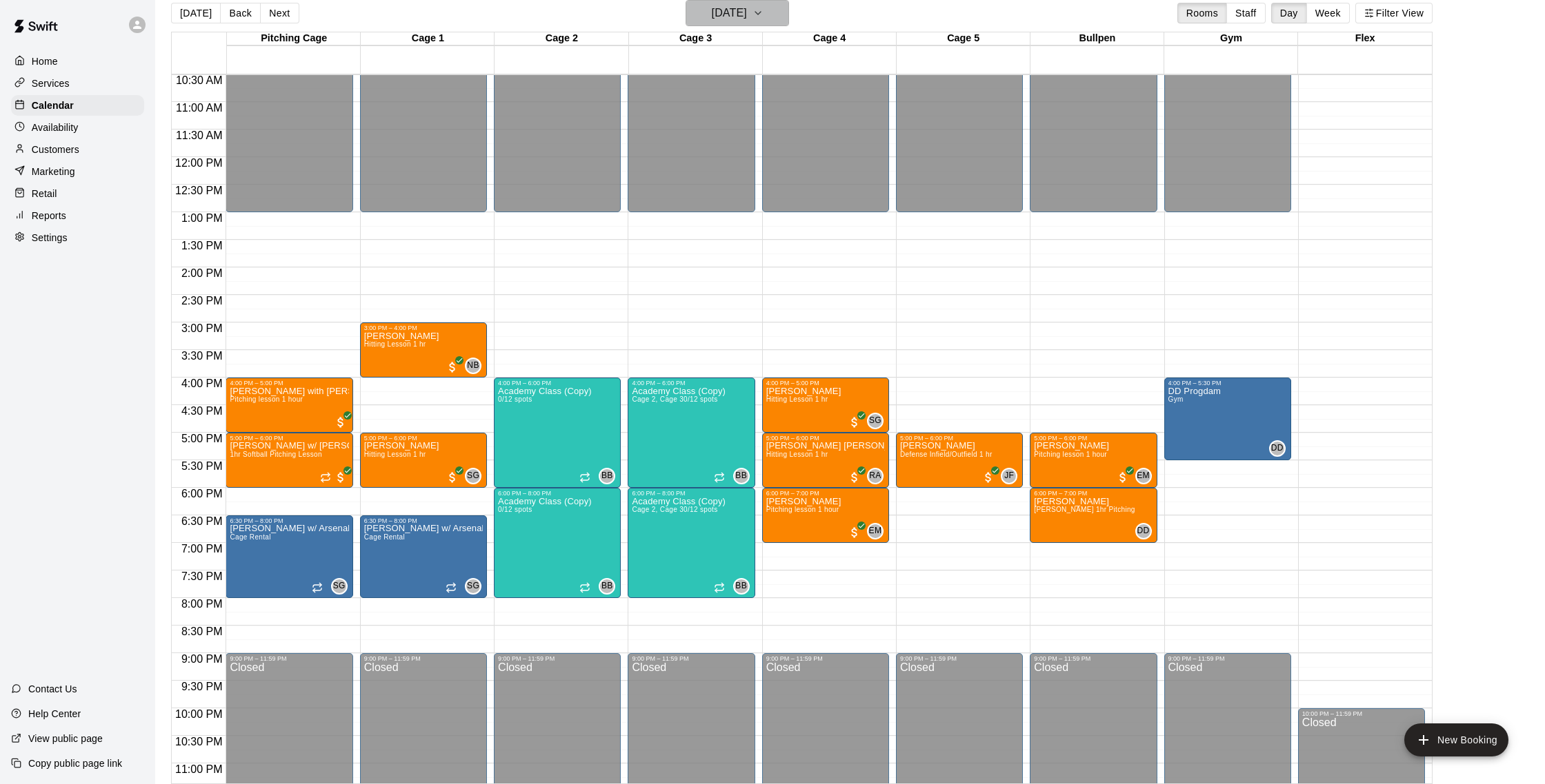
click at [764, 18] on icon "button" at bounding box center [758, 13] width 11 height 17
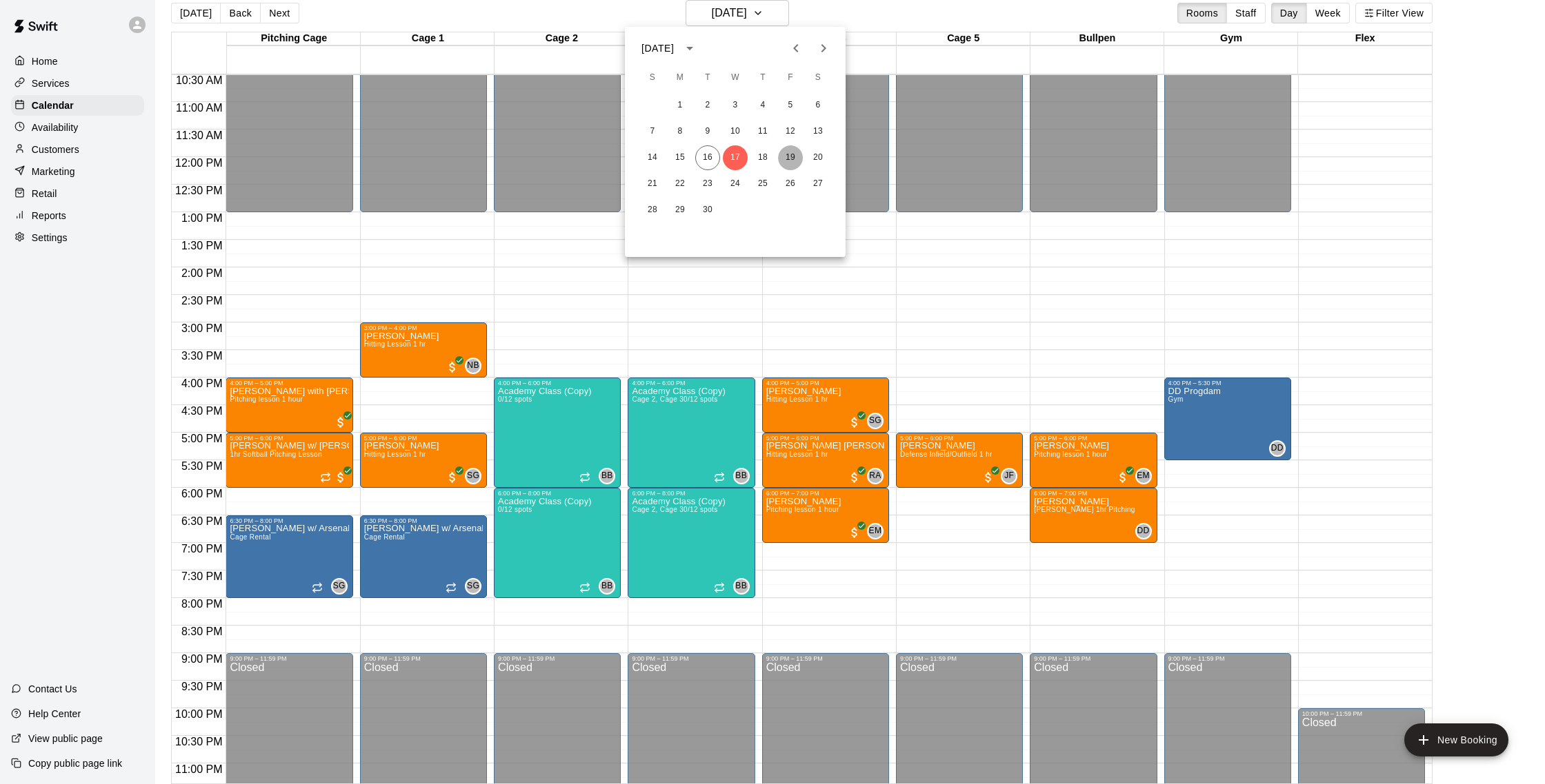
click at [785, 150] on button "19" at bounding box center [790, 158] width 24 height 24
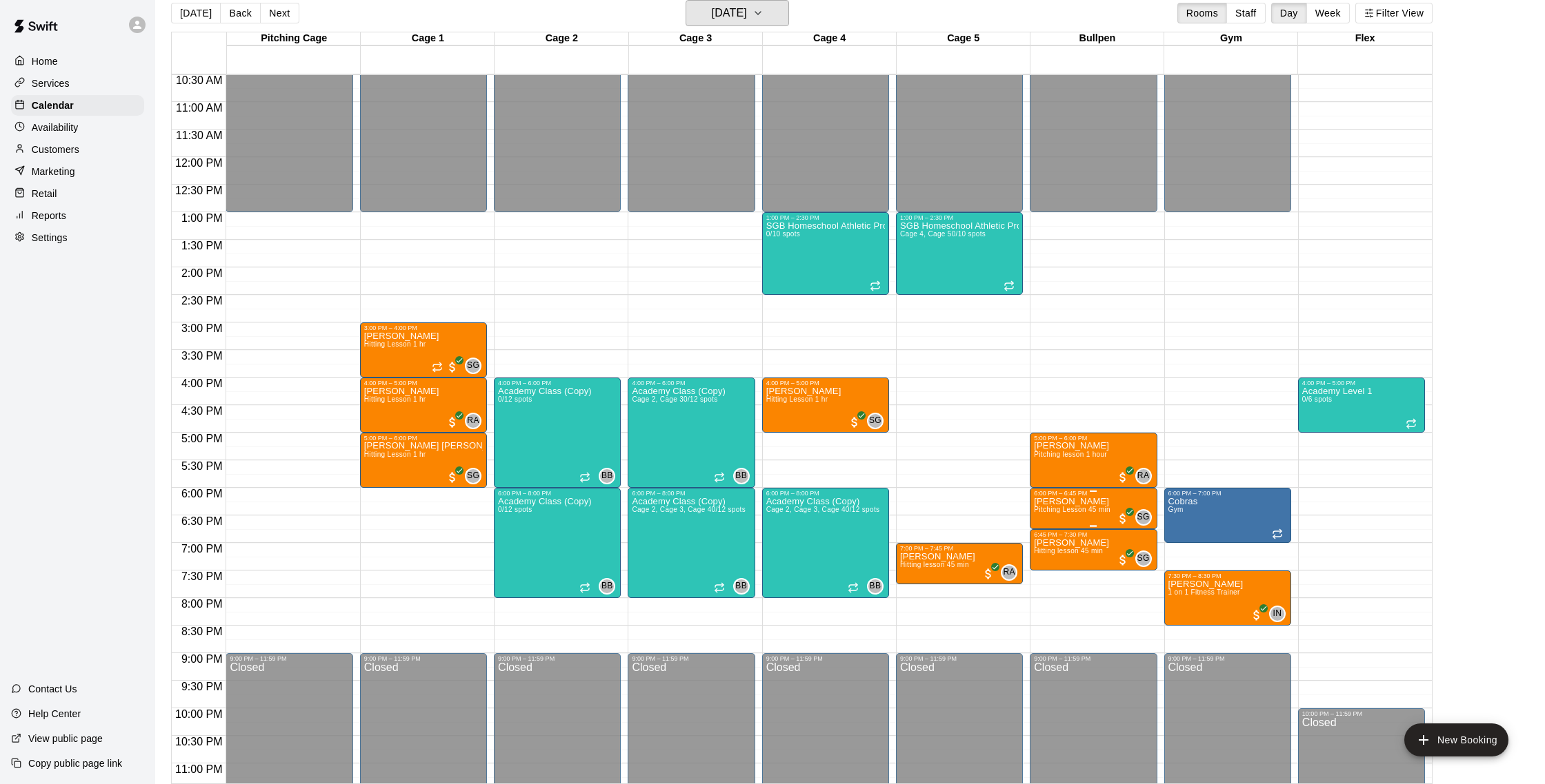
scroll to position [583, 0]
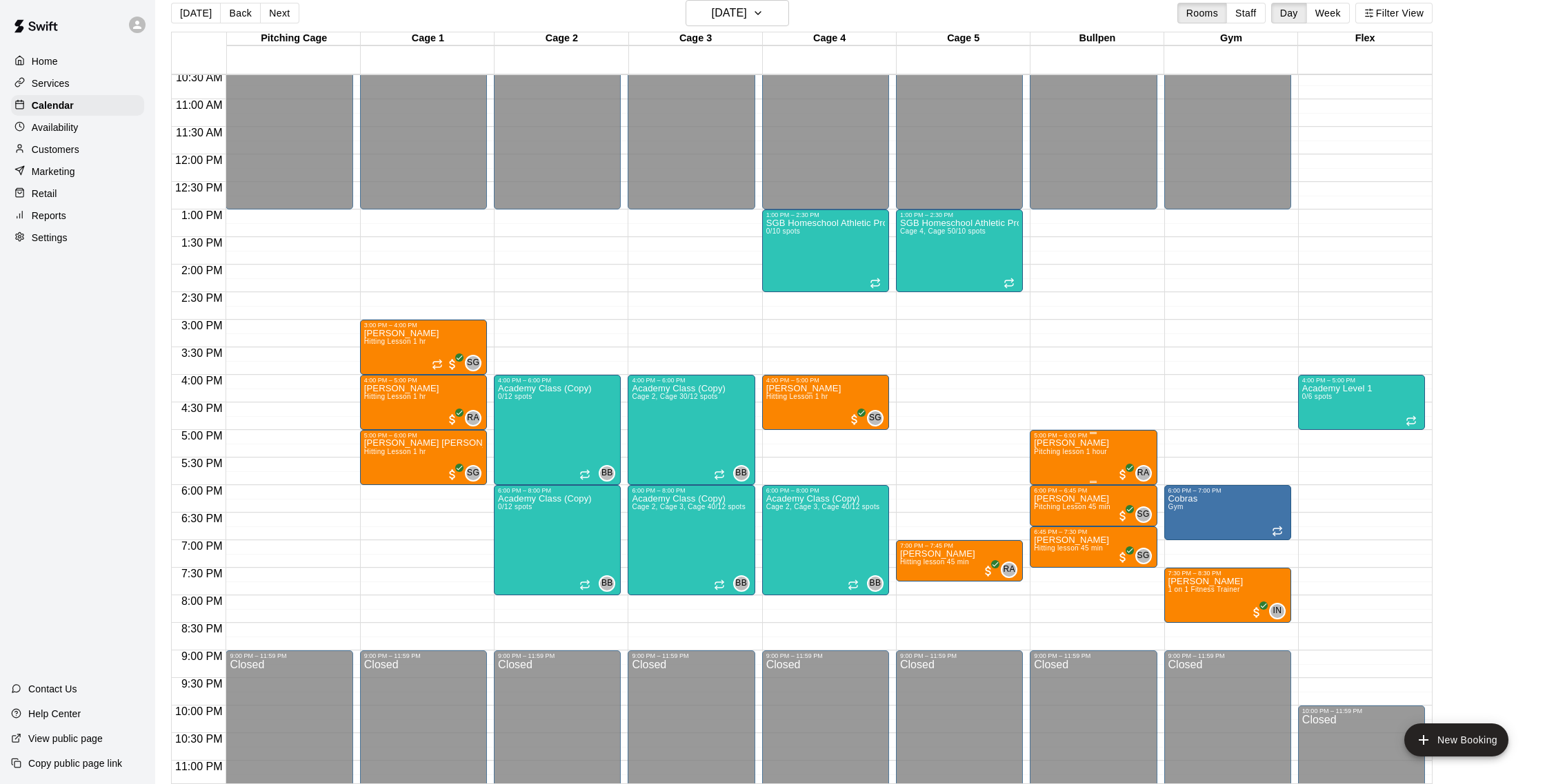
click at [1049, 522] on icon "delete" at bounding box center [1048, 519] width 9 height 12
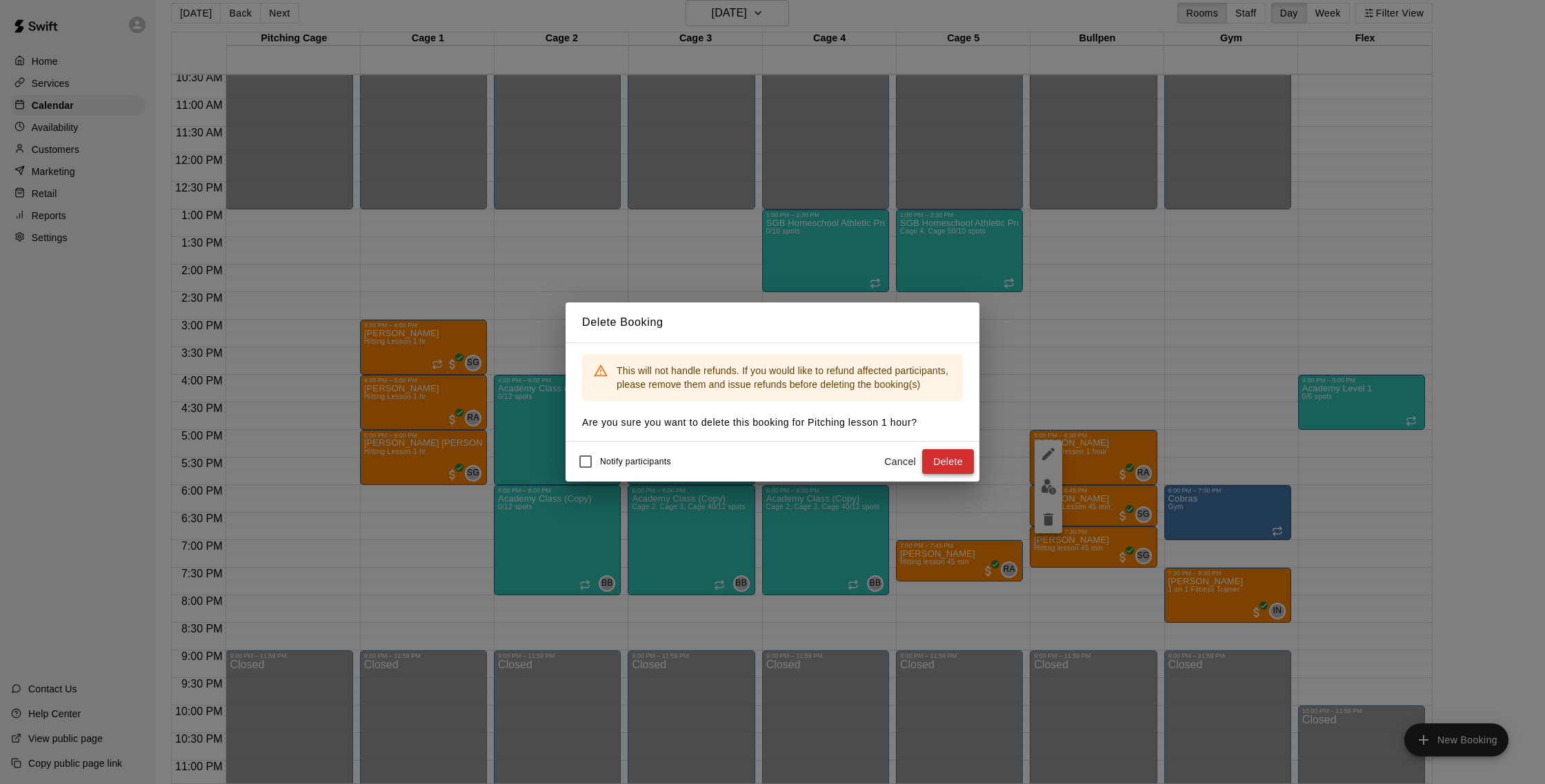
click at [946, 464] on button "Delete" at bounding box center [947, 462] width 52 height 25
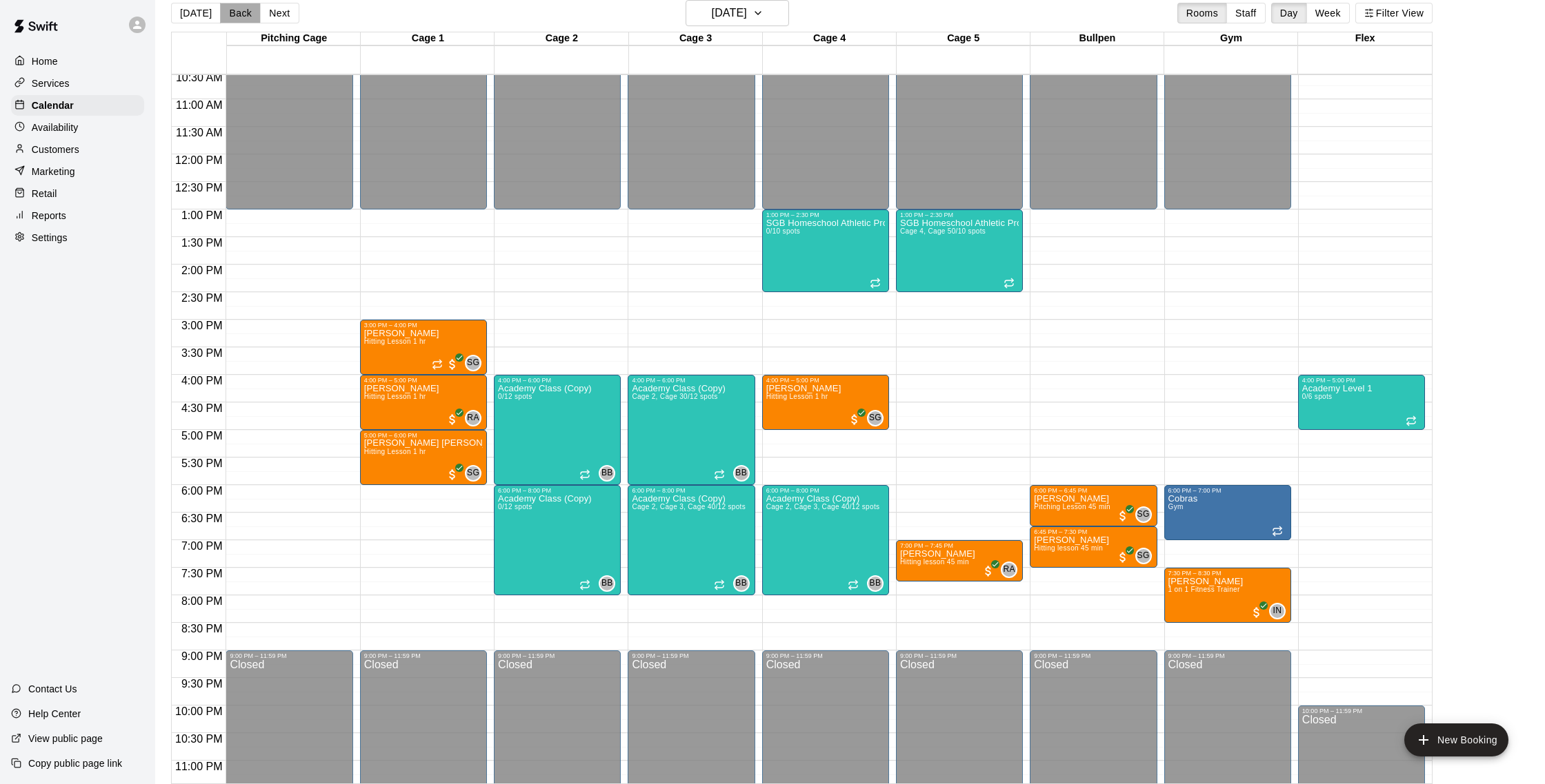
click at [234, 21] on button "Back" at bounding box center [240, 13] width 40 height 21
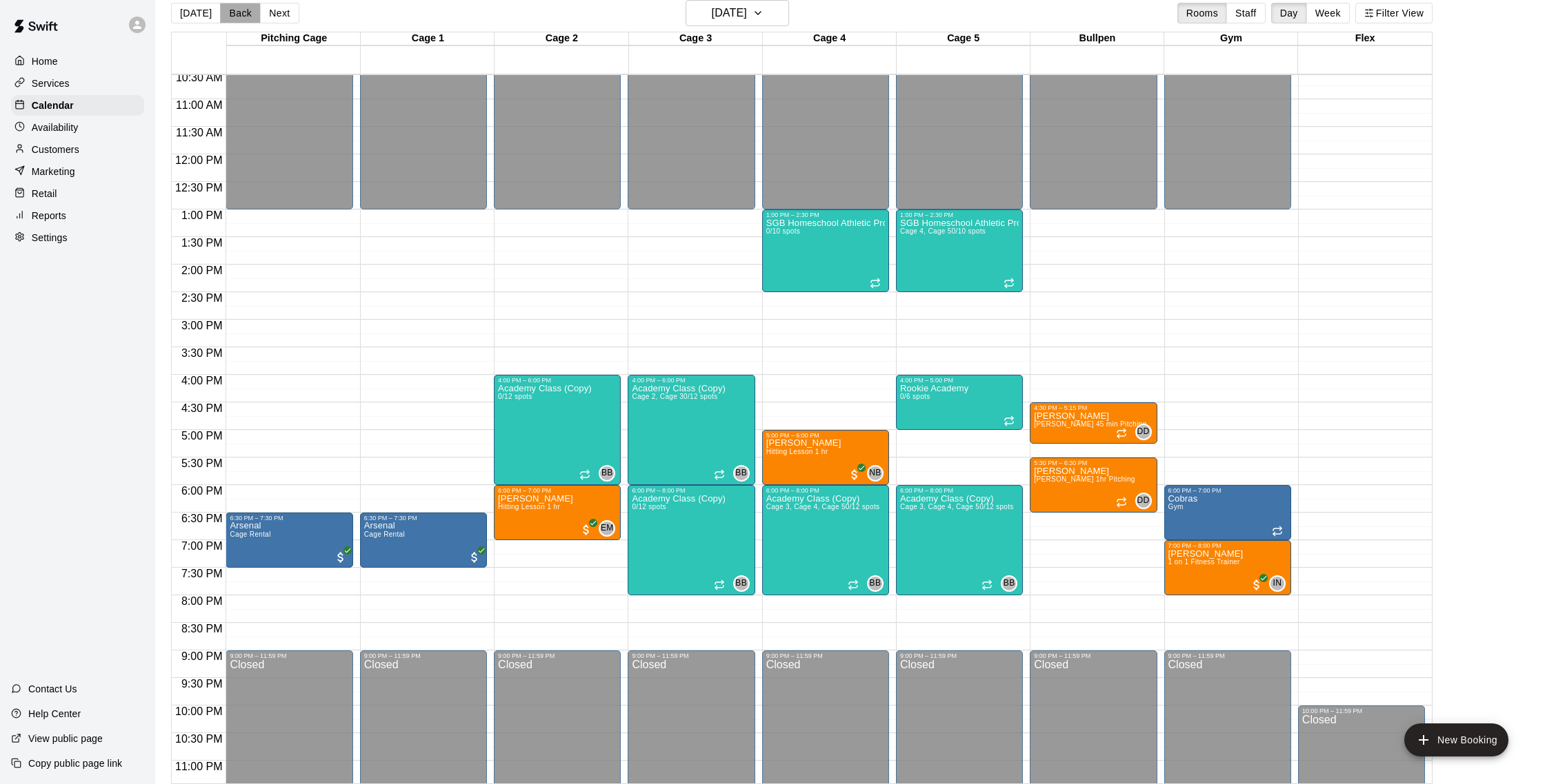
click at [234, 21] on button "Back" at bounding box center [240, 13] width 40 height 21
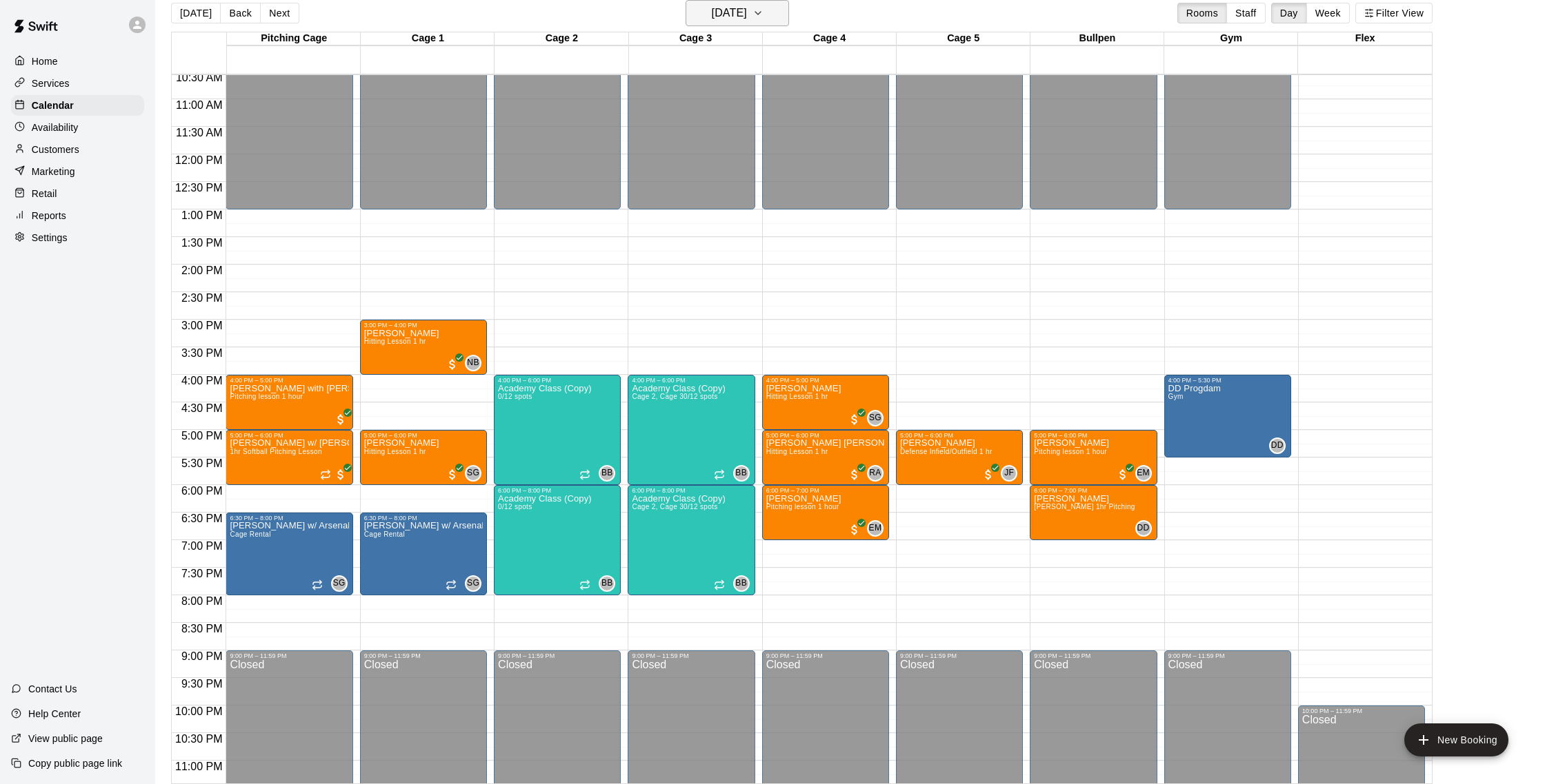
scroll to position [11, 0]
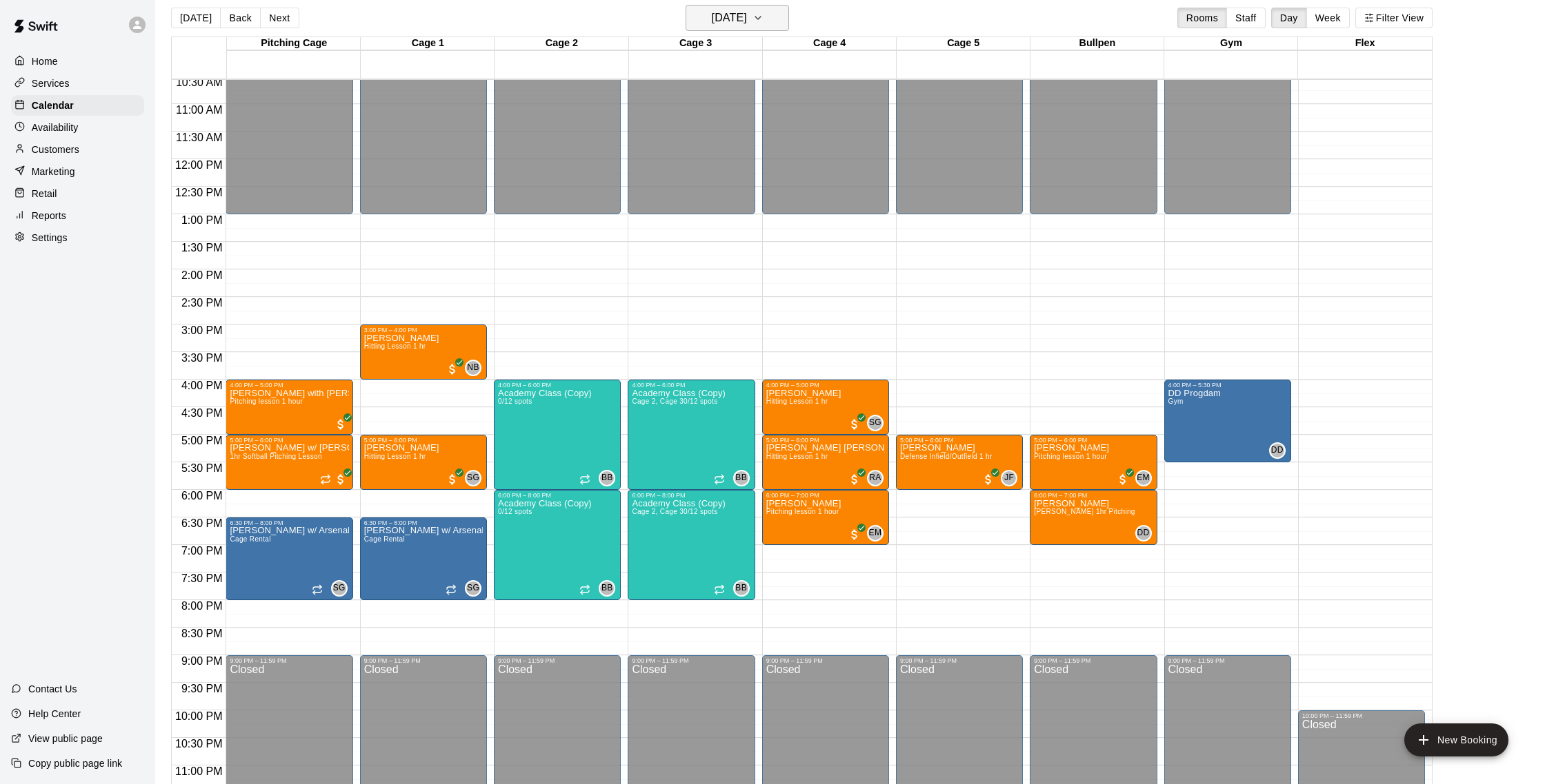
click at [764, 20] on icon "button" at bounding box center [758, 18] width 11 height 17
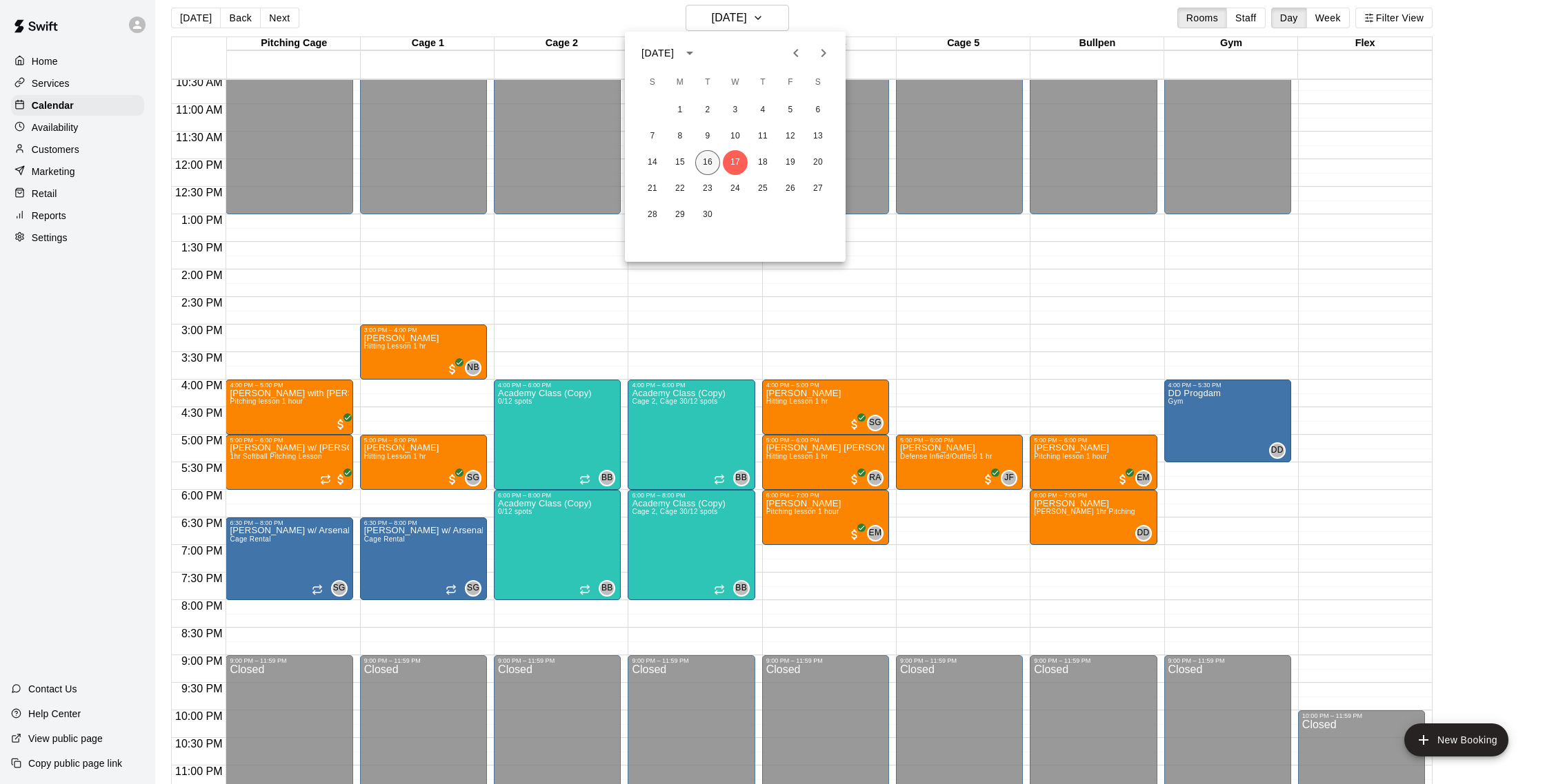
click at [697, 161] on button "16" at bounding box center [707, 163] width 24 height 24
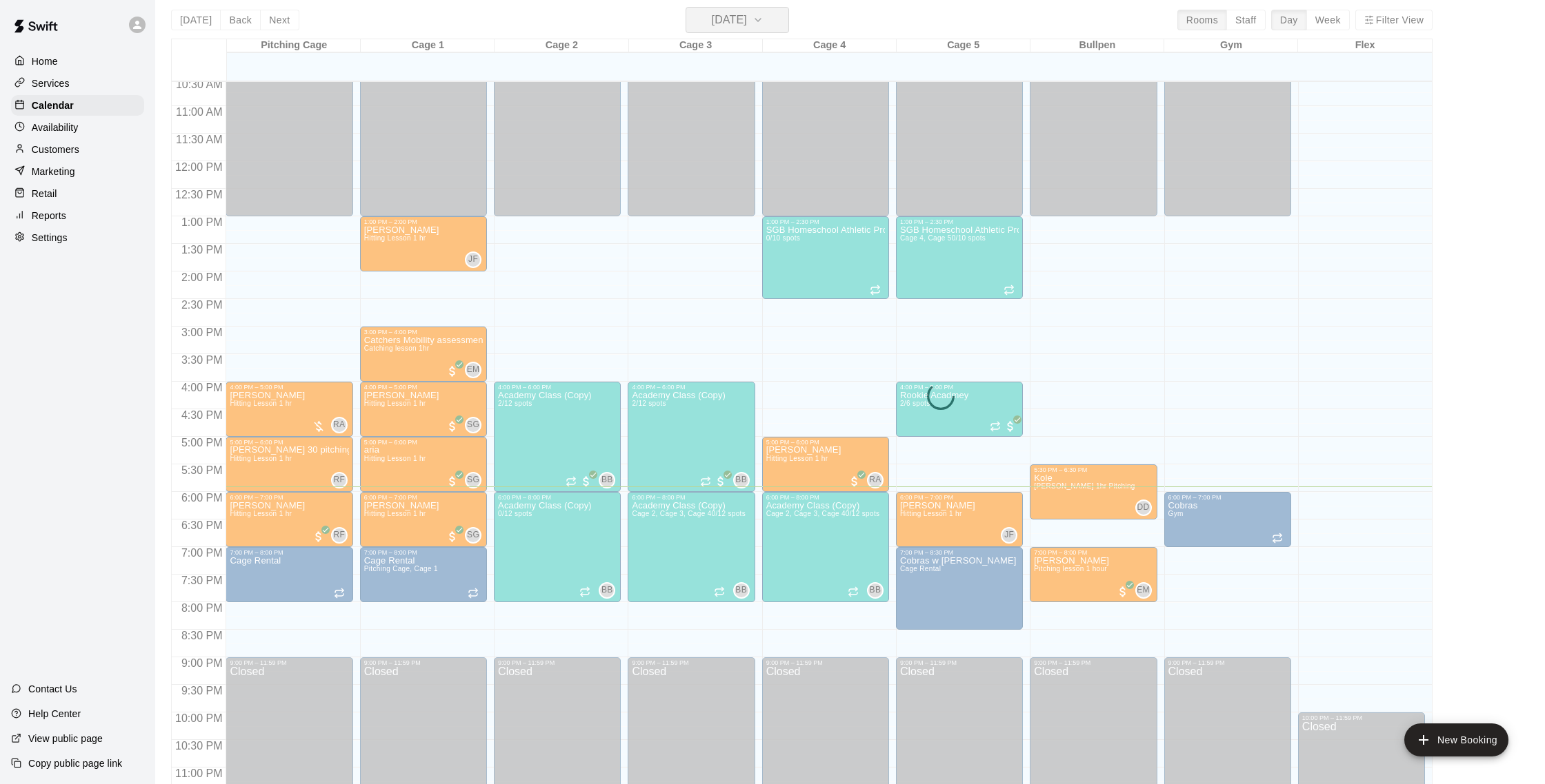
scroll to position [8, 0]
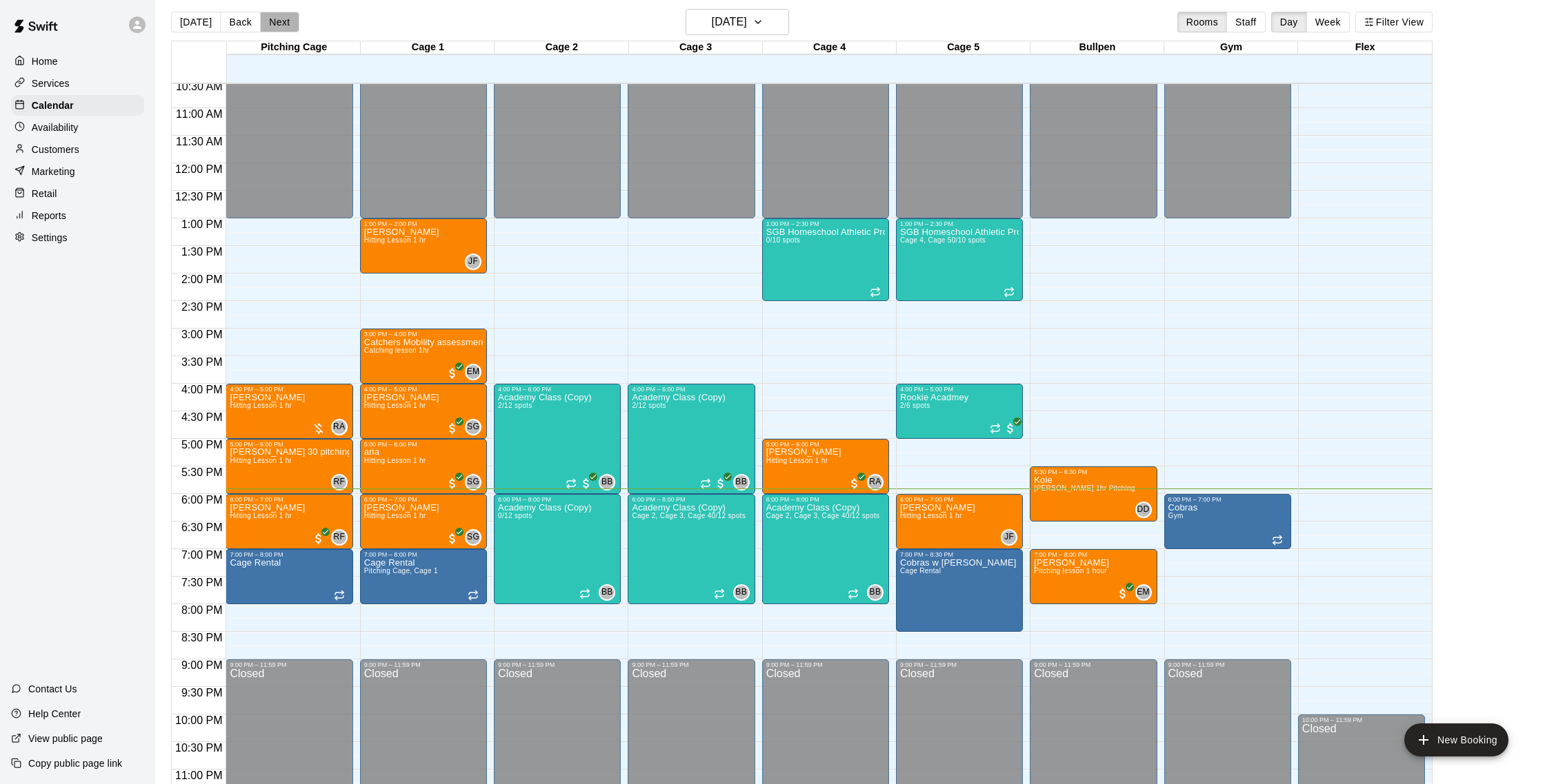
drag, startPoint x: 289, startPoint y: 13, endPoint x: 283, endPoint y: 8, distance: 7.8
click at [289, 13] on button "Next" at bounding box center [278, 22] width 39 height 21
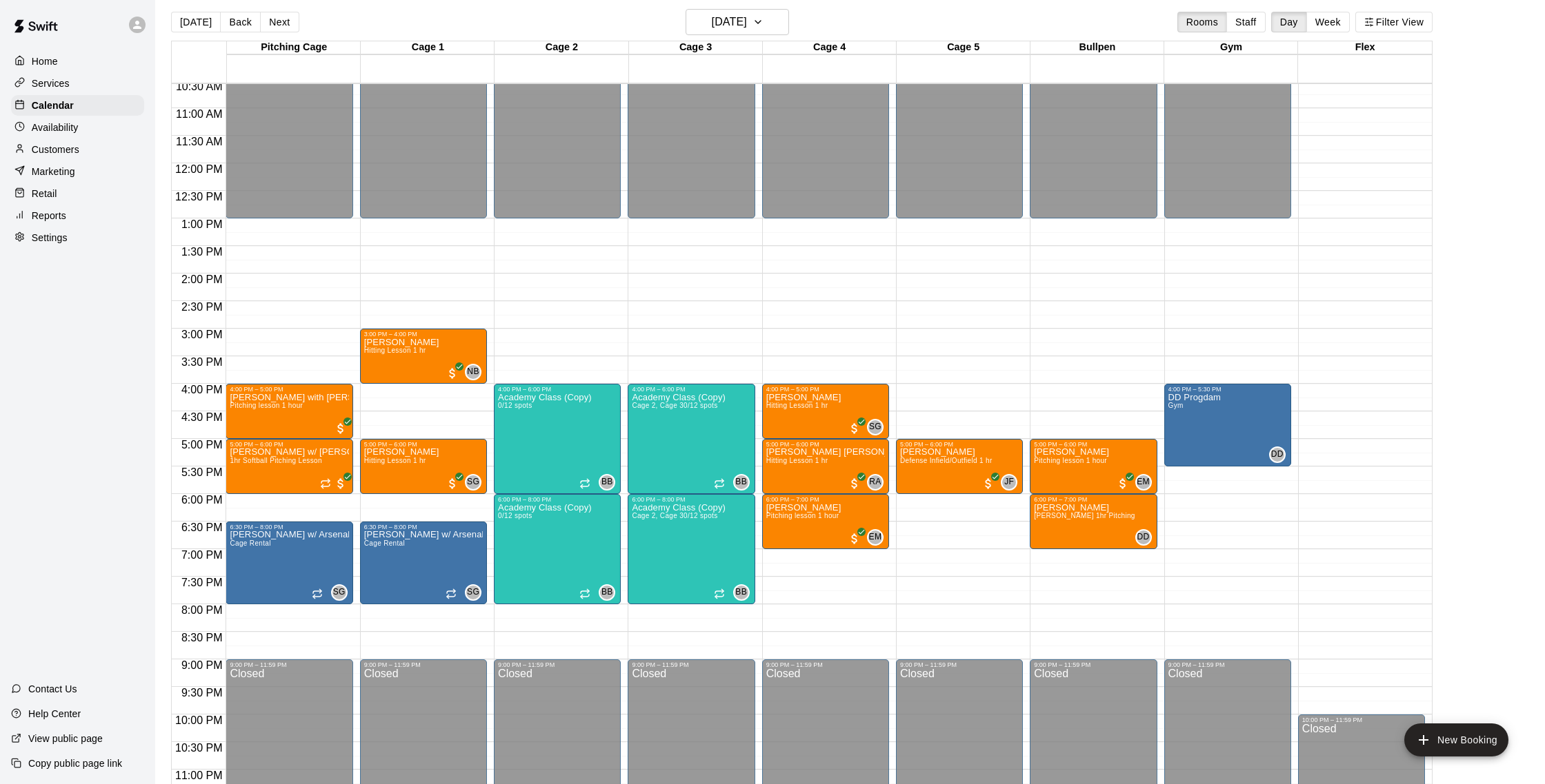
click at [283, 18] on button "Next" at bounding box center [278, 22] width 39 height 21
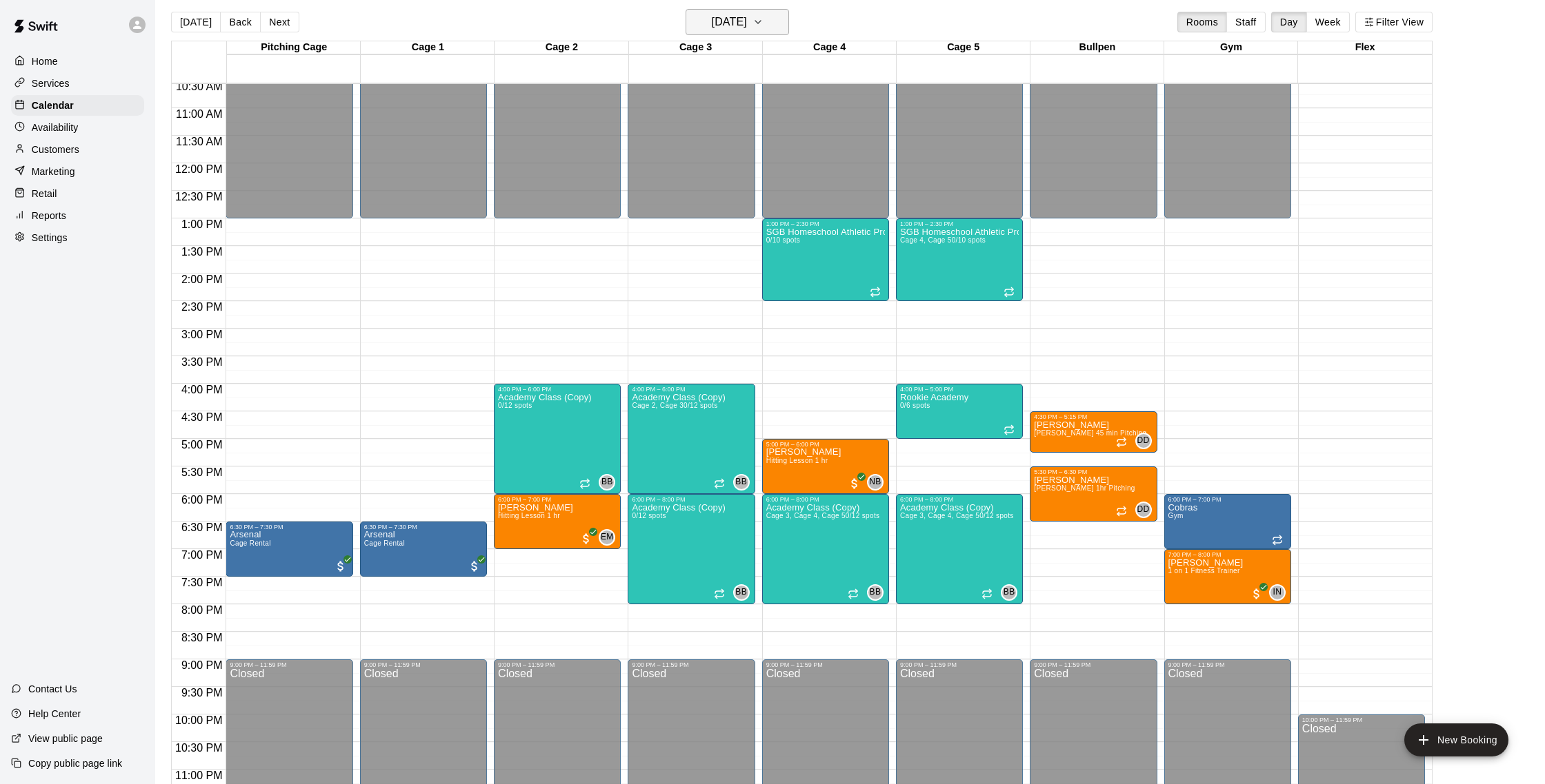
click at [702, 35] on button "[DATE]" at bounding box center [737, 23] width 103 height 26
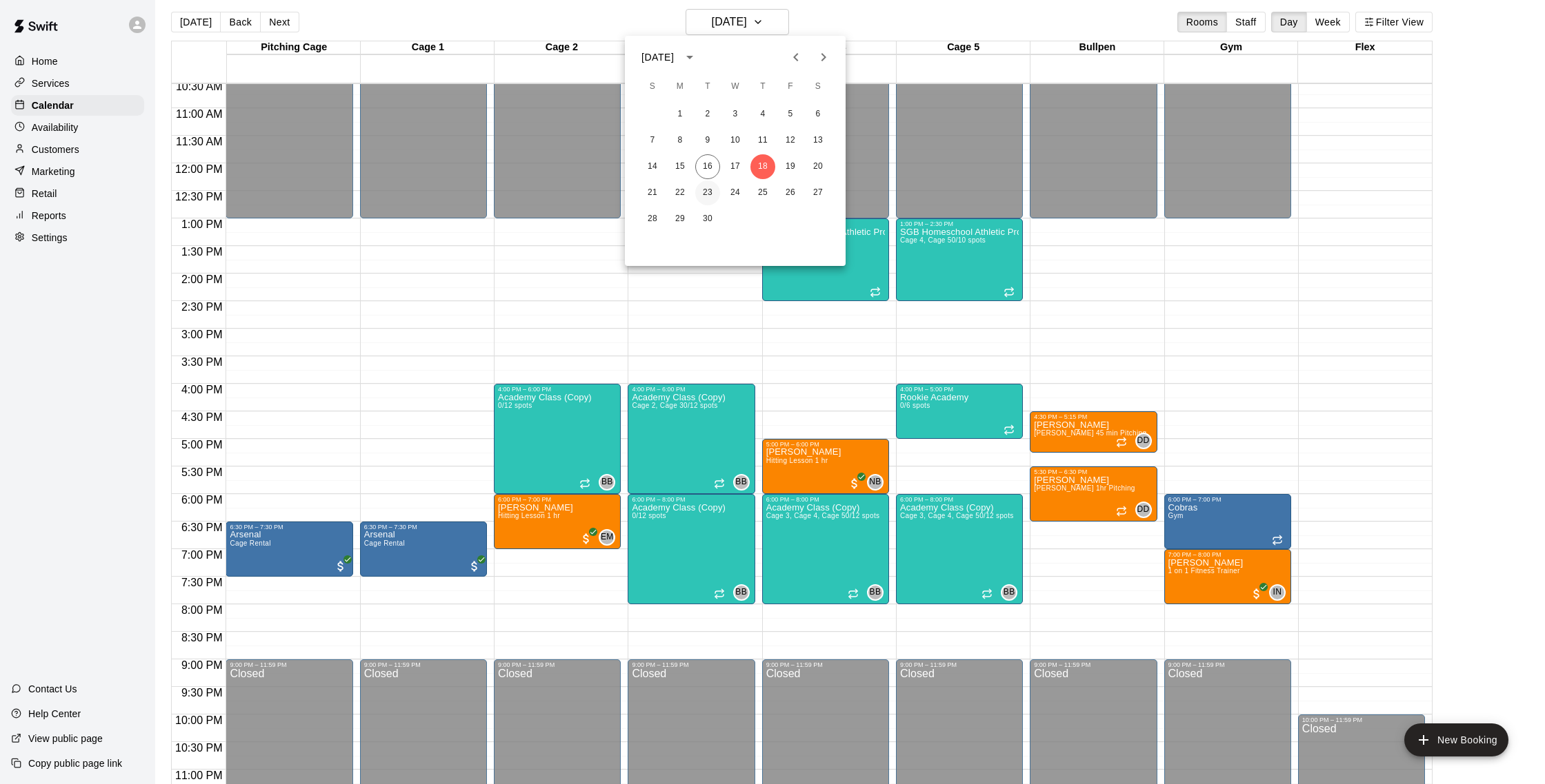
click at [710, 185] on button "23" at bounding box center [707, 193] width 24 height 24
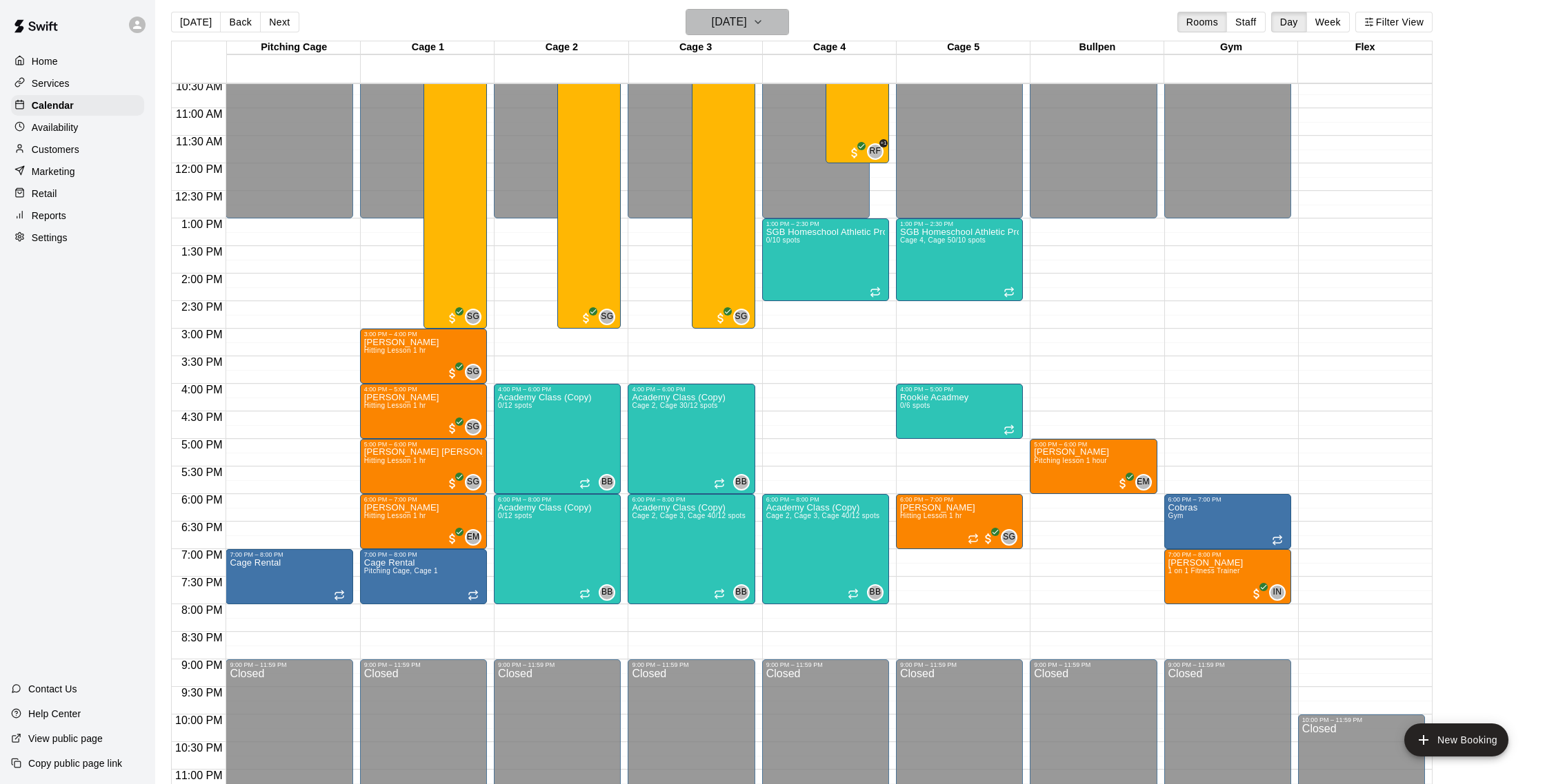
click at [715, 14] on h6 "[DATE]" at bounding box center [729, 22] width 35 height 20
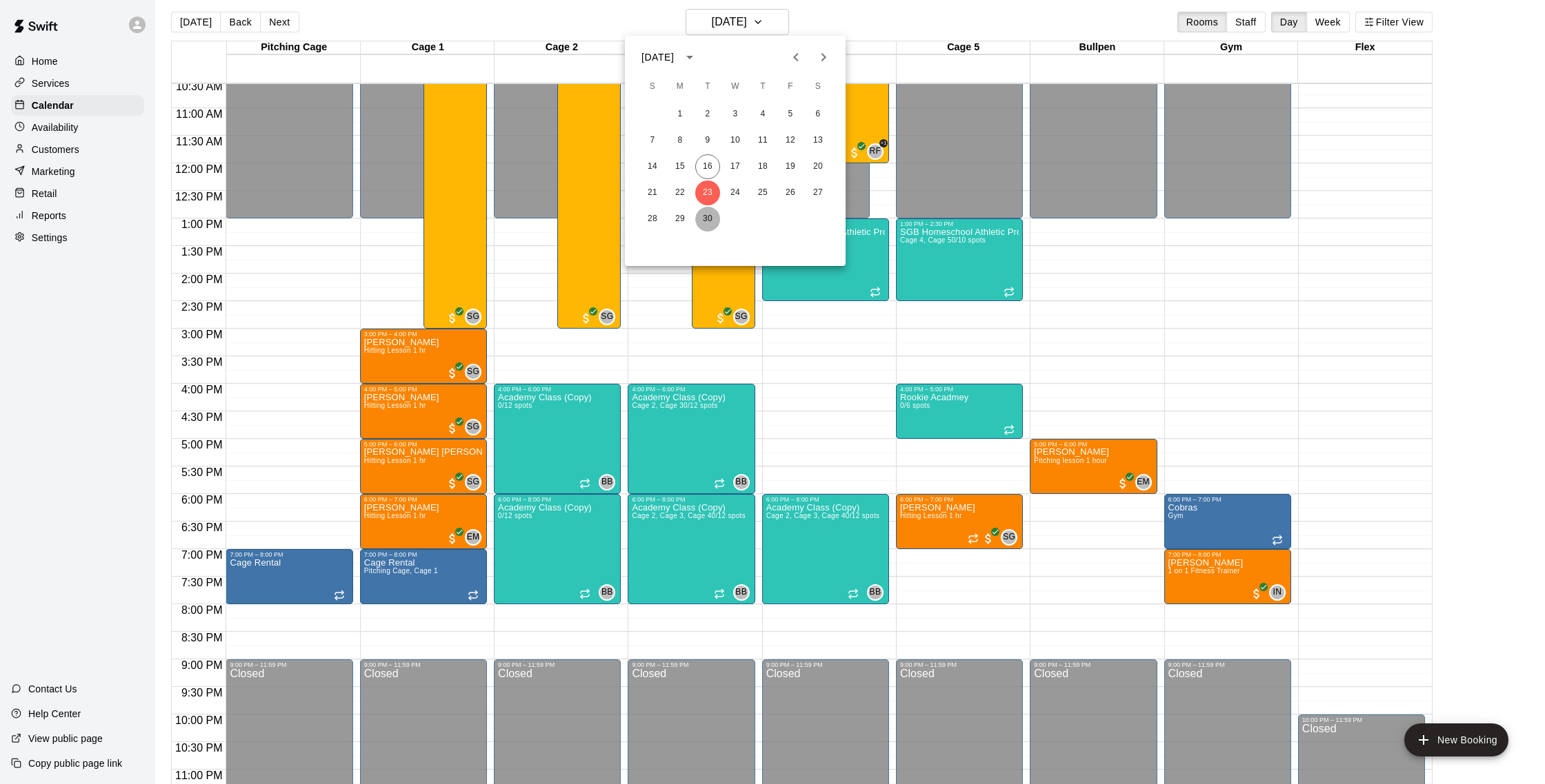
click at [710, 221] on button "30" at bounding box center [707, 219] width 24 height 24
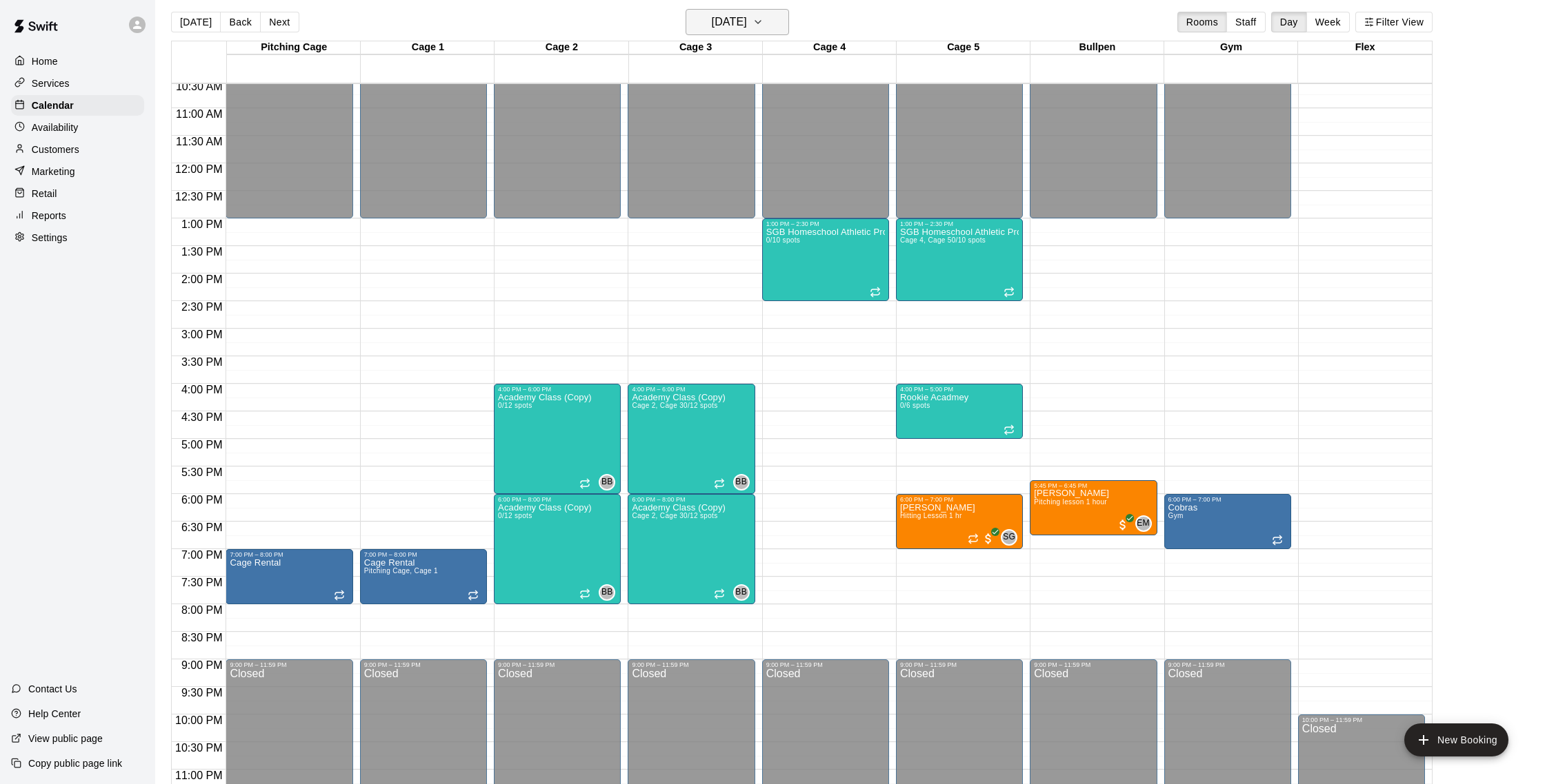
click at [704, 32] on button "[DATE]" at bounding box center [737, 23] width 103 height 26
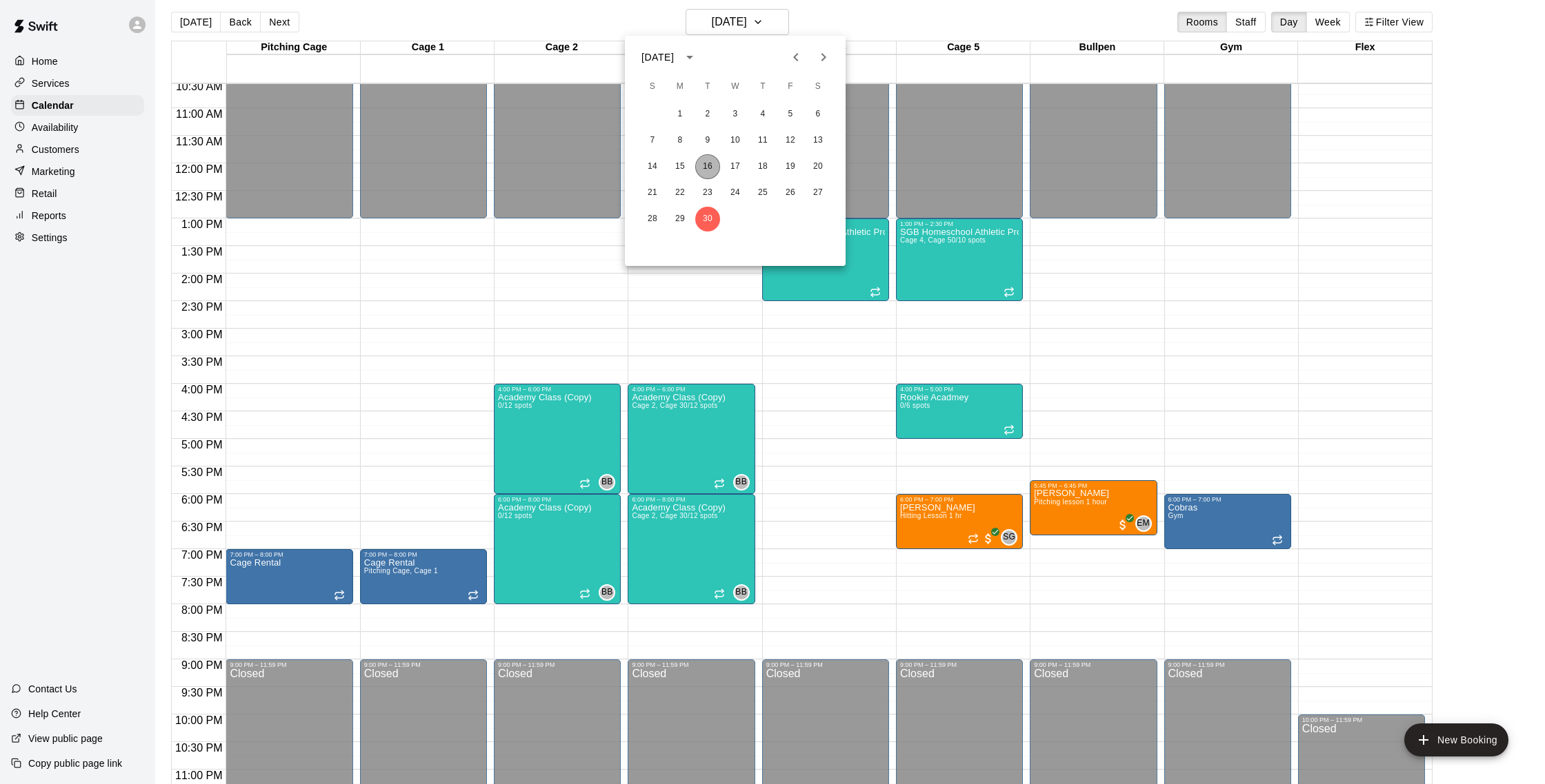
click at [710, 162] on button "16" at bounding box center [707, 166] width 24 height 24
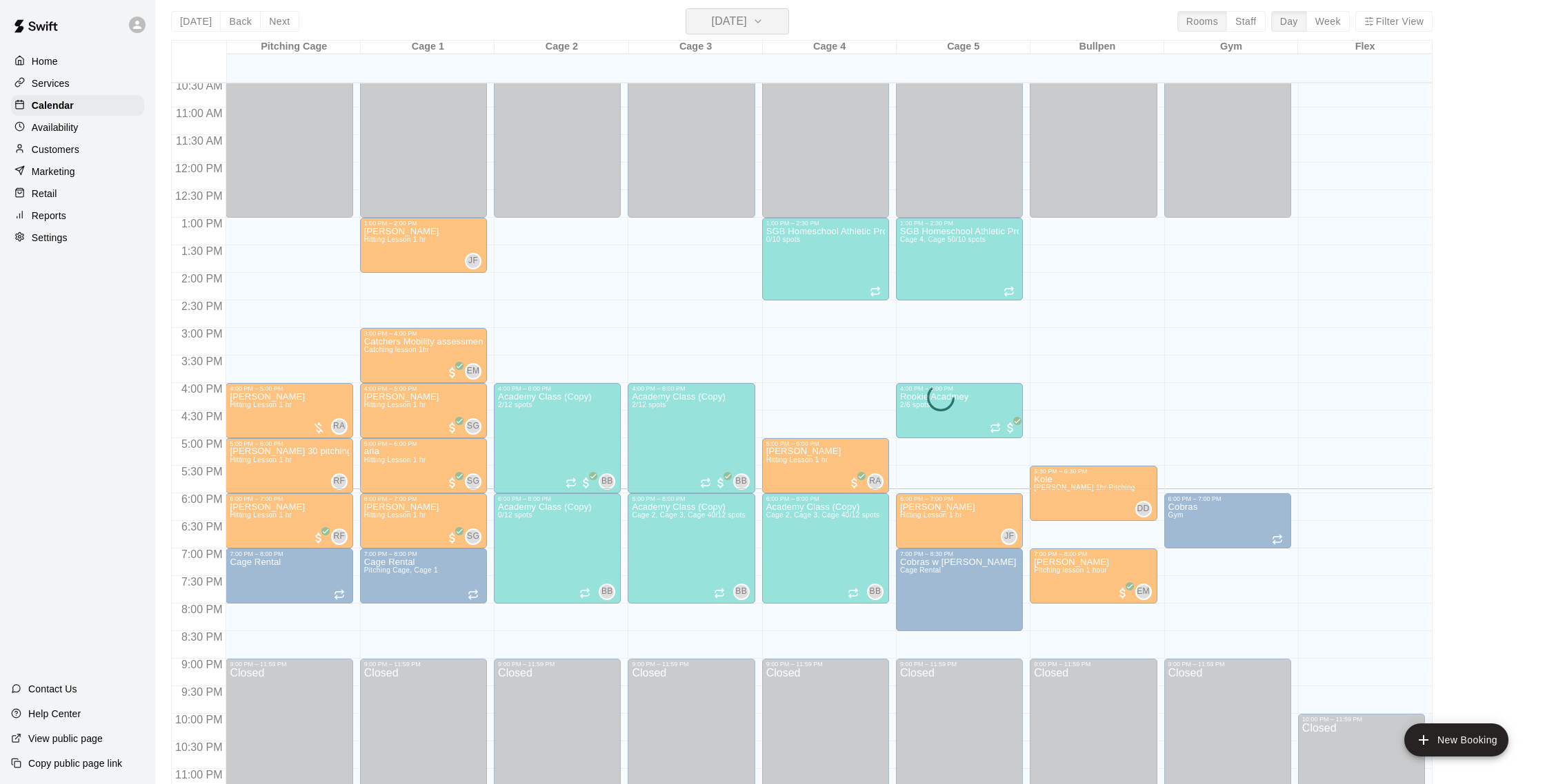
scroll to position [0, 0]
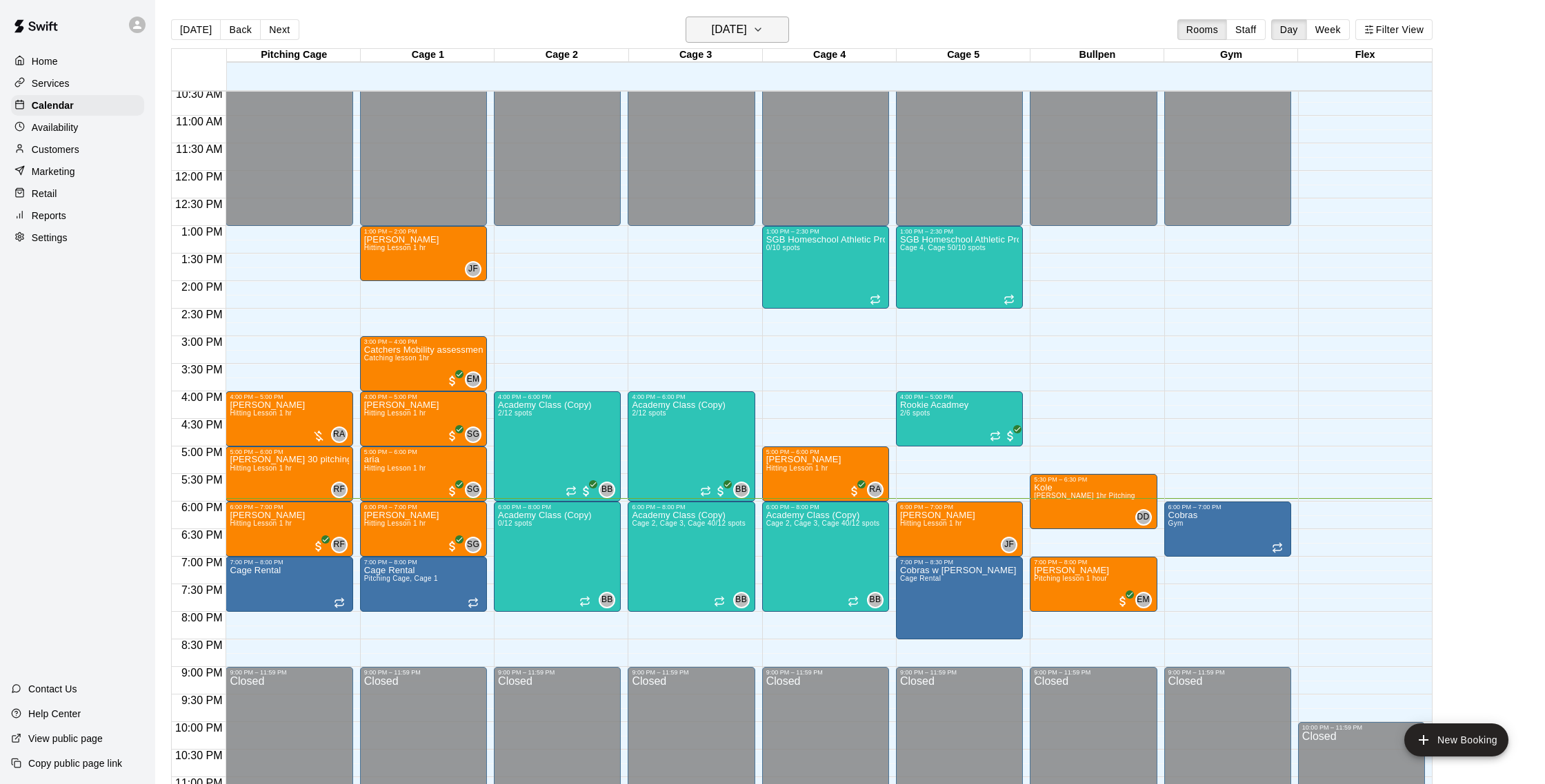
click at [784, 29] on button "[DATE]" at bounding box center [737, 30] width 103 height 26
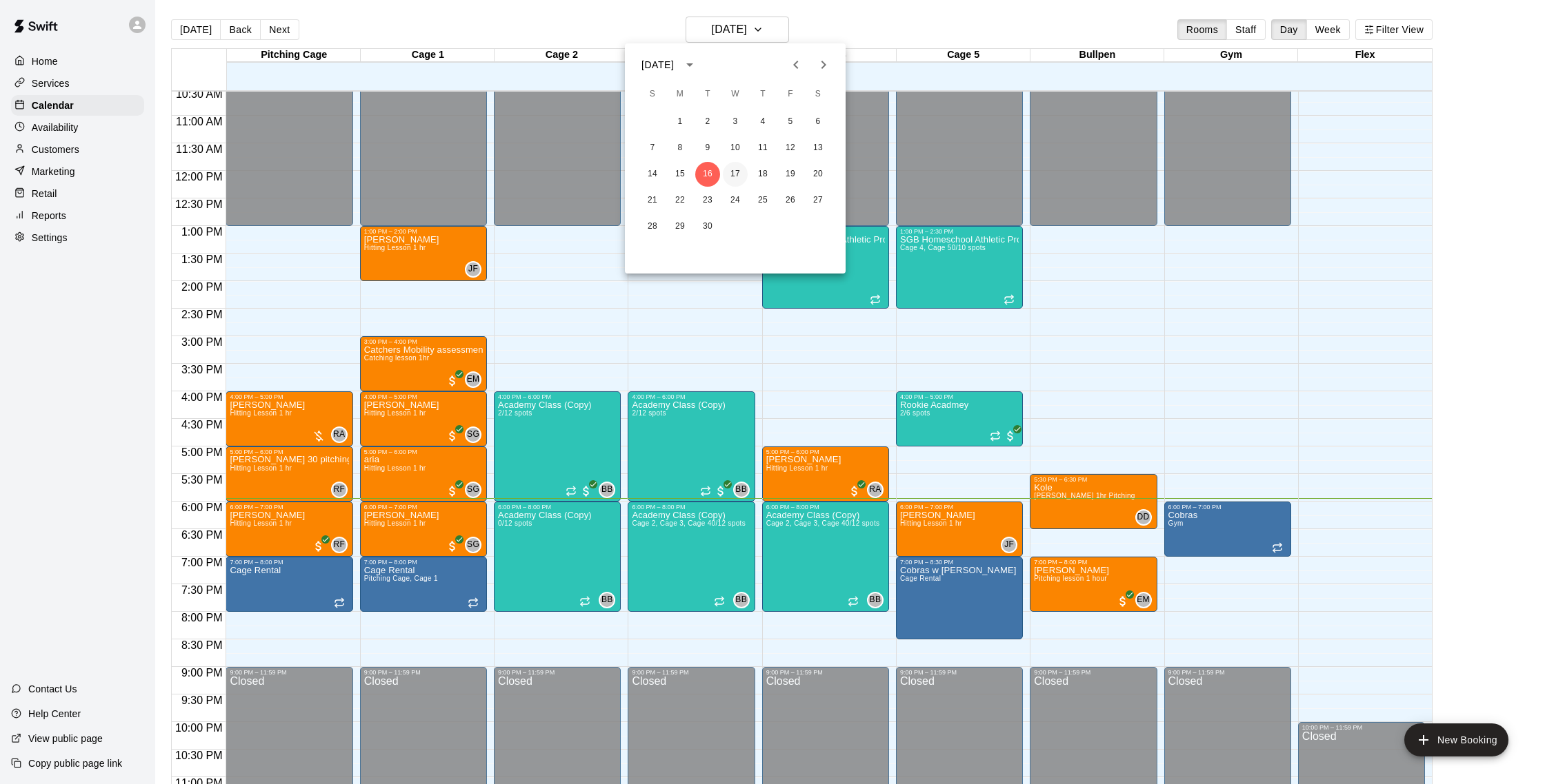
click at [740, 172] on button "17" at bounding box center [734, 174] width 24 height 24
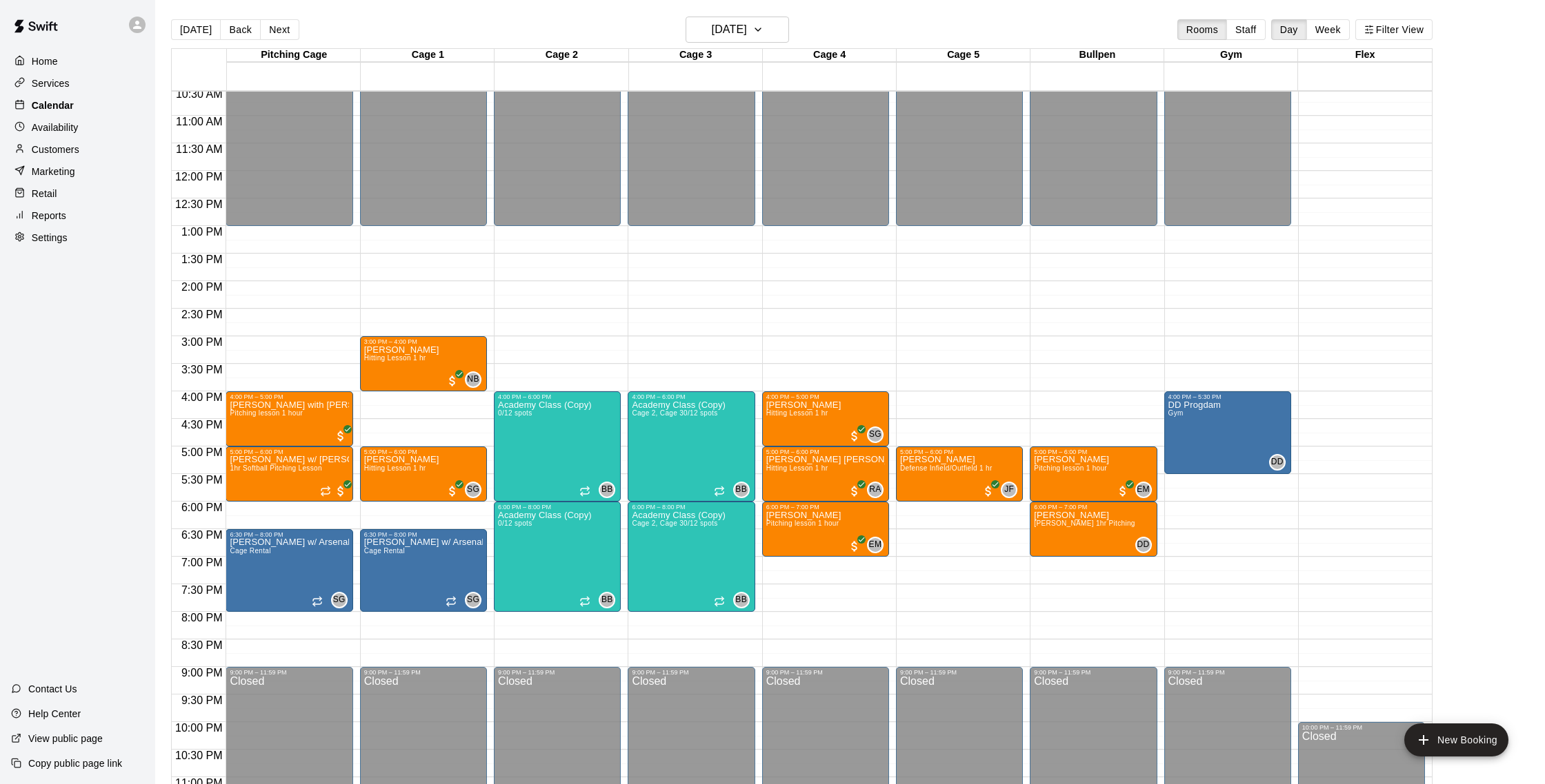
click at [70, 100] on p "Calendar" at bounding box center [53, 105] width 42 height 14
click at [204, 32] on button "[DATE]" at bounding box center [196, 30] width 50 height 21
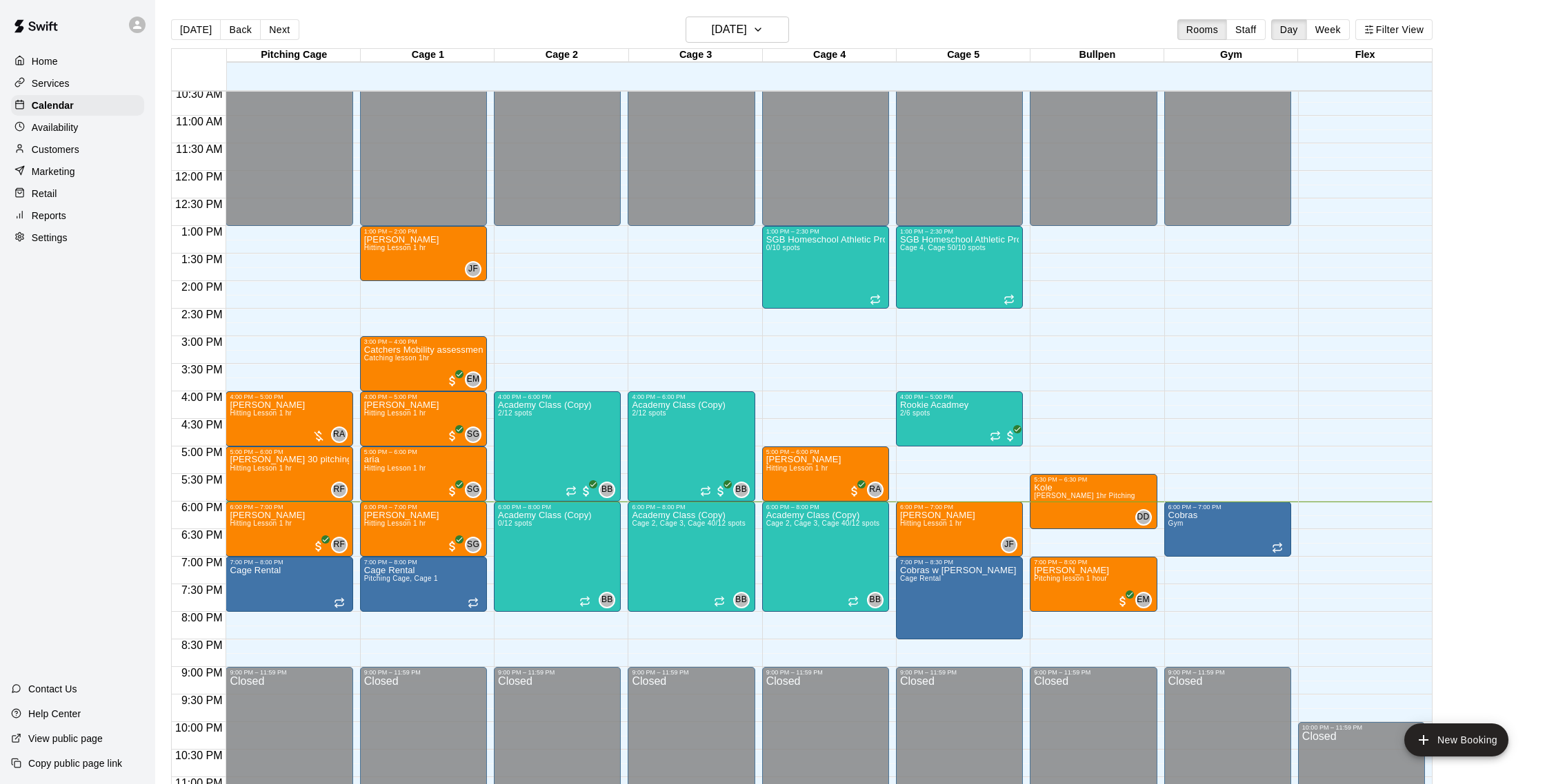
click at [92, 145] on div "Customers" at bounding box center [78, 149] width 134 height 21
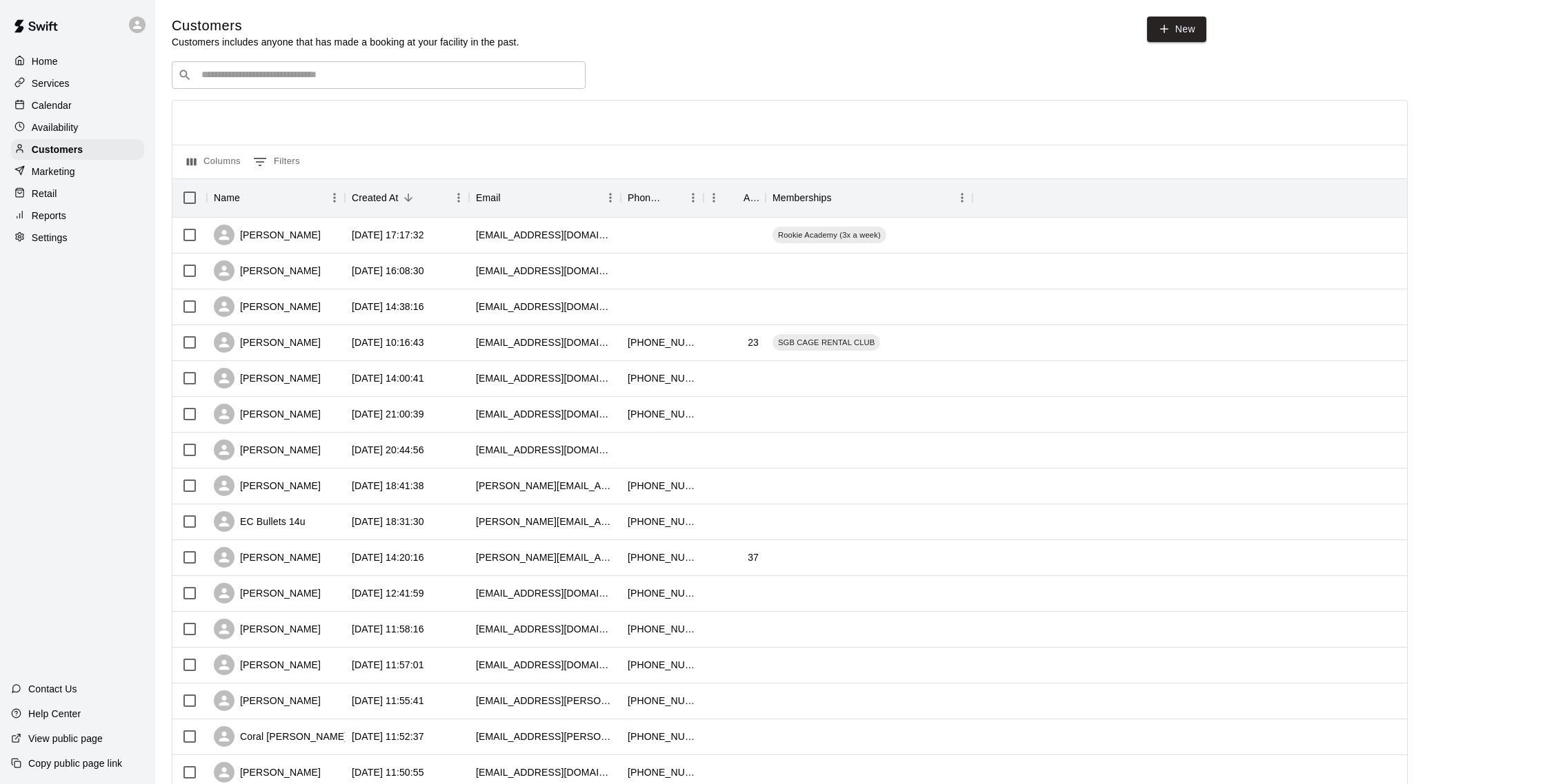
click at [291, 79] on input "Search customers by name or email" at bounding box center [388, 75] width 382 height 14
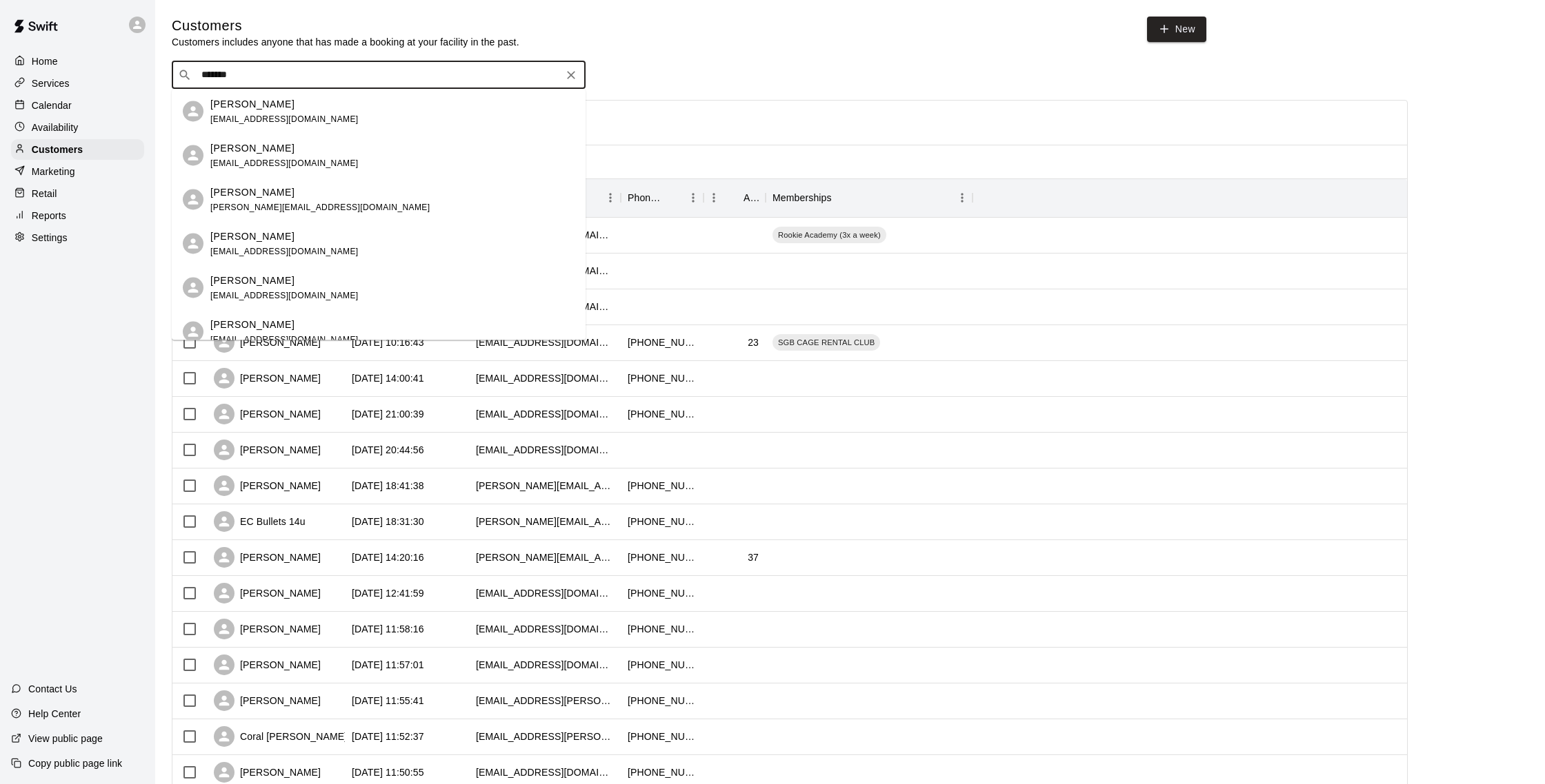
click at [291, 79] on input "******" at bounding box center [378, 75] width 361 height 14
type input "*"
type input "****"
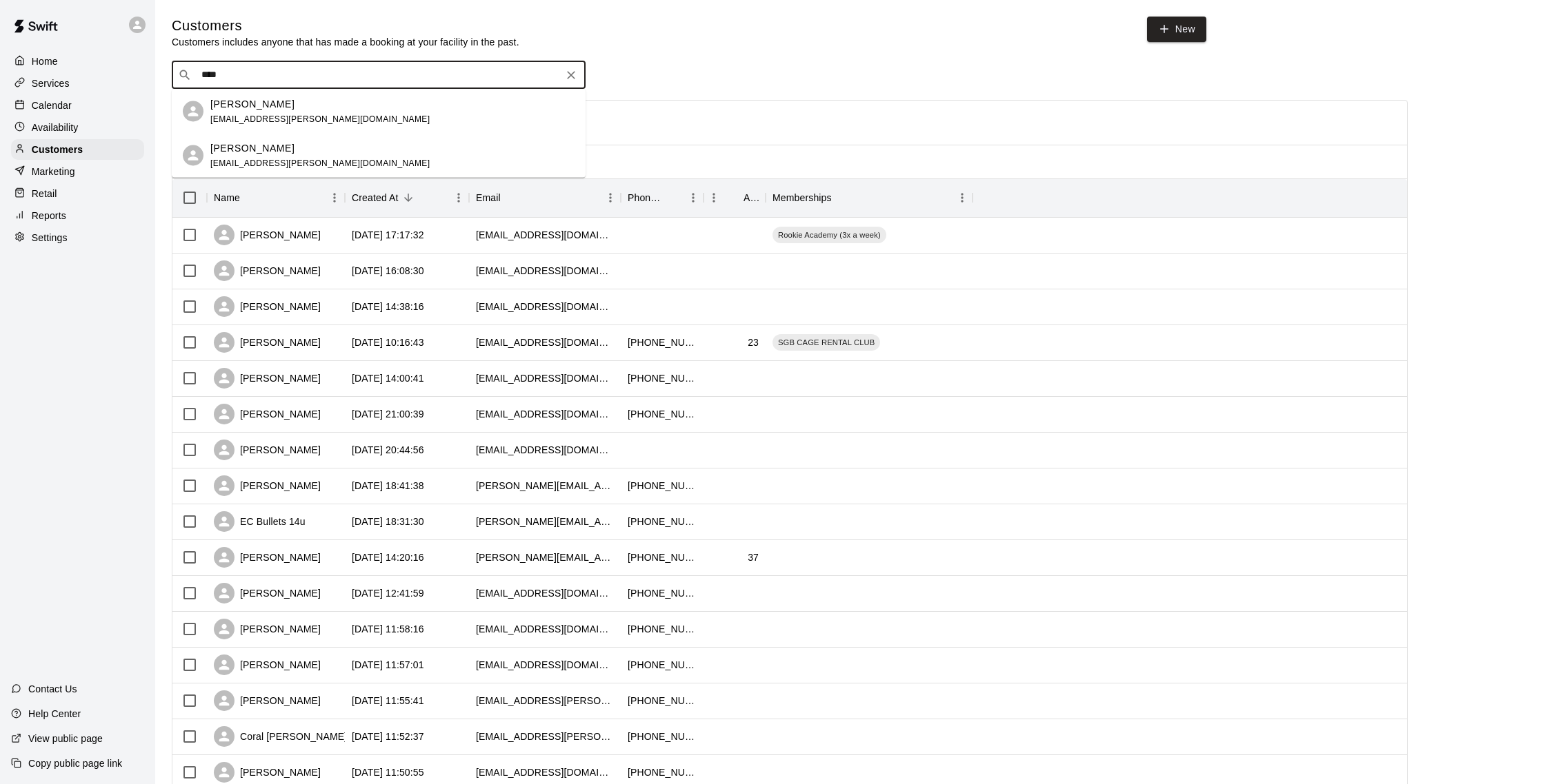
click at [346, 76] on input "****" at bounding box center [378, 75] width 361 height 14
click at [564, 78] on icon "Clear" at bounding box center [571, 75] width 14 height 14
type input "*****"
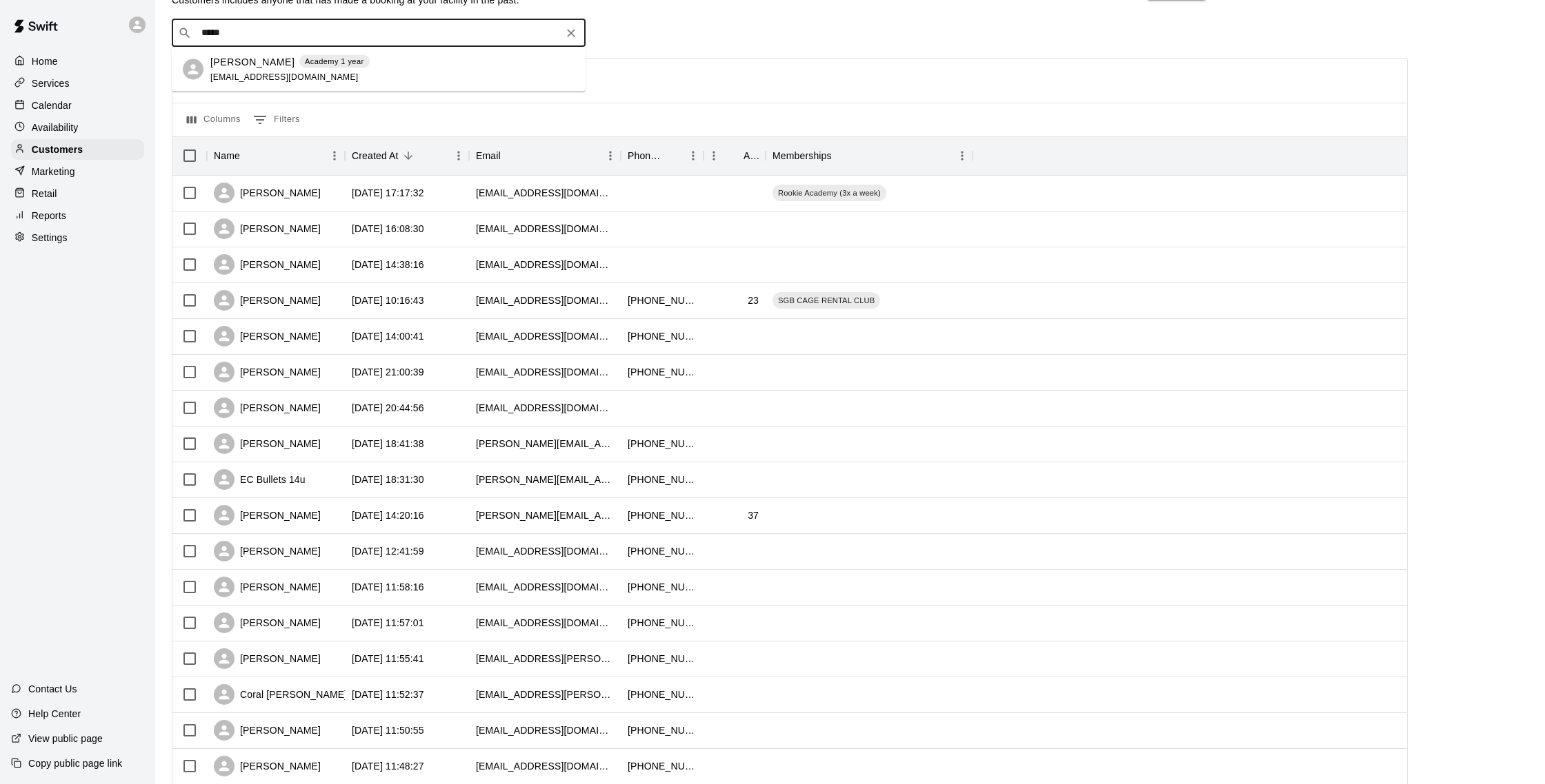
scroll to position [39, 0]
click at [373, 66] on div "[PERSON_NAME] Academy 1 year [EMAIL_ADDRESS][DOMAIN_NAME]" at bounding box center [392, 73] width 364 height 30
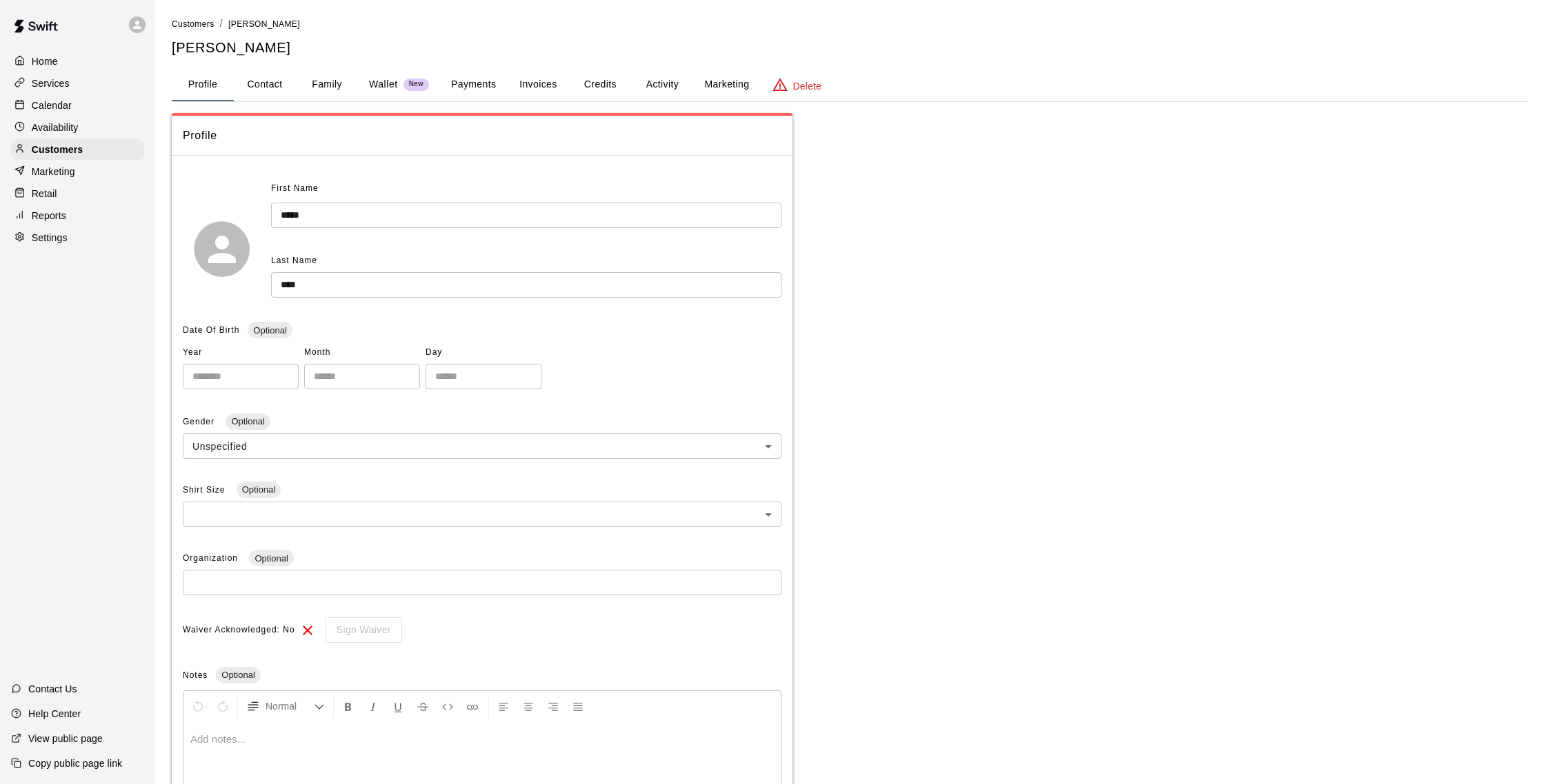
click at [489, 93] on button "Payments" at bounding box center [473, 85] width 67 height 33
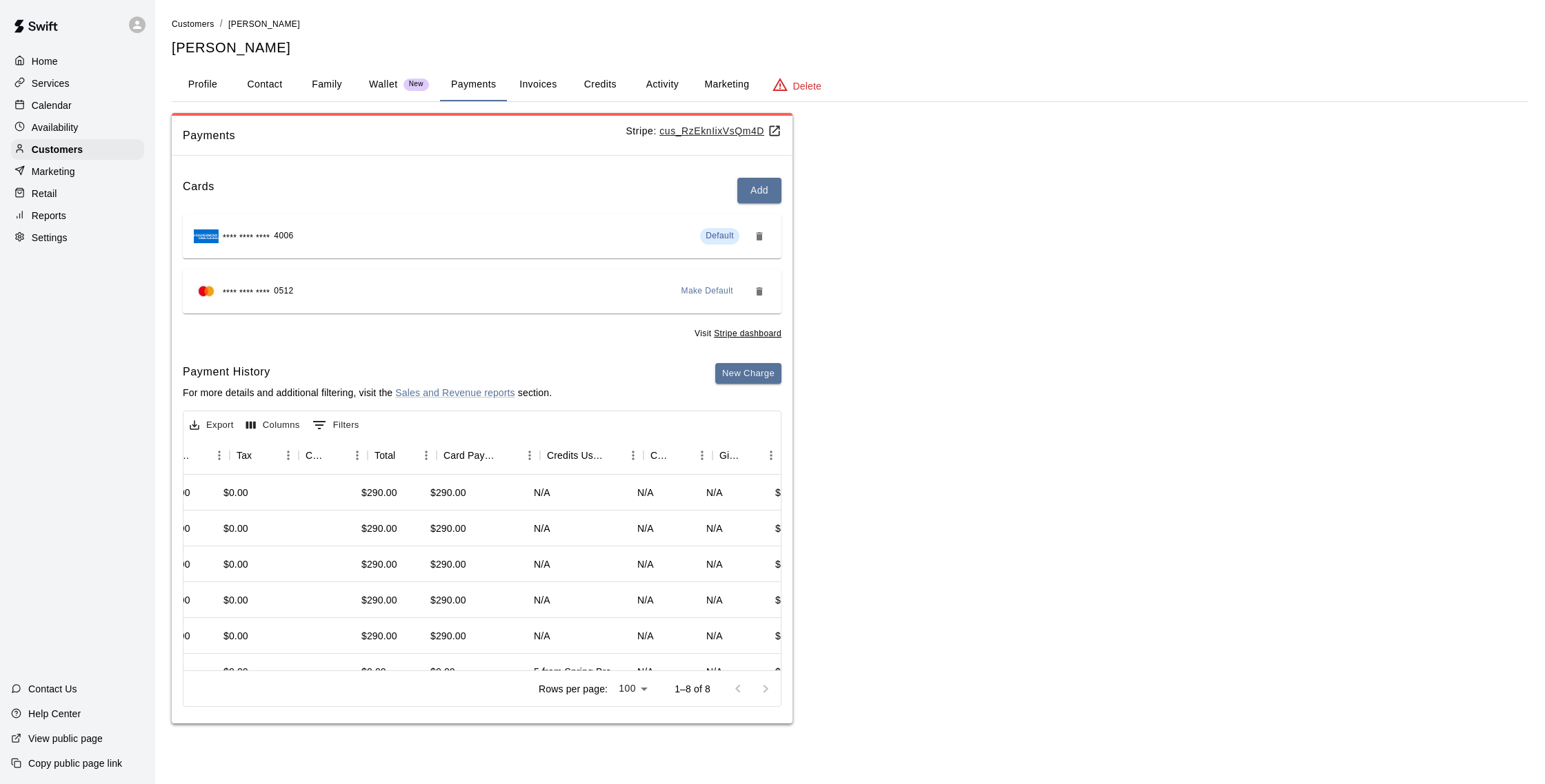
scroll to position [0, 613]
click at [590, 86] on button "Credits" at bounding box center [600, 85] width 62 height 33
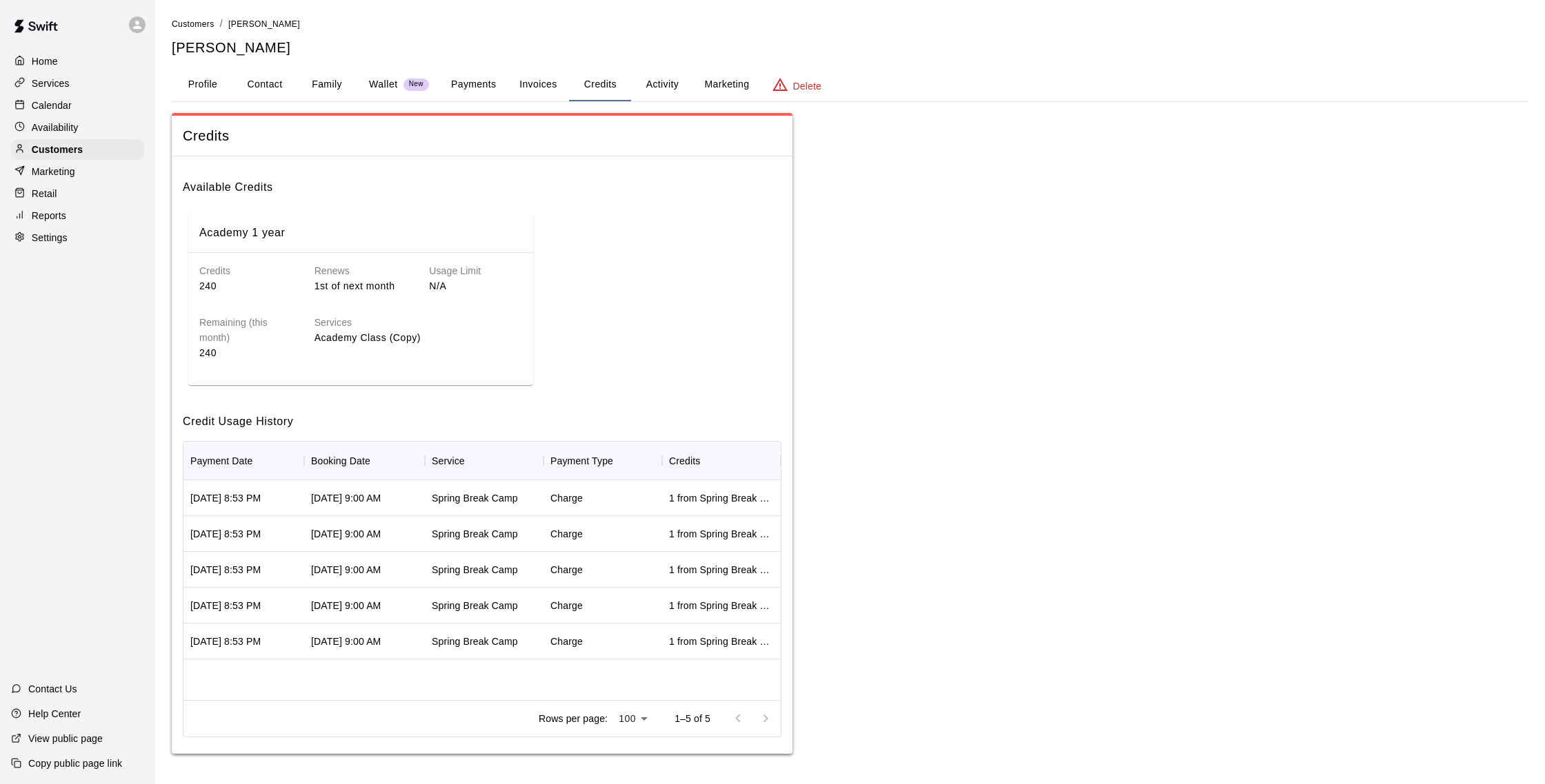
click at [552, 81] on button "Invoices" at bounding box center [538, 85] width 62 height 33
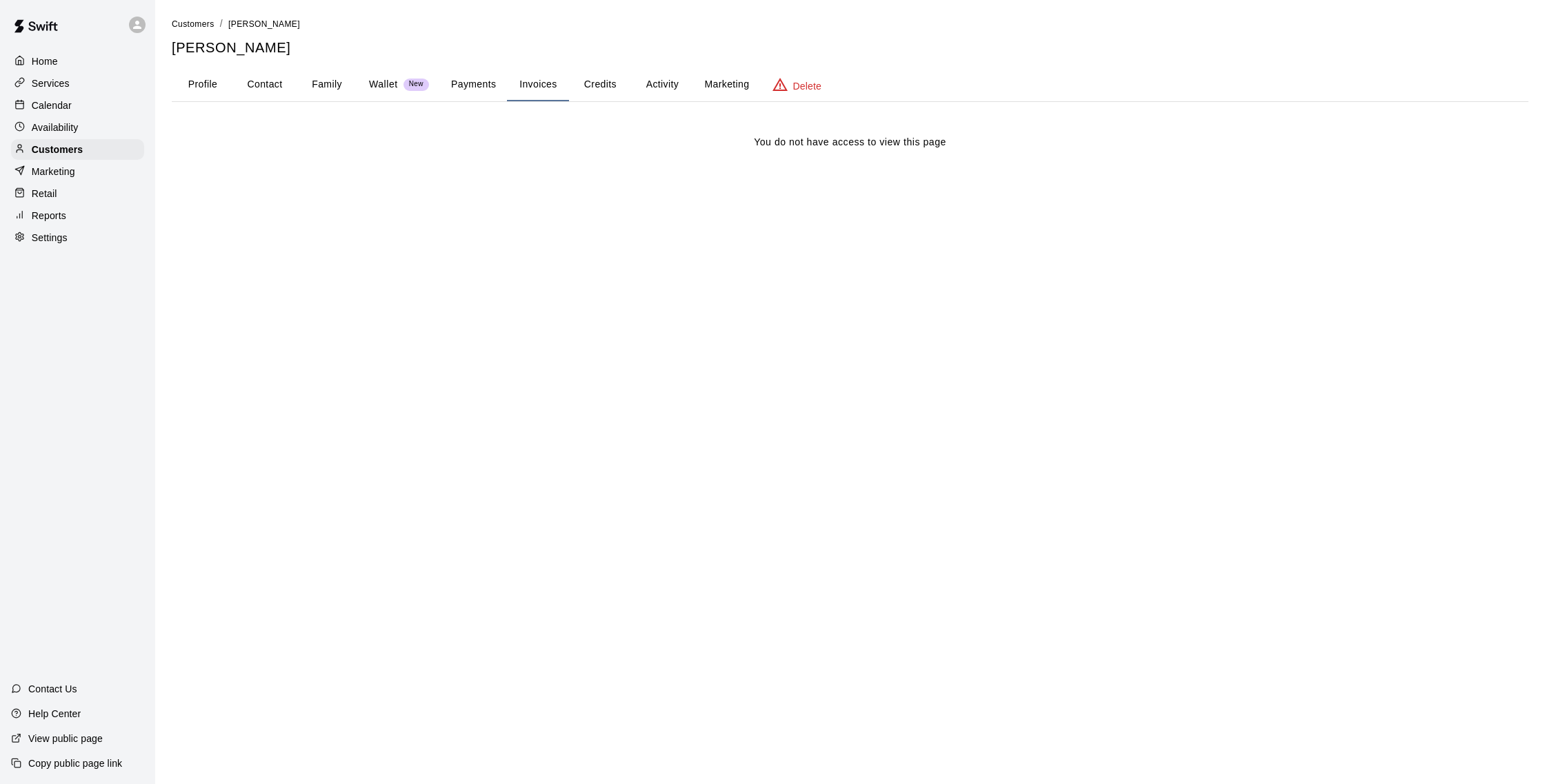
click at [458, 75] on button "Payments" at bounding box center [473, 85] width 67 height 33
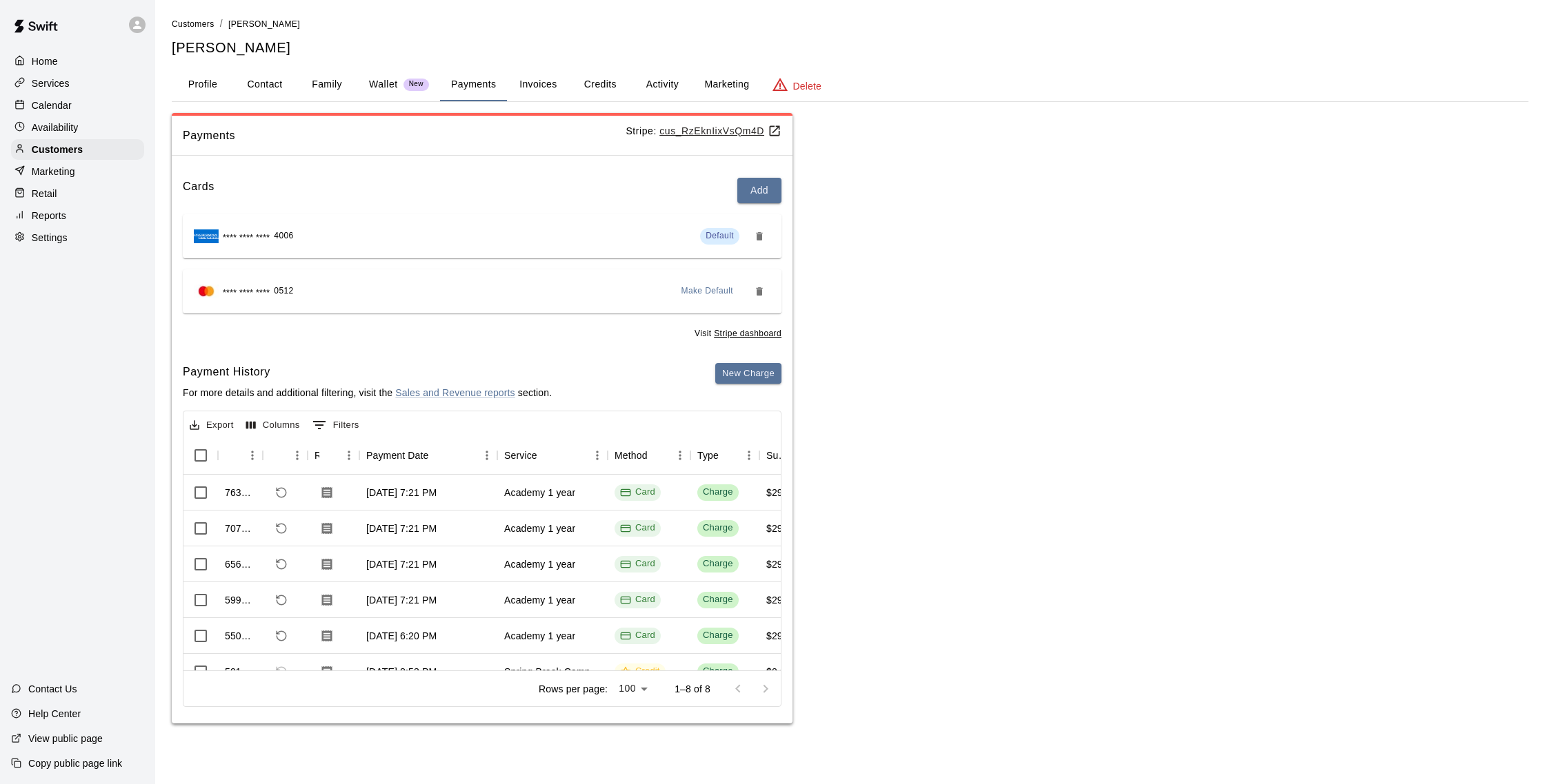
click at [338, 78] on button "Family" at bounding box center [327, 85] width 62 height 33
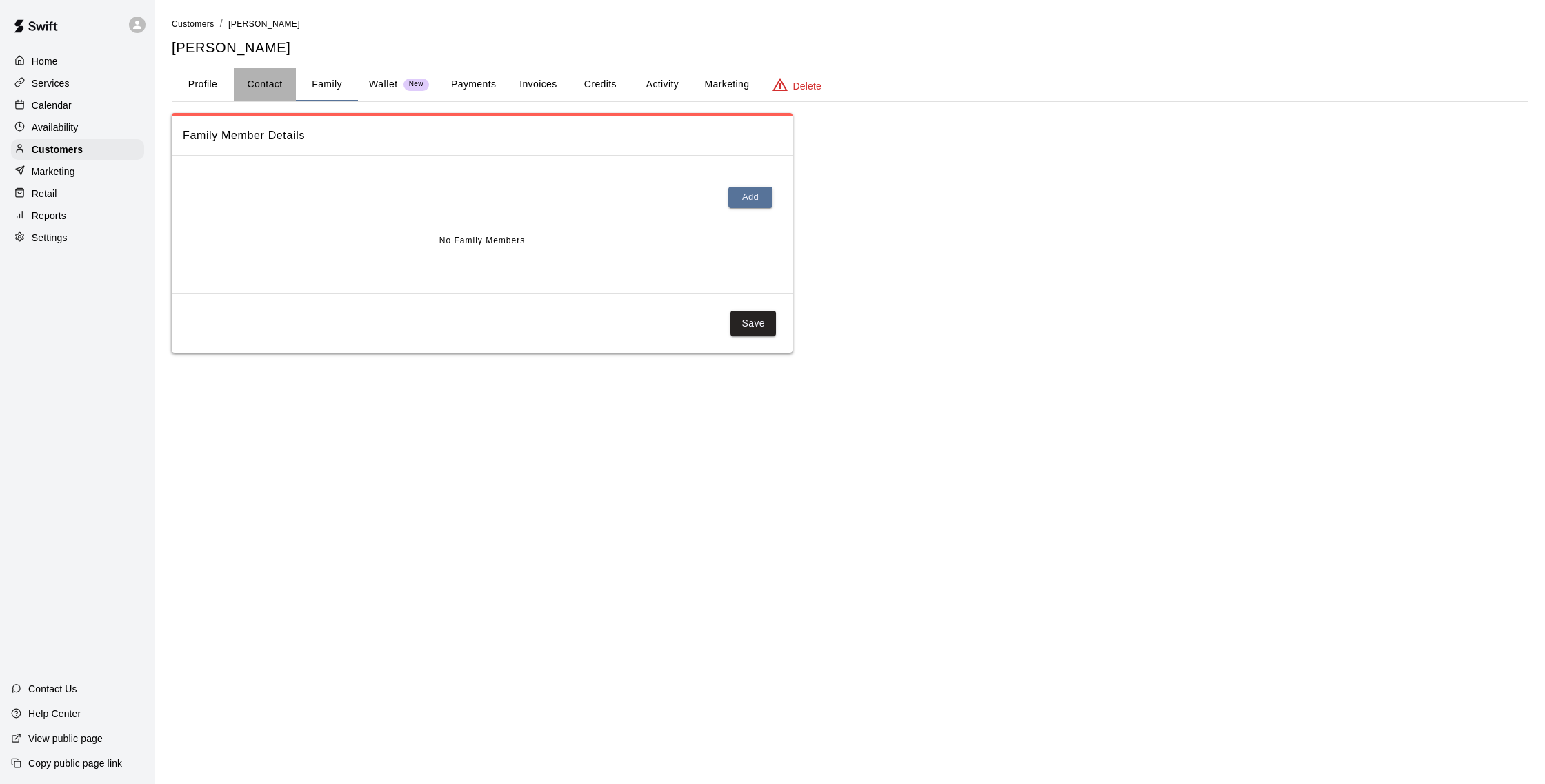
click at [255, 91] on button "Contact" at bounding box center [265, 85] width 62 height 33
select select "**"
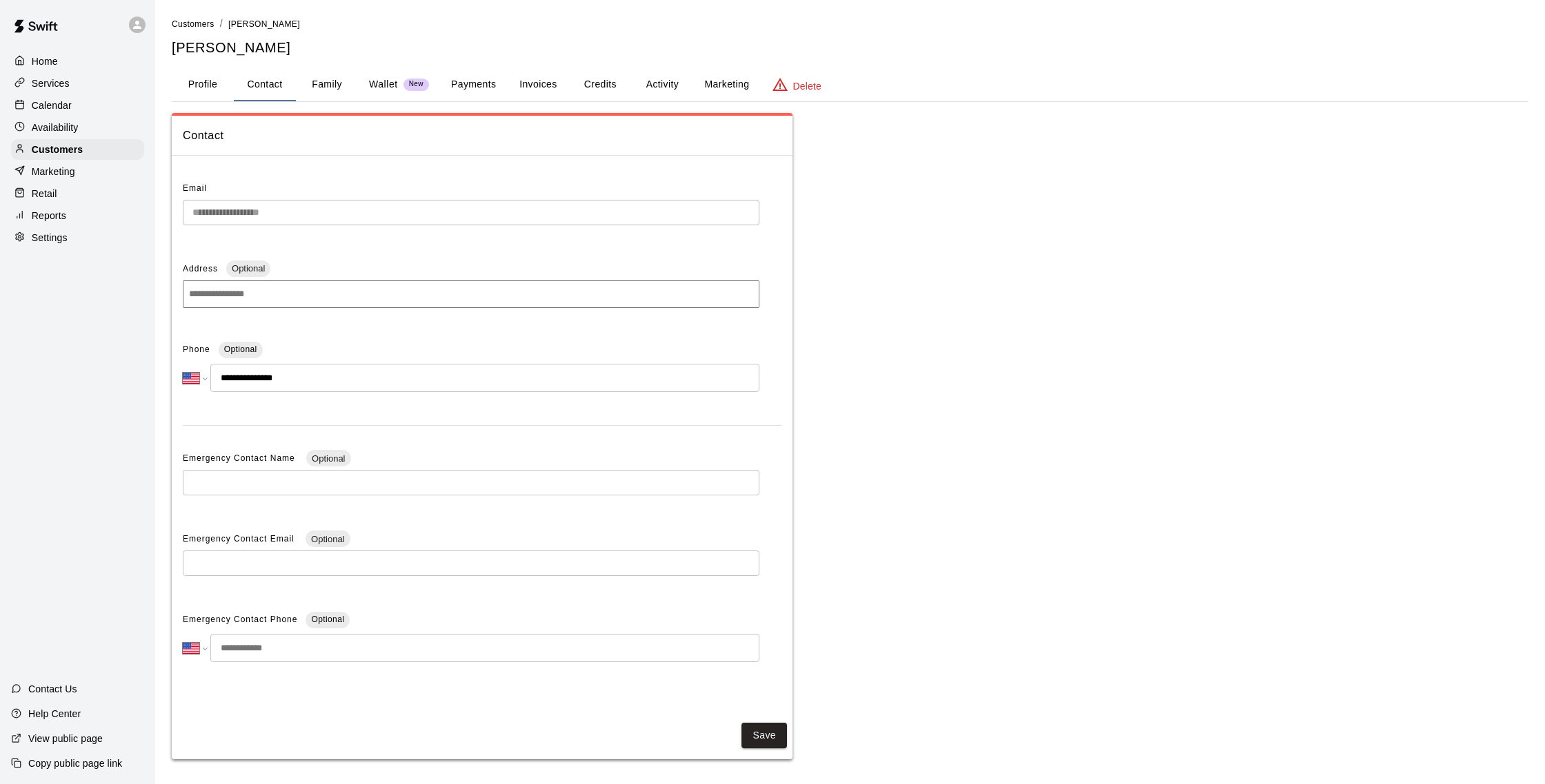
click at [224, 94] on button "Profile" at bounding box center [203, 85] width 62 height 33
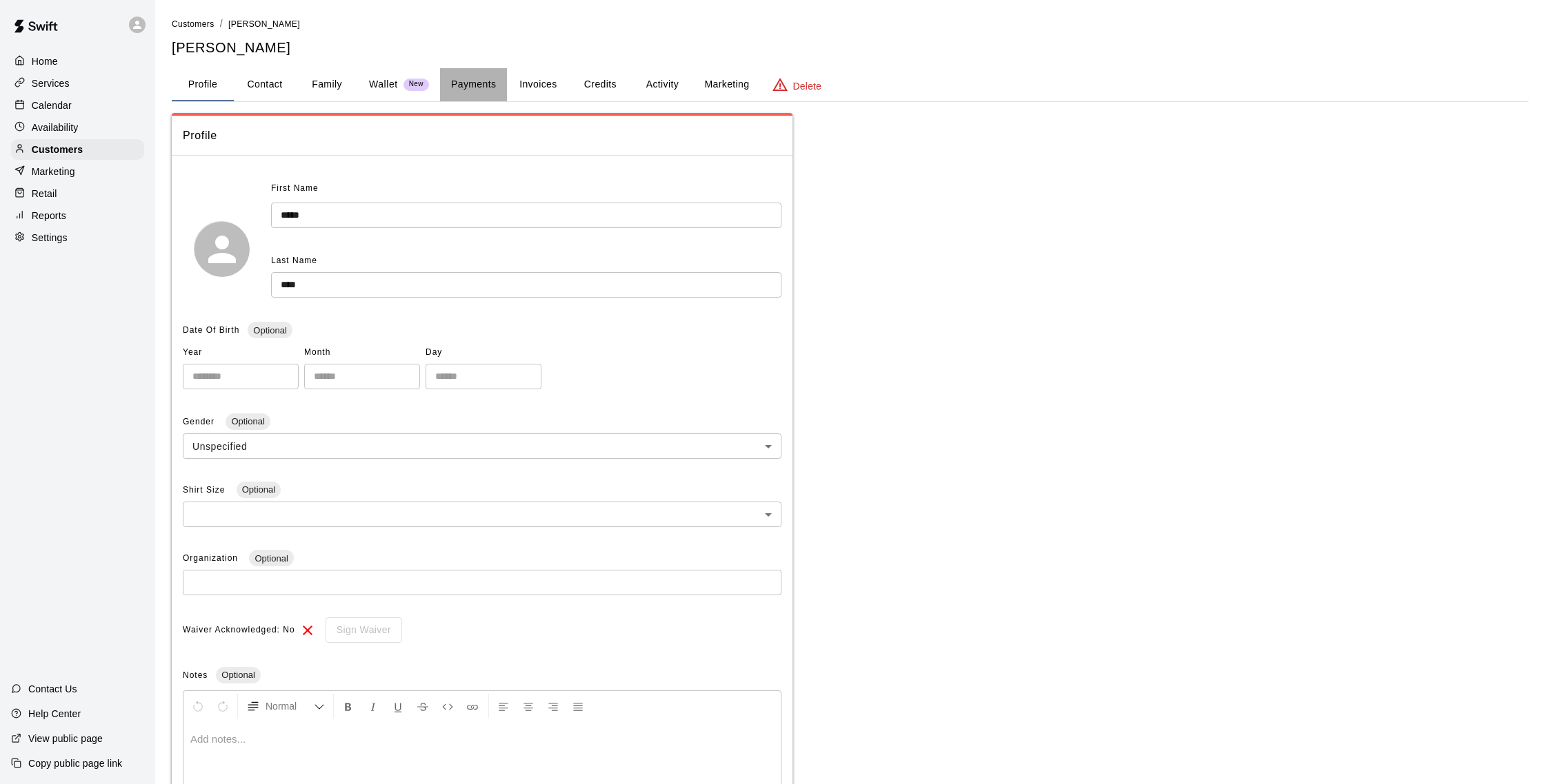
click at [493, 78] on button "Payments" at bounding box center [473, 85] width 67 height 33
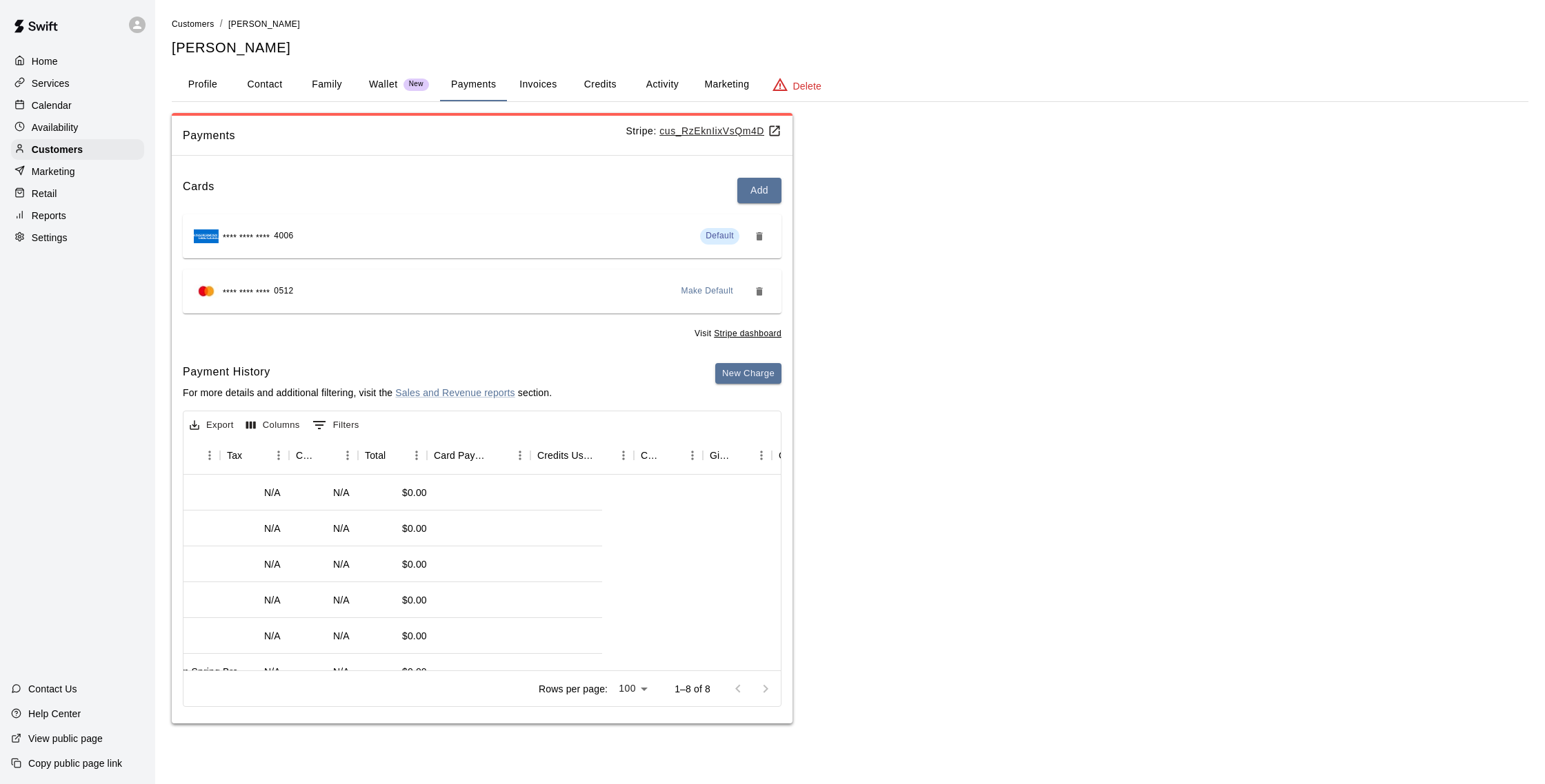
scroll to position [0, 1258]
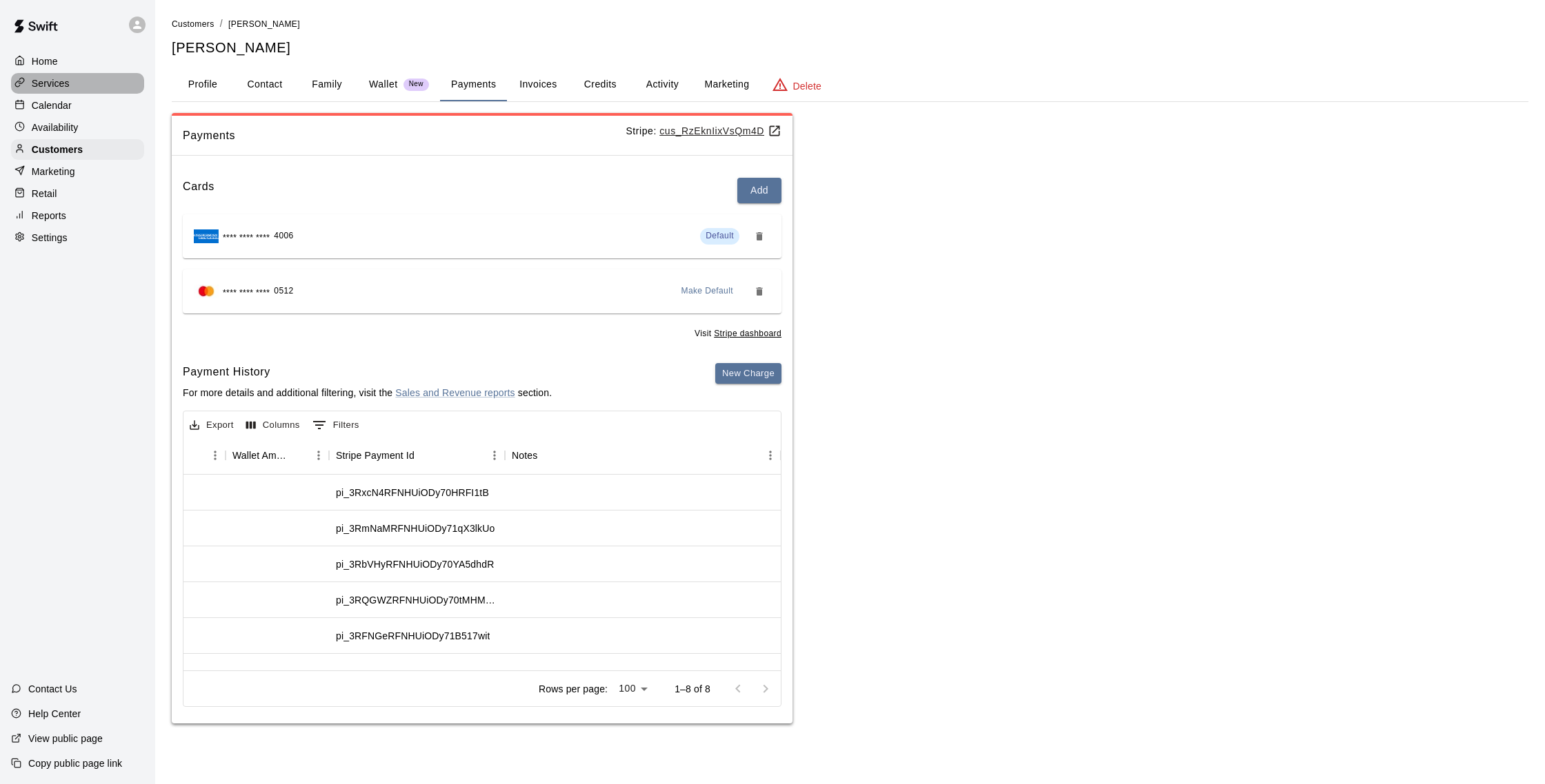
click at [42, 92] on div "Services" at bounding box center [78, 84] width 134 height 21
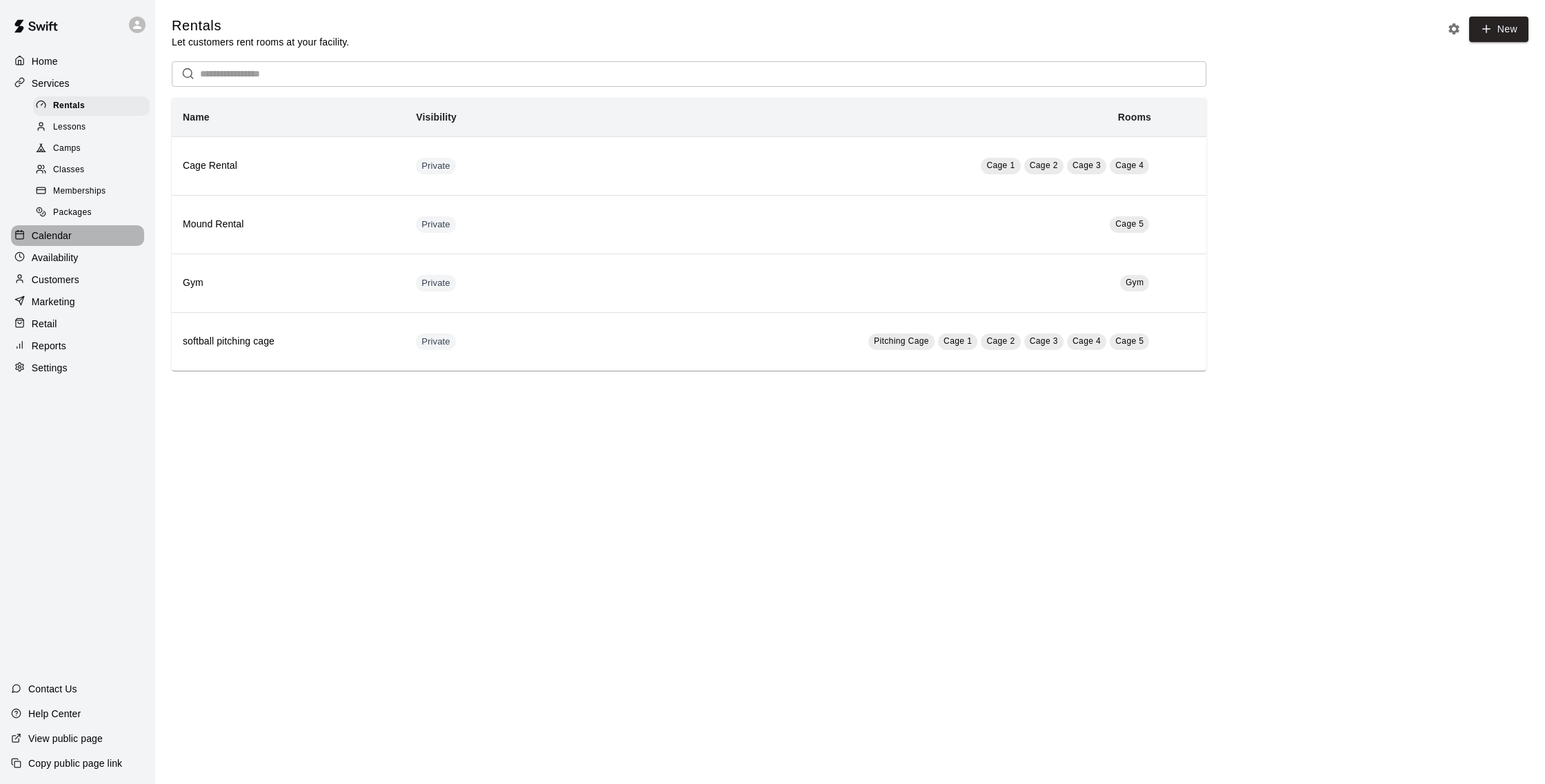
click at [71, 242] on div "Calendar" at bounding box center [78, 236] width 134 height 21
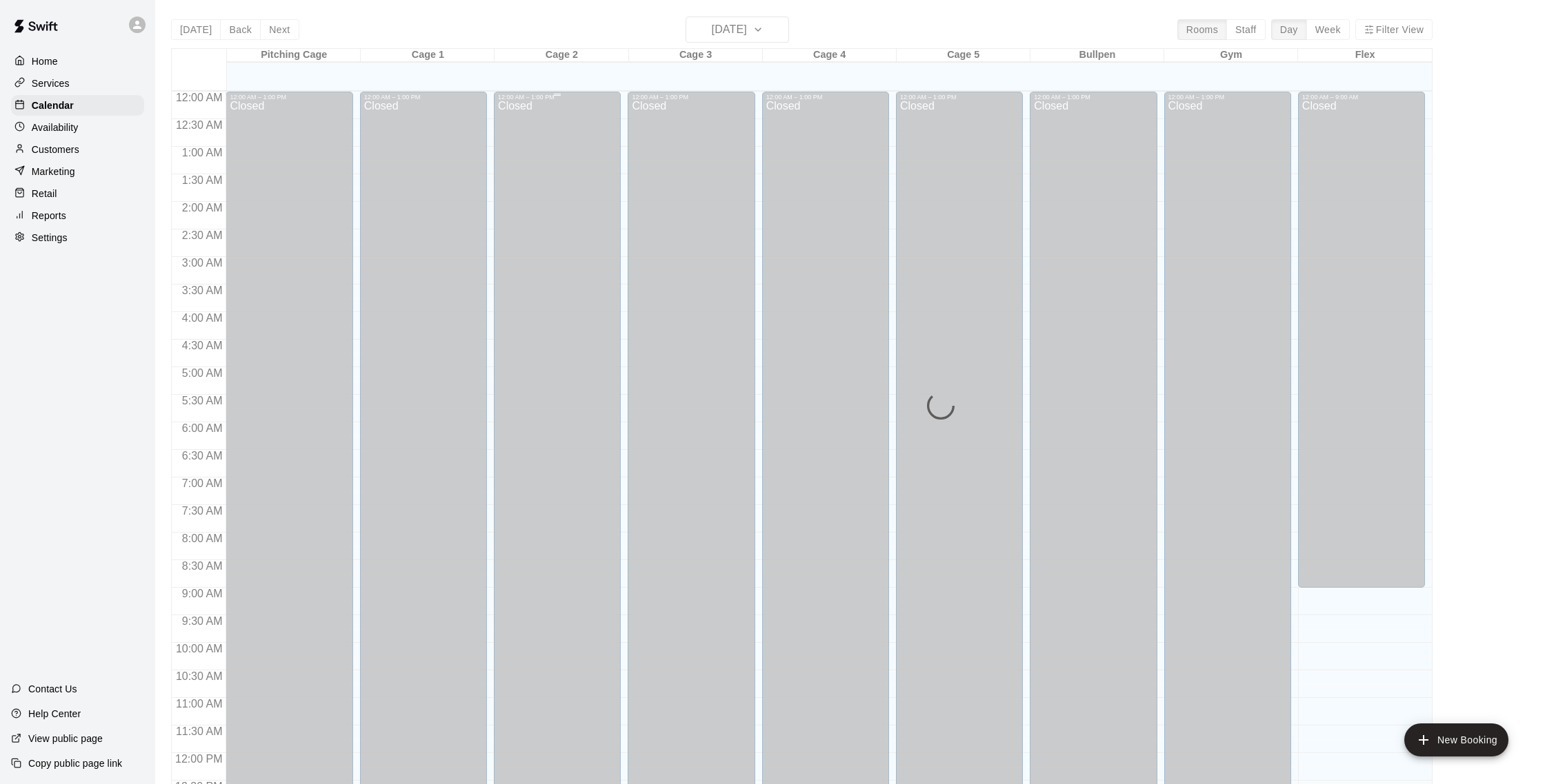
scroll to position [574, 0]
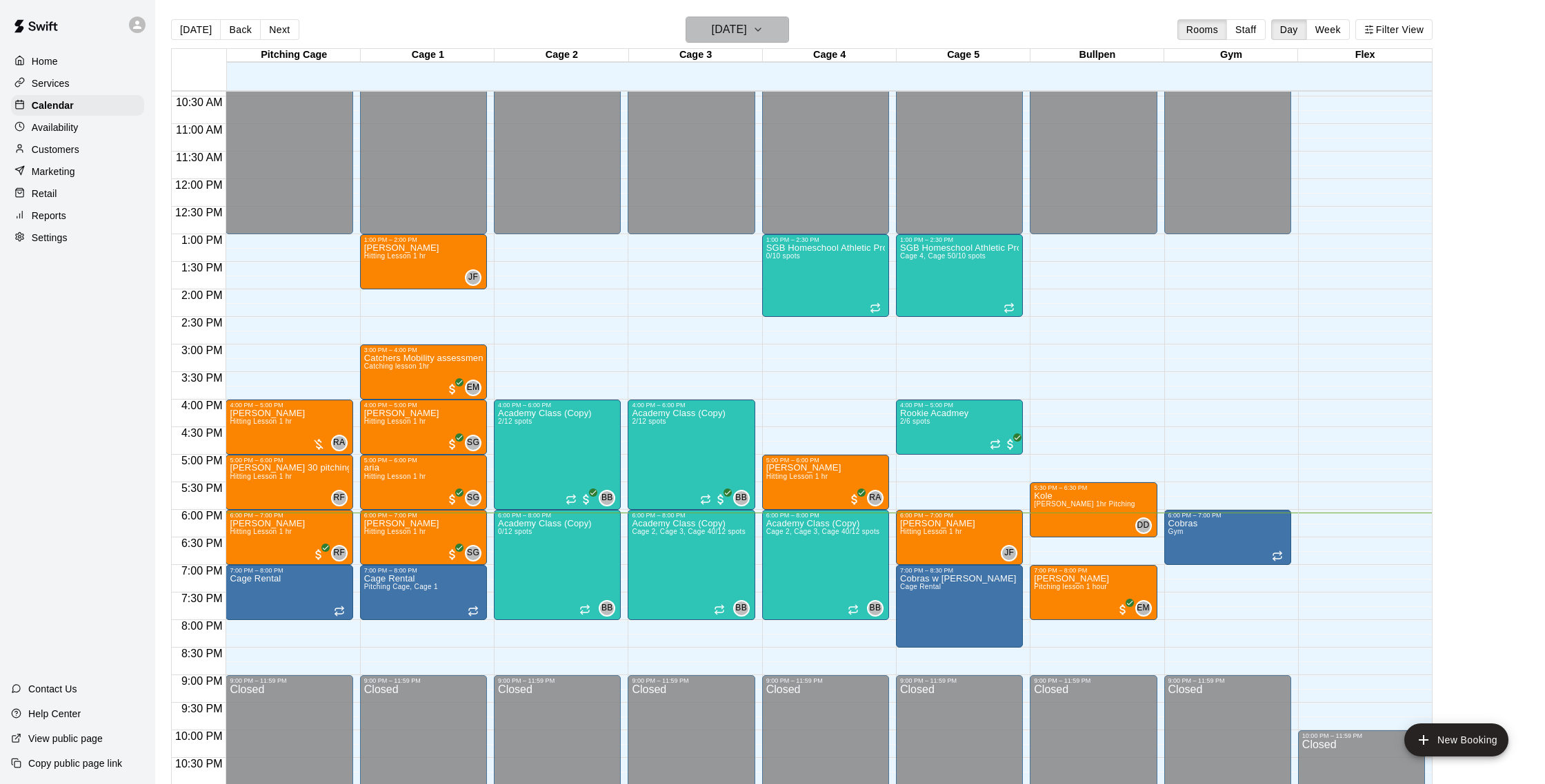
click at [747, 34] on h6 "[DATE]" at bounding box center [729, 29] width 35 height 20
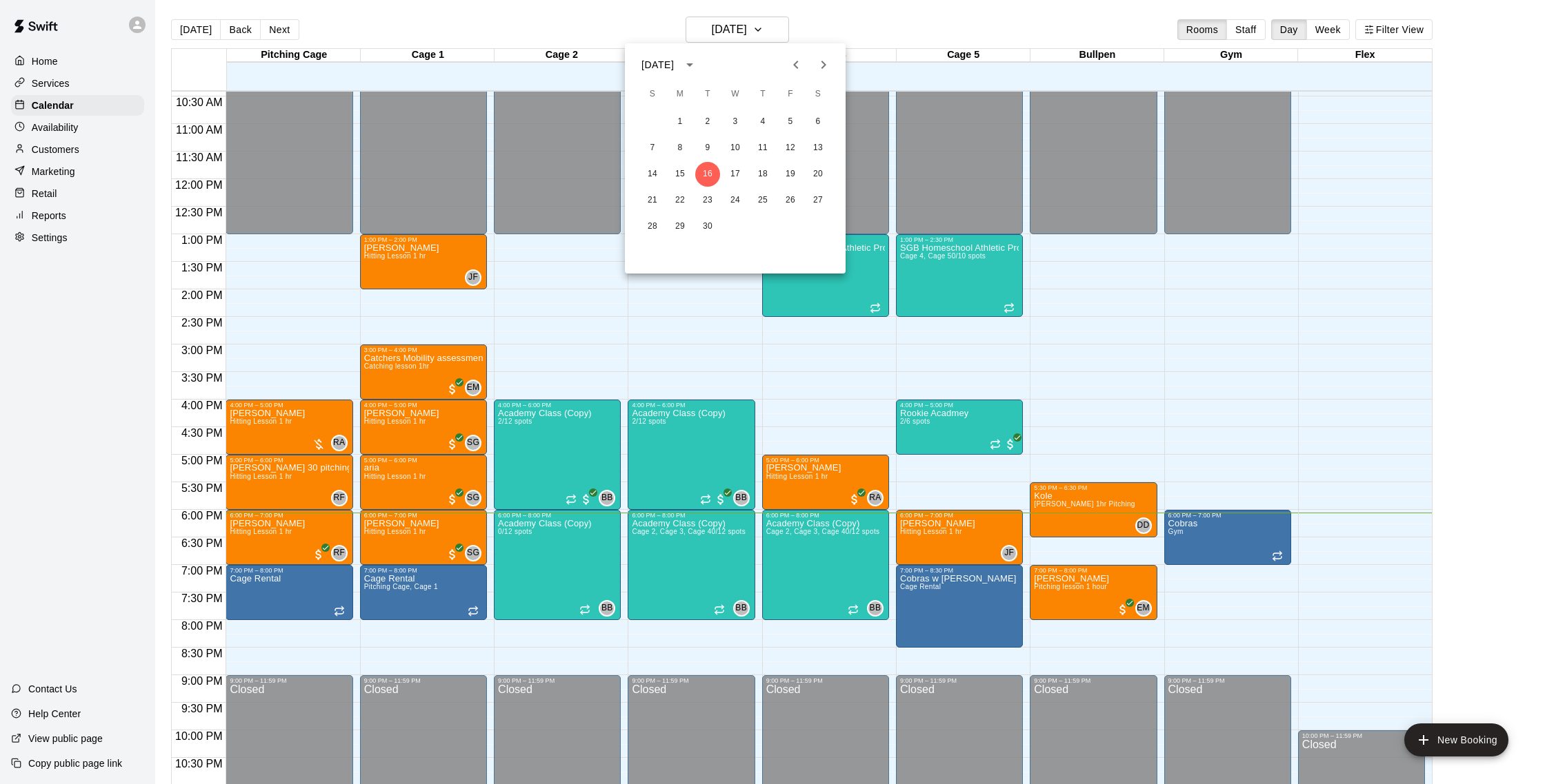
click at [660, 190] on div "21 22 23 24 25 26 27" at bounding box center [734, 200] width 221 height 24
click at [660, 196] on button "21" at bounding box center [652, 200] width 24 height 24
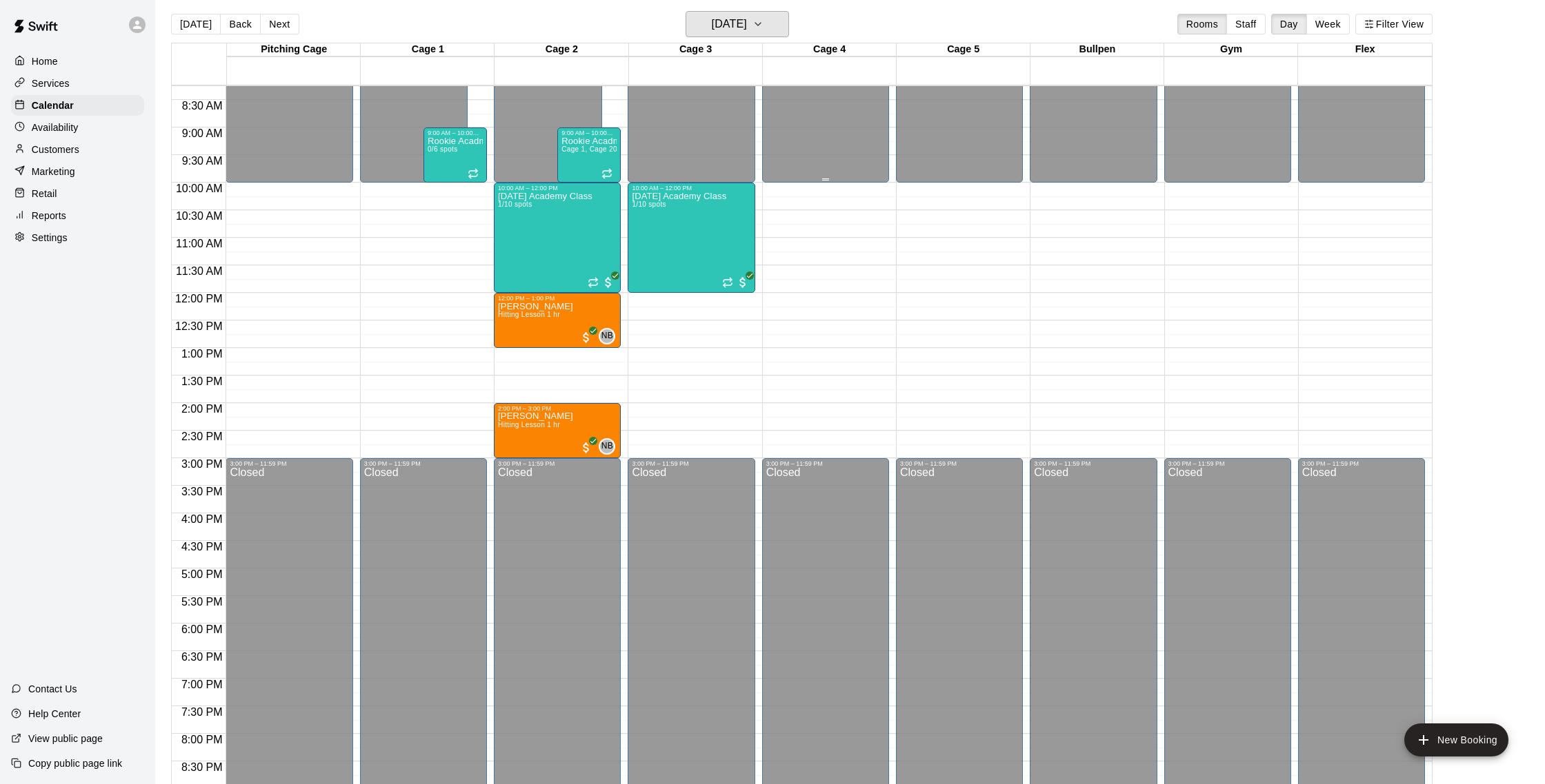
scroll to position [435, 0]
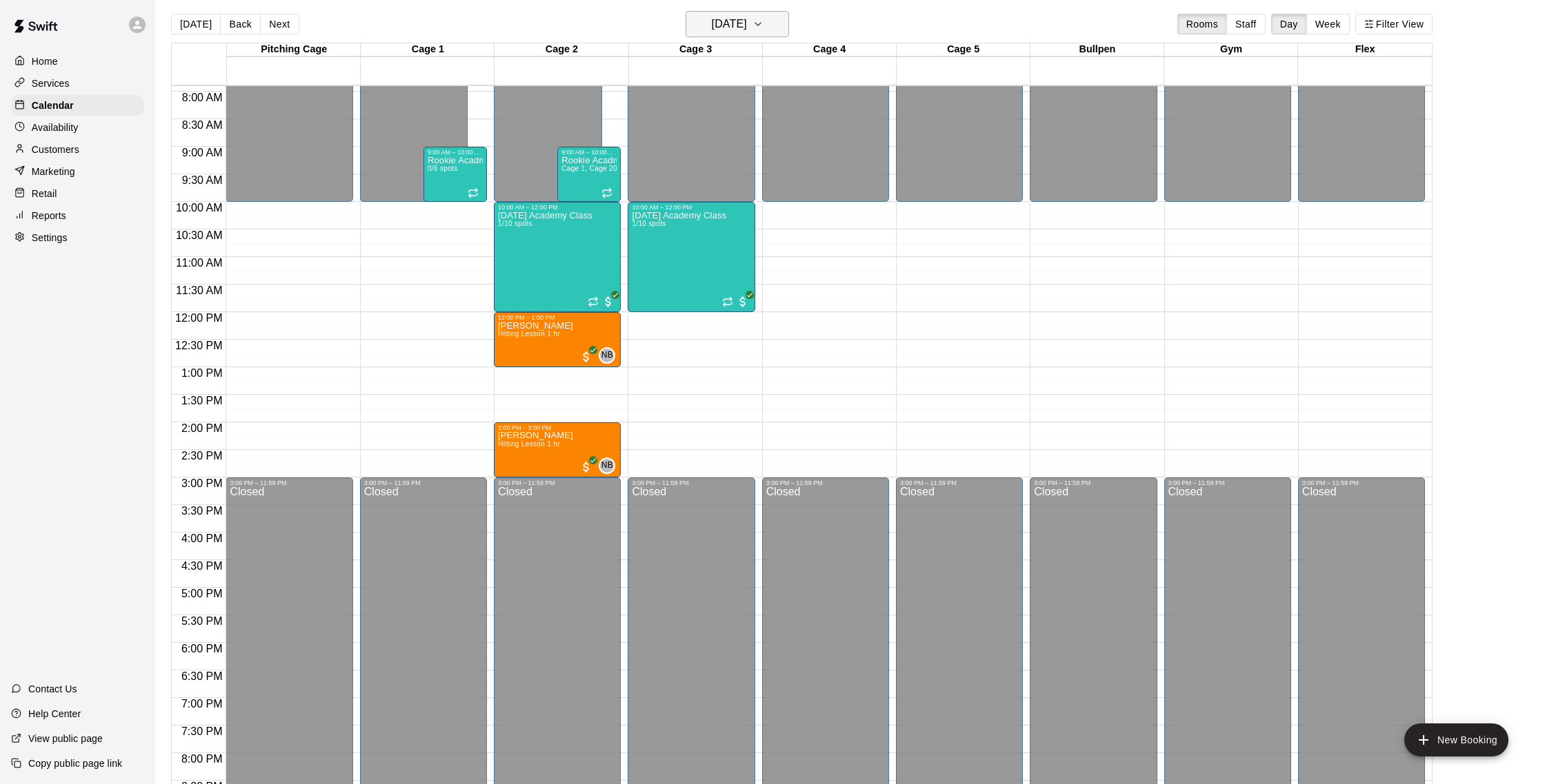
click at [722, 30] on h6 "[DATE]" at bounding box center [729, 24] width 35 height 20
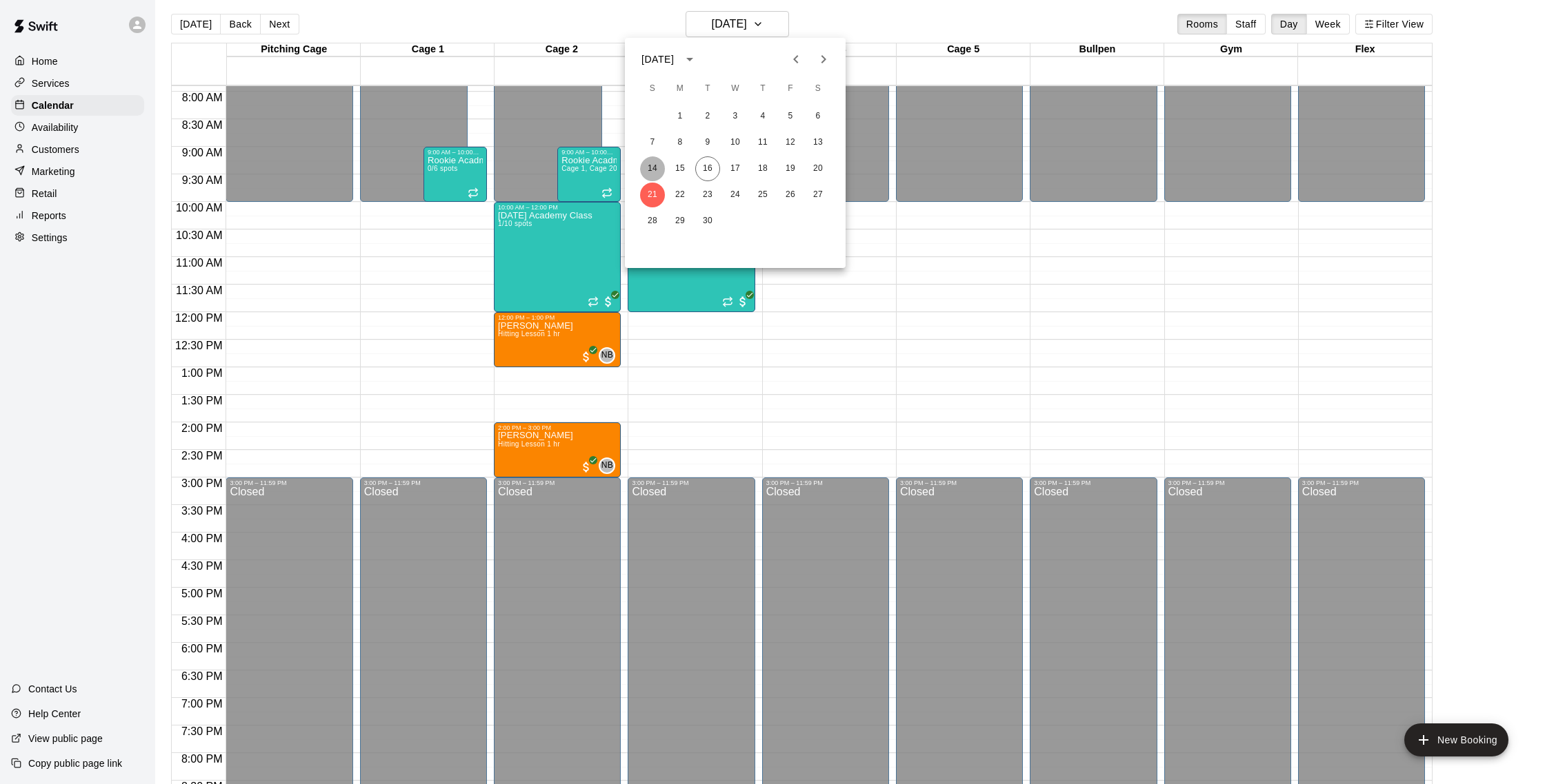
click at [656, 169] on button "14" at bounding box center [652, 168] width 24 height 24
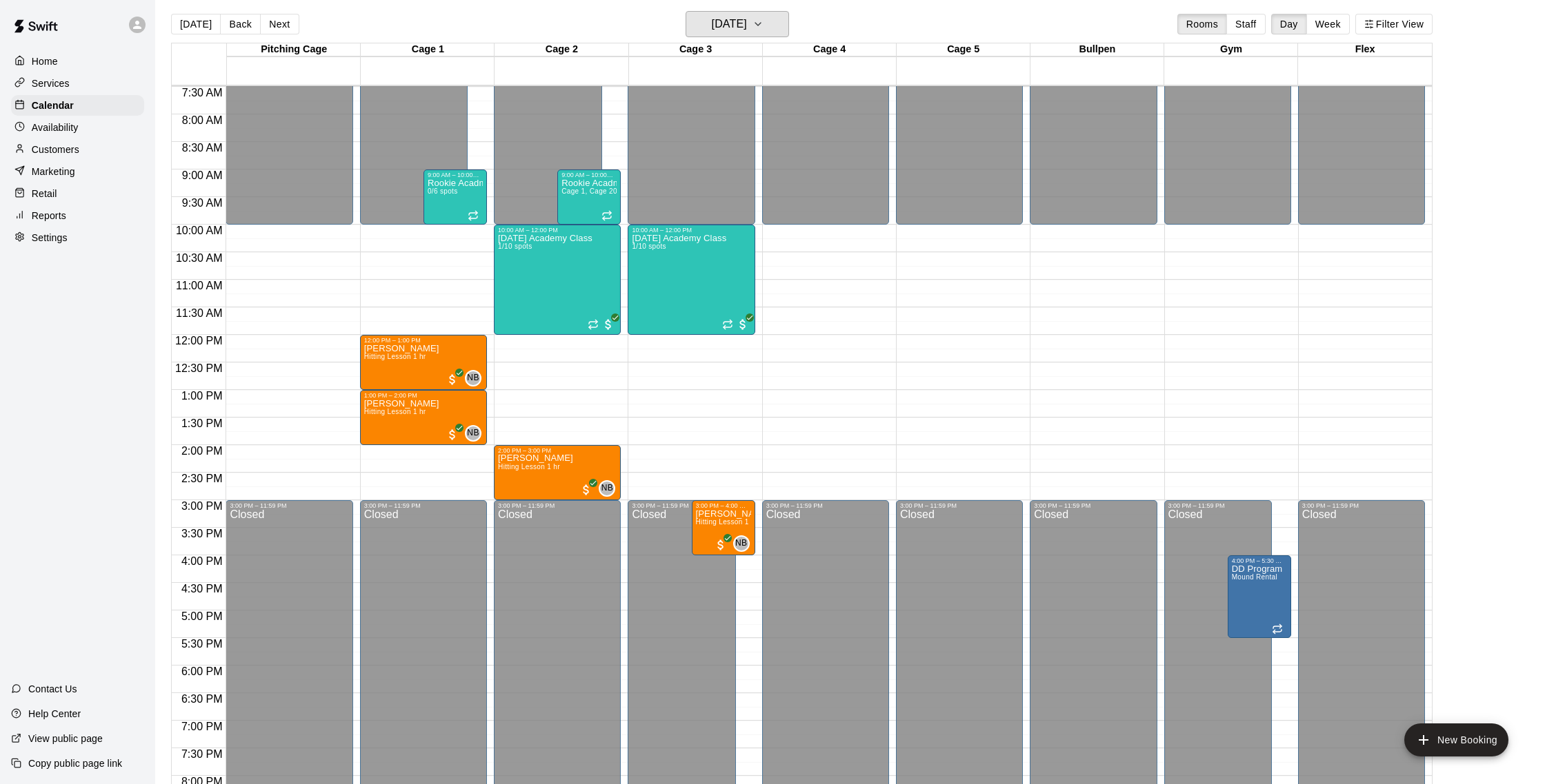
scroll to position [413, 0]
drag, startPoint x: 1544, startPoint y: 639, endPoint x: 994, endPoint y: 601, distance: 551.3
click at [1505, 637] on main "[DATE] Back [DATE][DATE] Rooms Staff Day Week Filter View Pitching Cage 14 Sun …" at bounding box center [850, 398] width 1390 height 807
click at [79, 114] on div "Home Services Calendar Availability Customers Marketing Retail Reports Settings…" at bounding box center [772, 398] width 1545 height 807
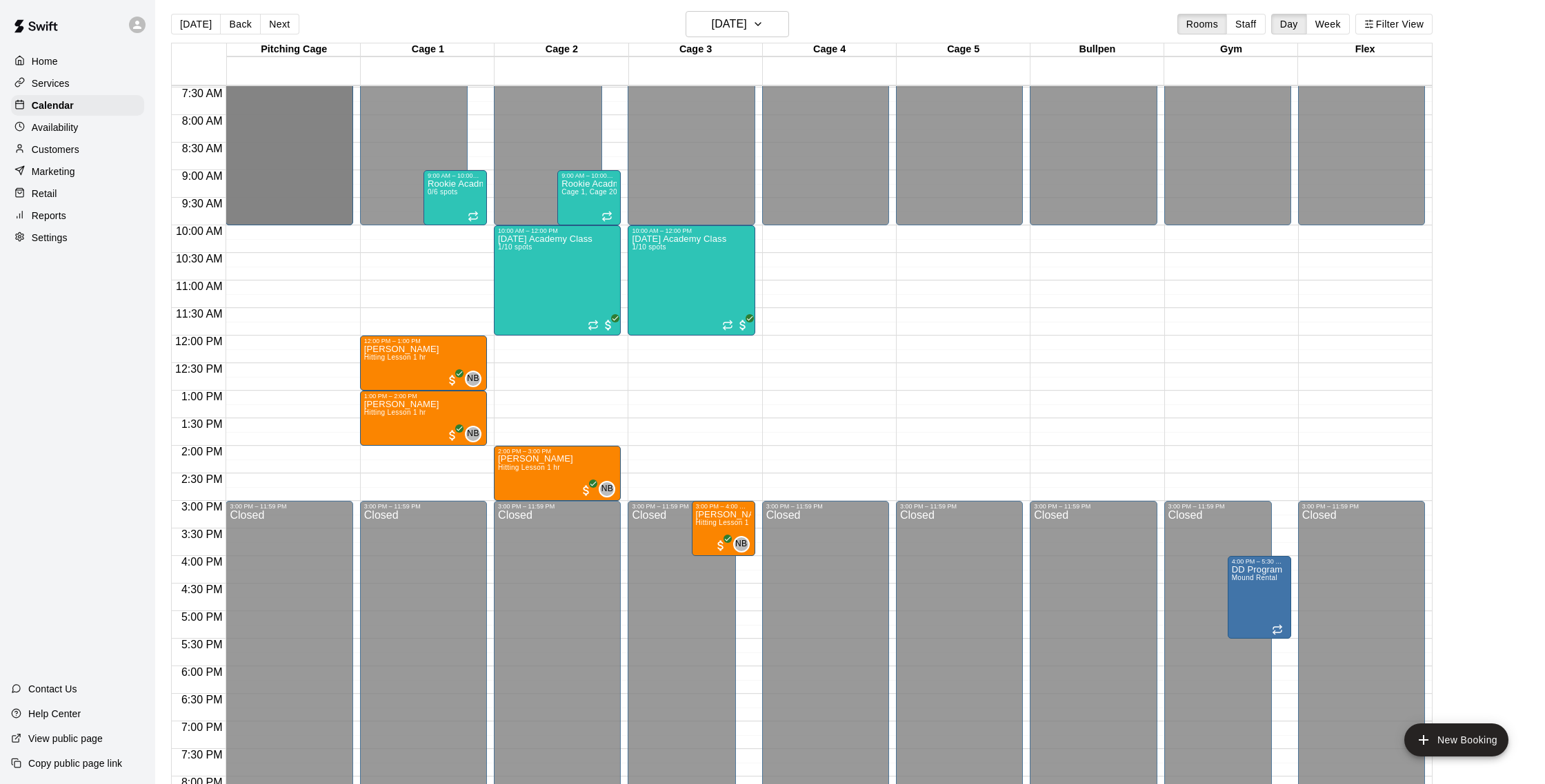
scroll to position [0, 0]
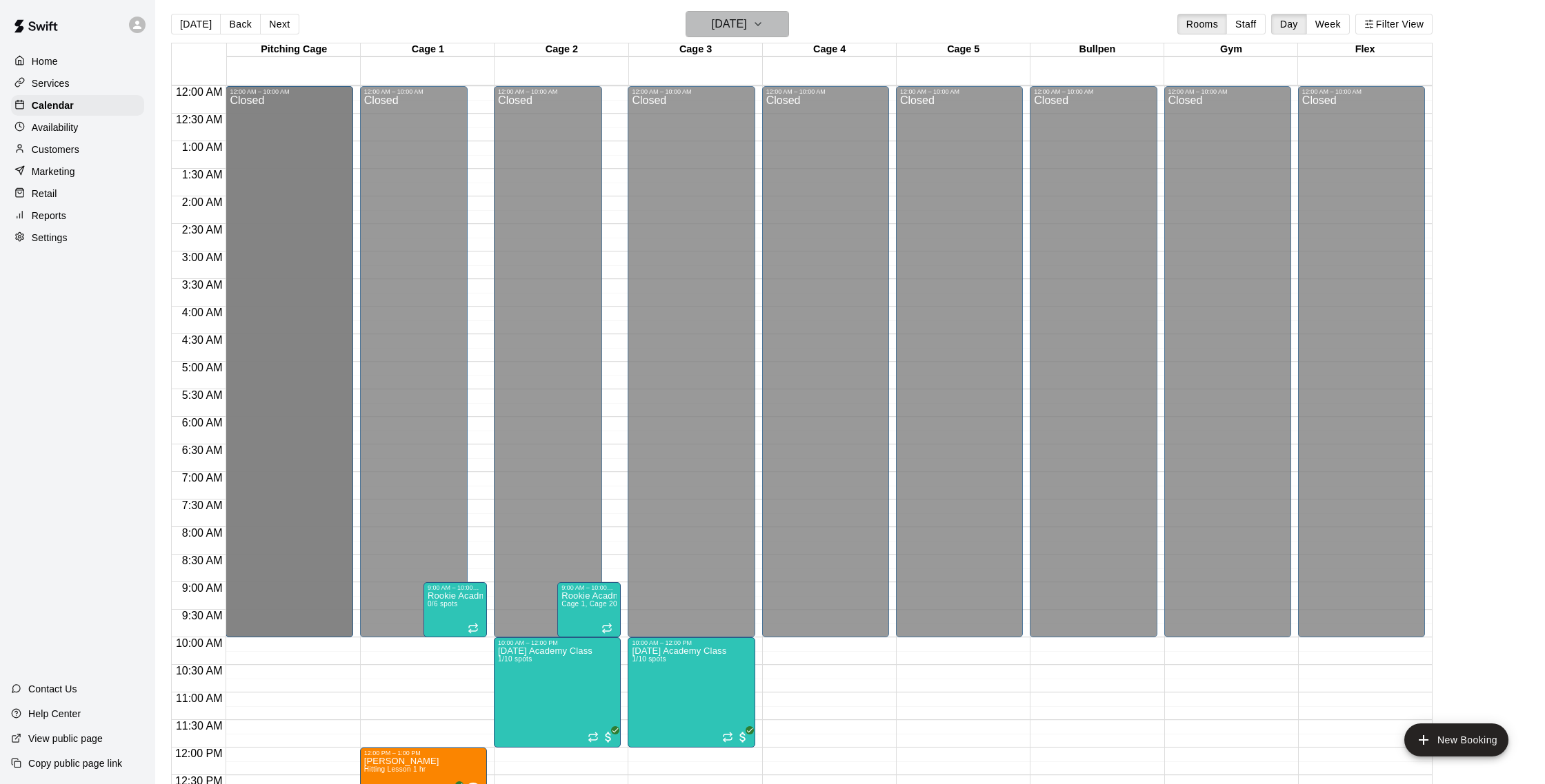
click at [728, 23] on h6 "[DATE]" at bounding box center [729, 24] width 35 height 20
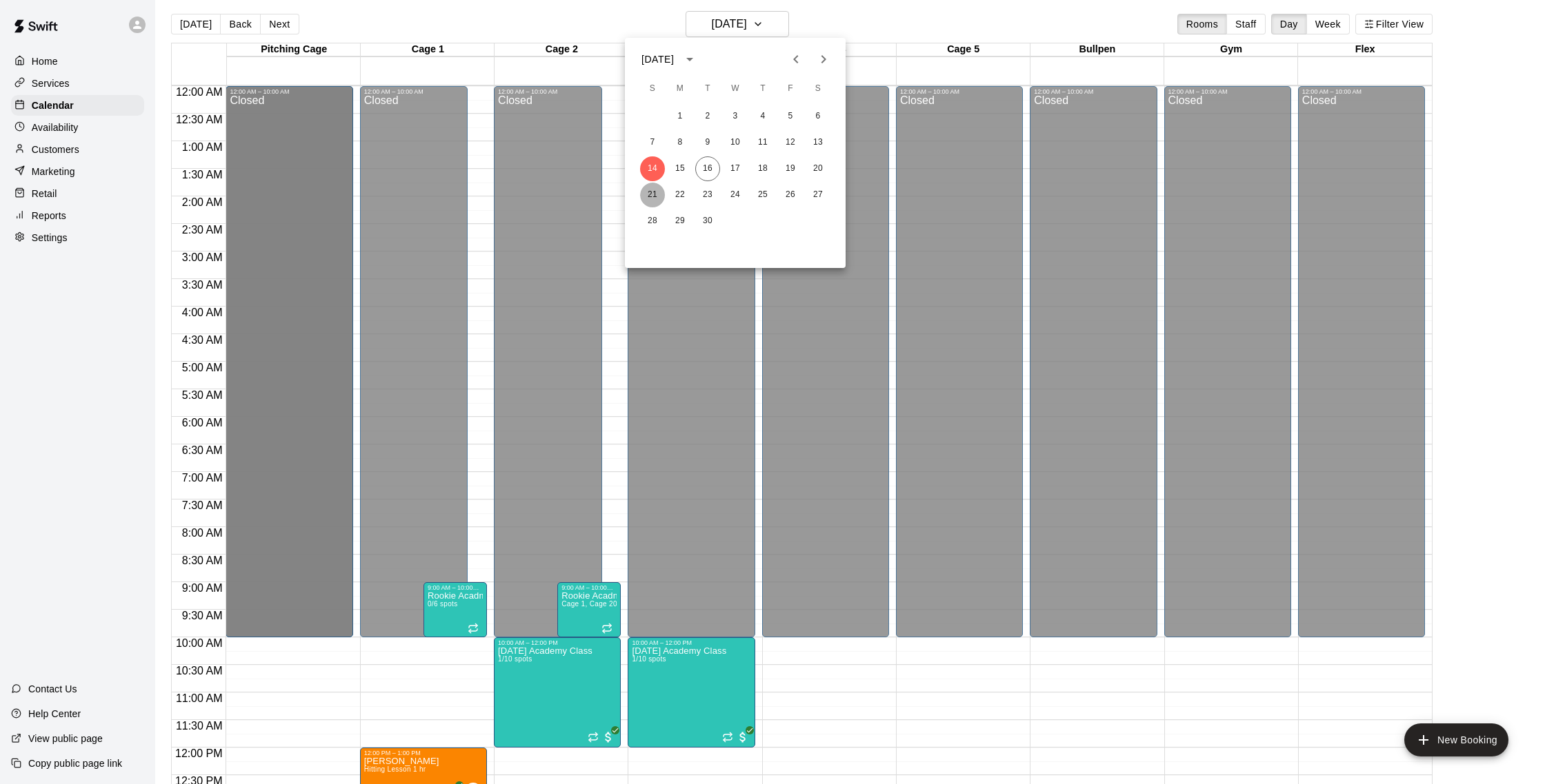
click at [658, 187] on button "21" at bounding box center [652, 195] width 24 height 24
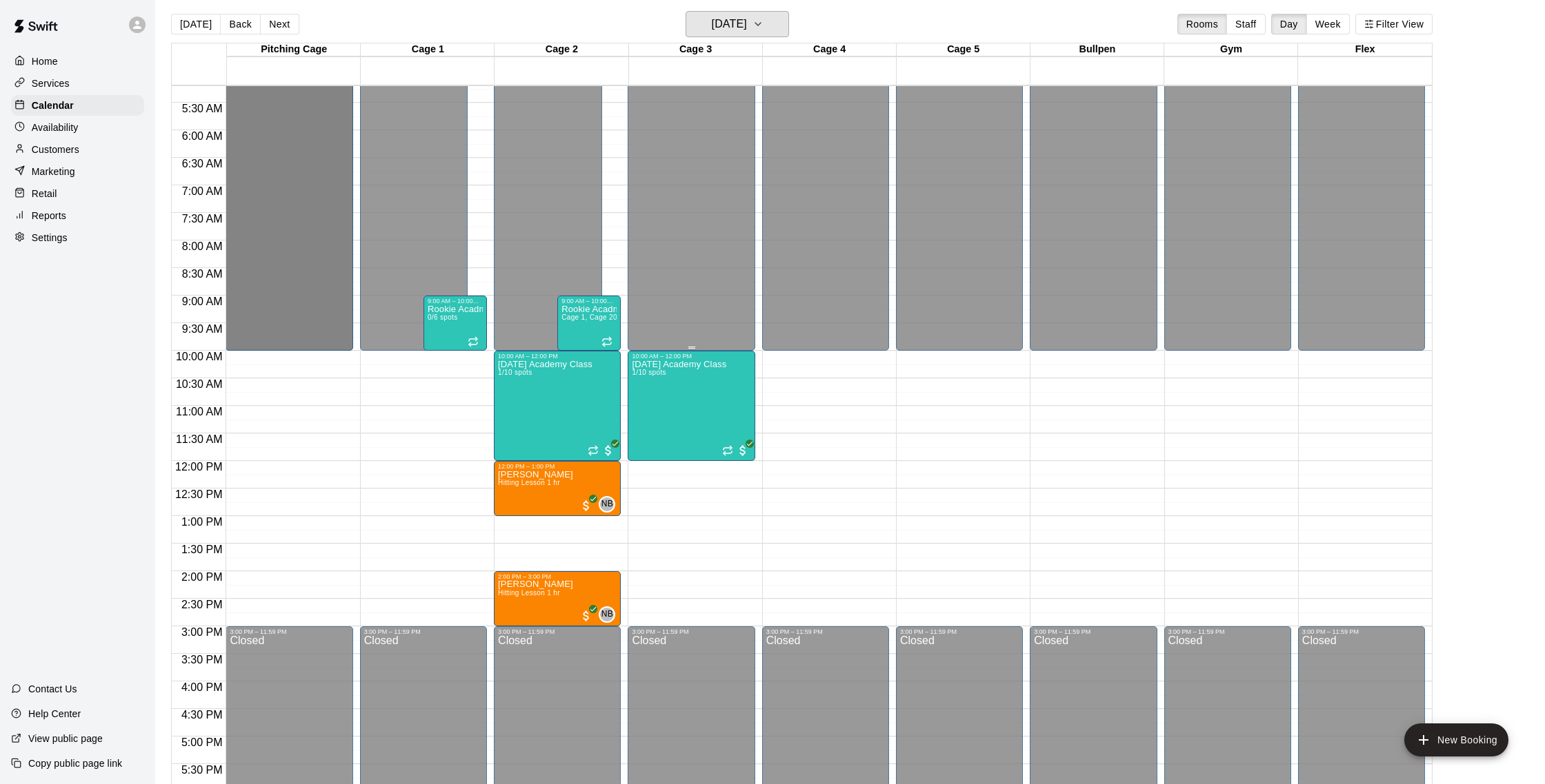
scroll to position [286, 0]
click at [772, 12] on button "[DATE]" at bounding box center [737, 24] width 103 height 26
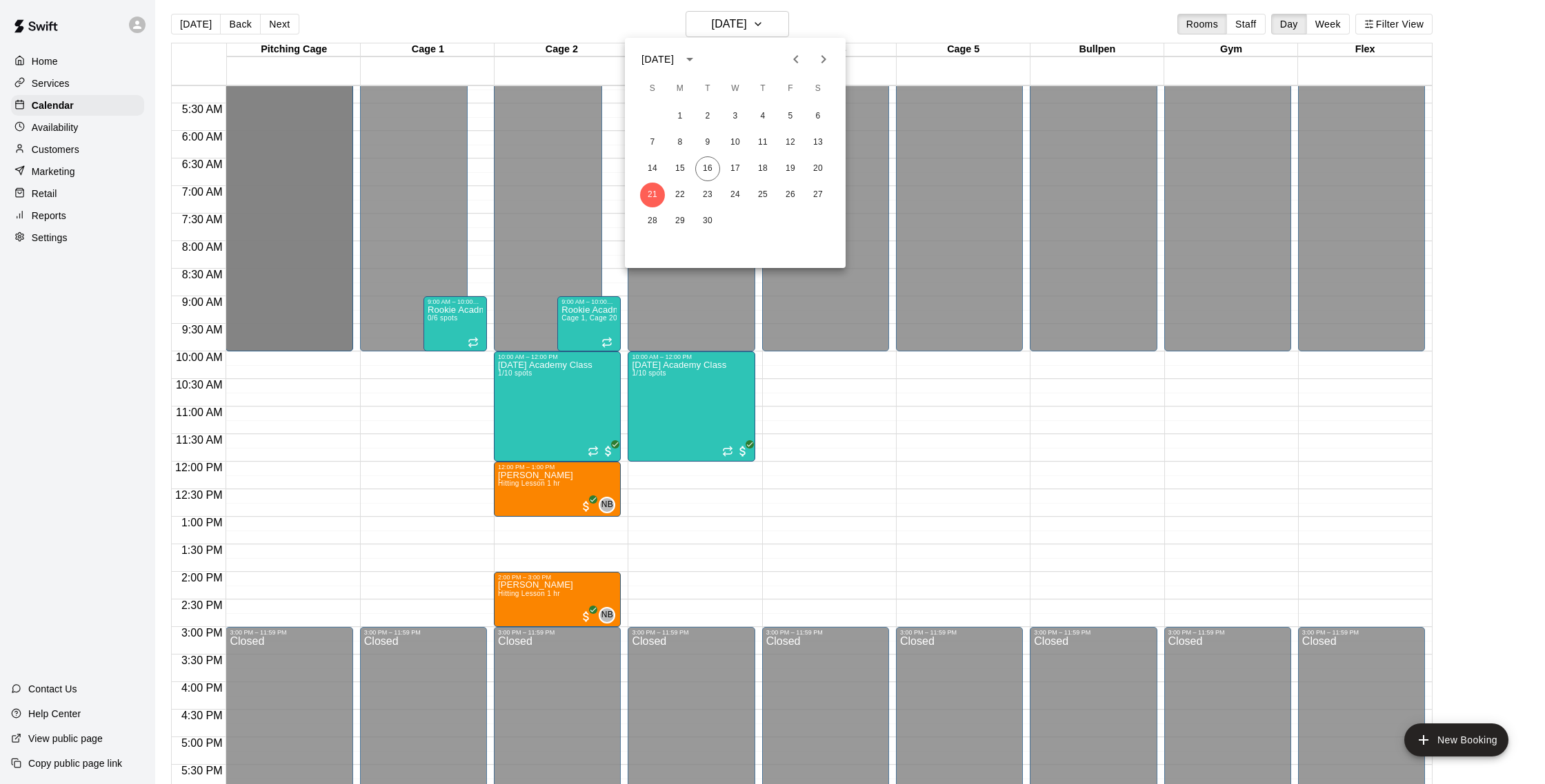
click at [775, 17] on div at bounding box center [772, 392] width 1545 height 784
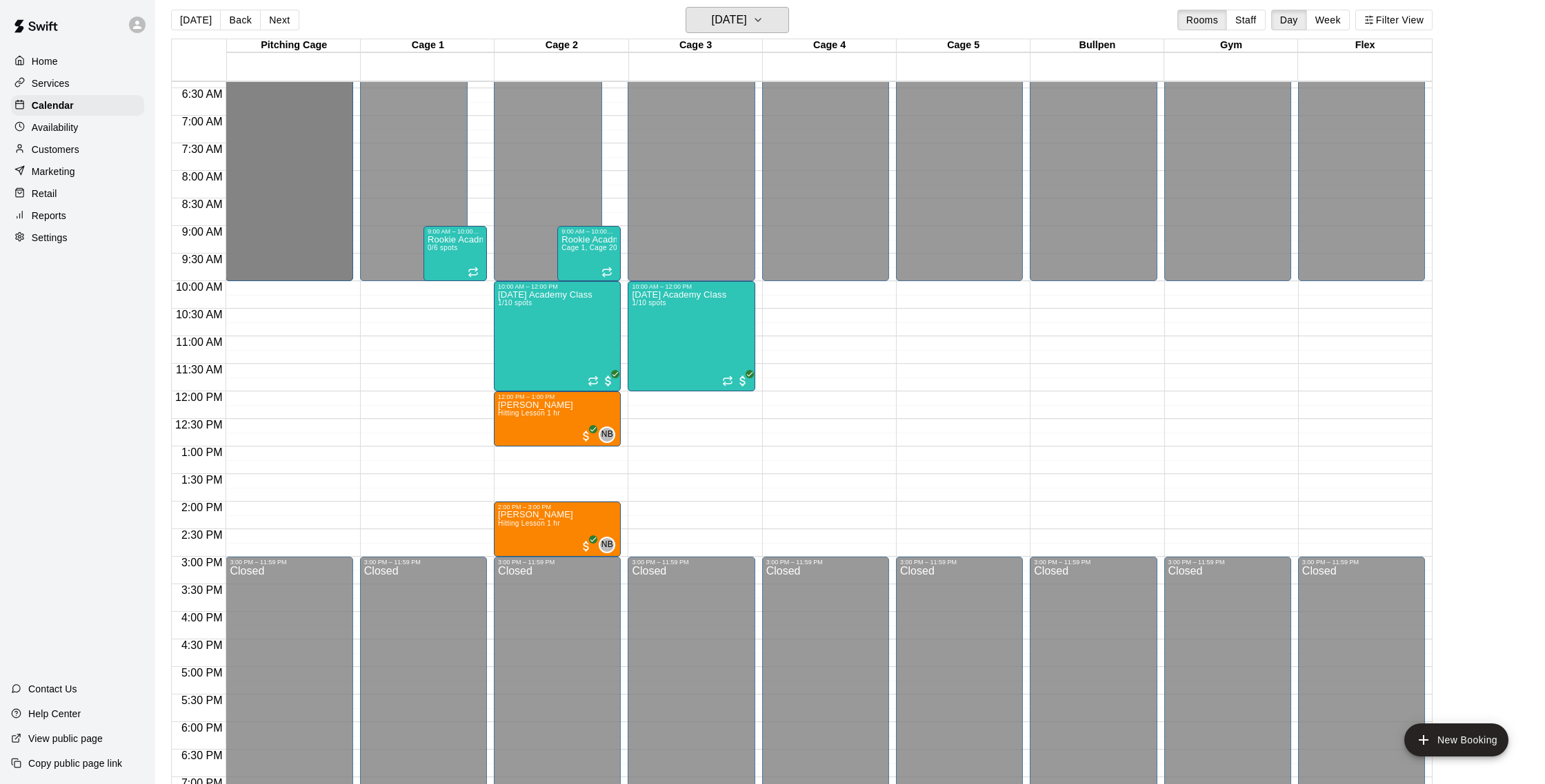
scroll to position [355, 0]
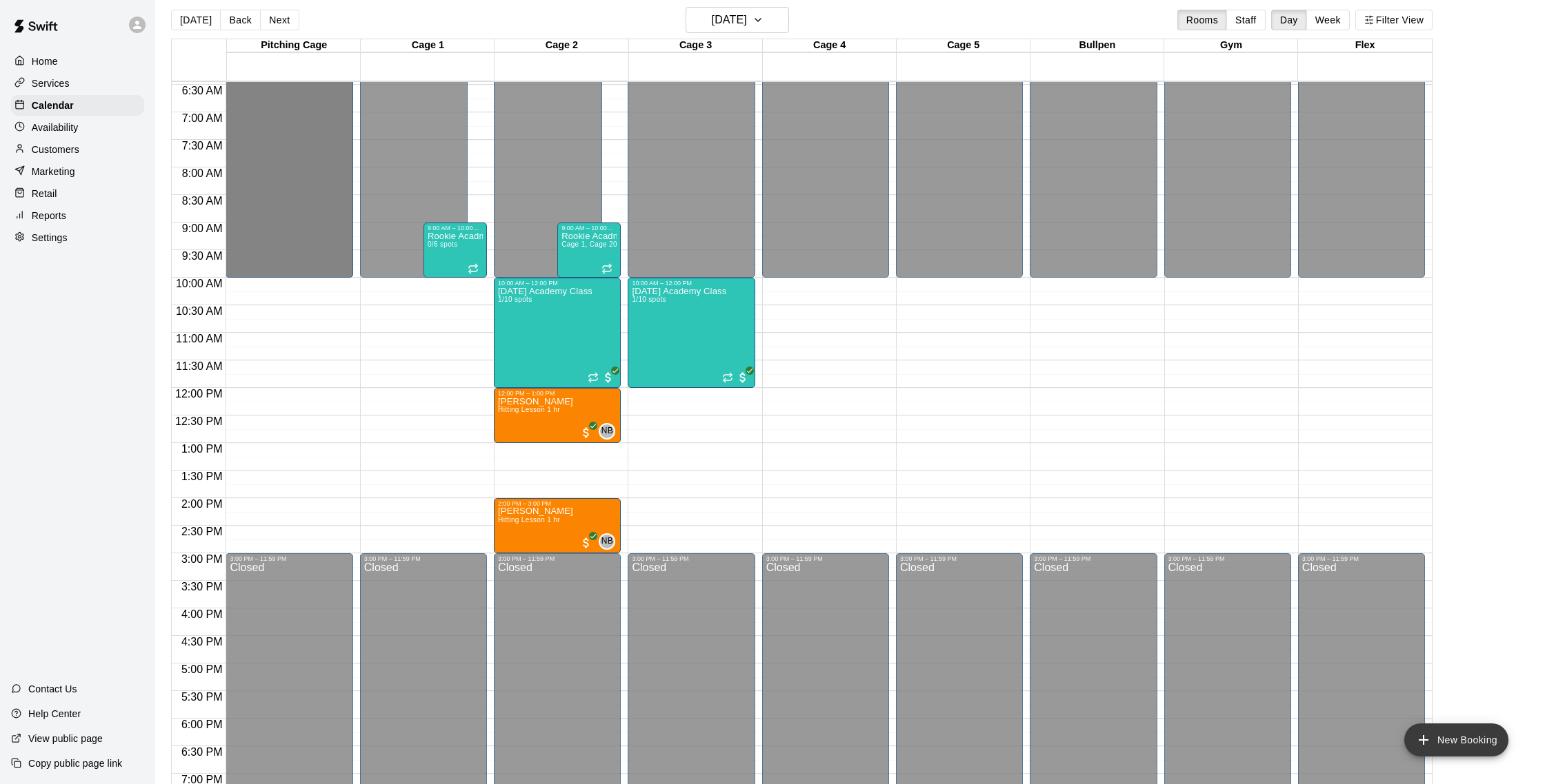
click at [1470, 745] on button "New Booking" at bounding box center [1456, 740] width 104 height 33
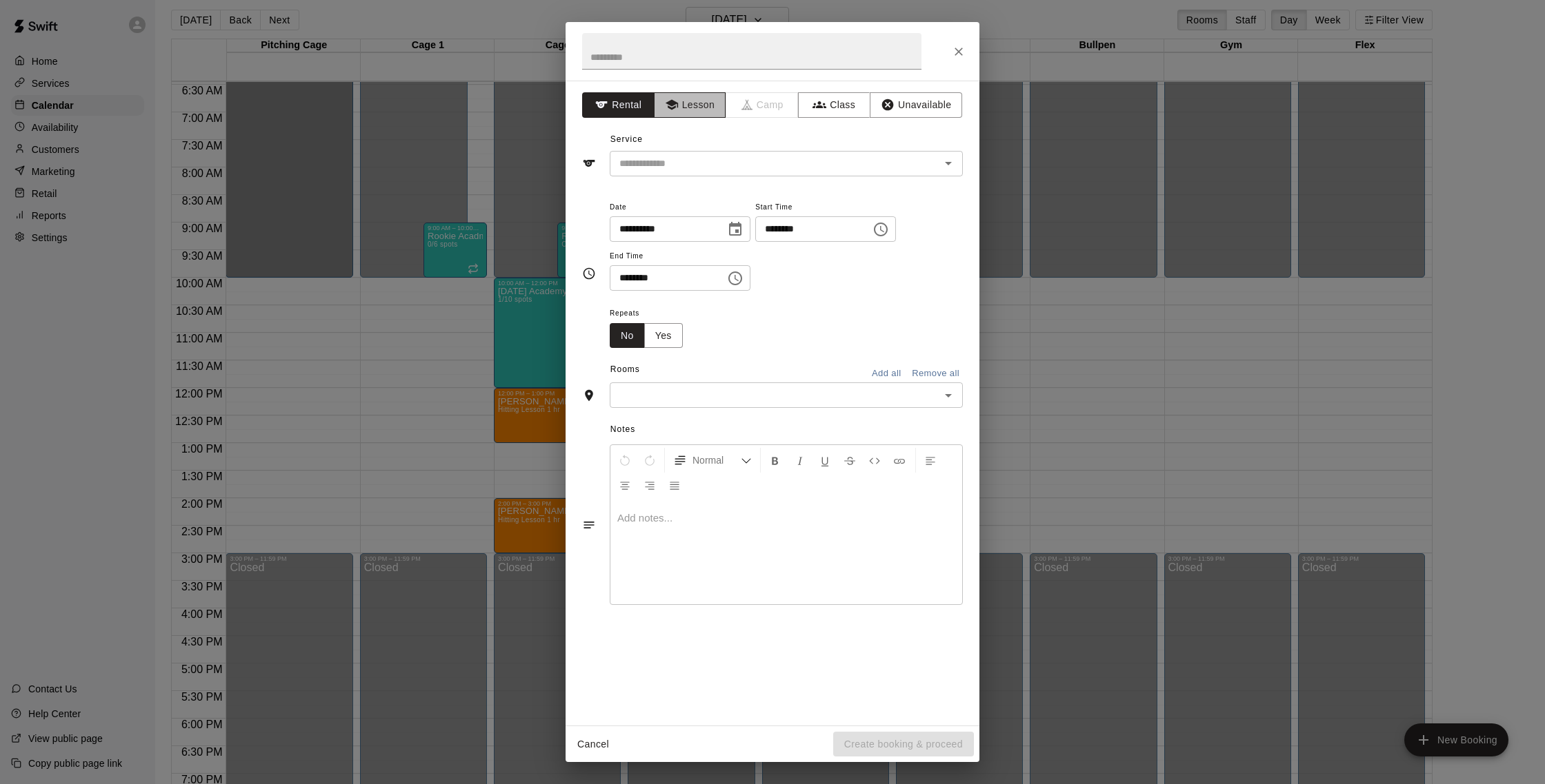
click at [670, 115] on button "Lesson" at bounding box center [689, 104] width 72 height 25
click at [966, 52] on button "Close" at bounding box center [958, 52] width 24 height 24
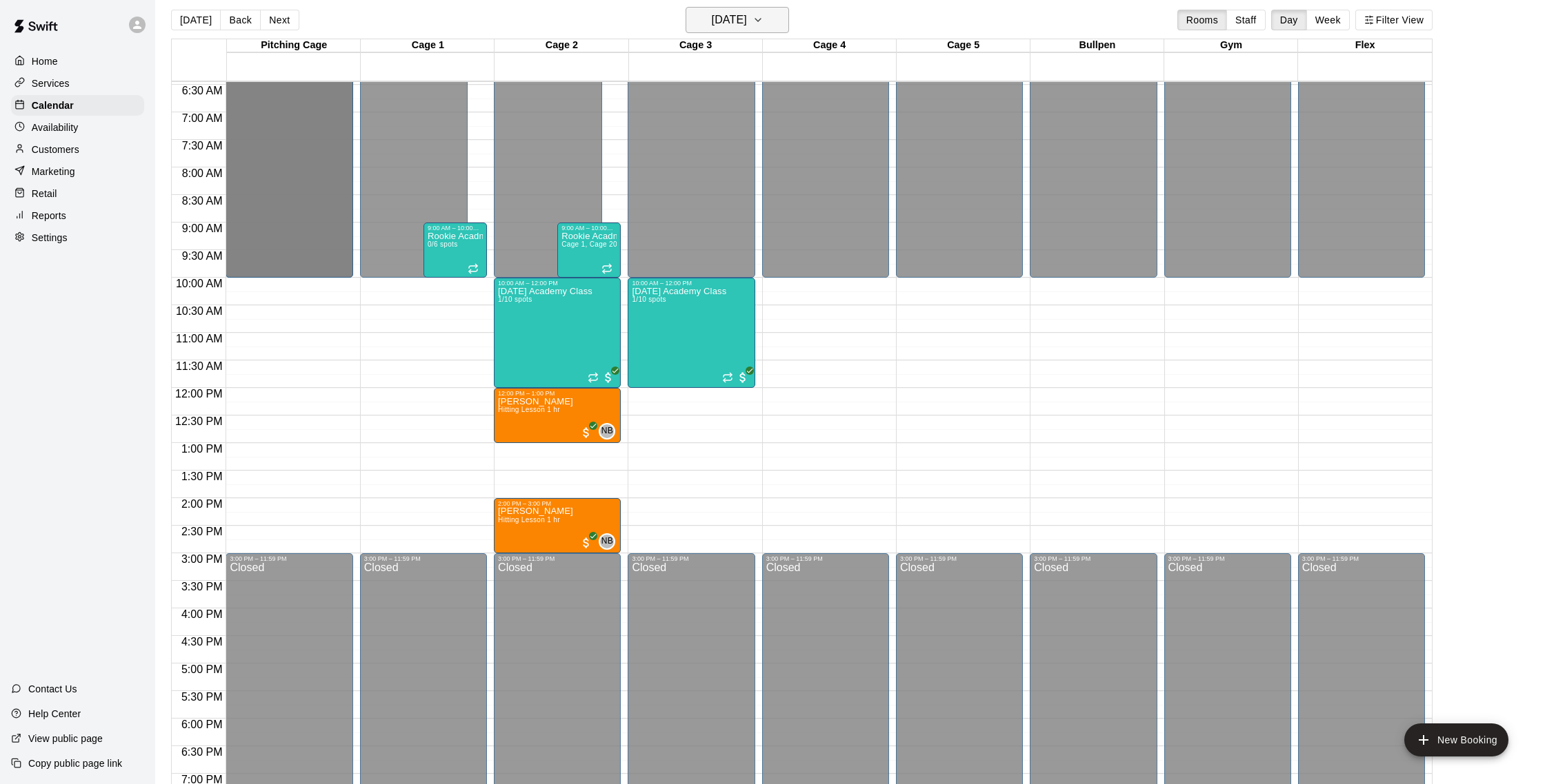
click at [766, 18] on button "[DATE]" at bounding box center [737, 20] width 103 height 26
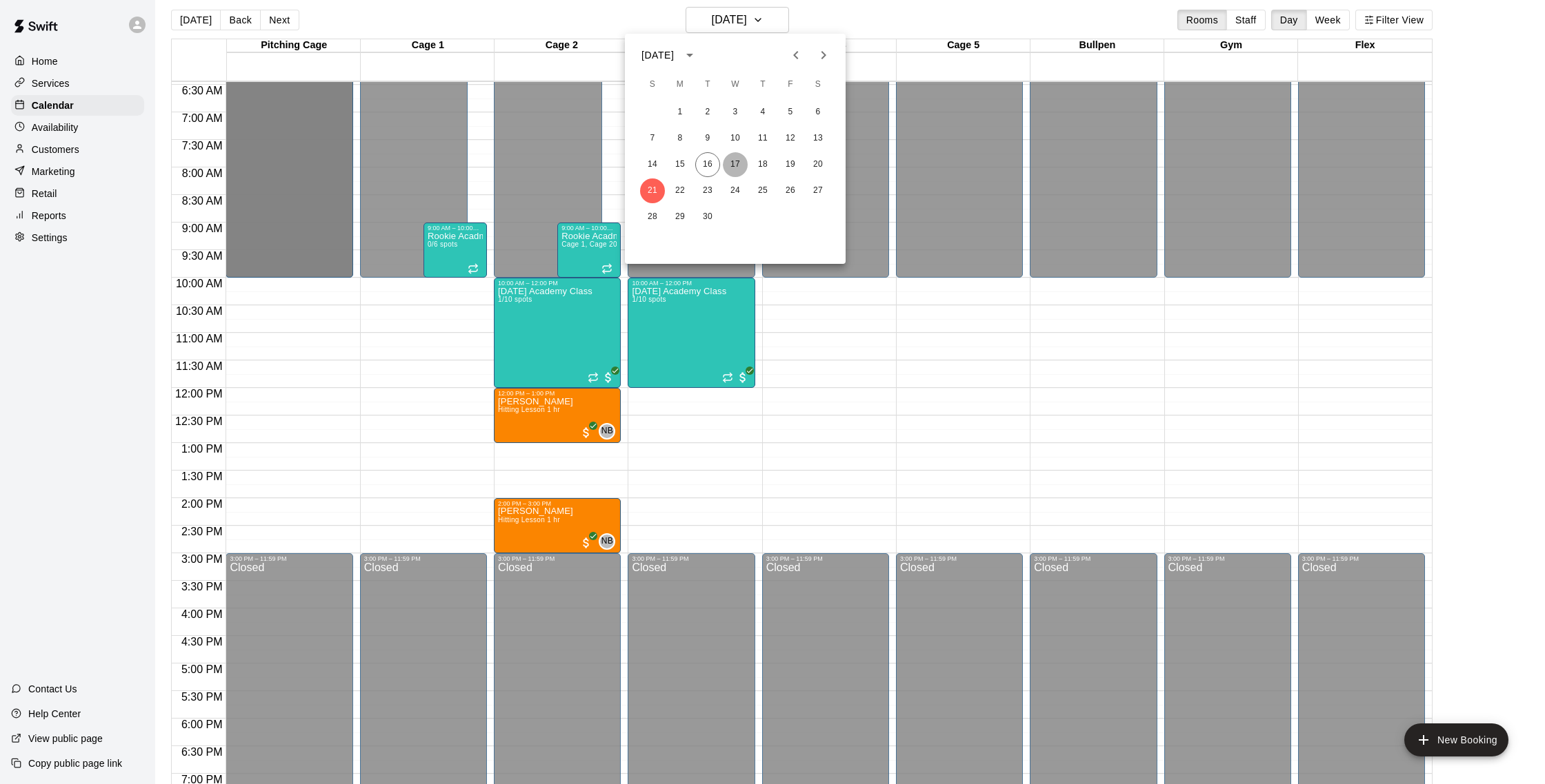
click at [742, 165] on button "17" at bounding box center [734, 165] width 24 height 24
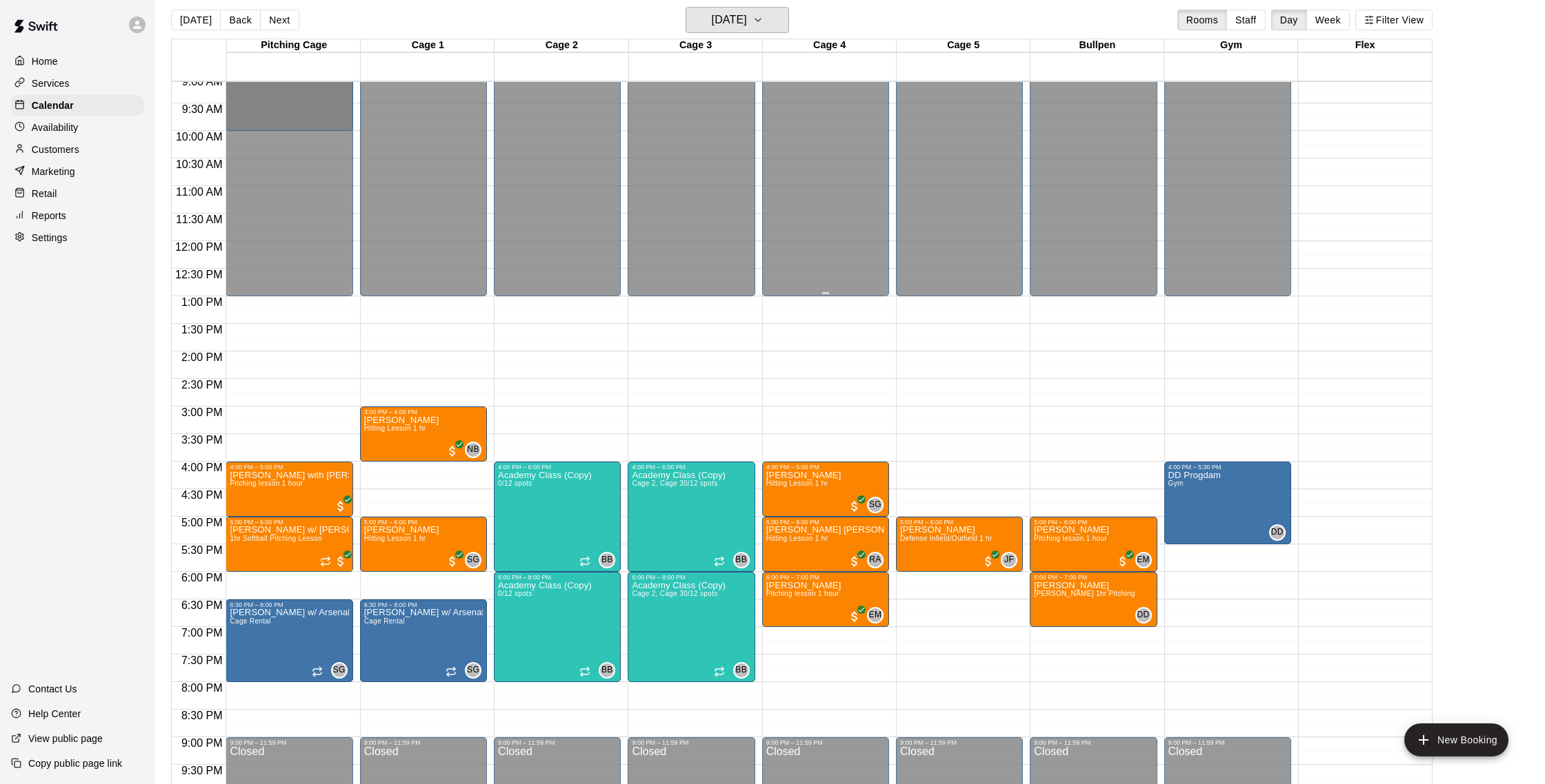
scroll to position [502, 0]
click at [88, 149] on div "Customers" at bounding box center [78, 149] width 134 height 21
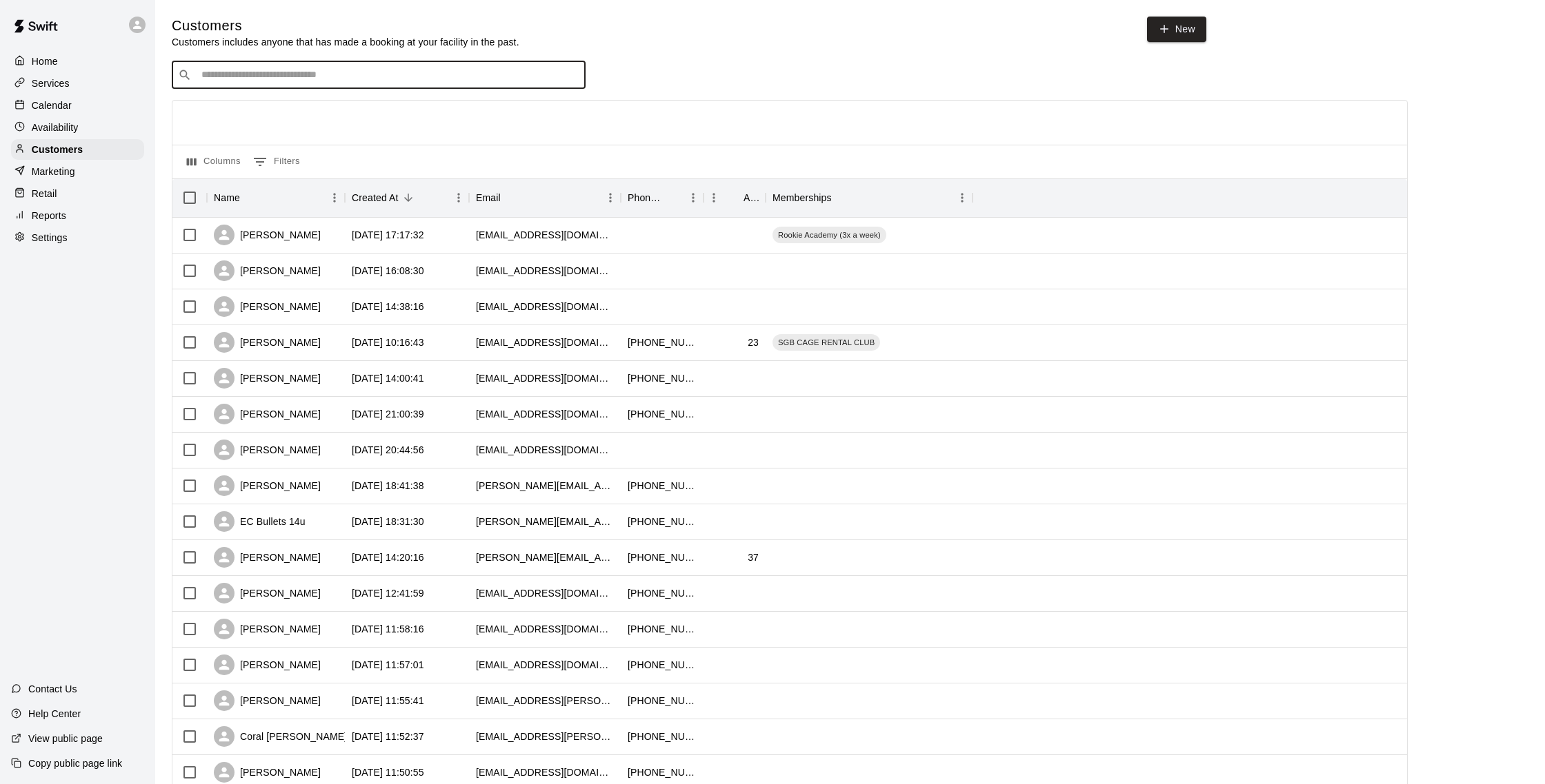
click at [460, 71] on input "Search customers by name or email" at bounding box center [388, 75] width 382 height 14
type input "****"
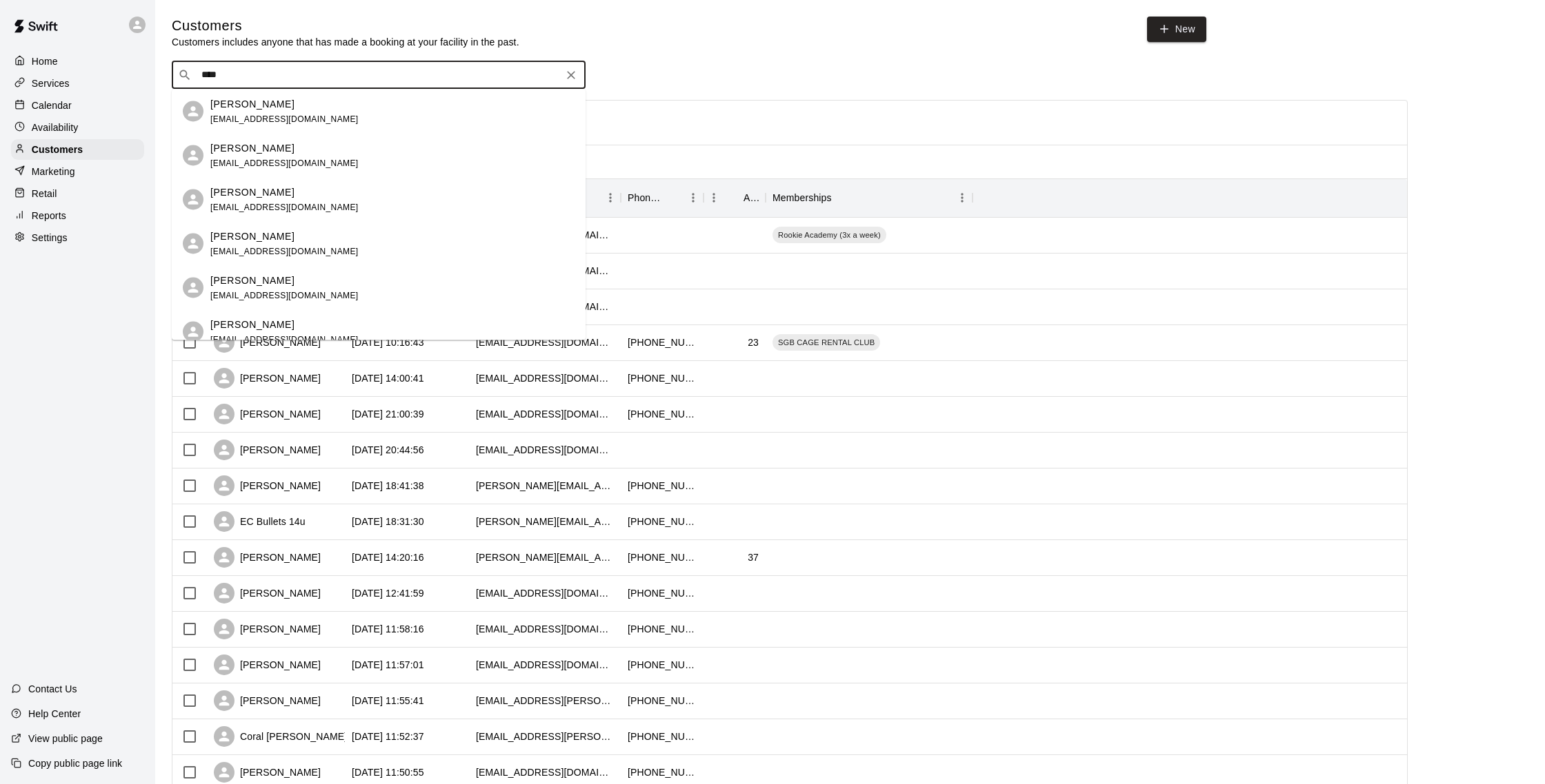
click at [355, 146] on div "[PERSON_NAME] [EMAIL_ADDRESS][DOMAIN_NAME]" at bounding box center [392, 156] width 364 height 30
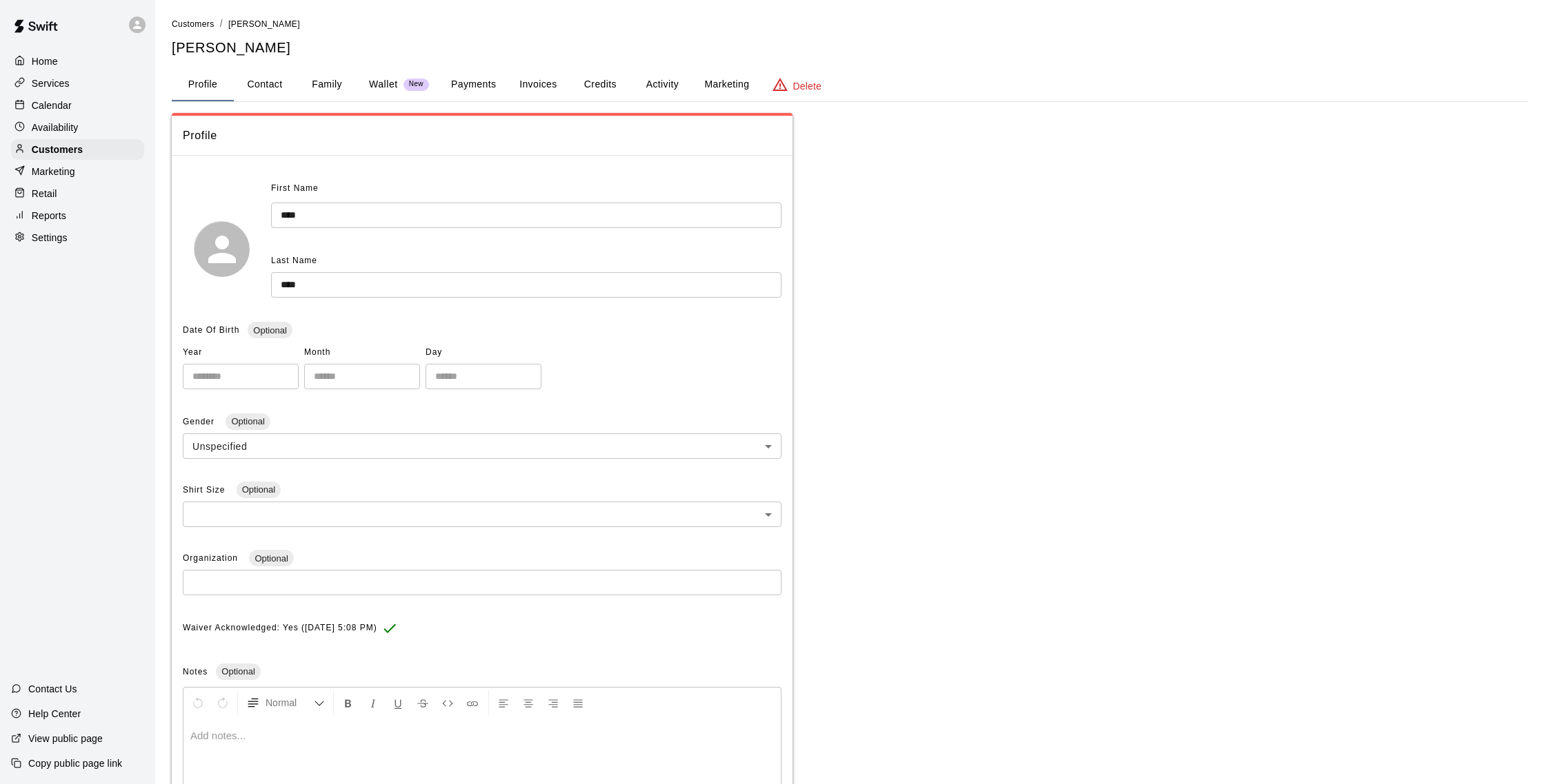
click at [492, 77] on button "Payments" at bounding box center [473, 85] width 67 height 33
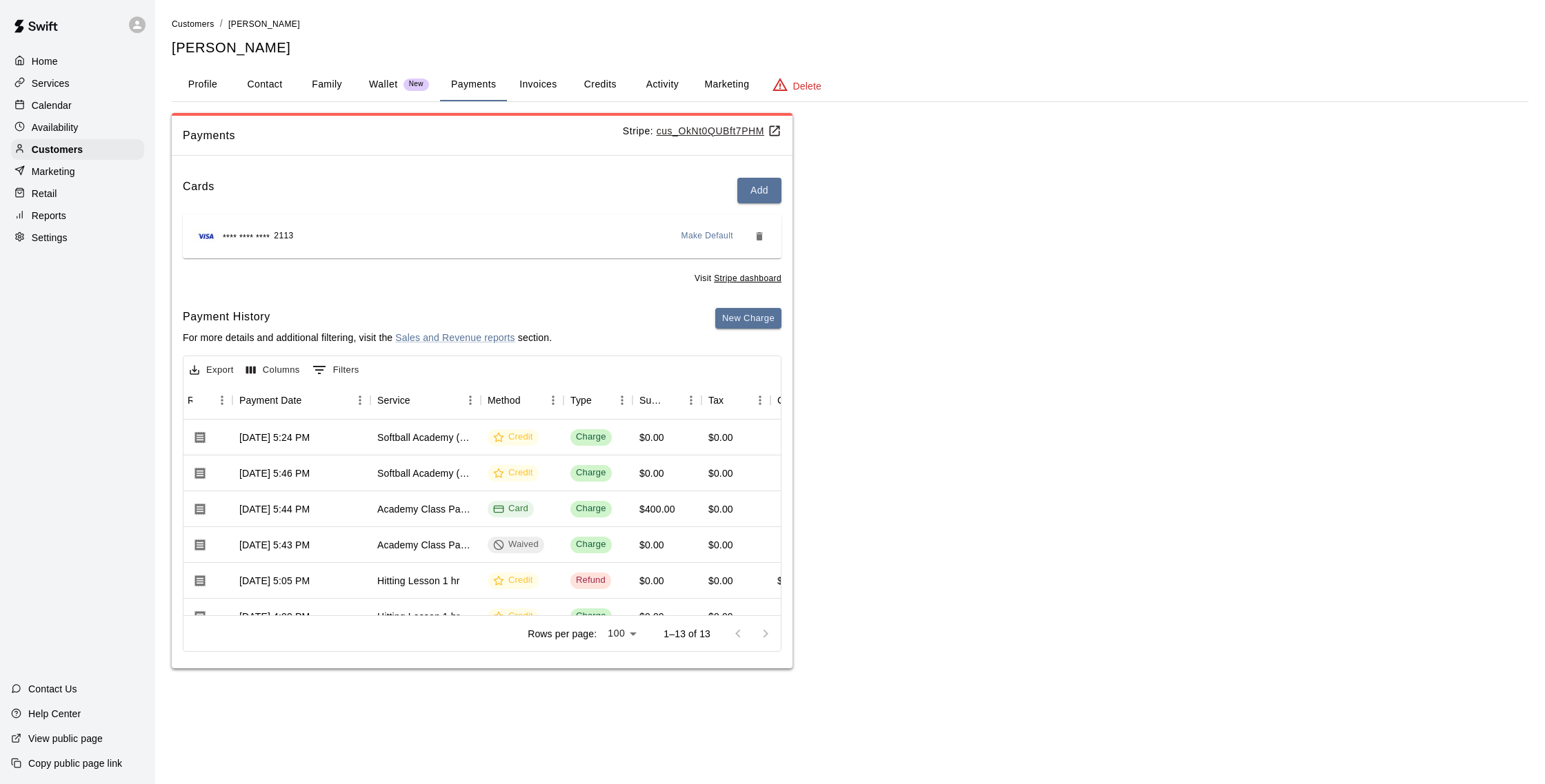
scroll to position [0, 128]
click at [446, 503] on div "Academy Class Pack (10)" at bounding box center [424, 510] width 97 height 14
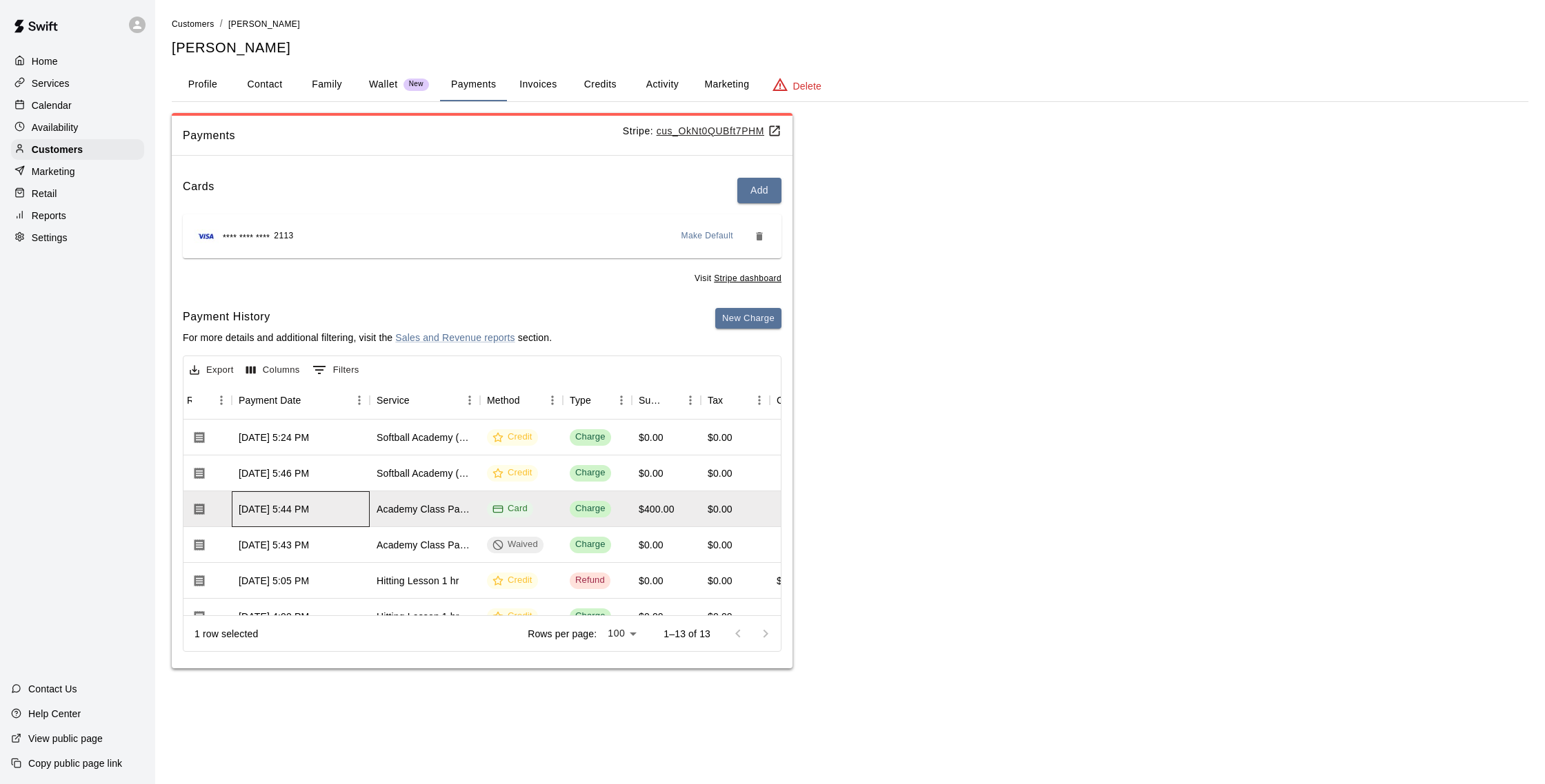
drag, startPoint x: 350, startPoint y: 499, endPoint x: 497, endPoint y: 505, distance: 147.1
click at [351, 499] on div "[DATE] 5:44 PM" at bounding box center [300, 510] width 138 height 36
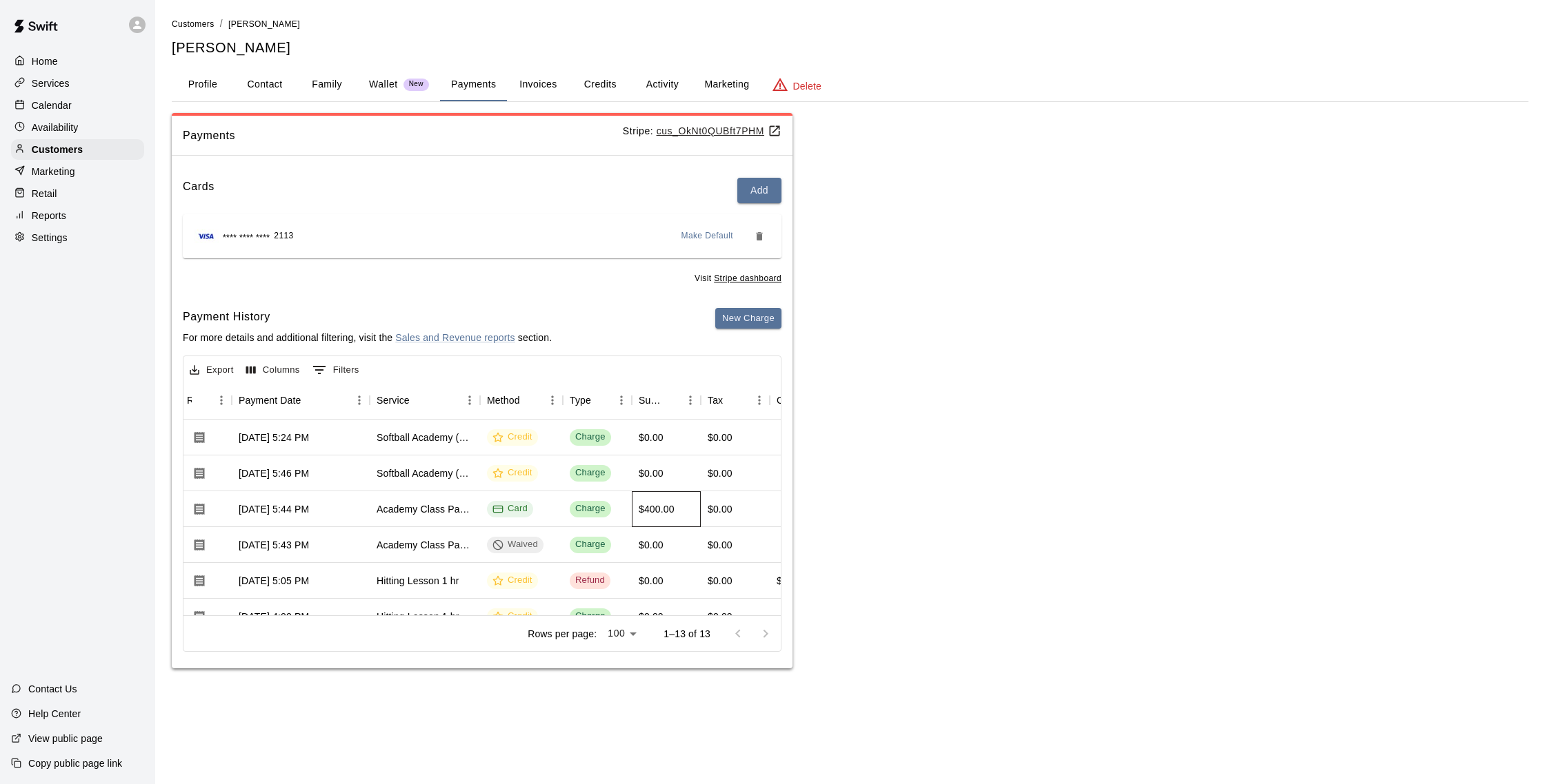
click at [697, 522] on div "$400.00" at bounding box center [666, 510] width 69 height 36
click at [601, 76] on button "Credits" at bounding box center [600, 85] width 62 height 33
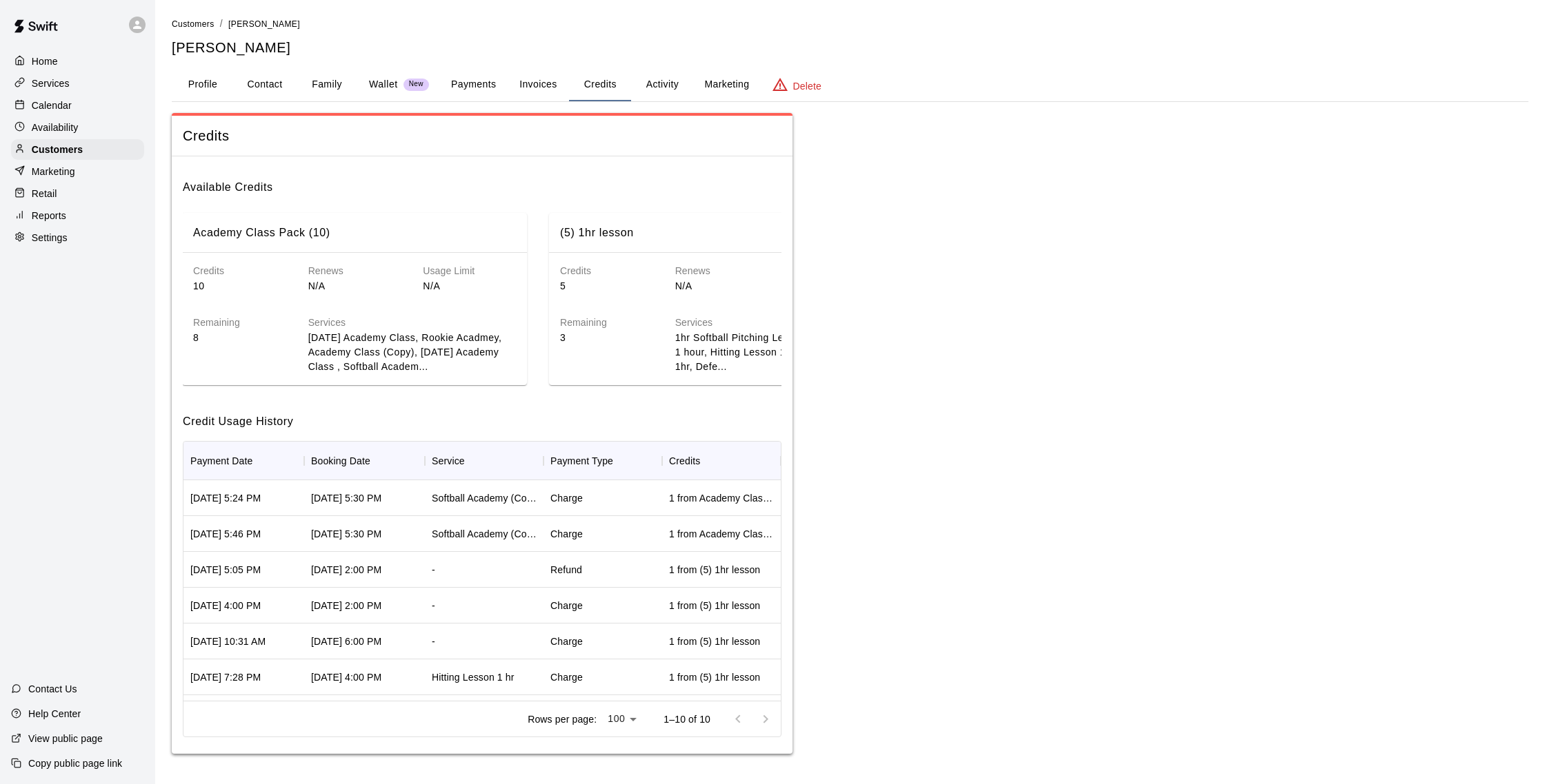
scroll to position [0, 78]
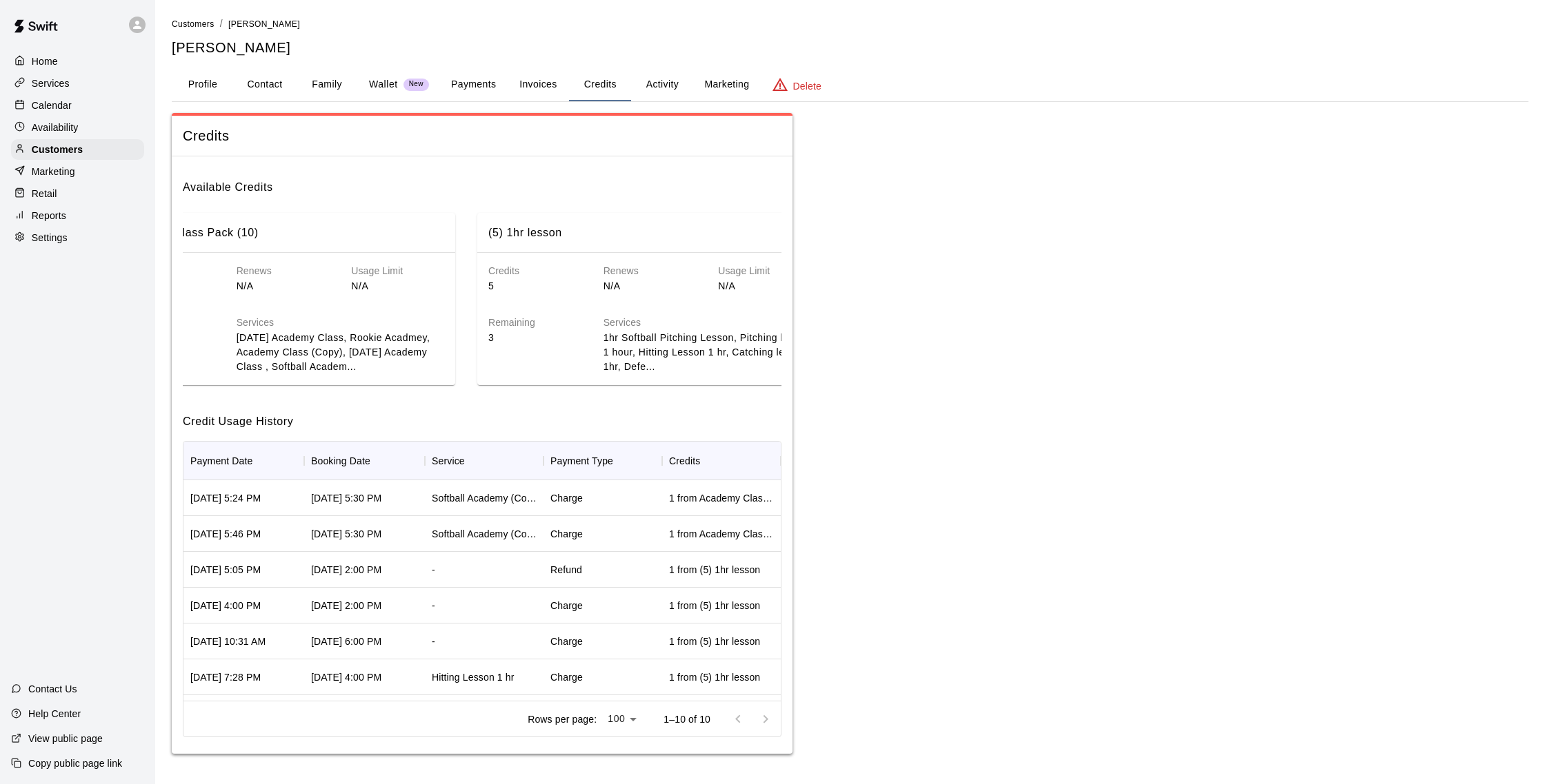
click at [241, 93] on button "Contact" at bounding box center [265, 85] width 62 height 33
select select "**"
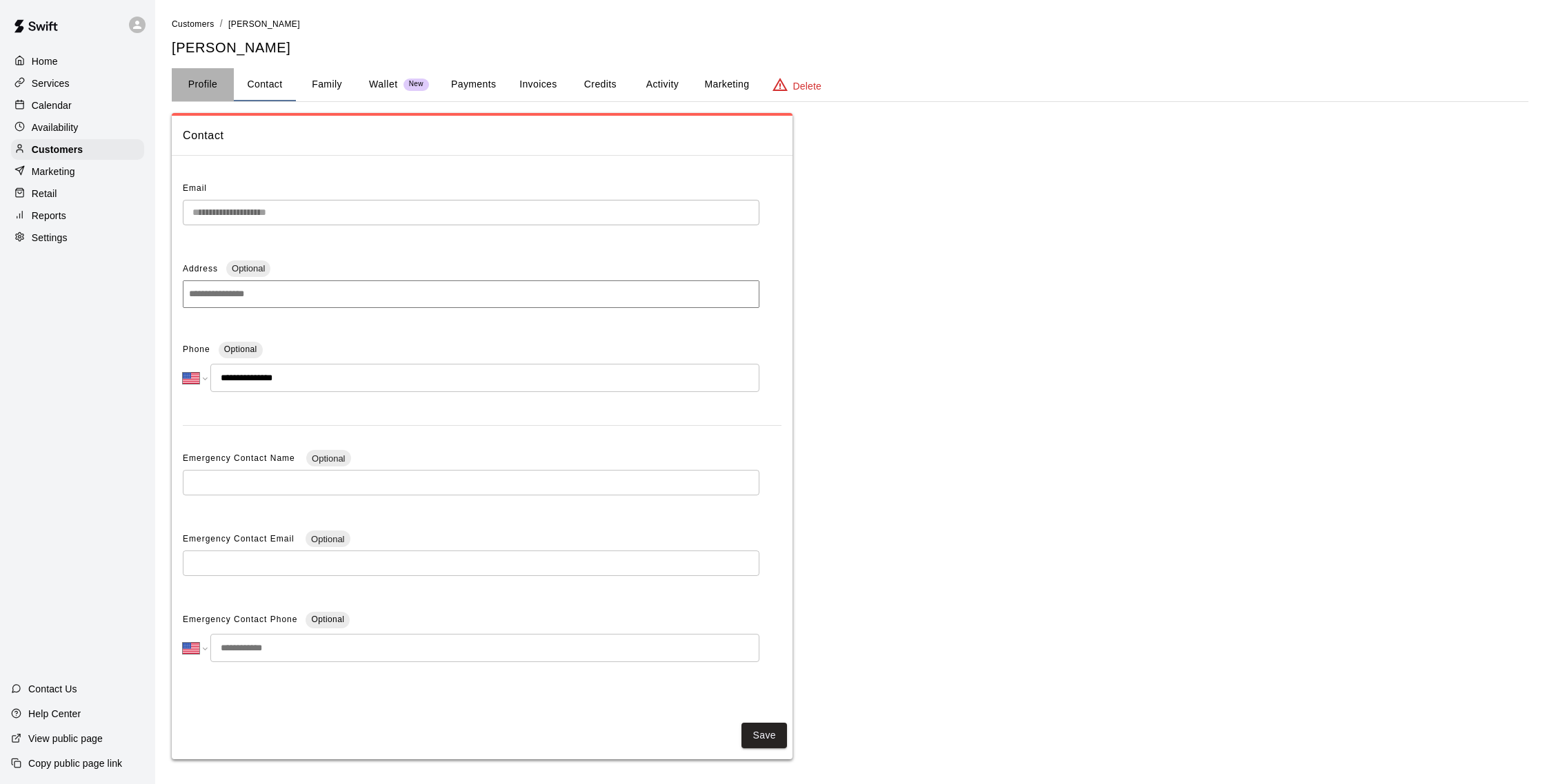
drag, startPoint x: 207, startPoint y: 91, endPoint x: 63, endPoint y: 69, distance: 145.7
click at [205, 90] on button "Profile" at bounding box center [203, 85] width 62 height 33
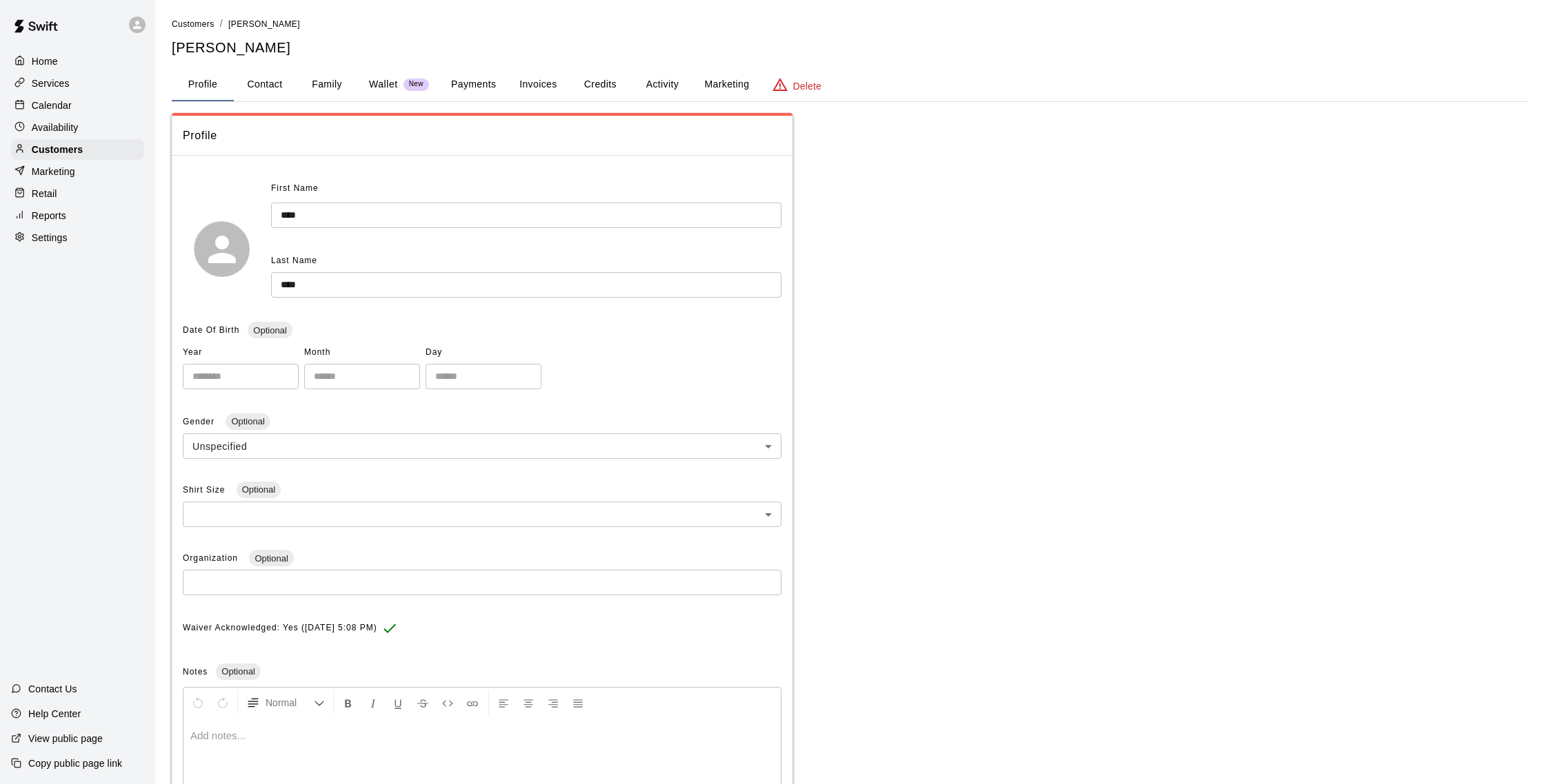
click at [82, 104] on div "Calendar" at bounding box center [78, 105] width 134 height 21
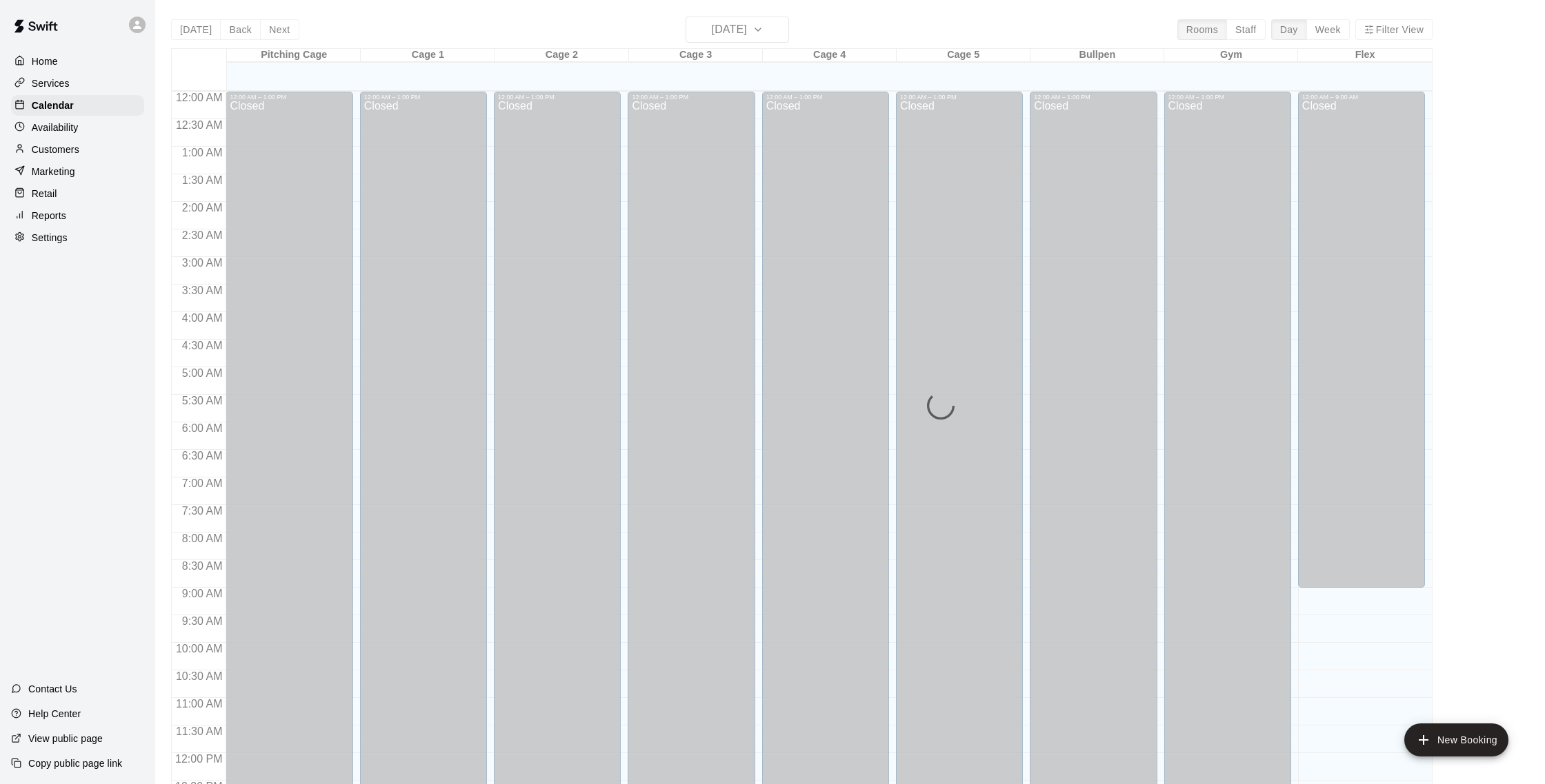
scroll to position [574, 0]
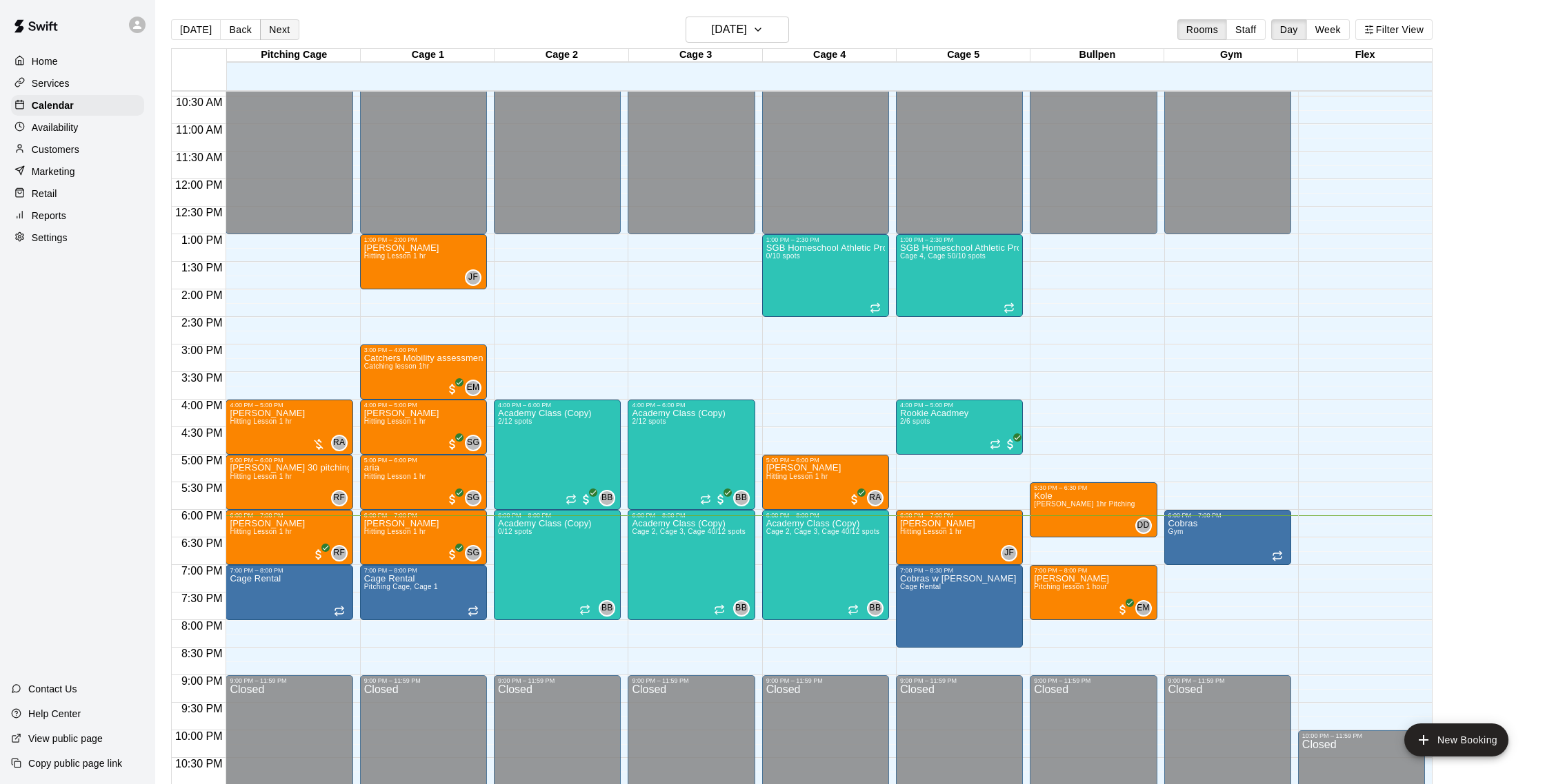
click at [291, 30] on button "Next" at bounding box center [278, 30] width 39 height 21
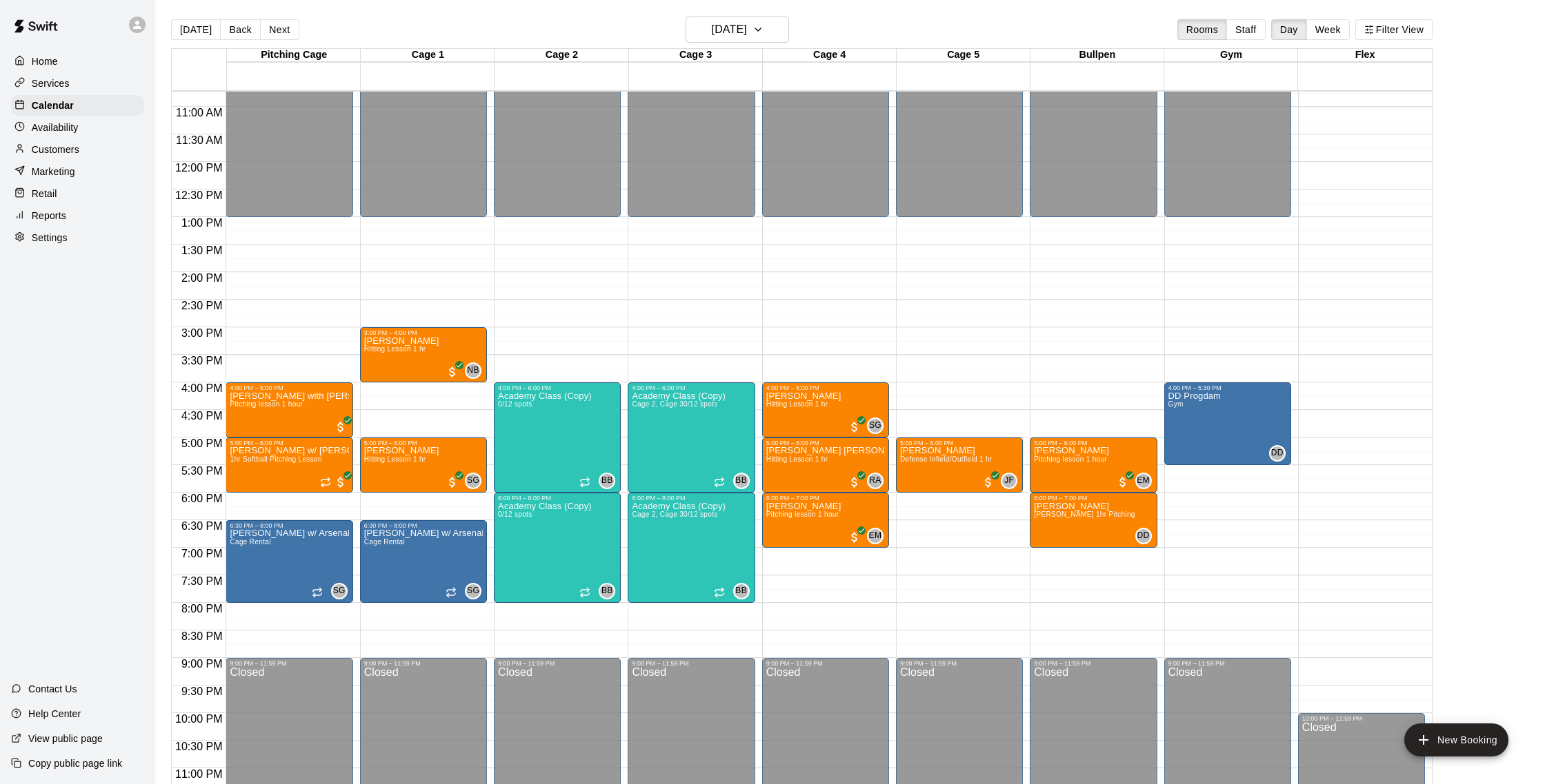
scroll to position [616, 0]
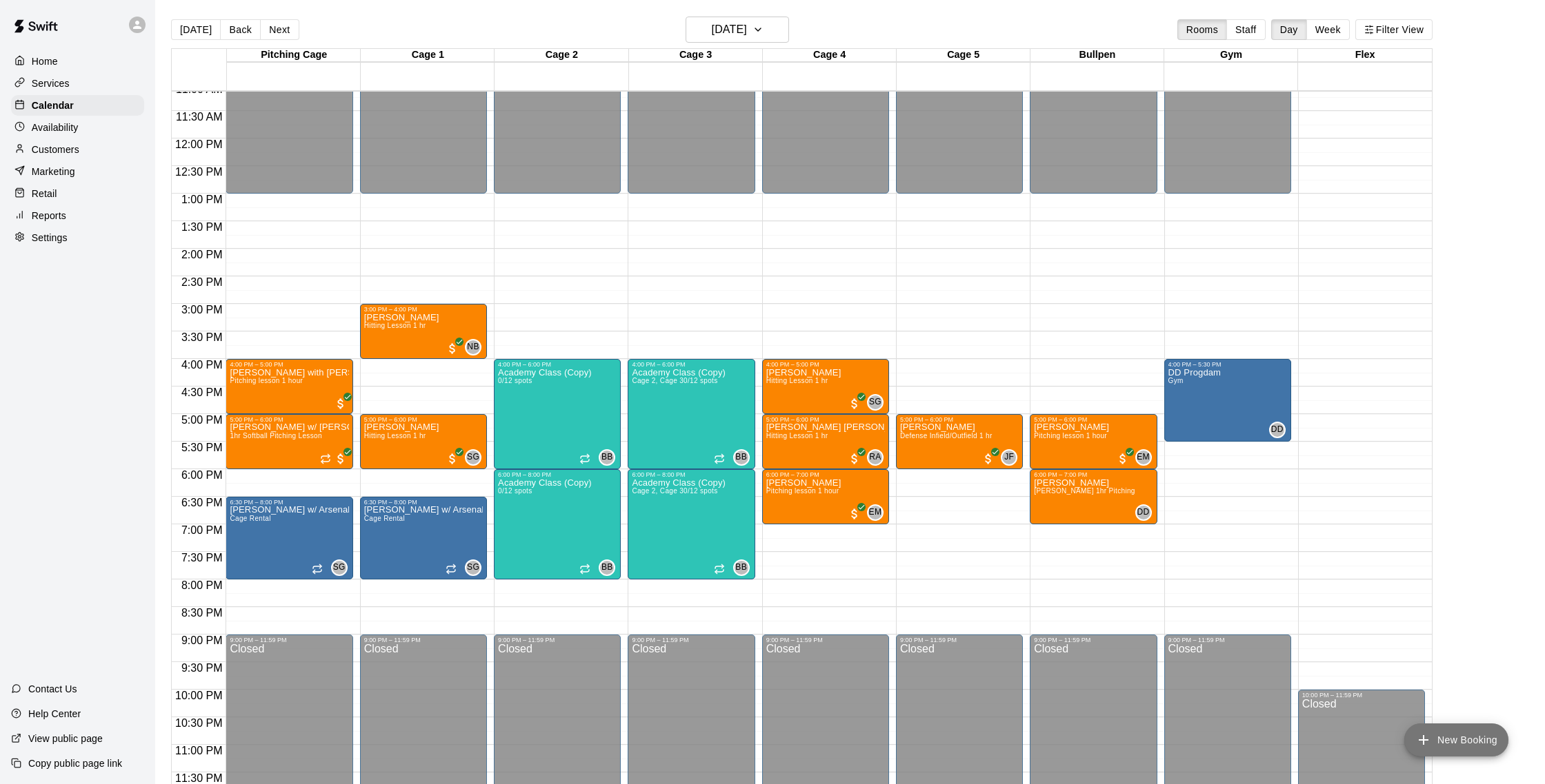
drag, startPoint x: 1457, startPoint y: 751, endPoint x: 1443, endPoint y: 745, distance: 15.2
click at [1457, 751] on button "New Booking" at bounding box center [1456, 740] width 104 height 33
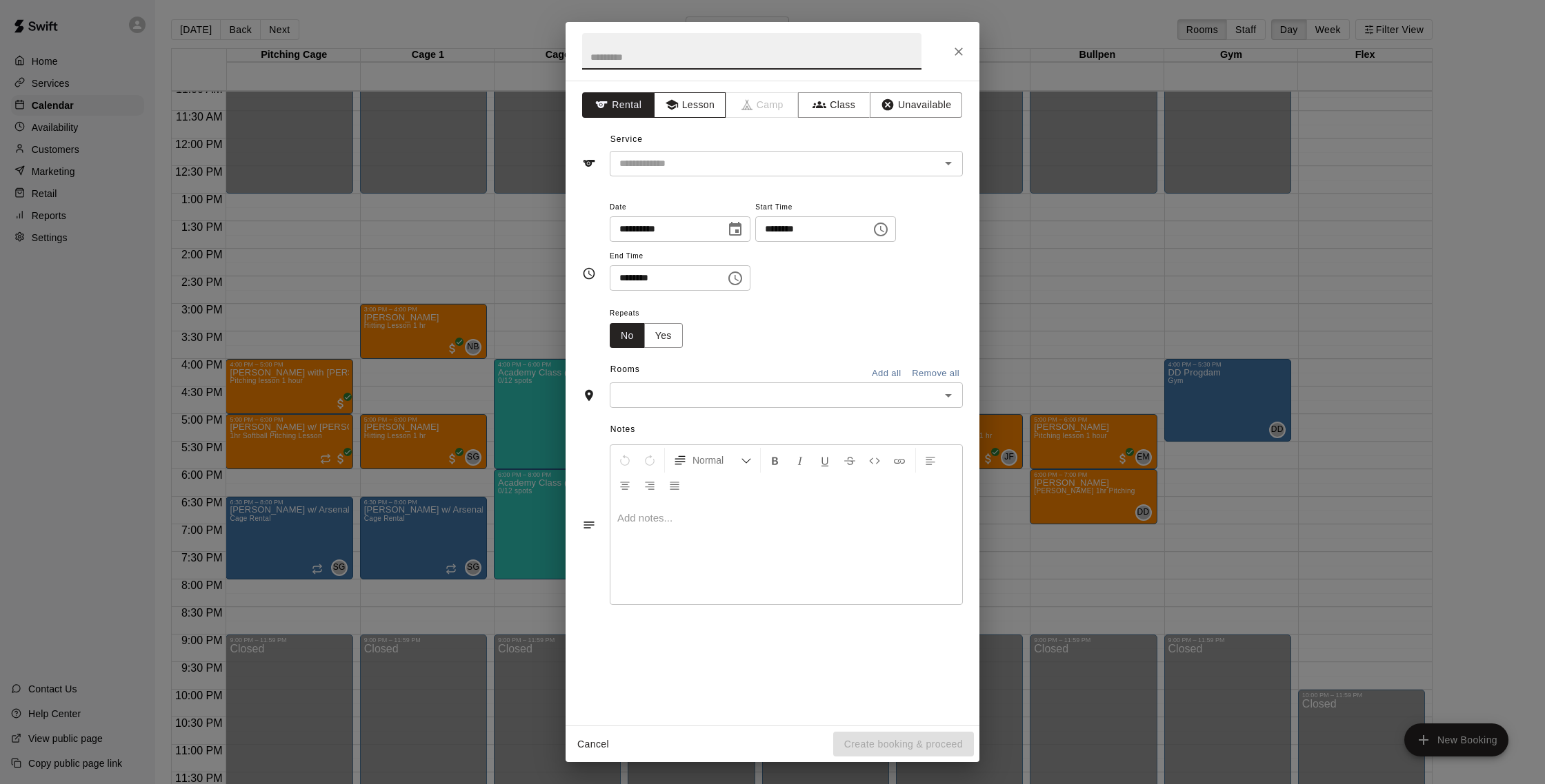
click at [692, 115] on button "Lesson" at bounding box center [689, 104] width 72 height 25
click at [728, 166] on input "text" at bounding box center [765, 164] width 304 height 17
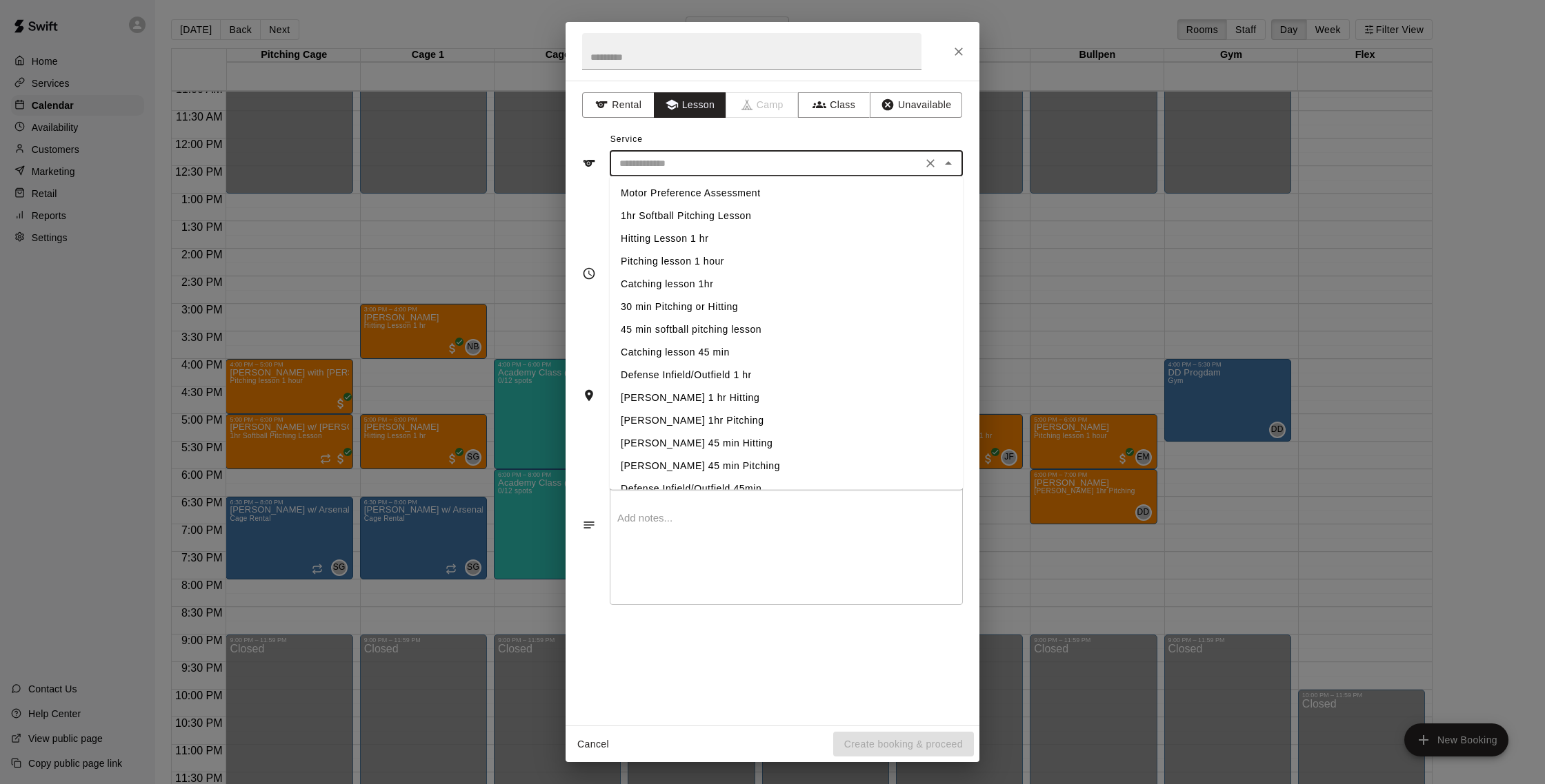
click at [751, 238] on li "Hitting Lesson 1 hr" at bounding box center [785, 239] width 353 height 23
type input "**********"
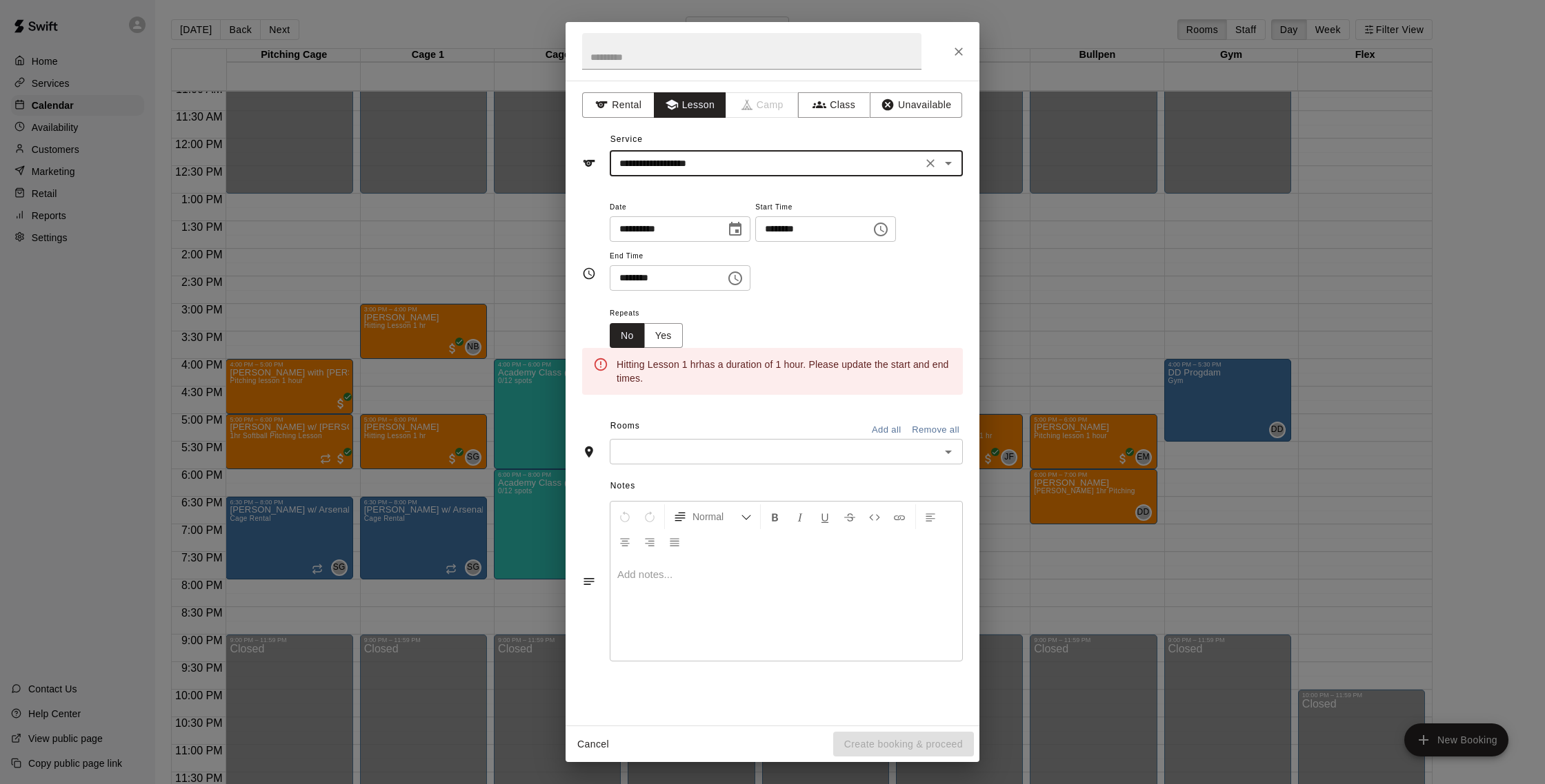
click at [627, 282] on input "********" at bounding box center [662, 277] width 106 height 25
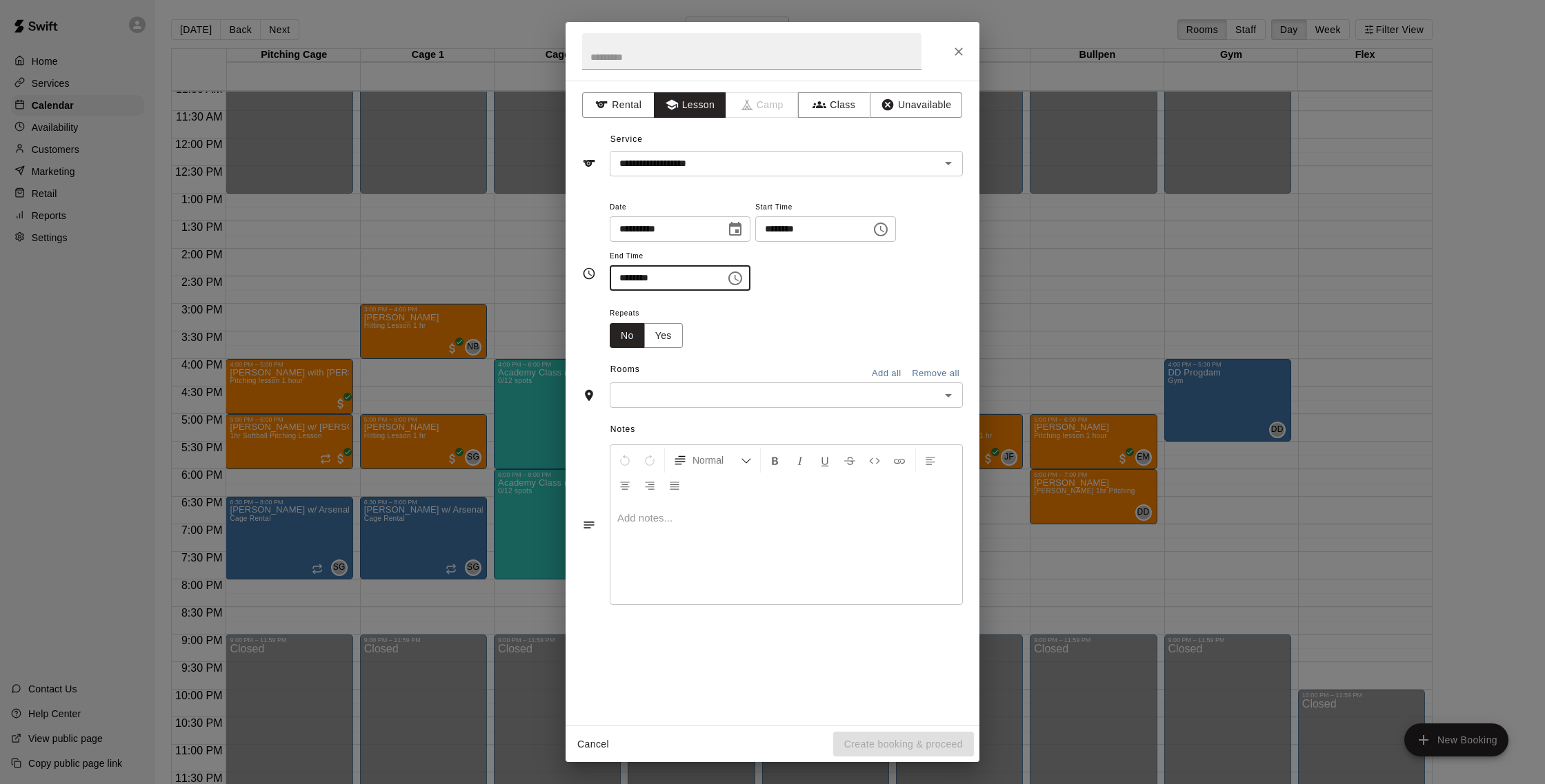
type input "********"
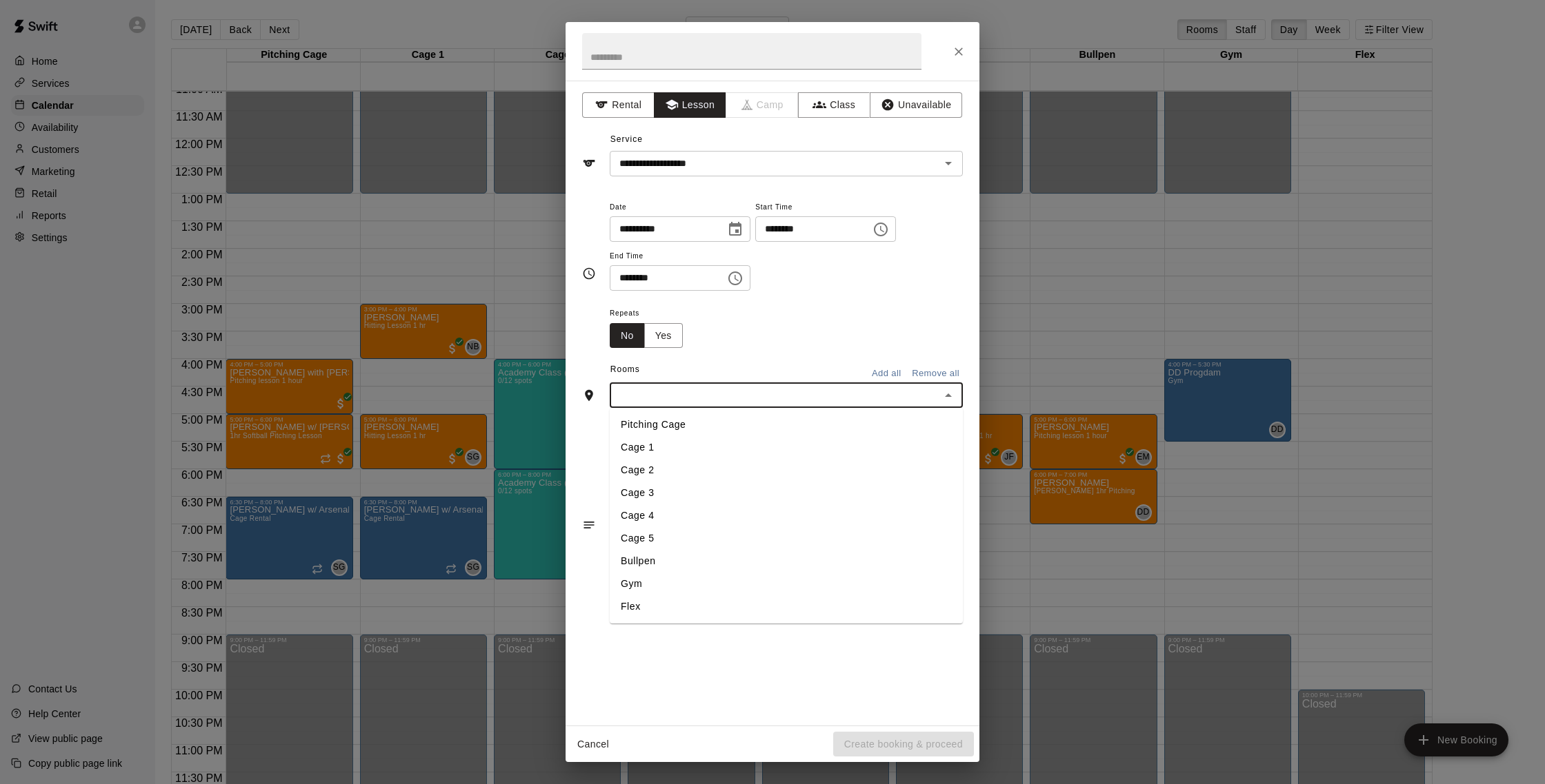
click at [840, 392] on input "text" at bounding box center [775, 395] width 322 height 17
click at [875, 513] on li "Cage 4" at bounding box center [785, 516] width 353 height 23
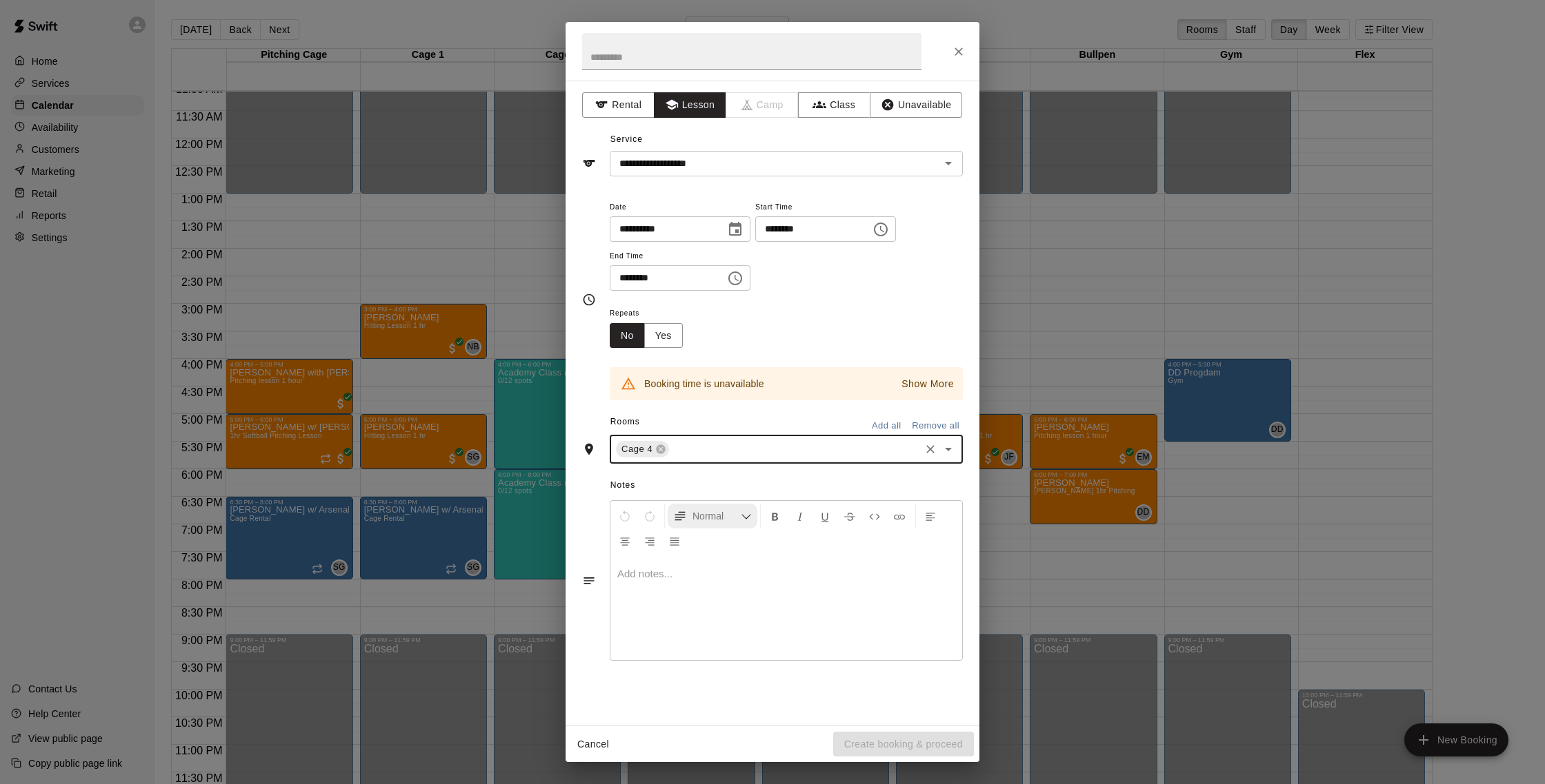
click at [663, 454] on icon at bounding box center [661, 449] width 11 height 11
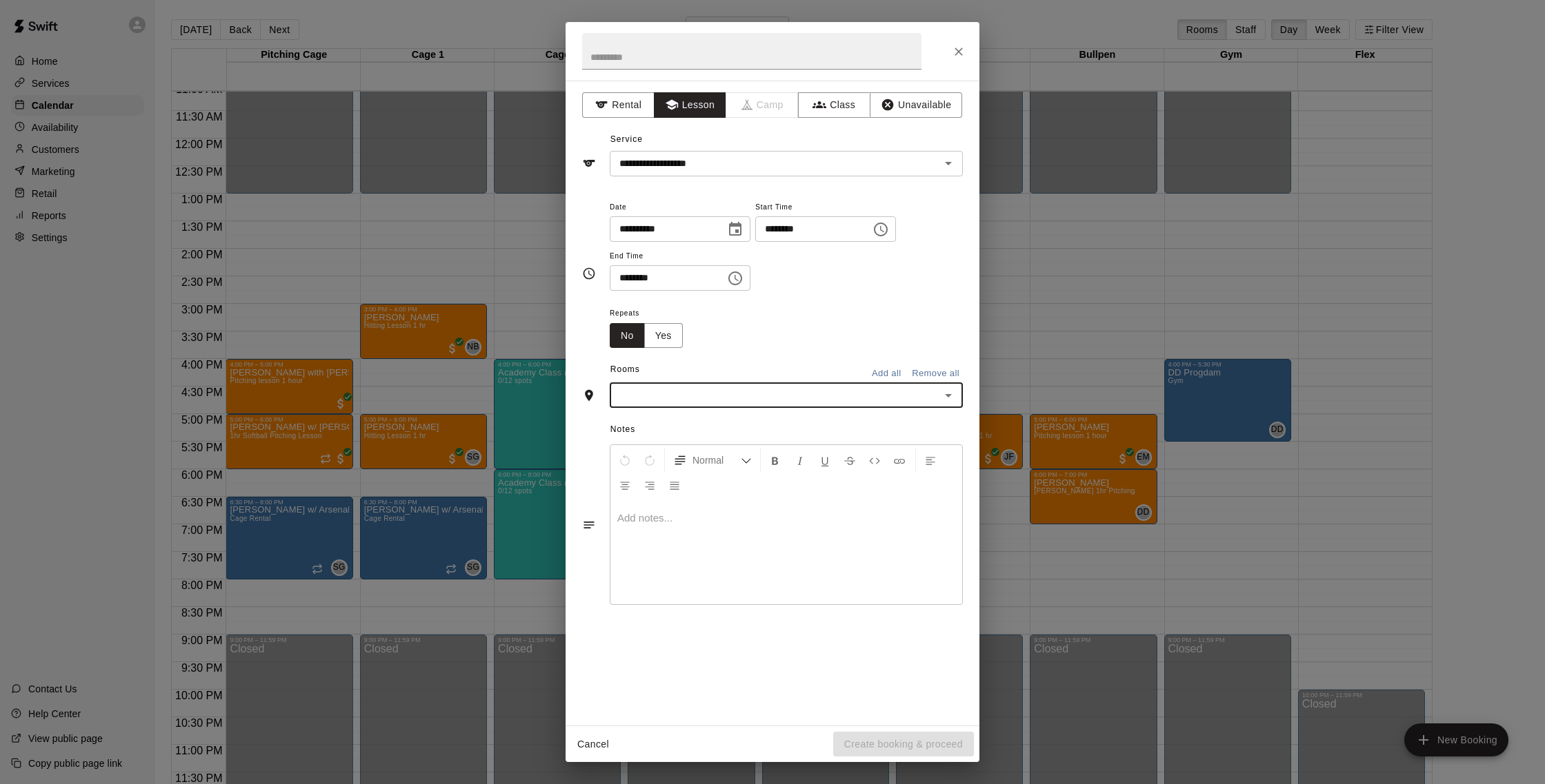
click at [694, 394] on input "text" at bounding box center [775, 395] width 322 height 17
click at [735, 497] on li "Cage 3" at bounding box center [785, 494] width 353 height 23
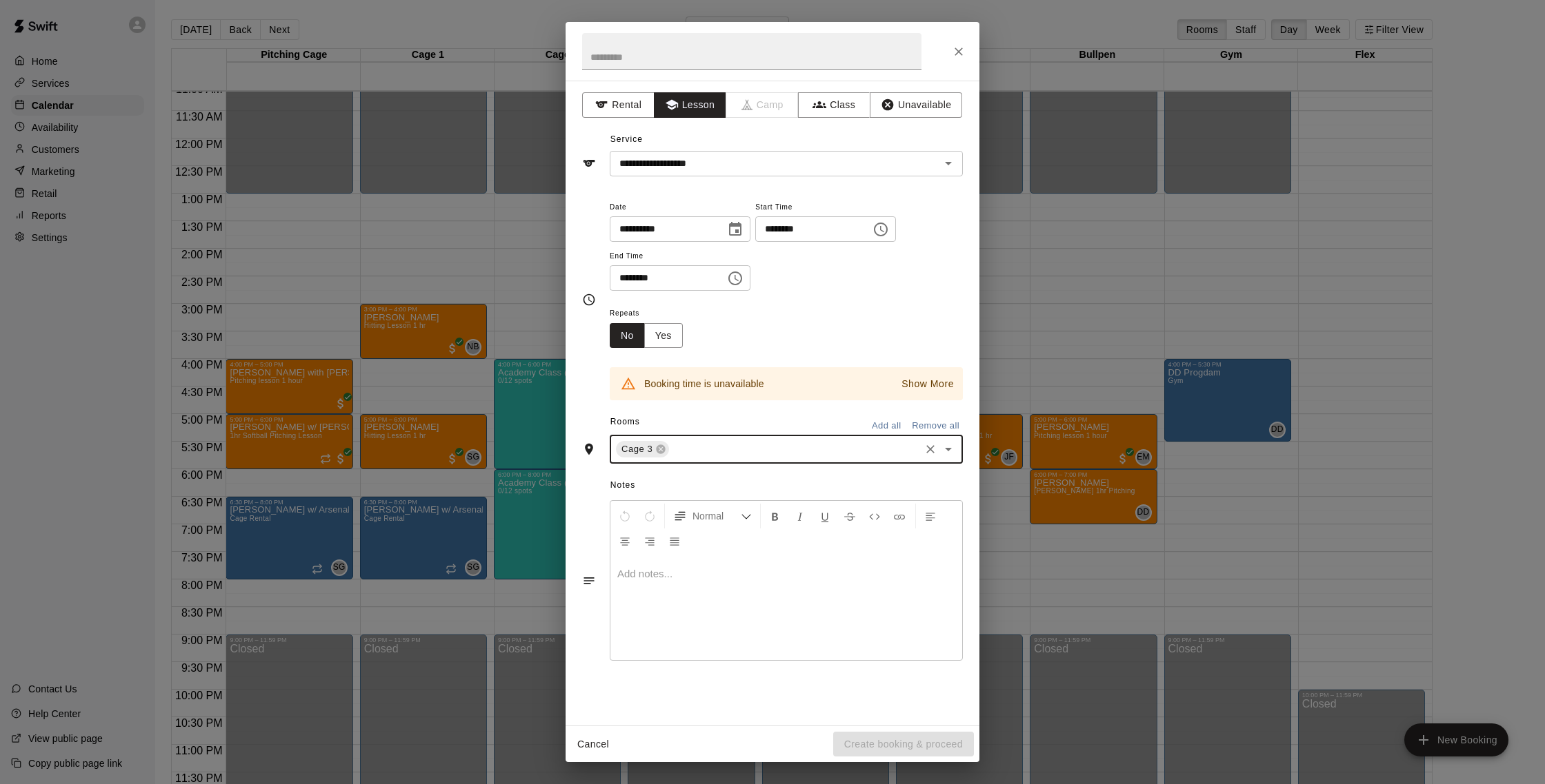
click at [660, 454] on icon at bounding box center [661, 449] width 11 height 11
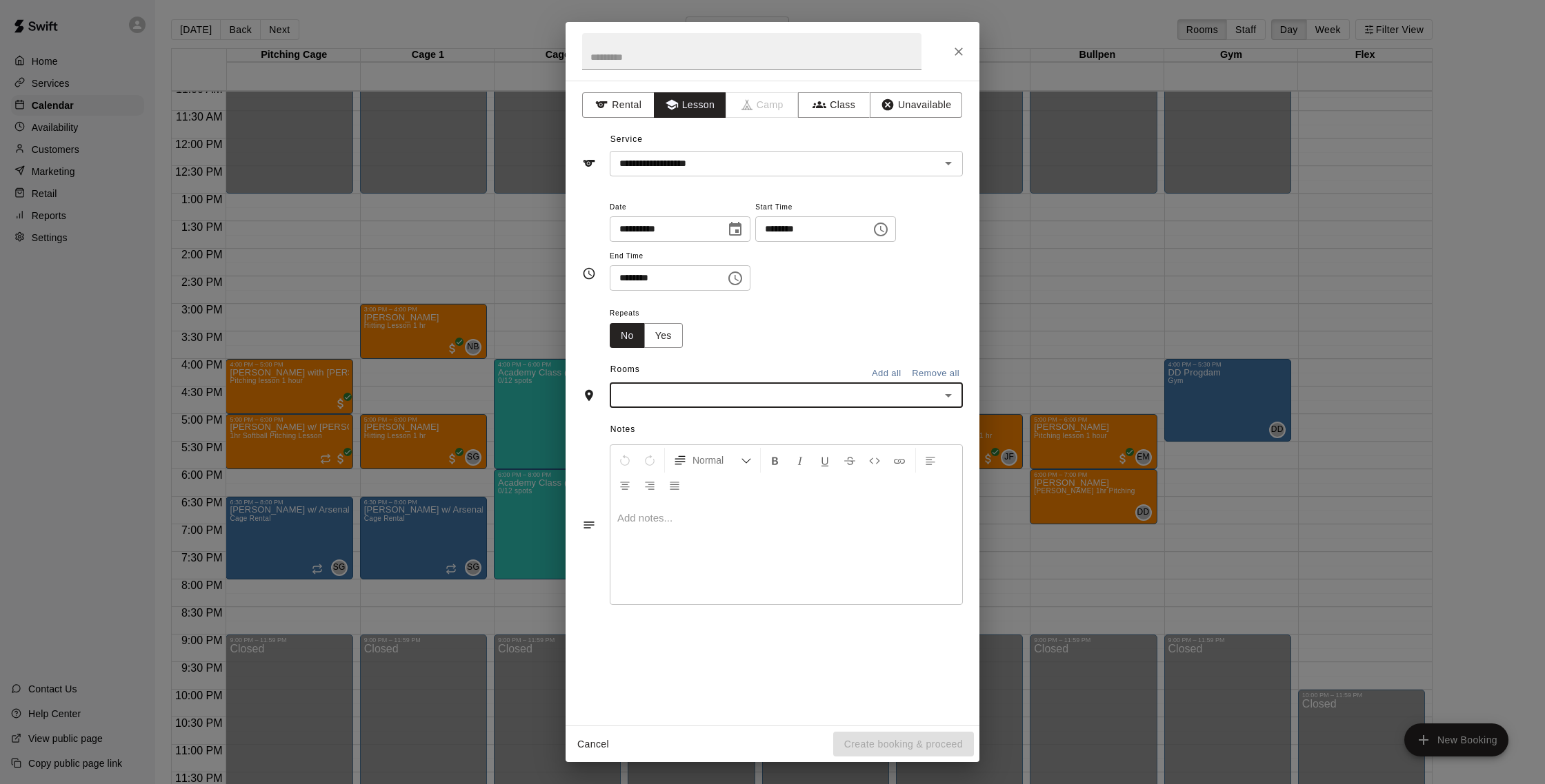
click at [678, 400] on input "text" at bounding box center [775, 395] width 322 height 17
click at [702, 539] on li "Cage 5" at bounding box center [785, 539] width 353 height 23
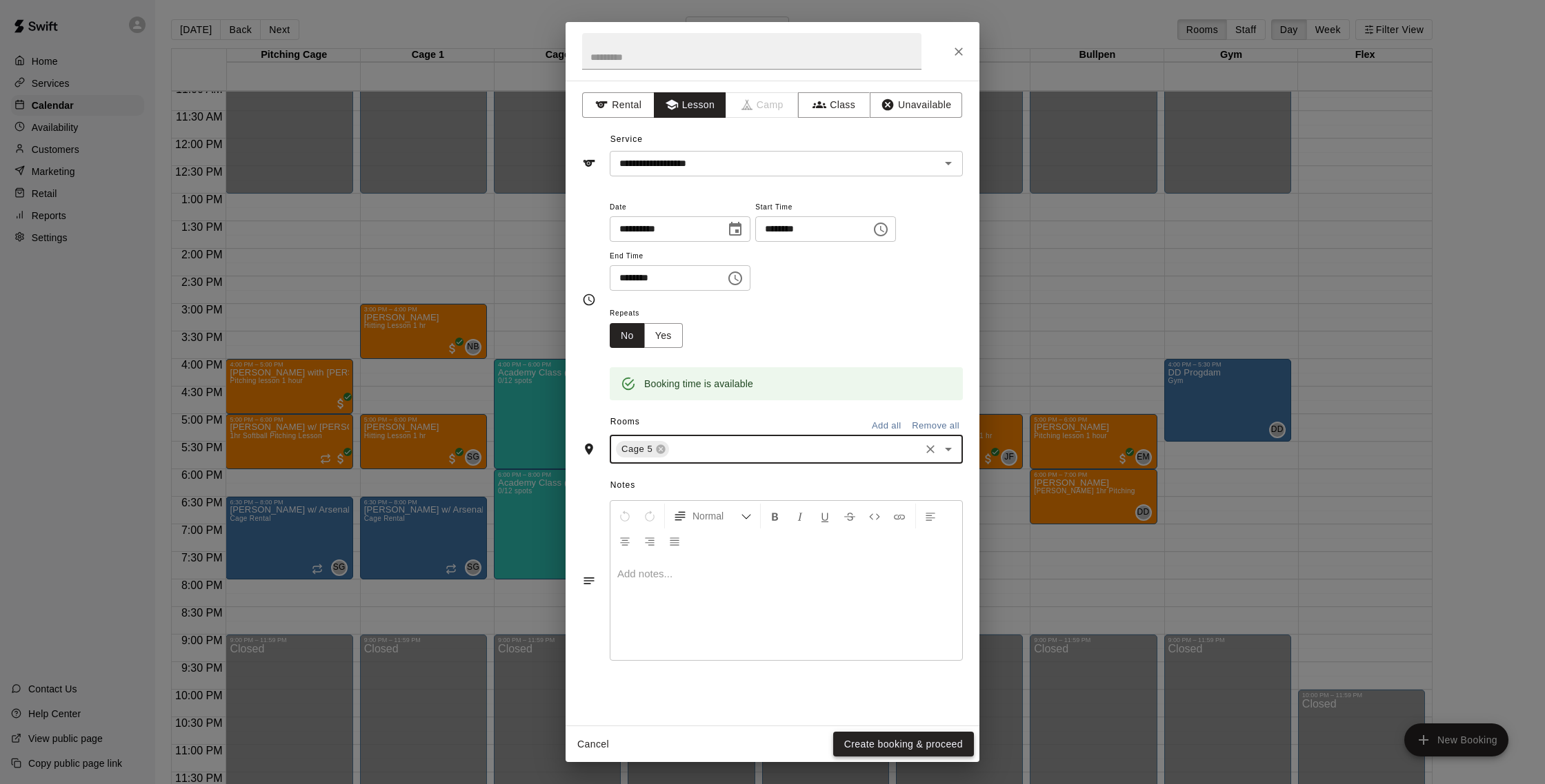
click at [903, 748] on button "Create booking & proceed" at bounding box center [904, 745] width 141 height 25
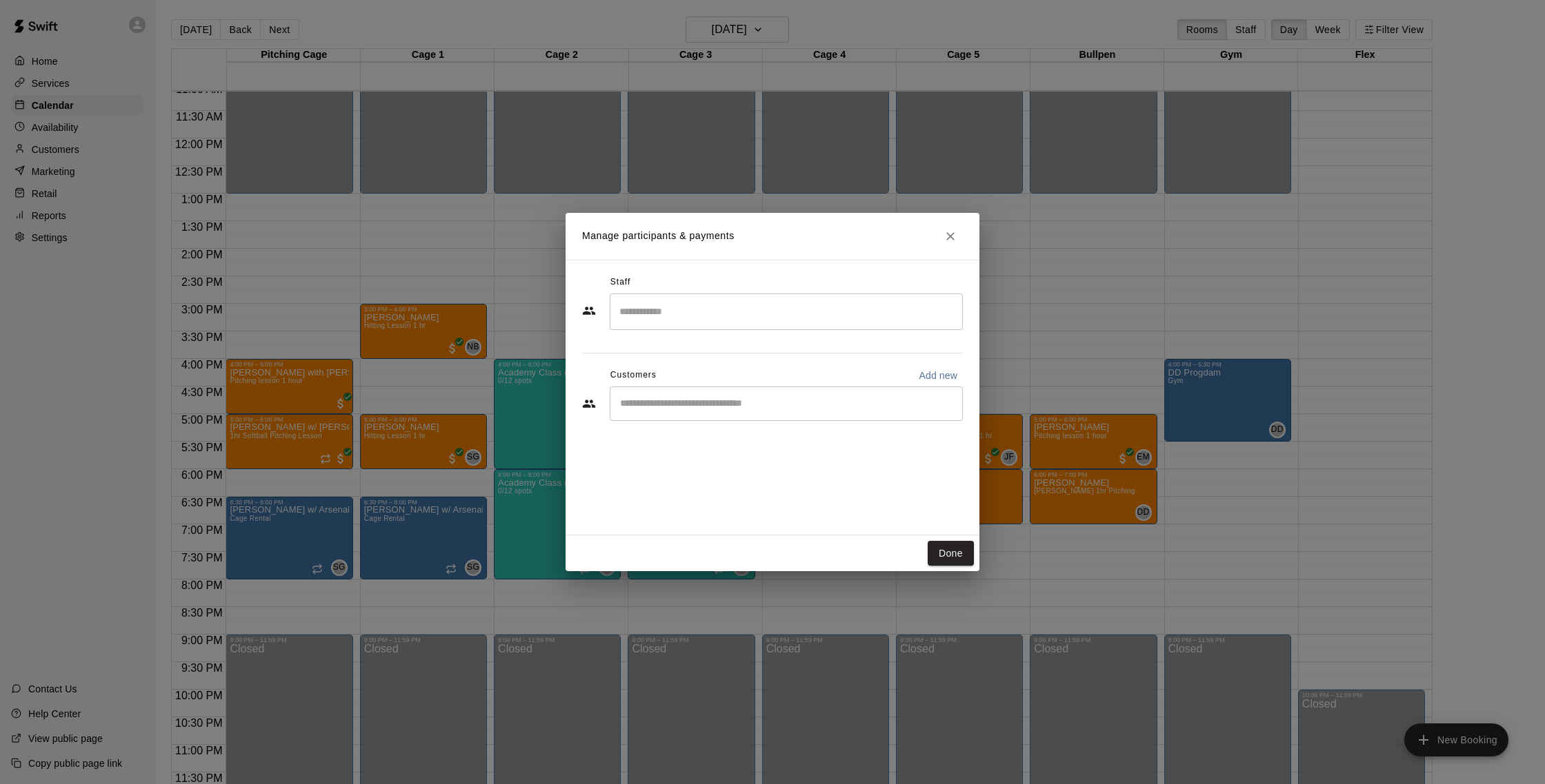
click at [793, 275] on div "Staff" at bounding box center [772, 282] width 381 height 22
drag, startPoint x: 780, startPoint y: 313, endPoint x: 773, endPoint y: 309, distance: 8.1
click at [780, 313] on input "Search staff" at bounding box center [786, 312] width 340 height 24
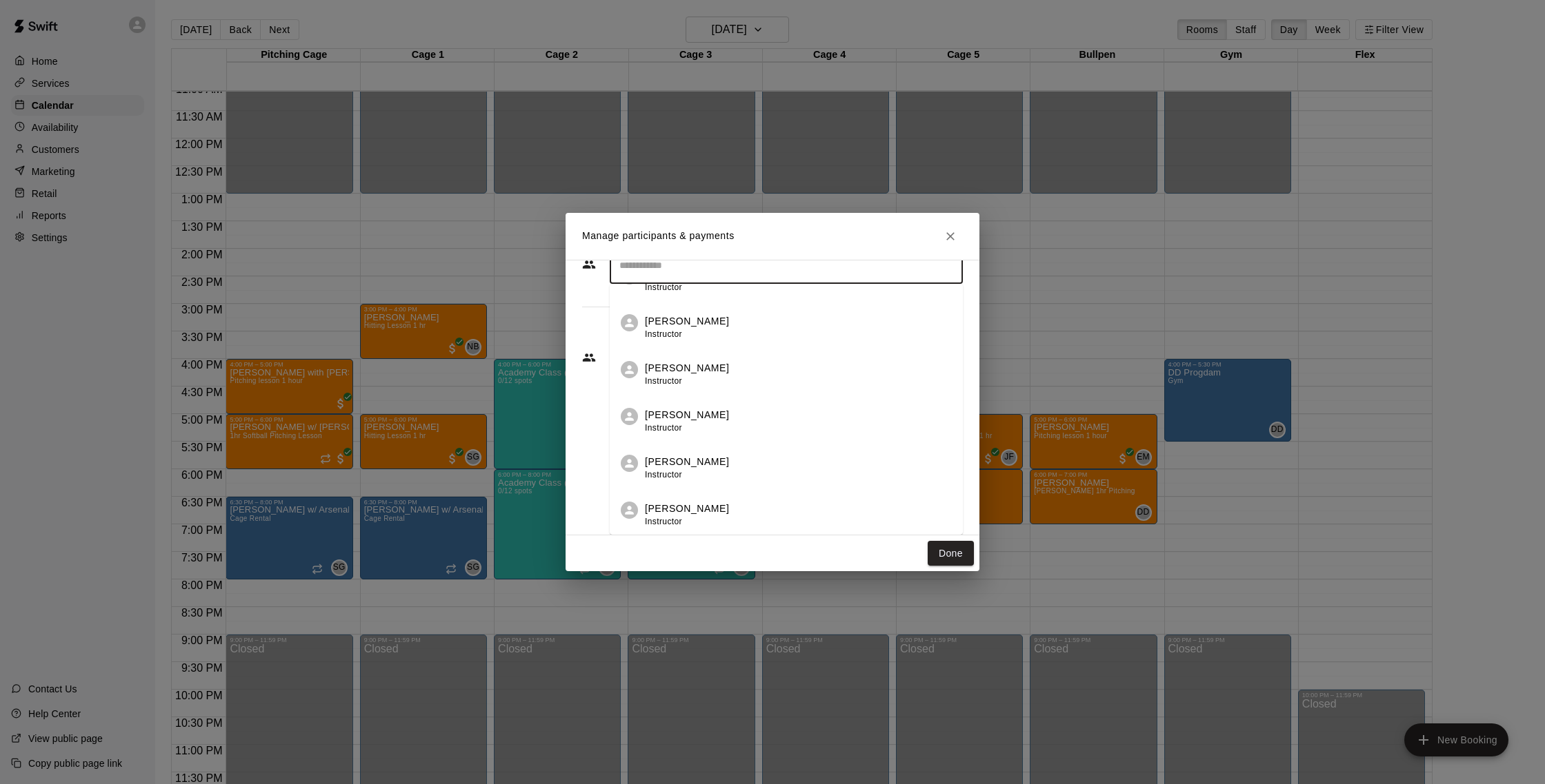
scroll to position [170, 0]
click at [731, 465] on div "[PERSON_NAME] Instructor" at bounding box center [798, 469] width 307 height 27
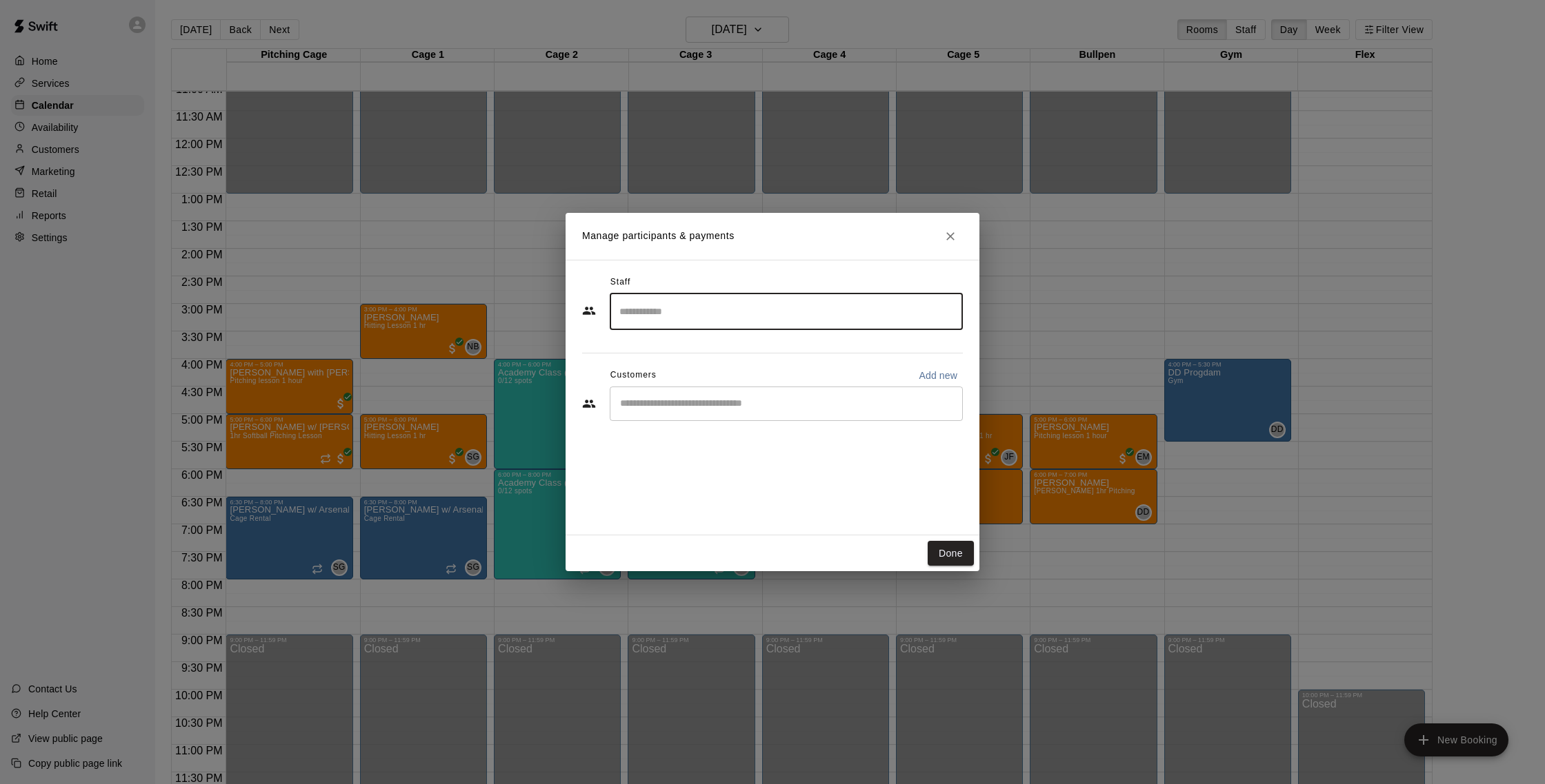
scroll to position [0, 0]
click at [766, 404] on input "Start typing to search customers..." at bounding box center [786, 403] width 340 height 14
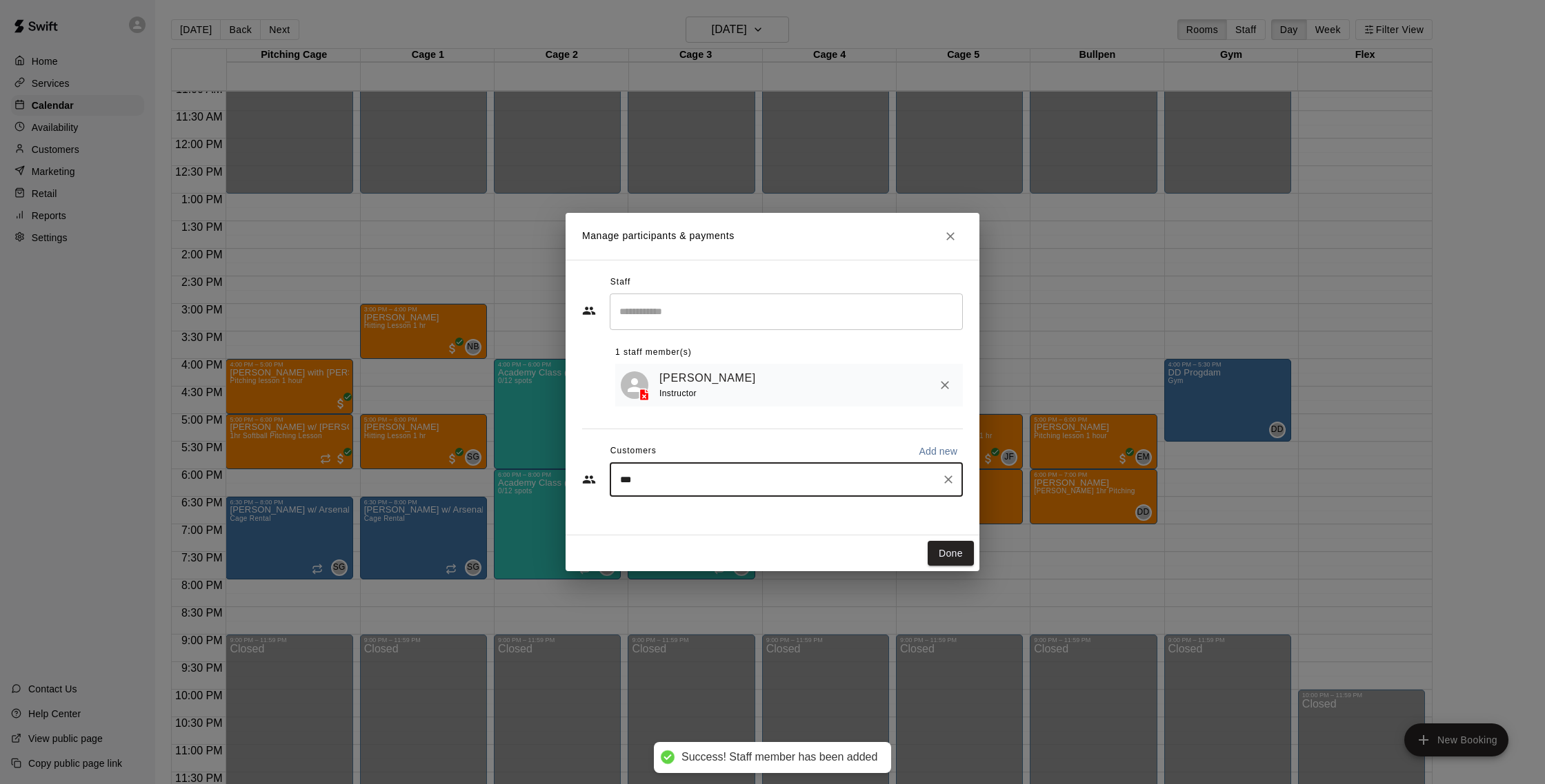
type input "****"
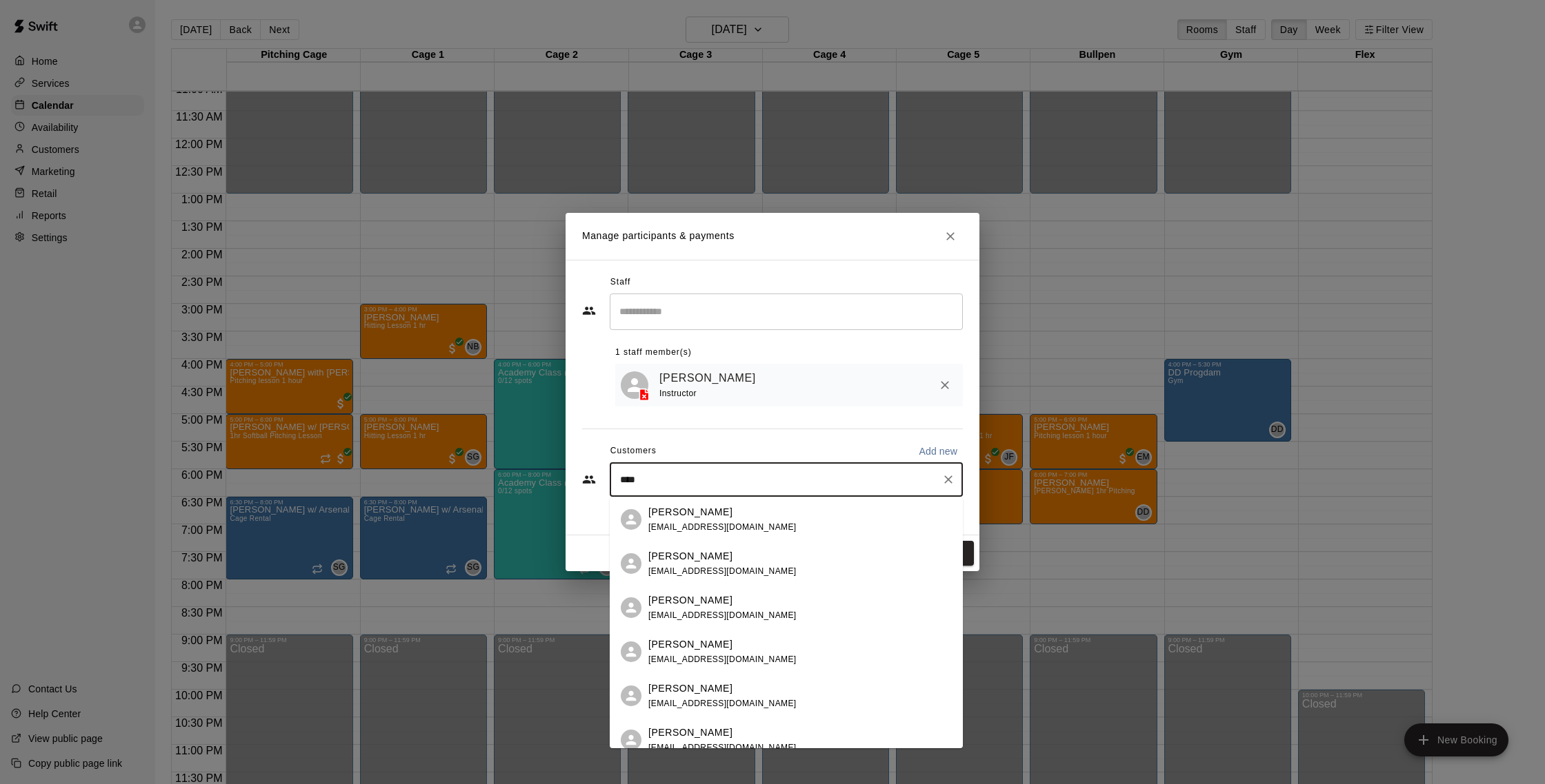
click at [742, 555] on div "[PERSON_NAME]" at bounding box center [722, 556] width 149 height 14
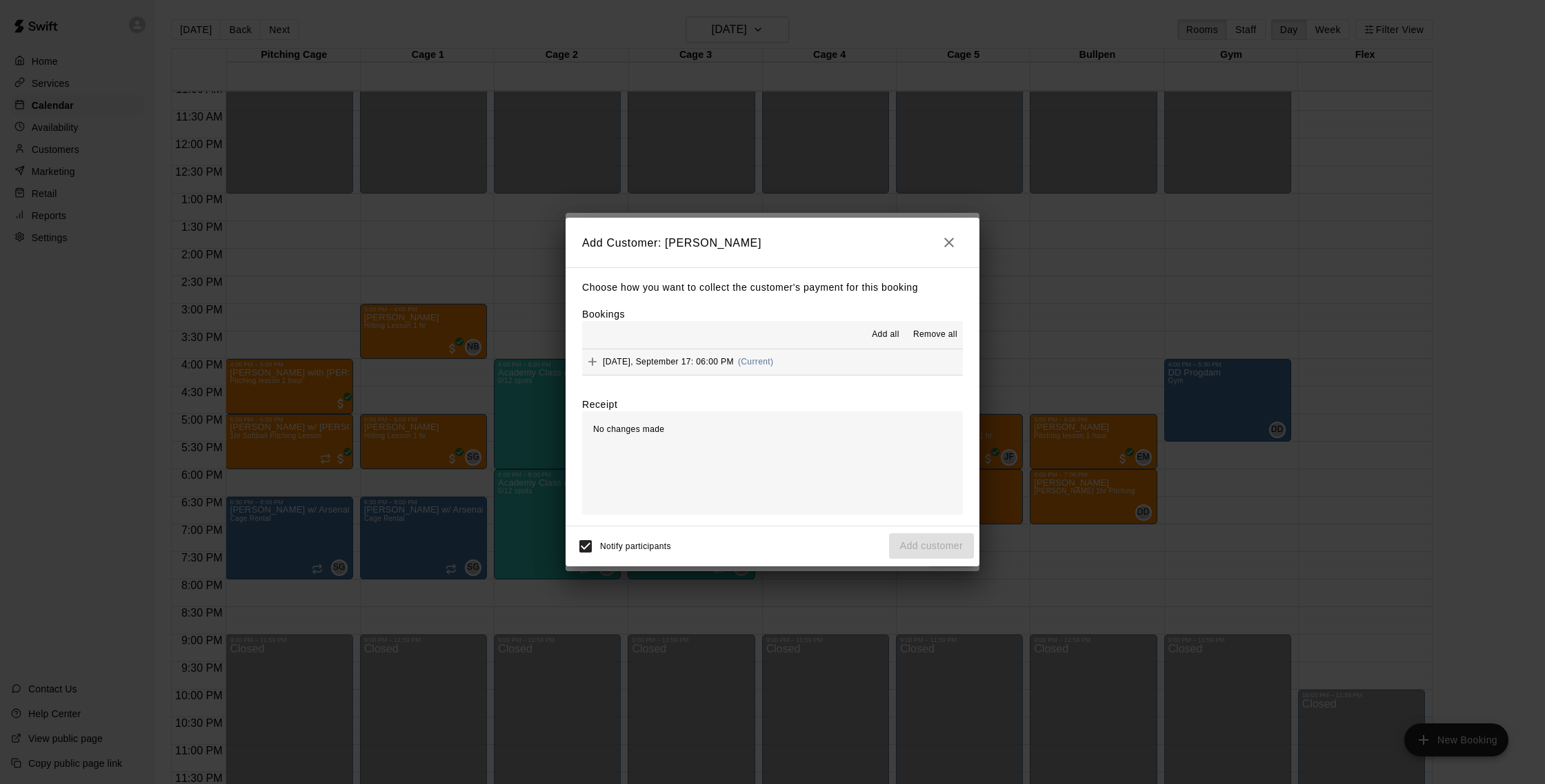
click at [805, 364] on button "[DATE], September 17: 06:00 PM (Current)" at bounding box center [772, 362] width 381 height 25
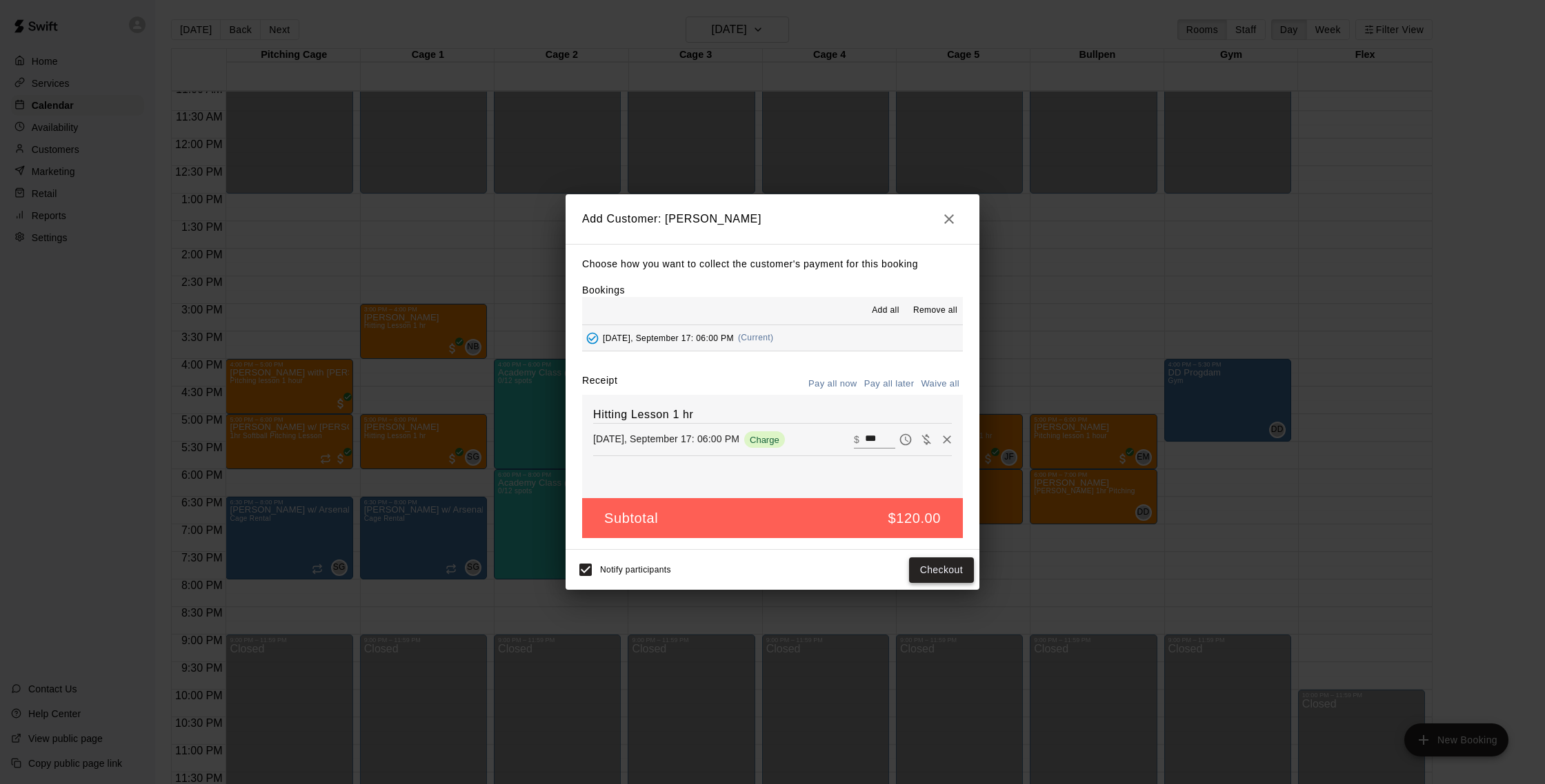
click at [927, 575] on button "Checkout" at bounding box center [940, 570] width 65 height 25
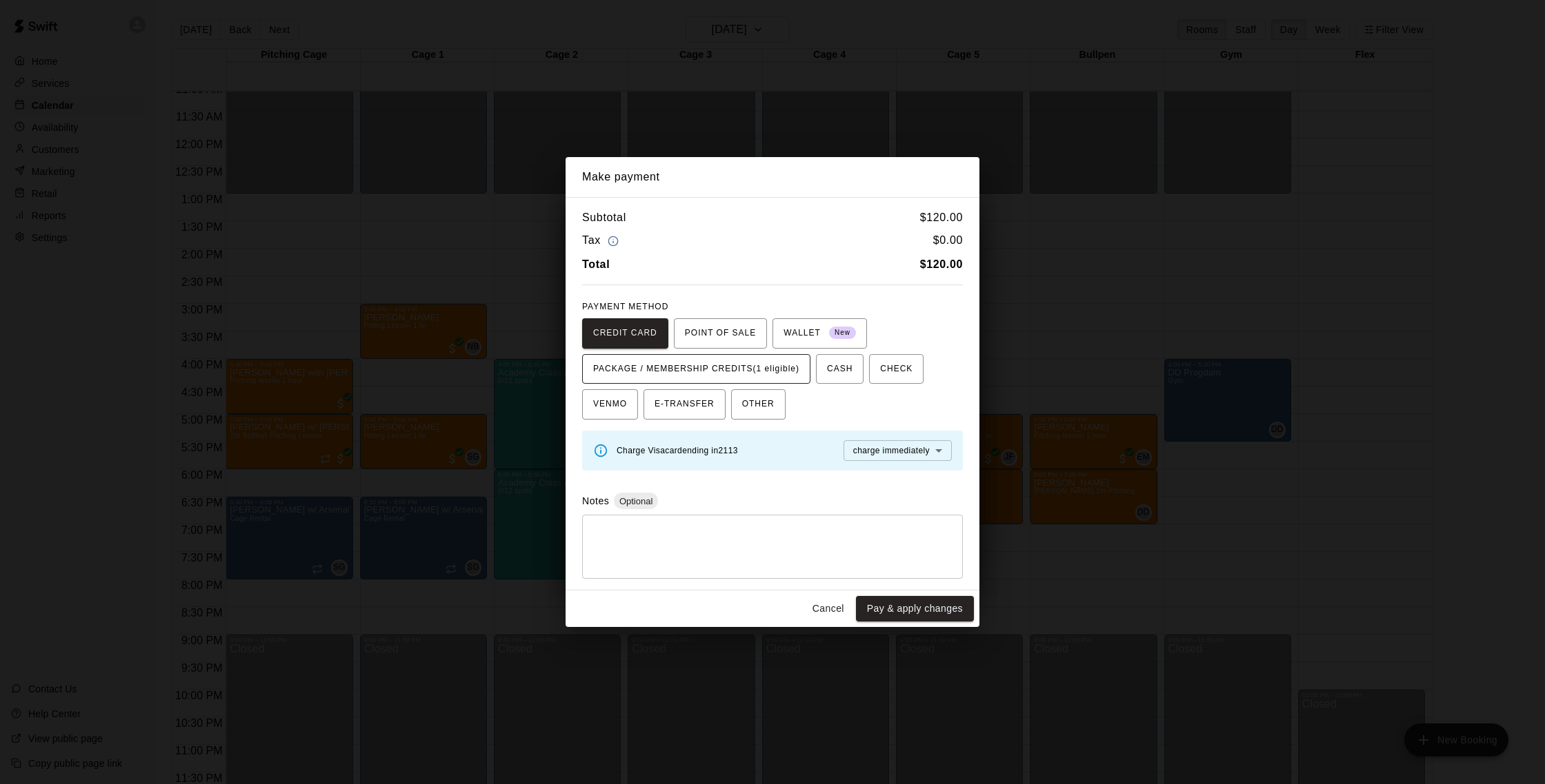
click at [739, 371] on span "PACKAGE / MEMBERSHIP CREDITS (1 eligible)" at bounding box center [696, 368] width 206 height 22
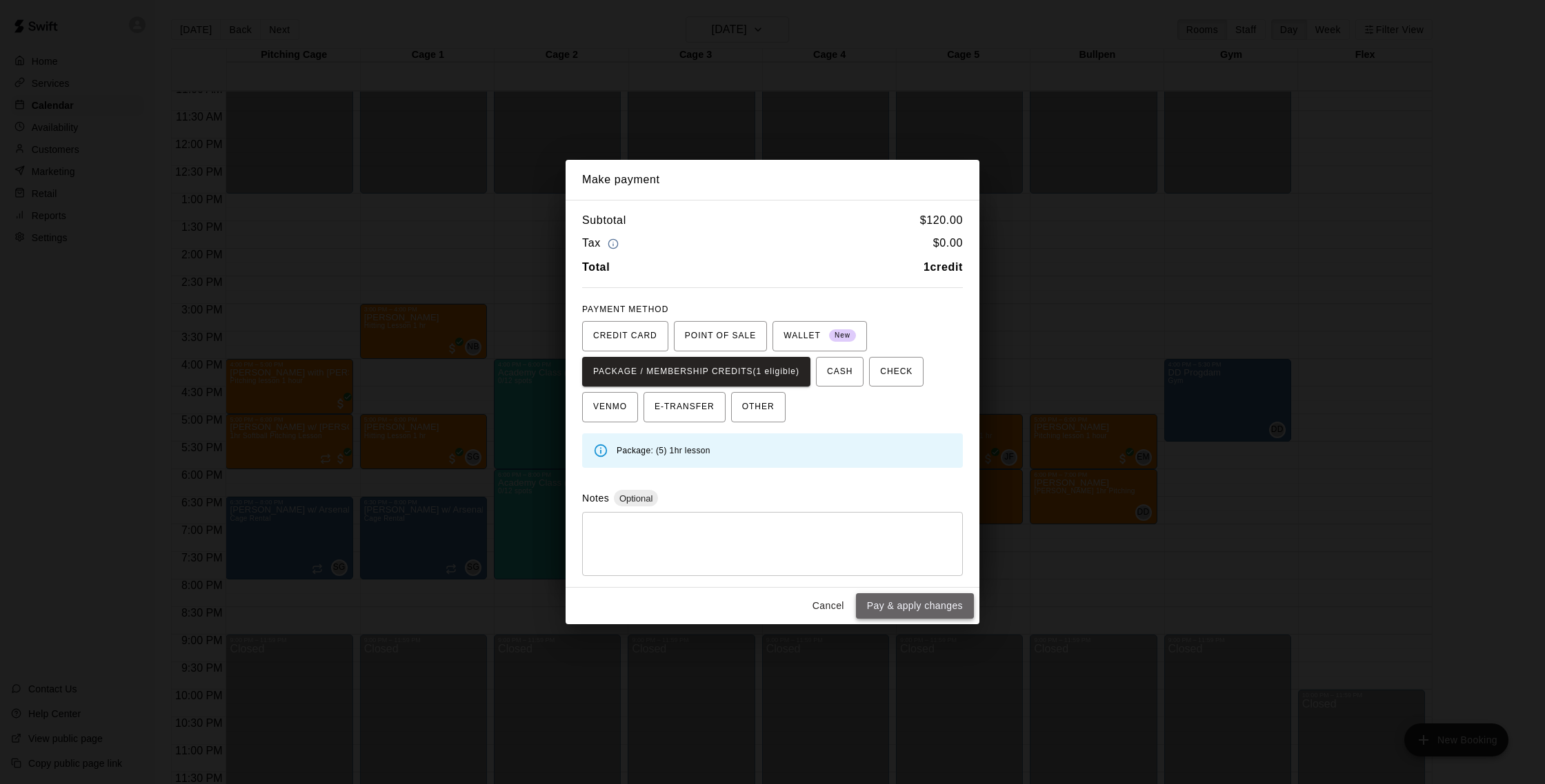
click at [925, 611] on button "Pay & apply changes" at bounding box center [914, 605] width 118 height 25
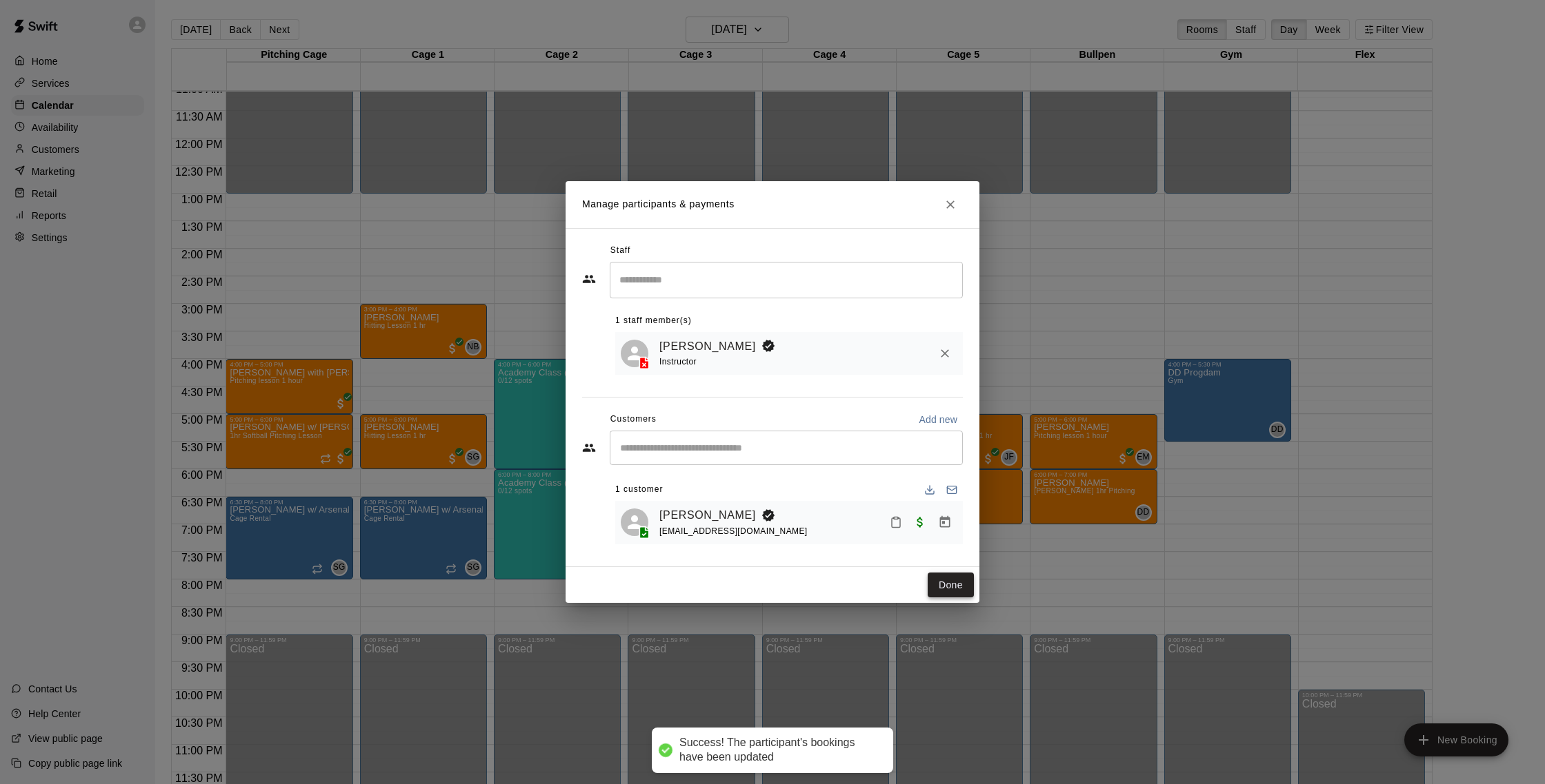
click at [948, 575] on button "Done" at bounding box center [950, 585] width 46 height 25
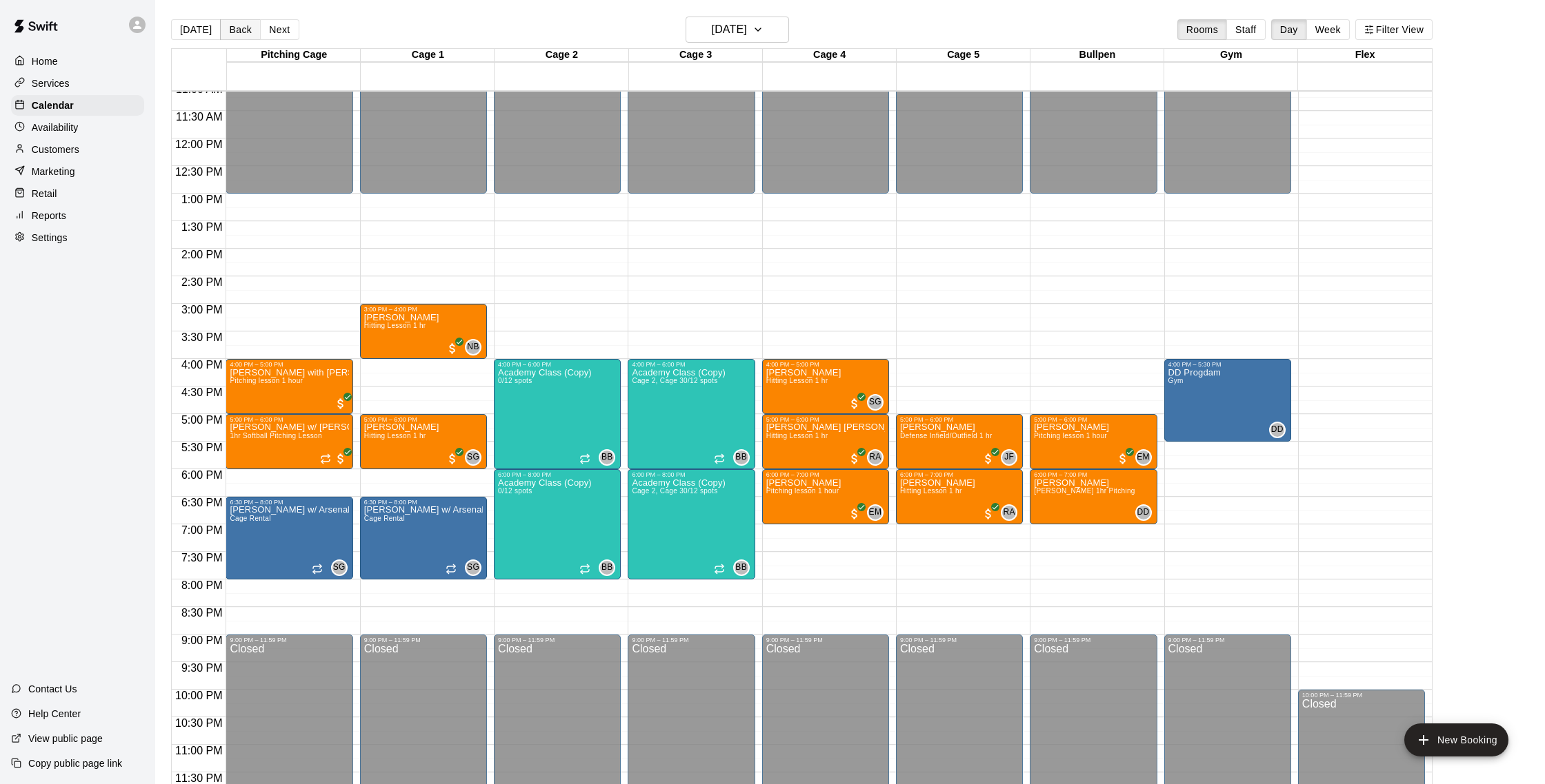
click at [227, 28] on button "Back" at bounding box center [240, 30] width 40 height 21
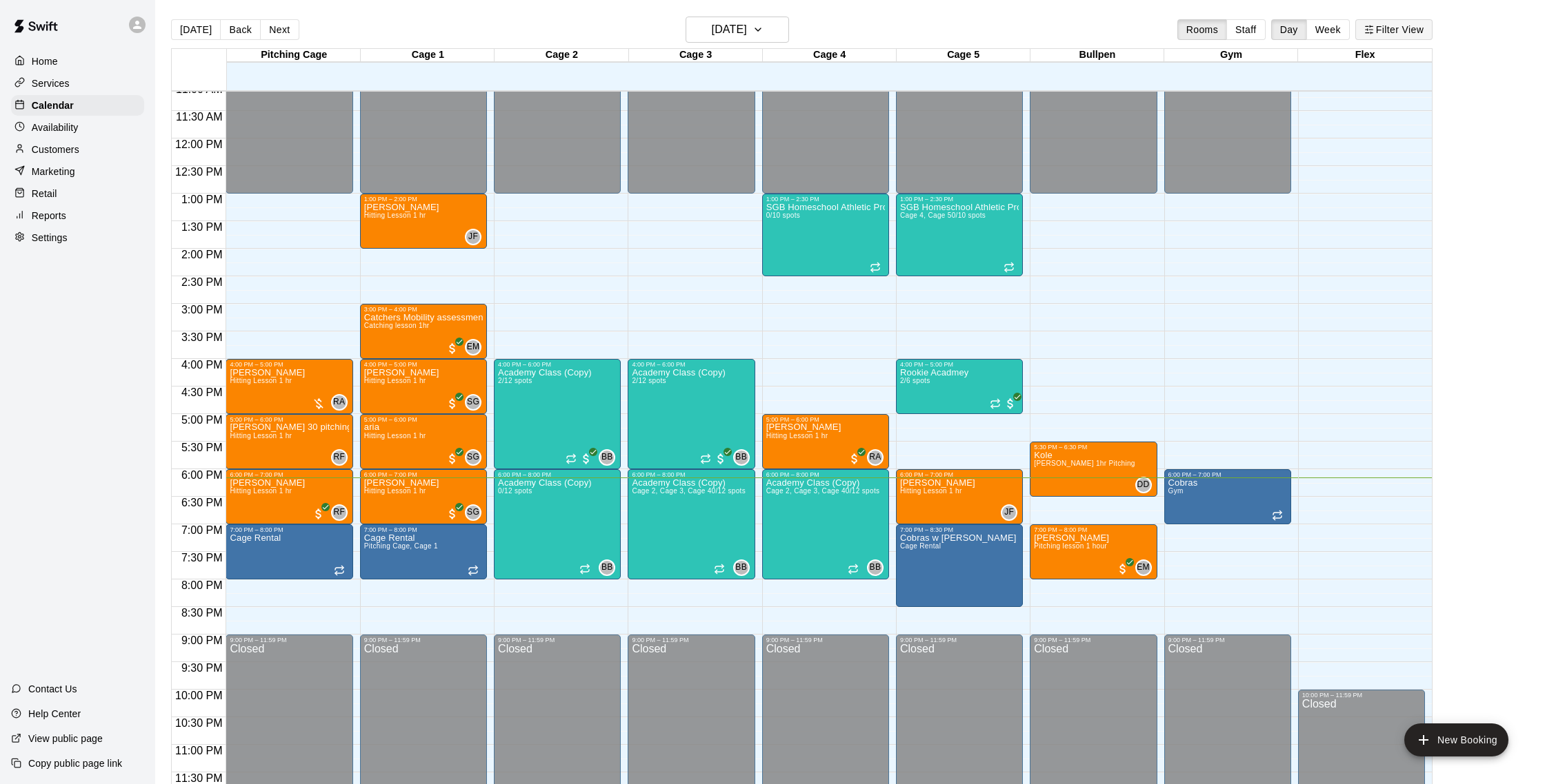
scroll to position [3, 0]
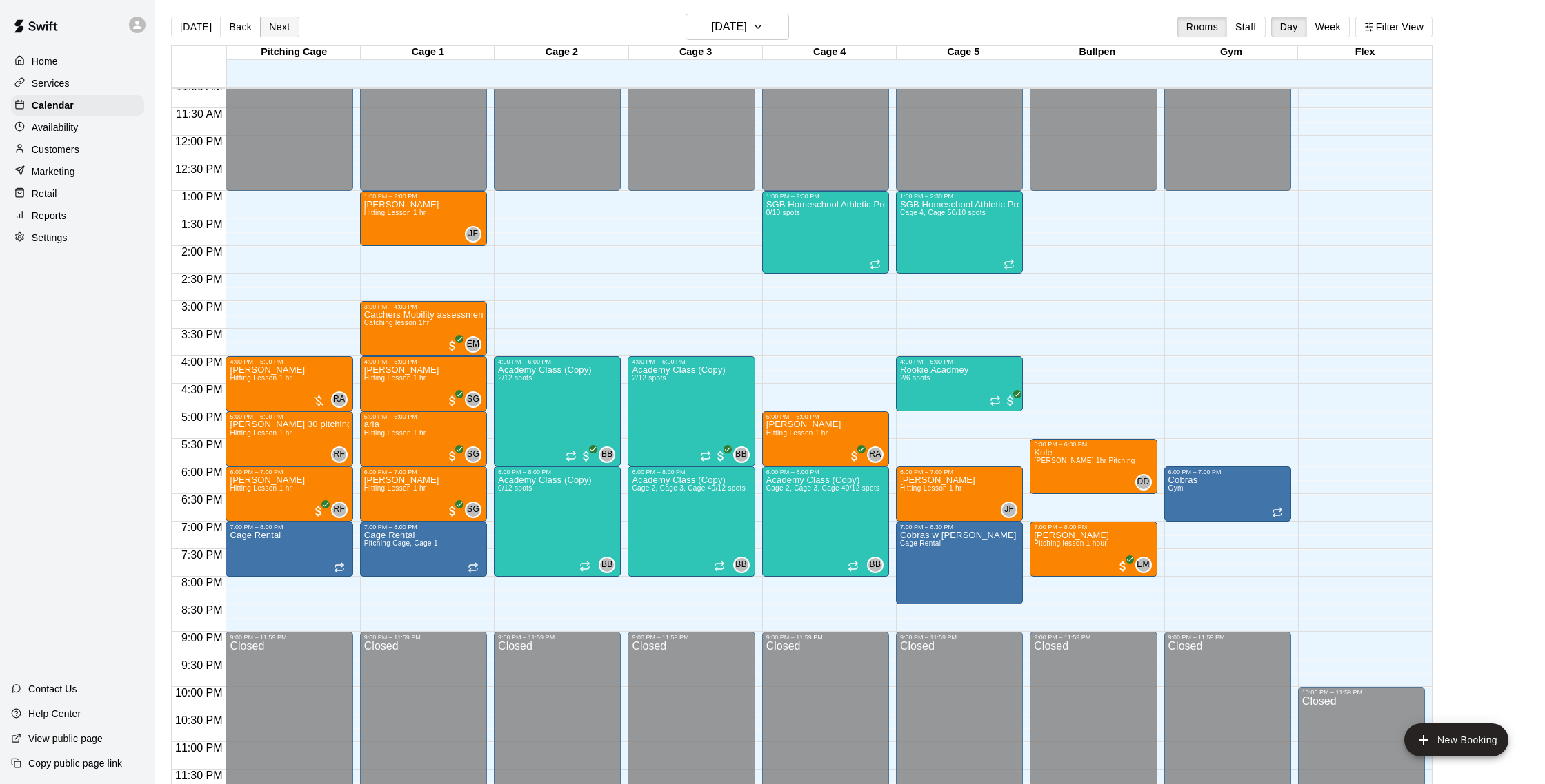
click at [291, 24] on button "Next" at bounding box center [278, 27] width 39 height 21
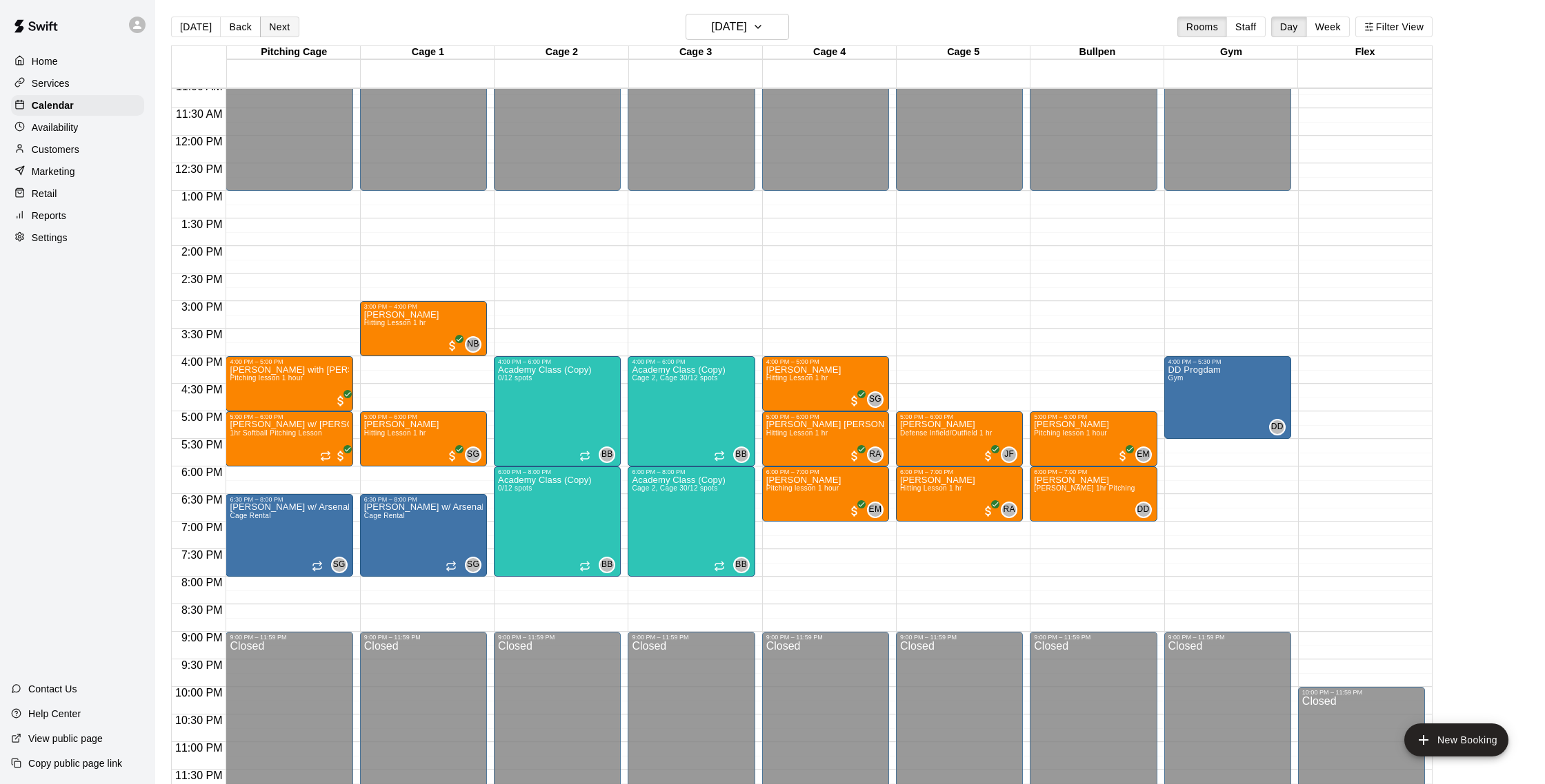
scroll to position [20, 0]
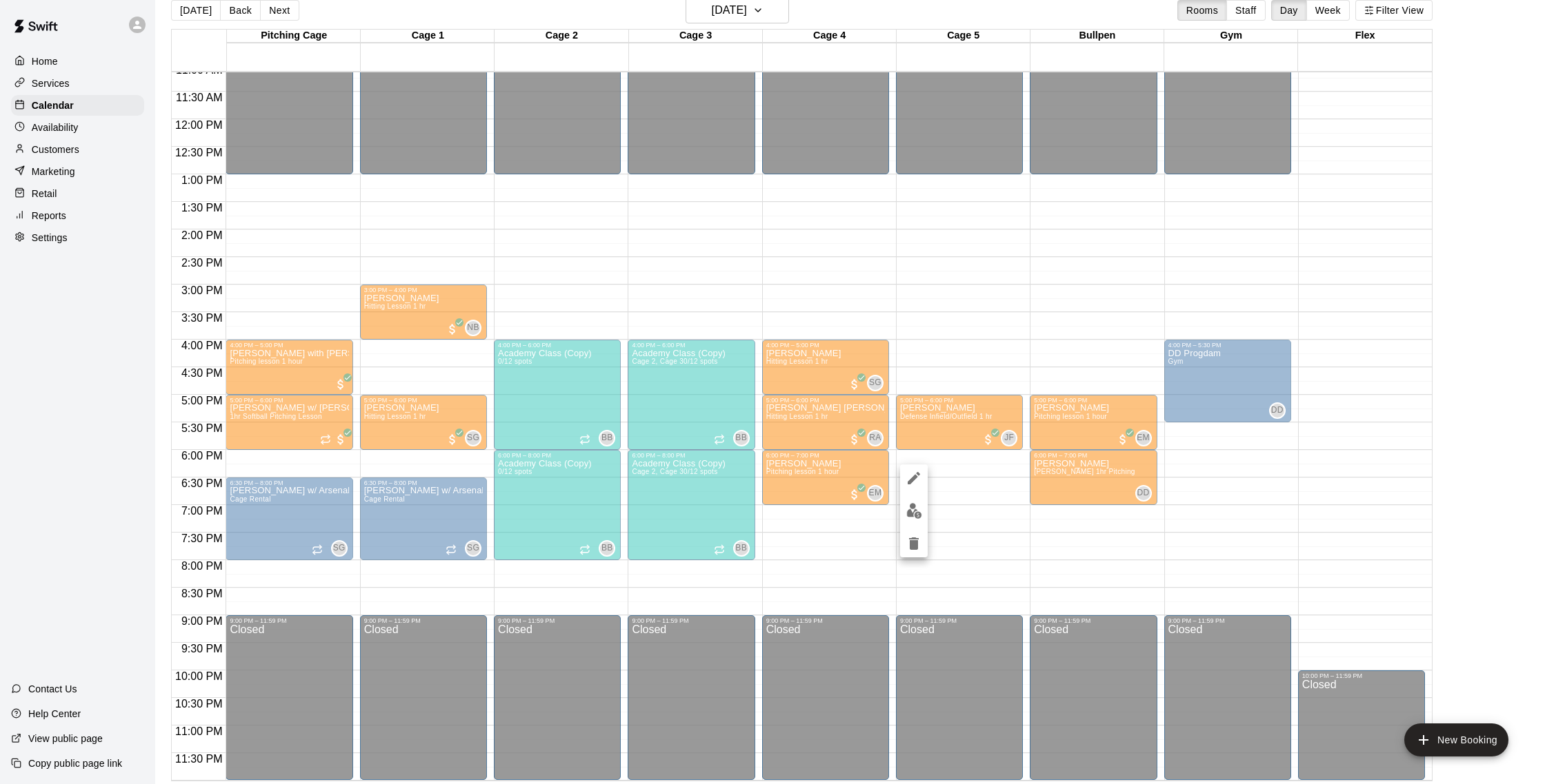
scroll to position [14, 0]
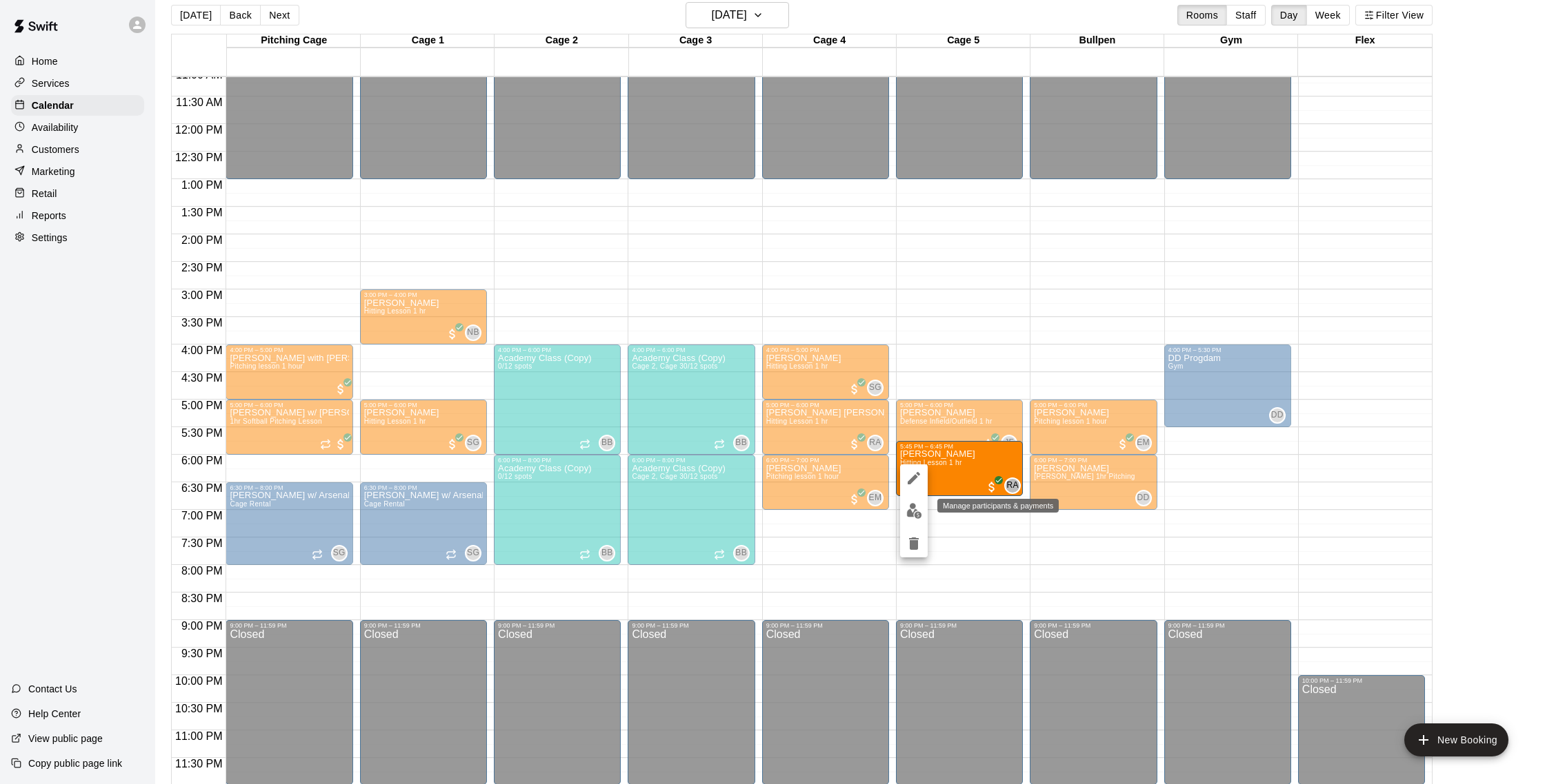
click at [904, 515] on button "edit" at bounding box center [913, 510] width 27 height 27
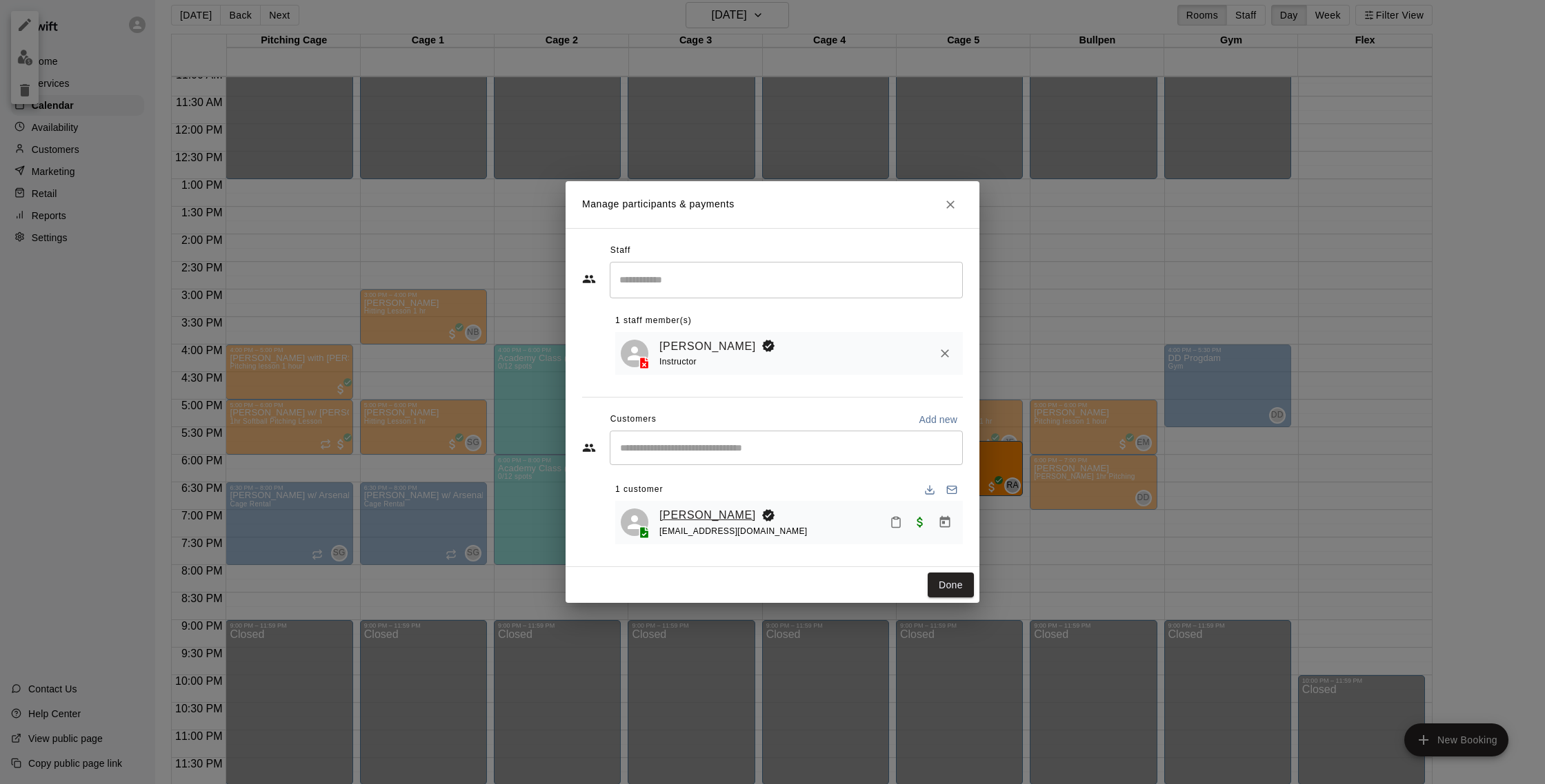
click at [691, 512] on link "[PERSON_NAME]" at bounding box center [707, 515] width 97 height 18
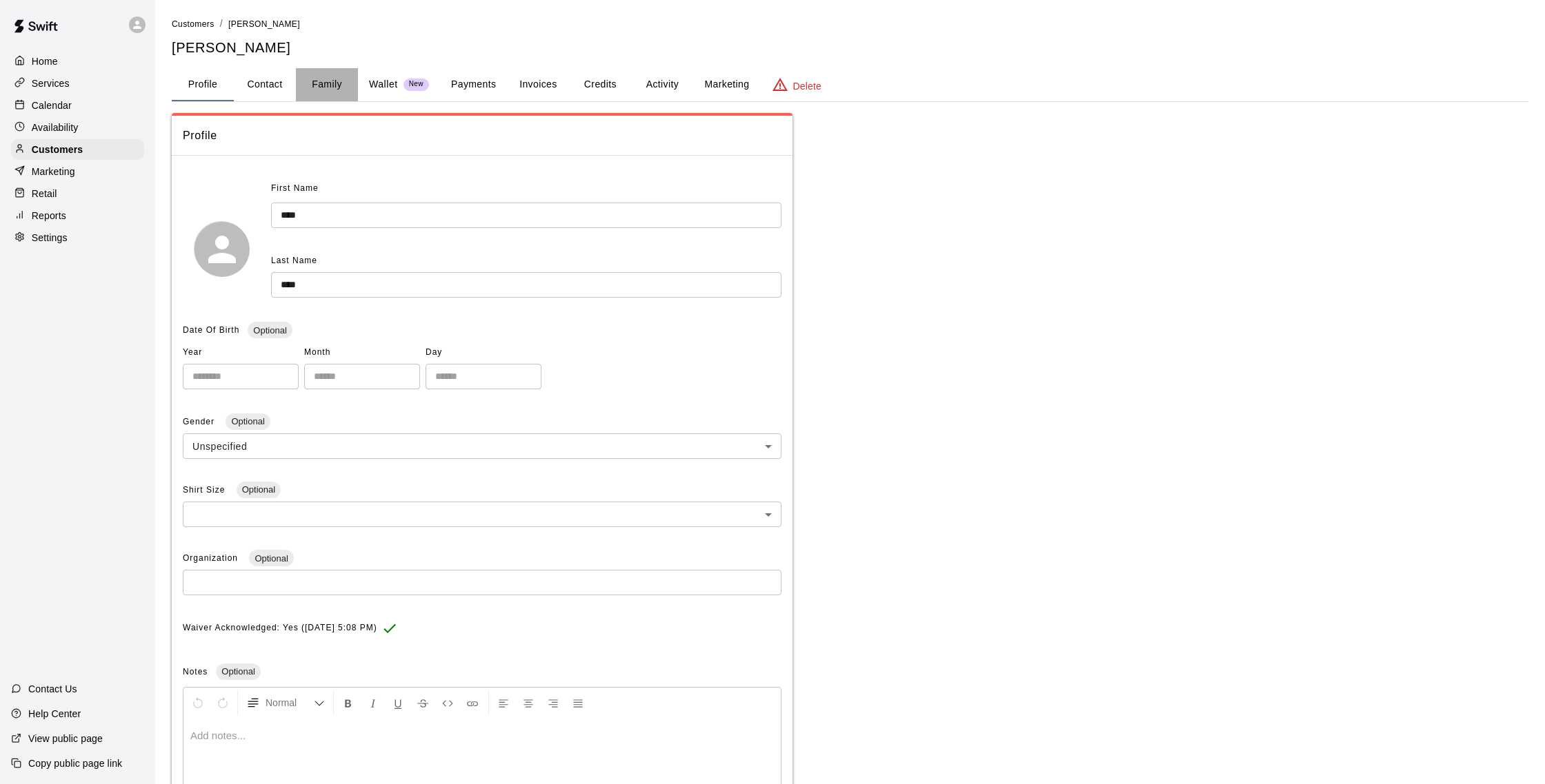
drag, startPoint x: 324, startPoint y: 86, endPoint x: 305, endPoint y: 78, distance: 20.6
click at [324, 86] on button "Family" at bounding box center [327, 85] width 62 height 33
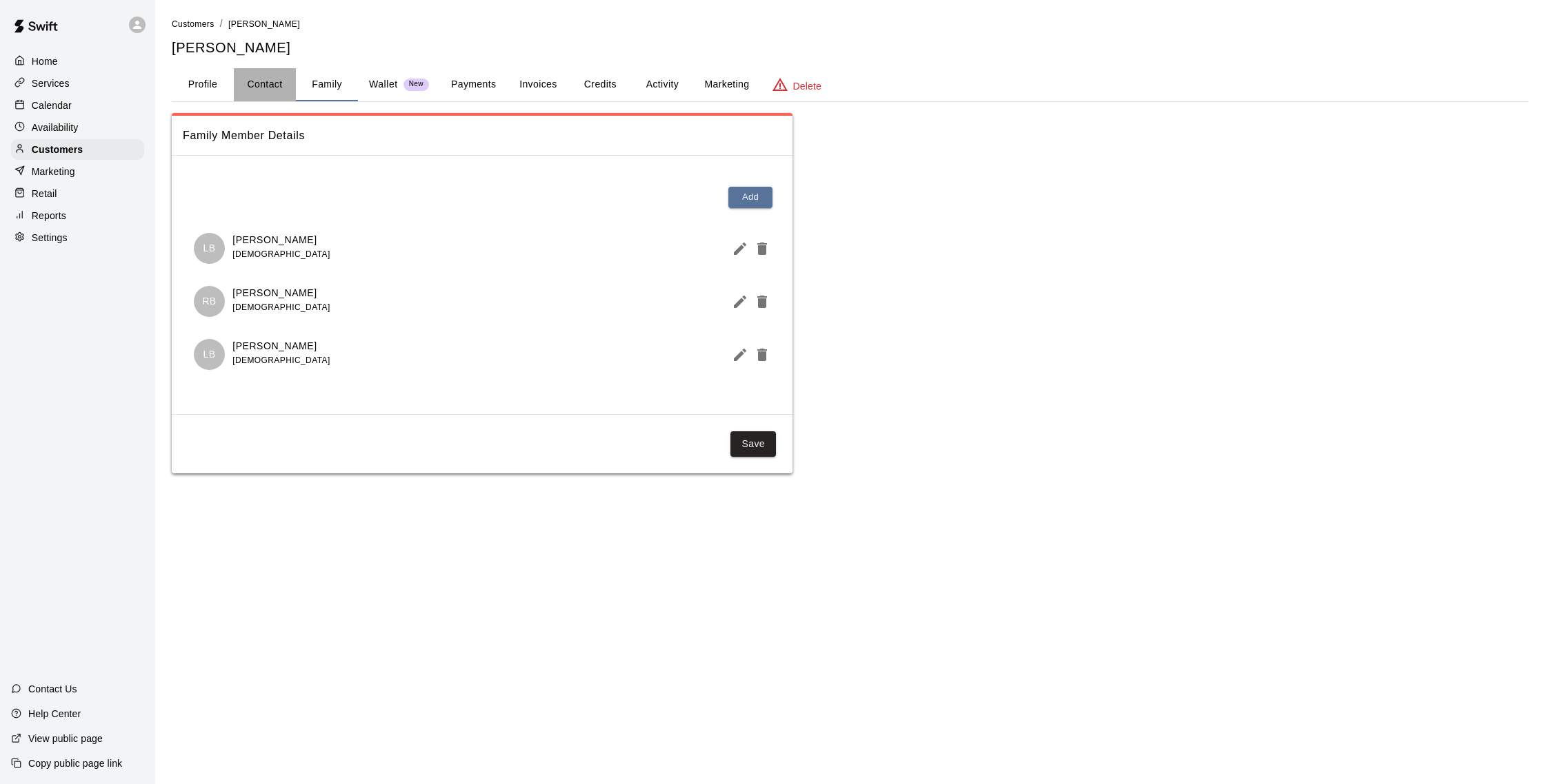
click at [276, 79] on button "Contact" at bounding box center [265, 85] width 62 height 33
select select "**"
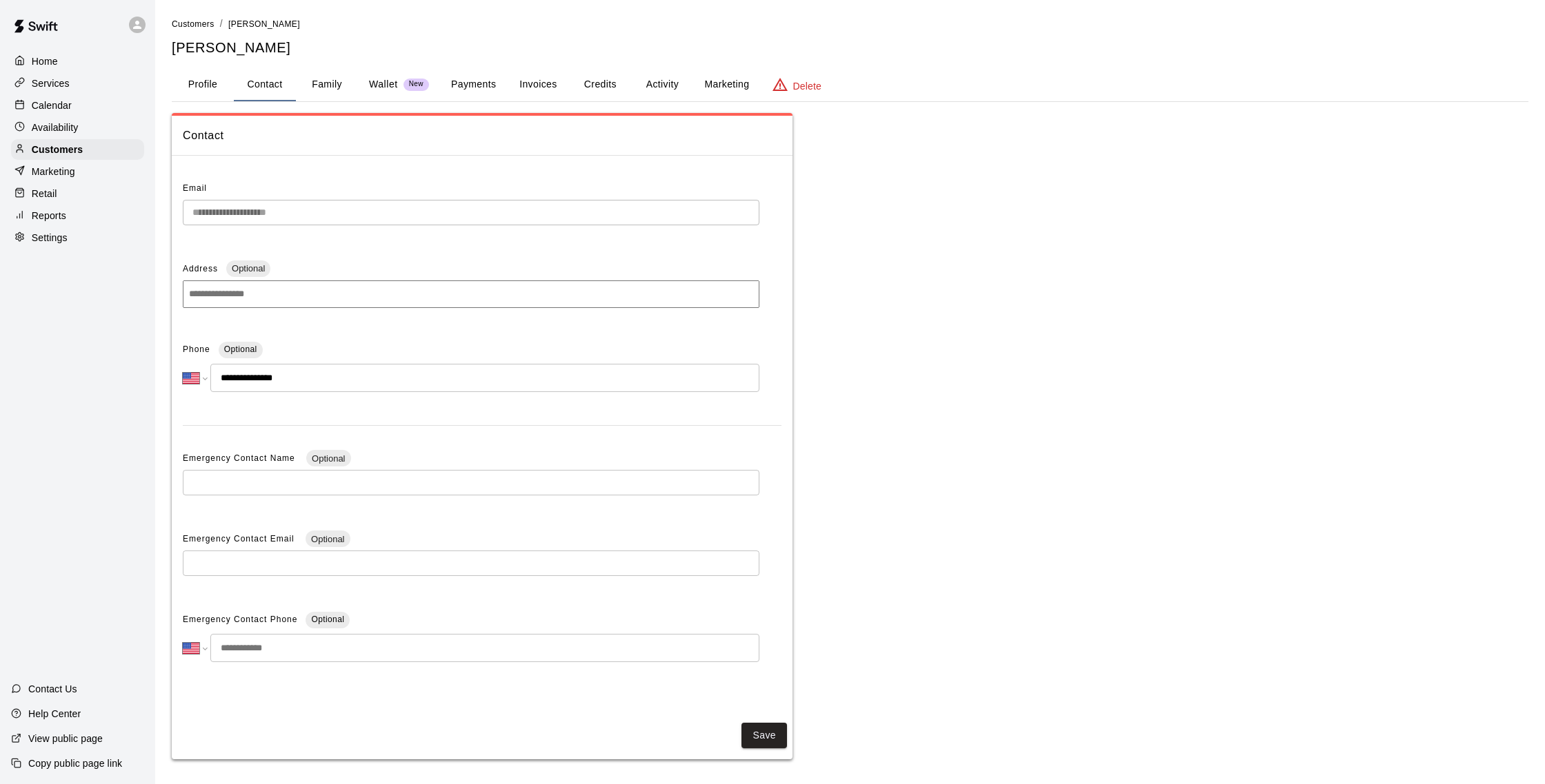
click at [335, 94] on button "Family" at bounding box center [327, 85] width 62 height 33
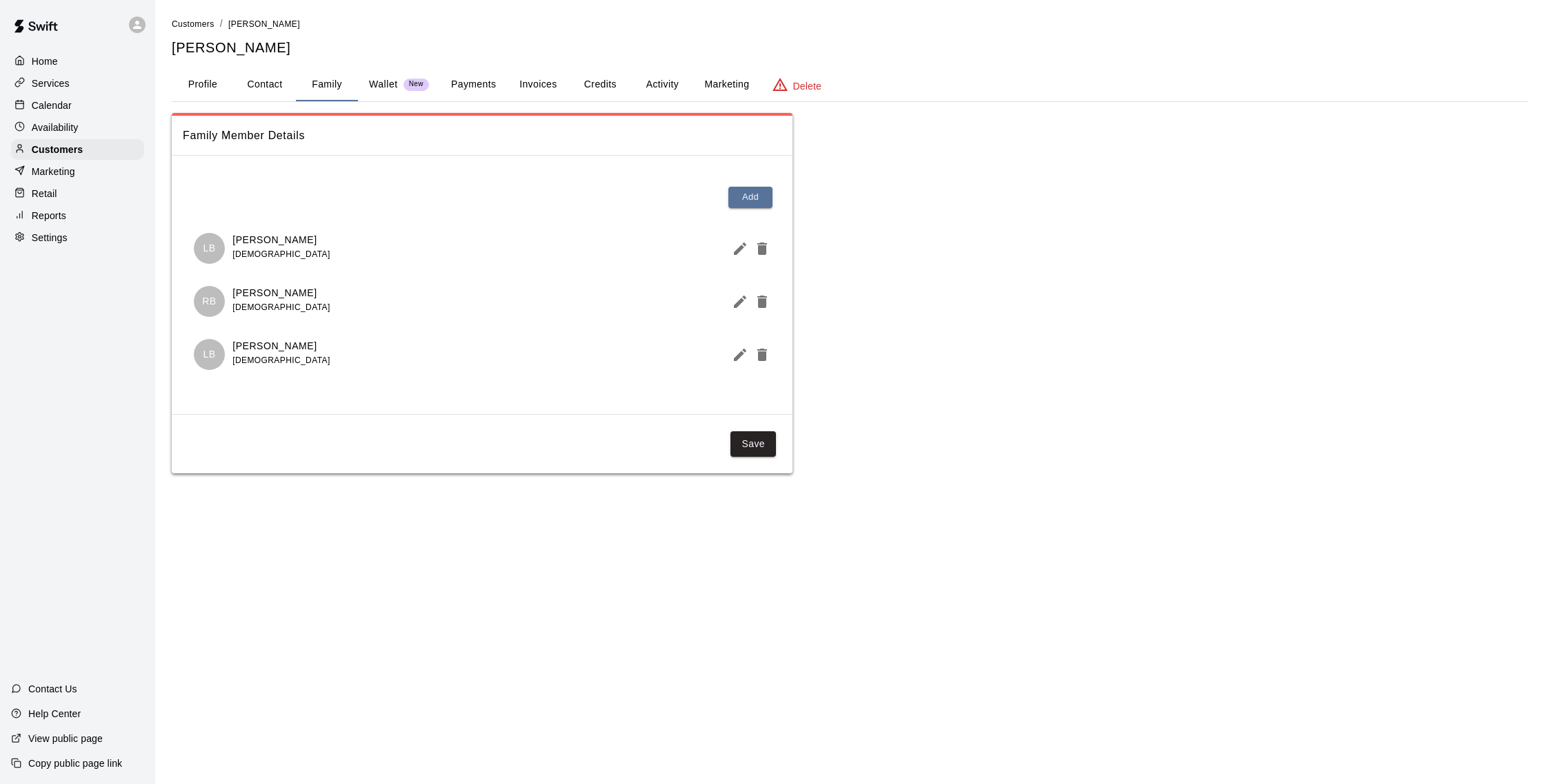
click at [363, 94] on div "Profile Contact Family Wallet New Payments Invoices Credits Activity Marketing …" at bounding box center [850, 85] width 1356 height 33
drag, startPoint x: 103, startPoint y: 117, endPoint x: 138, endPoint y: 116, distance: 35.0
click at [131, 117] on div "Home Services Calendar Availability Customers Marketing Retail Reports Settings" at bounding box center [77, 149] width 155 height 200
click at [94, 99] on div "Calendar" at bounding box center [78, 105] width 134 height 21
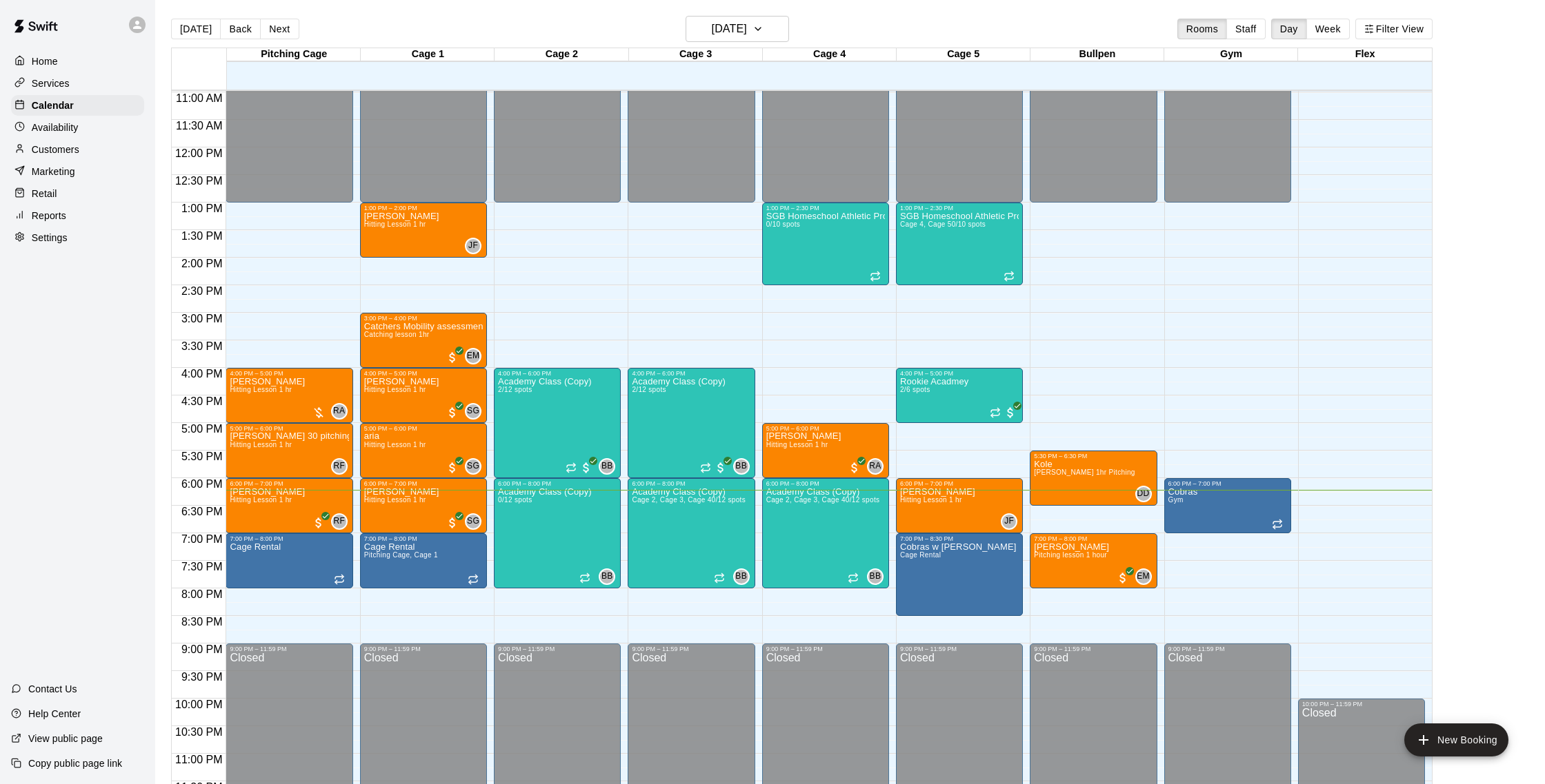
scroll to position [606, 0]
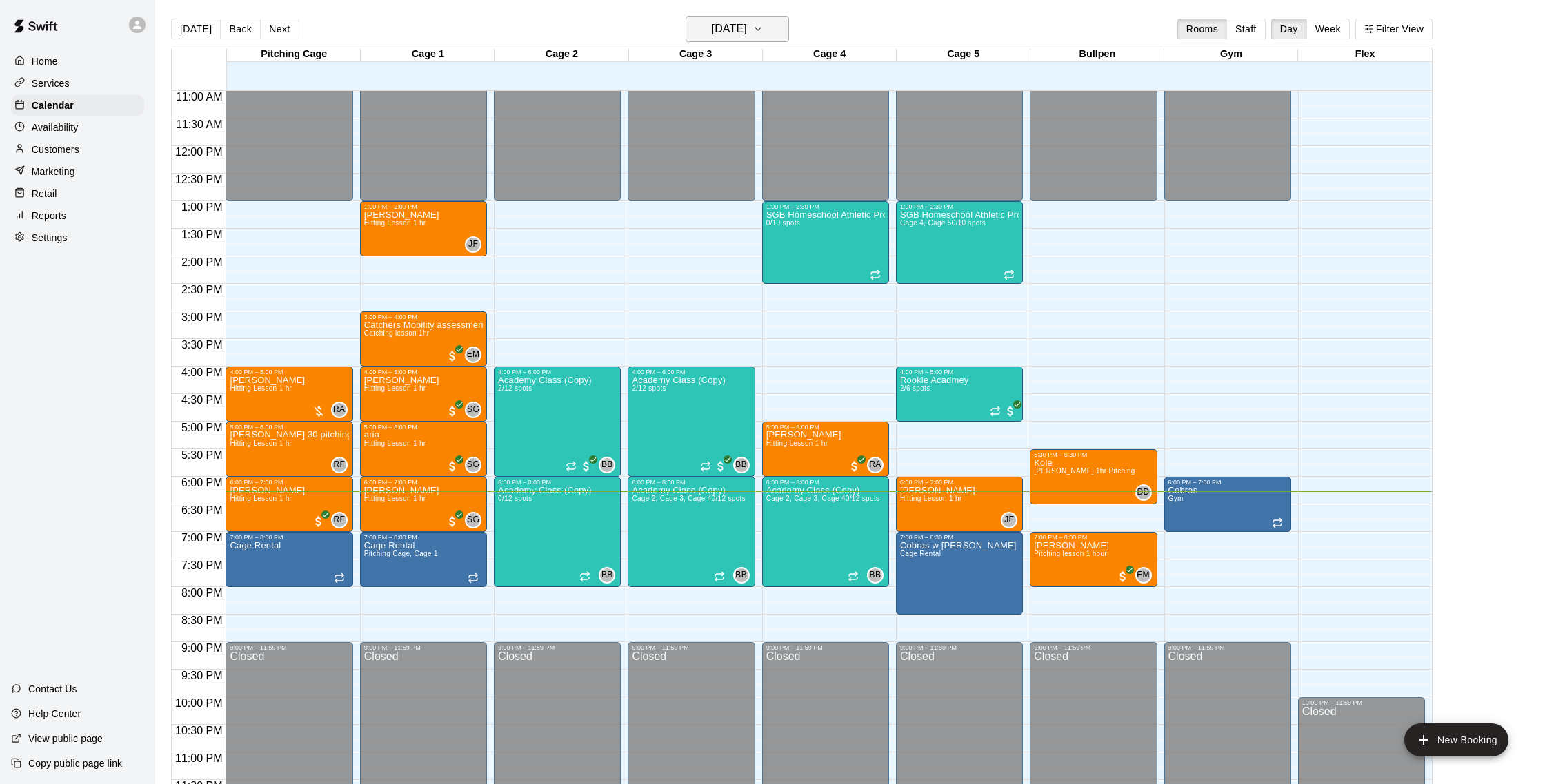
click at [779, 39] on button "[DATE]" at bounding box center [737, 29] width 103 height 26
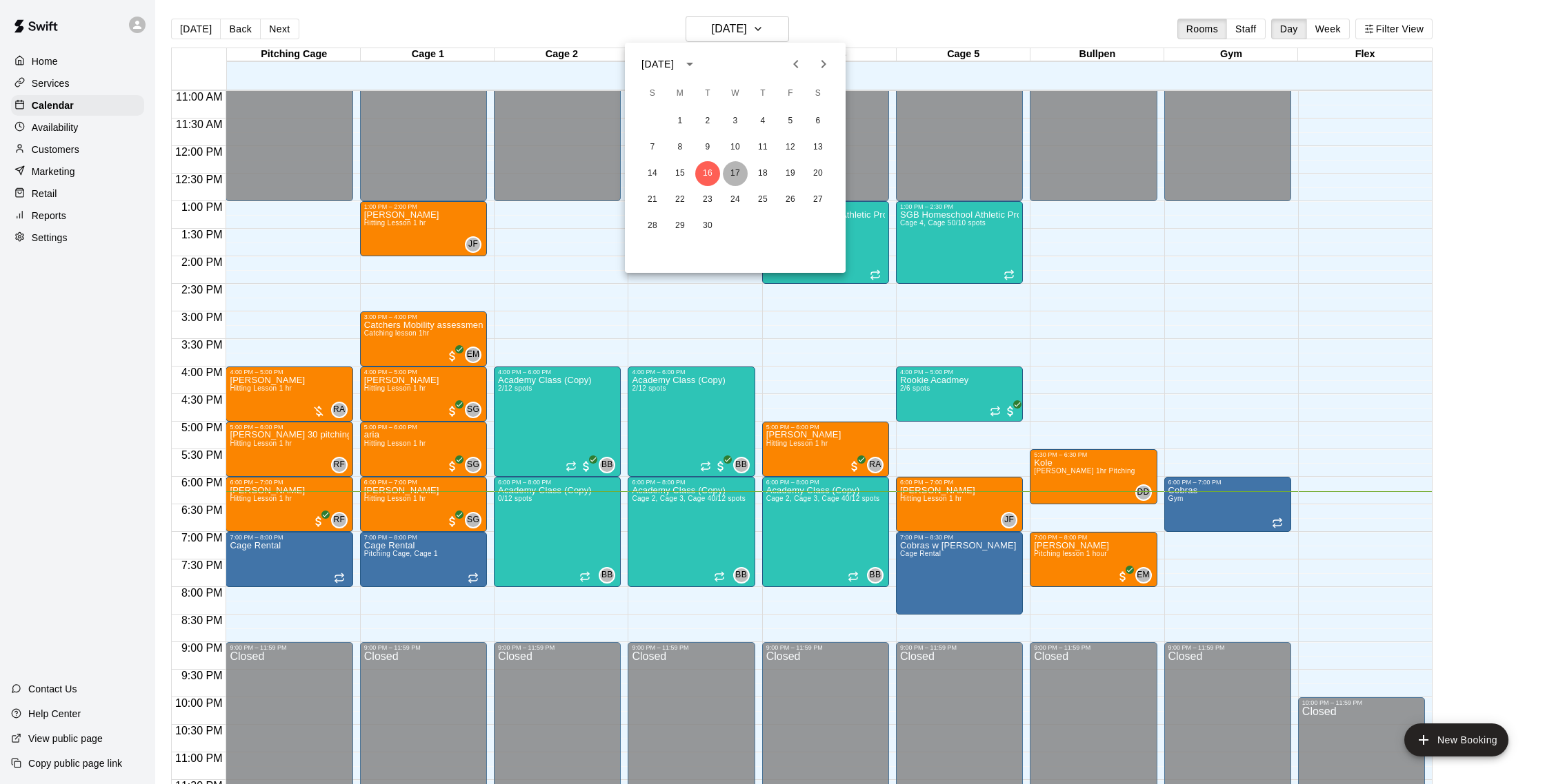
click at [744, 176] on button "17" at bounding box center [734, 174] width 24 height 24
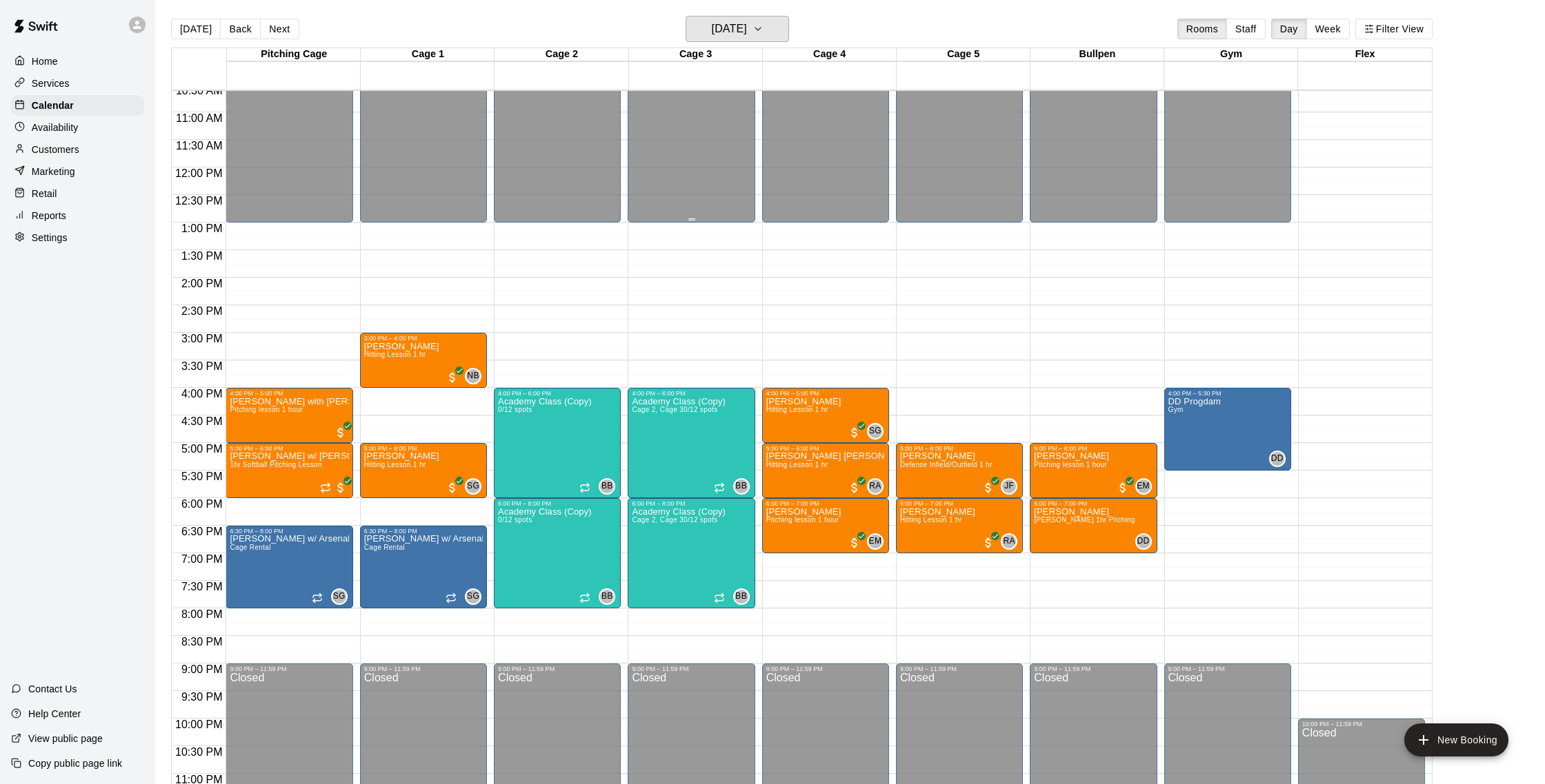
scroll to position [616, 0]
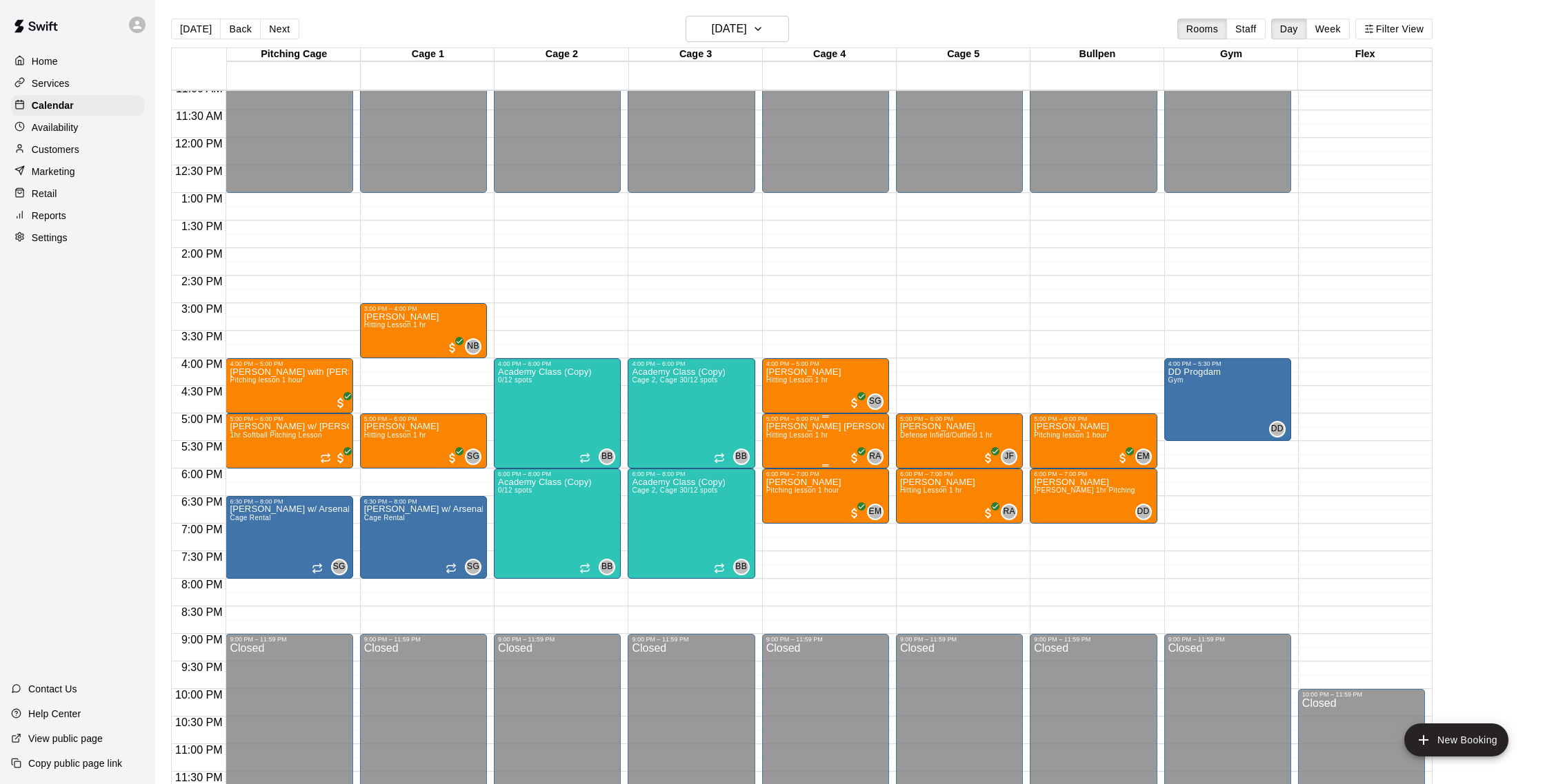
click at [969, 564] on div at bounding box center [772, 392] width 1545 height 784
drag, startPoint x: 146, startPoint y: 118, endPoint x: 133, endPoint y: 154, distance: 38.3
click at [145, 121] on div "Availability" at bounding box center [83, 128] width 144 height 21
click at [239, 30] on button "Back" at bounding box center [240, 29] width 40 height 21
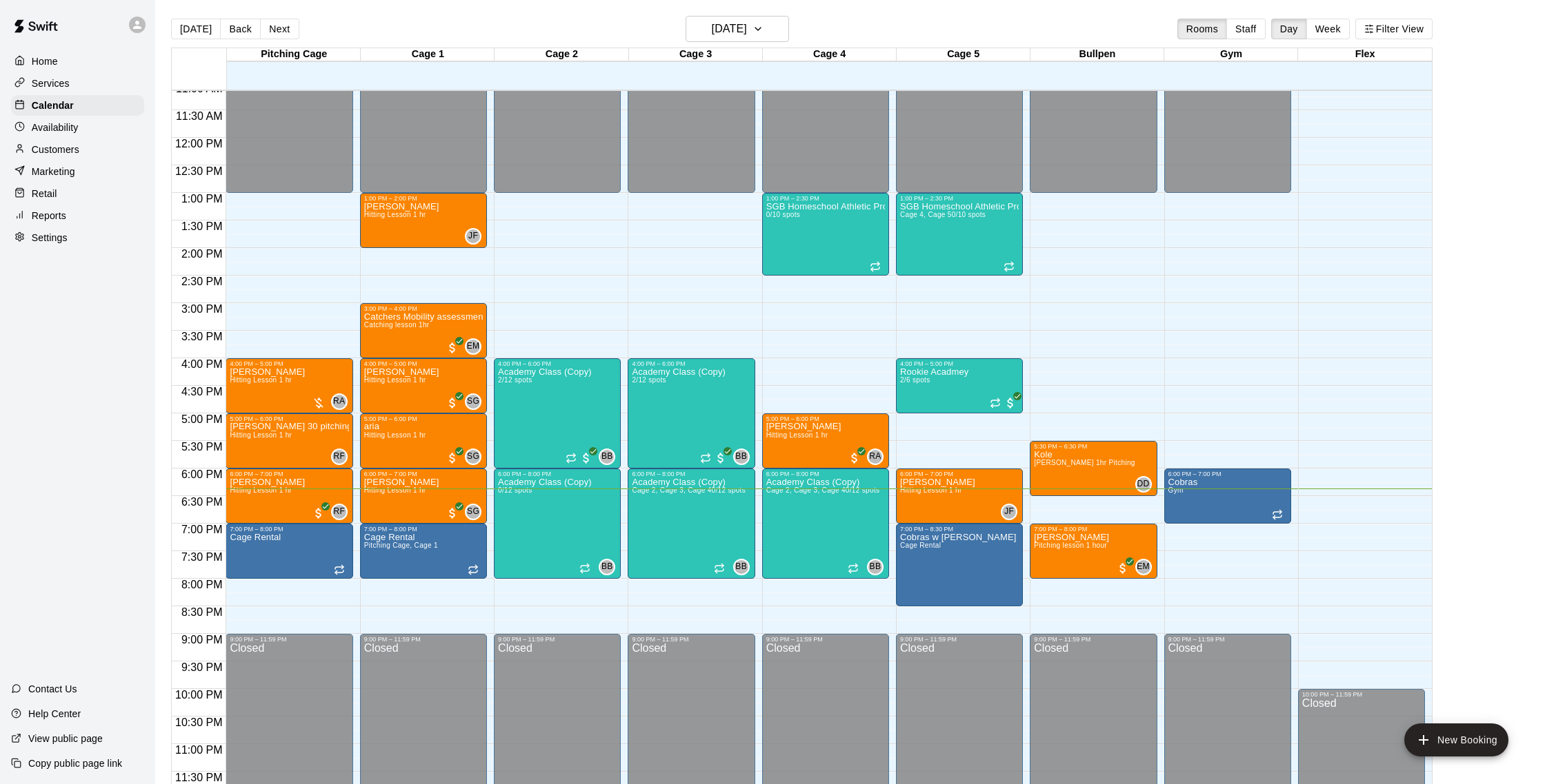
click at [276, 22] on button "Next" at bounding box center [278, 29] width 39 height 21
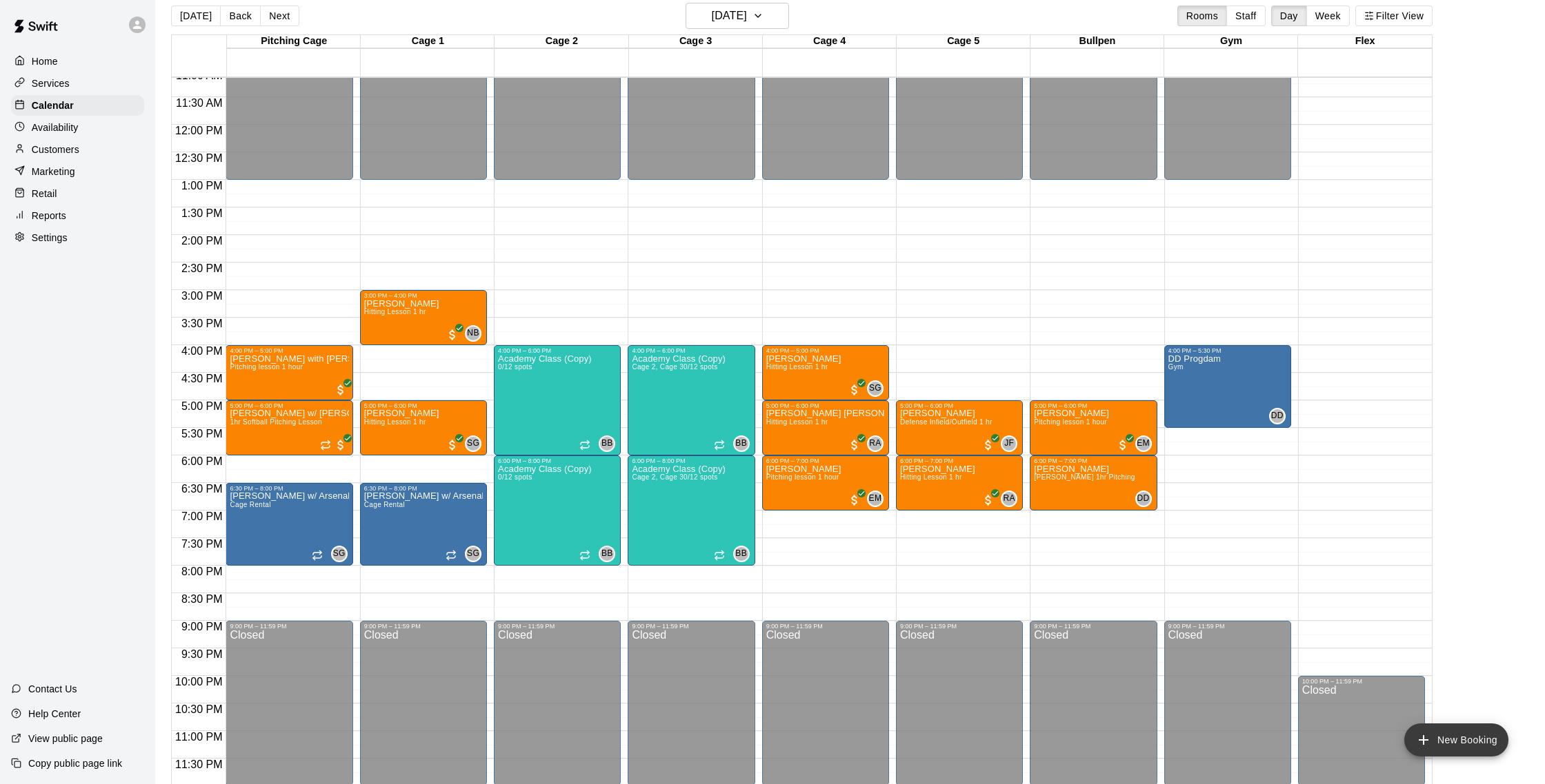
click at [1491, 738] on button "New Booking" at bounding box center [1456, 740] width 104 height 33
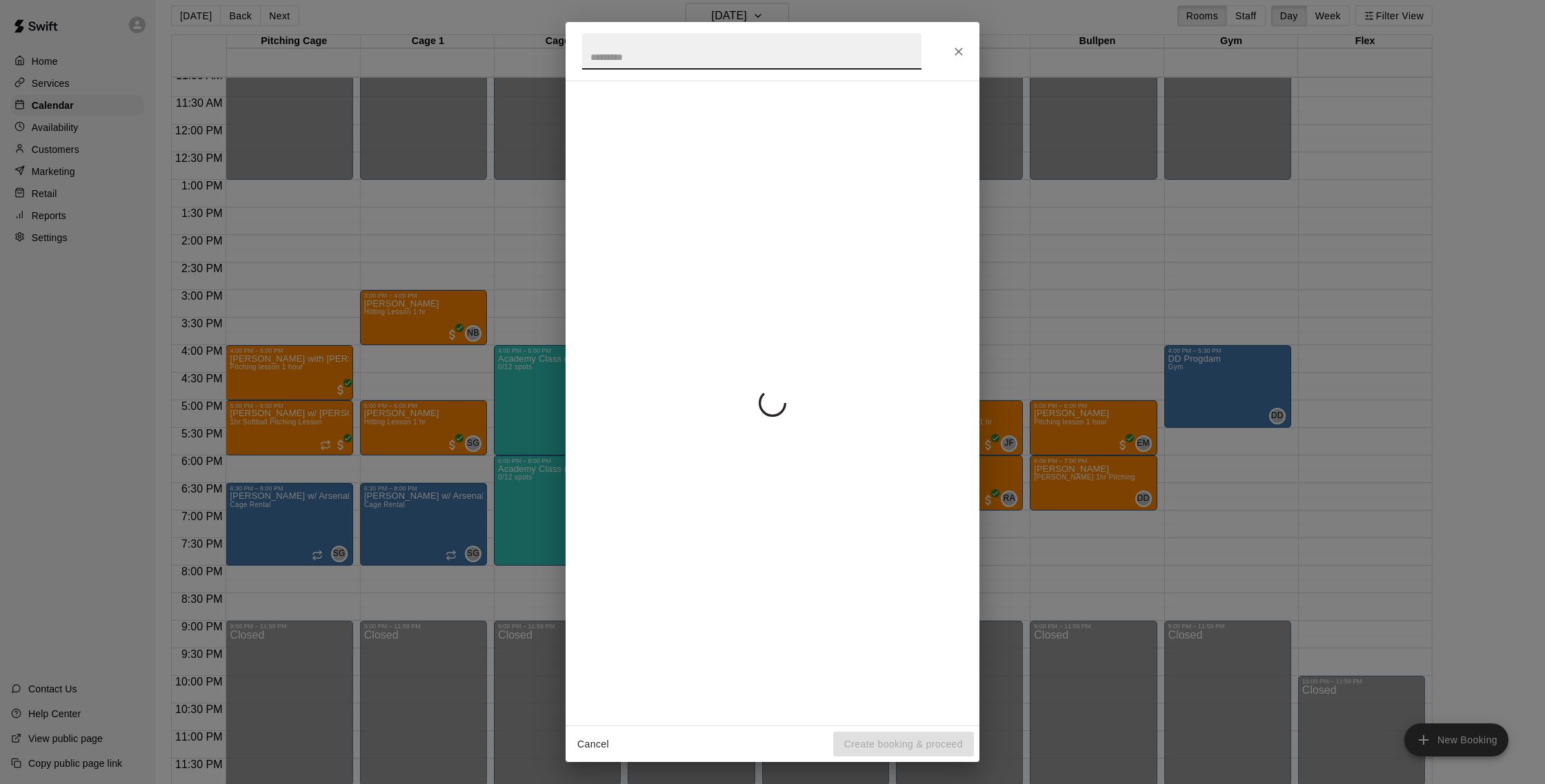
scroll to position [18, 0]
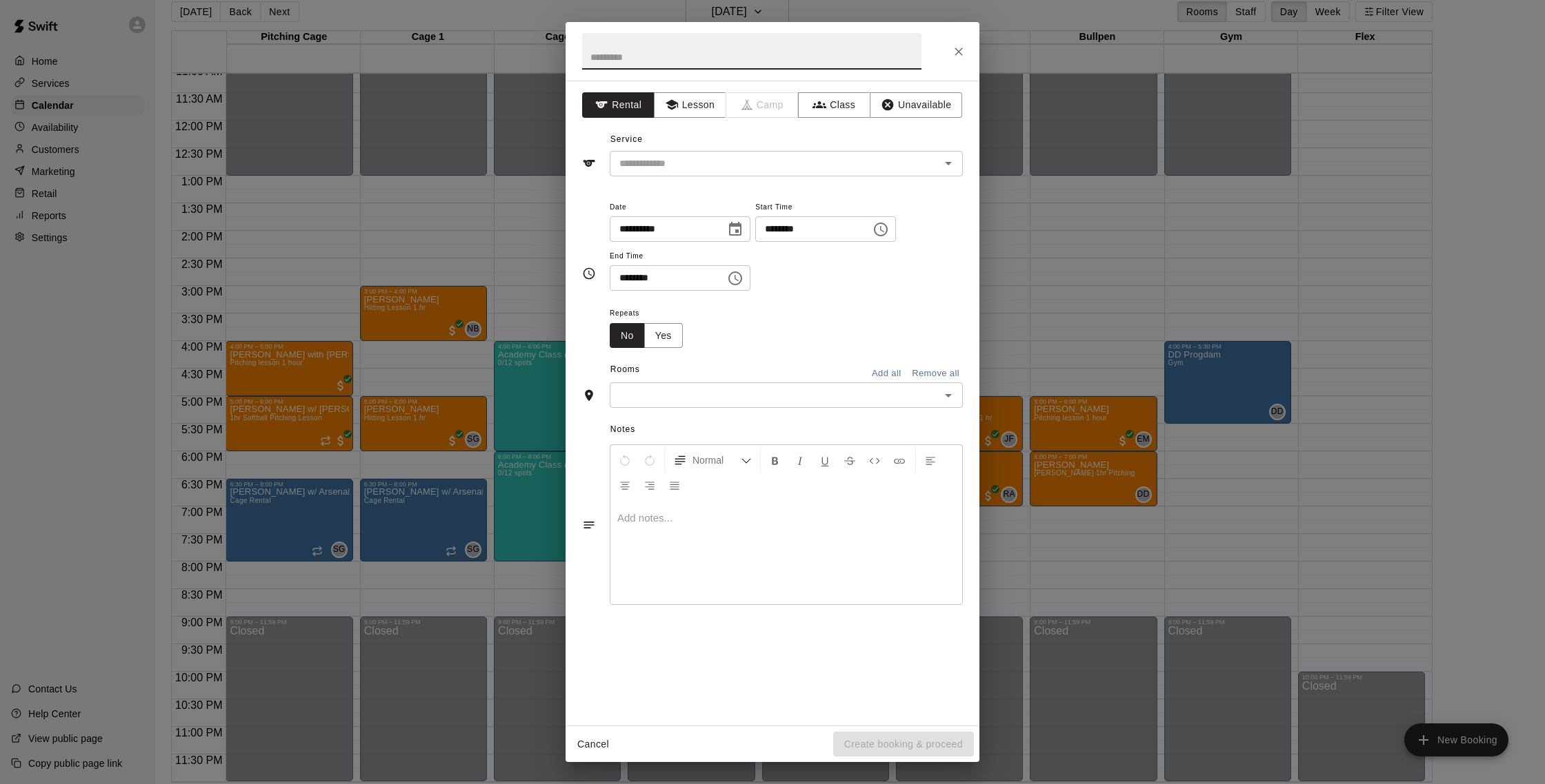
click at [1391, 567] on div "**********" at bounding box center [772, 392] width 1545 height 784
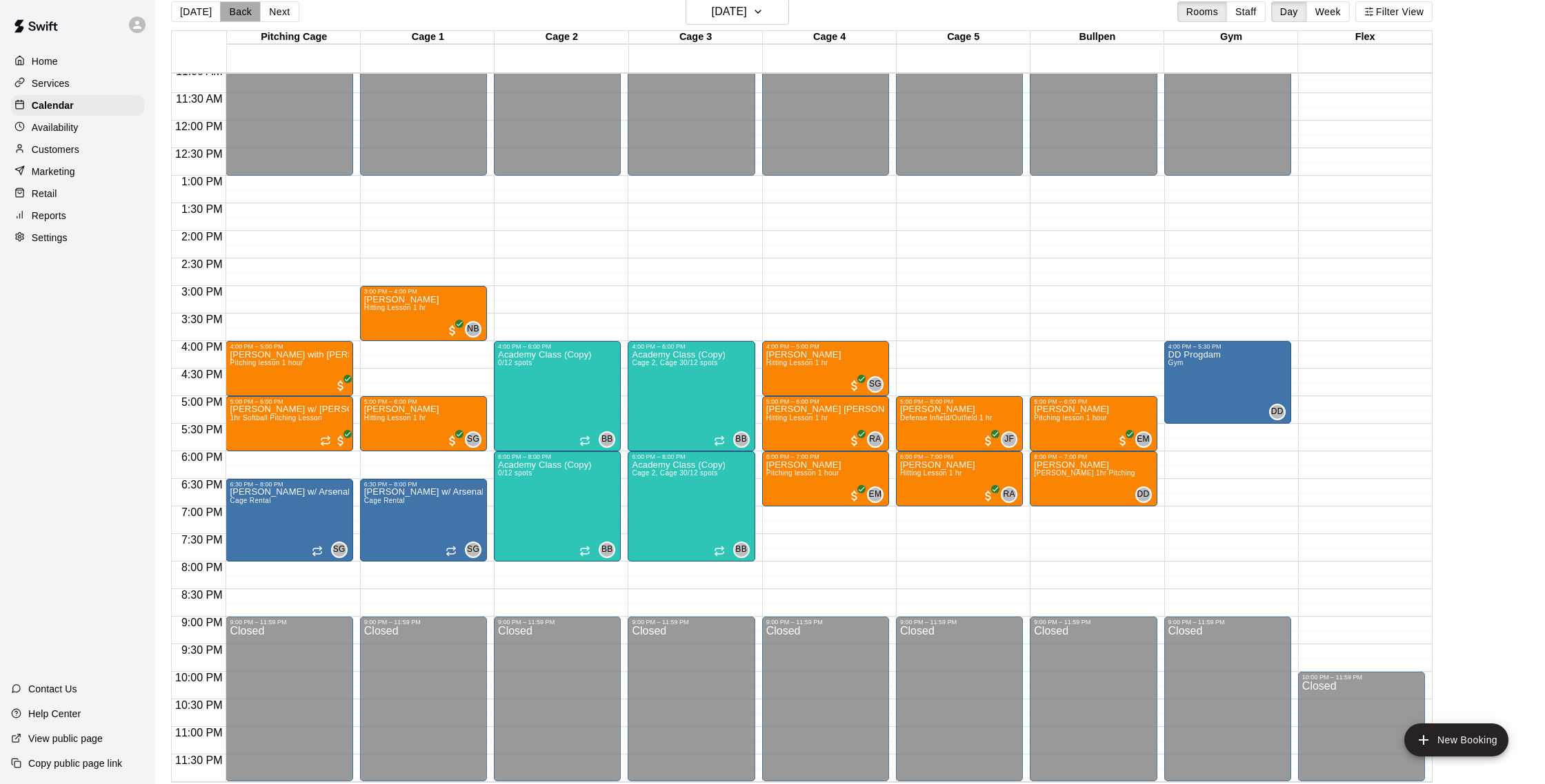
click at [250, 11] on button "Back" at bounding box center [240, 11] width 40 height 21
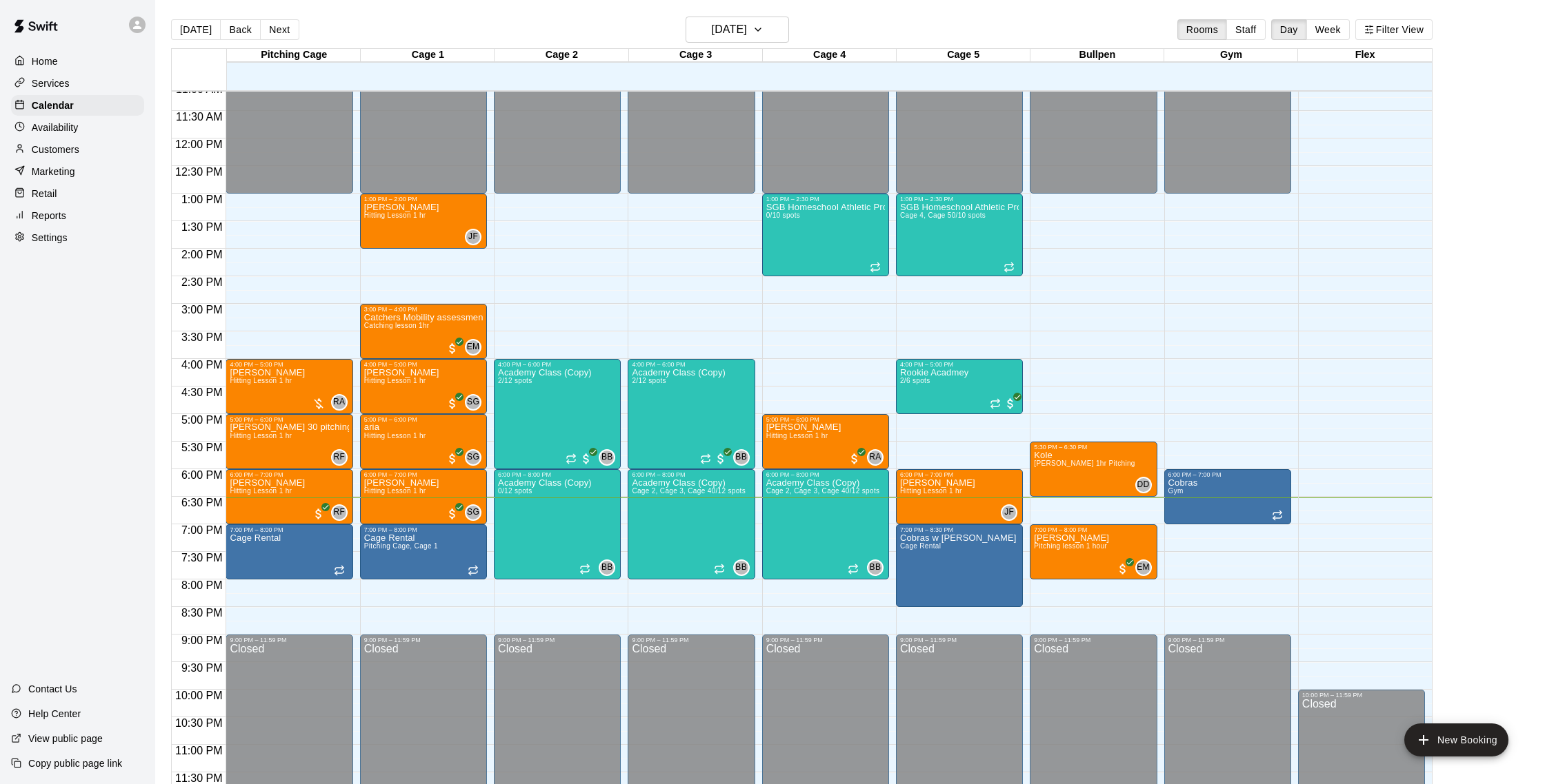
scroll to position [22, 0]
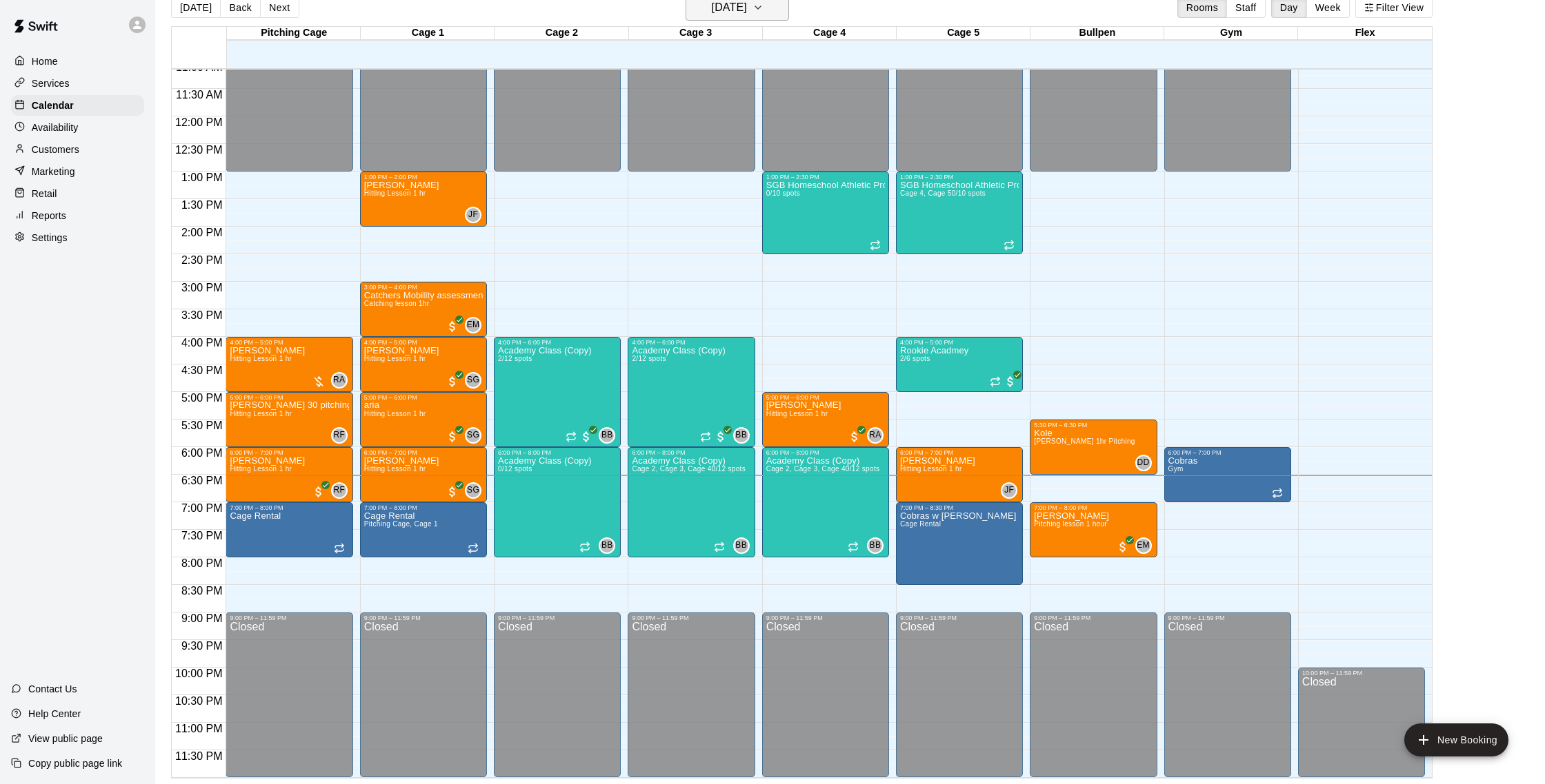
click at [764, 8] on icon "button" at bounding box center [758, 8] width 11 height 17
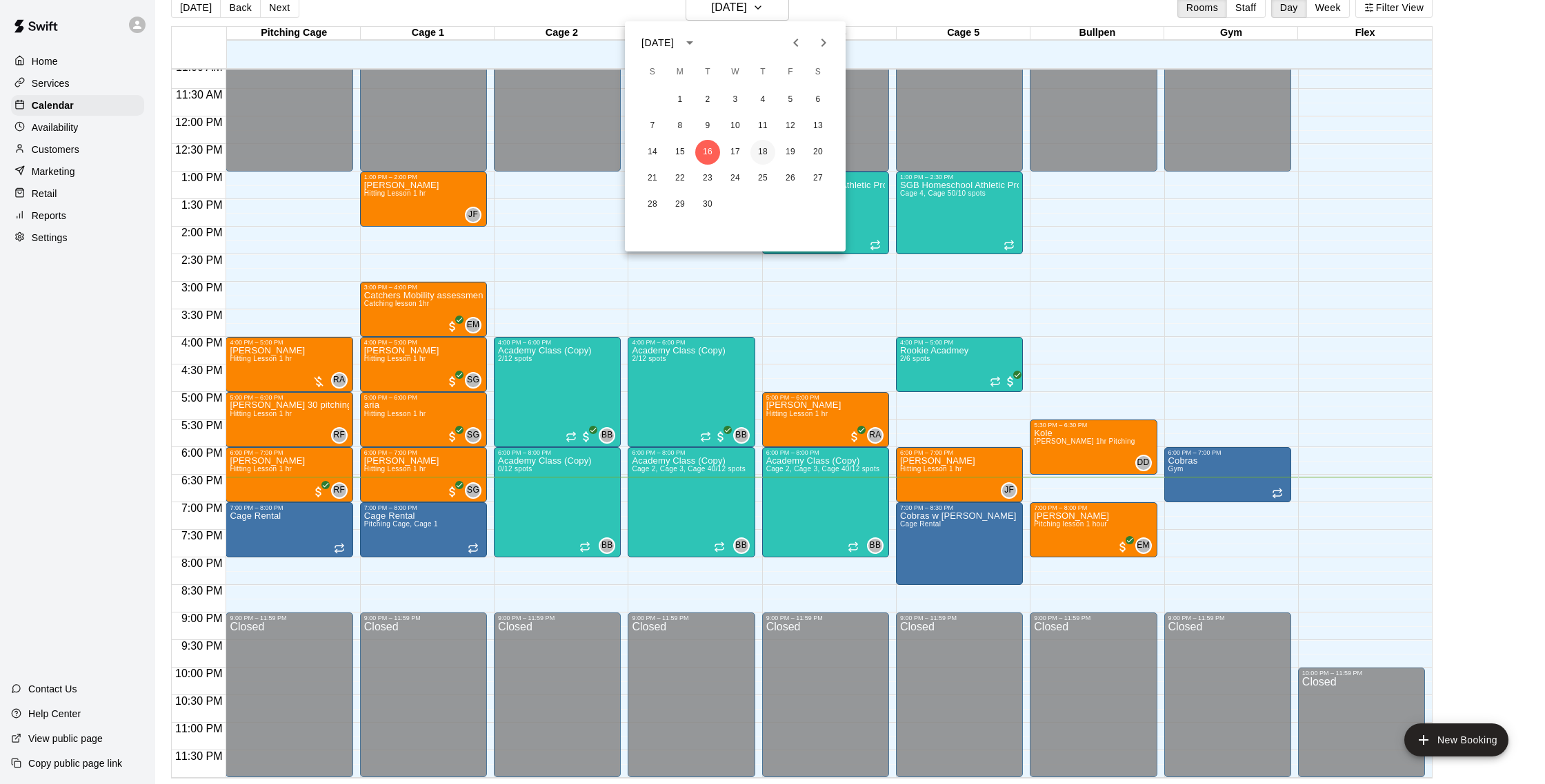
click at [769, 147] on button "18" at bounding box center [763, 152] width 24 height 24
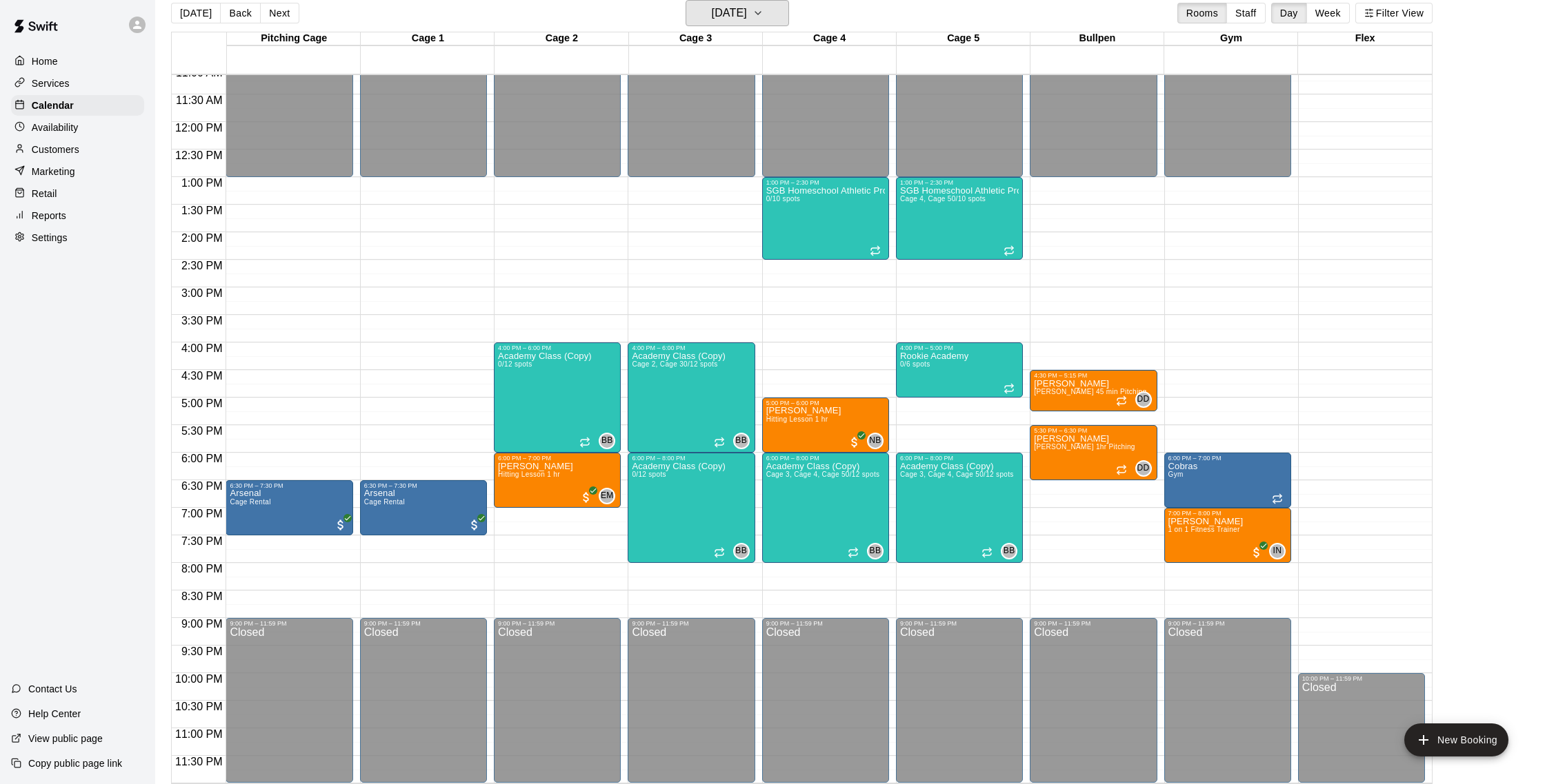
scroll to position [18, 0]
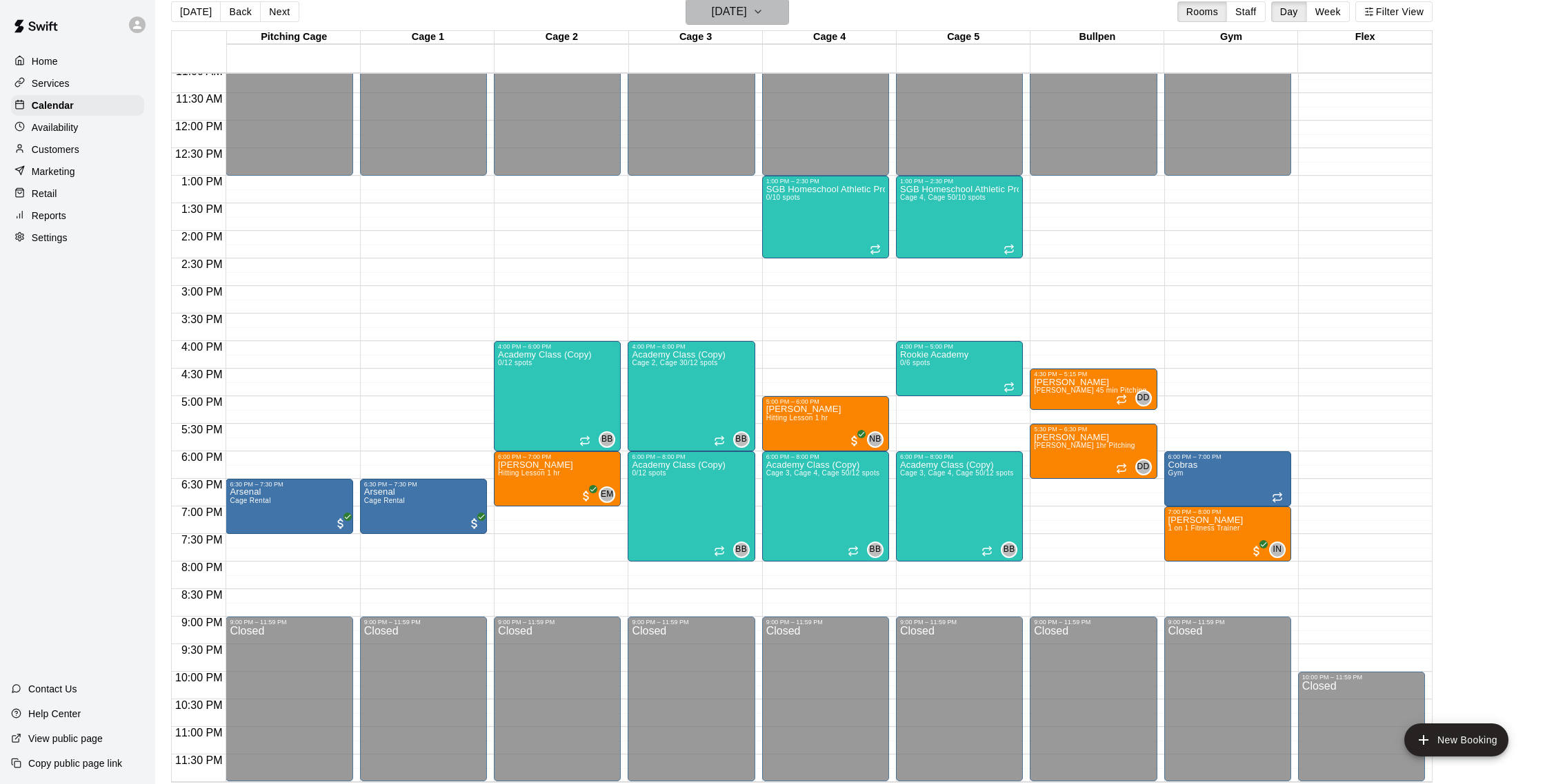
click at [747, 20] on h6 "[DATE]" at bounding box center [729, 11] width 35 height 20
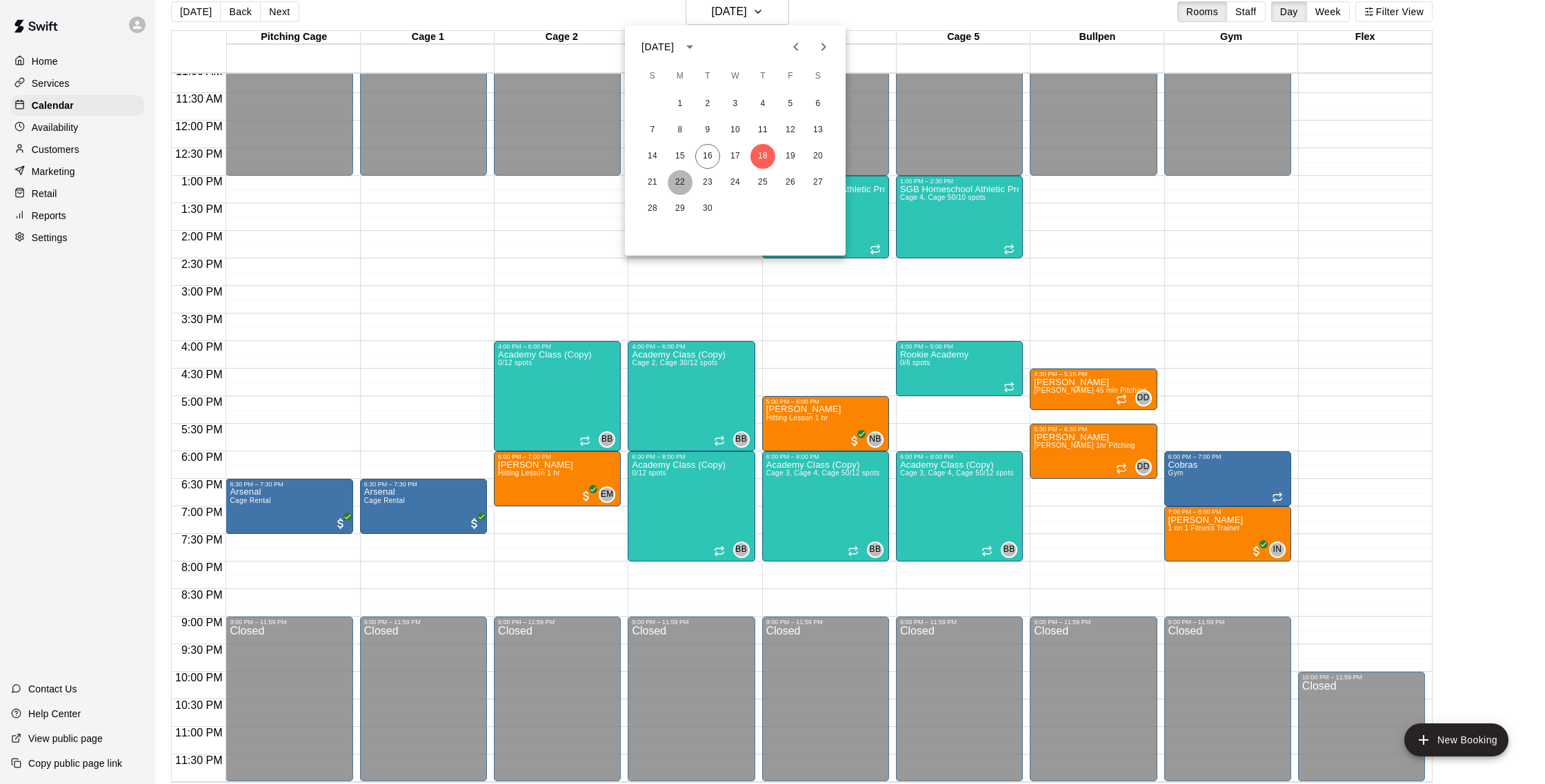
click at [685, 180] on button "22" at bounding box center [680, 182] width 24 height 24
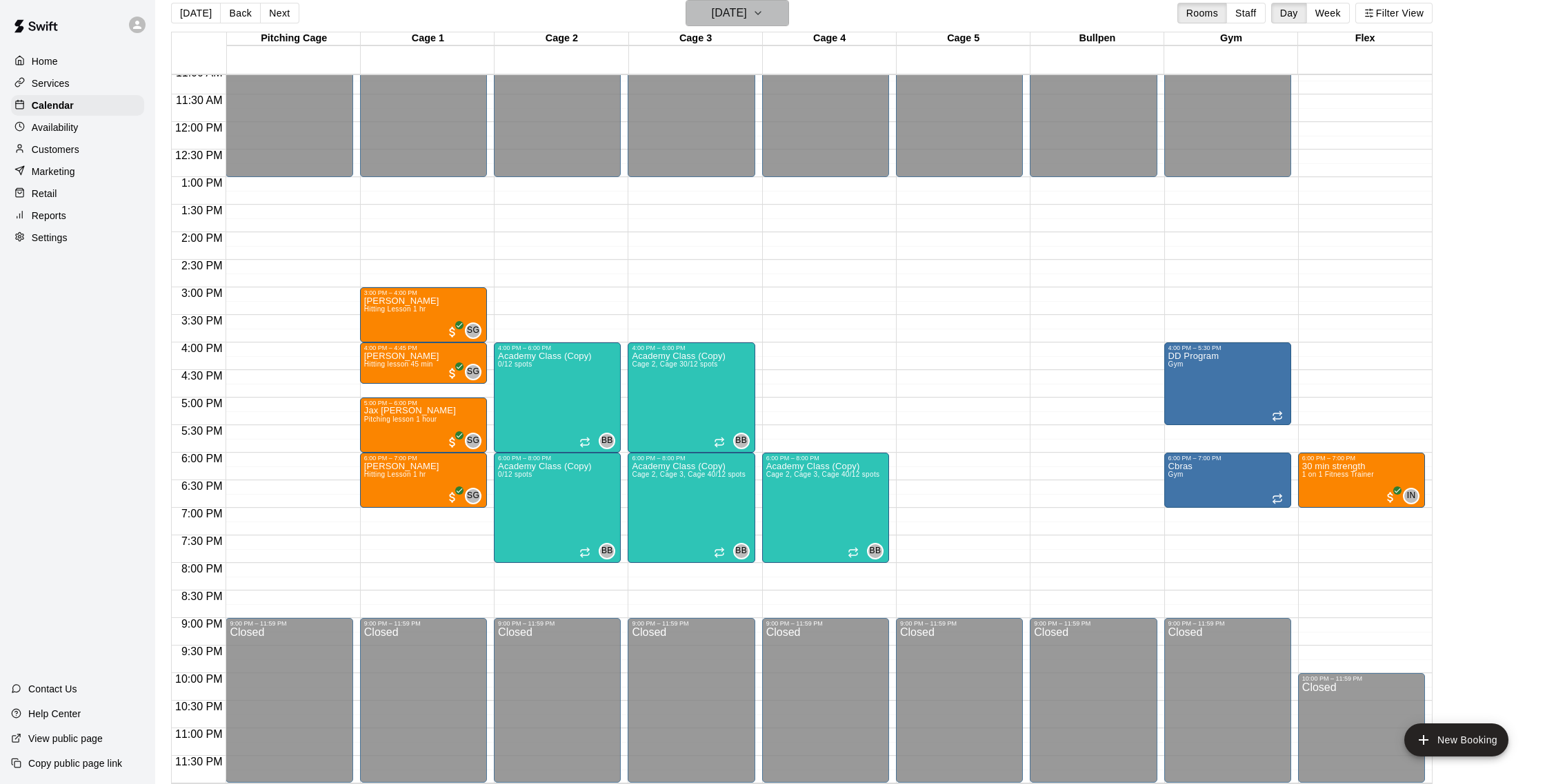
click at [744, 17] on h6 "[DATE]" at bounding box center [729, 13] width 35 height 20
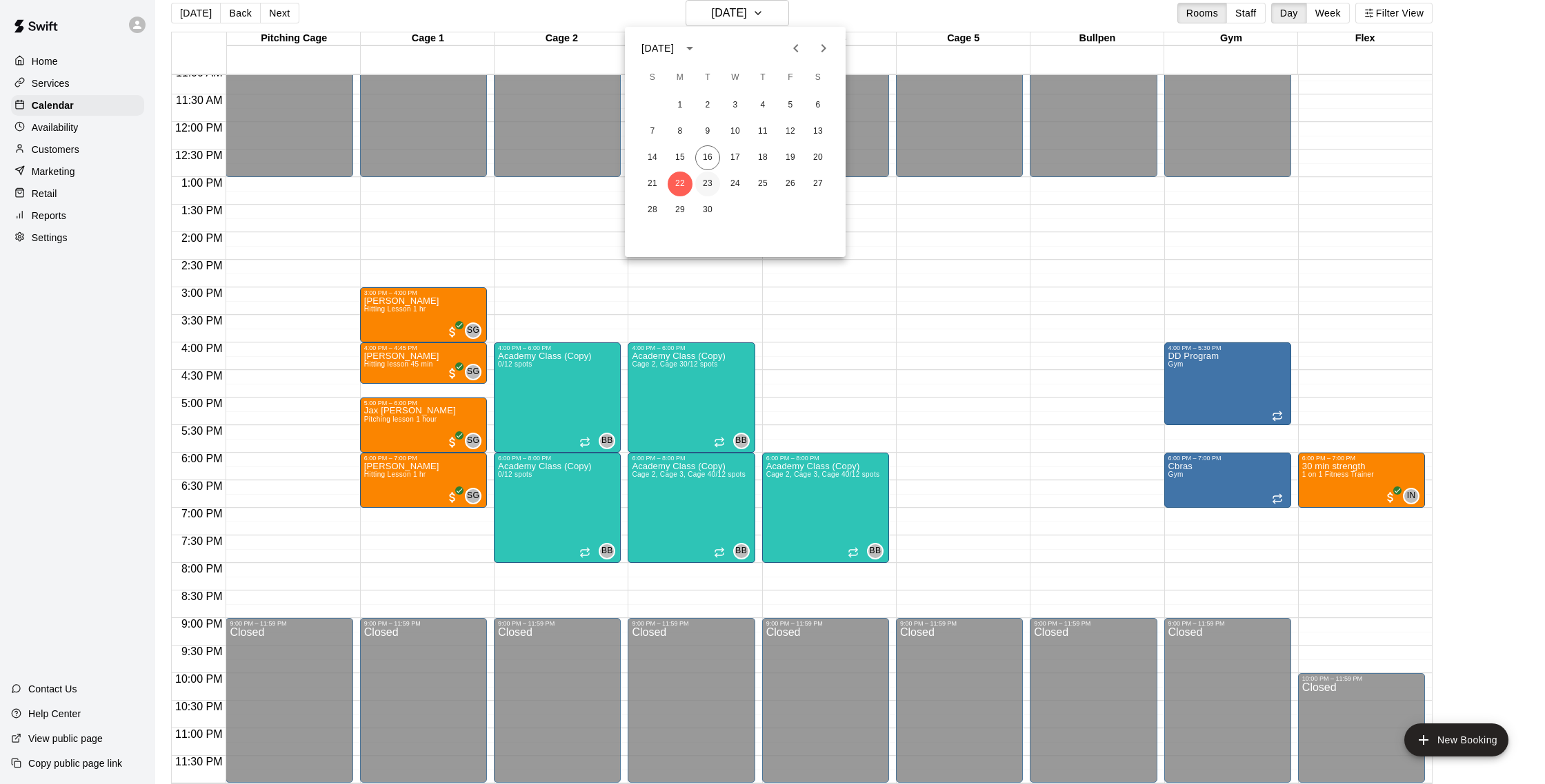
click at [705, 180] on button "23" at bounding box center [707, 184] width 24 height 24
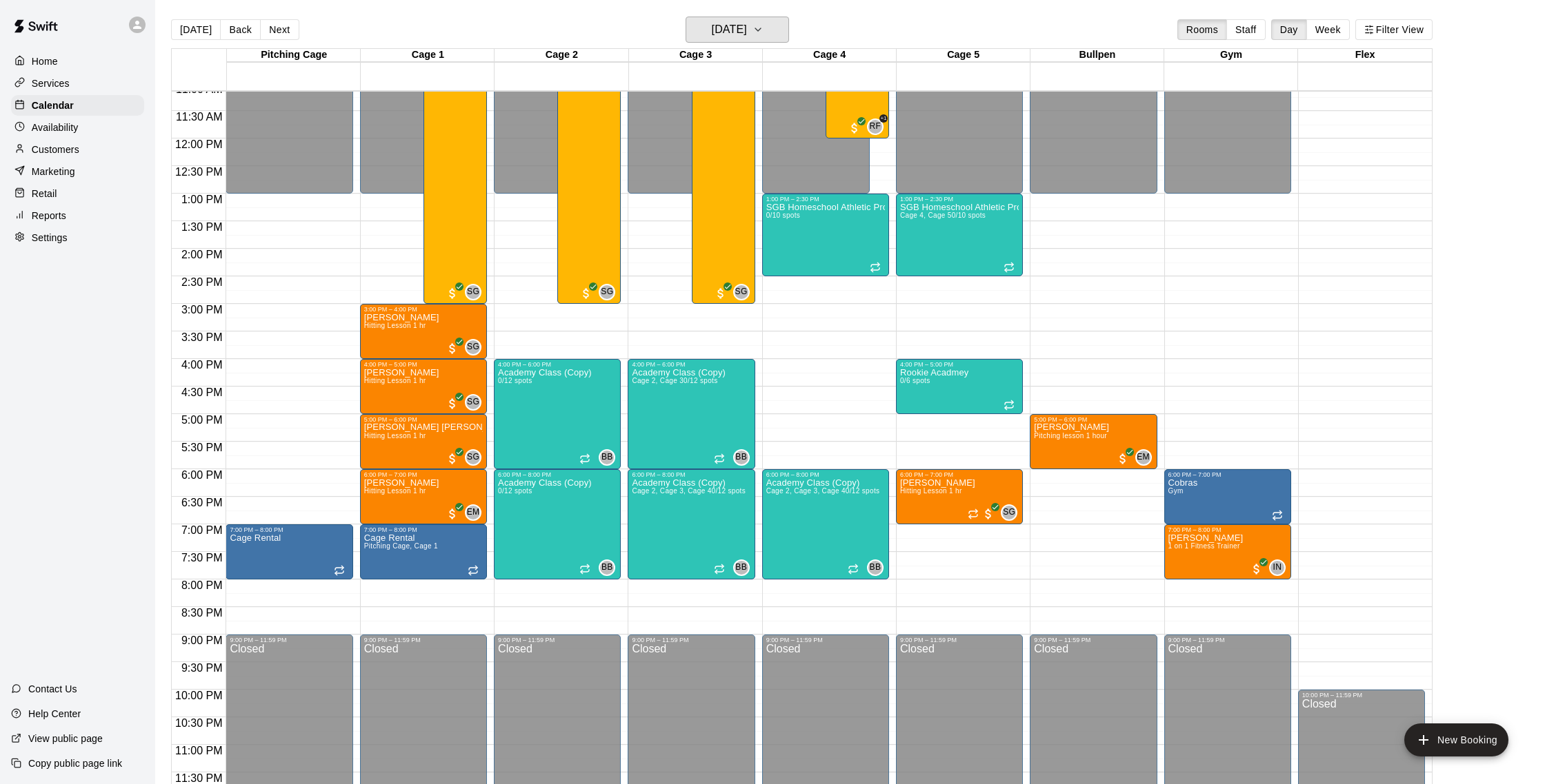
scroll to position [22, 0]
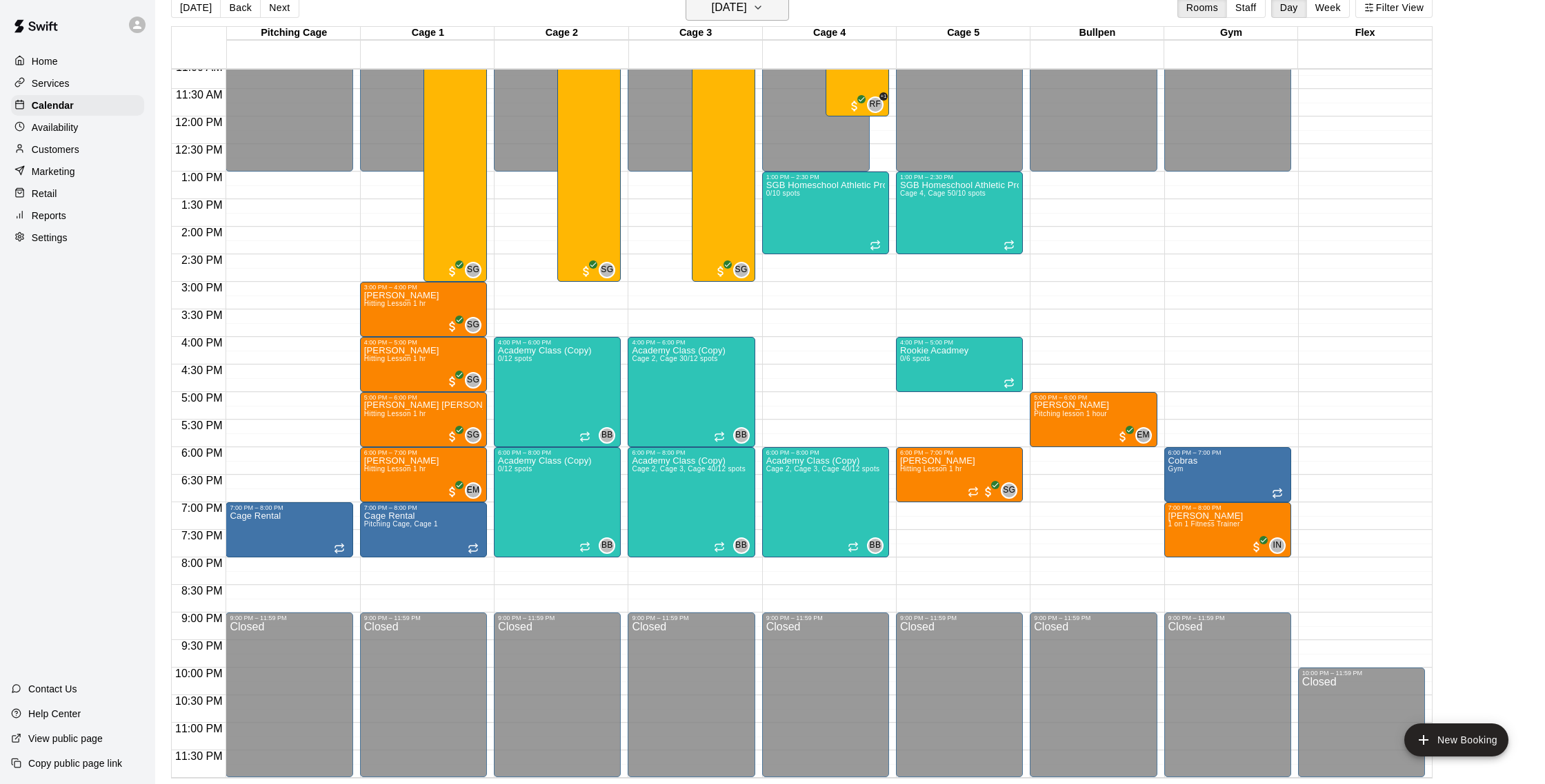
click at [759, 19] on button "[DATE]" at bounding box center [737, 8] width 103 height 26
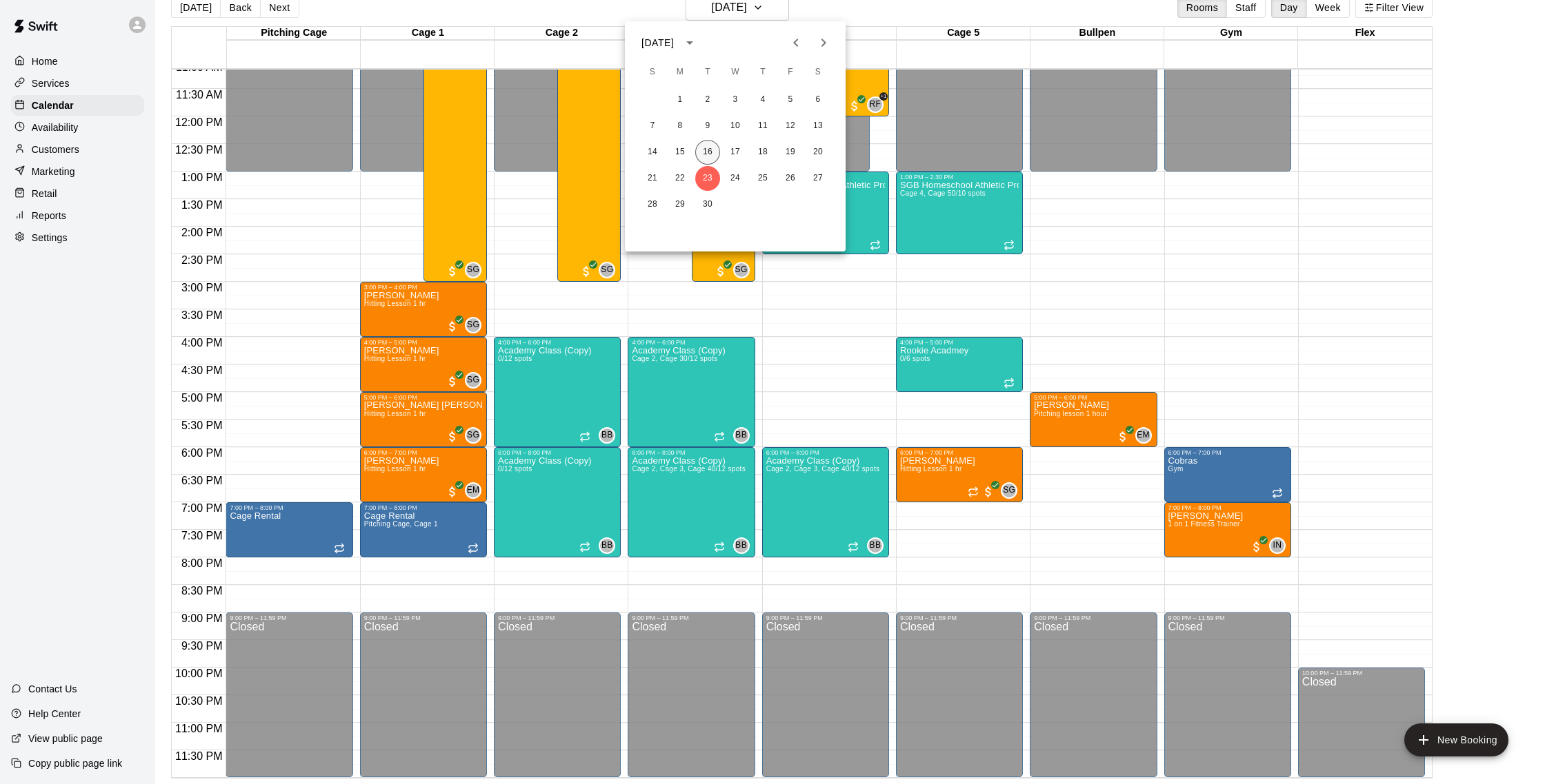
click at [705, 152] on button "16" at bounding box center [707, 152] width 24 height 24
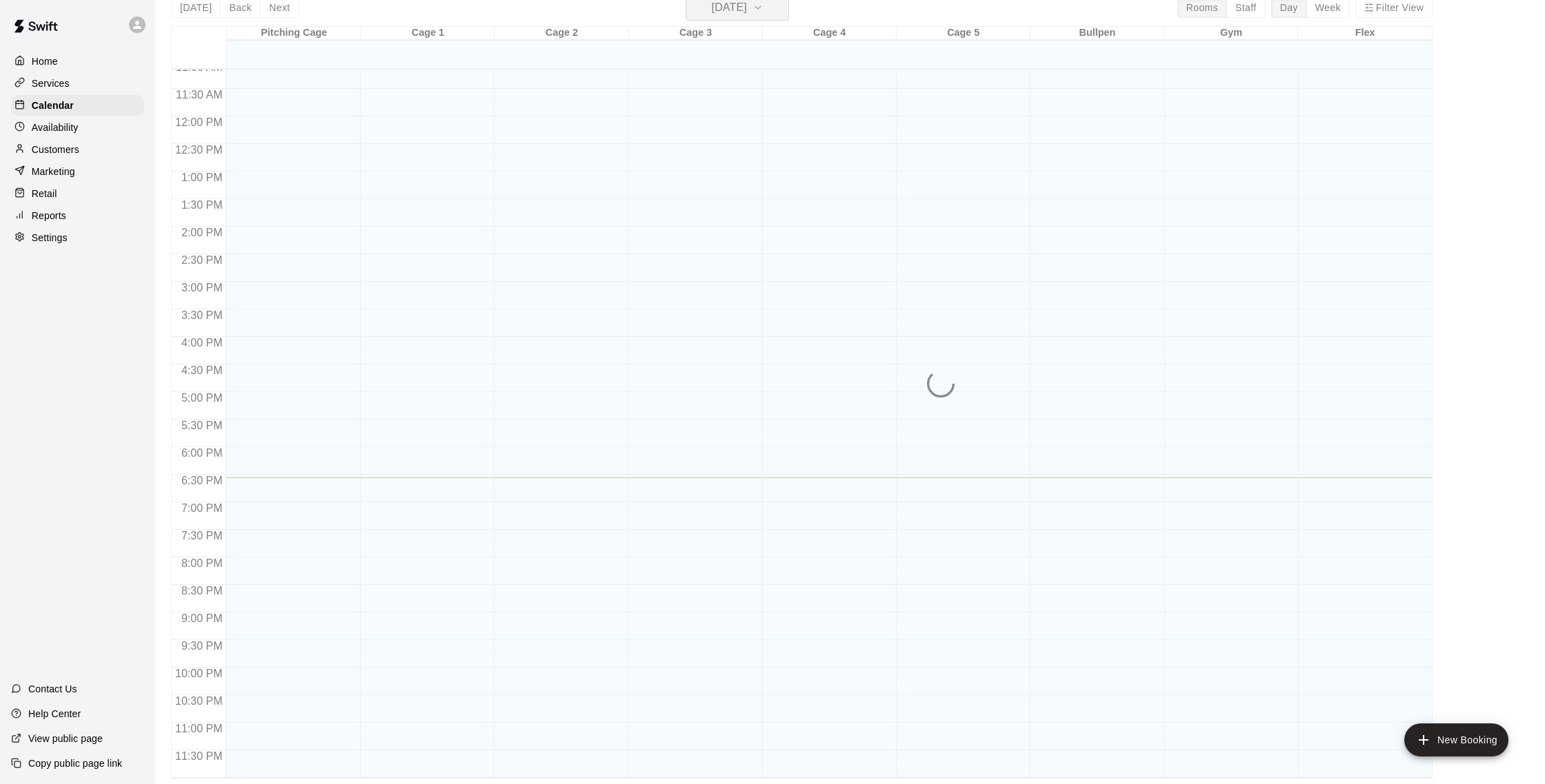
scroll to position [17, 0]
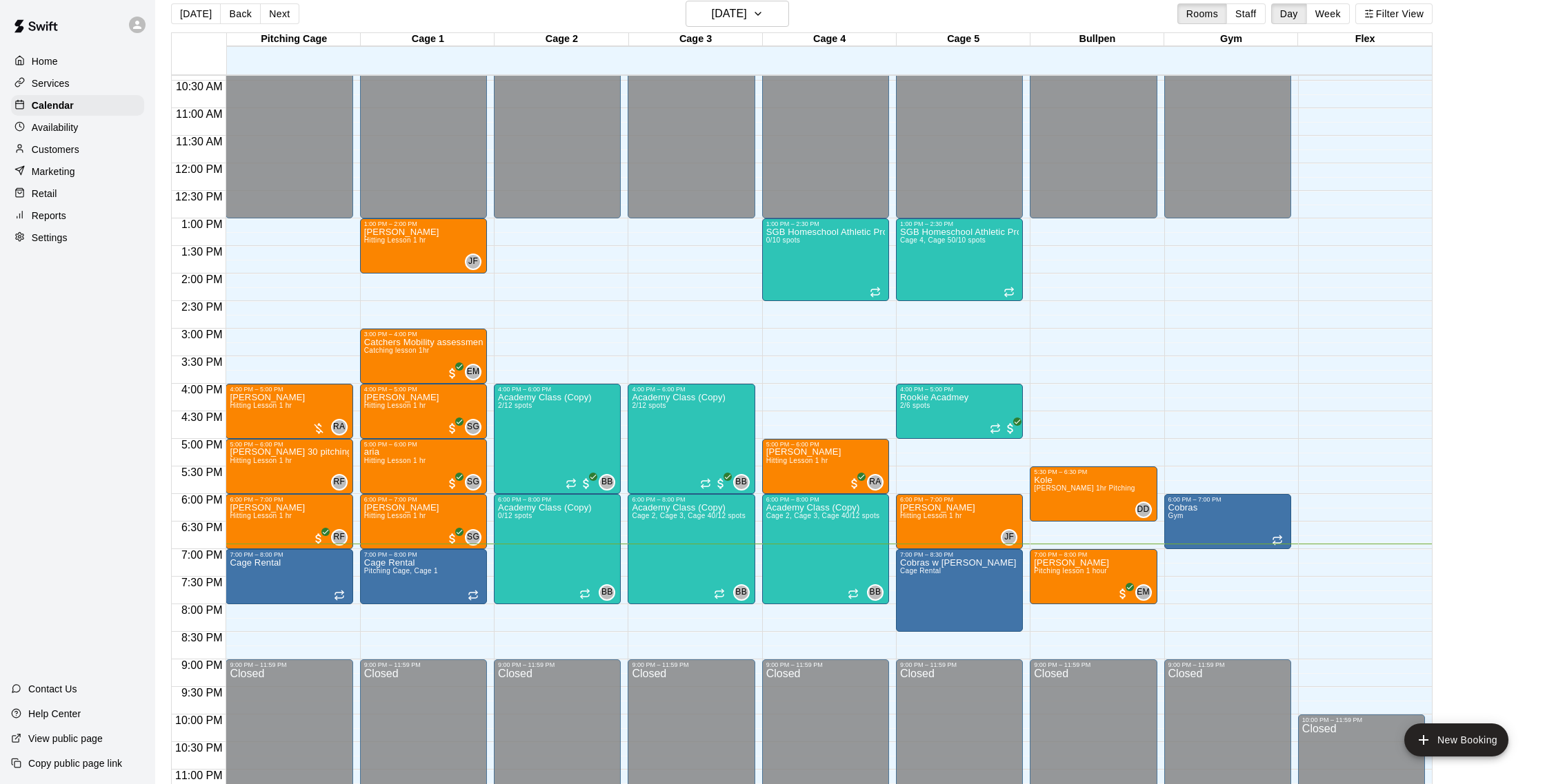
scroll to position [22, 0]
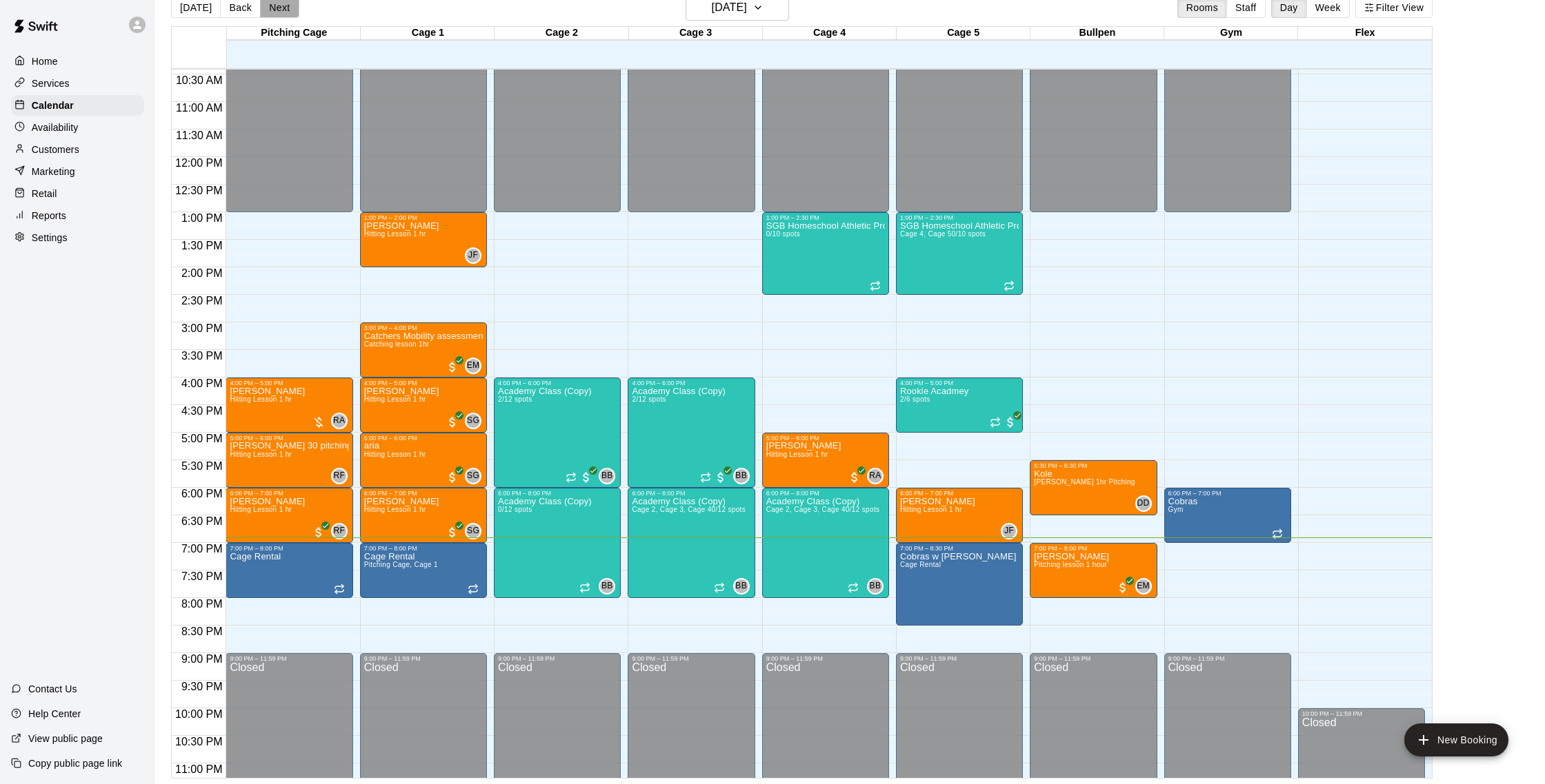
click at [282, 9] on button "Next" at bounding box center [278, 8] width 39 height 21
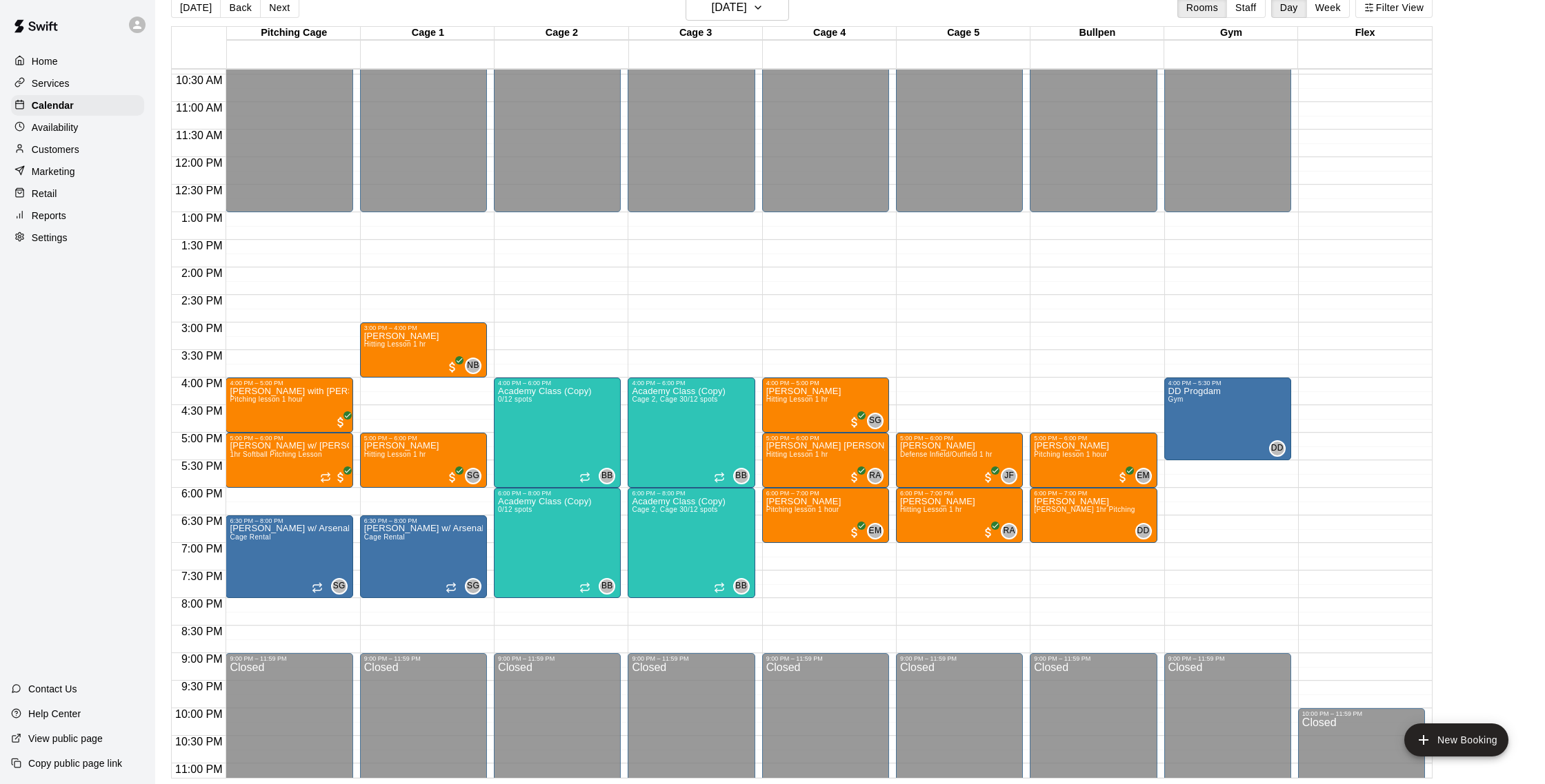
scroll to position [575, 0]
click at [244, 14] on button "Back" at bounding box center [240, 8] width 40 height 21
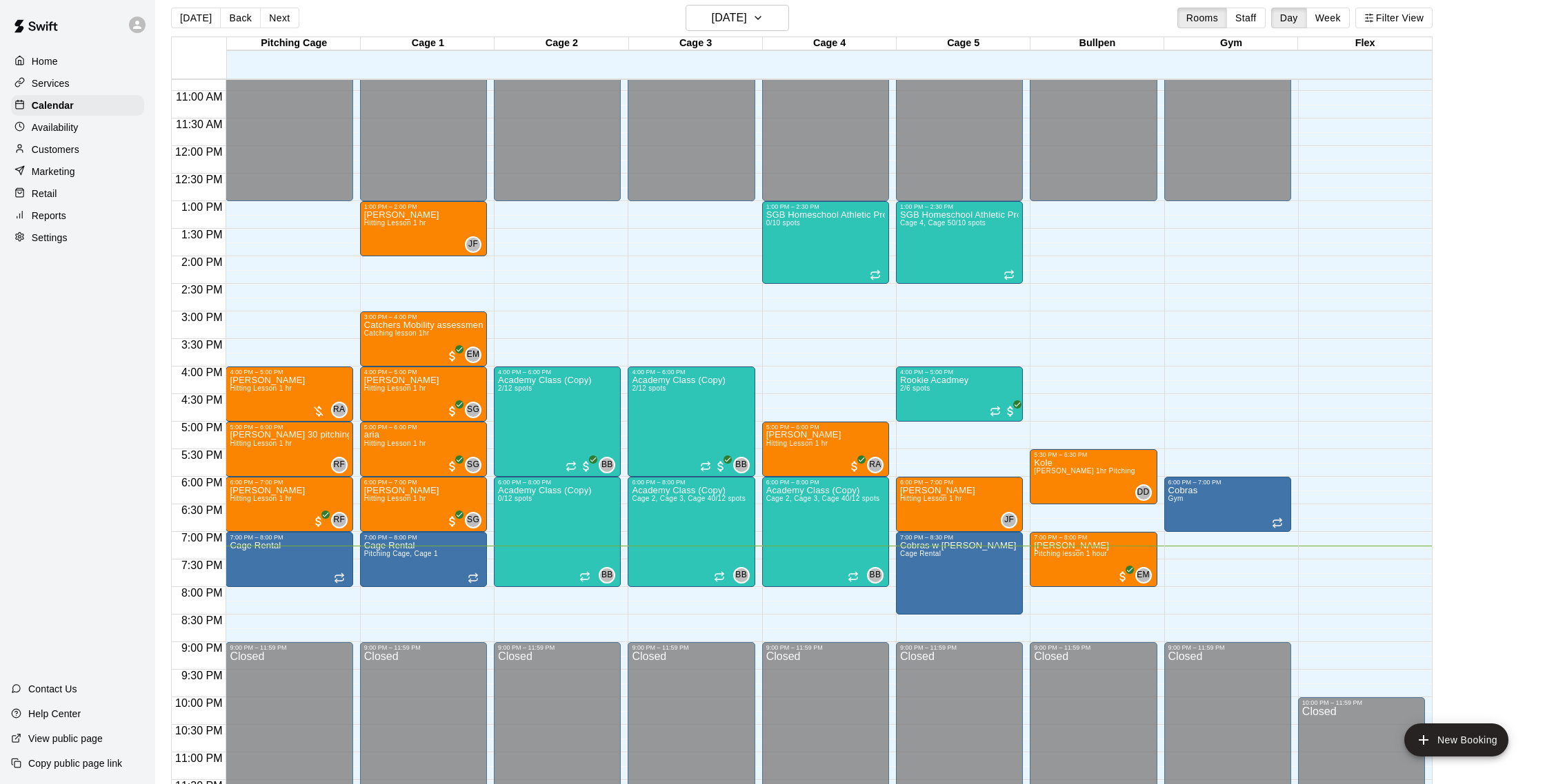
scroll to position [10, 0]
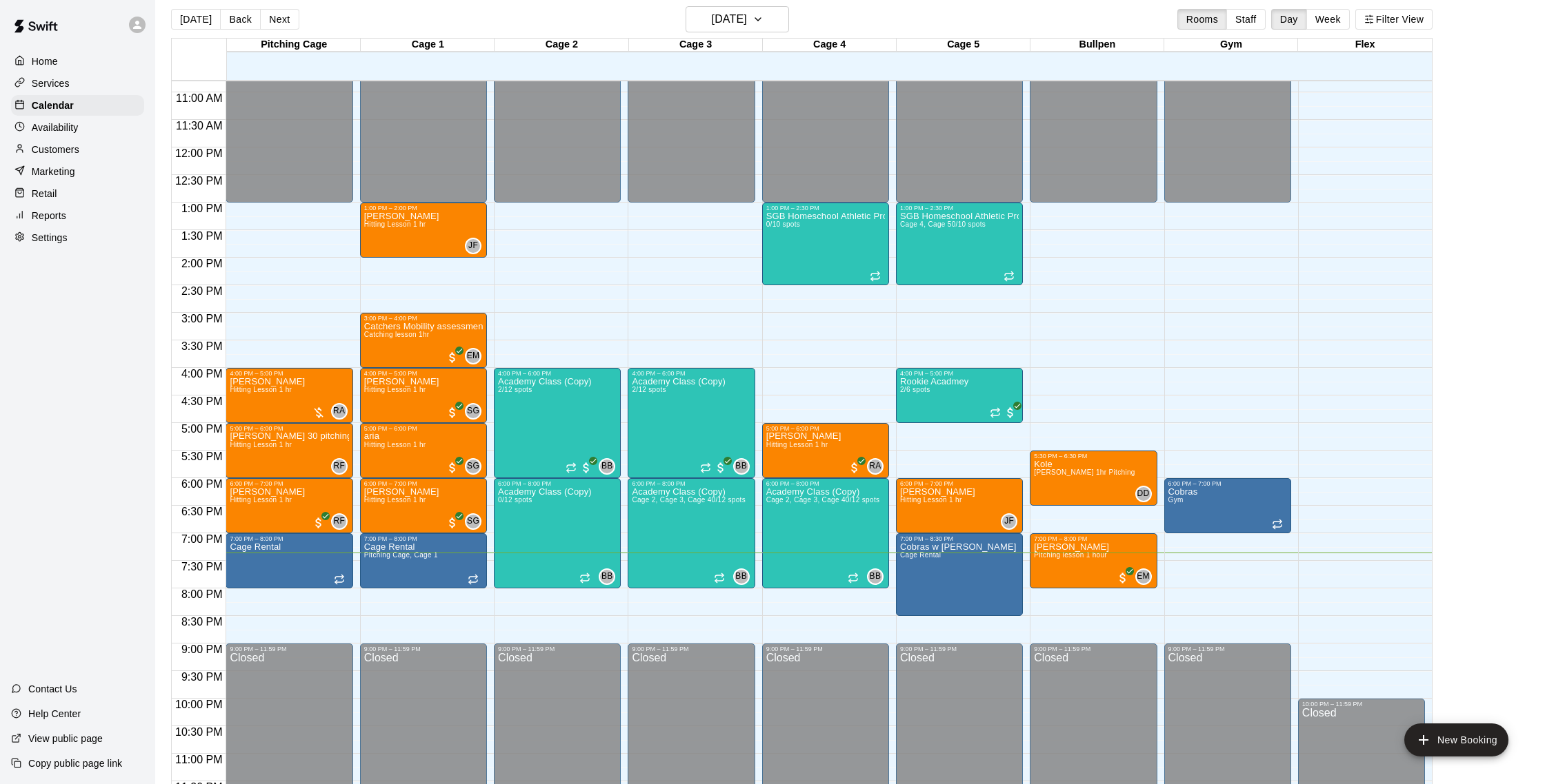
click at [6, 149] on div "Home Services Calendar Availability Customers Marketing Retail Reports Settings" at bounding box center [77, 149] width 155 height 200
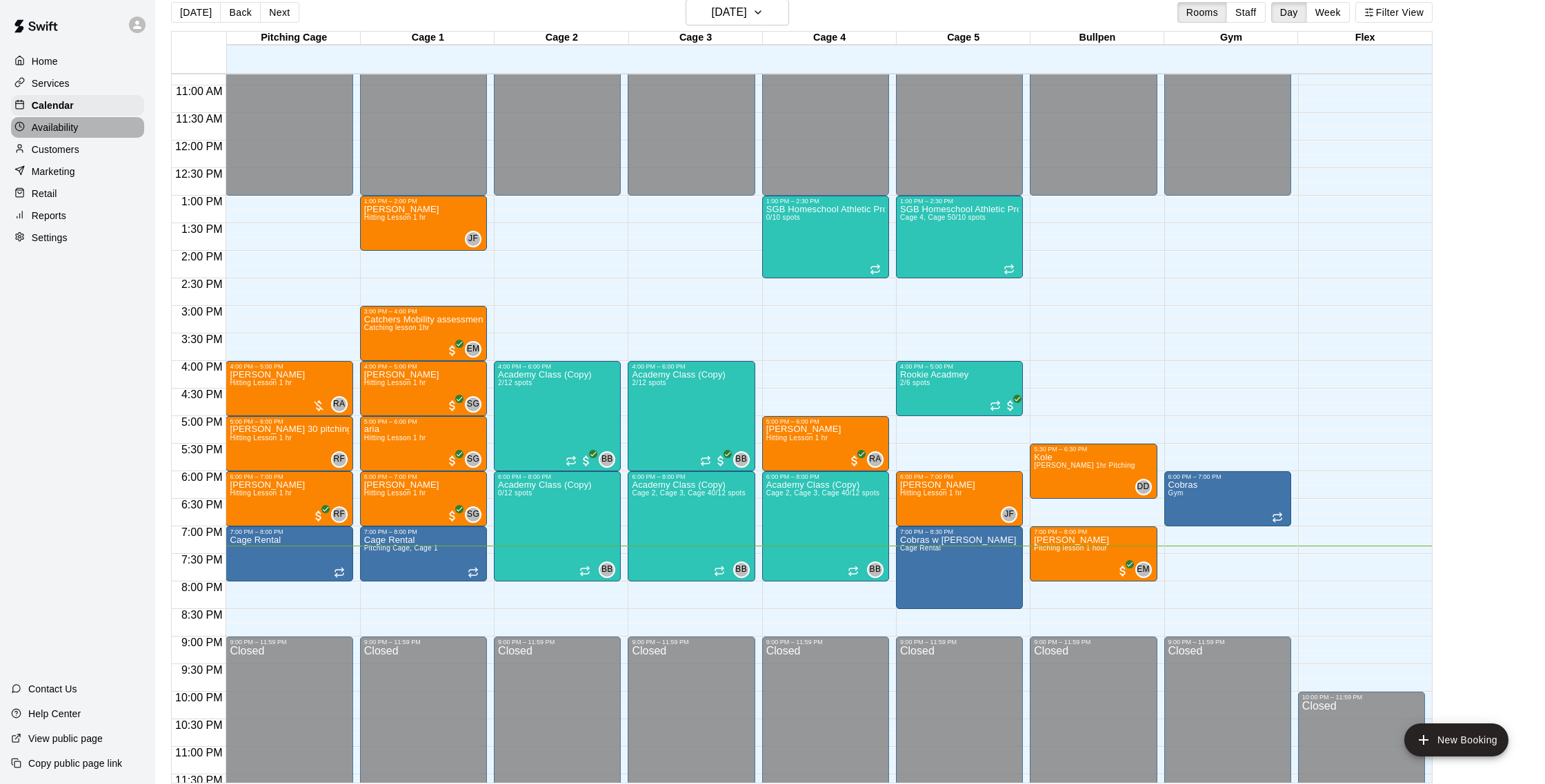
scroll to position [20, 0]
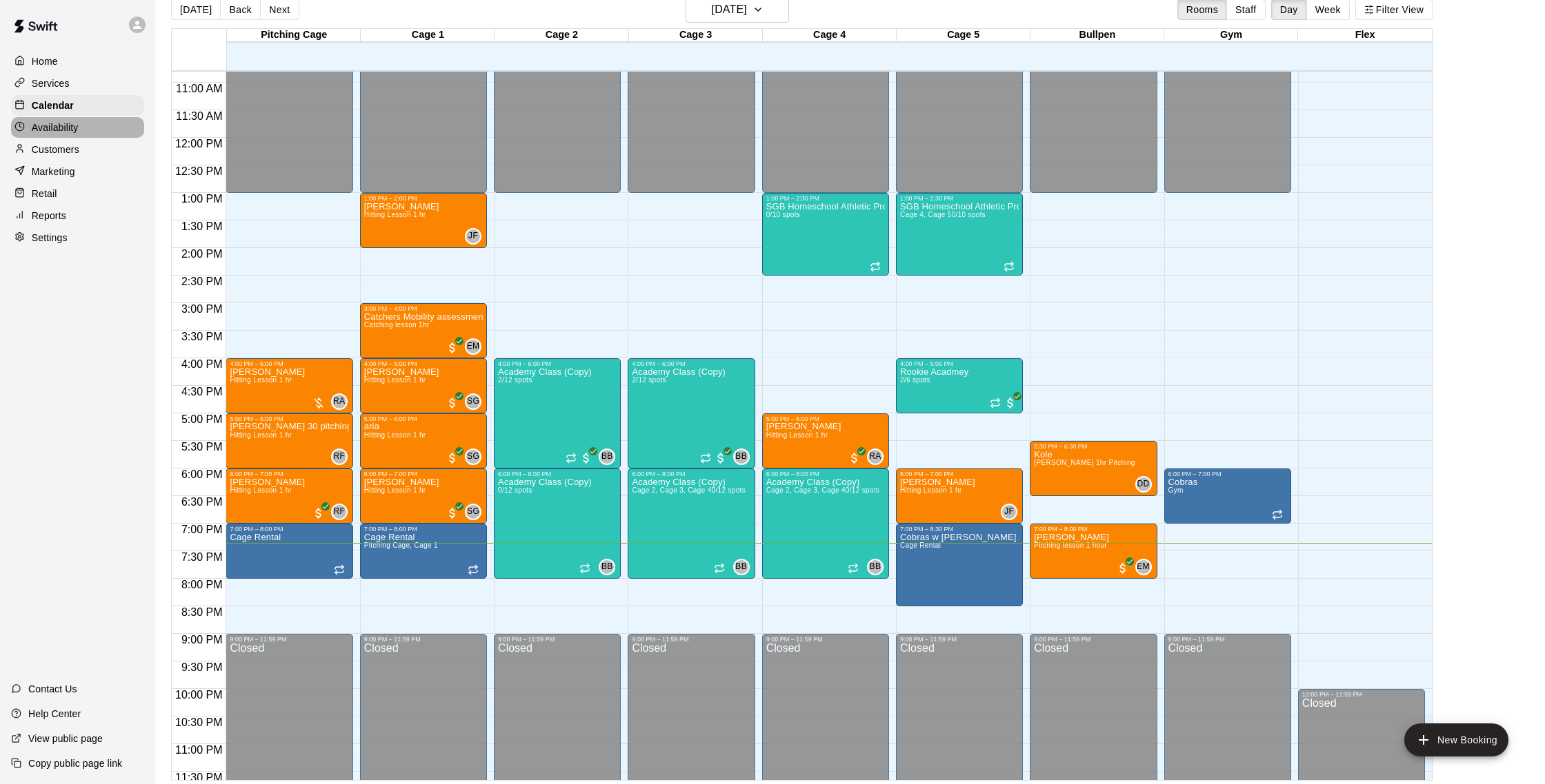
click at [77, 128] on p "Availability" at bounding box center [55, 127] width 47 height 14
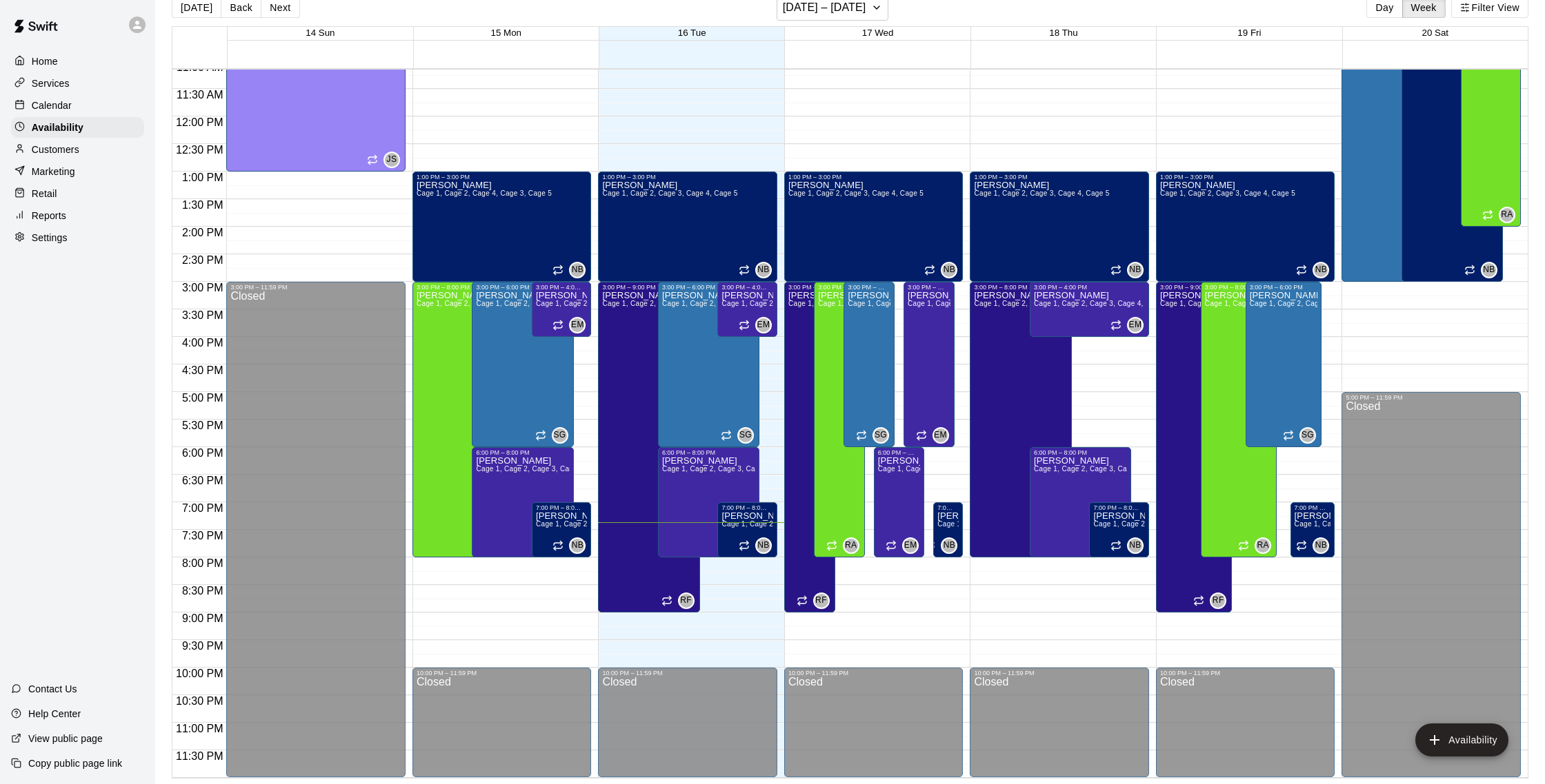
scroll to position [17, 0]
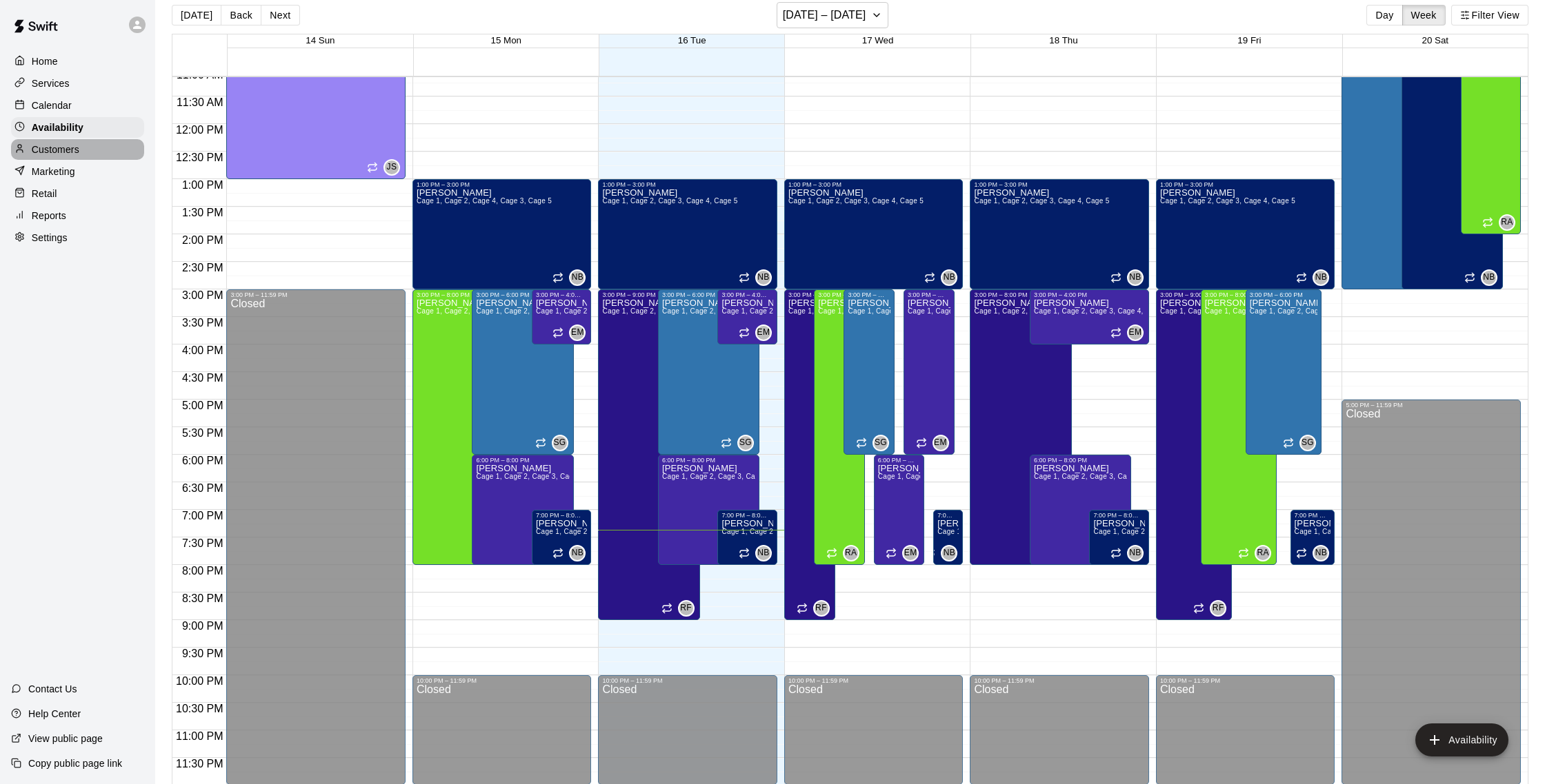
click at [100, 150] on div "Customers" at bounding box center [78, 149] width 134 height 21
